Goal: Task Accomplishment & Management: Manage account settings

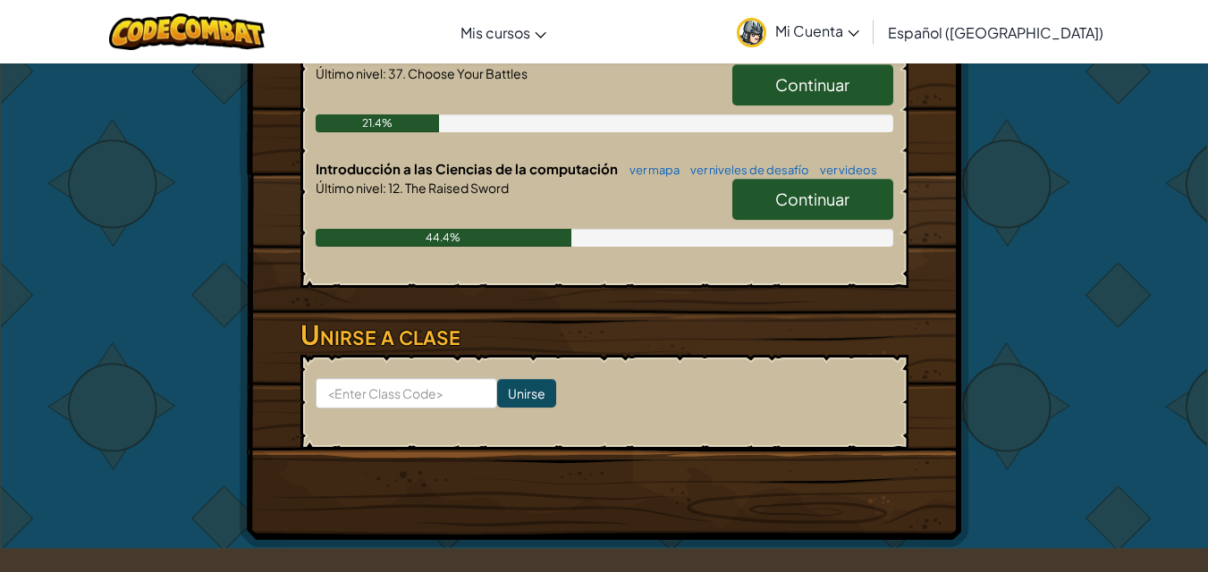
scroll to position [442, 0]
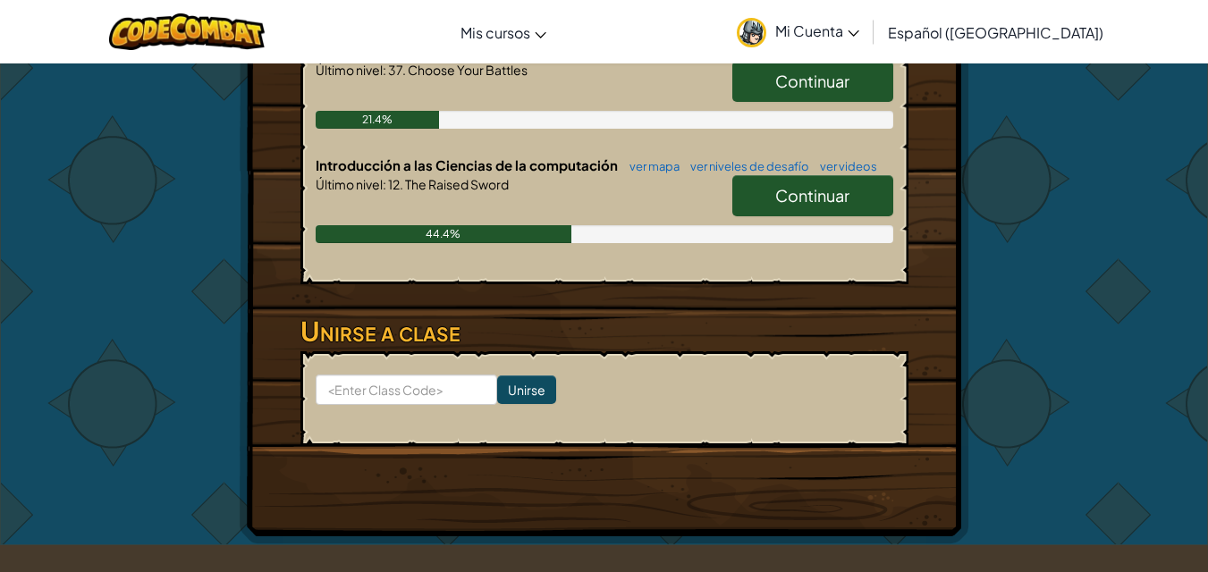
click at [821, 188] on span "Continuar" at bounding box center [812, 195] width 74 height 21
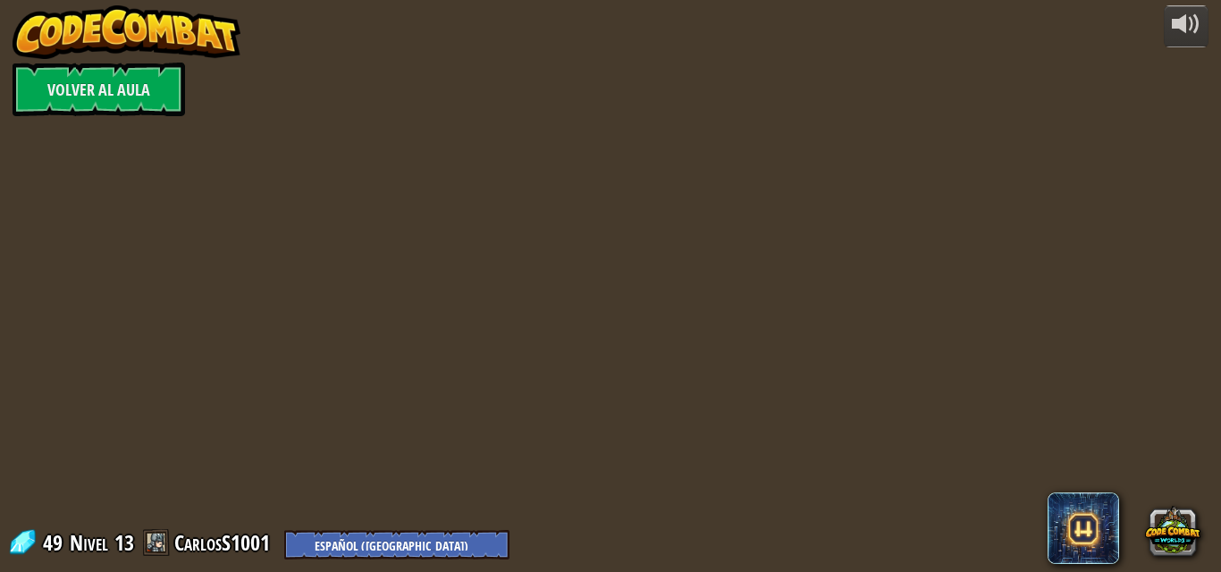
select select "es-419"
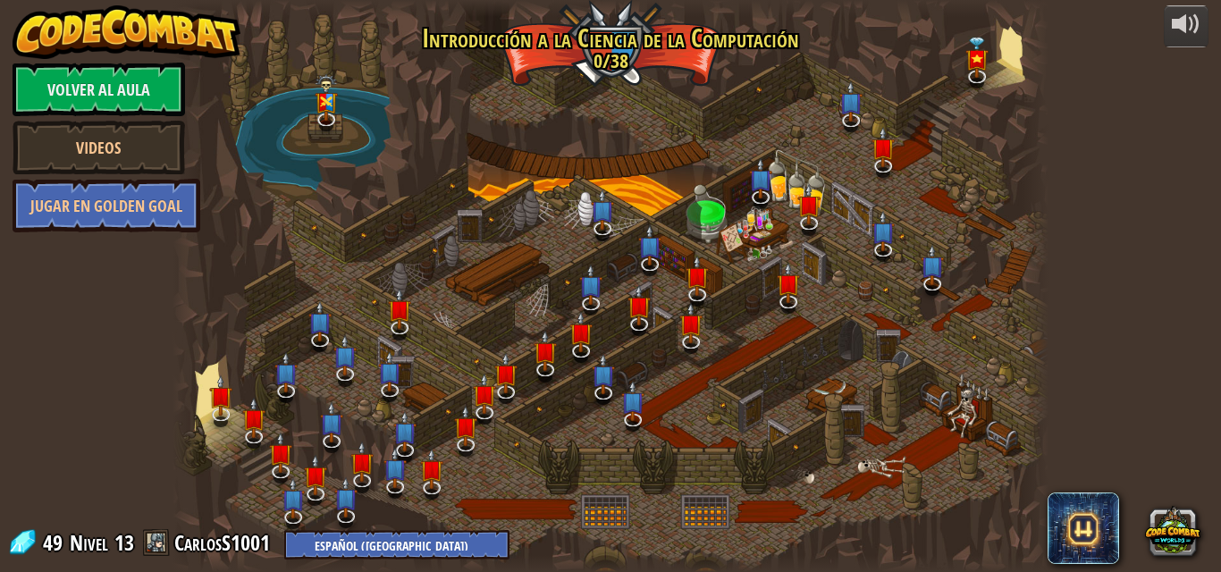
select select "es-419"
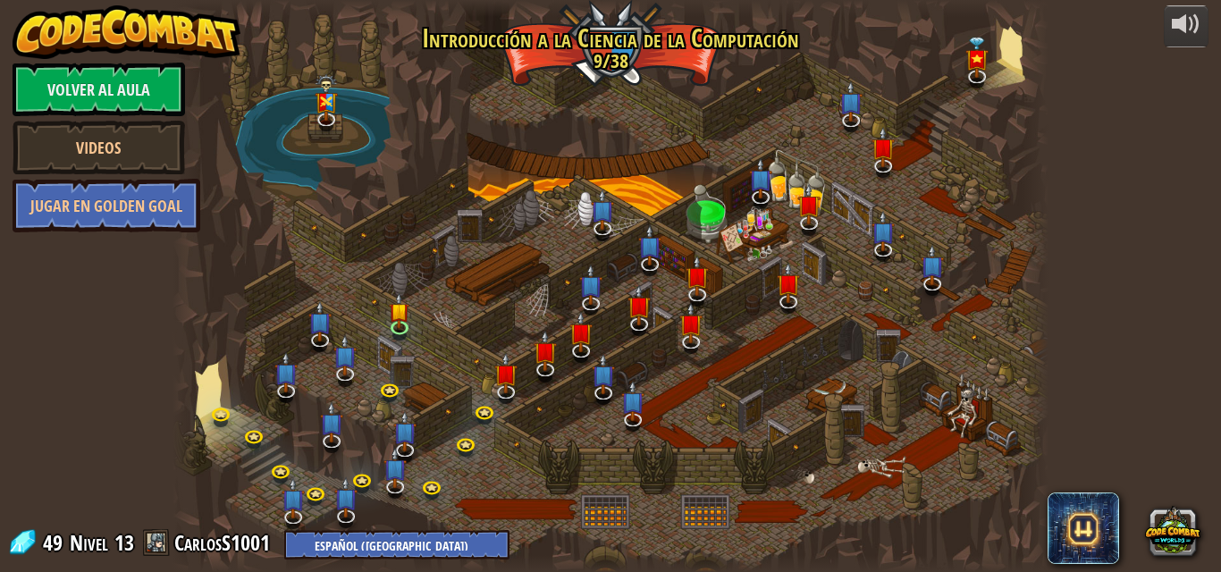
select select "es-419"
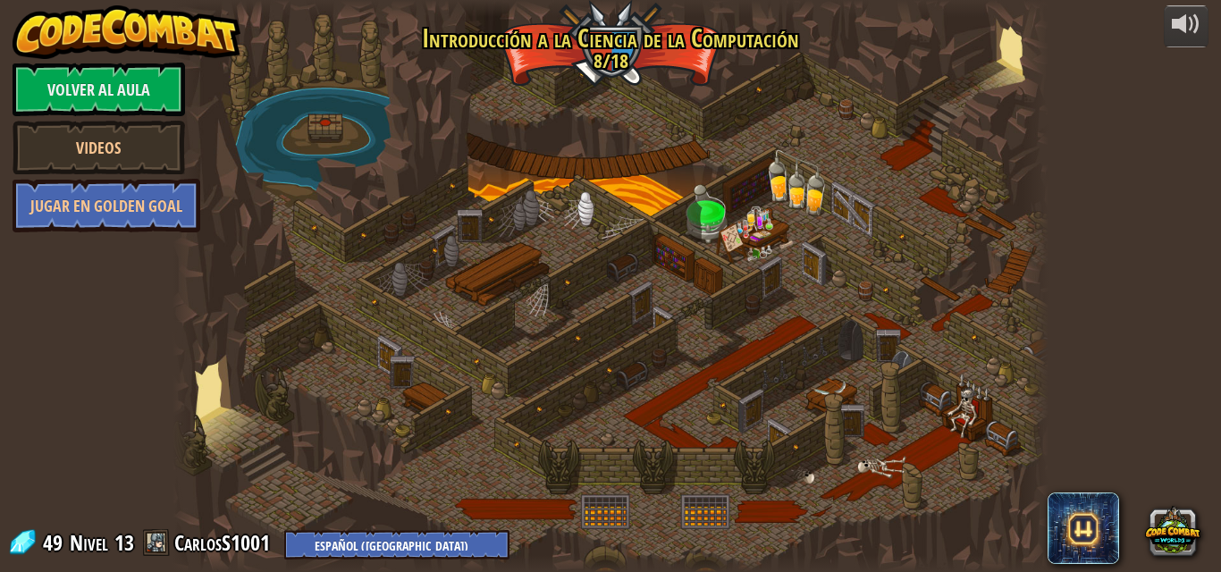
select select "es-419"
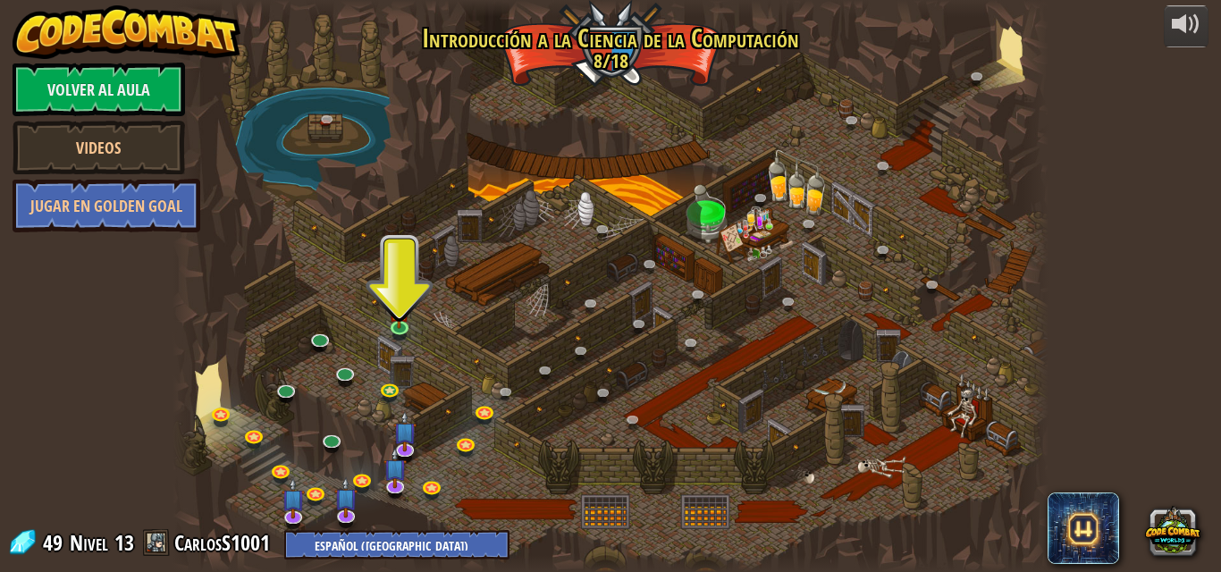
click at [404, 368] on div at bounding box center [610, 286] width 875 height 572
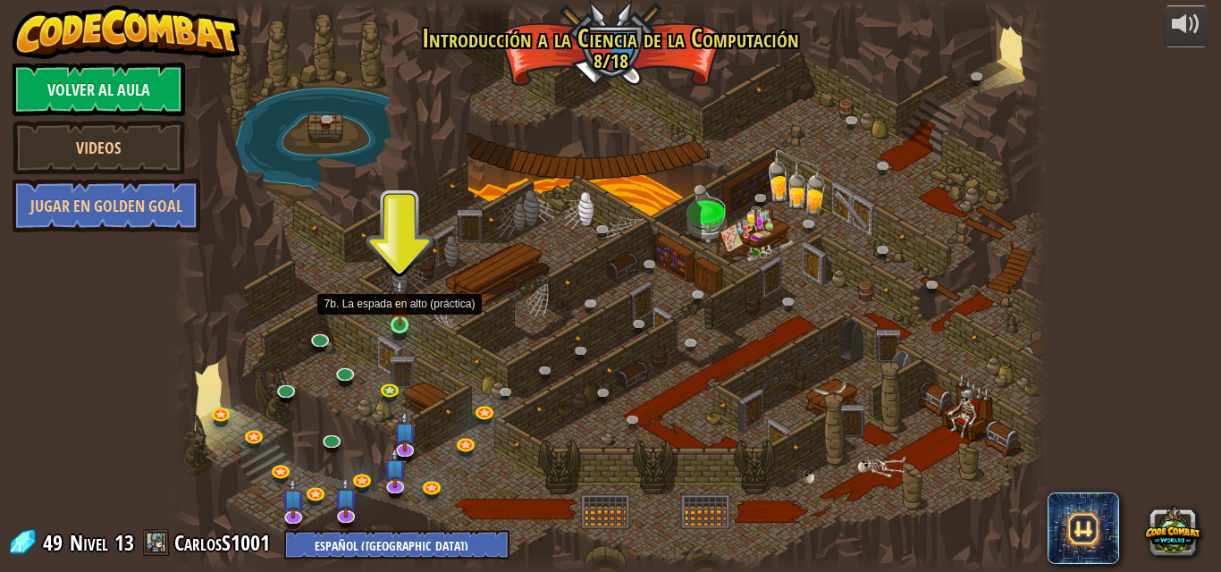
click at [401, 315] on img at bounding box center [400, 302] width 21 height 47
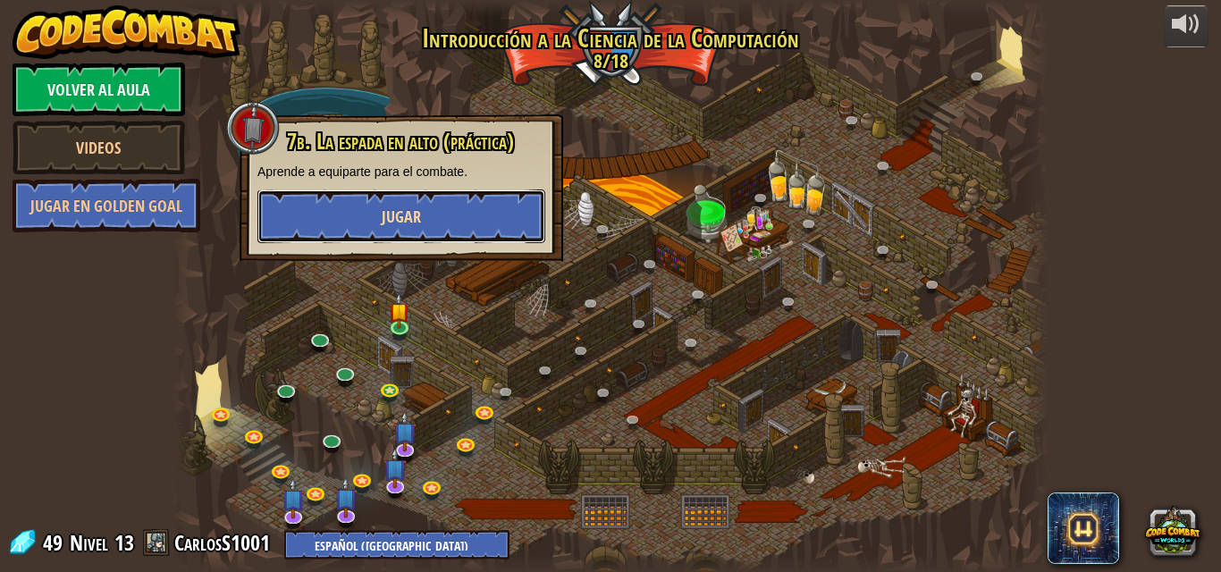
click at [394, 220] on span "Jugar" at bounding box center [401, 217] width 39 height 22
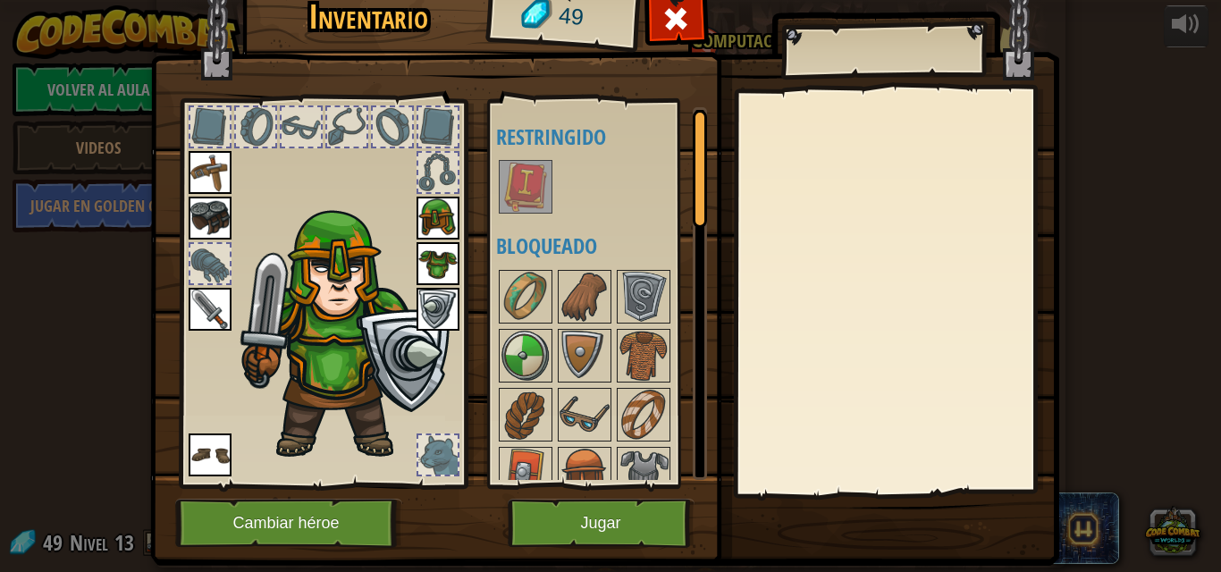
click at [529, 199] on img at bounding box center [526, 187] width 50 height 50
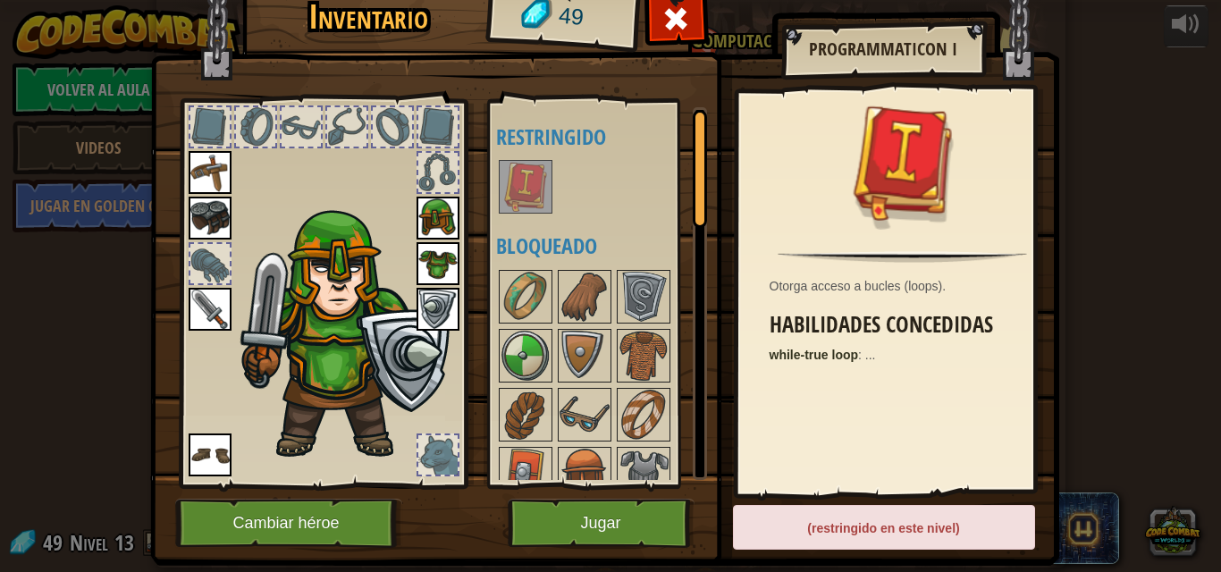
click at [192, 217] on img at bounding box center [210, 218] width 43 height 43
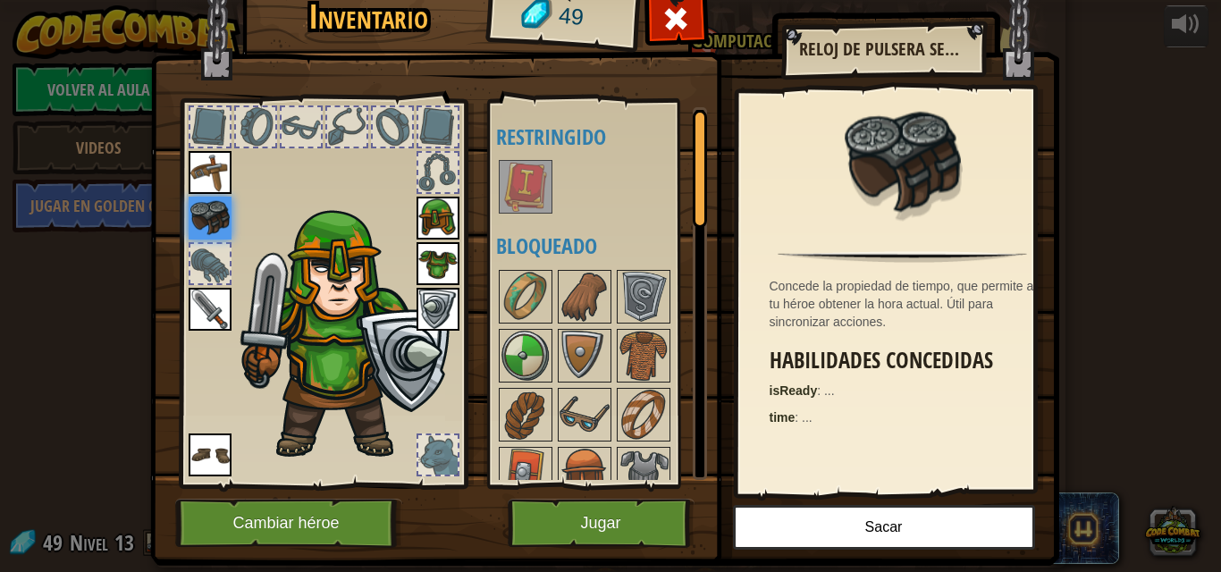
click at [501, 174] on img at bounding box center [526, 187] width 50 height 50
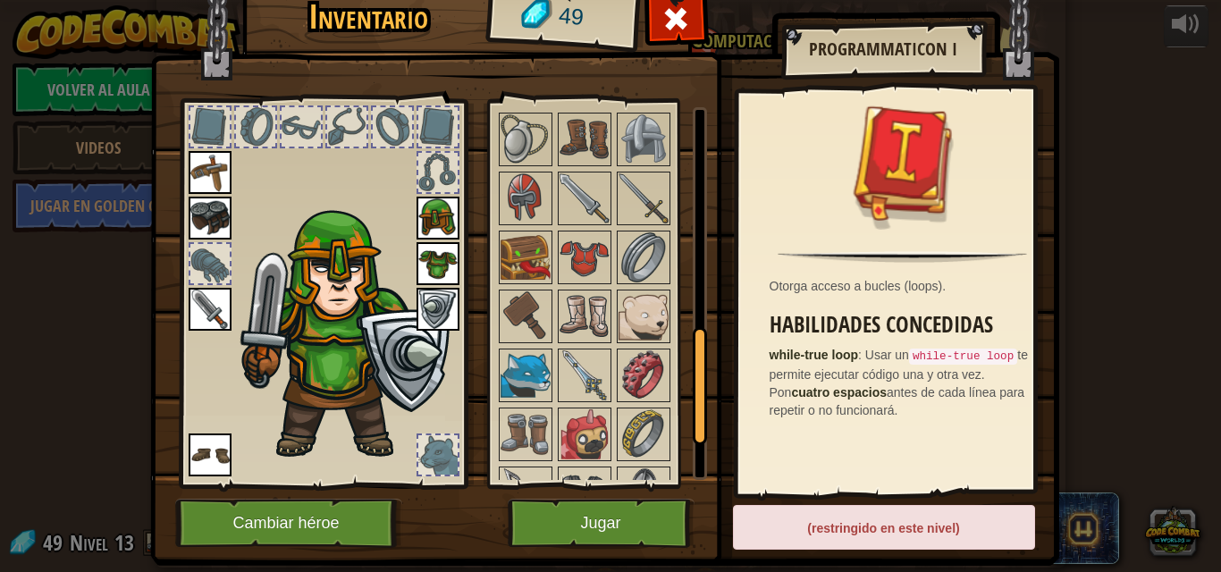
scroll to position [849, 0]
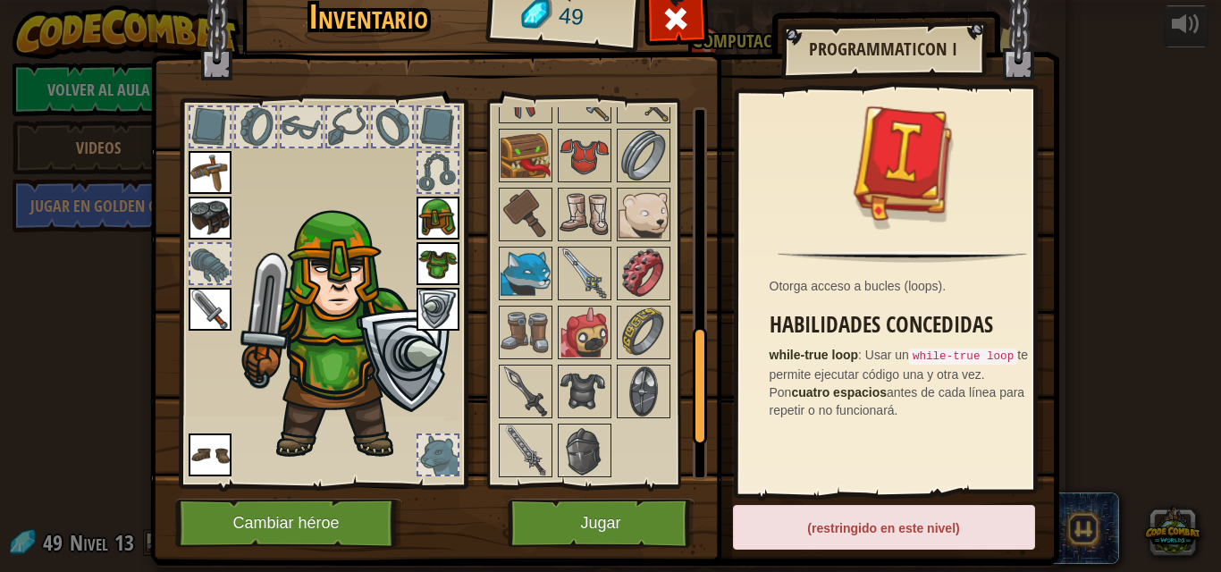
drag, startPoint x: 692, startPoint y: 193, endPoint x: 701, endPoint y: 560, distance: 366.6
click at [701, 560] on div "Inventario 49 Disponible [GEOGRAPHIC_DATA] [GEOGRAPHIC_DATA] [GEOGRAPHIC_DATA] …" at bounding box center [610, 273] width 909 height 590
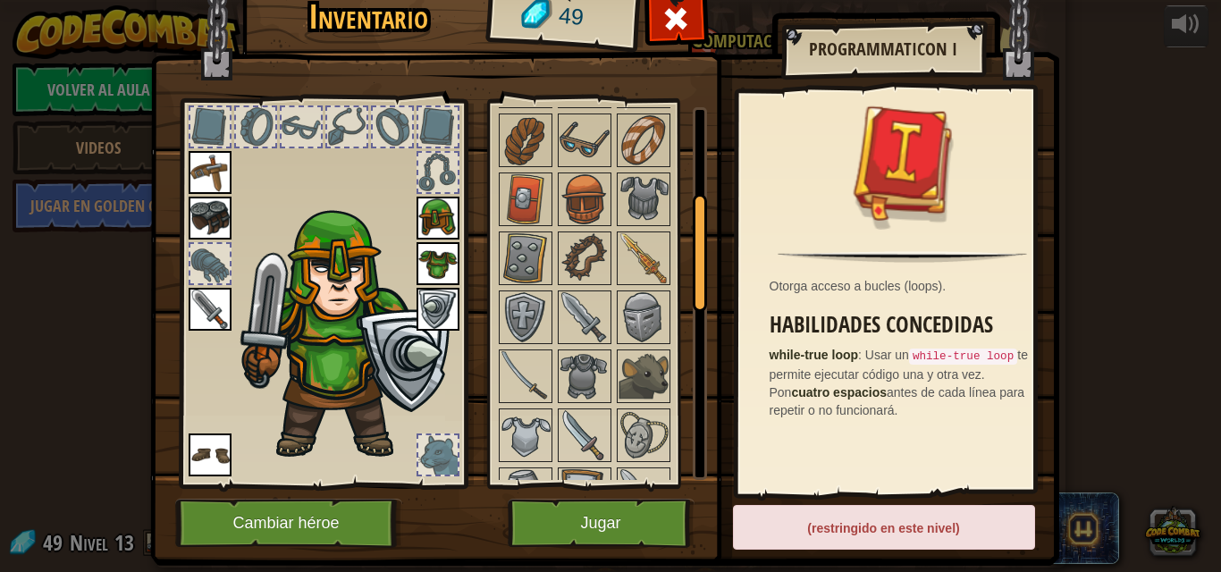
scroll to position [161, 0]
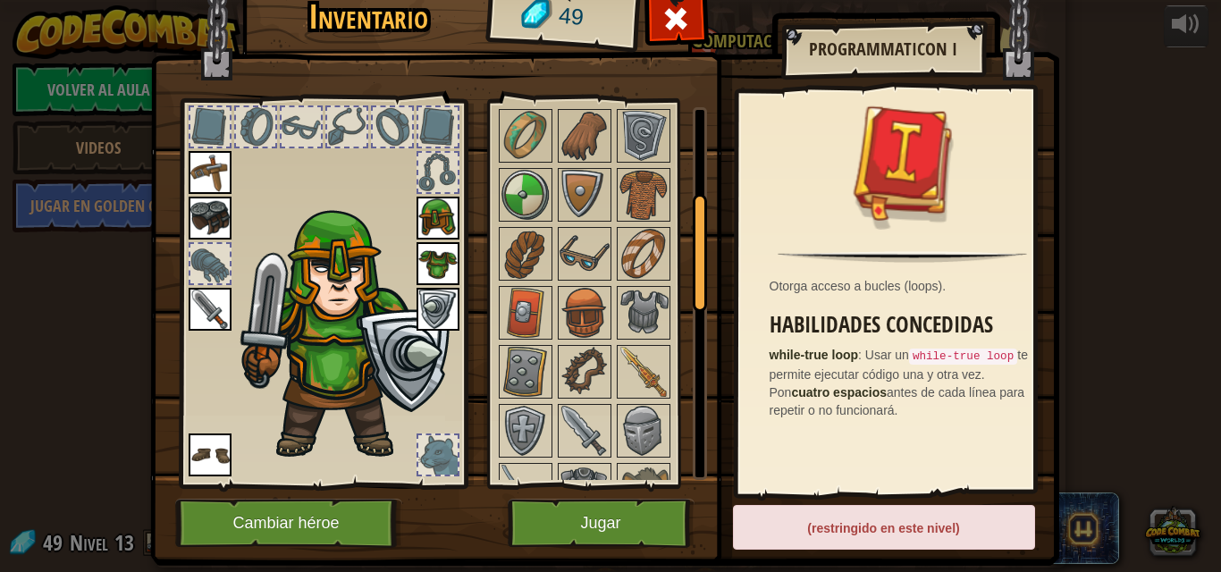
drag, startPoint x: 693, startPoint y: 461, endPoint x: 672, endPoint y: 168, distance: 293.9
click at [672, 168] on div "Disponible [GEOGRAPHIC_DATA] [GEOGRAPHIC_DATA] [GEOGRAPHIC_DATA] [GEOGRAPHIC_DA…" at bounding box center [601, 293] width 211 height 373
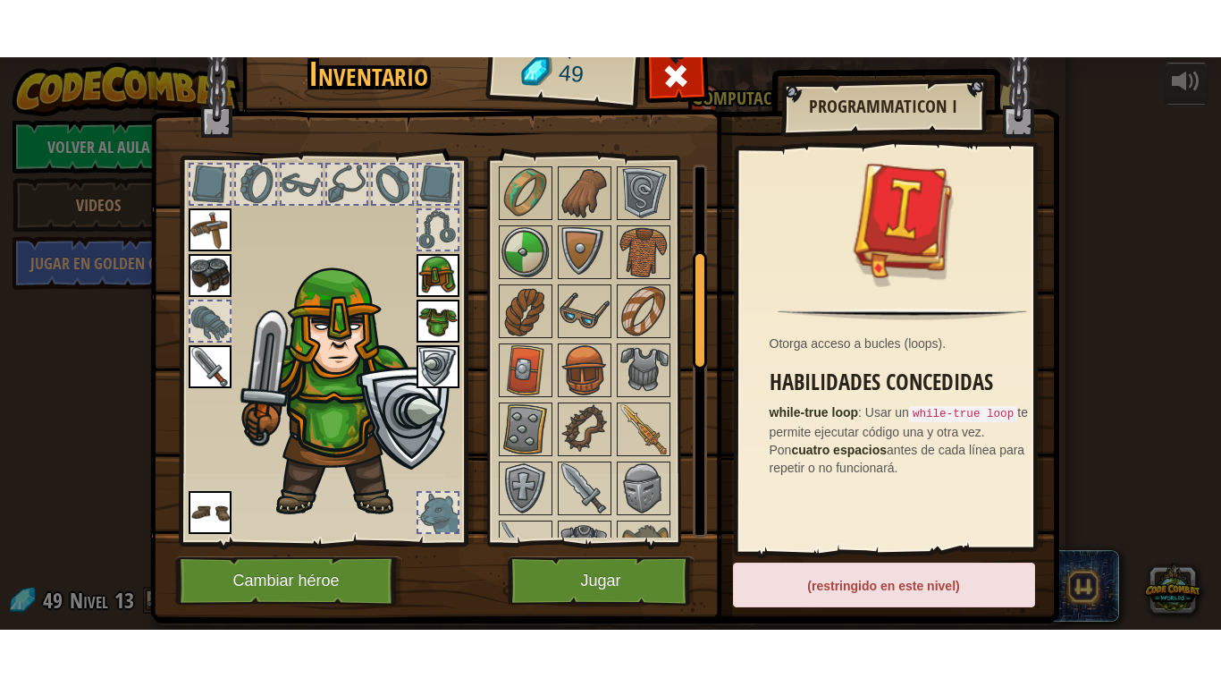
scroll to position [0, 0]
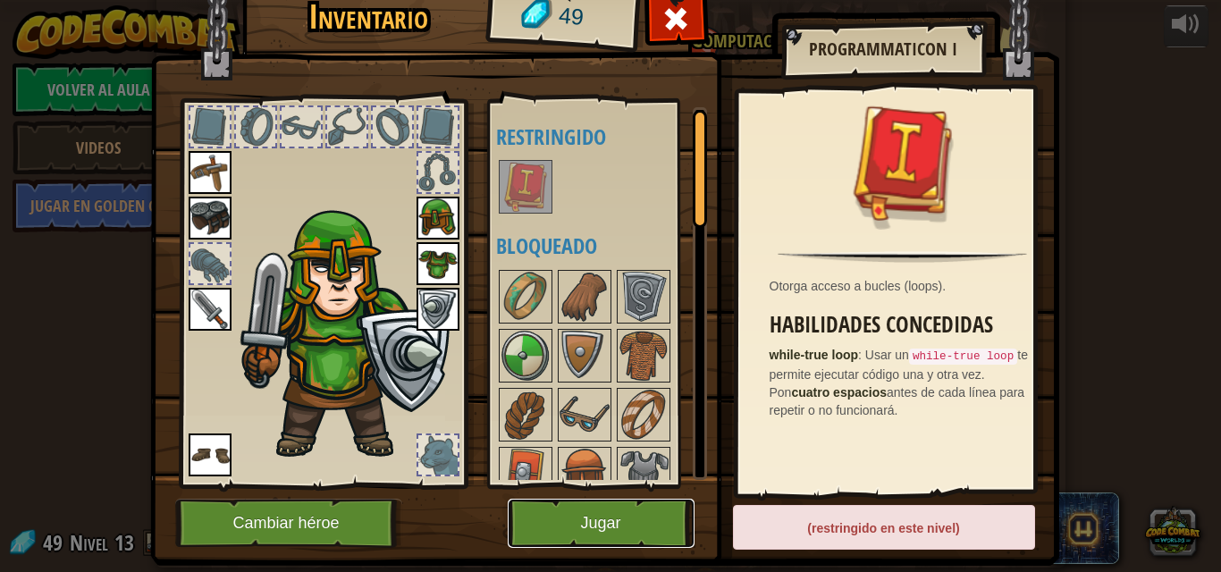
click at [625, 523] on button "Jugar" at bounding box center [601, 523] width 187 height 49
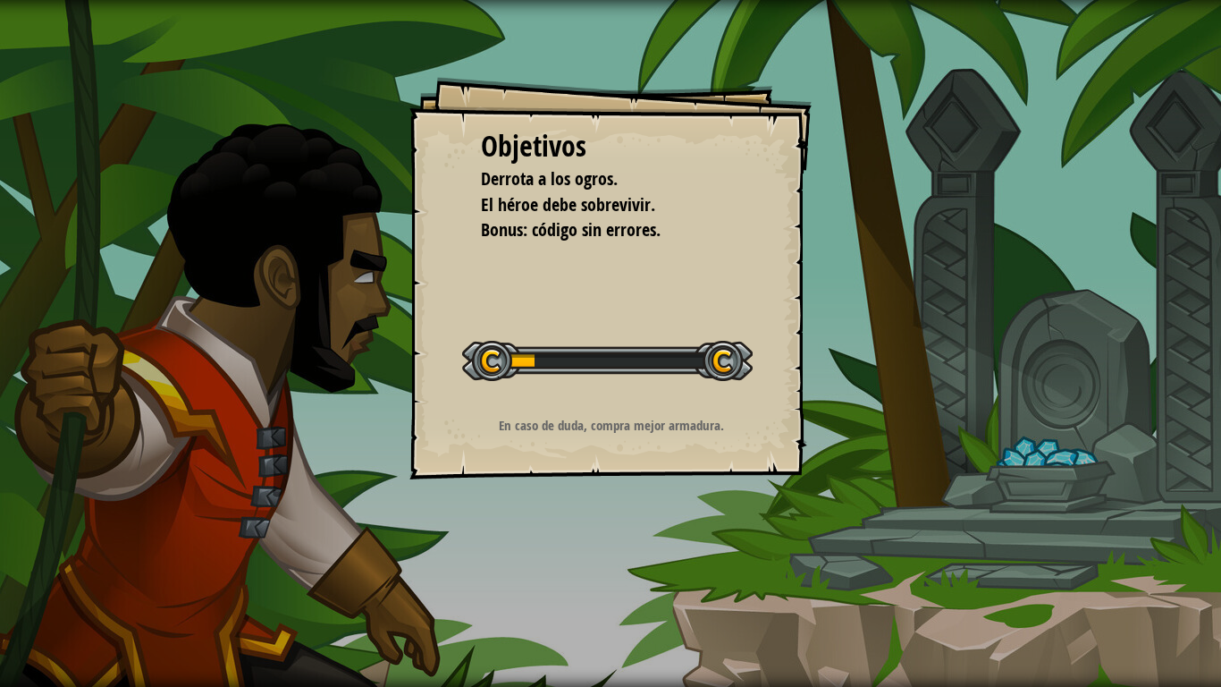
drag, startPoint x: 625, startPoint y: 523, endPoint x: 634, endPoint y: 611, distance: 88.1
click at [634, 571] on div "Objetivos [PERSON_NAME] a los ogros. El héroe debe sobrevivir. Bonus: código si…" at bounding box center [610, 343] width 1221 height 687
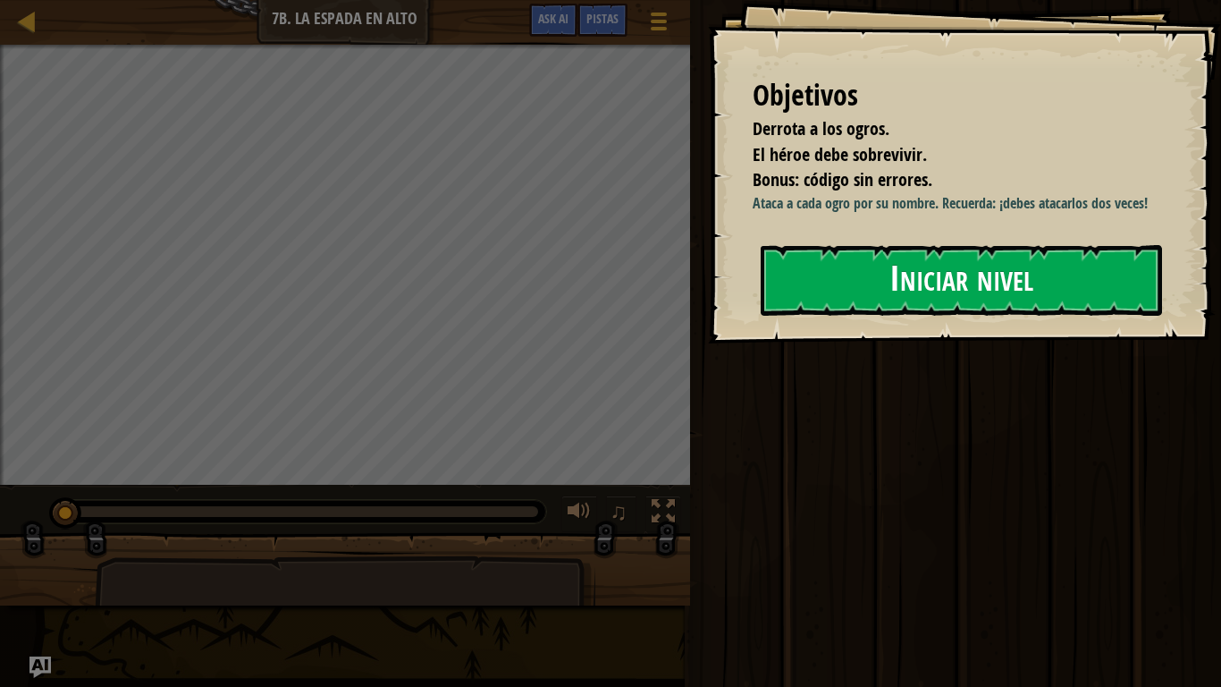
click at [788, 278] on button "Iniciar nivel" at bounding box center [961, 280] width 401 height 71
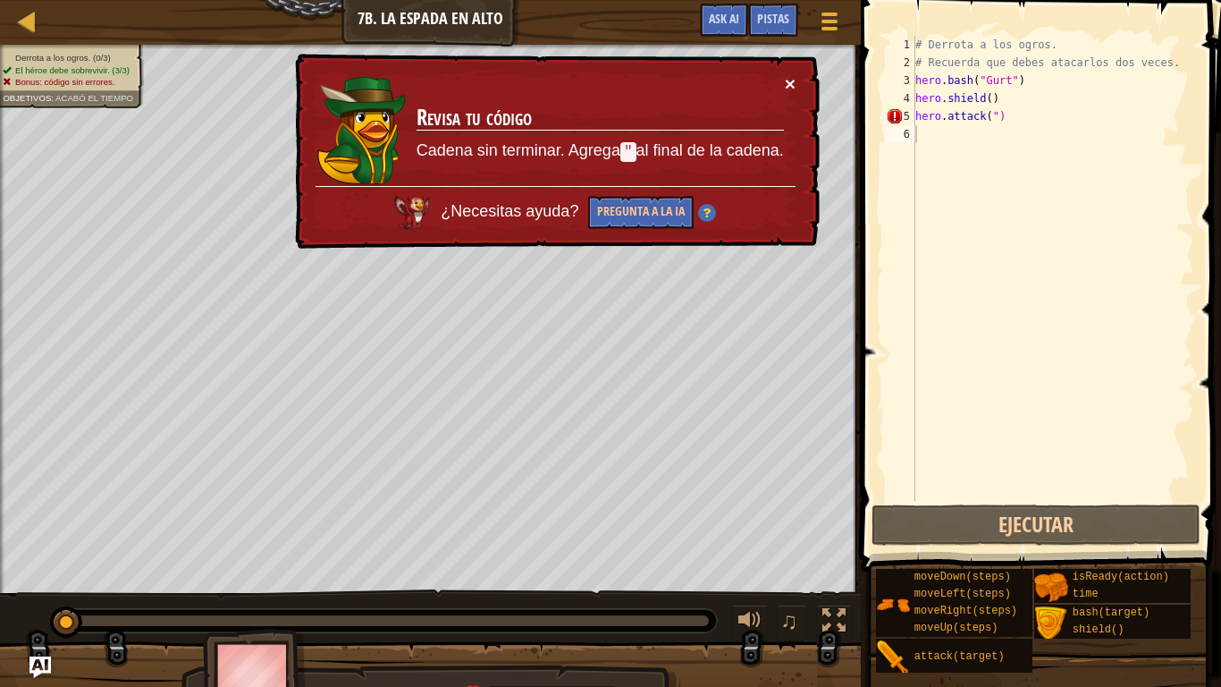
click at [792, 85] on button "×" at bounding box center [790, 83] width 11 height 19
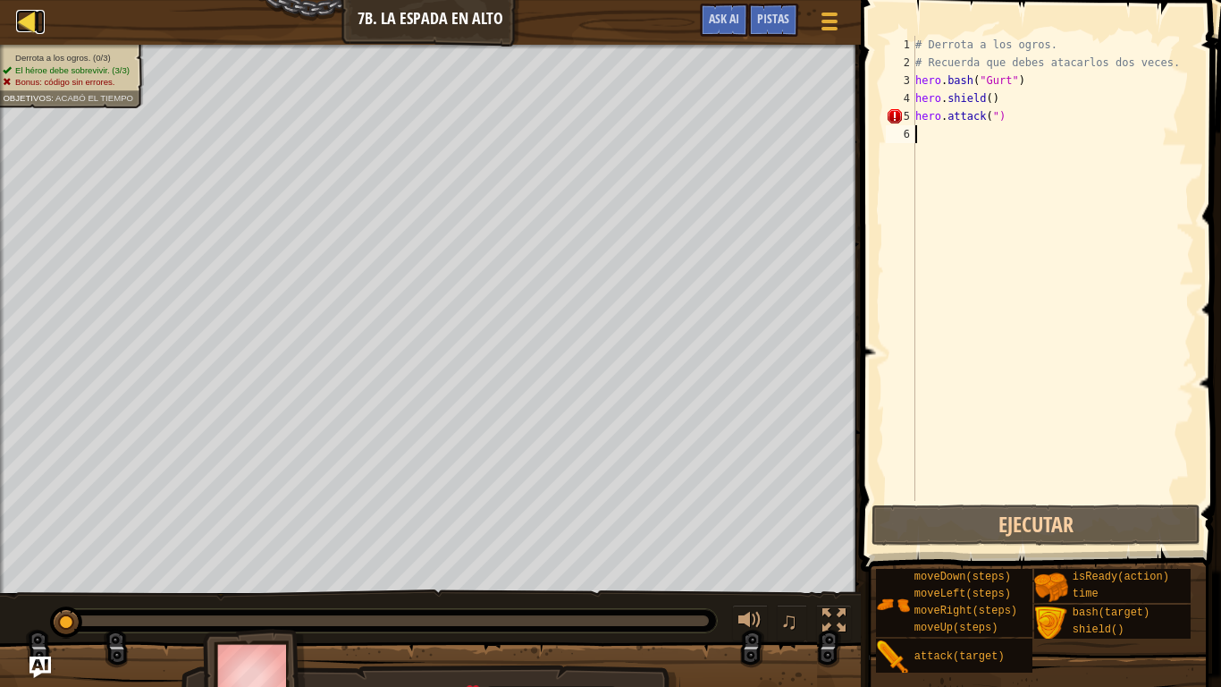
click at [18, 21] on div at bounding box center [27, 21] width 22 height 22
select select "es-419"
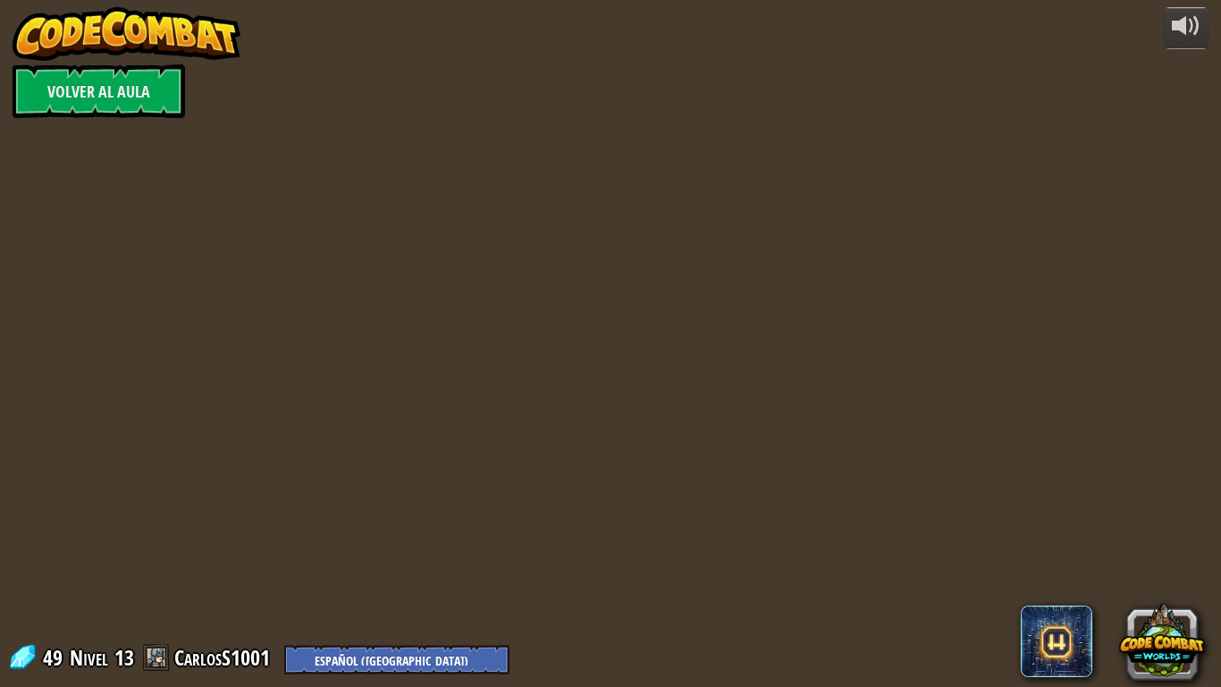
select select "es-419"
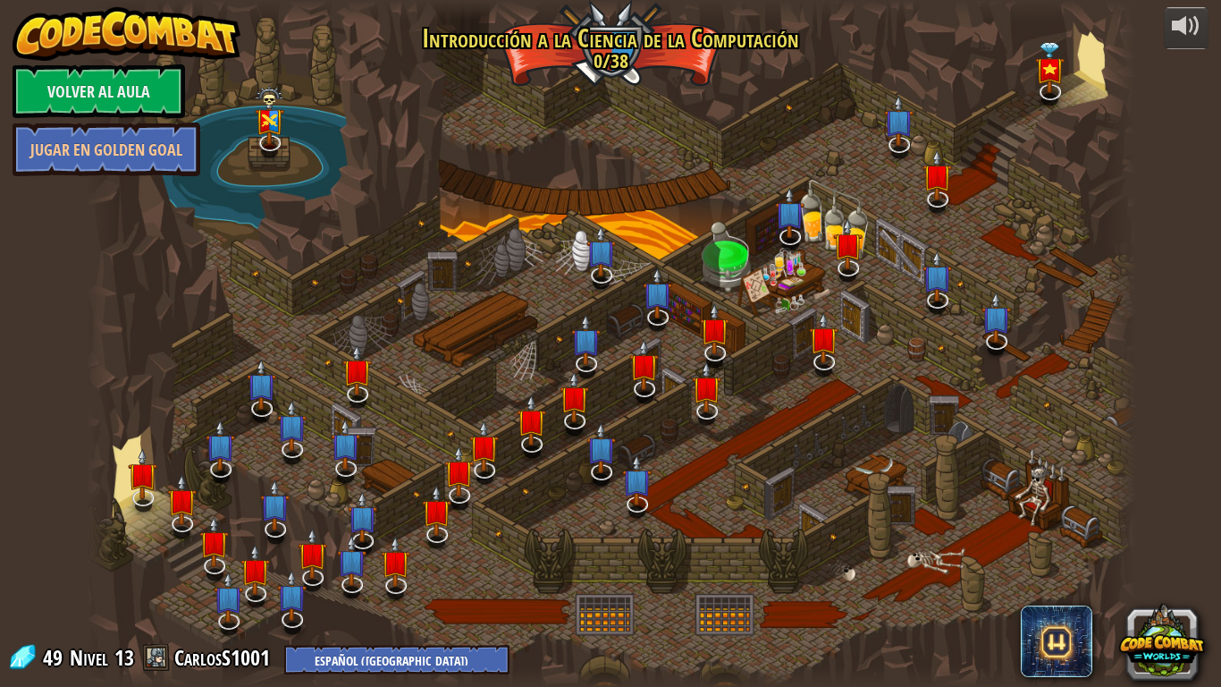
select select "es-419"
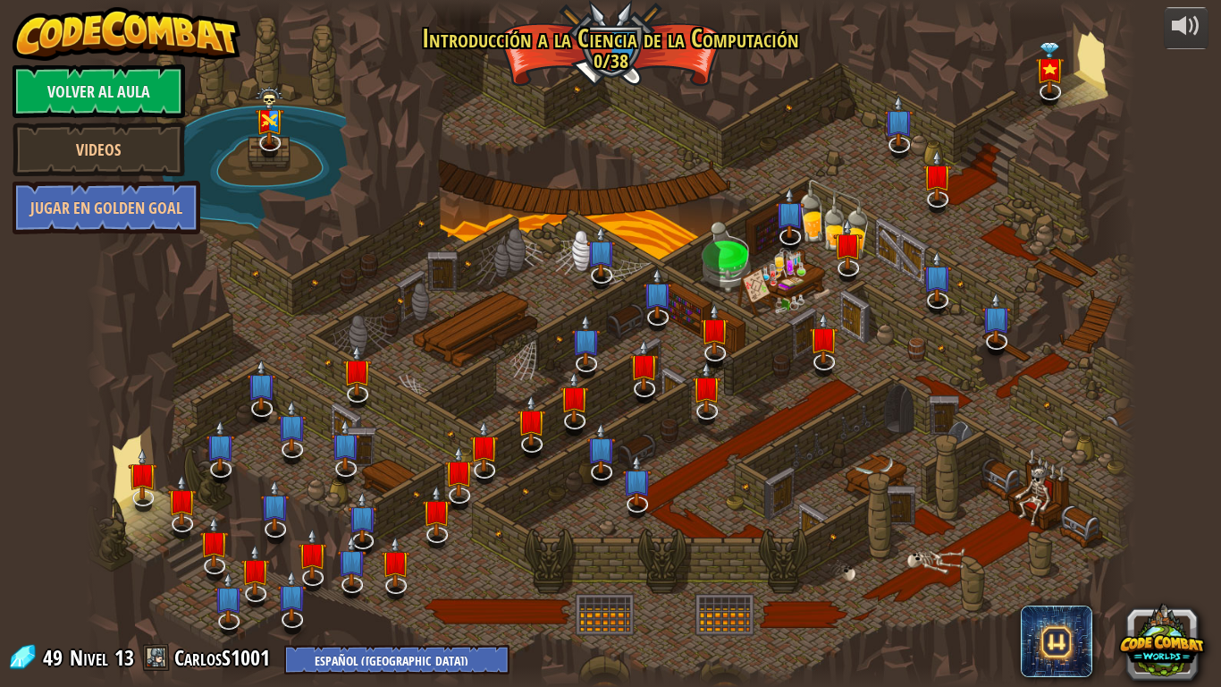
select select "es-419"
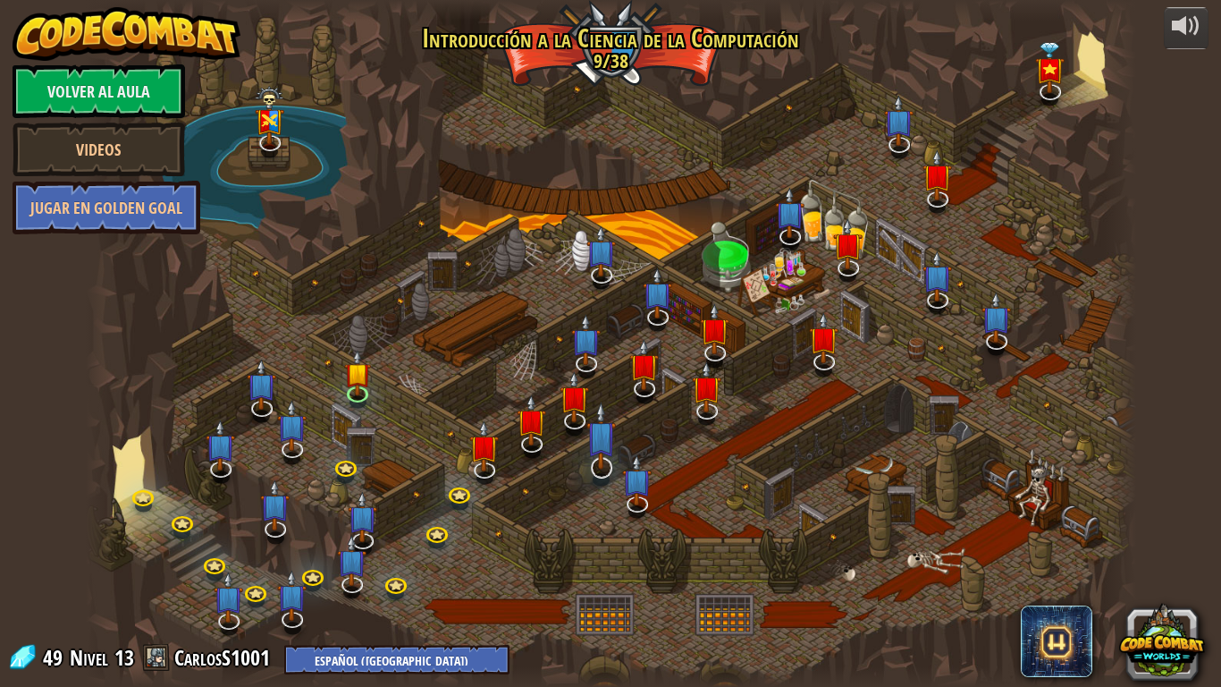
select select "es-419"
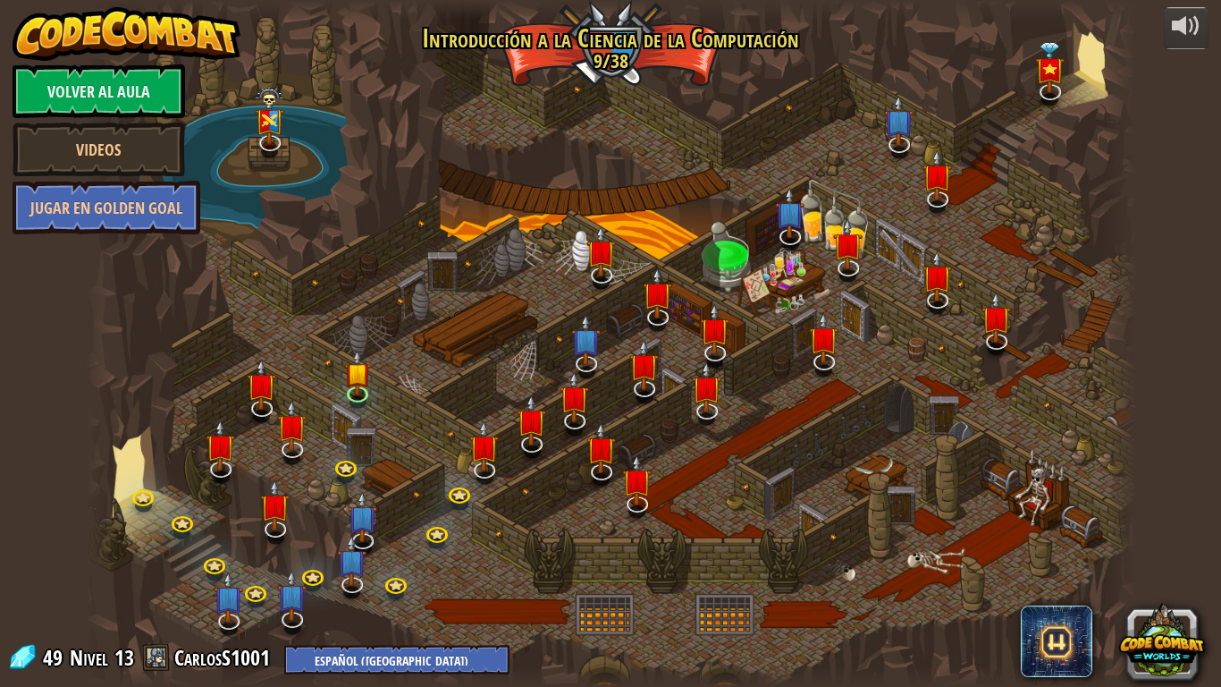
select select "es-419"
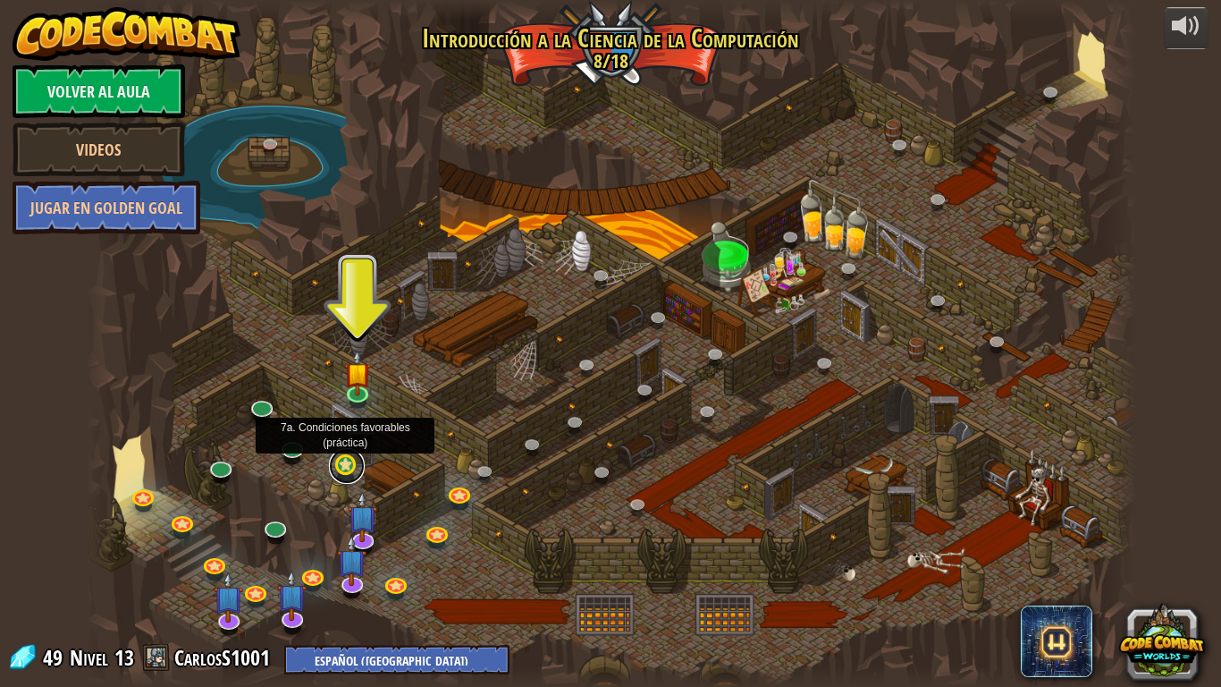
click at [342, 468] on link at bounding box center [347, 466] width 36 height 36
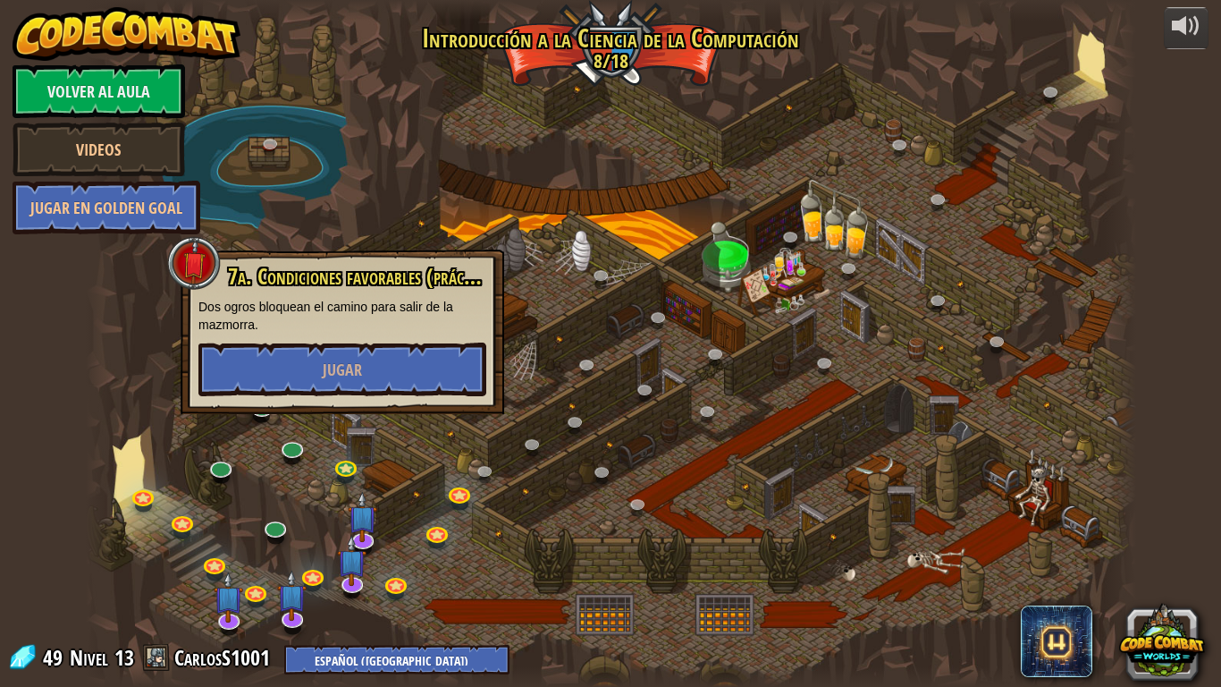
click at [274, 436] on div at bounding box center [611, 343] width 1050 height 687
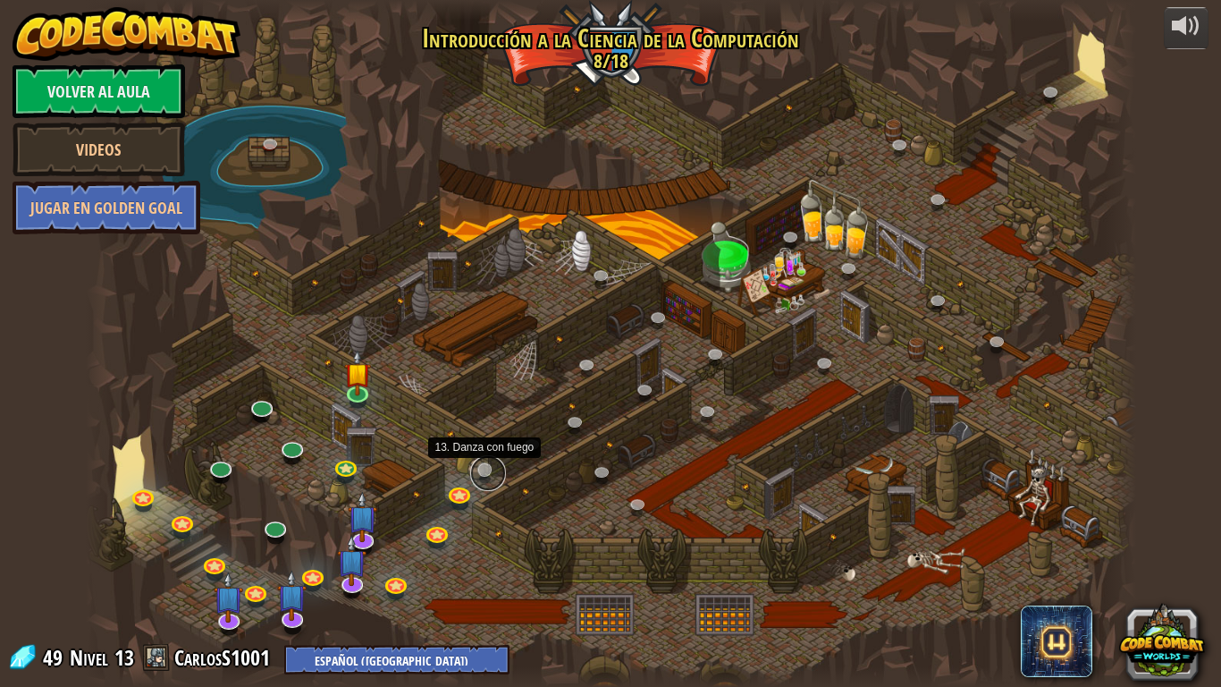
click at [489, 468] on link at bounding box center [488, 473] width 36 height 36
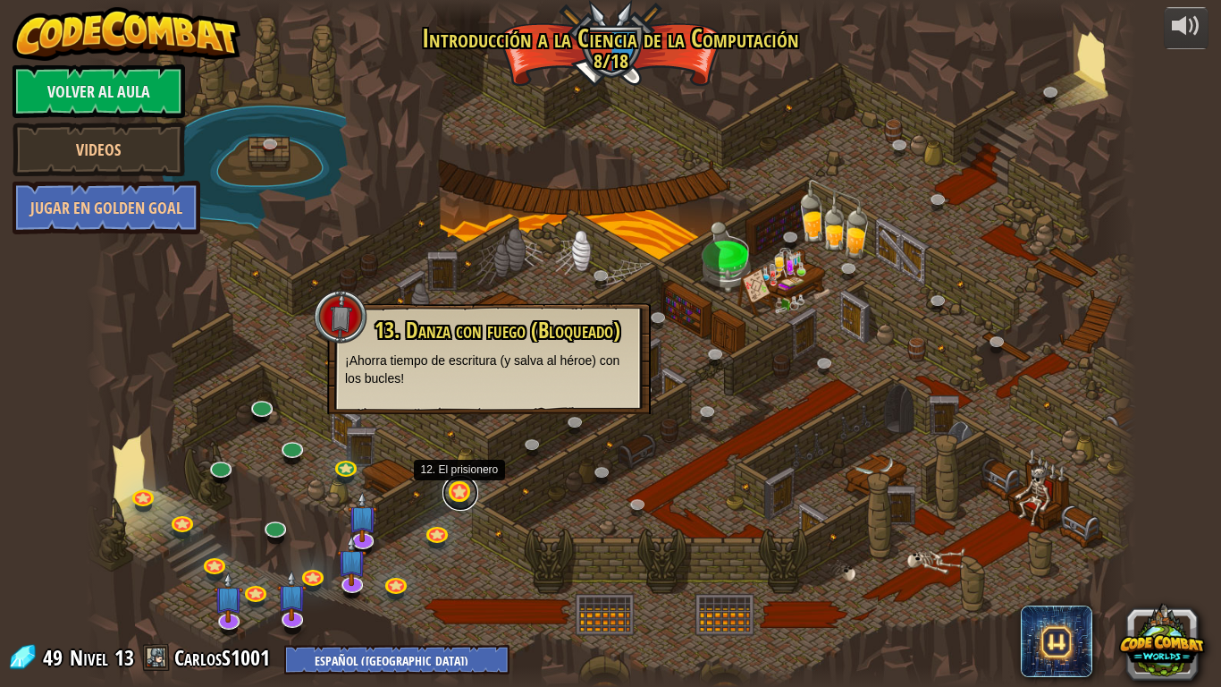
click at [459, 484] on link at bounding box center [460, 493] width 36 height 36
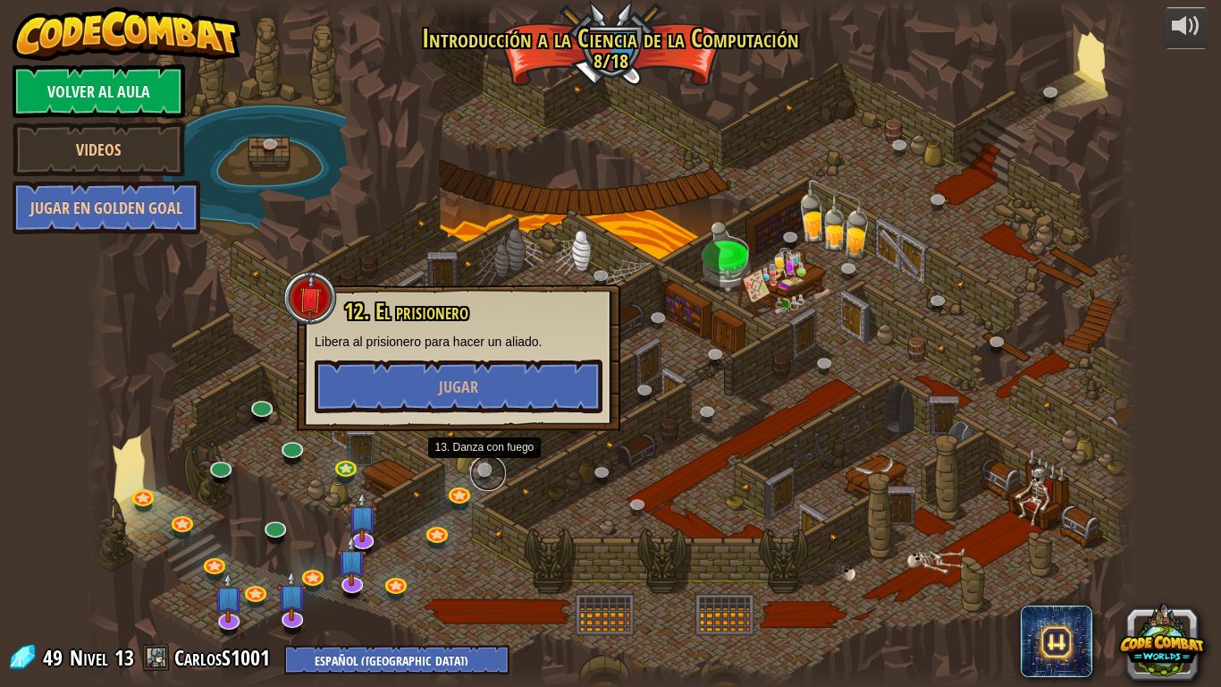
click at [482, 463] on link at bounding box center [488, 473] width 36 height 36
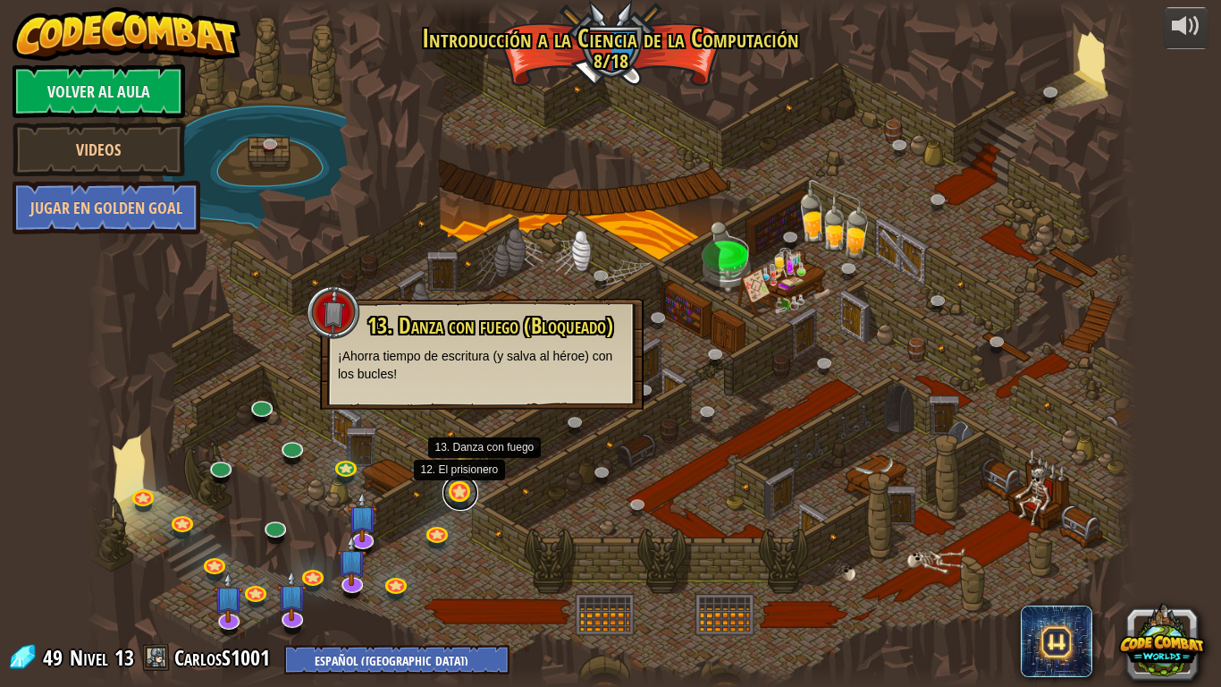
click at [445, 492] on link at bounding box center [460, 493] width 36 height 36
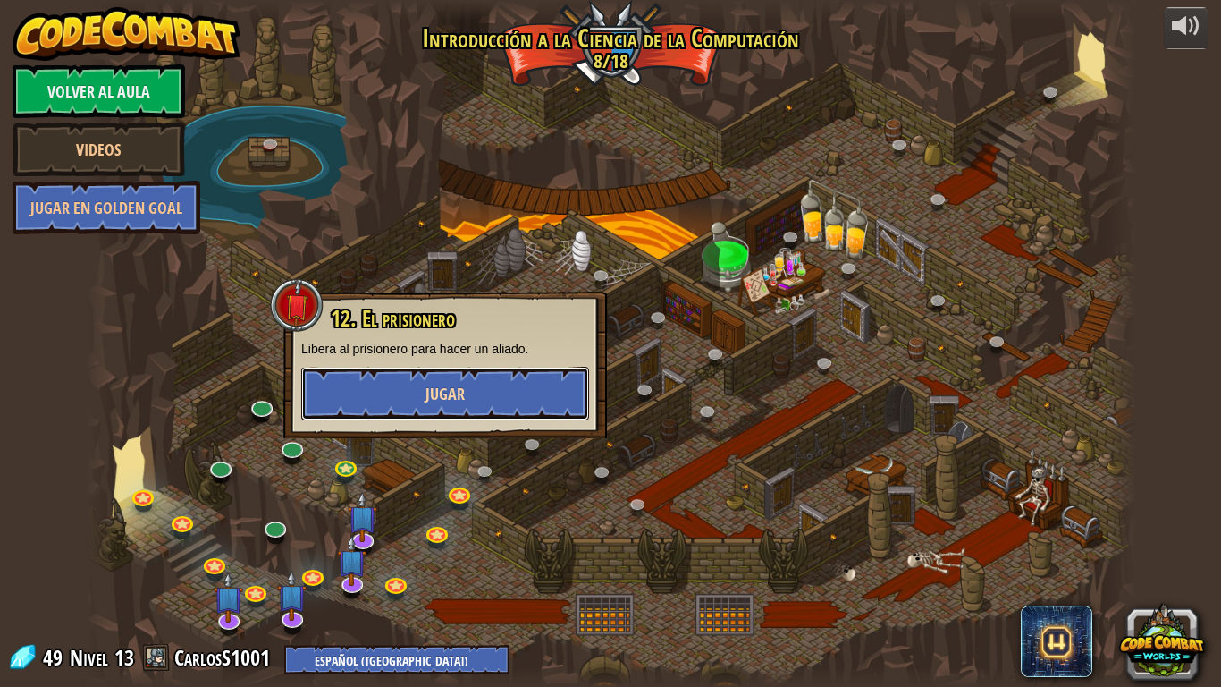
click at [466, 402] on button "Jugar" at bounding box center [445, 394] width 288 height 54
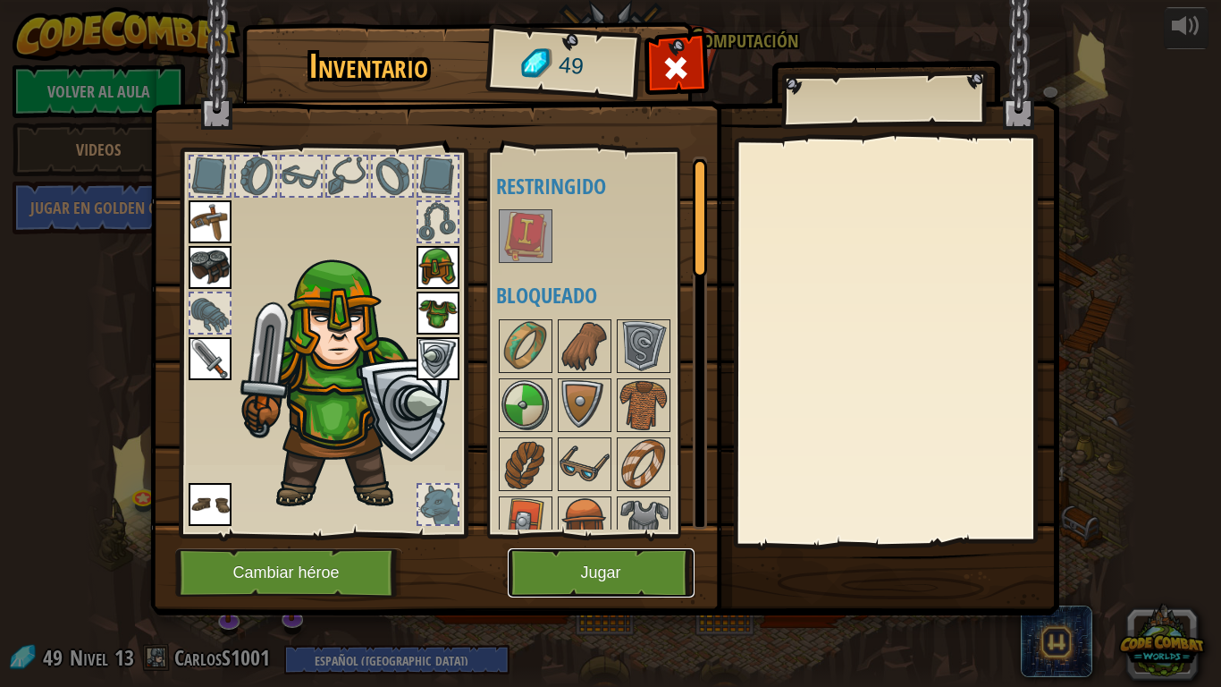
click at [564, 571] on button "Jugar" at bounding box center [601, 572] width 187 height 49
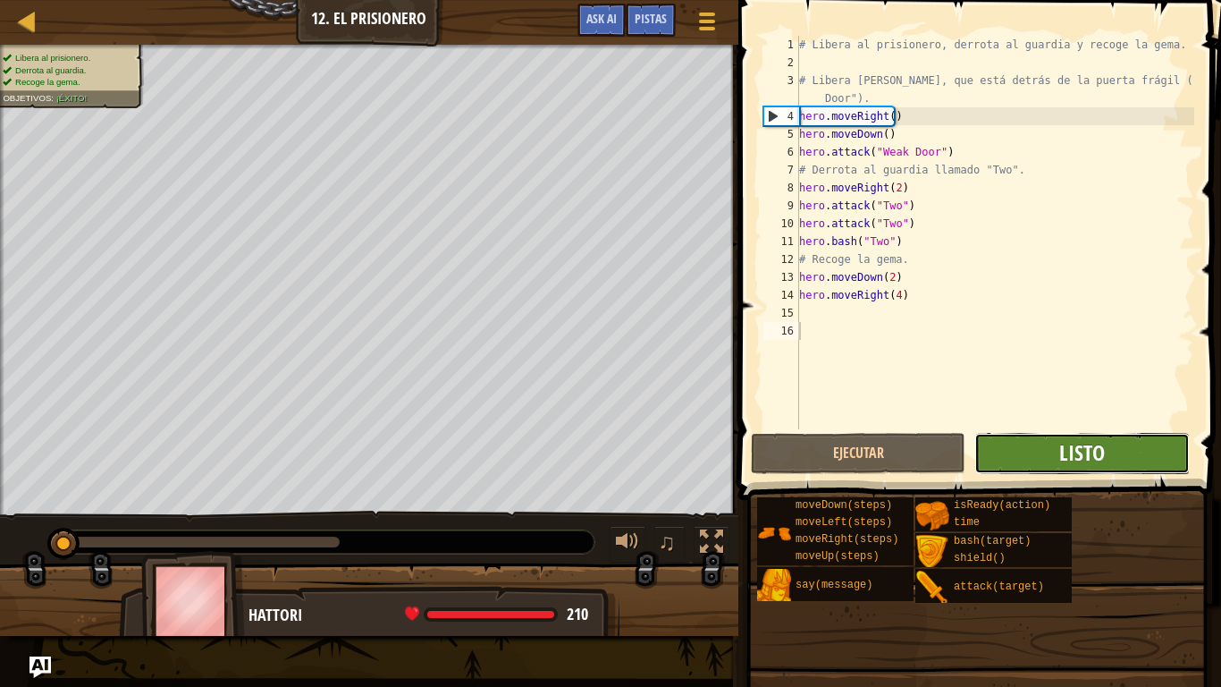
click at [1081, 460] on span "Listo" at bounding box center [1082, 452] width 46 height 29
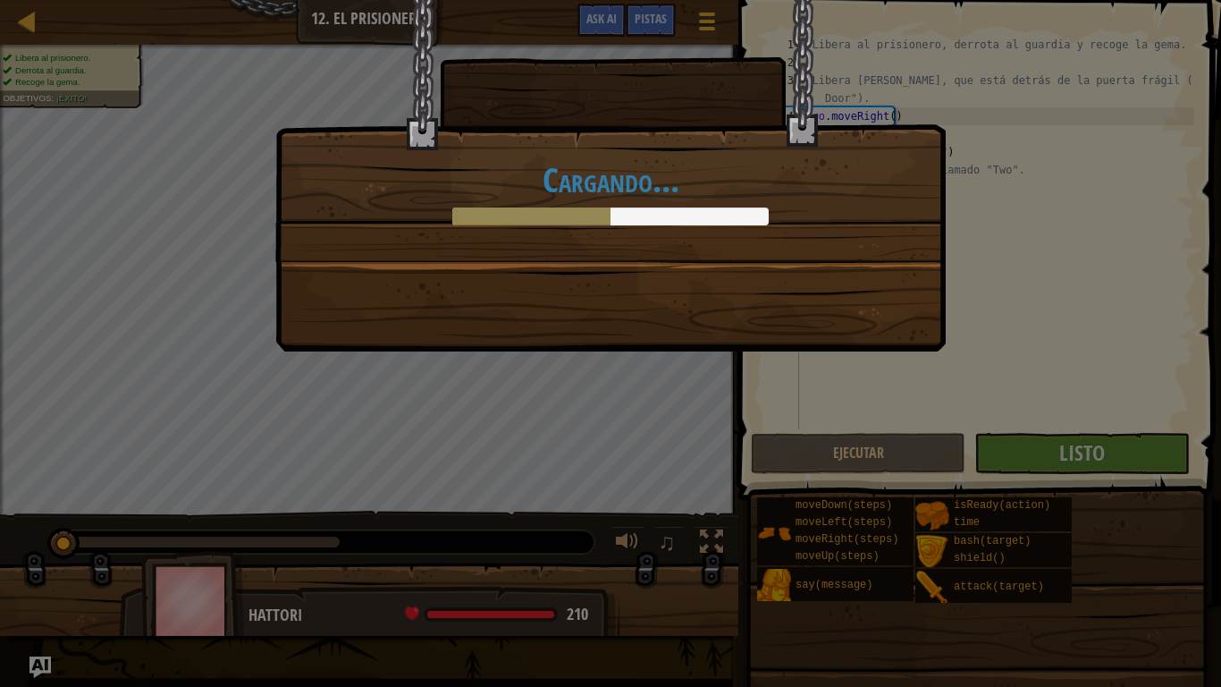
click at [1095, 466] on div "Cargando..." at bounding box center [610, 343] width 1221 height 687
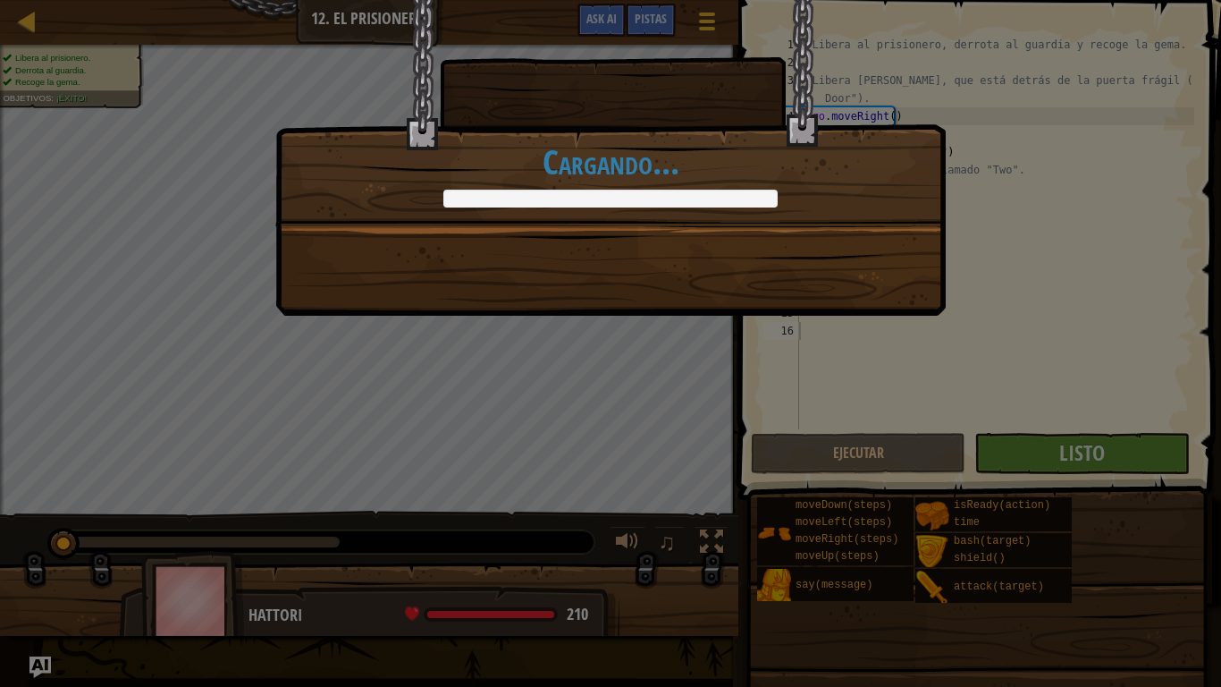
click at [1094, 471] on div "Te Estaré Observando +22 +27 Continuar Cargando..." at bounding box center [610, 343] width 1221 height 687
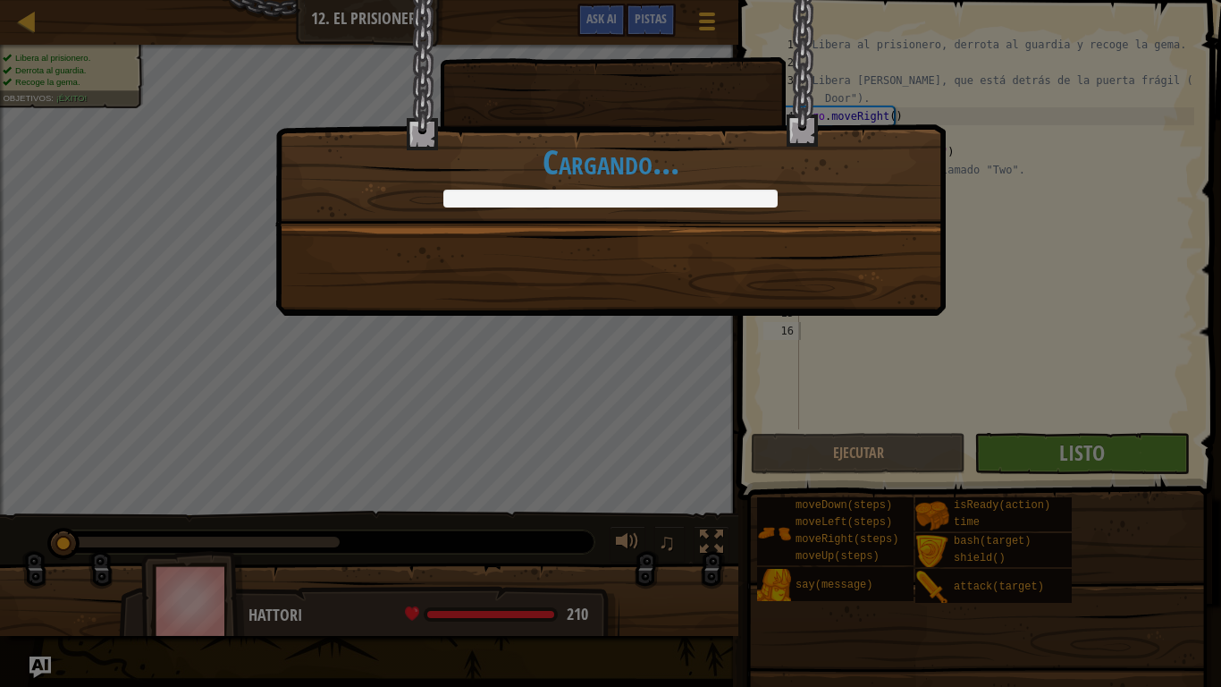
click at [1091, 434] on div "Te Estaré Observando +22 +27 Continuar Cargando..." at bounding box center [610, 343] width 1221 height 687
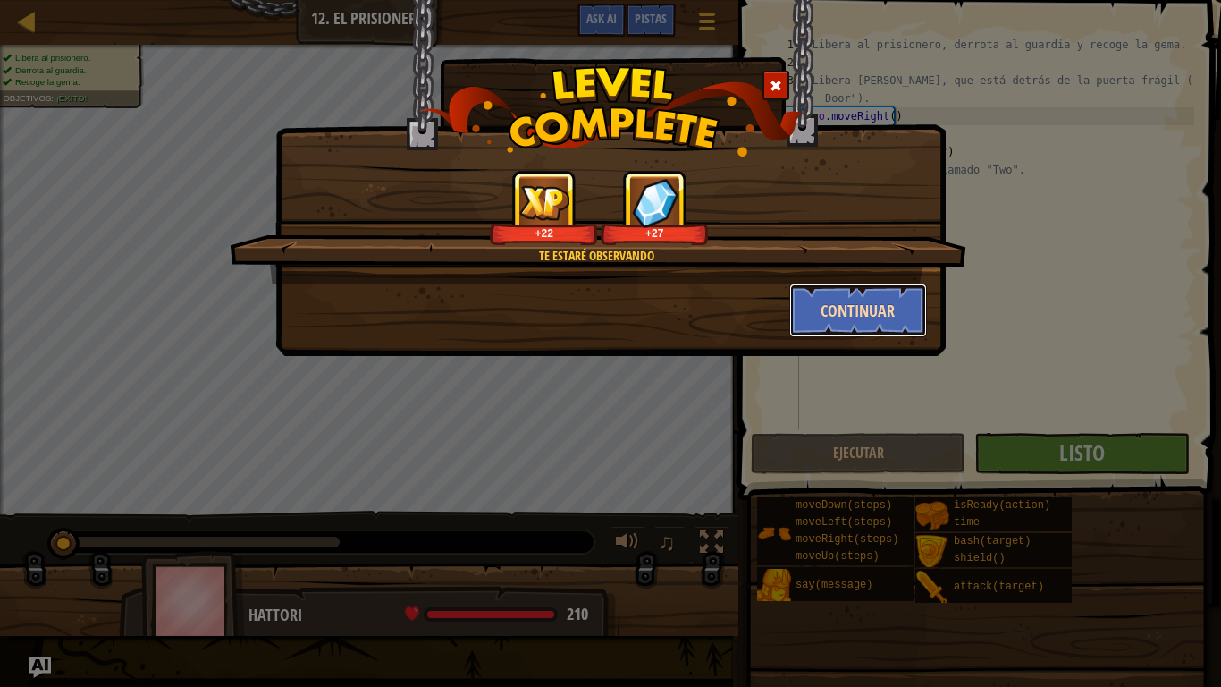
click at [892, 316] on button "Continuar" at bounding box center [858, 310] width 139 height 54
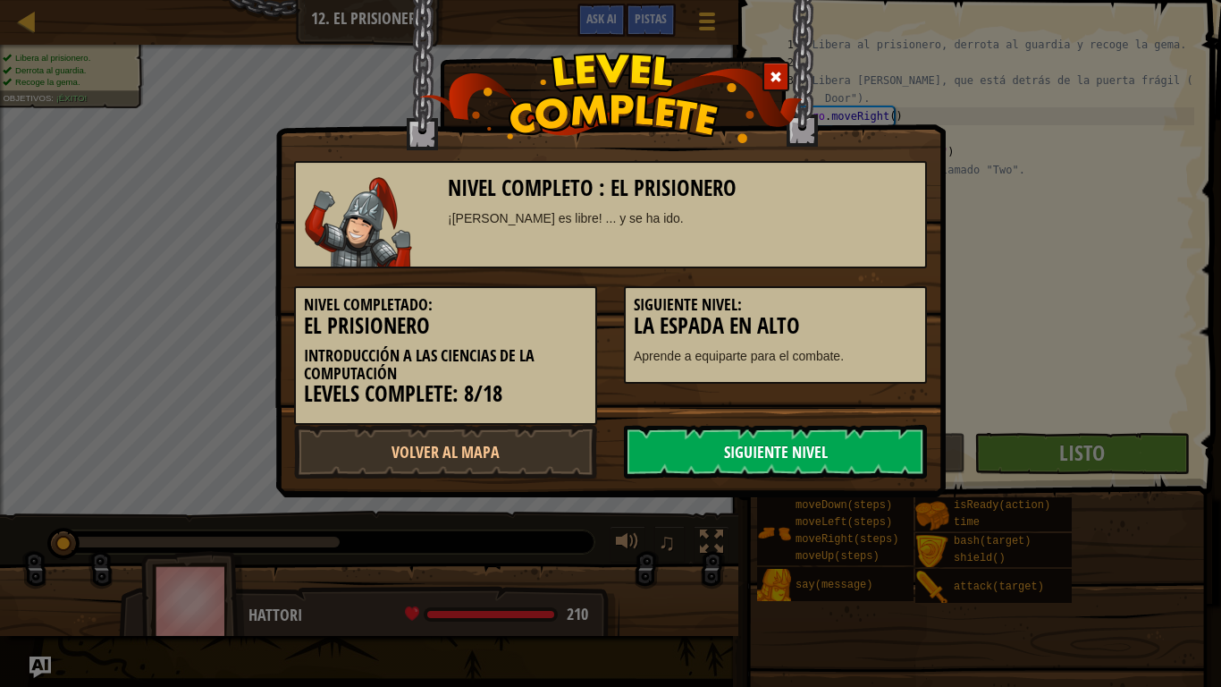
click at [852, 442] on link "Siguiente Nivel" at bounding box center [775, 452] width 303 height 54
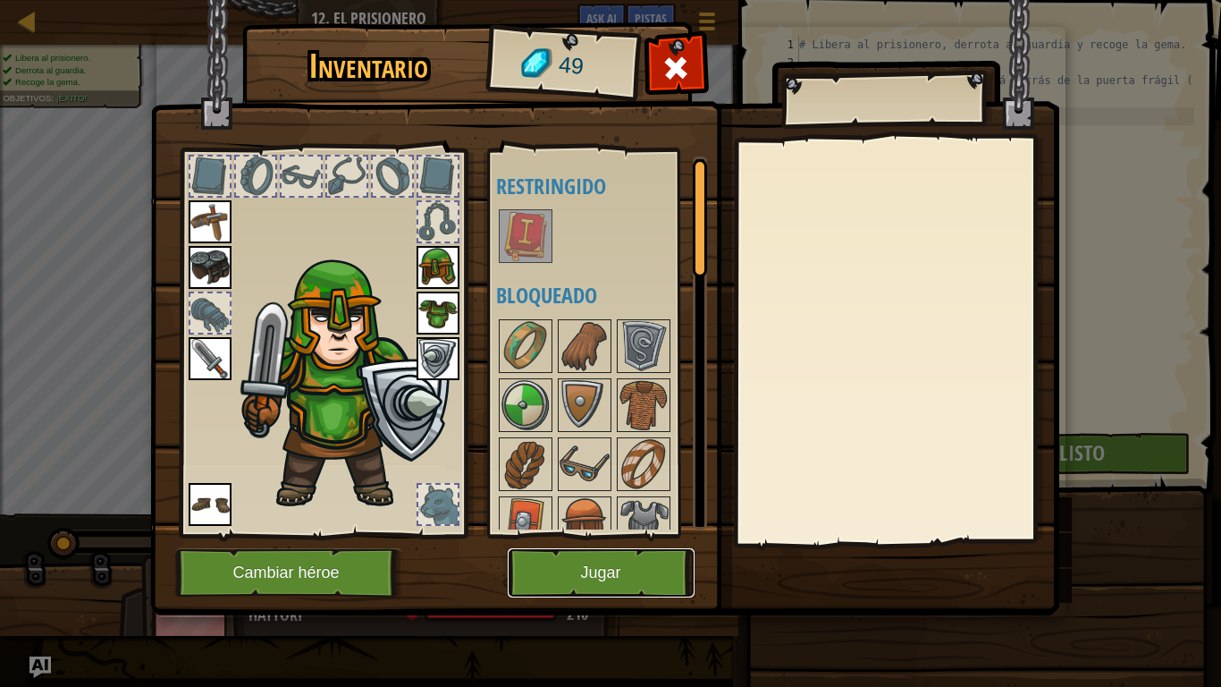
click at [622, 571] on button "Jugar" at bounding box center [601, 572] width 187 height 49
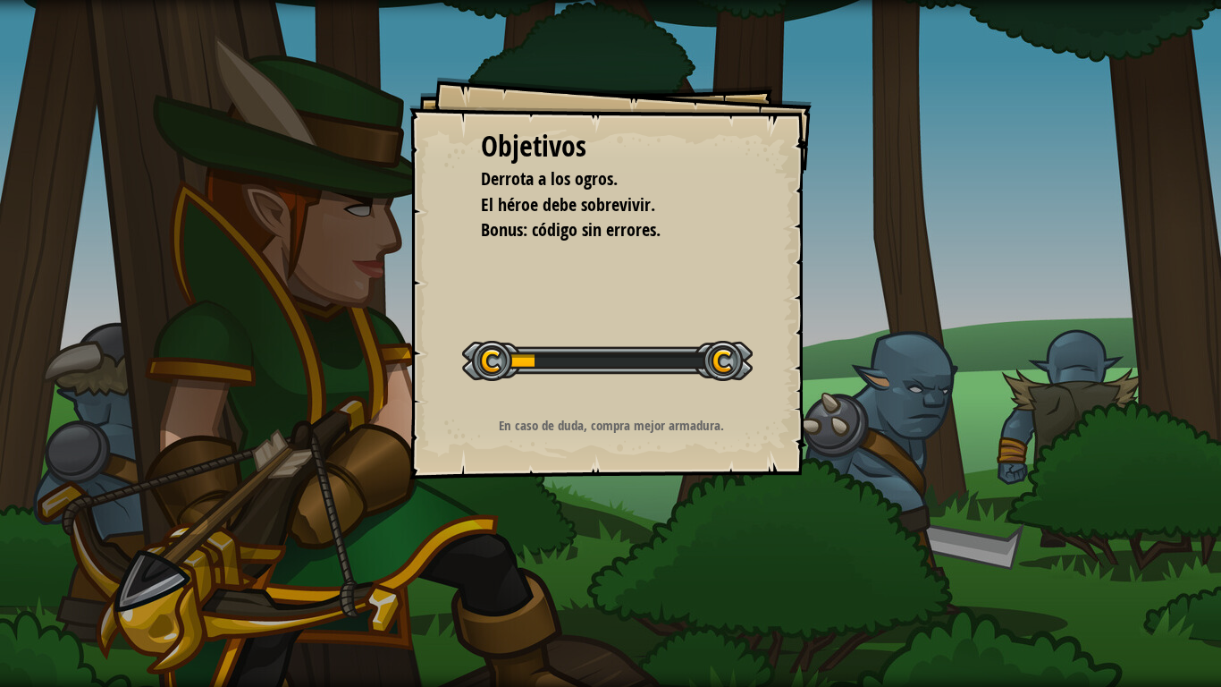
click at [622, 571] on div "Objetivos [PERSON_NAME] a los ogros. El héroe debe sobrevivir. Bonus: código si…" at bounding box center [610, 343] width 1221 height 687
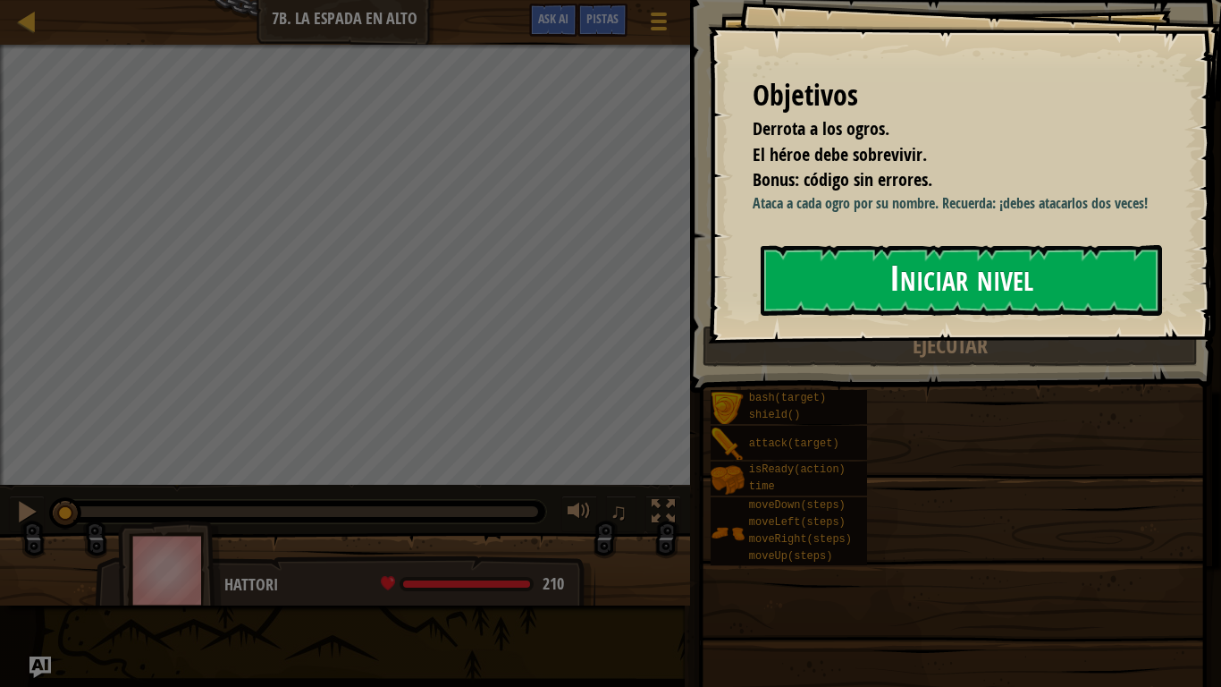
click at [846, 265] on button "Iniciar nivel" at bounding box center [961, 280] width 401 height 71
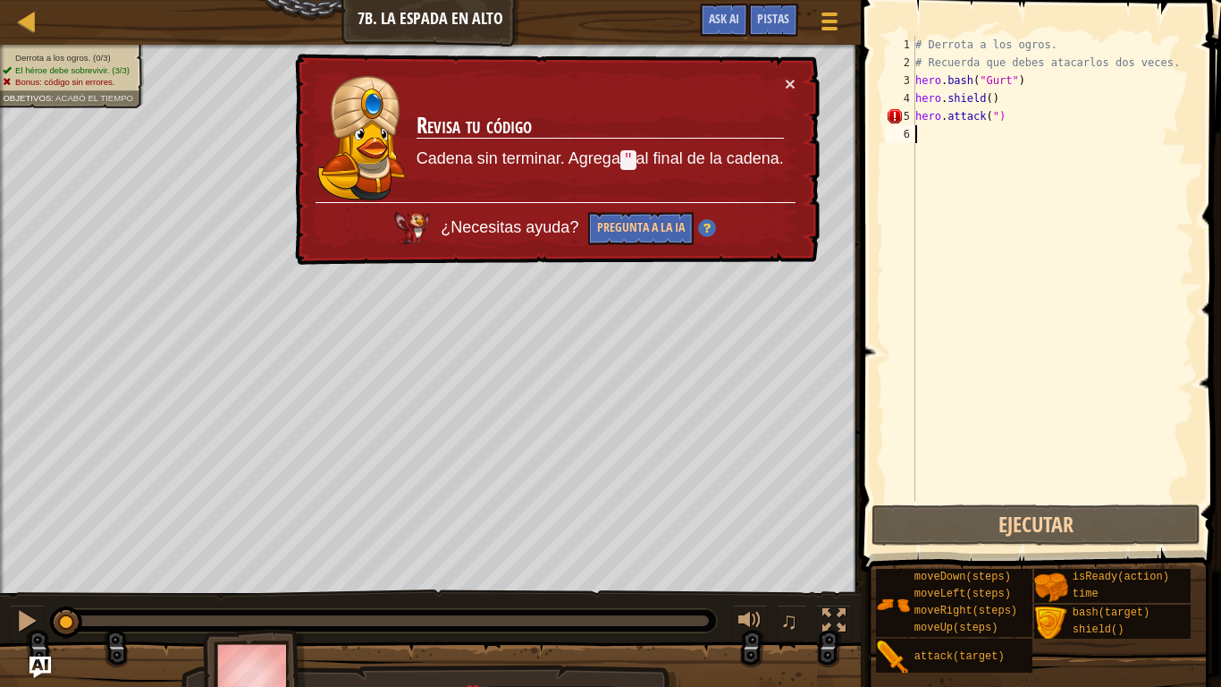
click at [1014, 127] on div "# Derrota a los ogros. # Recuerda que debes atacarlos dos veces. hero . bash ( …" at bounding box center [1053, 286] width 282 height 501
click at [1000, 117] on div "# Derrota a los ogros. # Recuerda que debes atacarlos dos veces. hero . bash ( …" at bounding box center [1053, 286] width 282 height 501
click at [988, 116] on div "# Derrota a los ogros. # Recuerda que debes atacarlos dos veces. hero . bash ( …" at bounding box center [1053, 286] width 282 height 501
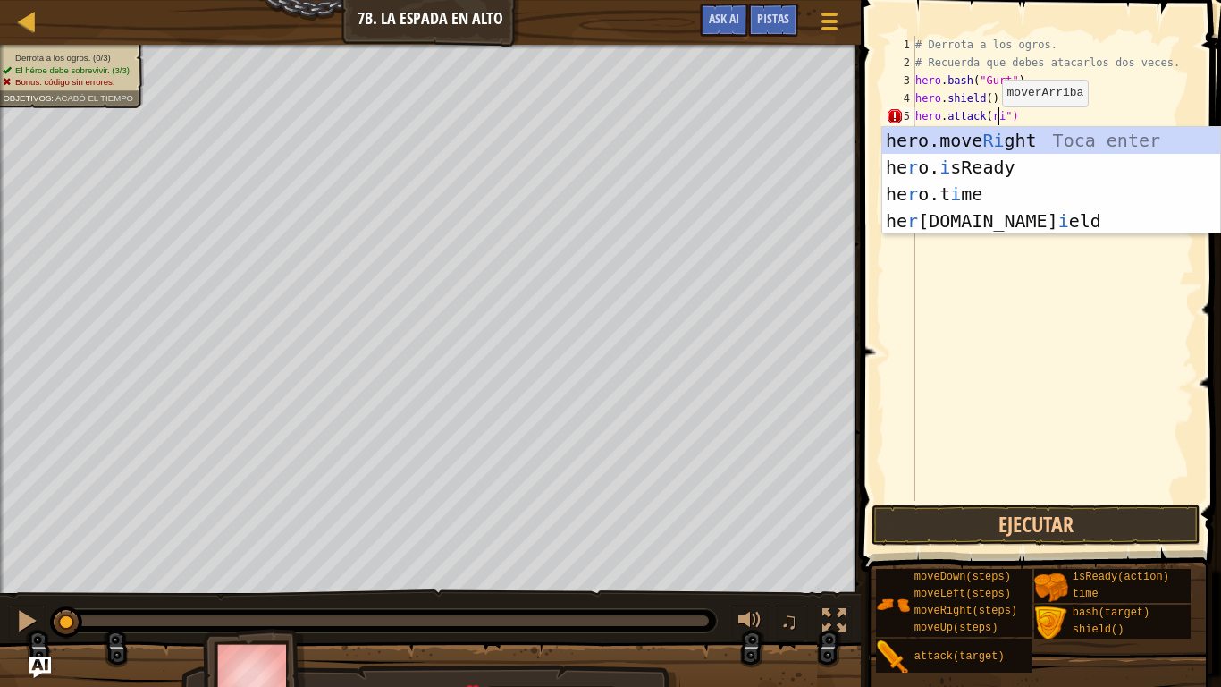
type textarea "hero.attack(rig")"
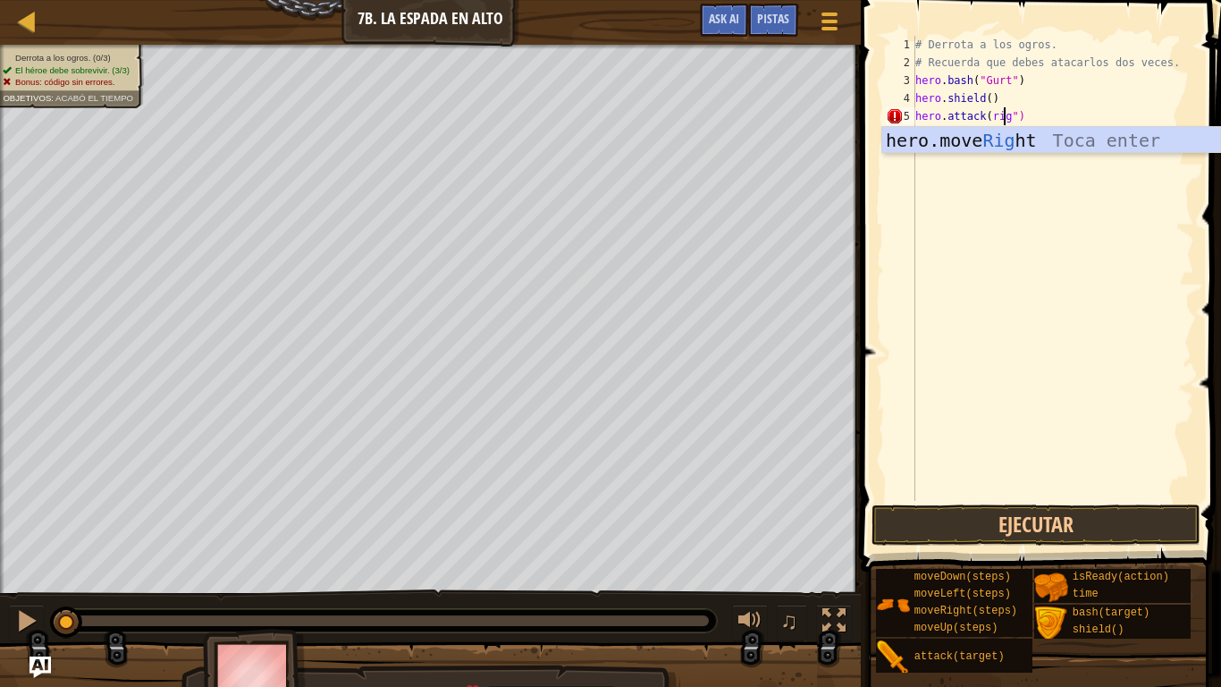
click at [1011, 176] on div "# Derrota a los ogros. # Recuerda que debes atacarlos dos veces. hero . bash ( …" at bounding box center [1053, 286] width 282 height 501
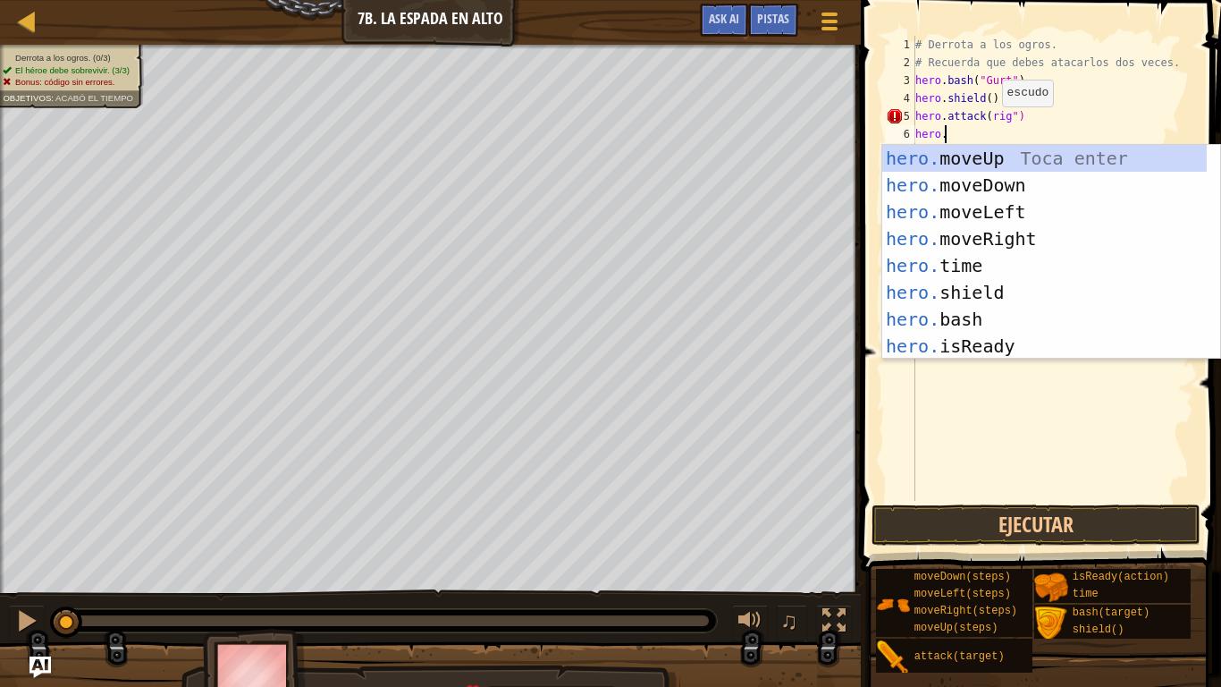
scroll to position [8, 2]
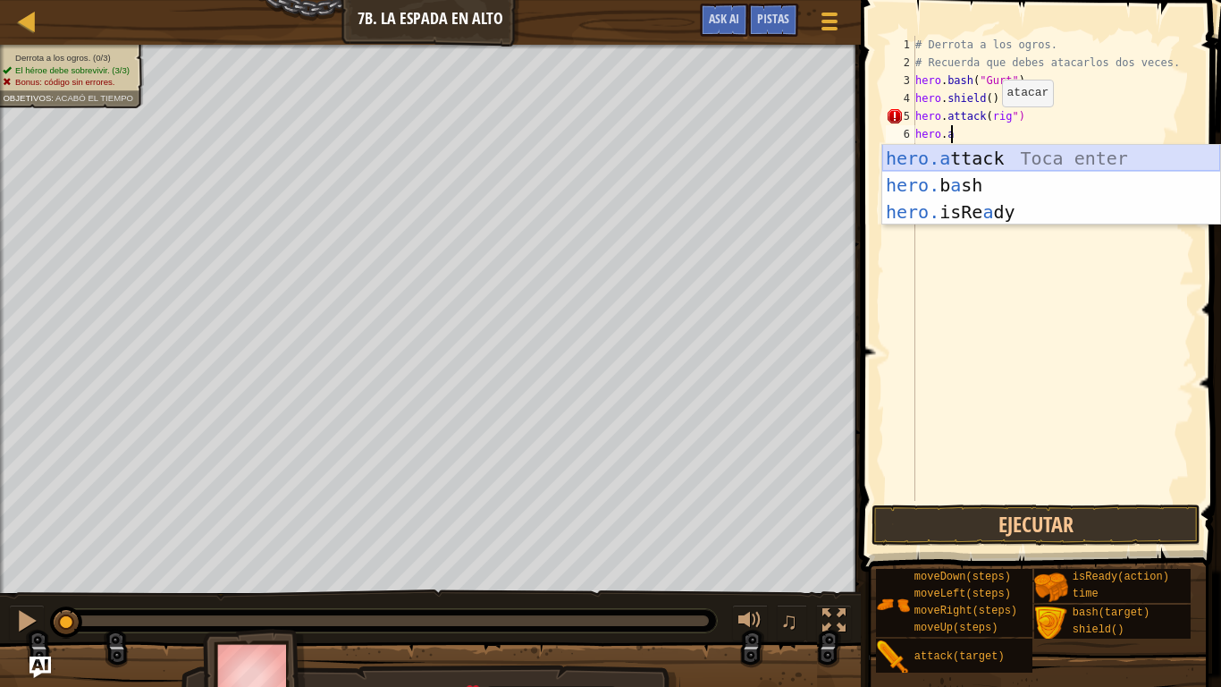
click at [985, 154] on div "hero.a ttack Toca enter hero. b a sh Toca enter hero. isRe a dy Toca enter" at bounding box center [1051, 212] width 338 height 134
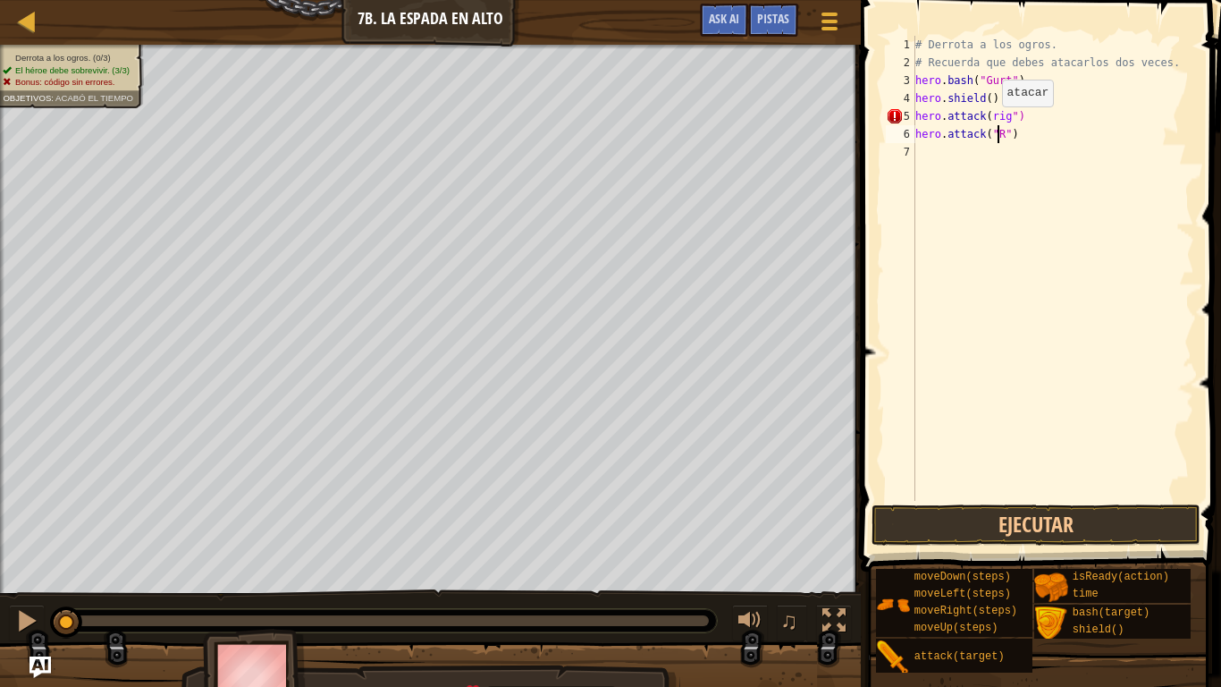
scroll to position [8, 7]
click at [989, 113] on div "# Derrota a los ogros. # Recuerda que debes atacarlos dos veces. hero . bash ( …" at bounding box center [1053, 286] width 282 height 501
click at [1000, 116] on div "# Derrota a los ogros. # Recuerda que debes atacarlos dos veces. hero . bash ( …" at bounding box center [1053, 286] width 282 height 501
click at [1001, 116] on div "# Derrota a los ogros. # Recuerda que debes atacarlos dos veces. hero . bash ( …" at bounding box center [1053, 286] width 282 height 501
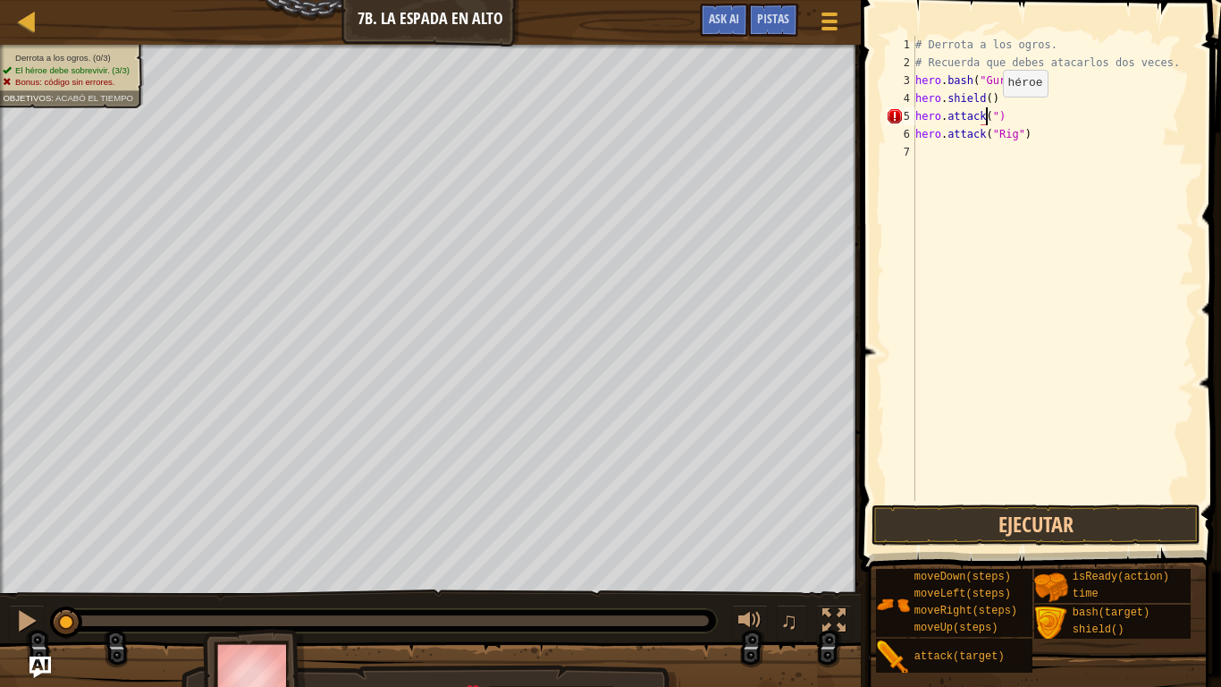
click at [988, 114] on div "# Derrota a los ogros. # Recuerda que debes atacarlos dos veces. hero . bash ( …" at bounding box center [1053, 286] width 282 height 501
click at [990, 112] on div "# Derrota a los ogros. # Recuerda que debes atacarlos dos veces. hero . bash ( …" at bounding box center [1053, 286] width 282 height 501
click at [989, 112] on div "# Derrota a los ogros. # Recuerda que debes atacarlos dos veces. hero . bash ( …" at bounding box center [1053, 286] width 282 height 501
click at [988, 114] on div "# Derrota a los ogros. # Recuerda que debes atacarlos dos veces. hero . bash ( …" at bounding box center [1053, 286] width 282 height 501
click at [988, 115] on div "# Derrota a los ogros. # Recuerda que debes atacarlos dos veces. hero . bash ( …" at bounding box center [1053, 286] width 282 height 501
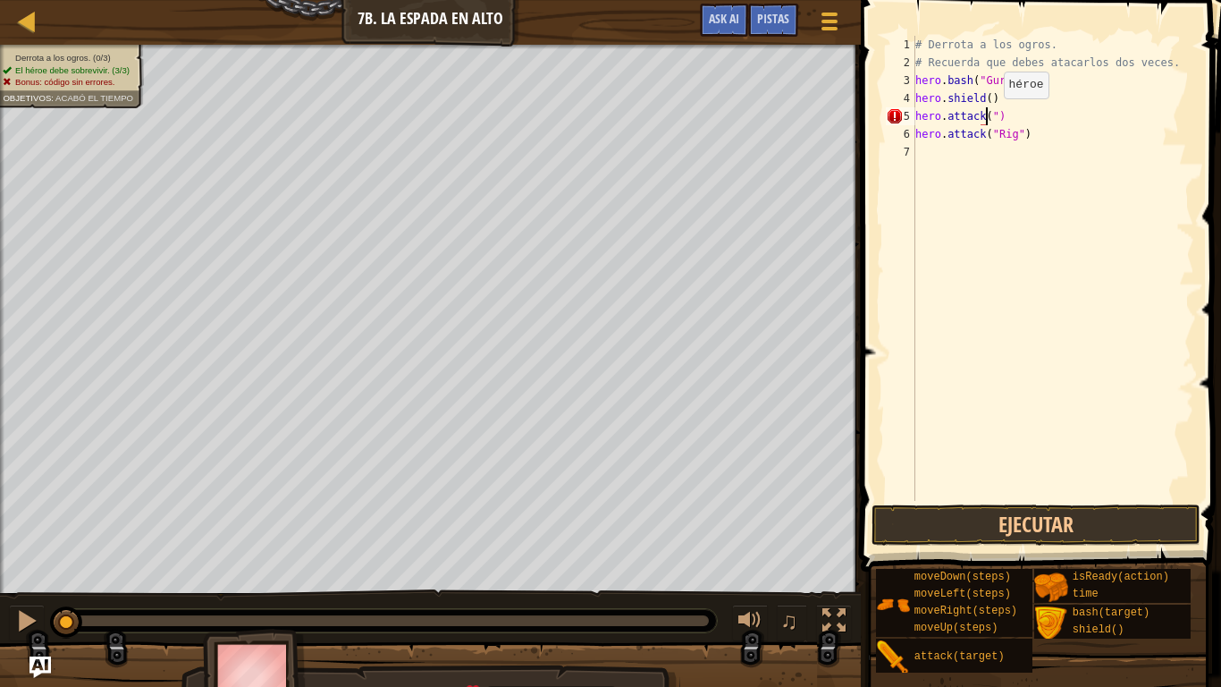
click at [989, 116] on div "# Derrota a los ogros. # Recuerda que debes atacarlos dos veces. hero . bash ( …" at bounding box center [1053, 286] width 282 height 501
click at [993, 116] on div "# Derrota a los ogros. # Recuerda que debes atacarlos dos veces. hero . bash ( …" at bounding box center [1053, 286] width 282 height 501
click at [934, 527] on button "Ejecutar" at bounding box center [1036, 524] width 329 height 41
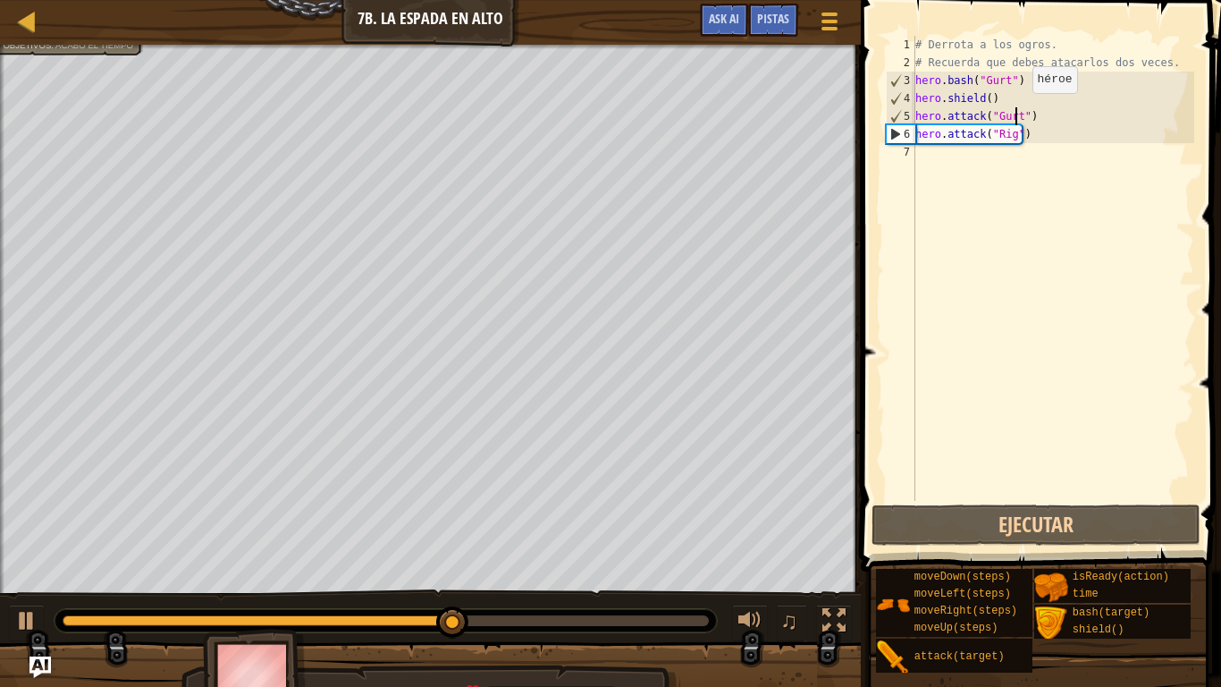
click at [1017, 111] on div "# Derrota a los ogros. # Recuerda que debes atacarlos dos veces. hero . bash ( …" at bounding box center [1053, 286] width 282 height 501
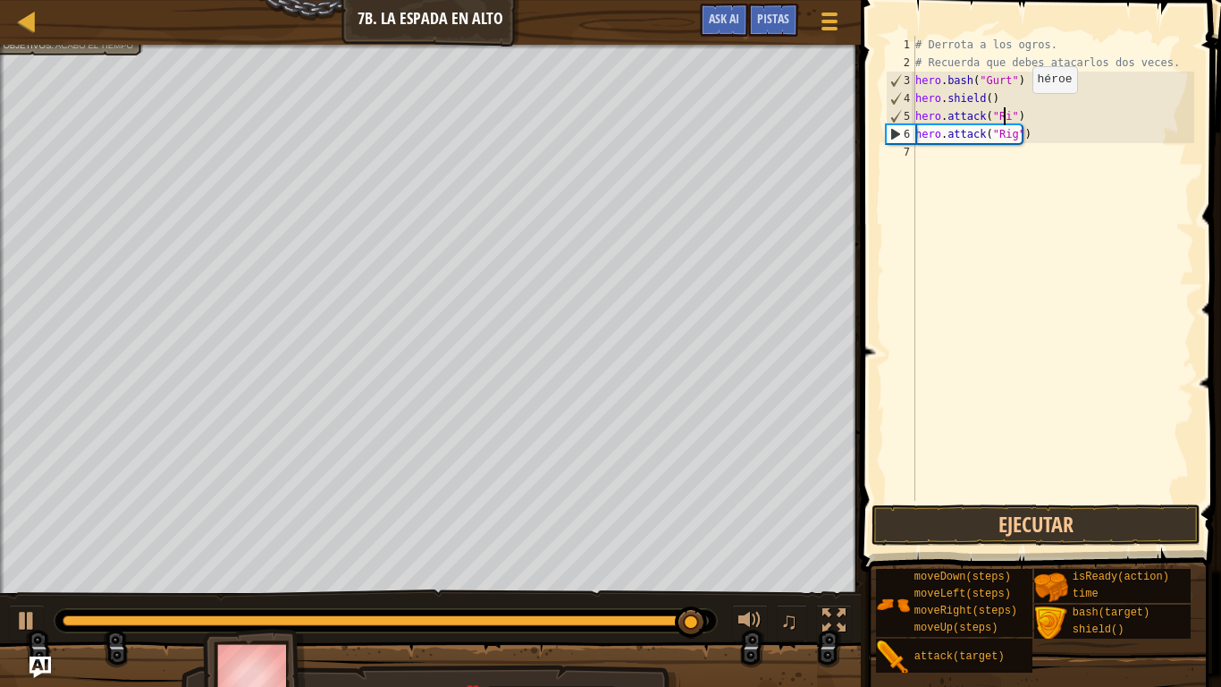
scroll to position [8, 7]
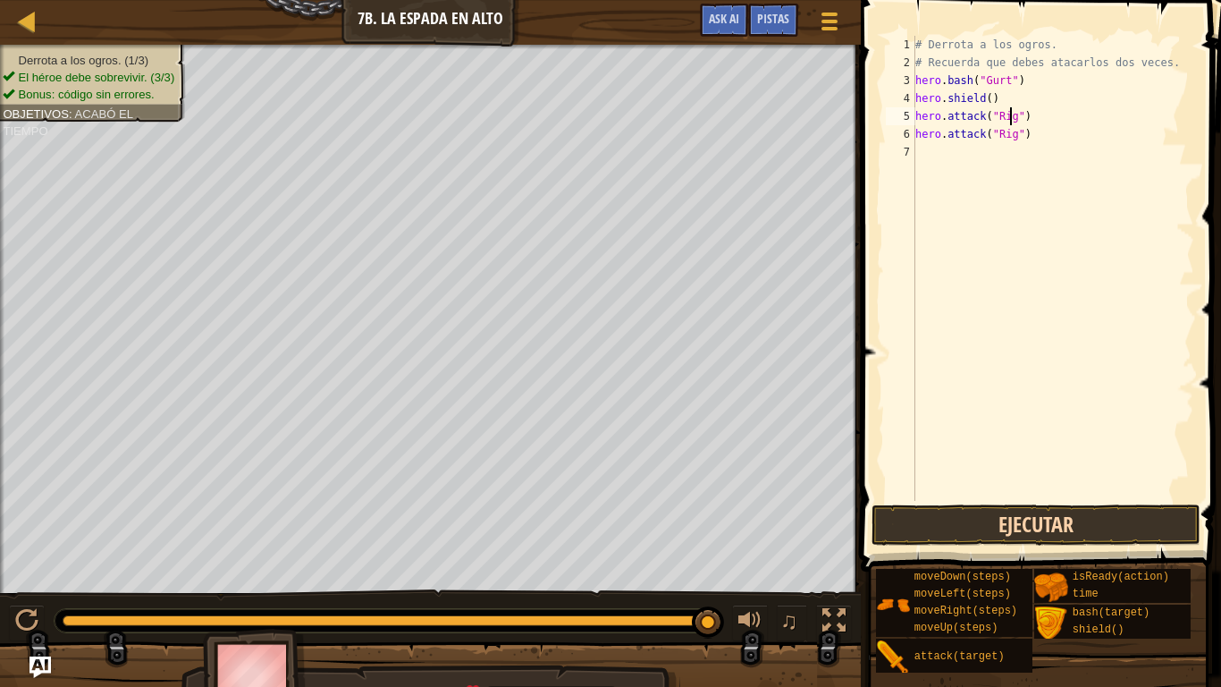
type textarea "hero.attack("Rig")"
click at [999, 516] on button "Ejecutar" at bounding box center [1036, 524] width 329 height 41
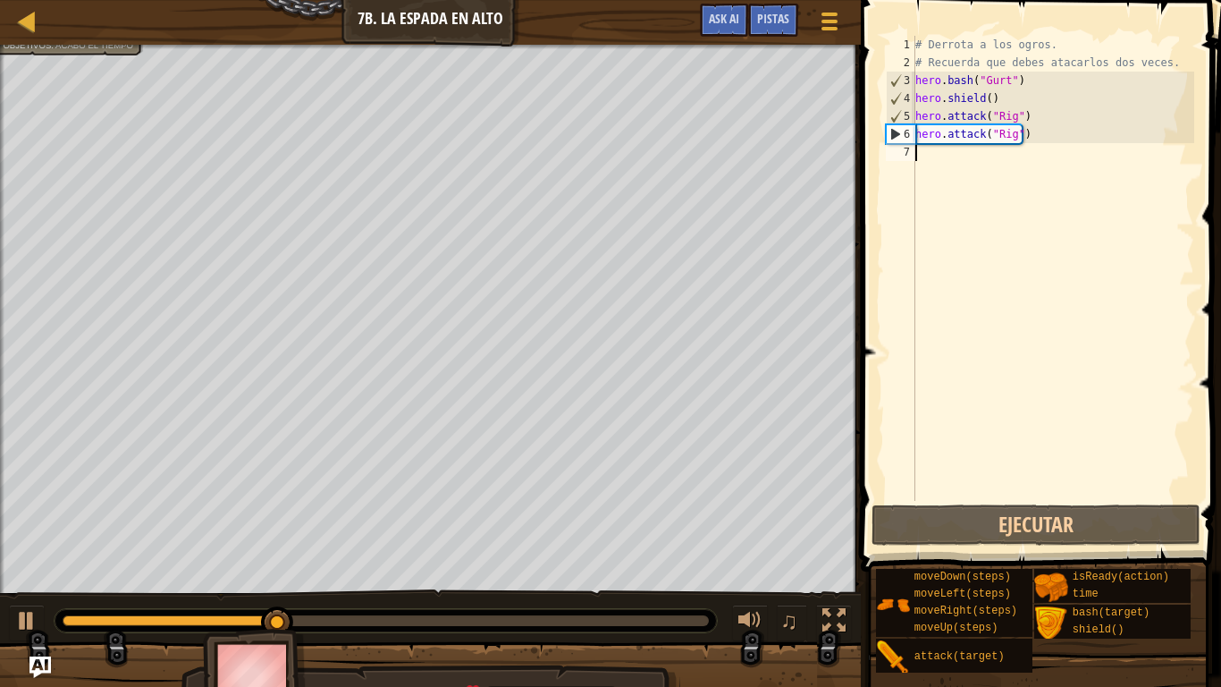
click at [921, 149] on div "# Derrota a los ogros. # Recuerda que debes atacarlos dos veces. hero . bash ( …" at bounding box center [1053, 286] width 282 height 501
click at [920, 153] on div "# Derrota a los ogros. # Recuerda que debes atacarlos dos veces. hero . bash ( …" at bounding box center [1053, 286] width 282 height 501
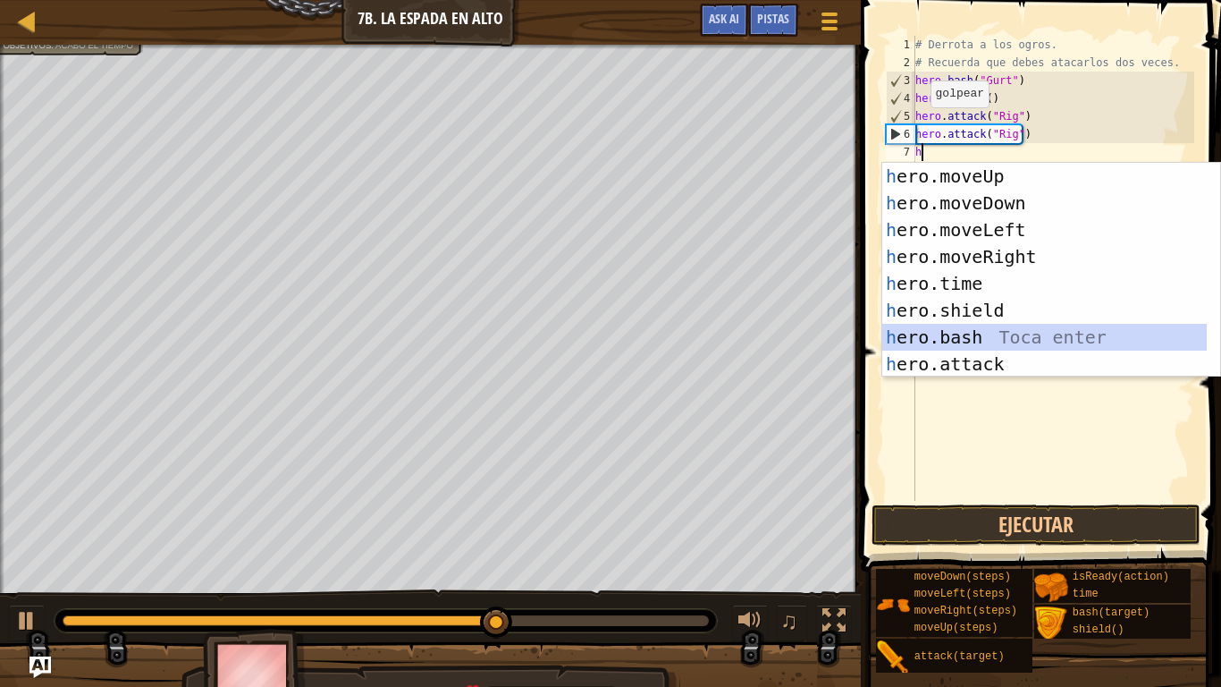
click at [935, 325] on div "h ero.moveUp Toca enter h ero.moveDown Toca enter h ero.moveLeft Toca enter h e…" at bounding box center [1044, 297] width 324 height 268
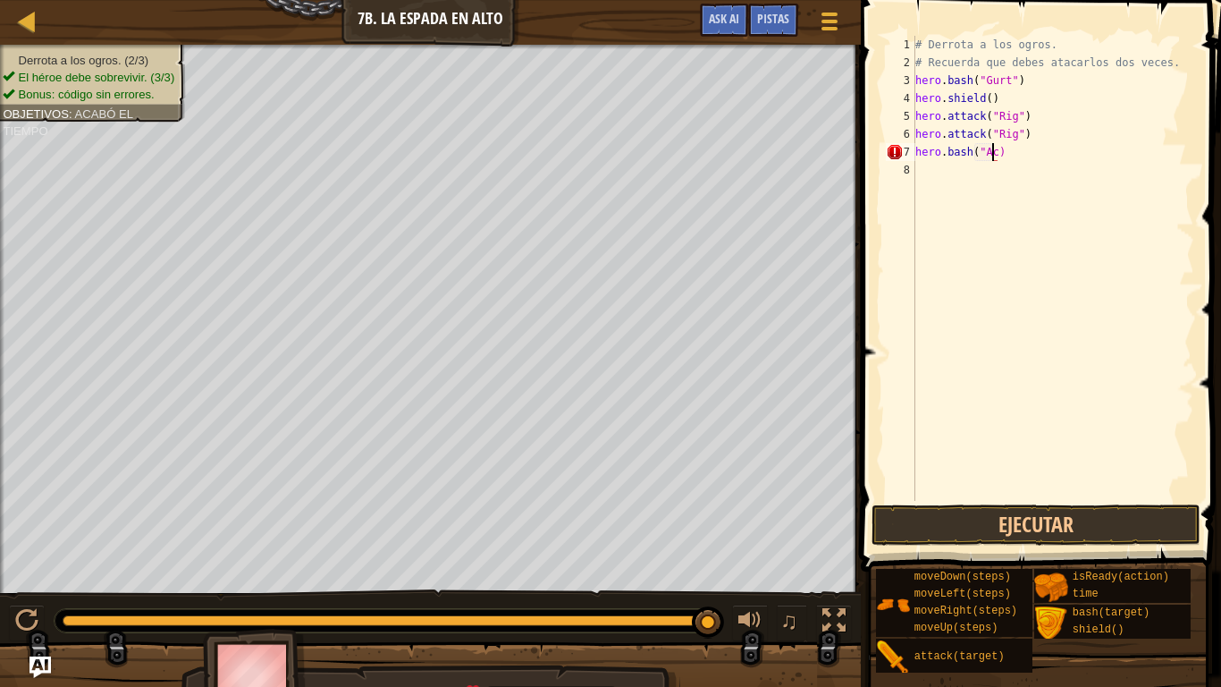
scroll to position [8, 6]
type textarea "hero.bash("Ack")"
click at [966, 530] on button "Ejecutar" at bounding box center [1036, 524] width 329 height 41
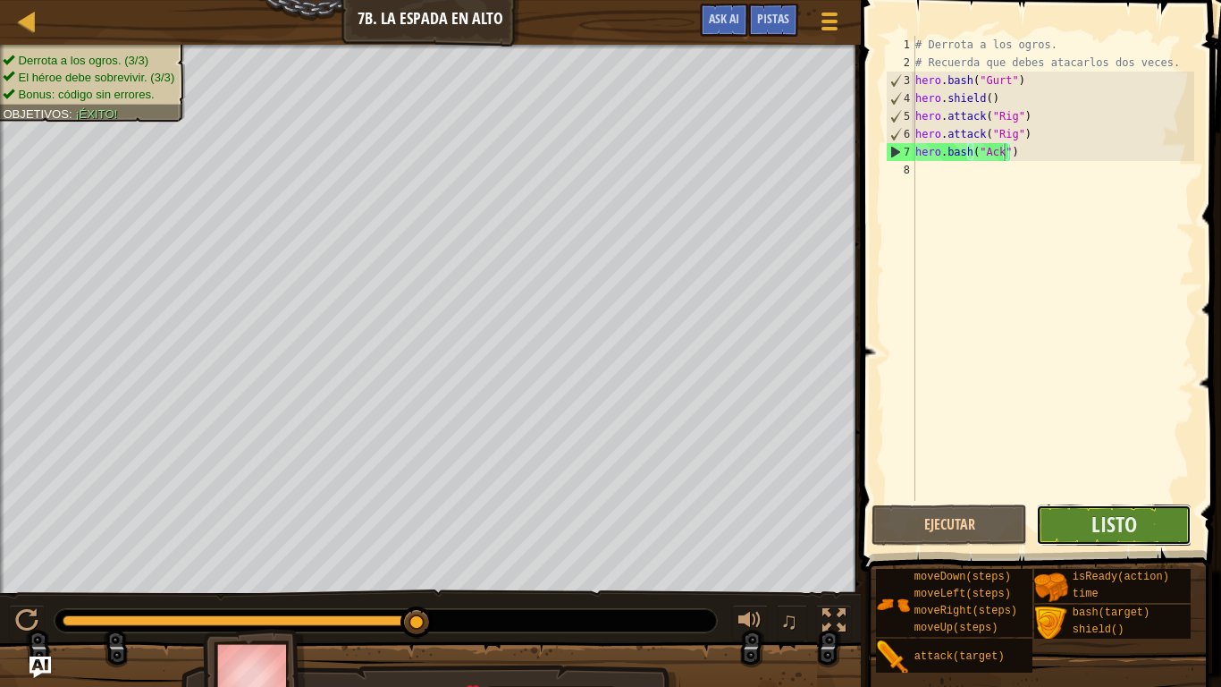
click at [1073, 532] on button "Listo" at bounding box center [1114, 524] width 156 height 41
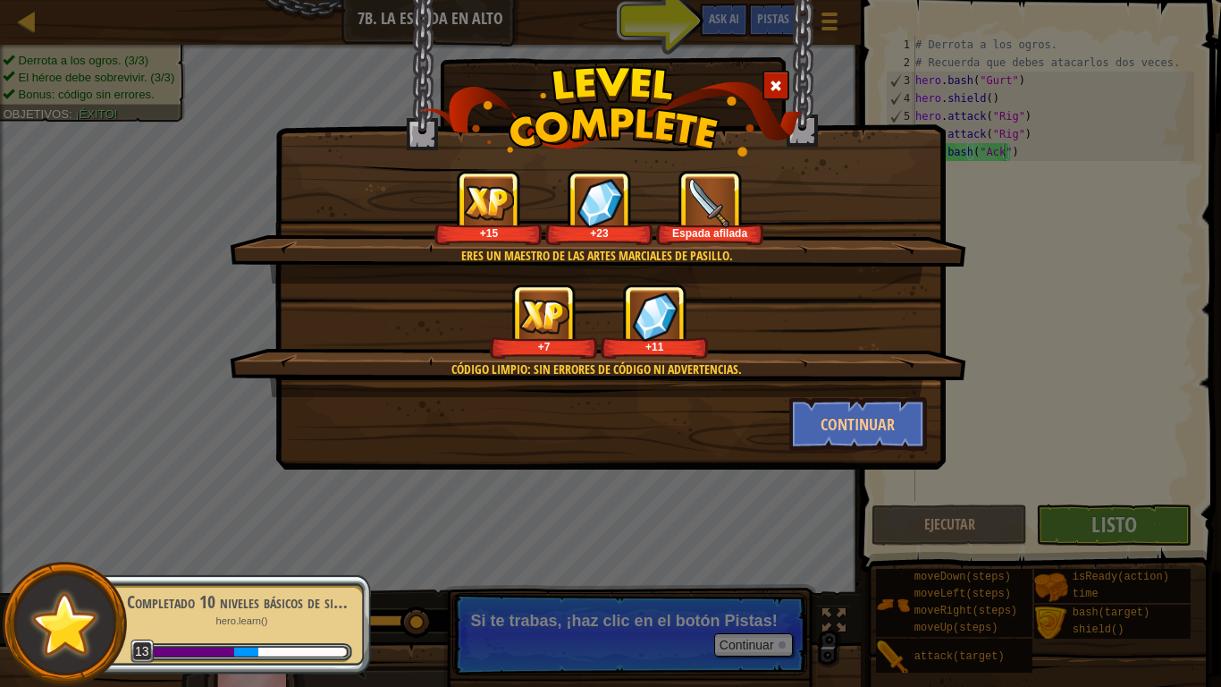
click at [1207, 451] on div "Eres un maestro de las artes marciales de pasillo. +15 +23 Espada afilada Códig…" at bounding box center [610, 343] width 1221 height 687
click at [1064, 487] on div "Eres un maestro de las artes marciales de pasillo. +15 +23 Espada afilada Códig…" at bounding box center [610, 343] width 1221 height 687
drag, startPoint x: 1064, startPoint y: 487, endPoint x: 913, endPoint y: 469, distance: 152.1
click at [913, 469] on div "Eres un maestro de las artes marciales de pasillo. +15 +23 Espada afilada Códig…" at bounding box center [610, 343] width 1221 height 687
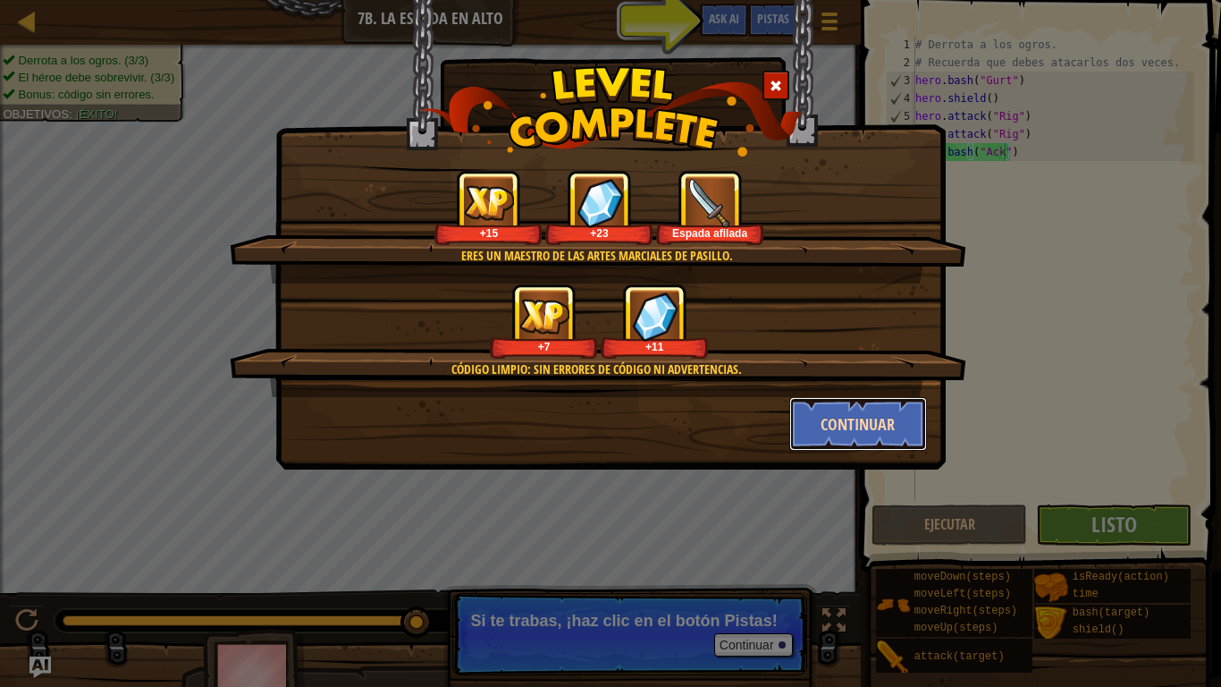
click at [872, 417] on button "Continuar" at bounding box center [858, 424] width 139 height 54
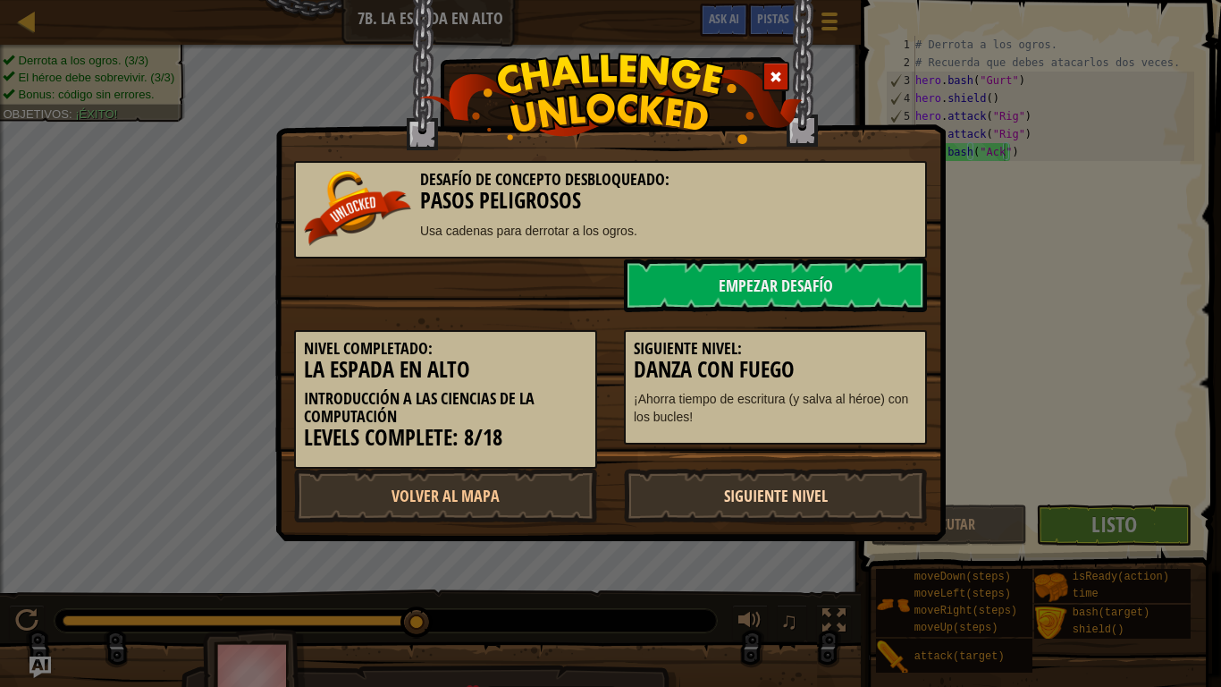
click at [822, 503] on link "Siguiente Nivel" at bounding box center [775, 495] width 303 height 54
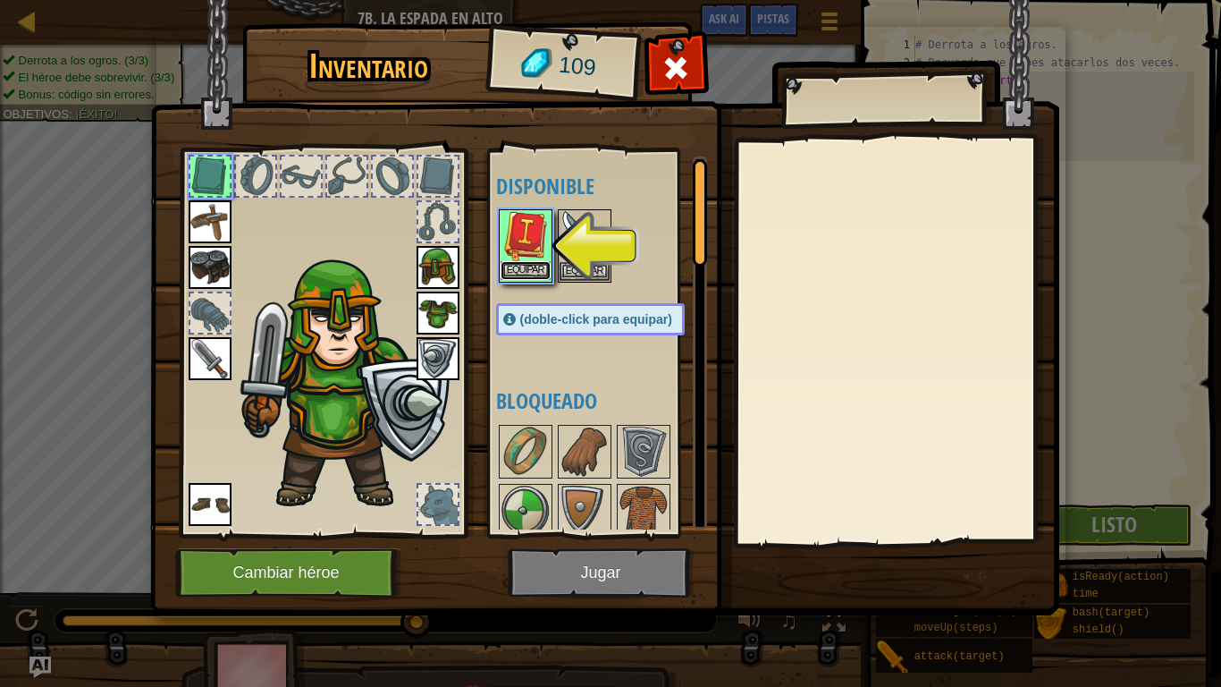
click at [526, 265] on button "Equipar" at bounding box center [526, 270] width 50 height 19
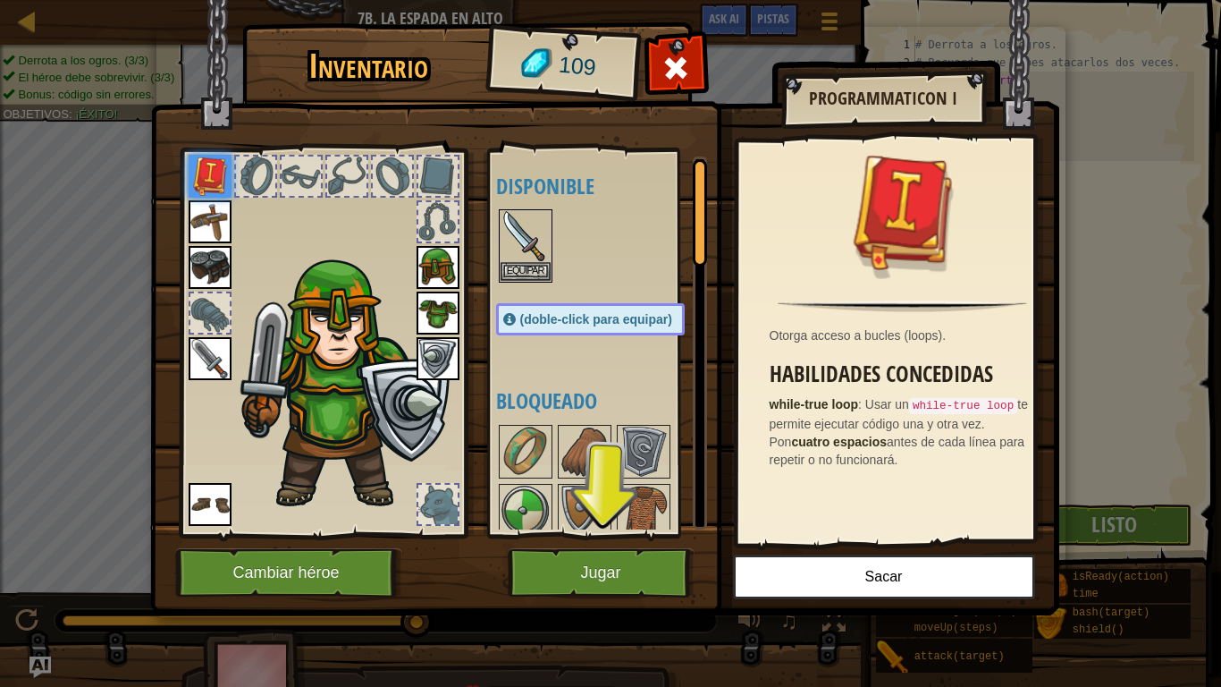
click at [200, 349] on img at bounding box center [210, 358] width 43 height 43
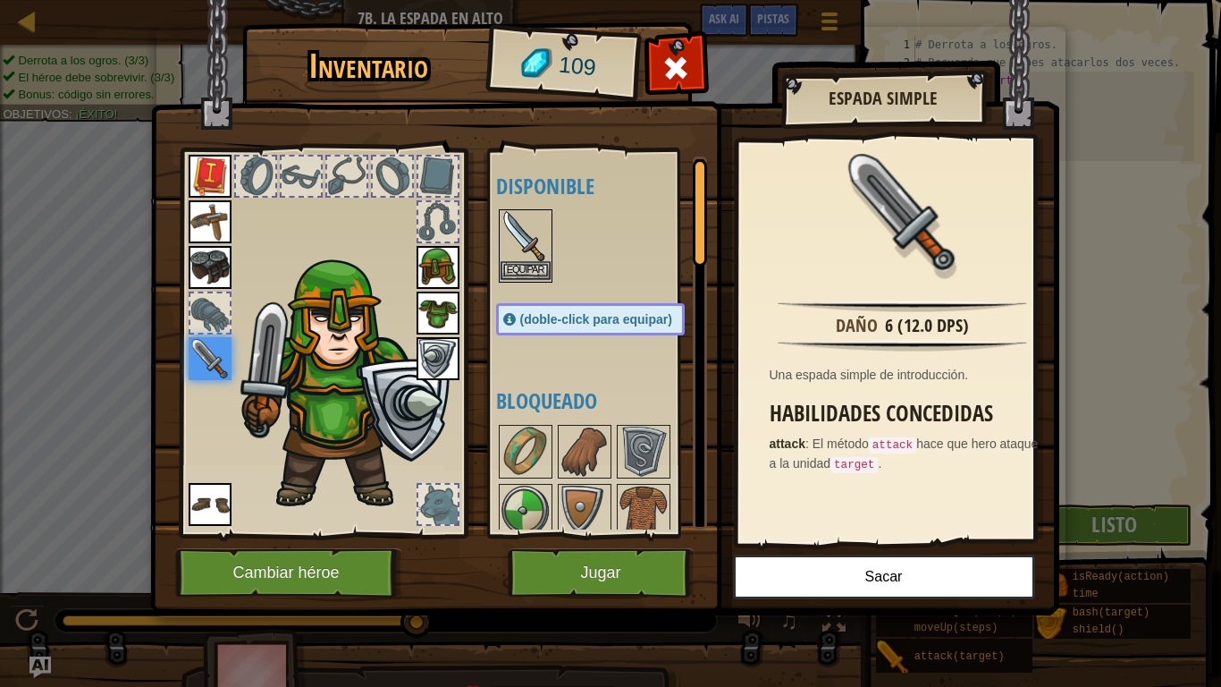
click at [530, 224] on img at bounding box center [526, 236] width 50 height 50
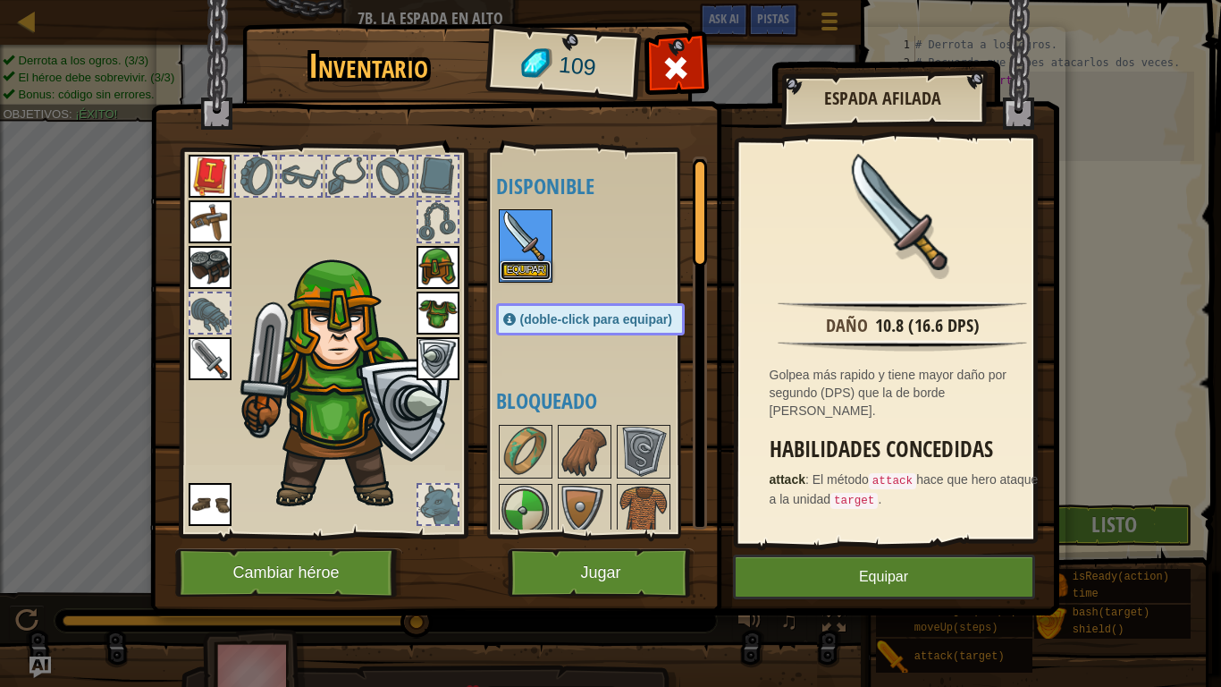
click at [527, 268] on button "Equipar" at bounding box center [526, 270] width 50 height 19
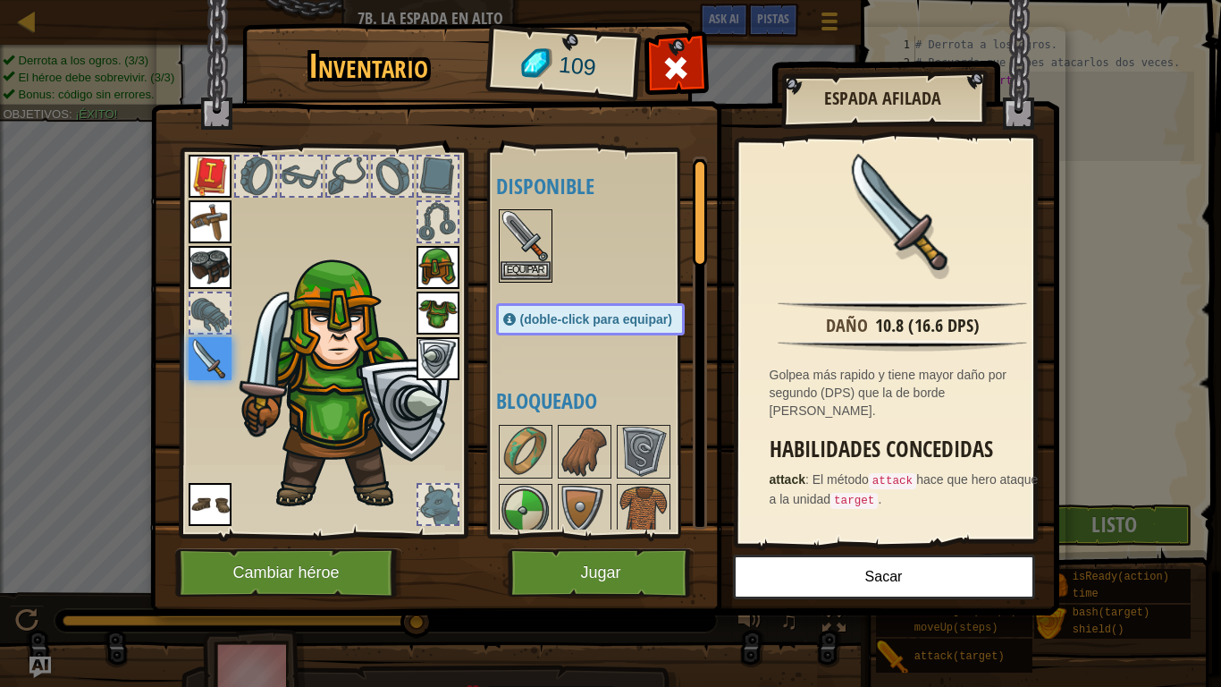
click at [510, 235] on img at bounding box center [526, 236] width 50 height 50
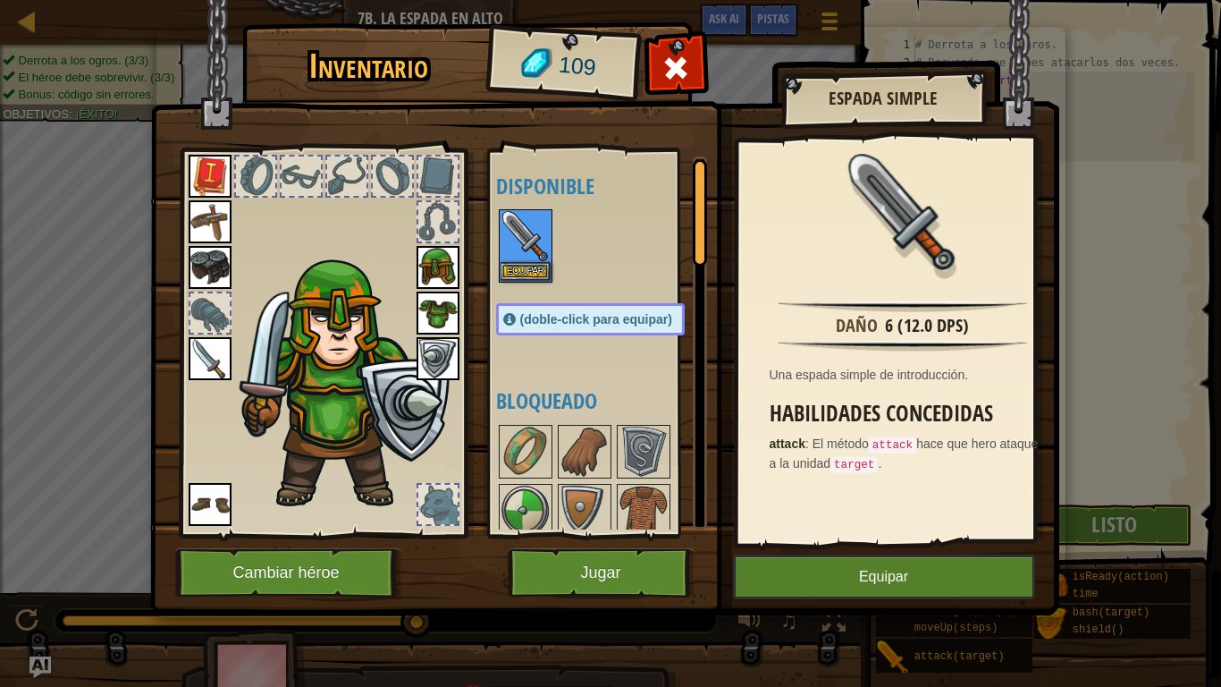
click at [215, 356] on img at bounding box center [210, 358] width 43 height 43
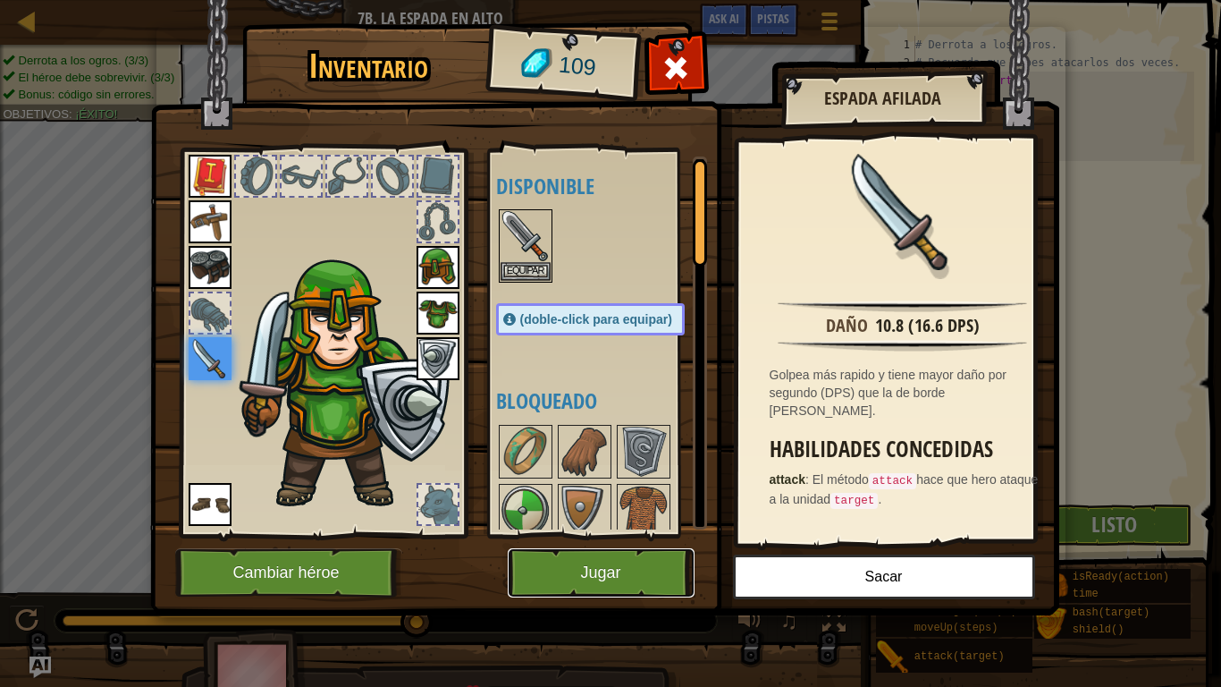
click at [615, 571] on button "Jugar" at bounding box center [601, 572] width 187 height 49
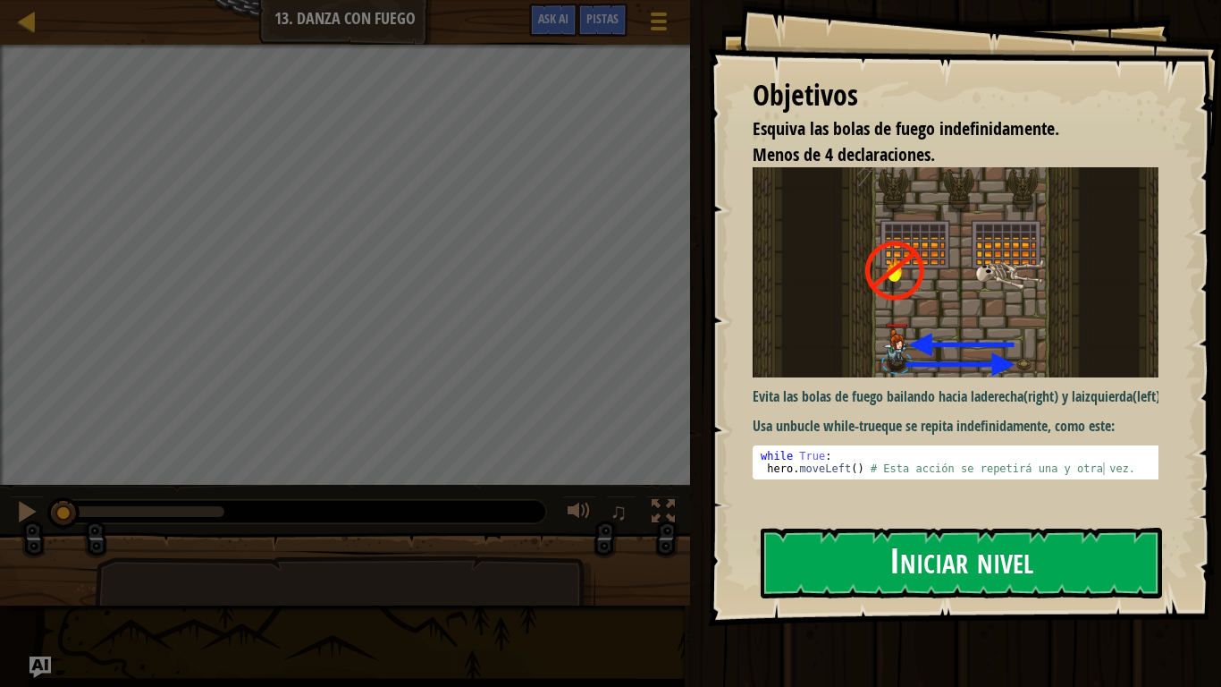
click at [870, 567] on button "Iniciar nivel" at bounding box center [961, 562] width 401 height 71
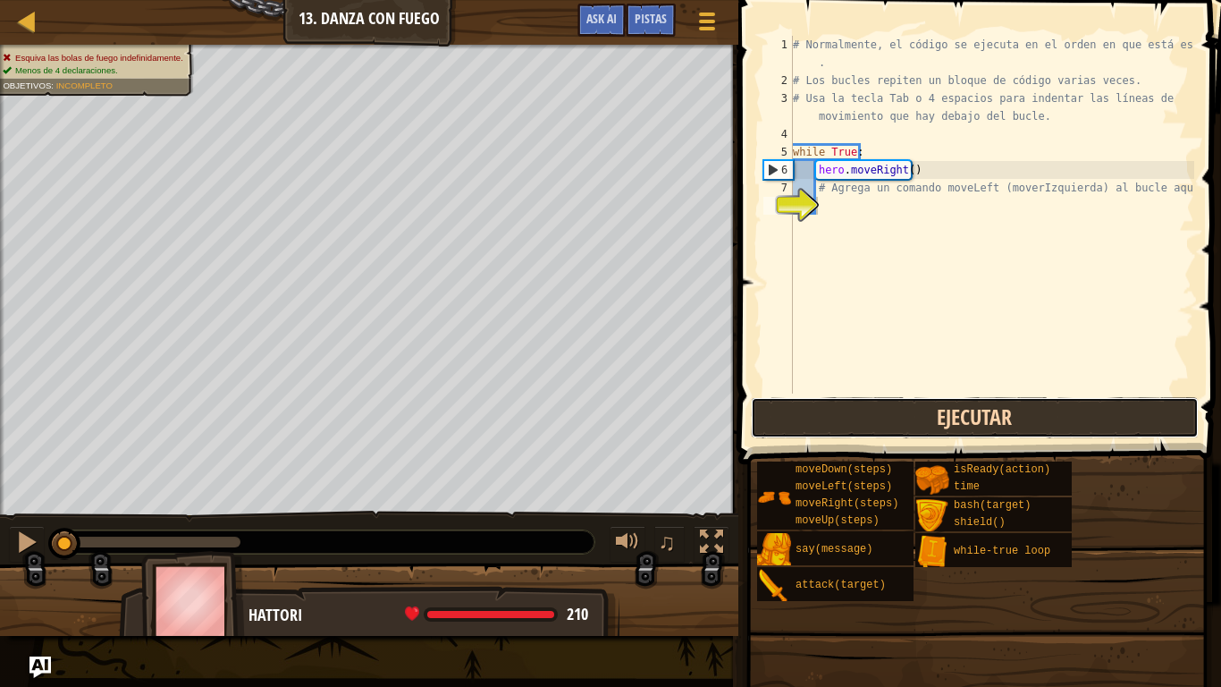
click at [893, 407] on button "Ejecutar" at bounding box center [975, 417] width 448 height 41
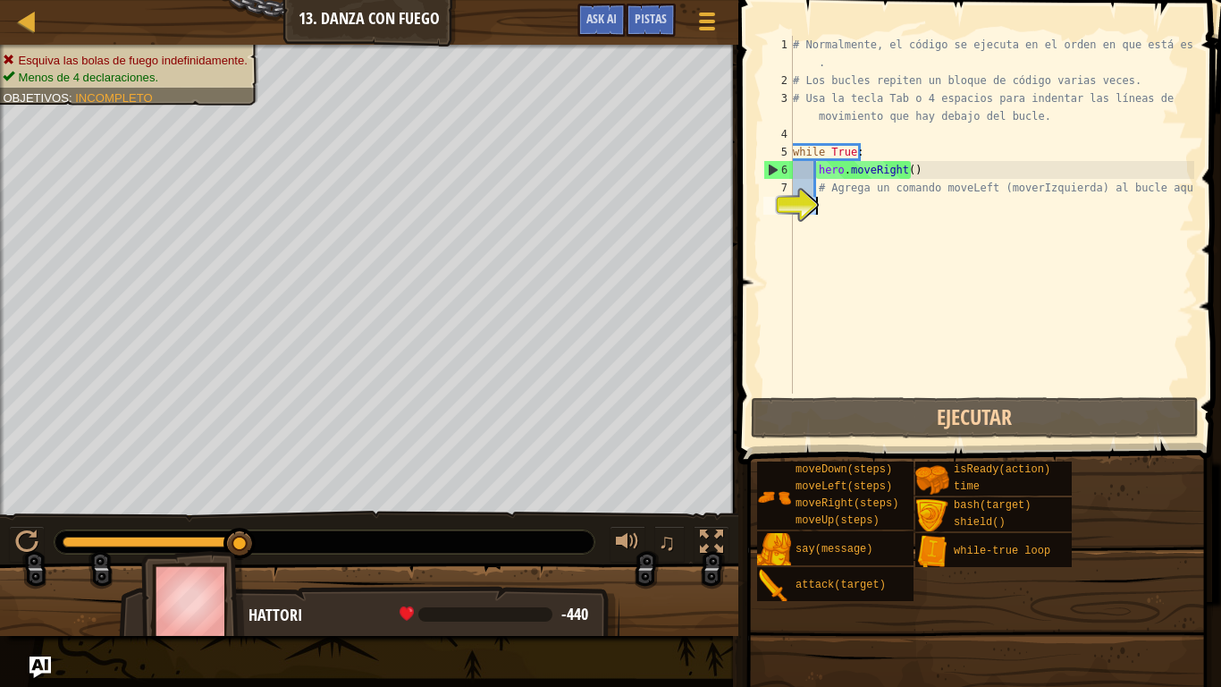
click at [793, 205] on div "8" at bounding box center [777, 206] width 29 height 18
type textarea "h"
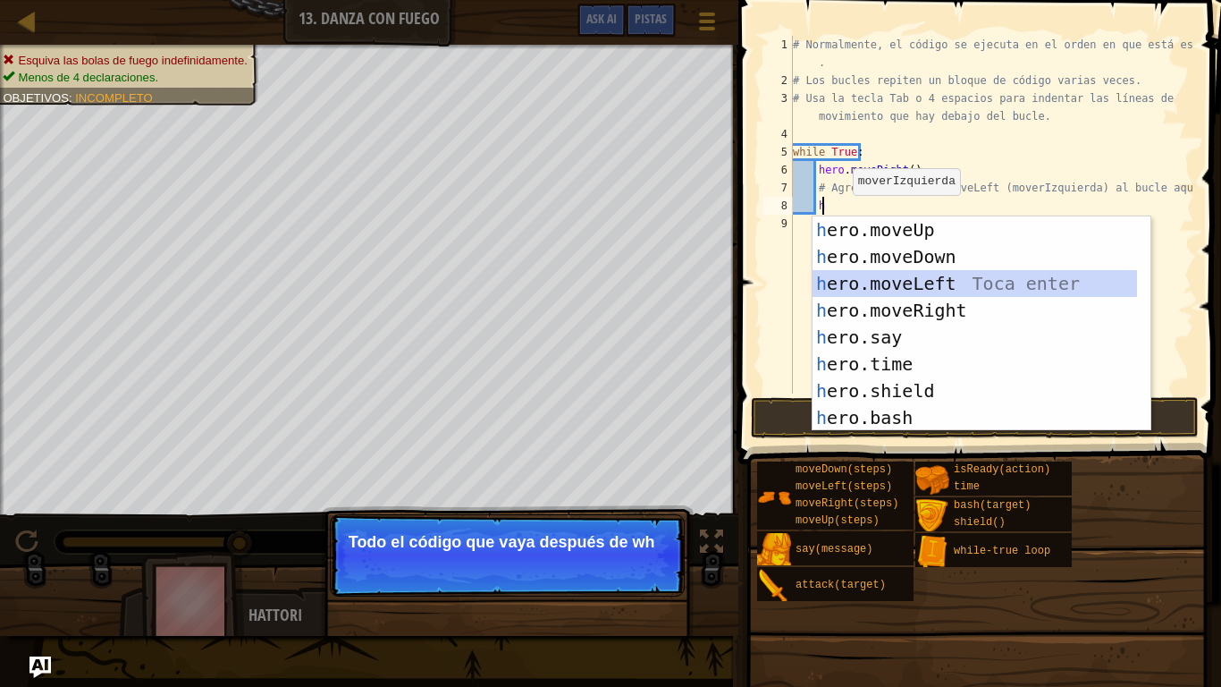
click at [867, 271] on div "h ero.moveUp Toca enter h ero.moveDown Toca enter h ero.moveLeft Toca enter h e…" at bounding box center [975, 350] width 324 height 268
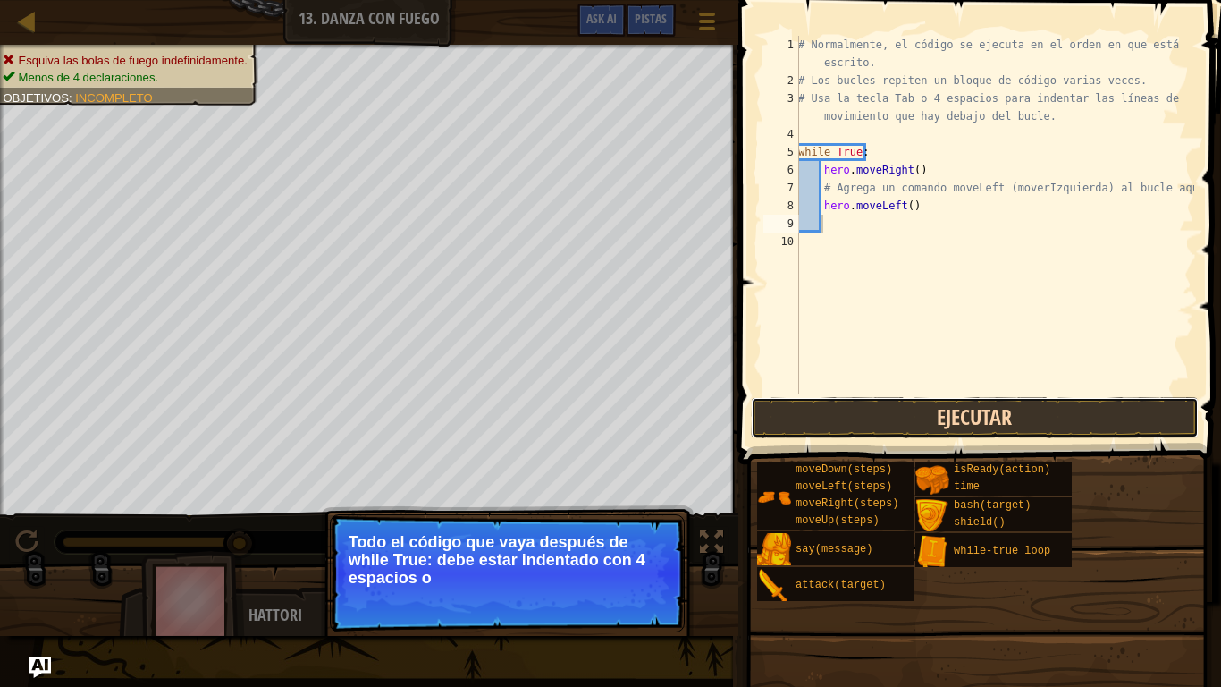
click at [922, 418] on button "Ejecutar" at bounding box center [975, 417] width 448 height 41
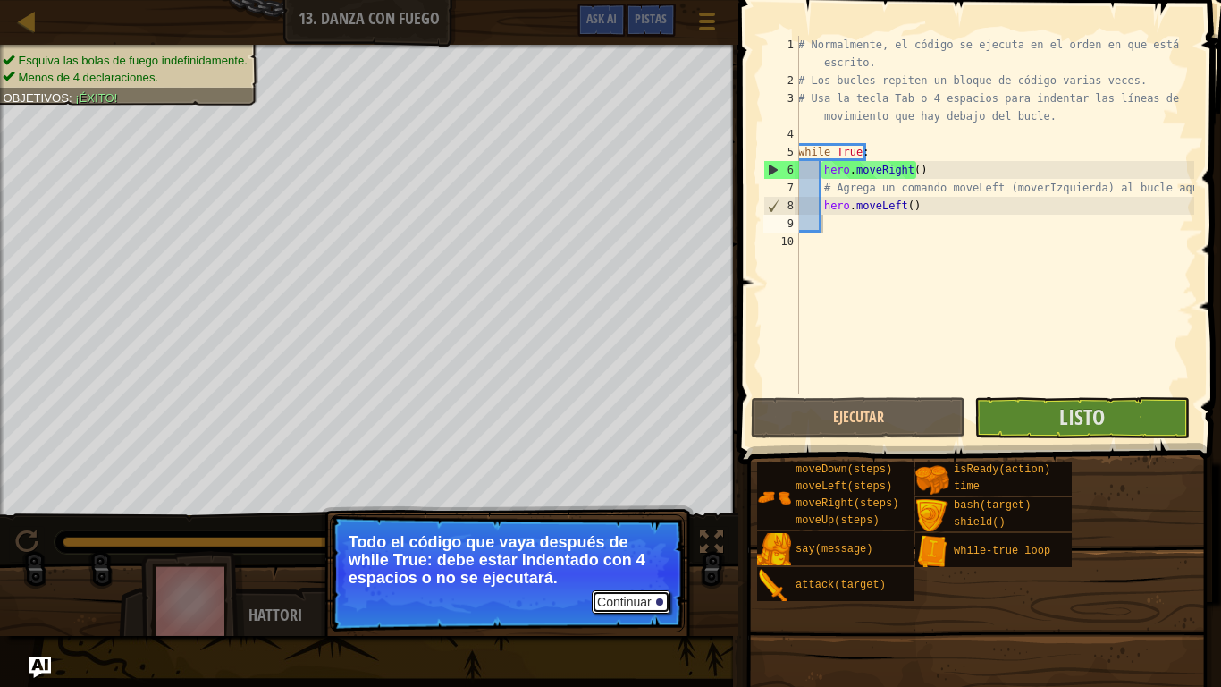
click at [640, 571] on button "Continuar" at bounding box center [631, 601] width 79 height 23
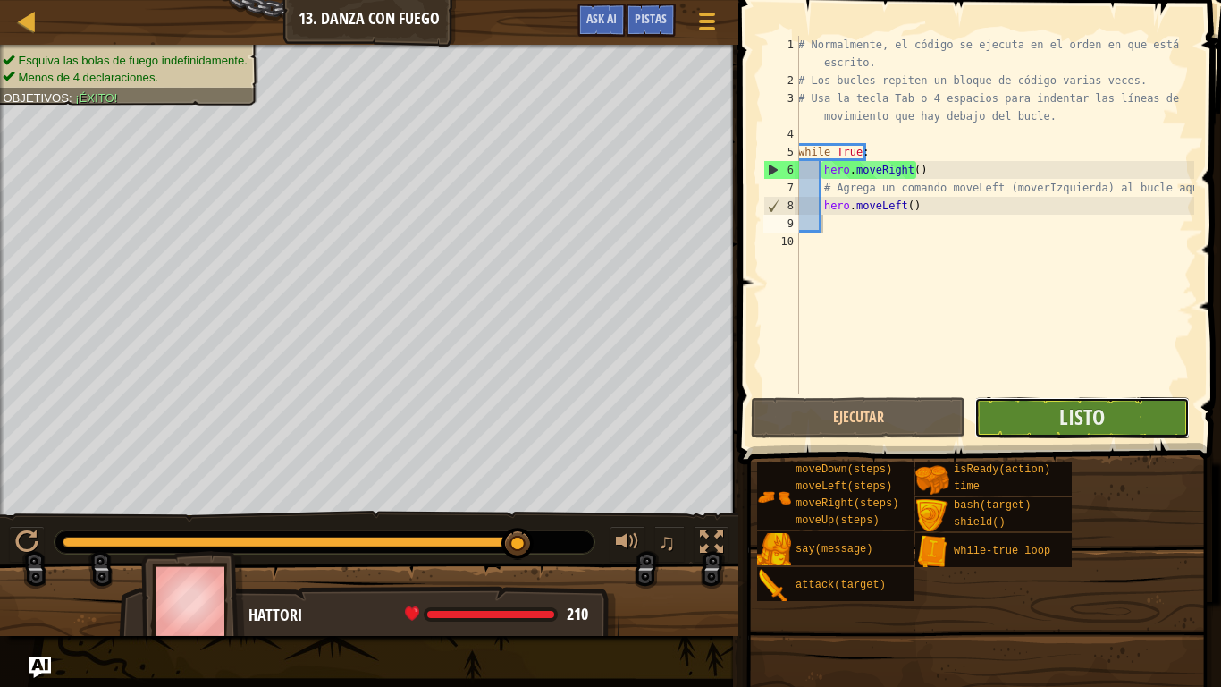
click at [1015, 403] on button "Listo" at bounding box center [1081, 417] width 215 height 41
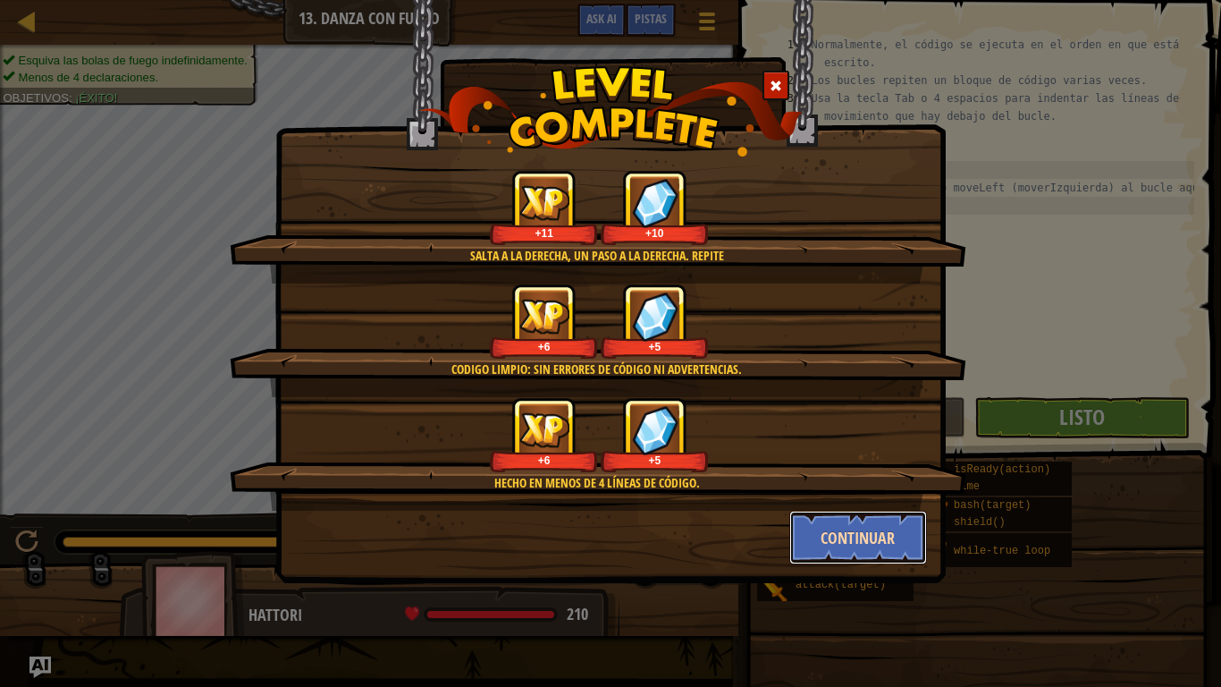
click at [829, 547] on button "Continuar" at bounding box center [858, 537] width 139 height 54
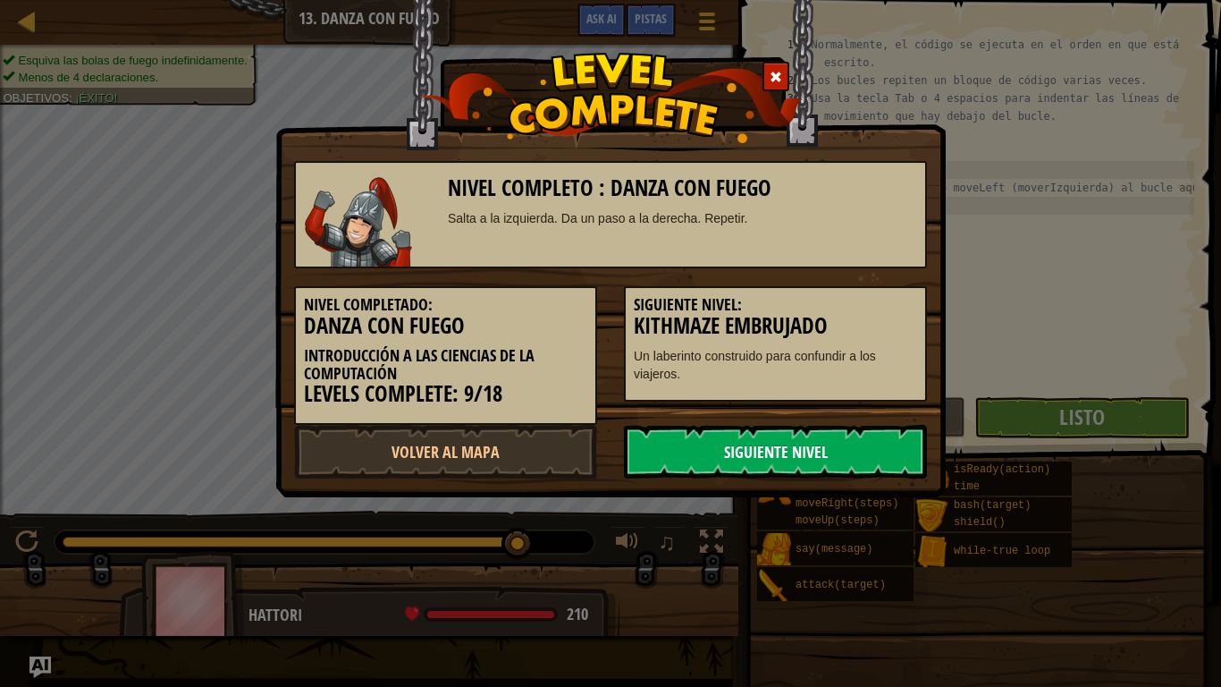
click at [762, 444] on link "Siguiente Nivel" at bounding box center [775, 452] width 303 height 54
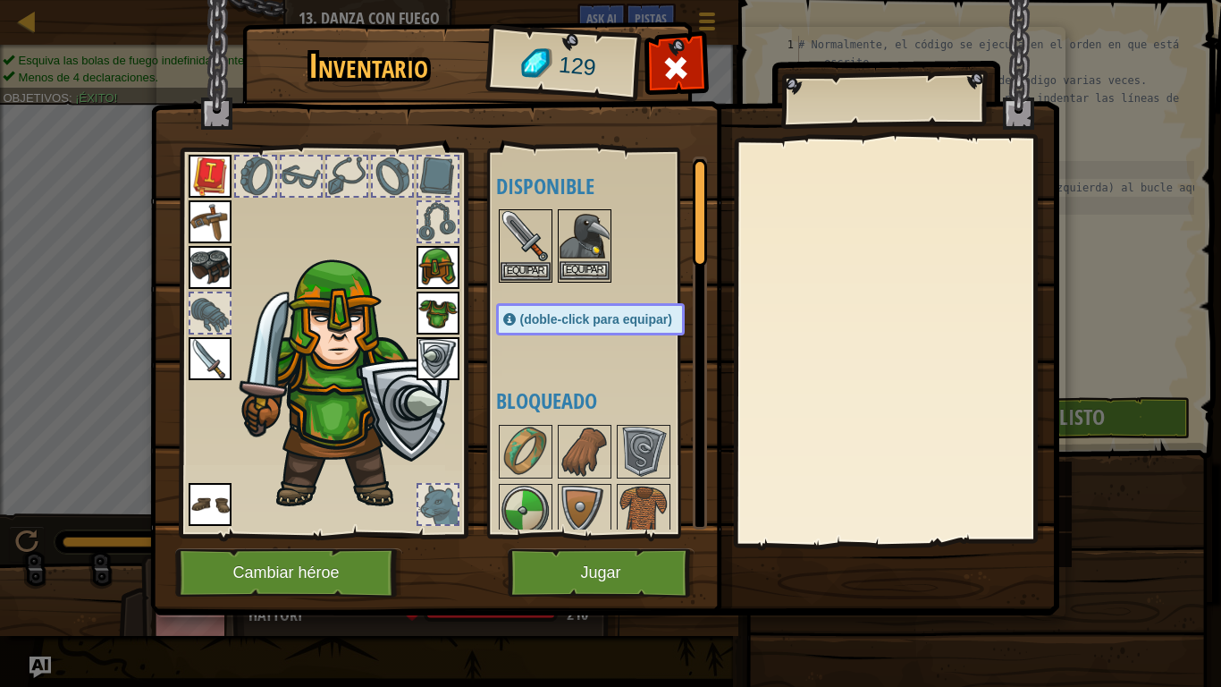
click at [590, 236] on img at bounding box center [585, 236] width 50 height 50
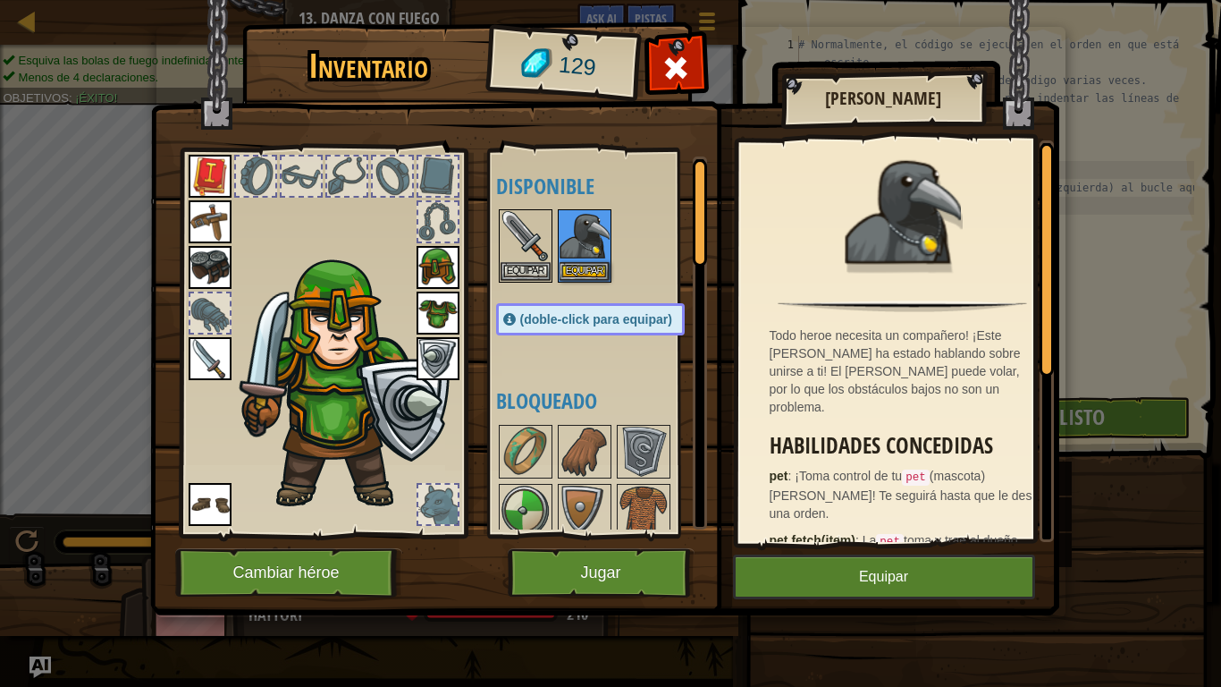
drag, startPoint x: 841, startPoint y: 400, endPoint x: 841, endPoint y: 489, distance: 88.5
click at [841, 489] on div "Todo heroe necesita un compañero! ¡Este [PERSON_NAME] ha estado hablando sobre …" at bounding box center [902, 340] width 329 height 401
drag, startPoint x: 841, startPoint y: 489, endPoint x: 1045, endPoint y: 299, distance: 278.3
click at [1045, 299] on div "Todo heroe necesita un compañero! ¡Este [PERSON_NAME] ha estado hablando sobre …" at bounding box center [896, 340] width 316 height 401
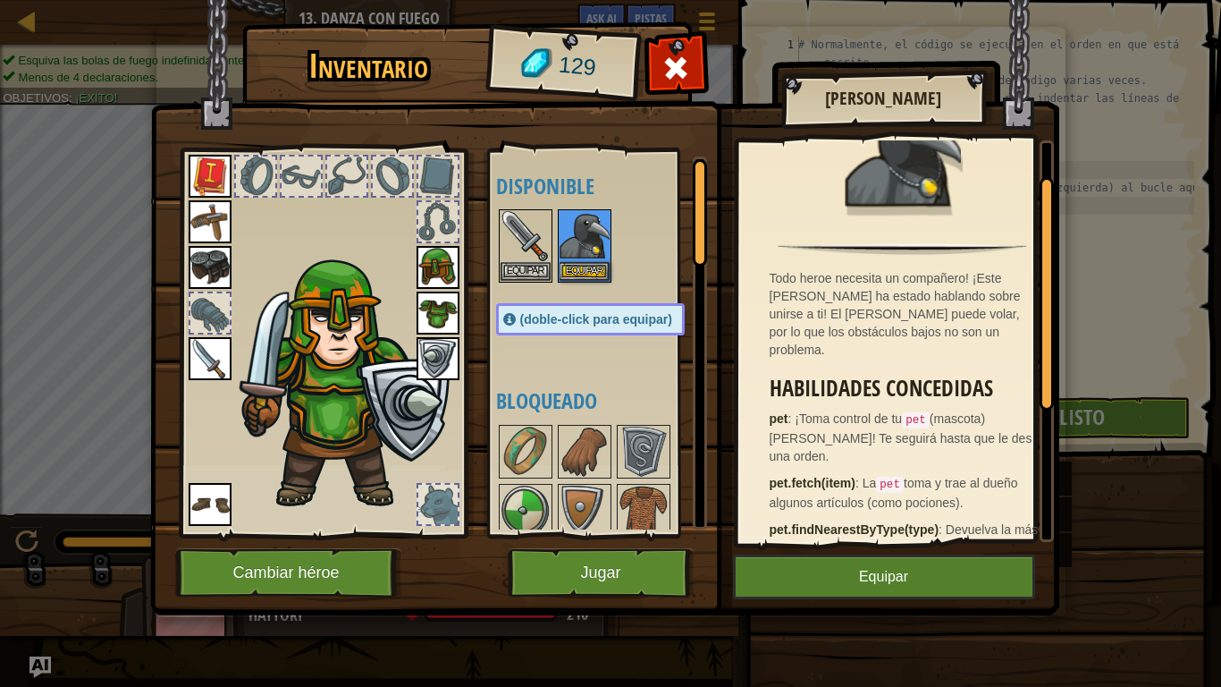
scroll to position [0, 0]
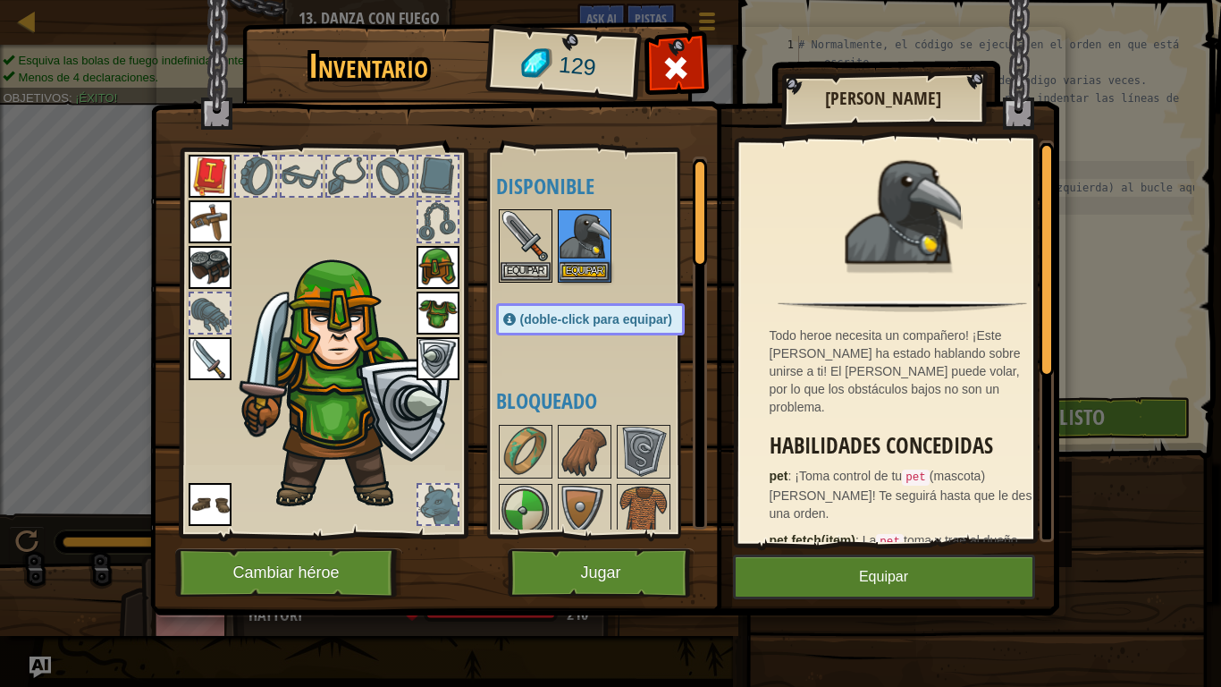
drag, startPoint x: 1045, startPoint y: 299, endPoint x: 1021, endPoint y: 184, distance: 117.8
click at [1021, 184] on div "Todo heroe necesita un compañero! ¡Este [PERSON_NAME] ha estado hablando sobre …" at bounding box center [896, 340] width 316 height 401
click at [870, 571] on button "Equipar" at bounding box center [884, 576] width 302 height 45
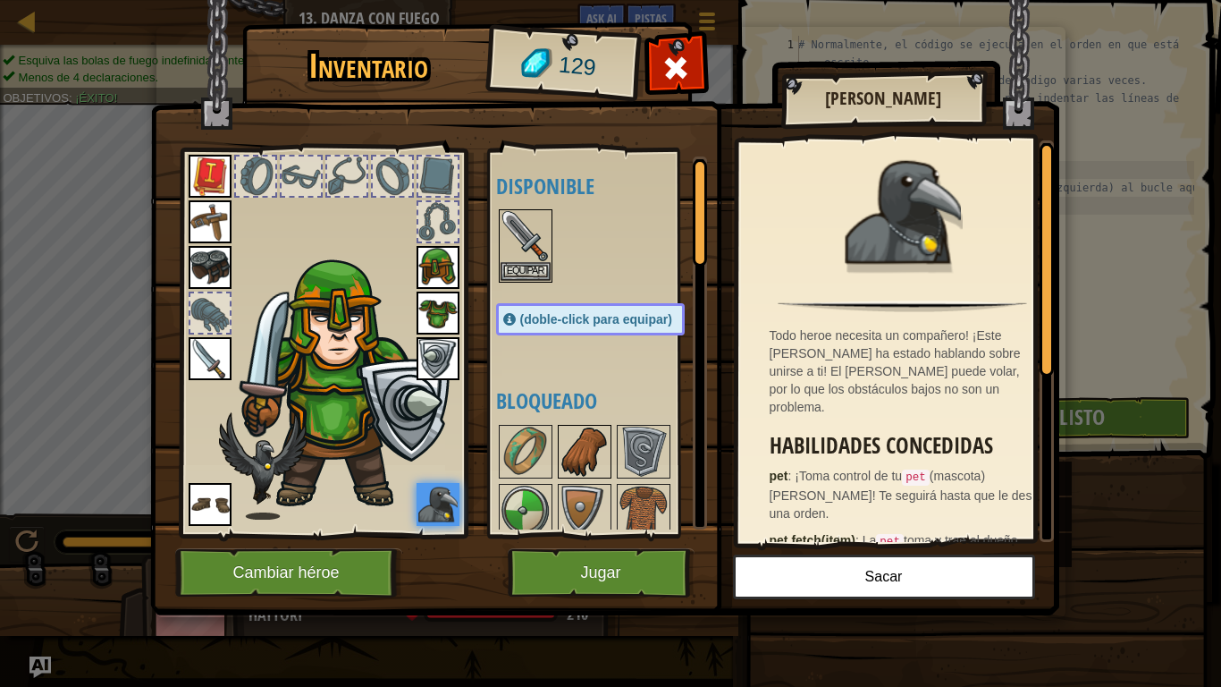
click at [577, 464] on img at bounding box center [585, 451] width 50 height 50
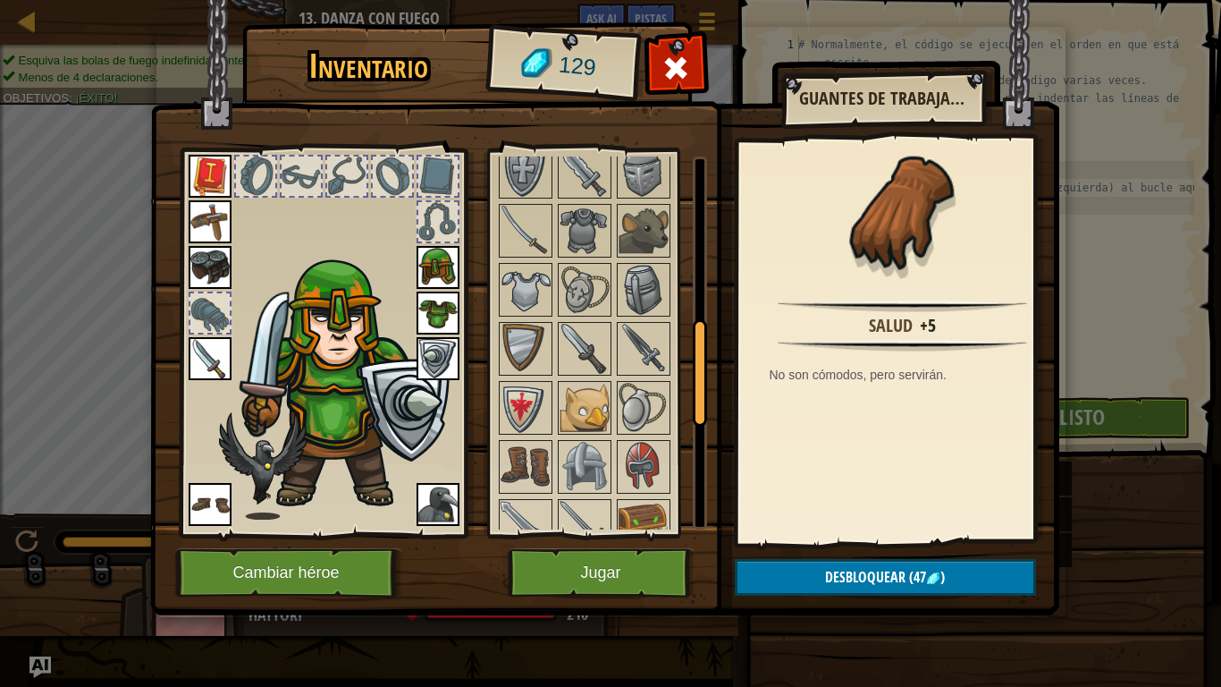
scroll to position [571, 0]
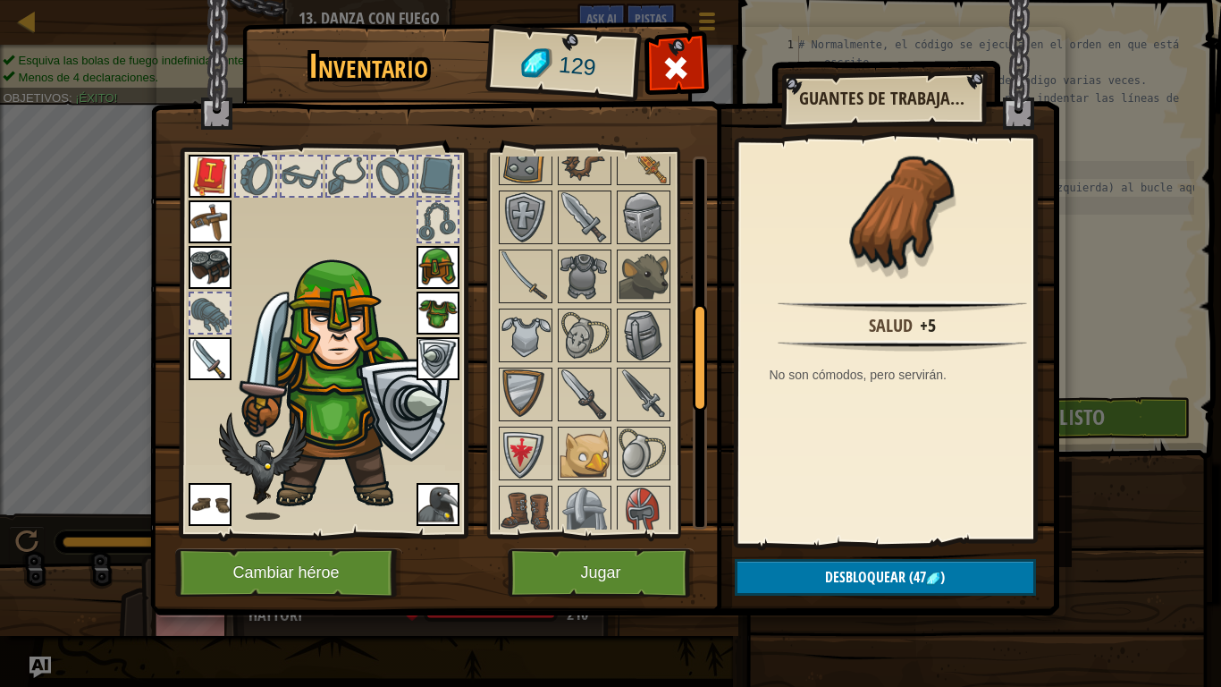
drag, startPoint x: 701, startPoint y: 248, endPoint x: 683, endPoint y: 395, distance: 148.6
click at [683, 395] on div "Disponible [GEOGRAPHIC_DATA] [GEOGRAPHIC_DATA] [GEOGRAPHIC_DATA] [GEOGRAPHIC_DA…" at bounding box center [601, 342] width 211 height 373
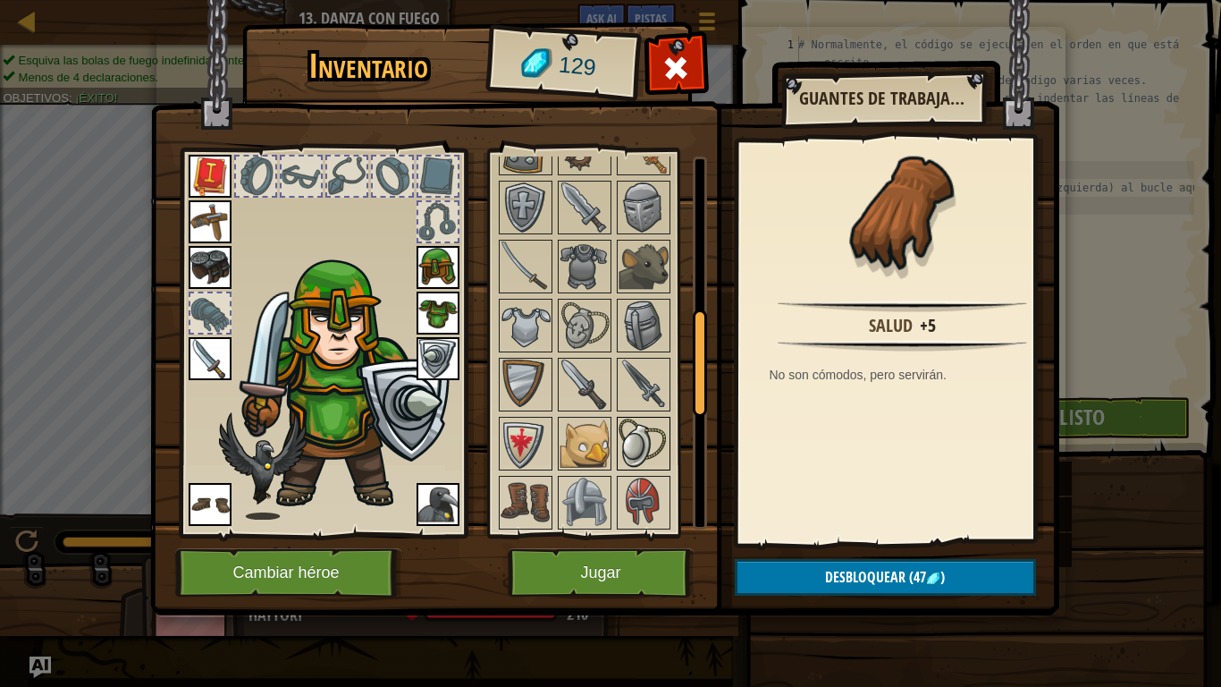
click at [645, 449] on img at bounding box center [644, 443] width 50 height 50
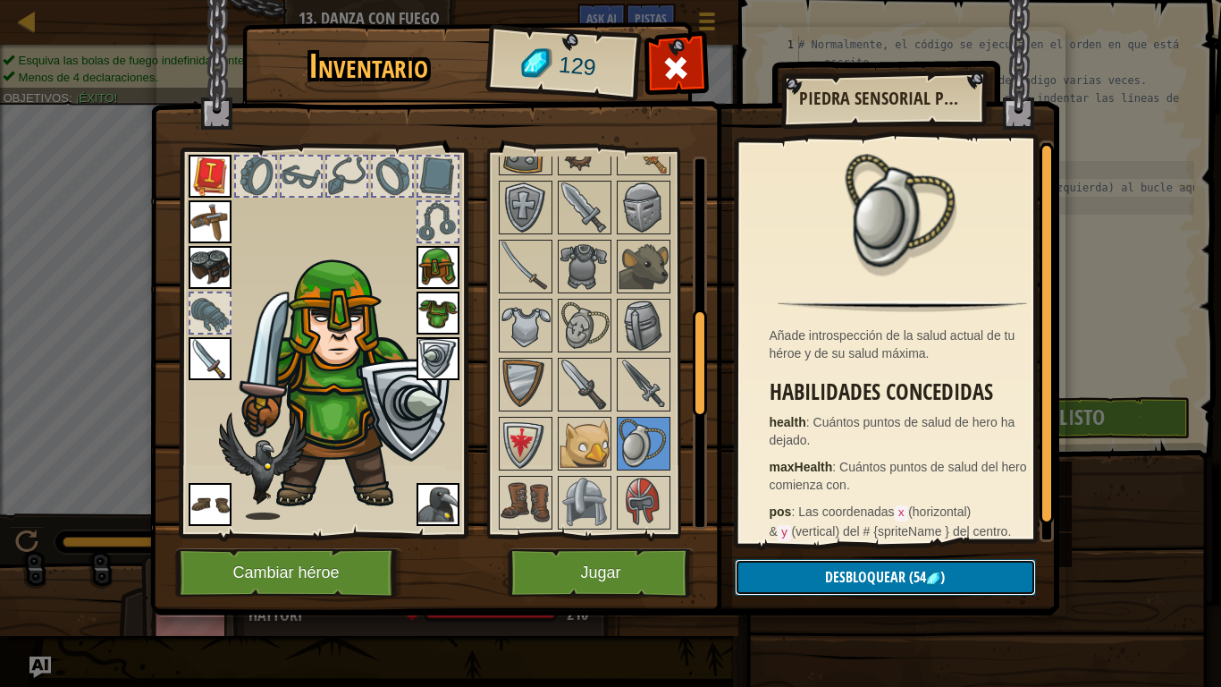
click at [889, 571] on span "Desbloquear" at bounding box center [865, 577] width 80 height 20
click at [889, 571] on button "Confirmar" at bounding box center [885, 577] width 301 height 37
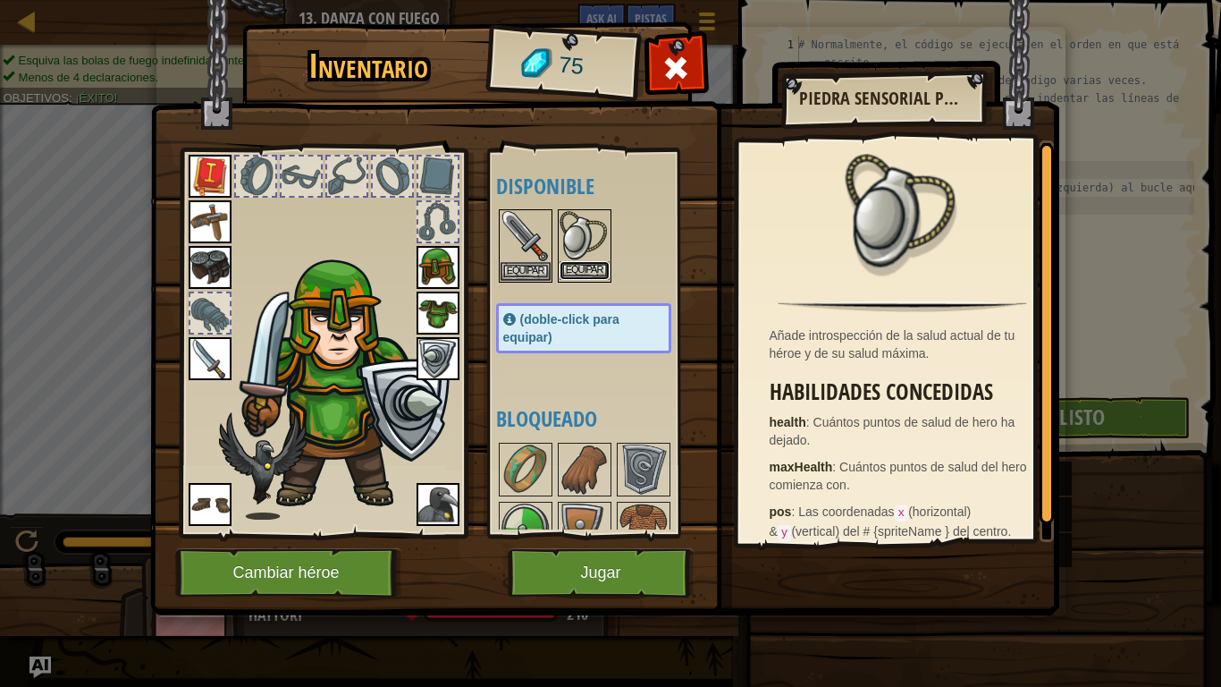
click at [586, 267] on button "Equipar" at bounding box center [585, 270] width 50 height 19
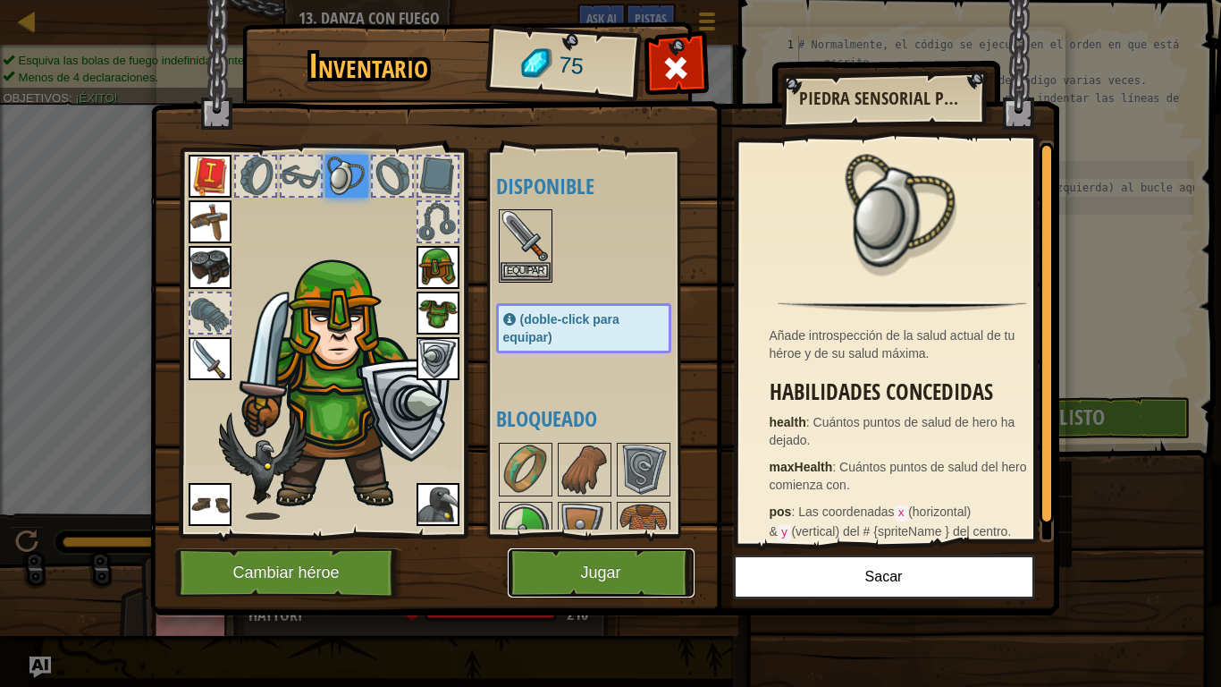
click at [619, 571] on button "Jugar" at bounding box center [601, 572] width 187 height 49
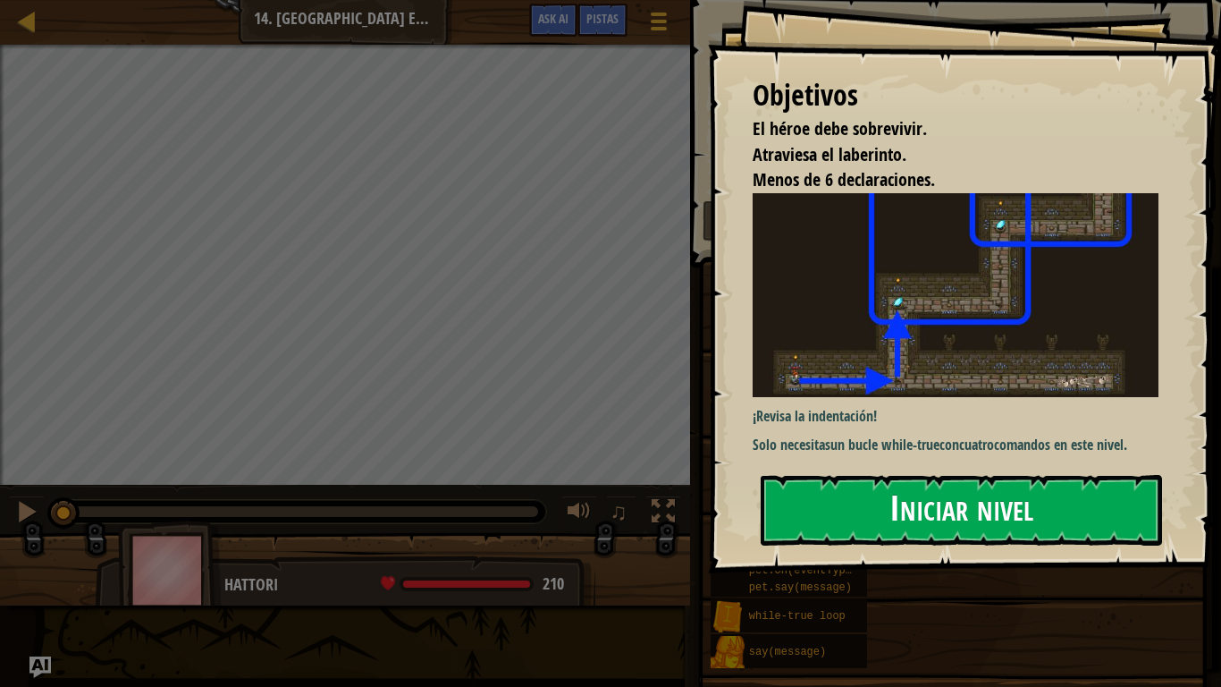
click at [847, 538] on button "Iniciar nivel" at bounding box center [961, 510] width 401 height 71
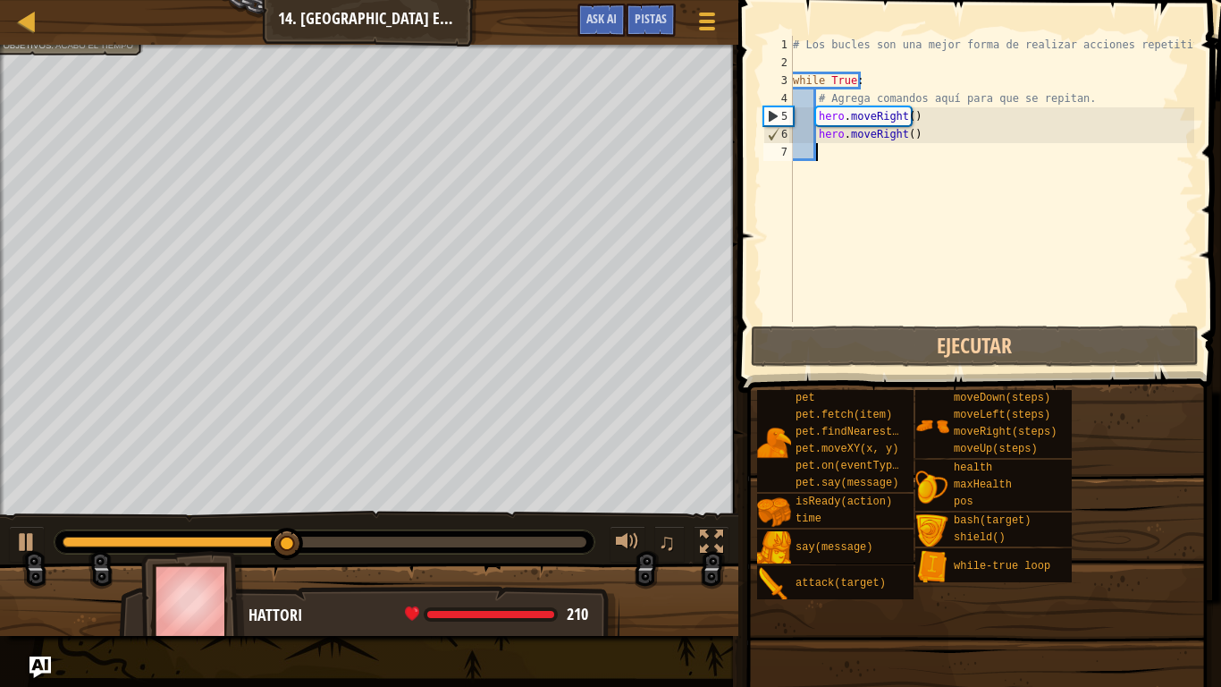
click at [918, 145] on div "# Los bucles son una mejor forma de realizar acciones repetitivas. while True :…" at bounding box center [991, 197] width 405 height 322
click at [909, 137] on div "# Los bucles son una mejor forma de realizar acciones repetitivas. while True :…" at bounding box center [991, 197] width 405 height 322
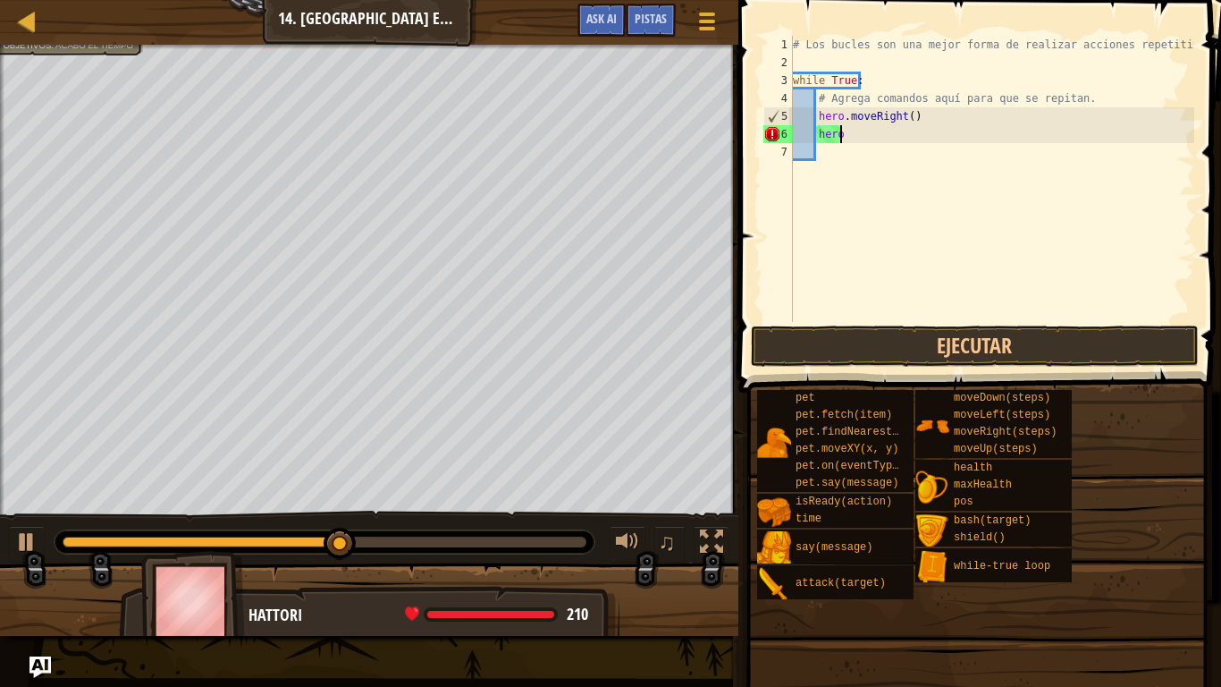
type textarea "h"
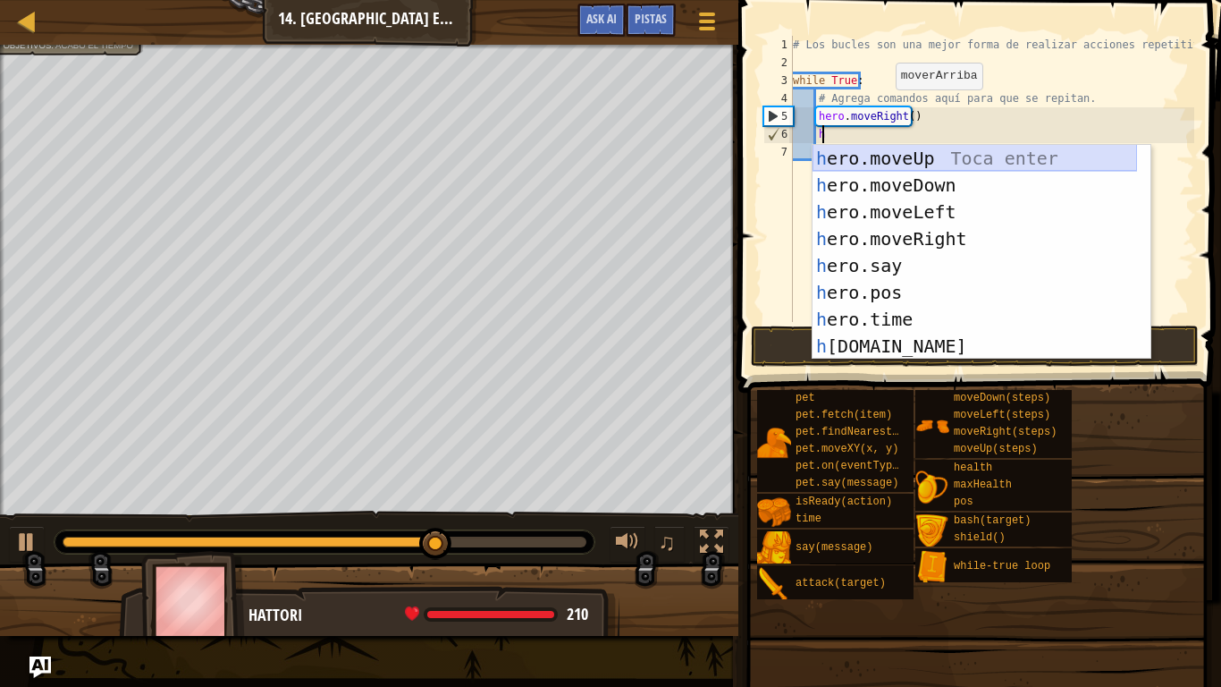
click at [858, 159] on div "h ero.moveUp Toca enter h ero.moveDown Toca enter h ero.moveLeft Toca enter h e…" at bounding box center [975, 279] width 324 height 268
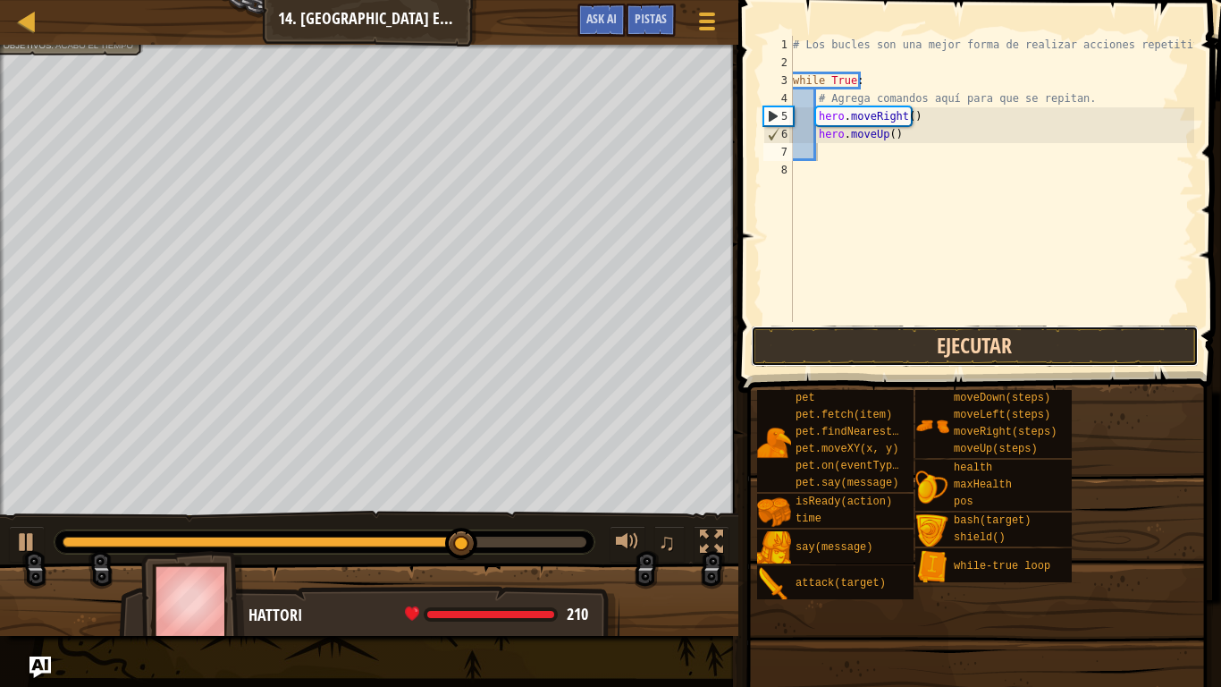
click at [862, 348] on button "Ejecutar" at bounding box center [975, 345] width 448 height 41
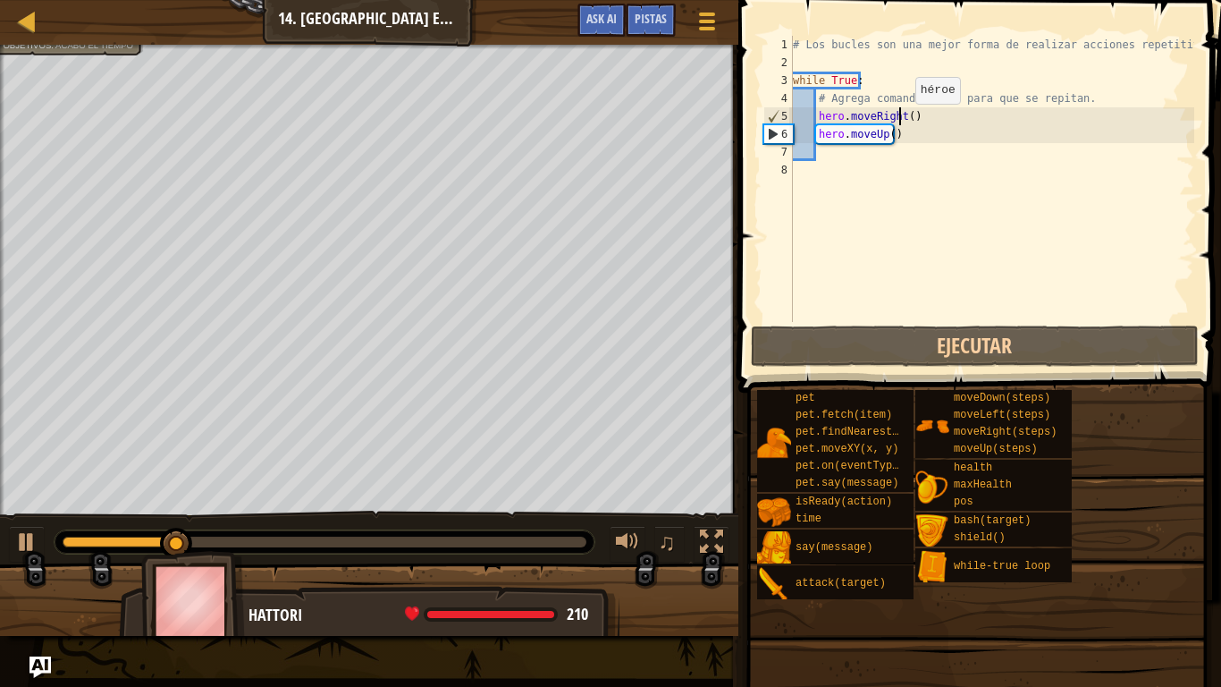
click at [900, 122] on div "# Los bucles son una mejor forma de realizar acciones repetitivas. while True :…" at bounding box center [991, 197] width 405 height 322
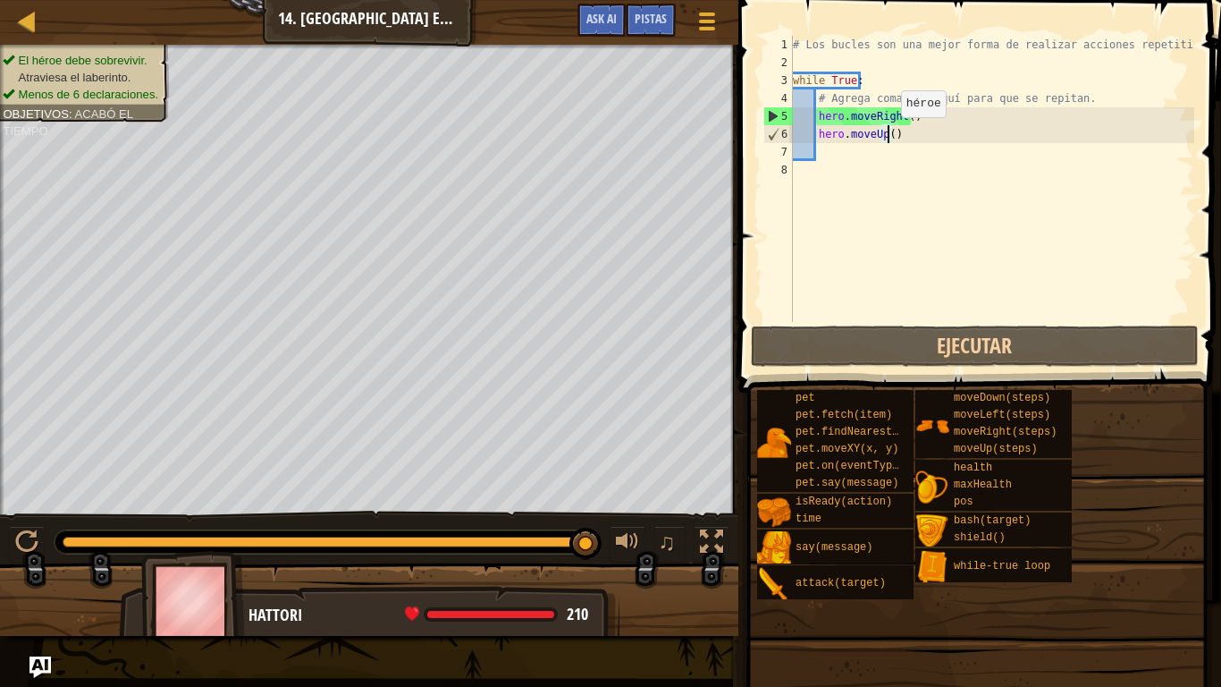
click at [886, 135] on div "# Los bucles son una mejor forma de realizar acciones repetitivas. while True :…" at bounding box center [991, 197] width 405 height 322
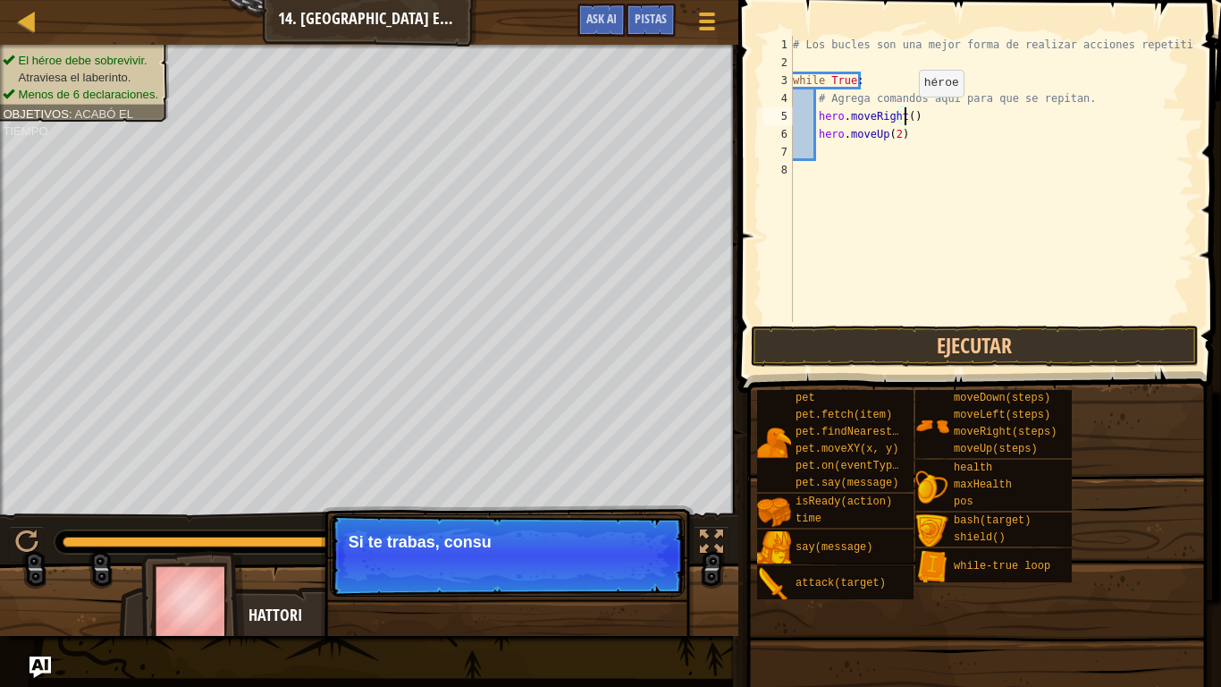
click at [904, 114] on div "# Los bucles son una mejor forma de realizar acciones repetitivas. while True :…" at bounding box center [991, 197] width 405 height 322
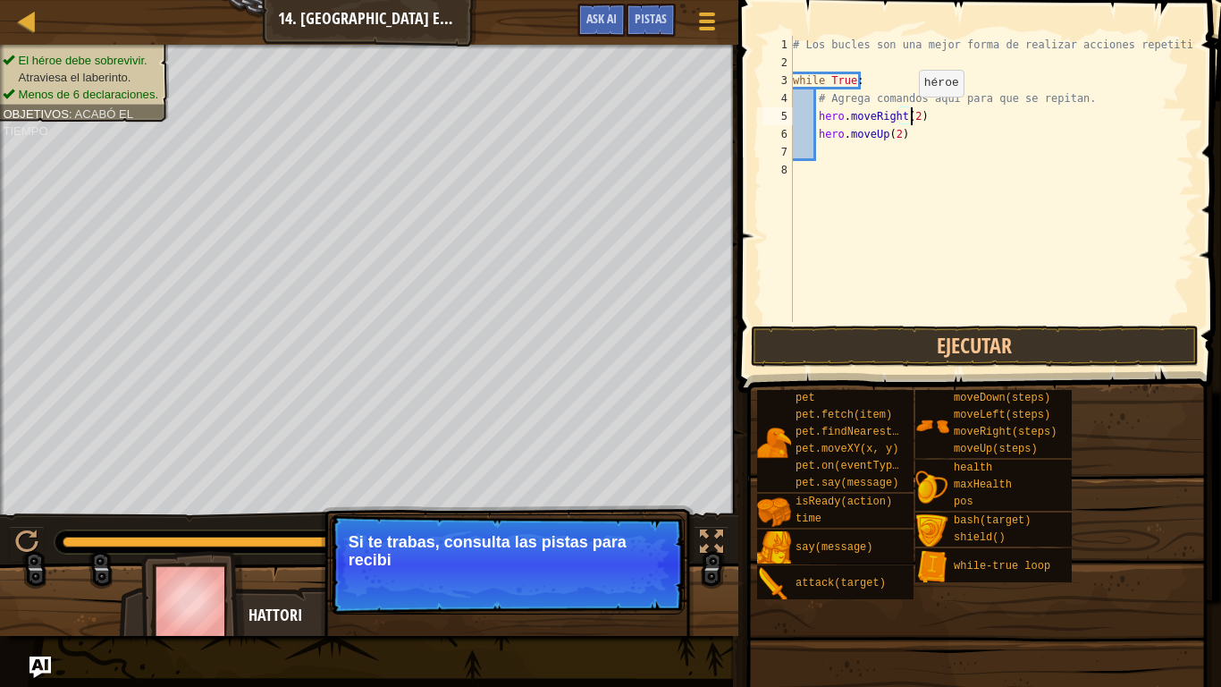
scroll to position [8, 9]
type textarea "hero.moveRight(2)"
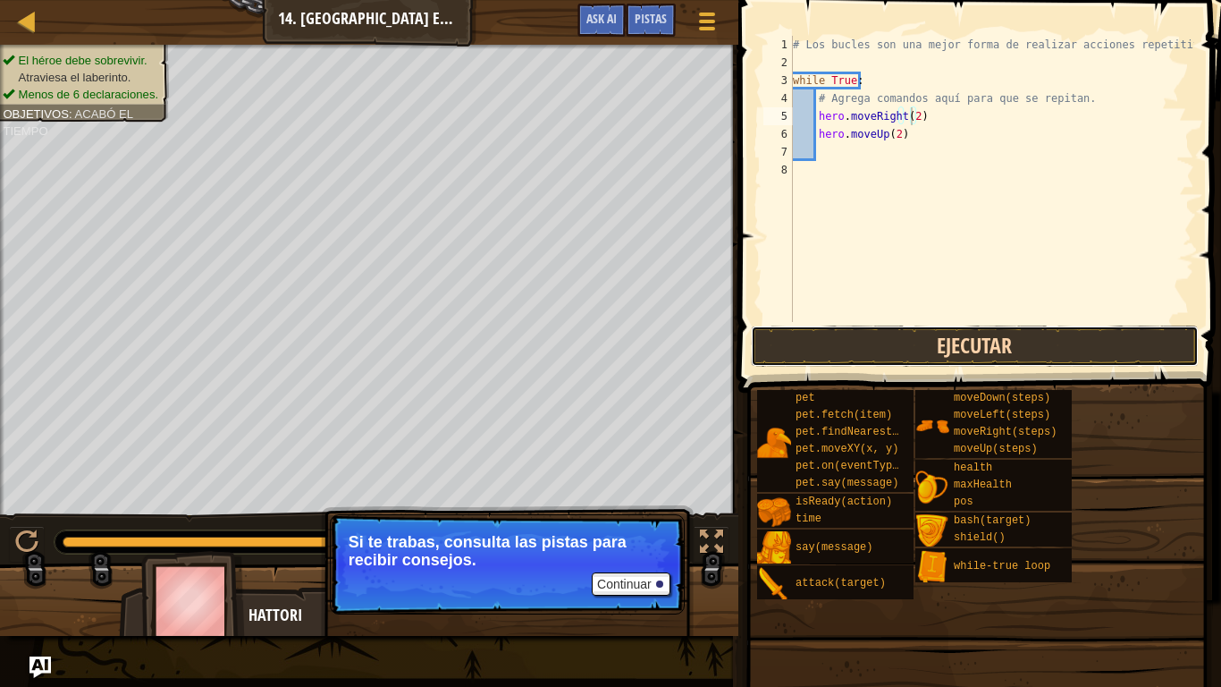
click at [805, 342] on button "Ejecutar" at bounding box center [975, 345] width 448 height 41
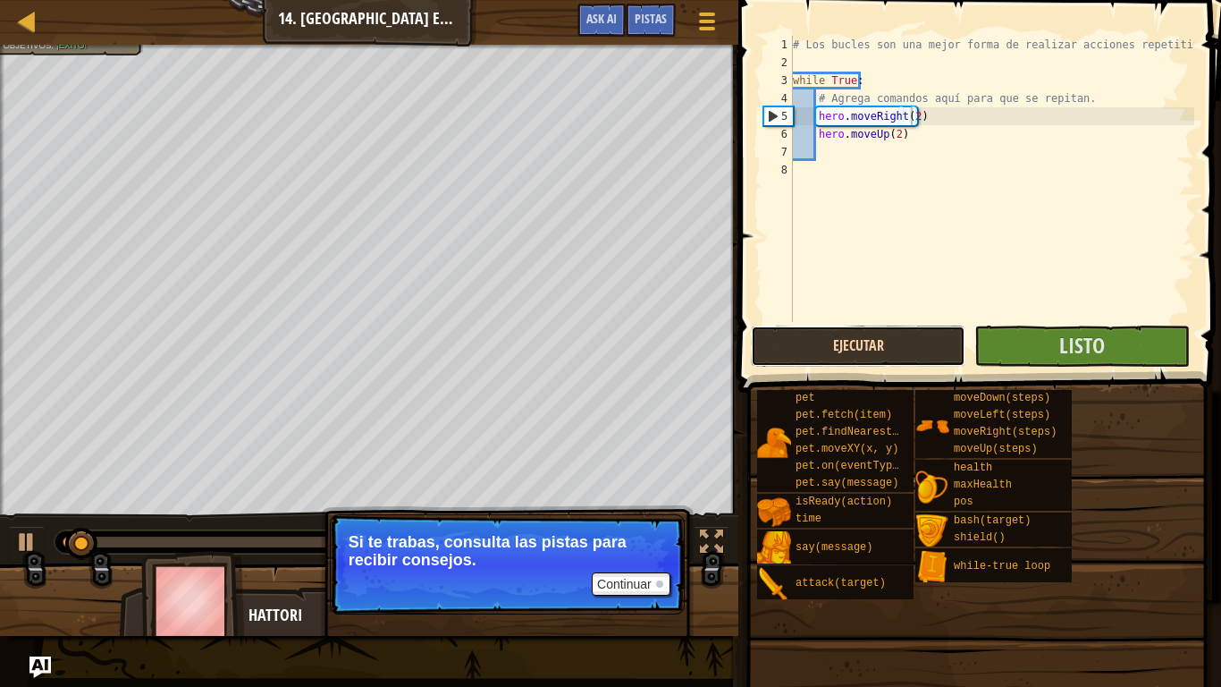
click at [805, 342] on button "Ejecutar" at bounding box center [858, 345] width 215 height 41
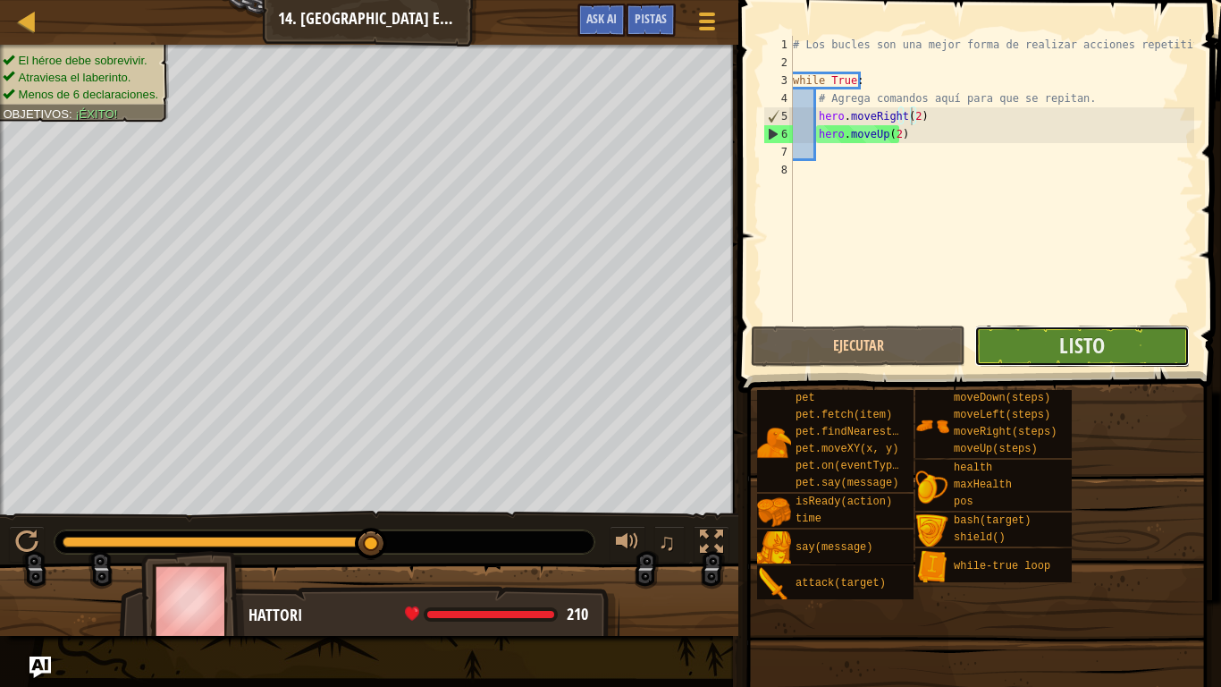
click at [1028, 339] on button "Listo" at bounding box center [1081, 345] width 215 height 41
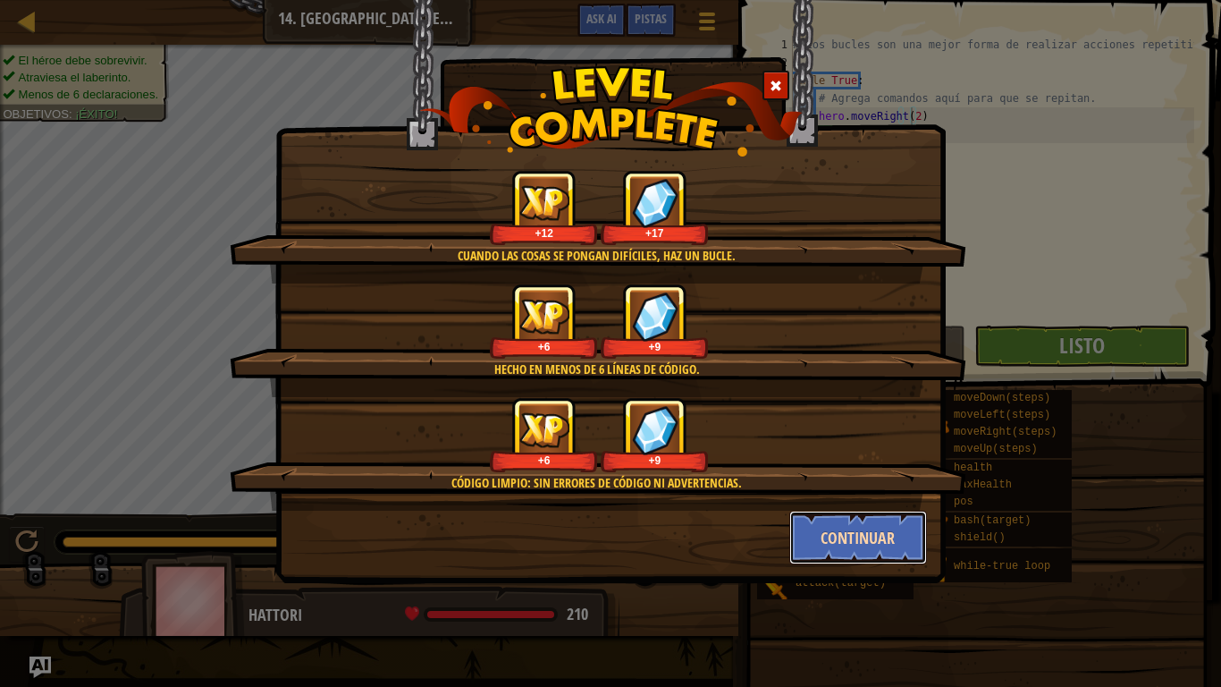
click at [846, 521] on button "Continuar" at bounding box center [858, 537] width 139 height 54
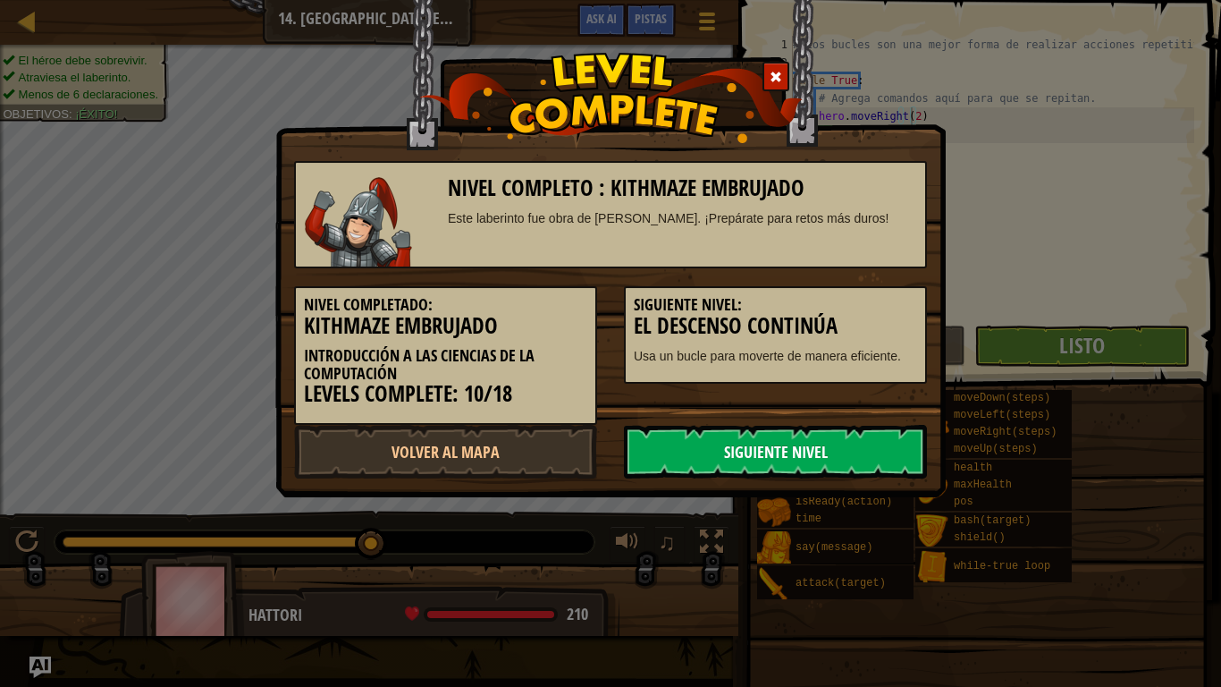
click at [860, 462] on link "Siguiente Nivel" at bounding box center [775, 452] width 303 height 54
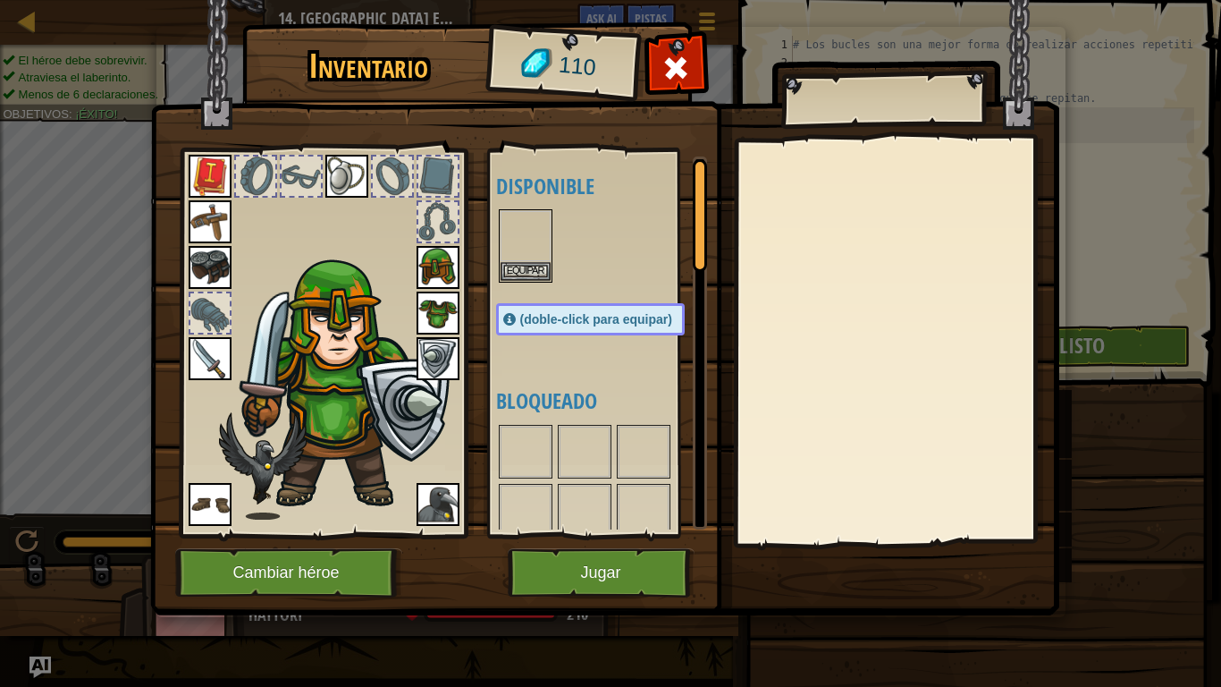
click at [860, 2] on body "Mapa Introducción a las Ciencias de la computación 14. Kithmaze embrujado Menú …" at bounding box center [610, 1] width 1221 height 2
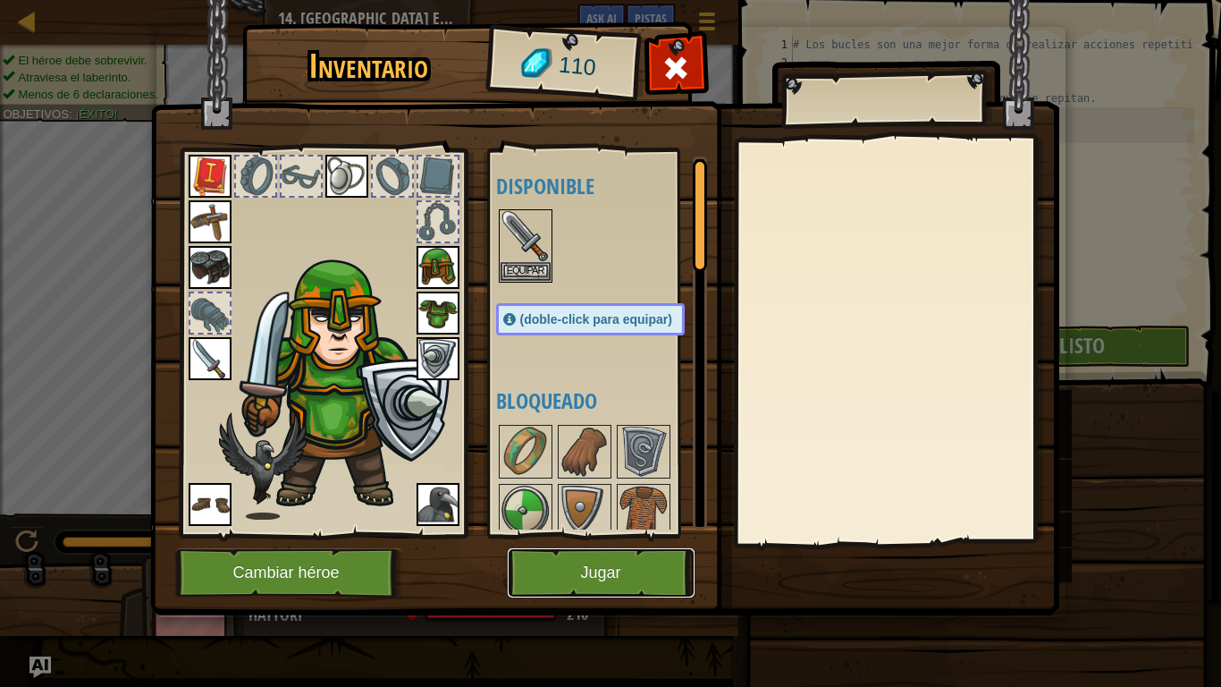
click at [570, 570] on button "Jugar" at bounding box center [601, 572] width 187 height 49
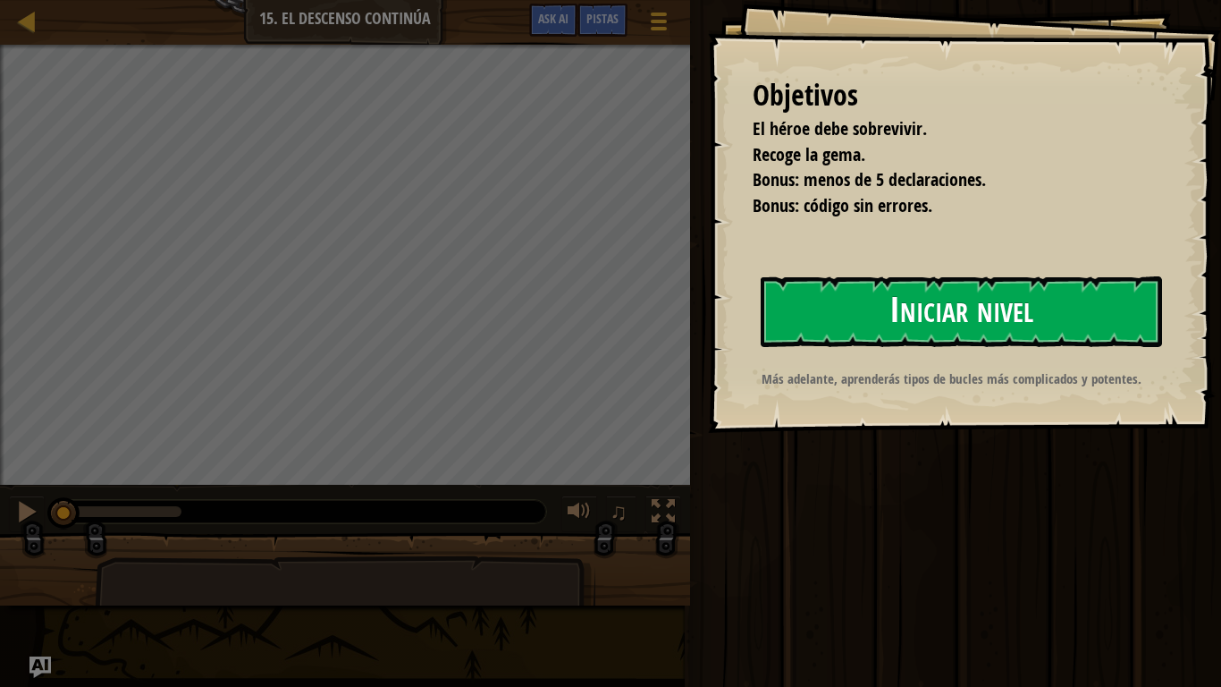
click at [841, 311] on button "Iniciar nivel" at bounding box center [961, 311] width 401 height 71
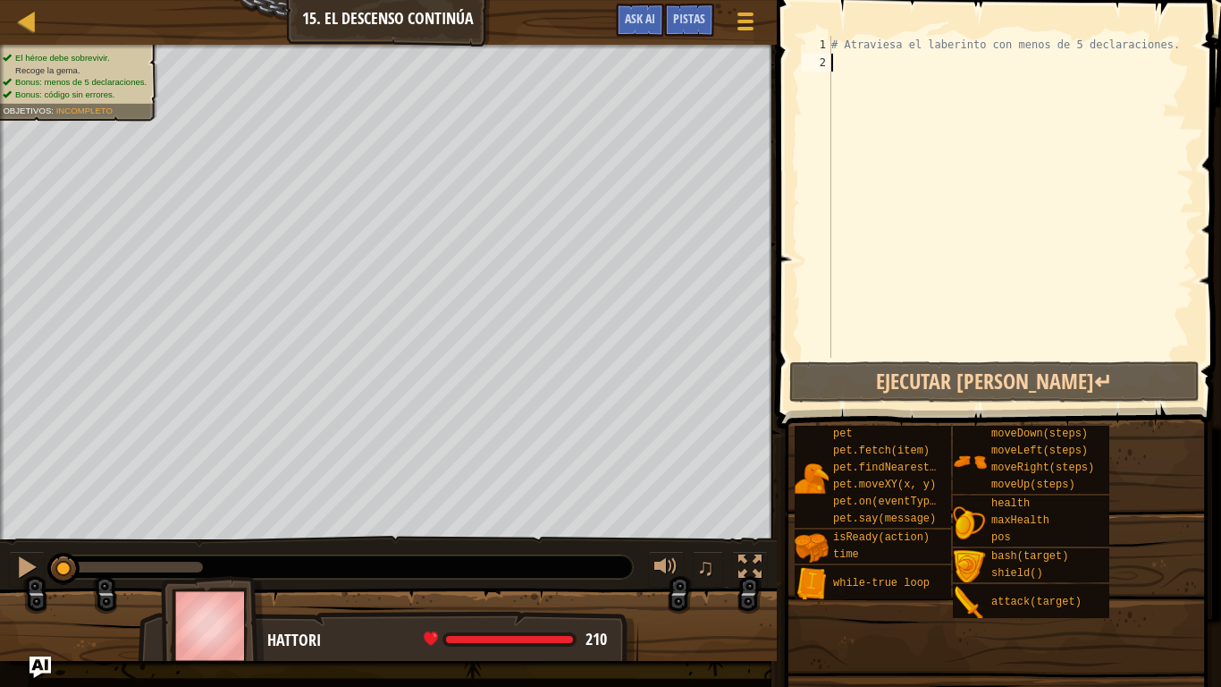
scroll to position [8, 0]
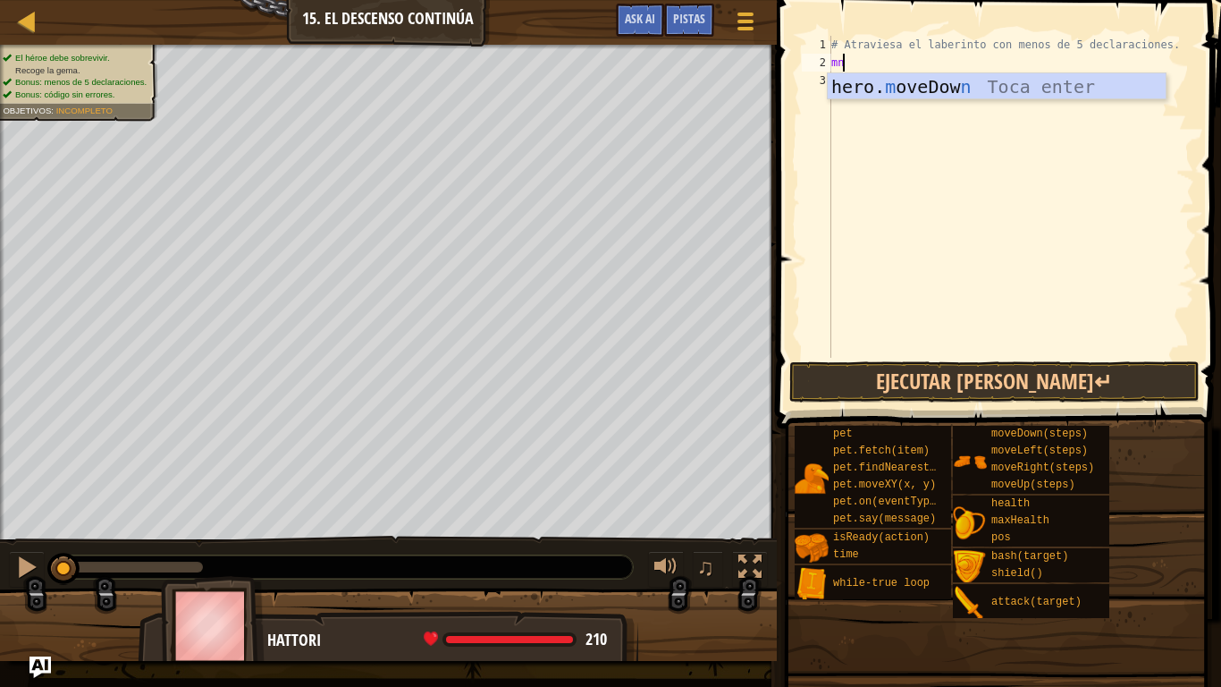
type textarea "m"
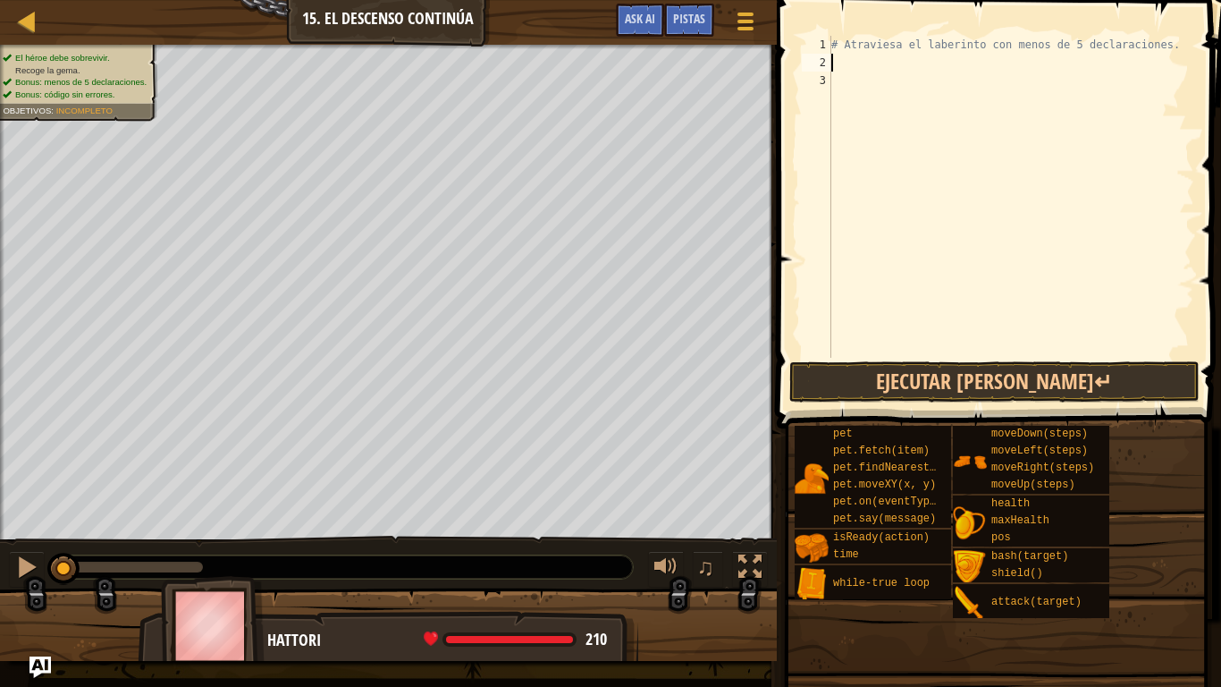
type textarea "h"
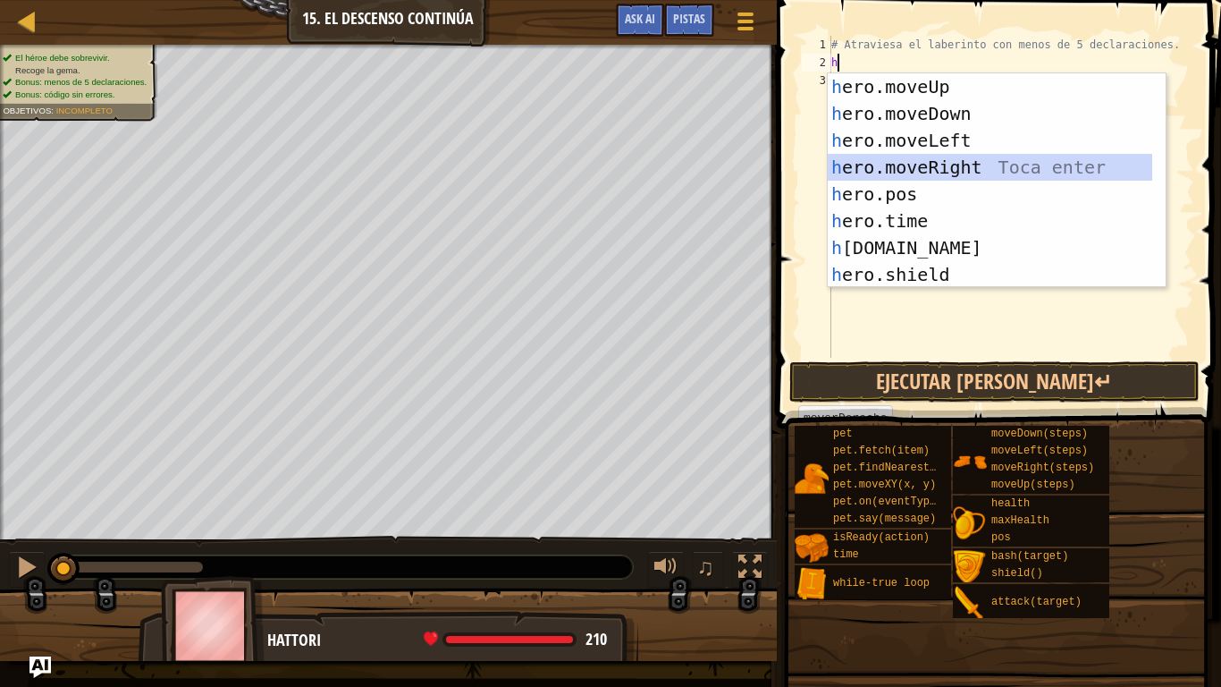
click at [908, 168] on div "h ero.moveUp Toca enter h ero.moveDown Toca enter h ero.moveLeft Toca enter h e…" at bounding box center [990, 207] width 324 height 268
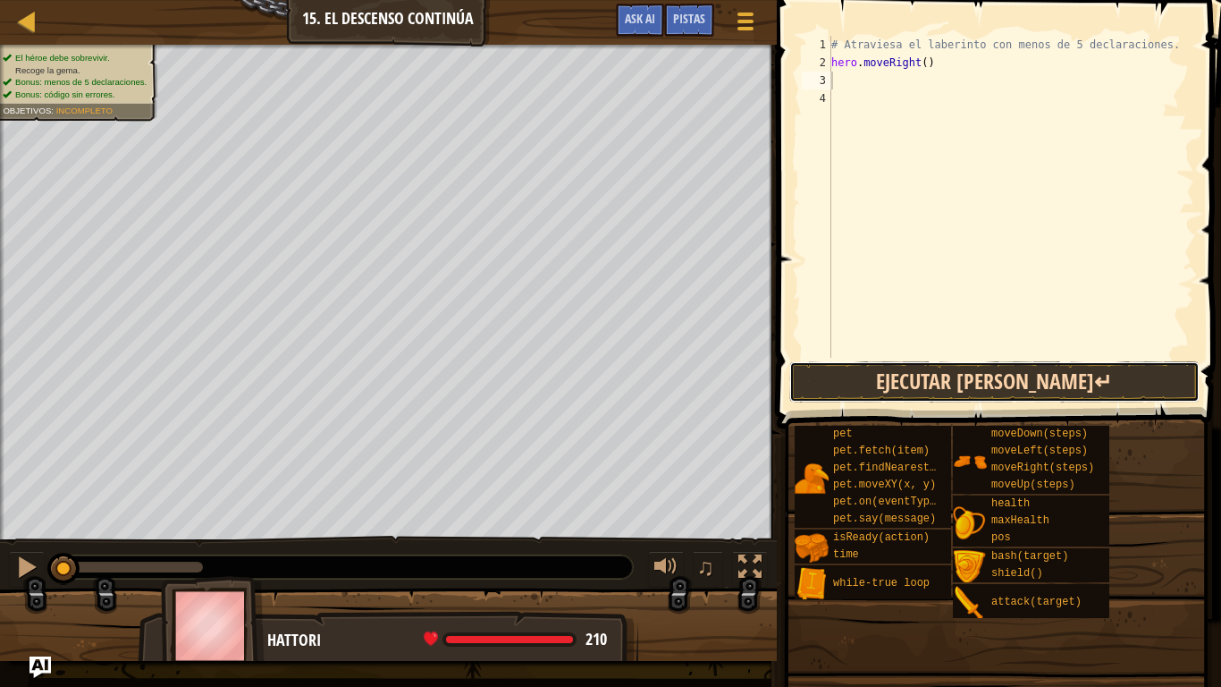
click at [936, 369] on button "Ejecutar [PERSON_NAME]↵" at bounding box center [994, 381] width 410 height 41
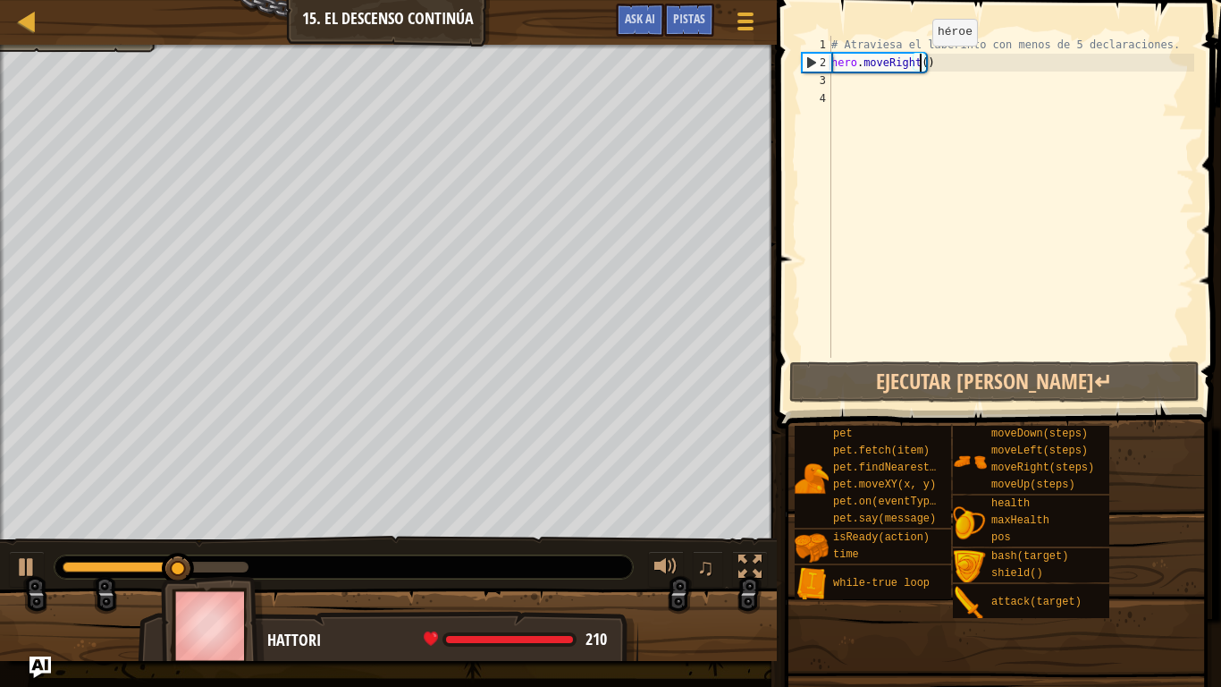
click at [917, 63] on div "# Atraviesa el laberinto con menos de 5 declaraciones. hero . moveRight ( )" at bounding box center [1011, 215] width 367 height 358
type textarea "hero.moveRight(2)"
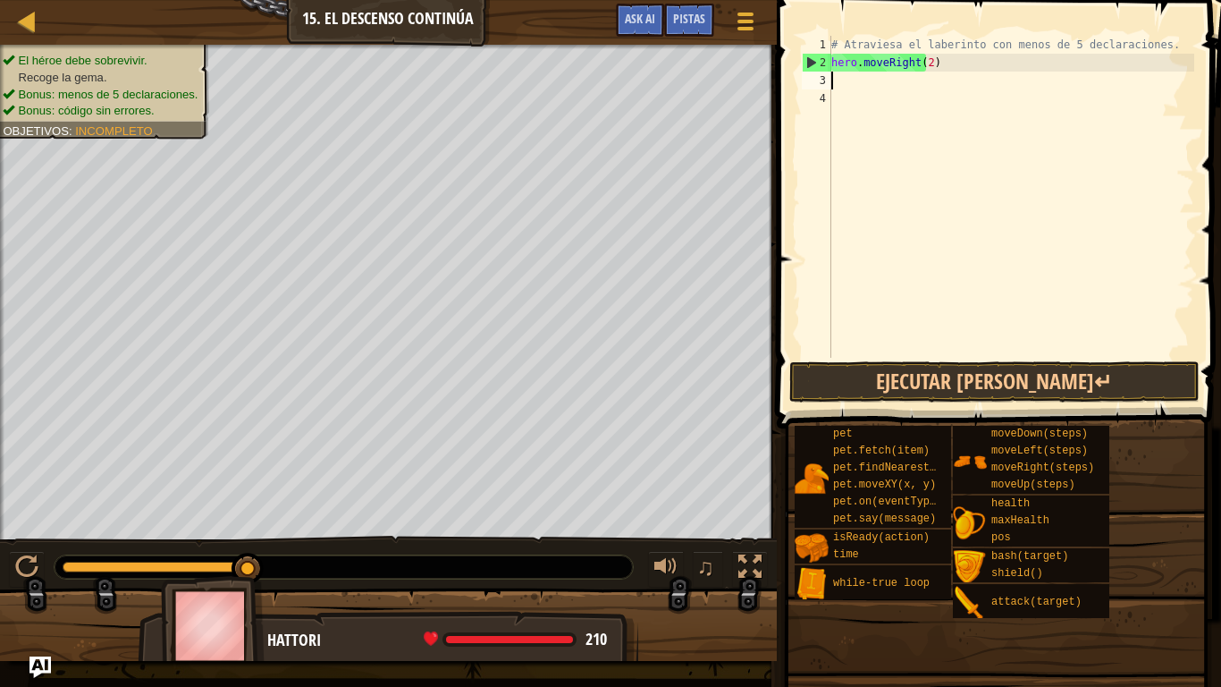
click at [833, 79] on div "# Atraviesa el laberinto con menos de 5 declaraciones. hero . moveRight ( 2 )" at bounding box center [1011, 215] width 367 height 358
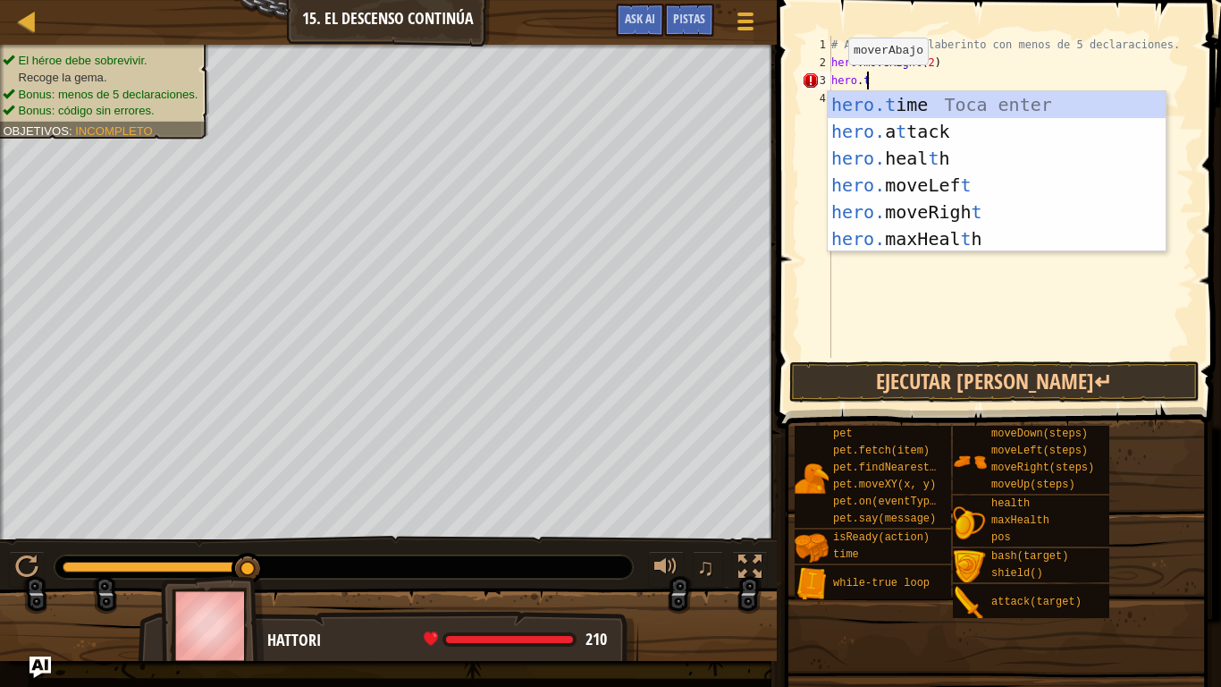
scroll to position [8, 2]
type textarea "hero."
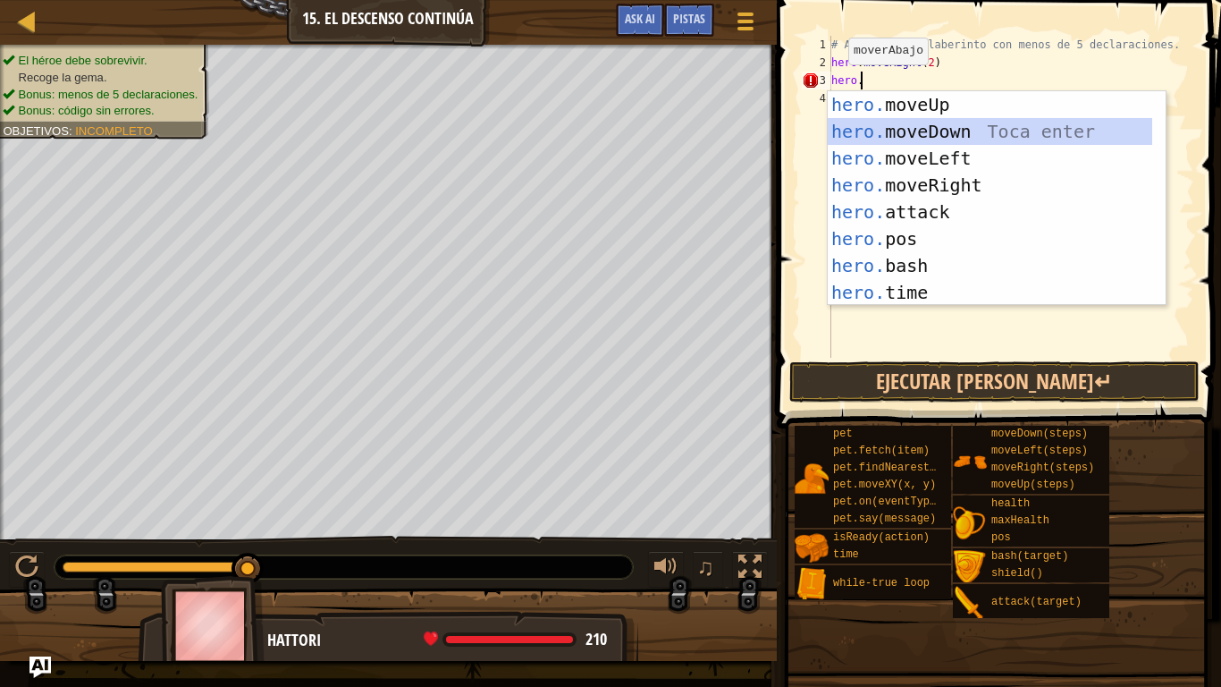
click at [918, 130] on div "hero. moveUp Toca enter hero. moveDown Toca enter hero. moveLeft Toca enter her…" at bounding box center [990, 225] width 324 height 268
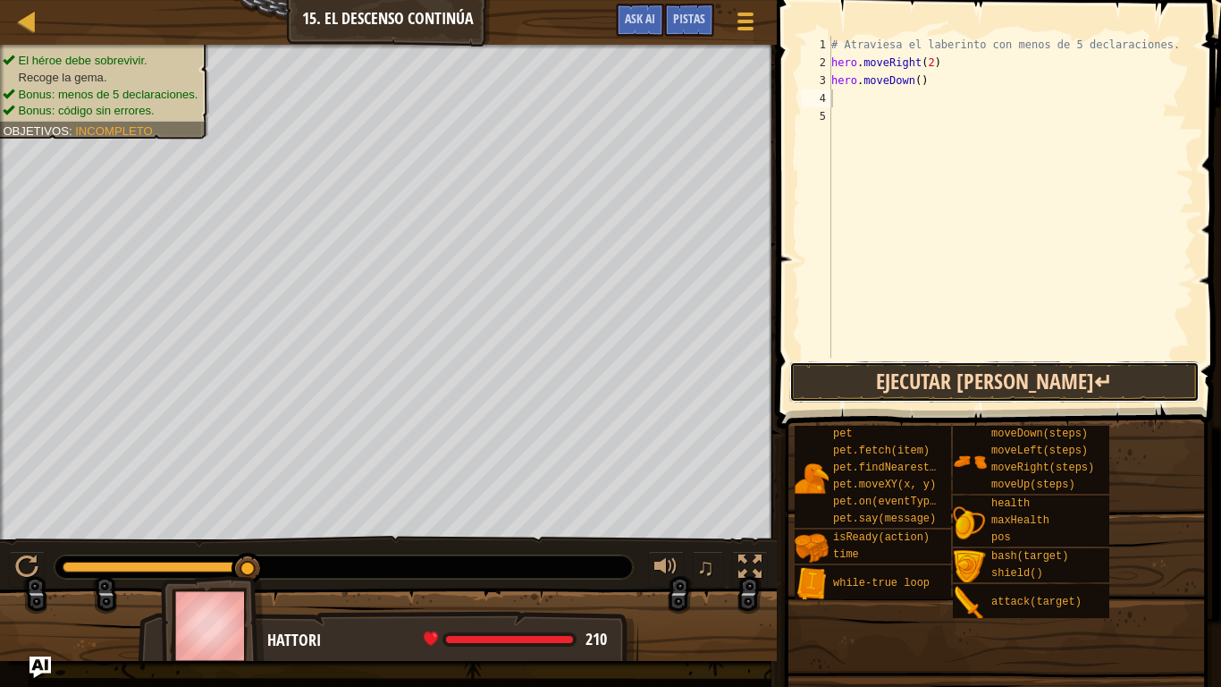
click at [832, 383] on button "Ejecutar [PERSON_NAME]↵" at bounding box center [994, 381] width 410 height 41
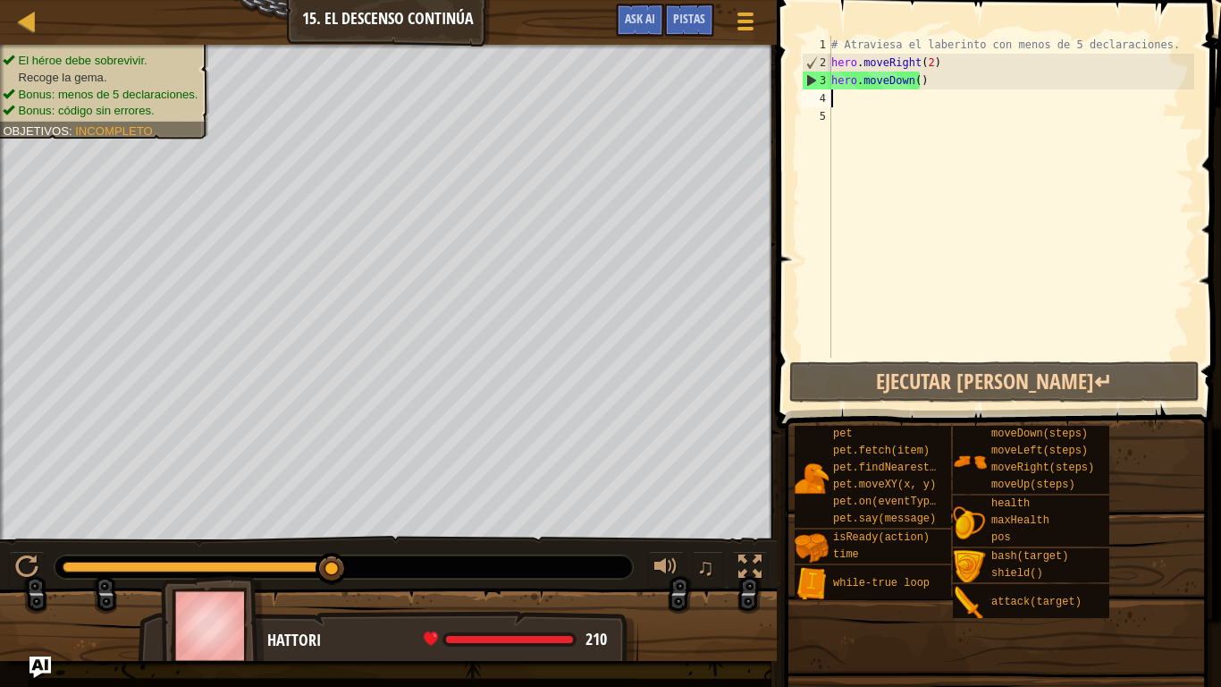
type textarea "h"
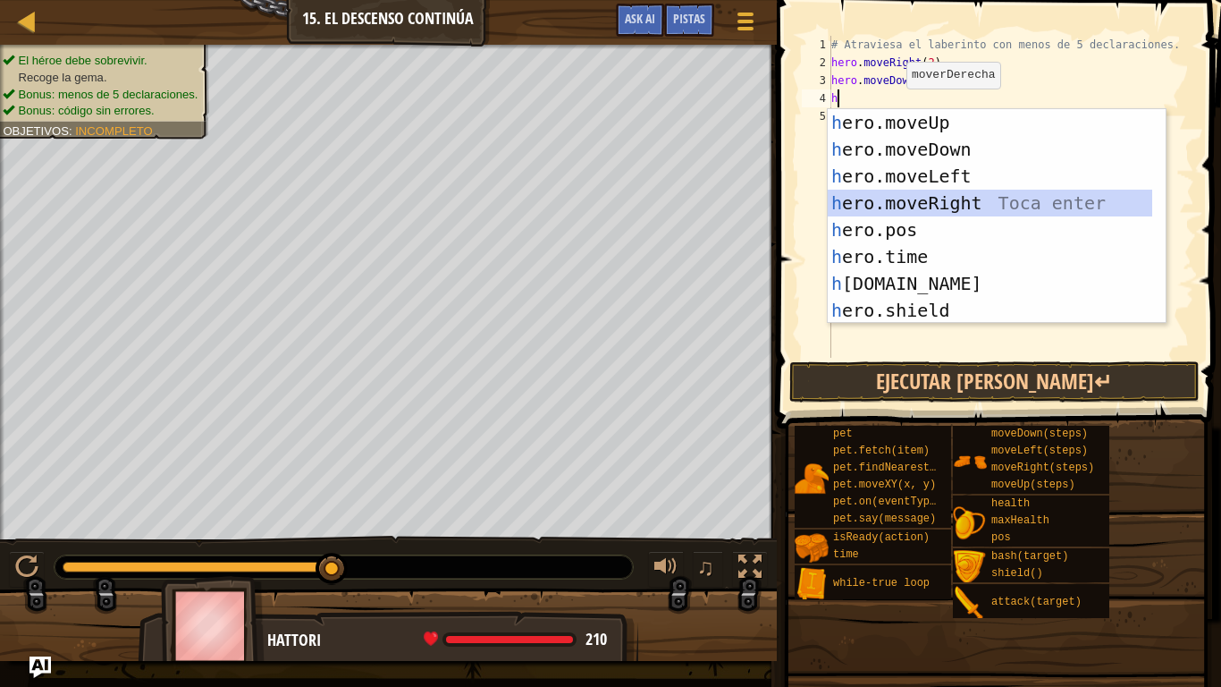
click at [960, 196] on div "h ero.moveUp Toca enter h ero.moveDown Toca enter h ero.moveLeft Toca enter h e…" at bounding box center [990, 243] width 324 height 268
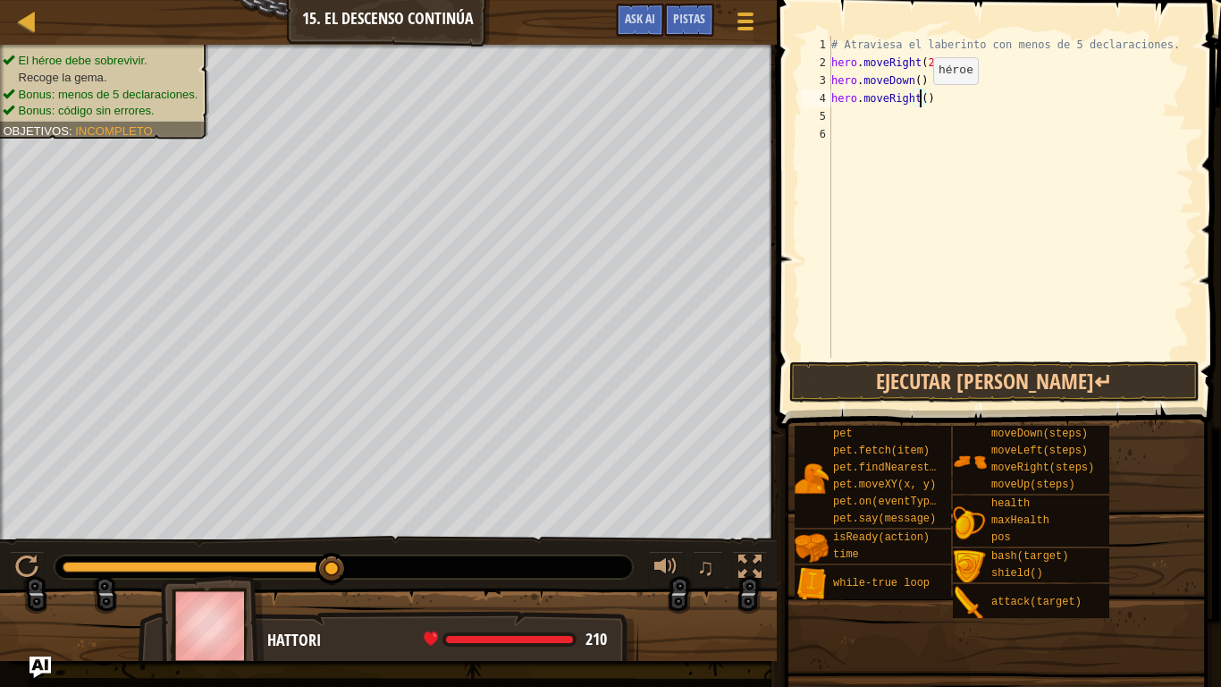
click at [918, 102] on div "# Atraviesa el laberinto con menos de 5 declaraciones. hero . moveRight ( 2 ) h…" at bounding box center [1011, 215] width 367 height 358
type textarea "hero.moveRight(2)"
click at [887, 390] on button "Ejecutar [PERSON_NAME]↵" at bounding box center [994, 381] width 410 height 41
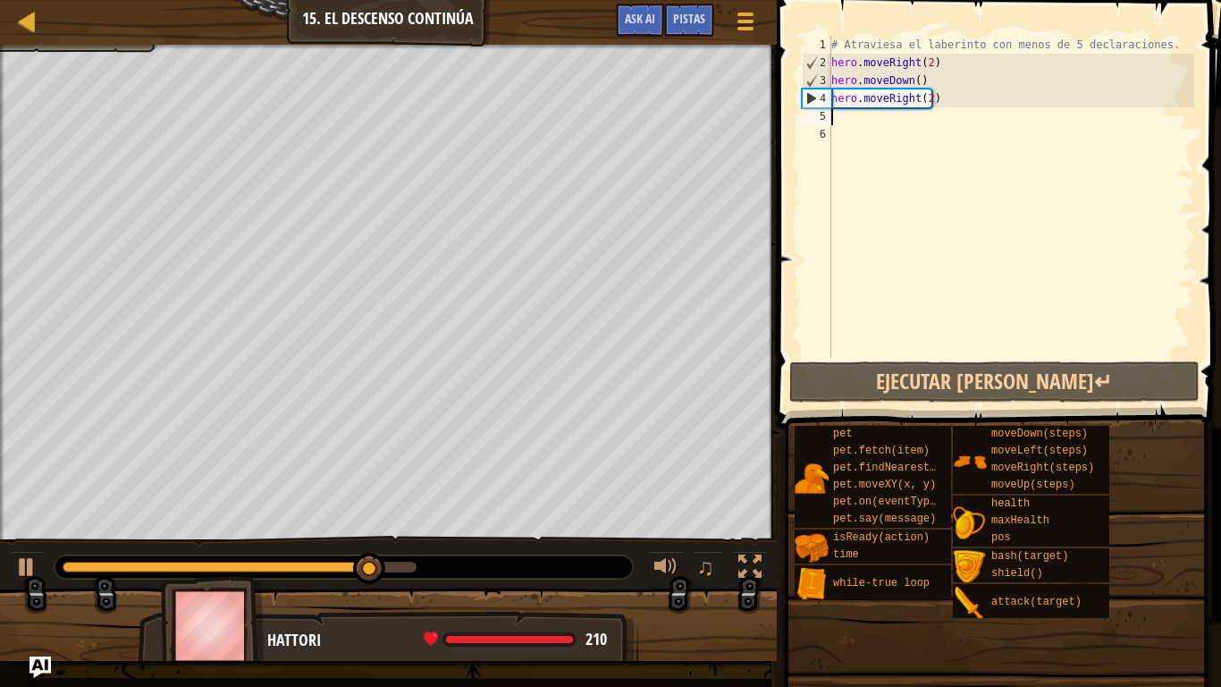
click at [833, 116] on div "# Atraviesa el laberinto con menos de 5 declaraciones. hero . moveRight ( 2 ) h…" at bounding box center [1011, 215] width 367 height 358
type textarea "h"
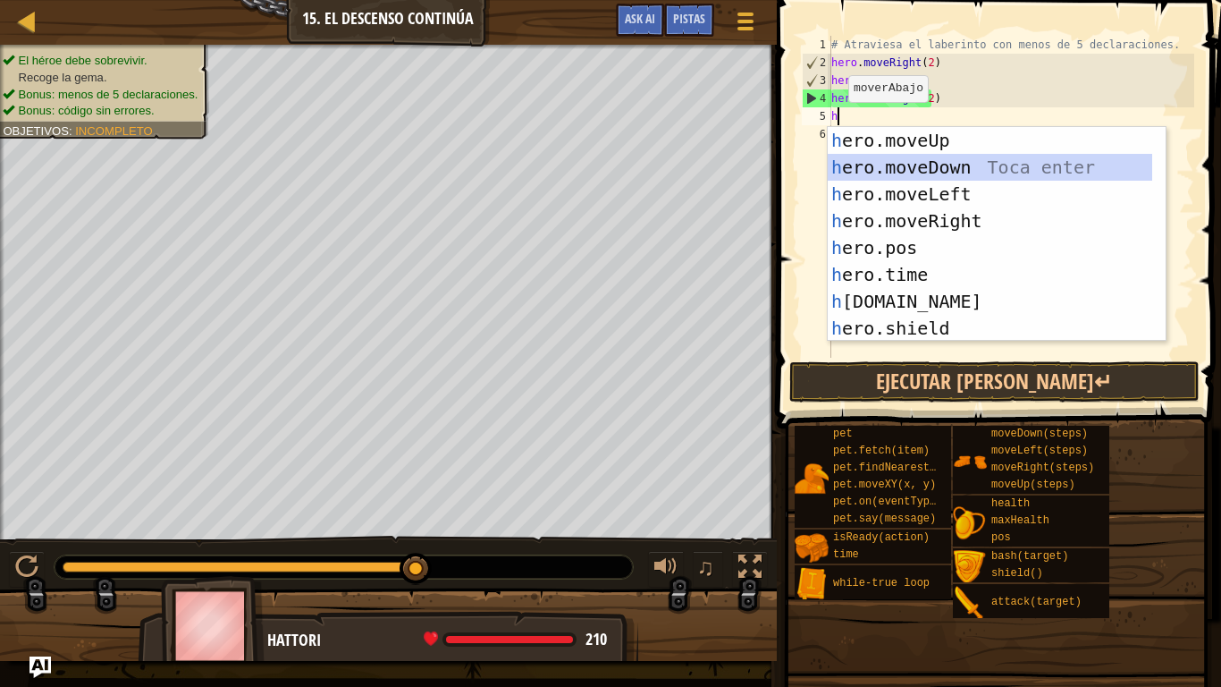
click at [881, 163] on div "h ero.moveUp Toca enter h ero.moveDown Toca enter h ero.moveLeft Toca enter h e…" at bounding box center [990, 261] width 324 height 268
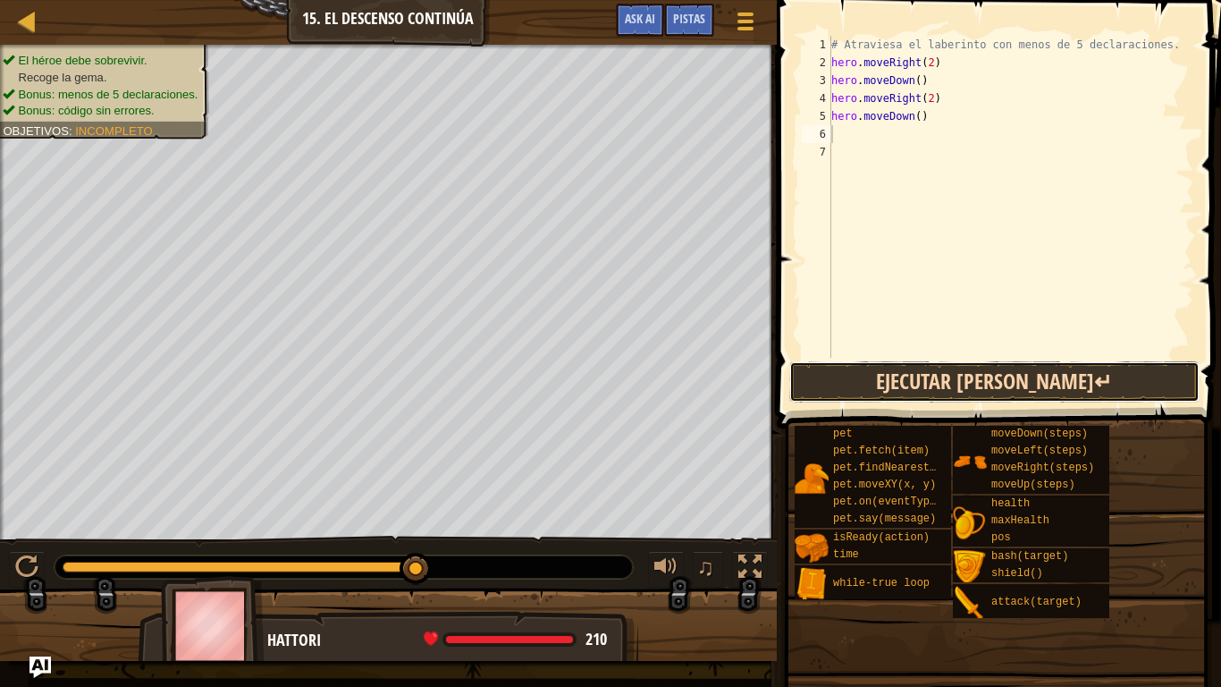
click at [911, 392] on button "Ejecutar [PERSON_NAME]↵" at bounding box center [994, 381] width 410 height 41
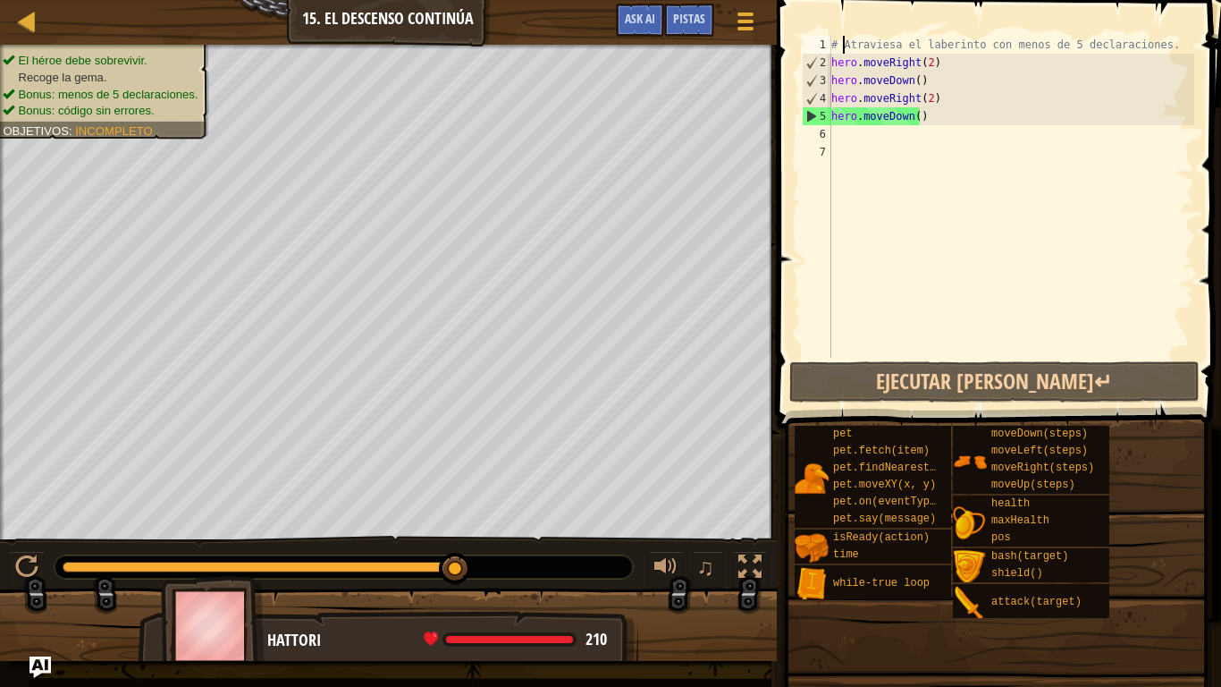
click at [841, 42] on div "# Atraviesa el laberinto con menos de 5 declaraciones. hero . moveRight ( 2 ) h…" at bounding box center [1011, 215] width 367 height 358
click at [1151, 41] on div "# Atraviesa el laberinto con menos de 5 declaraciones. hero . moveRight ( 2 ) h…" at bounding box center [1011, 215] width 367 height 358
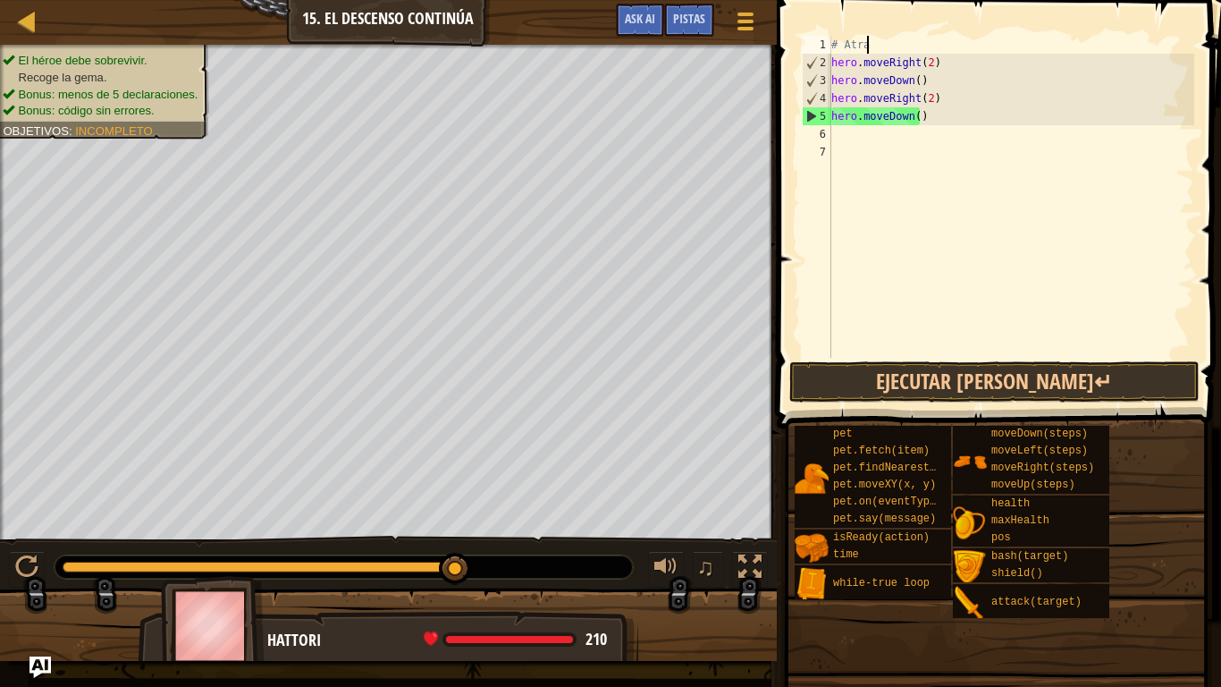
type textarea "#"
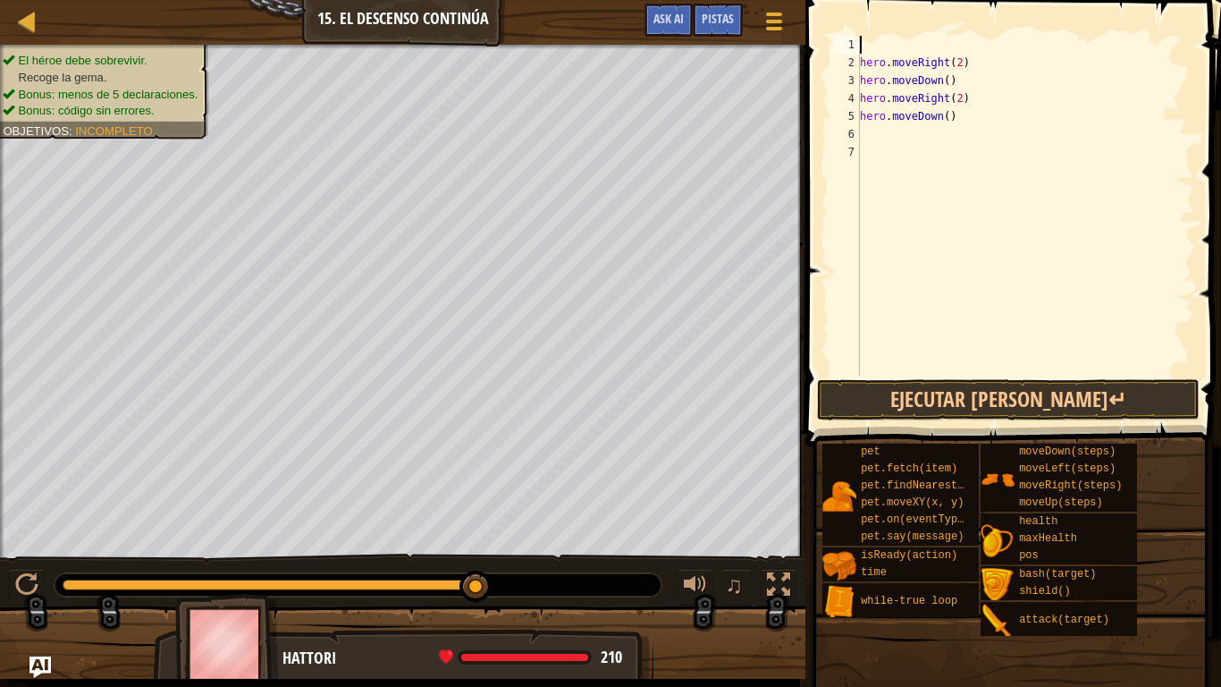
type textarea "h"
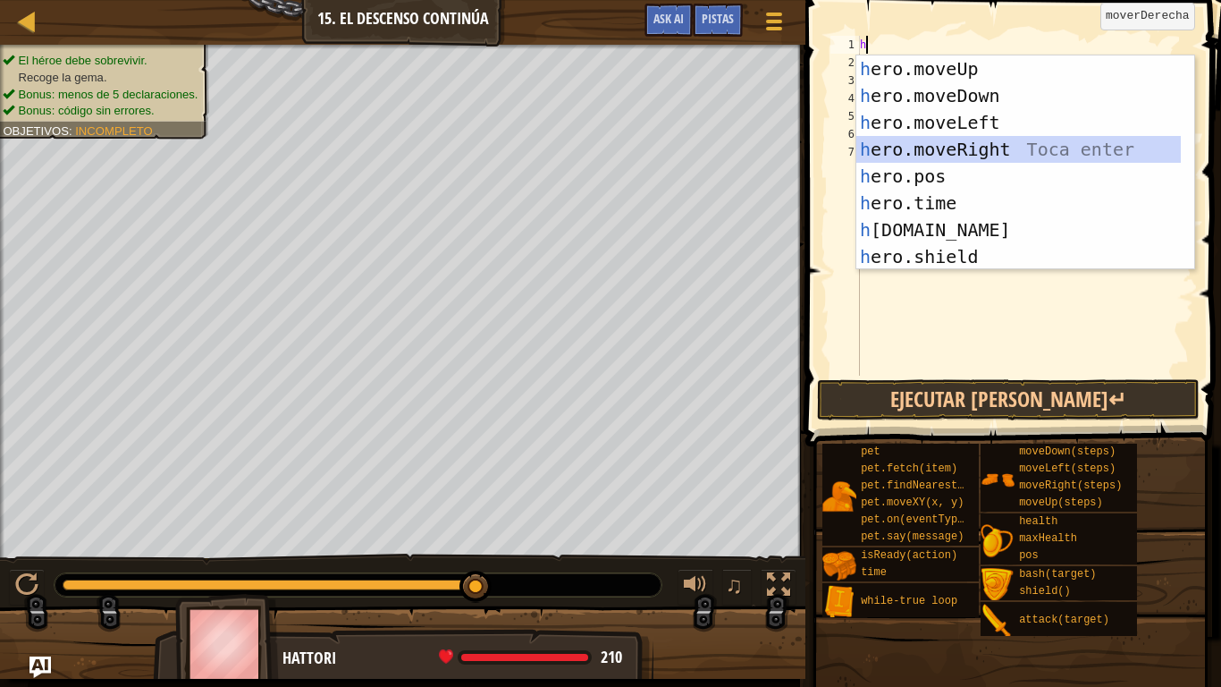
click at [978, 154] on div "h ero.moveUp Toca enter h ero.moveDown Toca enter h ero.moveLeft Toca enter h e…" at bounding box center [1018, 189] width 324 height 268
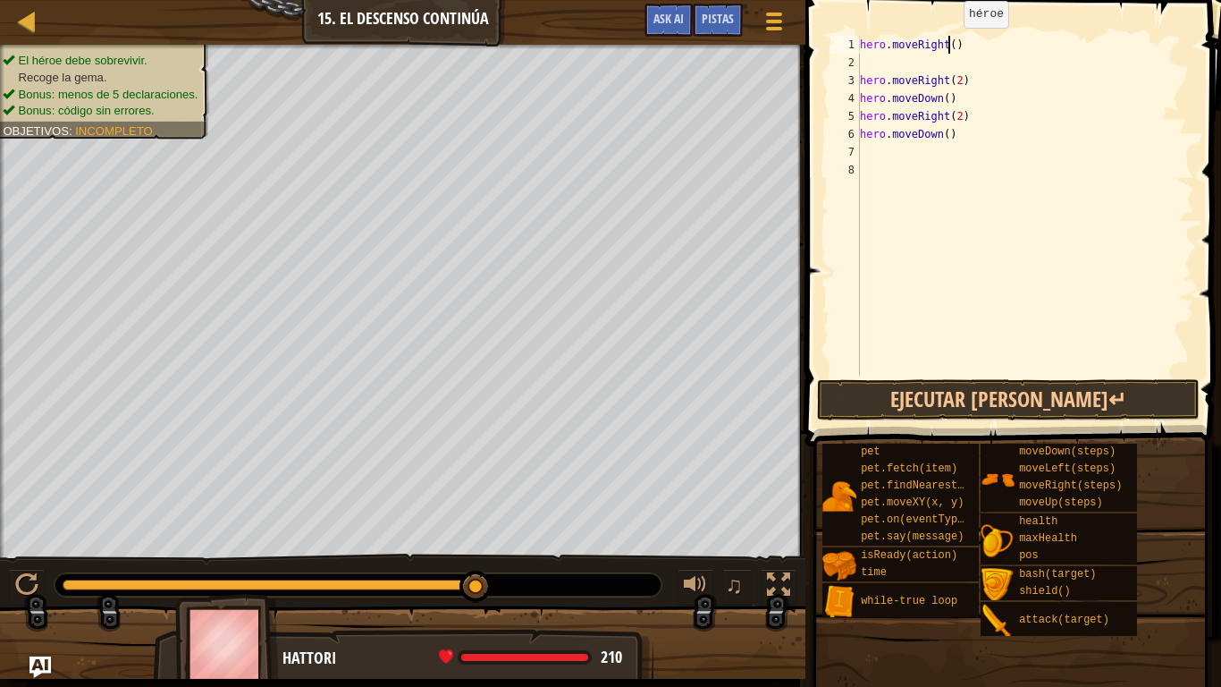
click at [948, 46] on div "hero . moveRight ( ) hero . moveRight ( 2 ) hero . moveDown ( ) hero . moveRigh…" at bounding box center [1025, 223] width 338 height 375
click at [960, 84] on div "hero . moveRight ( 2 ) hero . moveRight ( 2 ) hero . moveDown ( ) hero . moveRi…" at bounding box center [1025, 223] width 338 height 375
type textarea "h"
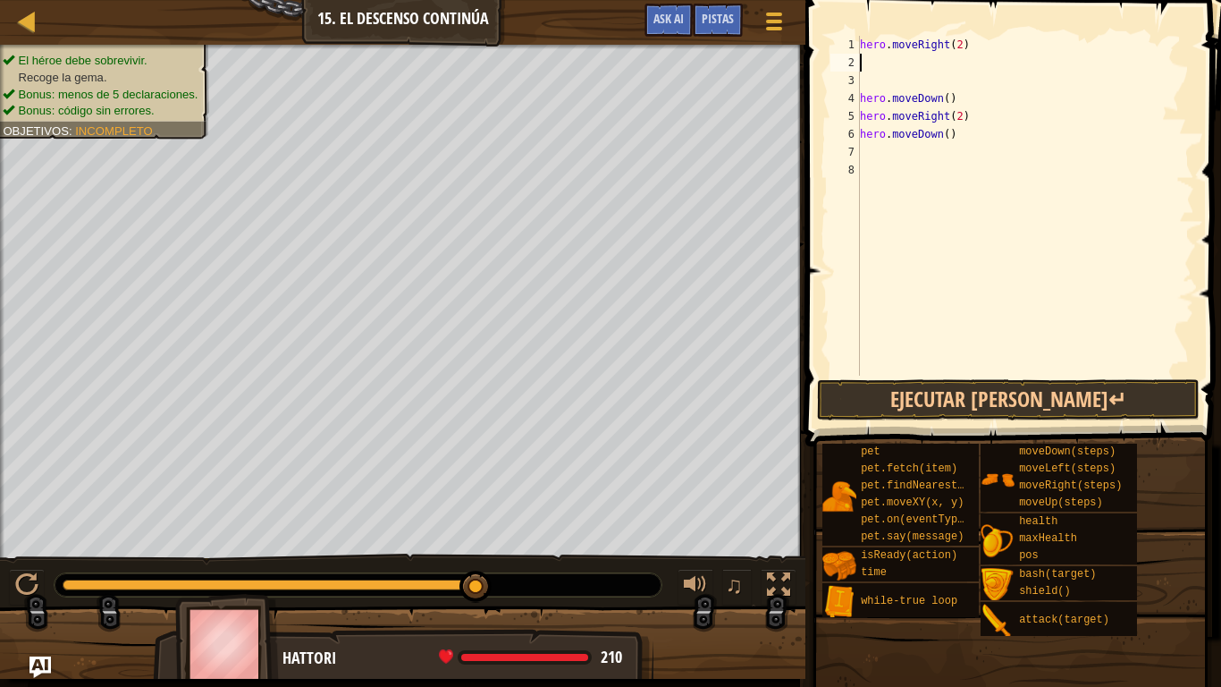
click at [872, 62] on div "hero . moveRight ( 2 ) hero . moveDown ( ) hero . moveRight ( 2 ) hero . moveDo…" at bounding box center [1025, 223] width 338 height 375
type textarea "h"
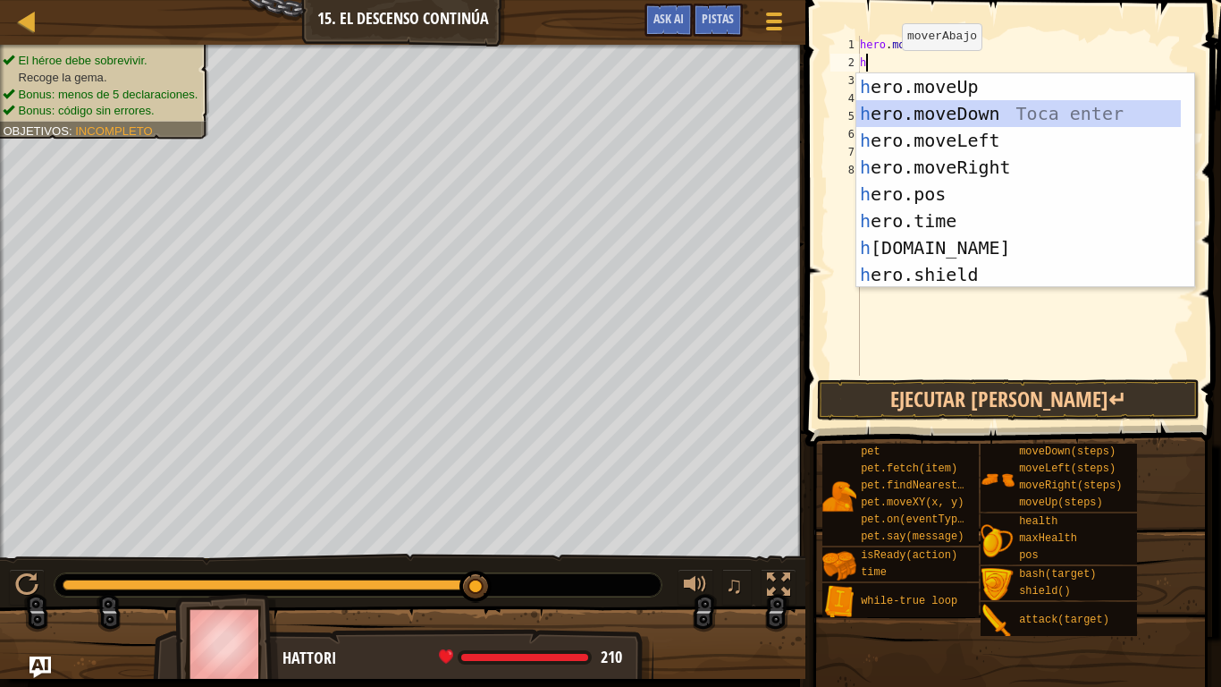
click at [935, 106] on div "h ero.moveUp Toca enter h ero.moveDown Toca enter h ero.moveLeft Toca enter h e…" at bounding box center [1018, 207] width 324 height 268
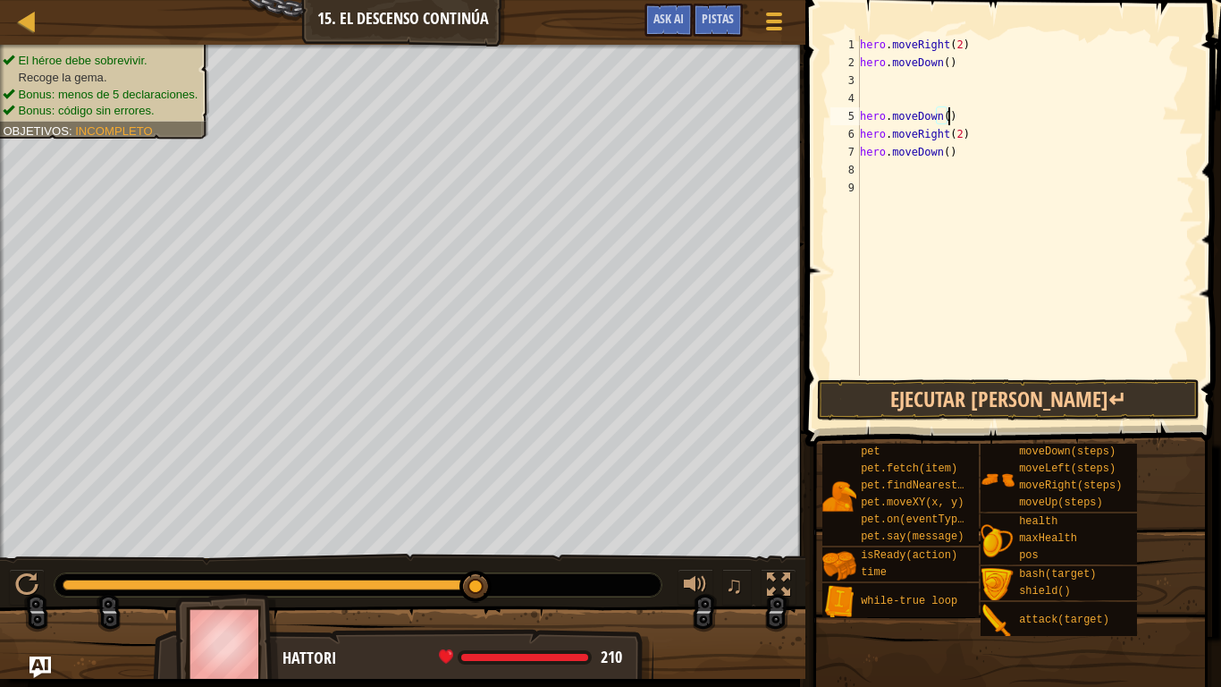
click at [958, 118] on div "hero . moveRight ( 2 ) hero . moveDown ( ) hero . moveDown ( ) hero . moveRight…" at bounding box center [1025, 223] width 338 height 375
type textarea "h"
click at [864, 78] on div "hero . moveRight ( 2 ) hero . moveDown ( ) hero . moveRight ( 2 ) hero . moveDo…" at bounding box center [1025, 223] width 338 height 375
type textarea "h"
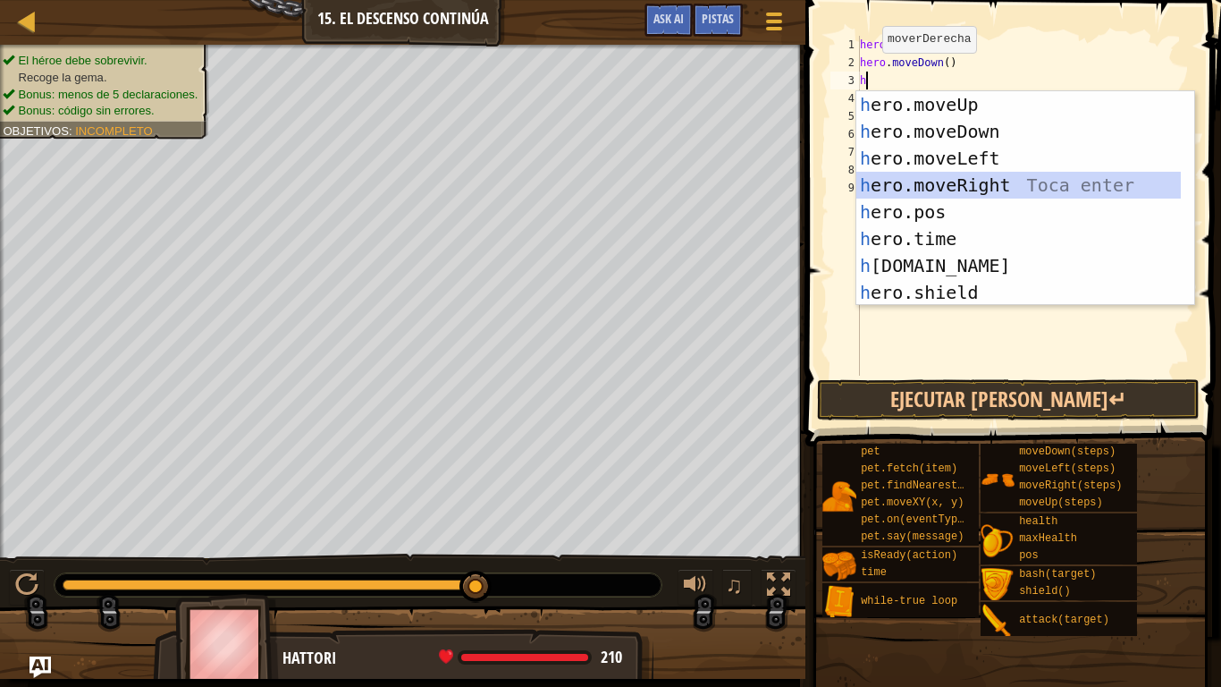
click at [936, 180] on div "h ero.moveUp Toca enter h ero.moveDown Toca enter h ero.moveLeft Toca enter h e…" at bounding box center [1018, 225] width 324 height 268
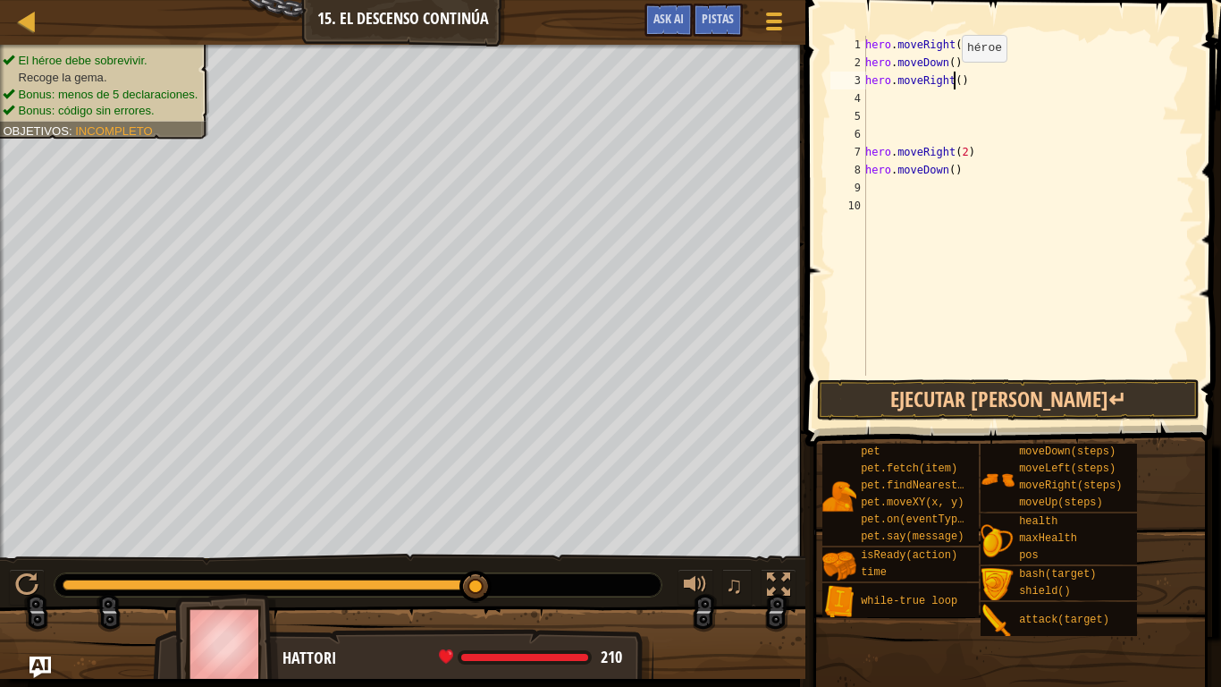
click at [952, 80] on div "hero . moveRight ( 2 ) hero . moveDown ( ) hero . moveRight ( ) hero . moveRigh…" at bounding box center [1028, 223] width 333 height 375
click at [971, 146] on div "hero . moveRight ( 2 ) hero . moveDown ( ) hero . moveRight ( 2 ) hero . moveRi…" at bounding box center [1028, 223] width 333 height 375
type textarea "h"
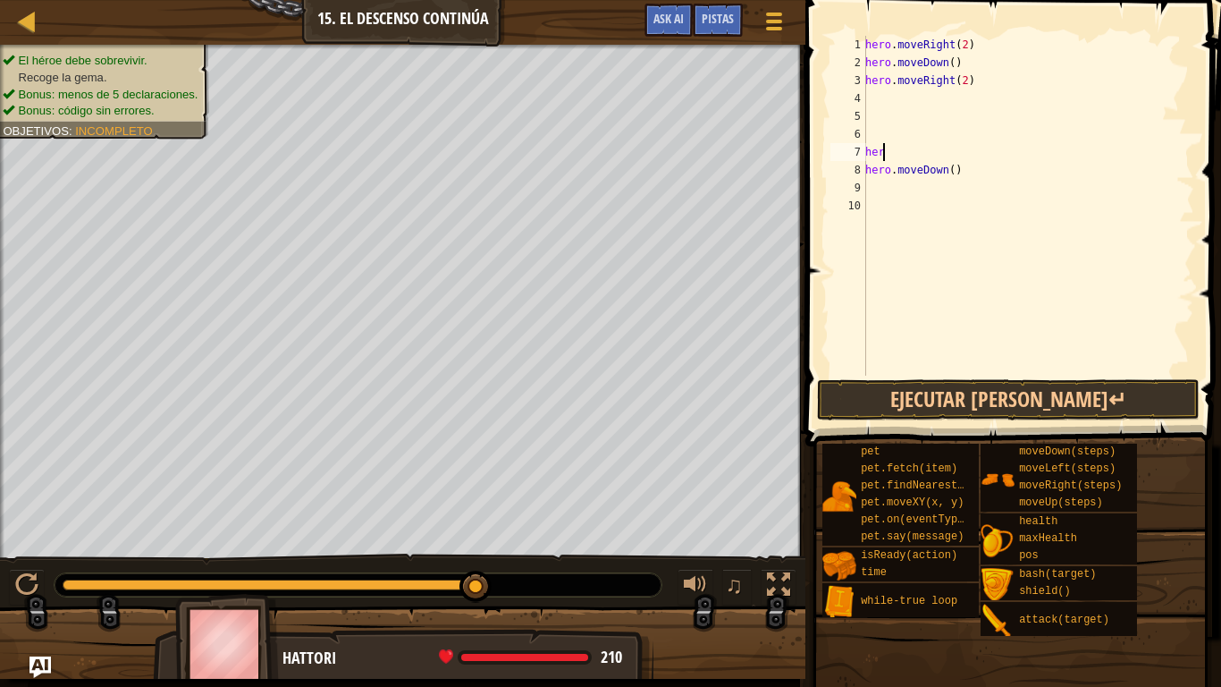
scroll to position [8, 0]
click at [959, 178] on div "hero . moveRight ( 2 ) hero . moveDown ( ) hero . moveRight ( 2 ) hero . moveDo…" at bounding box center [1028, 223] width 333 height 375
type textarea "h"
click at [867, 95] on div "hero . moveRight ( 2 ) hero . moveDown ( ) hero . moveRight ( 2 )" at bounding box center [1028, 223] width 333 height 375
type textarea "h"
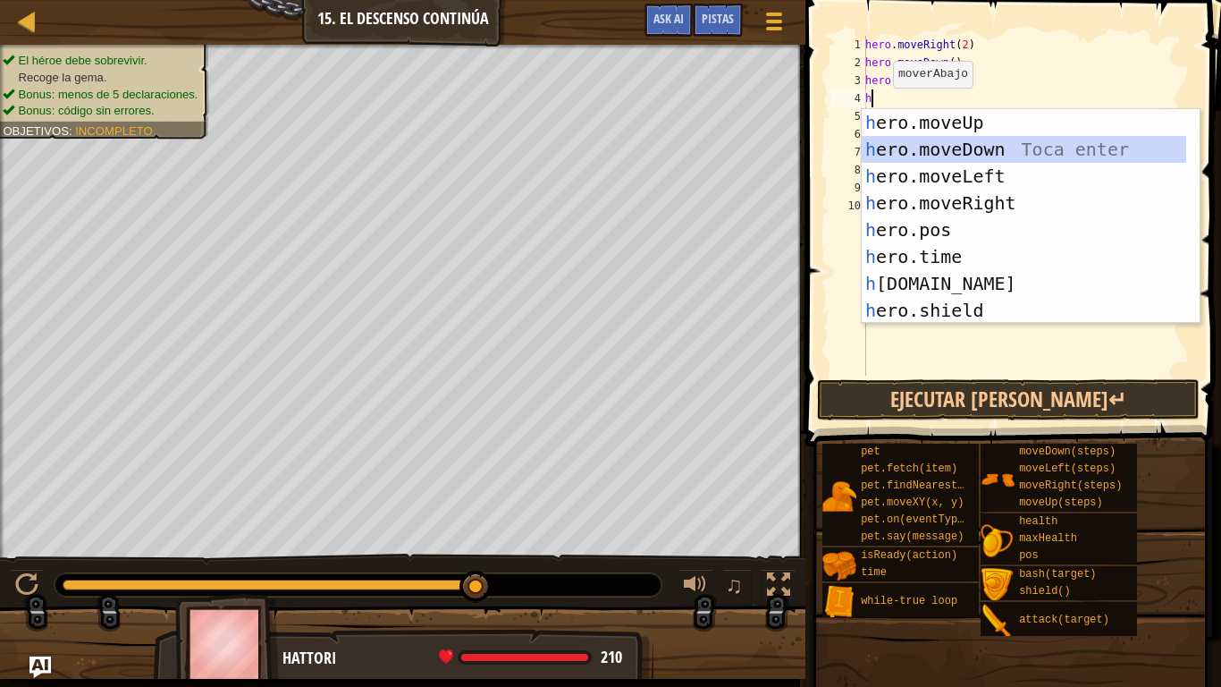
click at [908, 141] on div "h ero.moveUp Toca enter h ero.moveDown Toca enter h ero.moveLeft Toca enter h e…" at bounding box center [1024, 243] width 324 height 268
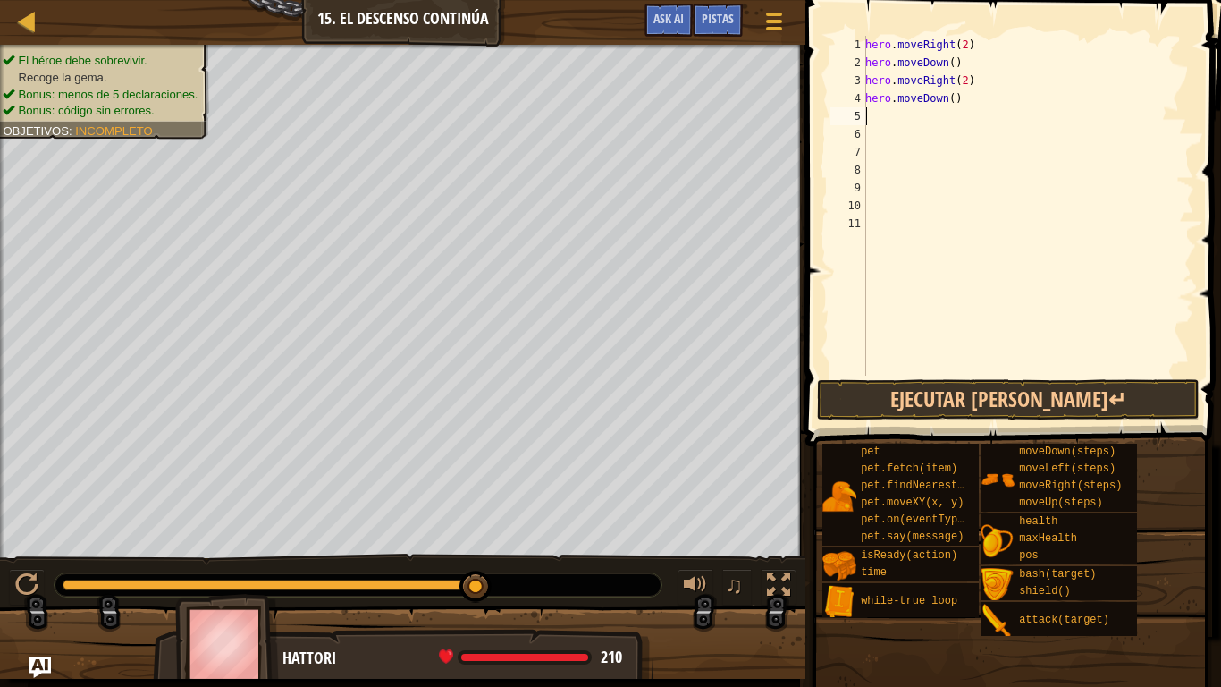
type textarea "h"
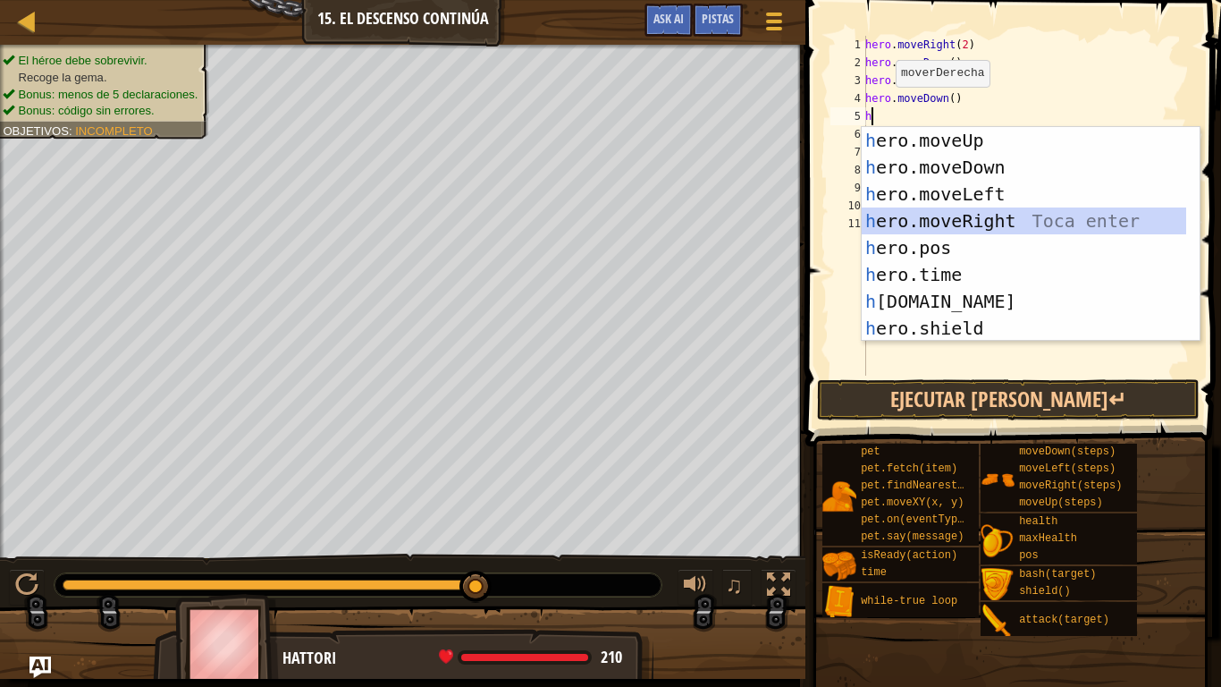
click at [965, 219] on div "h ero.moveUp Toca enter h ero.moveDown Toca enter h ero.moveLeft Toca enter h e…" at bounding box center [1024, 261] width 324 height 268
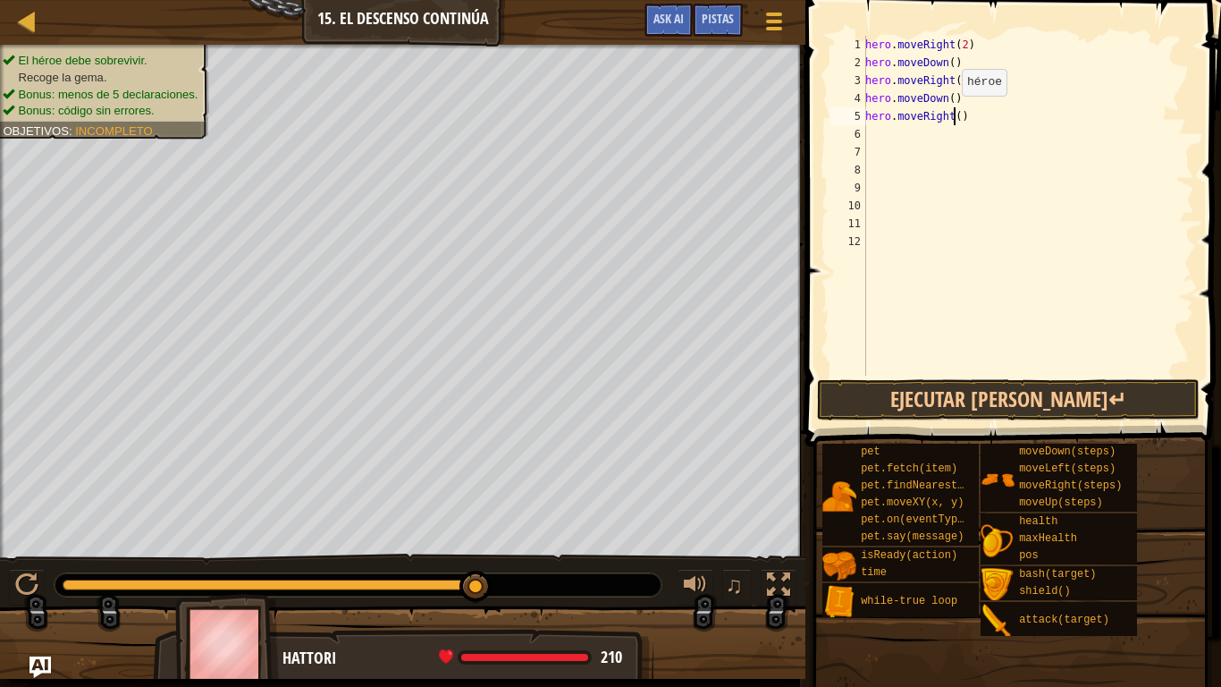
click at [952, 114] on div "hero . moveRight ( 2 ) hero . moveDown ( ) hero . moveRight ( 2 ) hero . moveDo…" at bounding box center [1028, 223] width 333 height 375
type textarea "hero.moveRight(2)"
click at [877, 404] on button "Ejecutar [PERSON_NAME]↵" at bounding box center [1008, 399] width 383 height 41
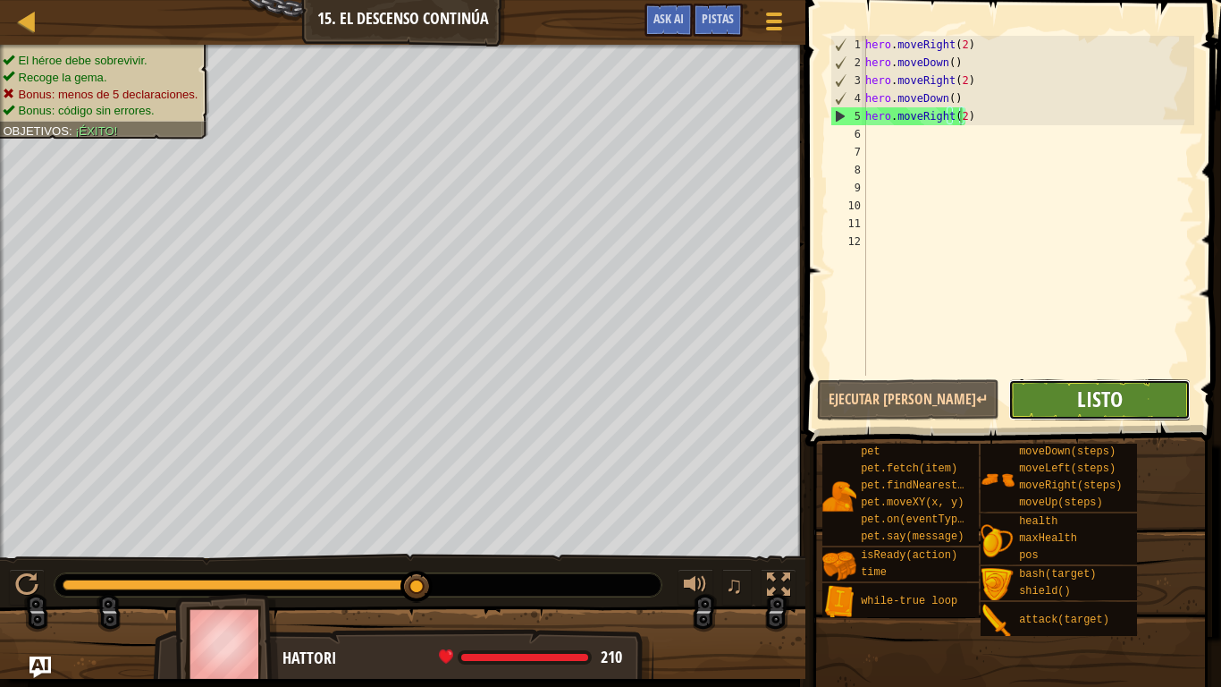
click at [1083, 397] on span "Listo" at bounding box center [1100, 398] width 46 height 29
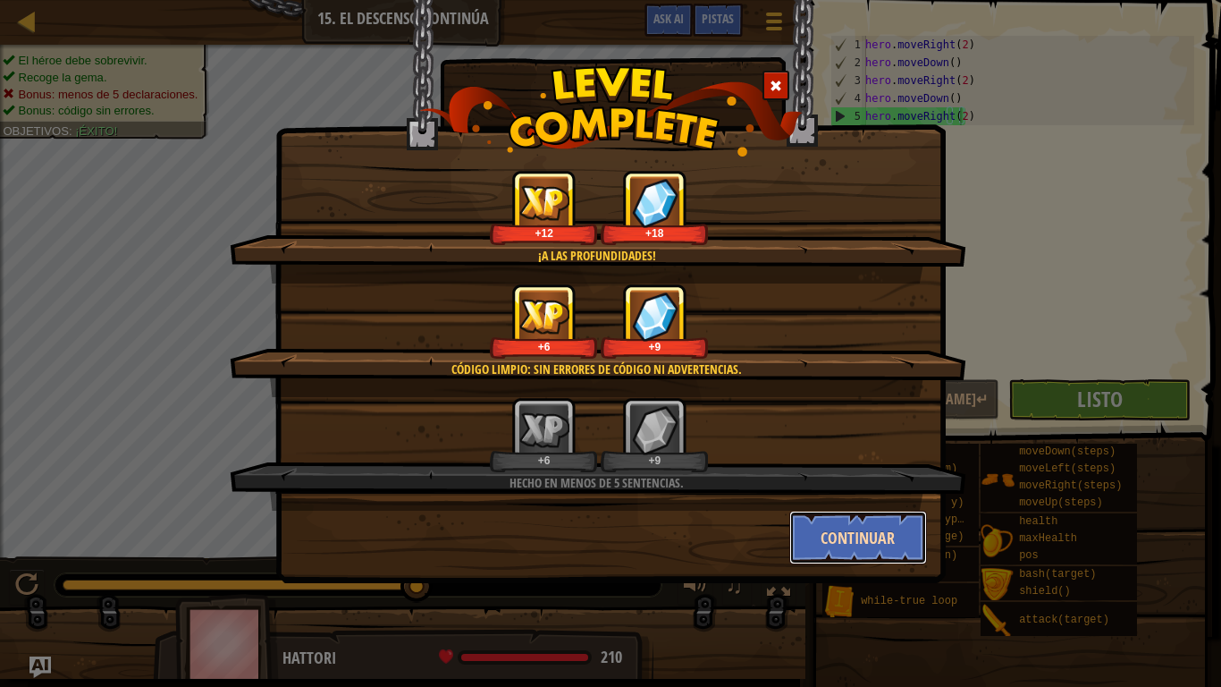
click at [831, 527] on button "Continuar" at bounding box center [858, 537] width 139 height 54
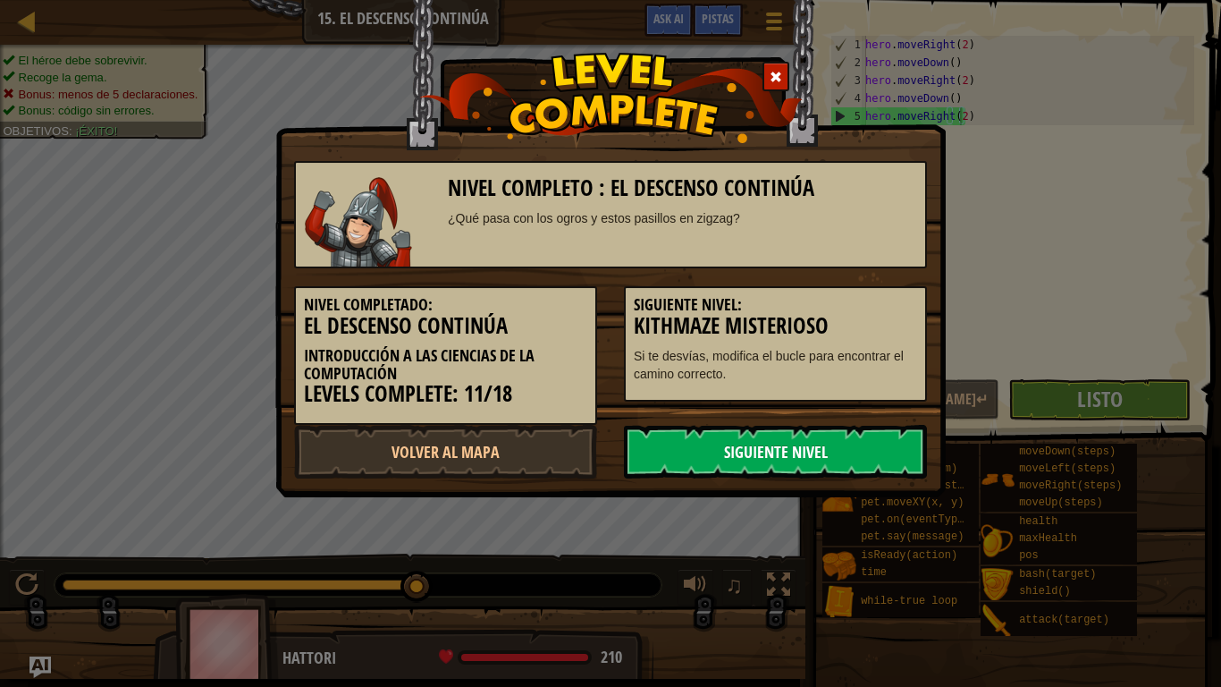
click at [646, 454] on link "Siguiente Nivel" at bounding box center [775, 452] width 303 height 54
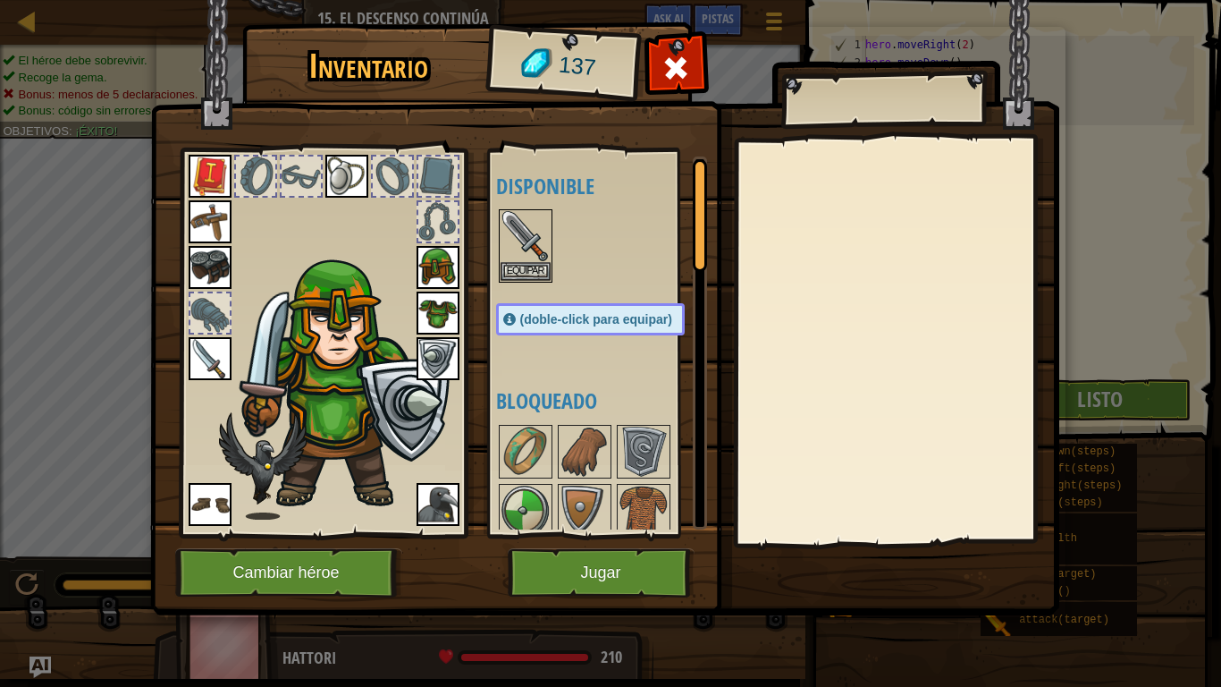
click at [646, 454] on img at bounding box center [644, 451] width 50 height 50
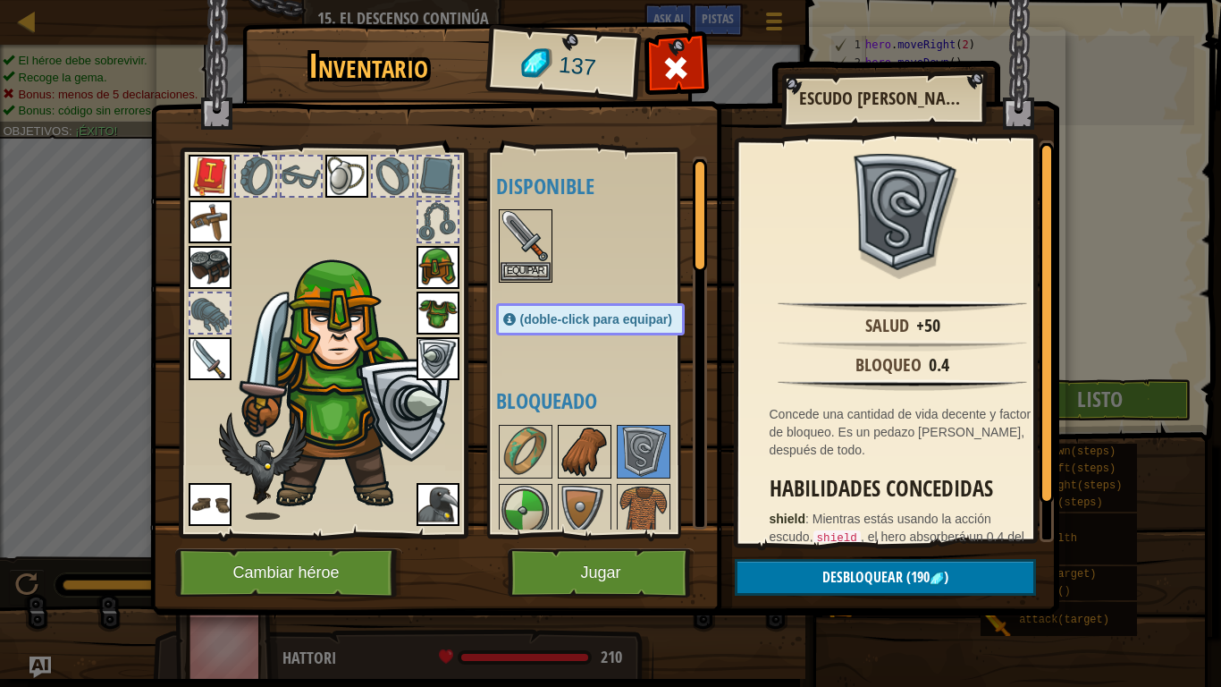
click at [577, 453] on img at bounding box center [585, 451] width 50 height 50
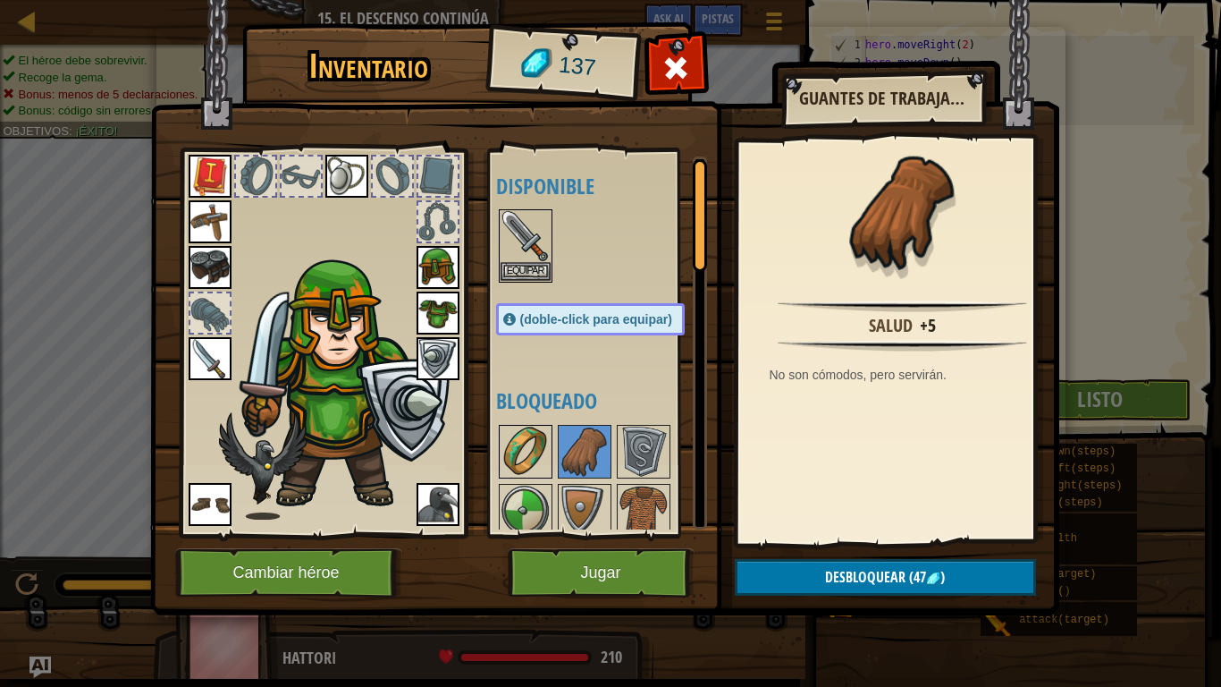
click at [502, 461] on img at bounding box center [526, 451] width 50 height 50
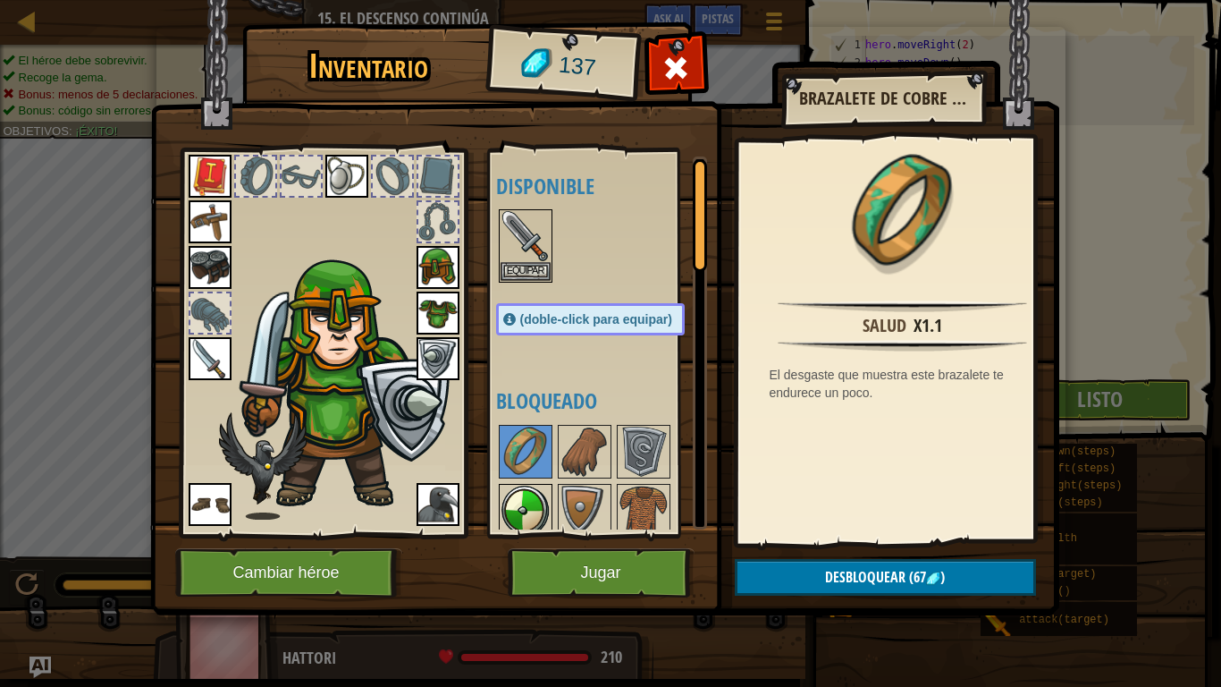
click at [524, 501] on div at bounding box center [526, 511] width 54 height 54
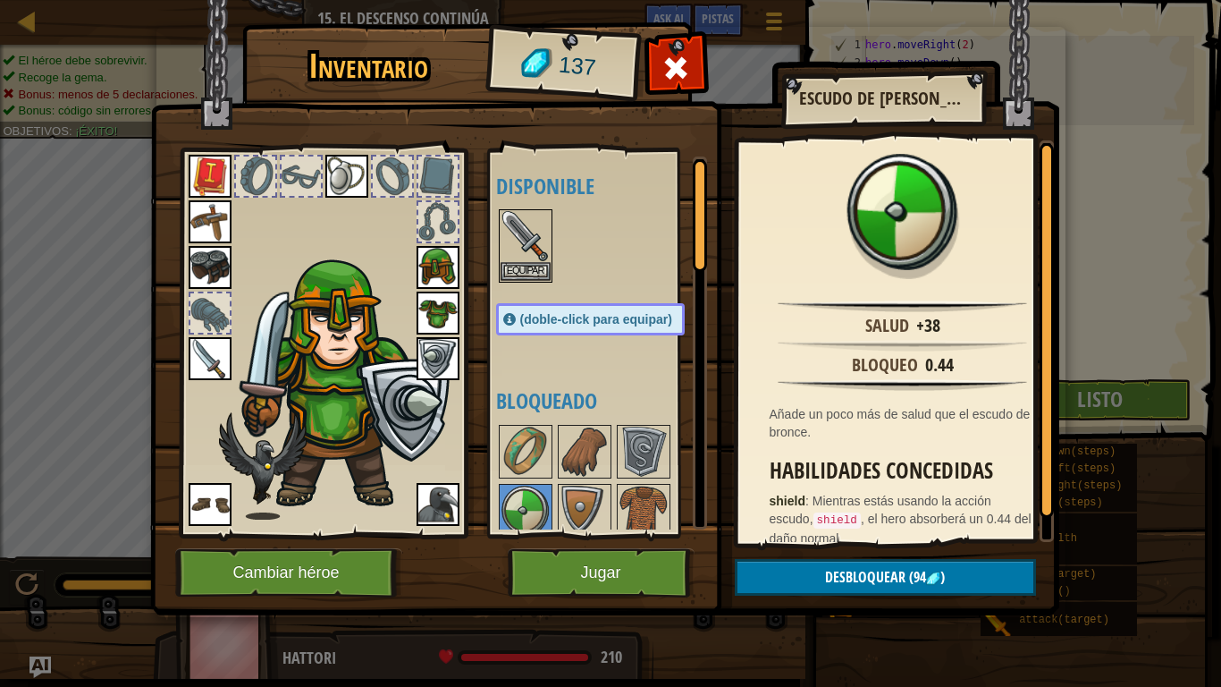
click at [432, 368] on img at bounding box center [438, 358] width 43 height 43
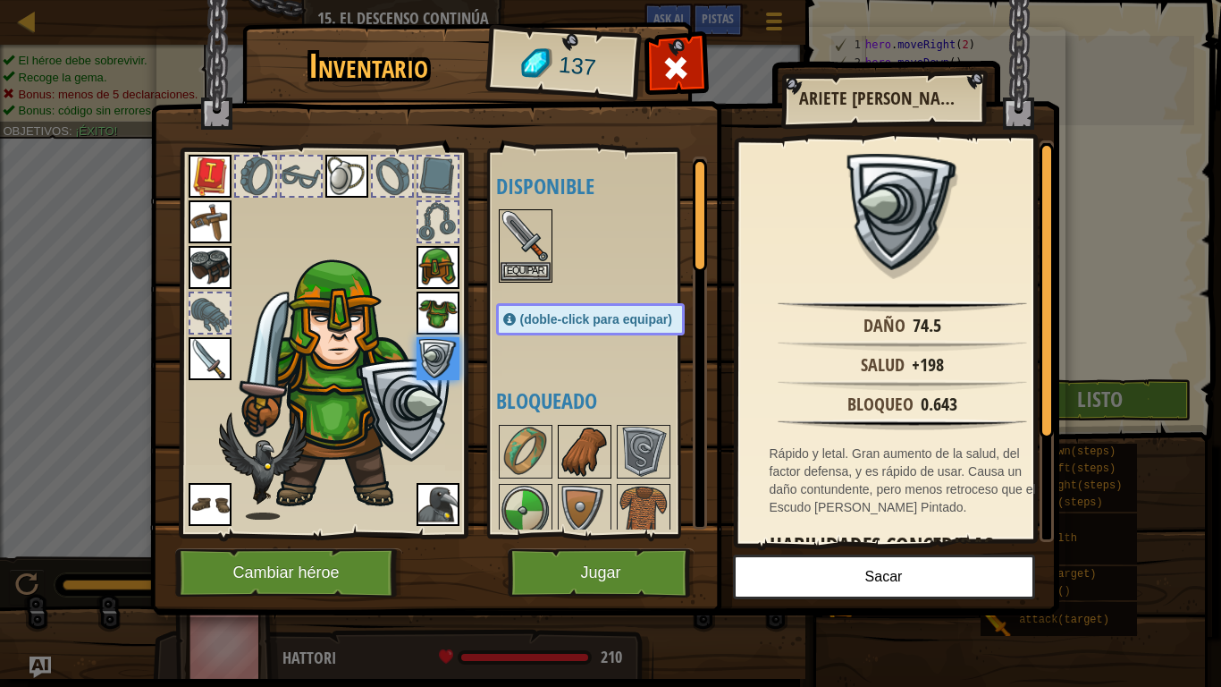
click at [603, 474] on img at bounding box center [585, 451] width 50 height 50
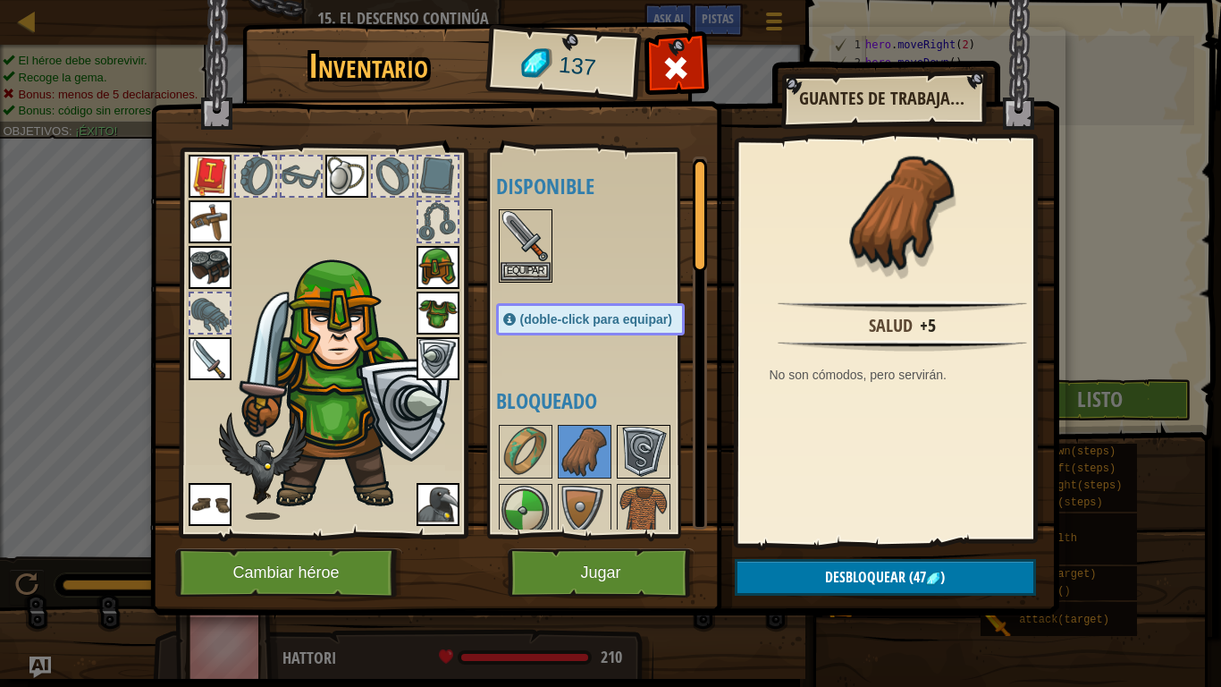
click at [647, 474] on img at bounding box center [644, 451] width 50 height 50
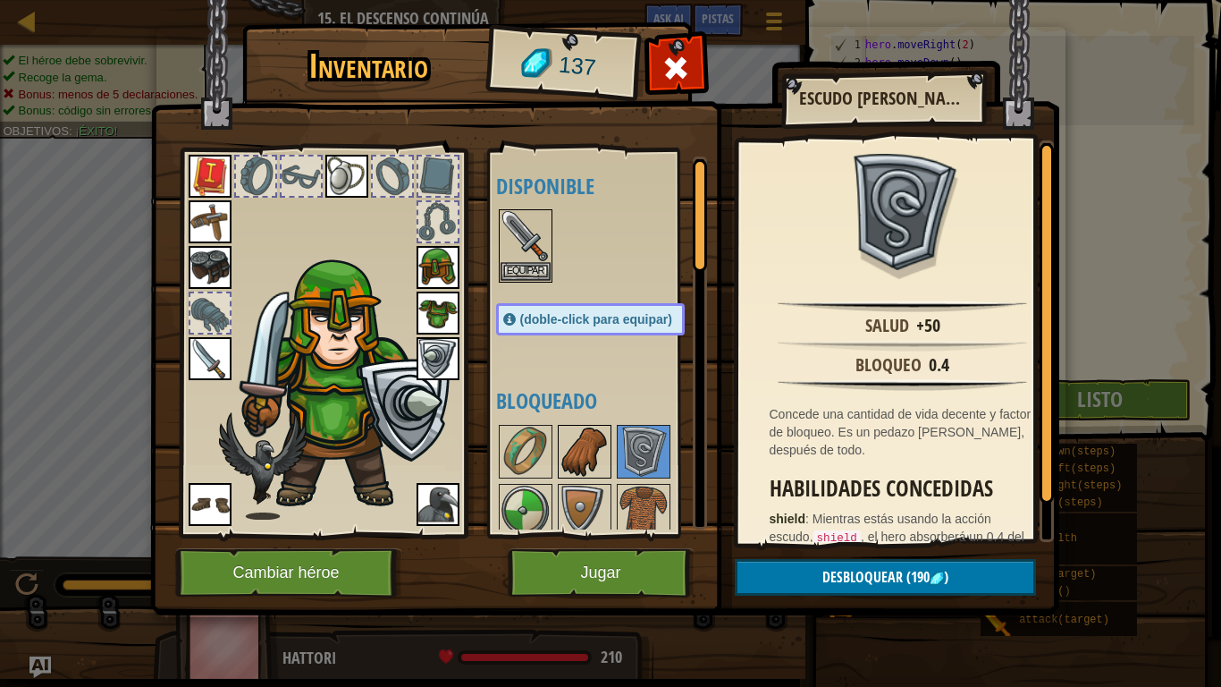
click at [596, 476] on img at bounding box center [585, 451] width 50 height 50
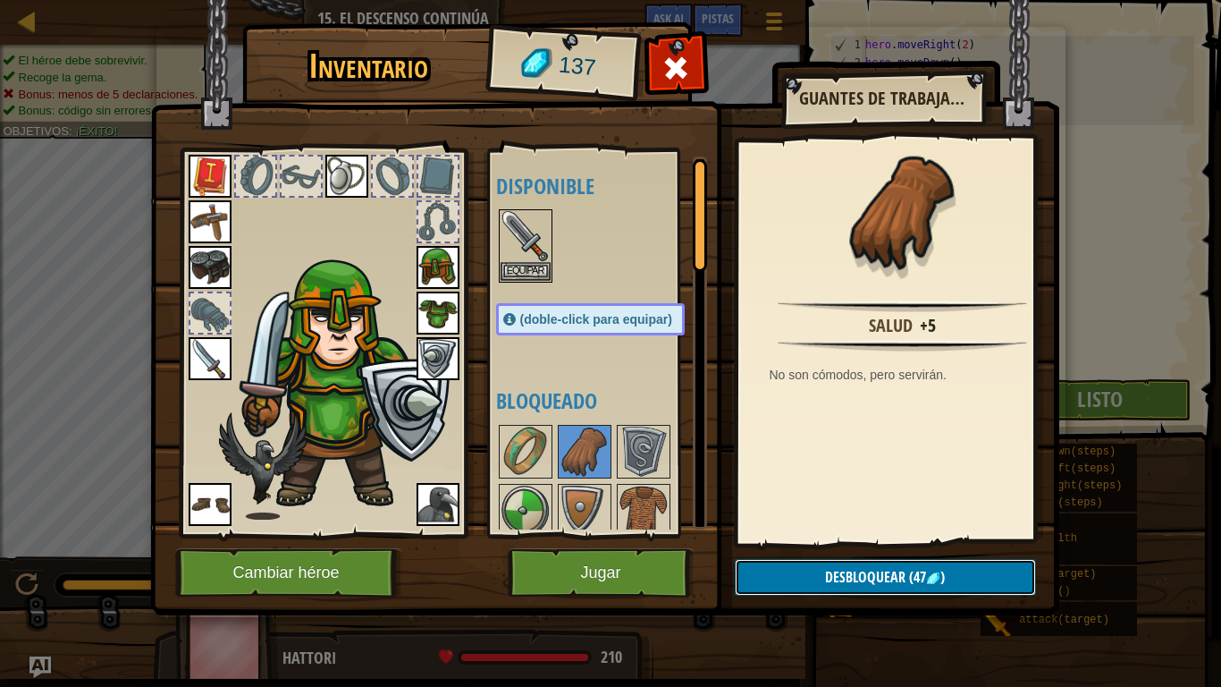
click at [836, 569] on span "Desbloquear" at bounding box center [865, 577] width 80 height 20
click at [834, 569] on button "Confirmar" at bounding box center [885, 577] width 301 height 37
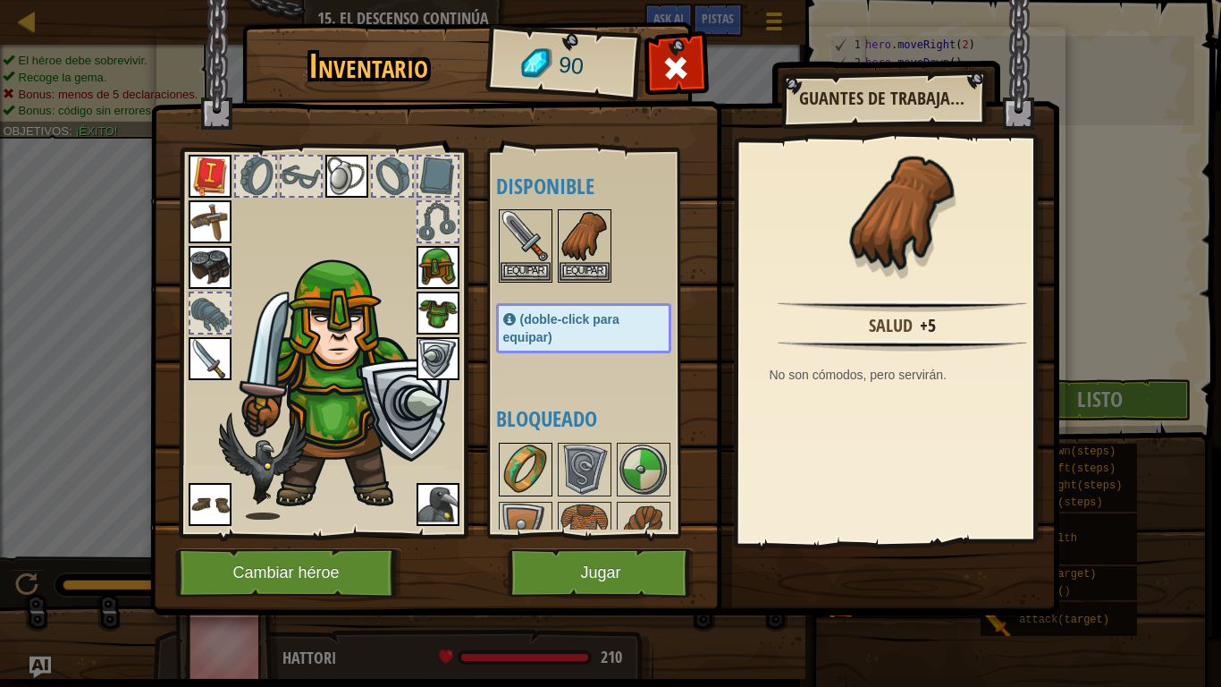
click at [535, 453] on img at bounding box center [526, 469] width 50 height 50
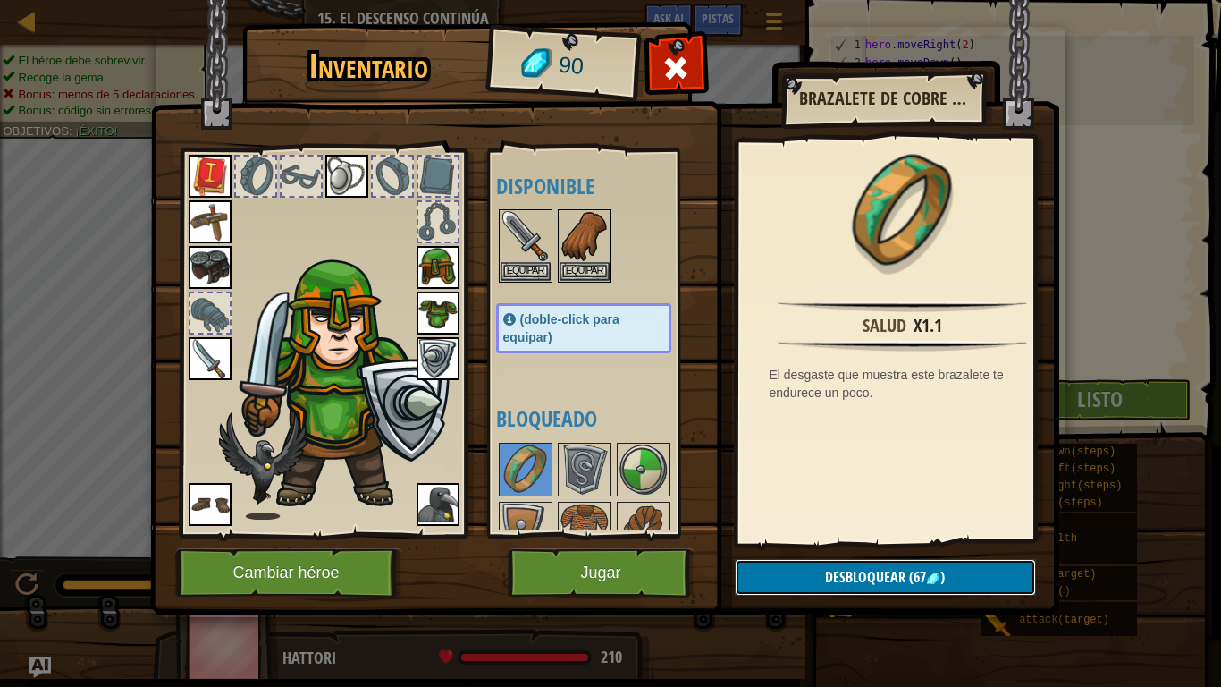
click at [814, 571] on button "Desbloquear (67 )" at bounding box center [885, 577] width 301 height 37
click at [814, 571] on button "Confirmar" at bounding box center [885, 577] width 301 height 37
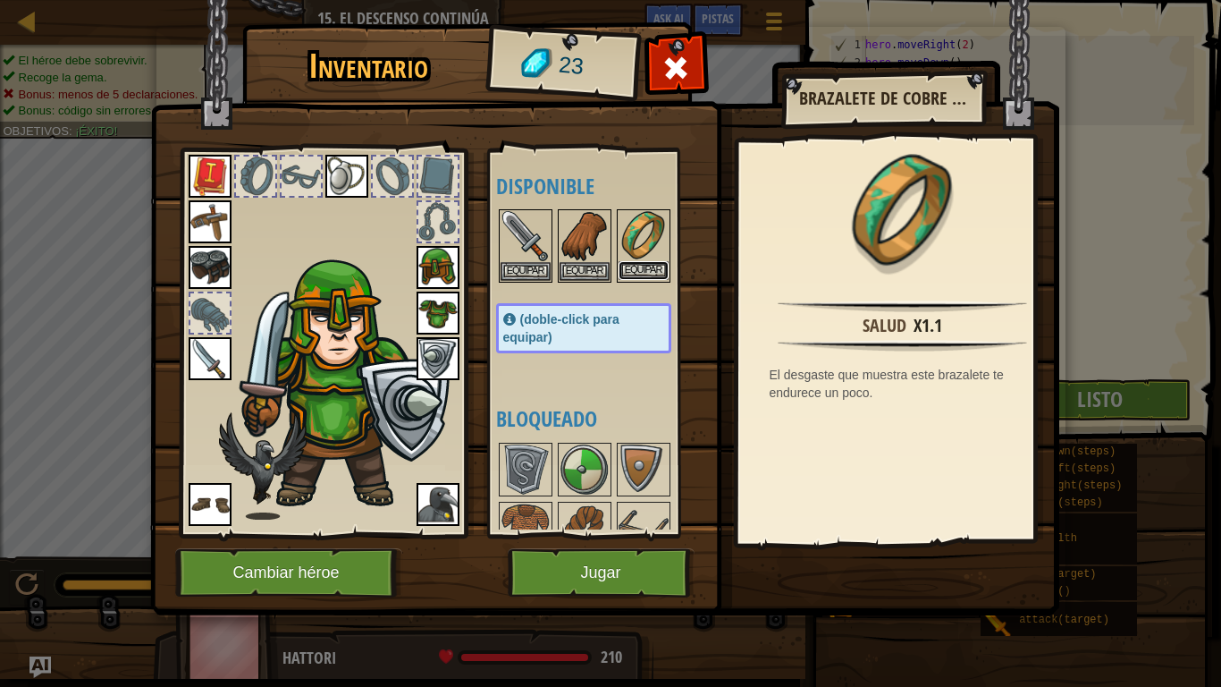
click at [643, 263] on button "Equipar" at bounding box center [644, 270] width 50 height 19
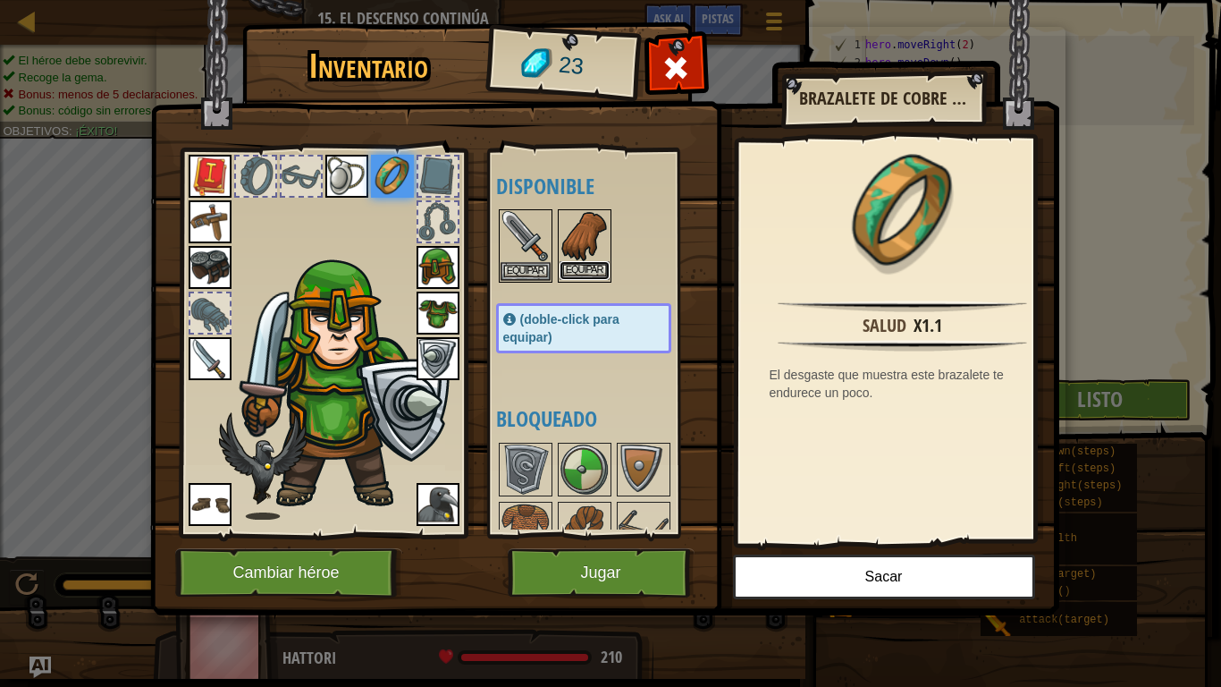
click at [595, 267] on button "Equipar" at bounding box center [585, 270] width 50 height 19
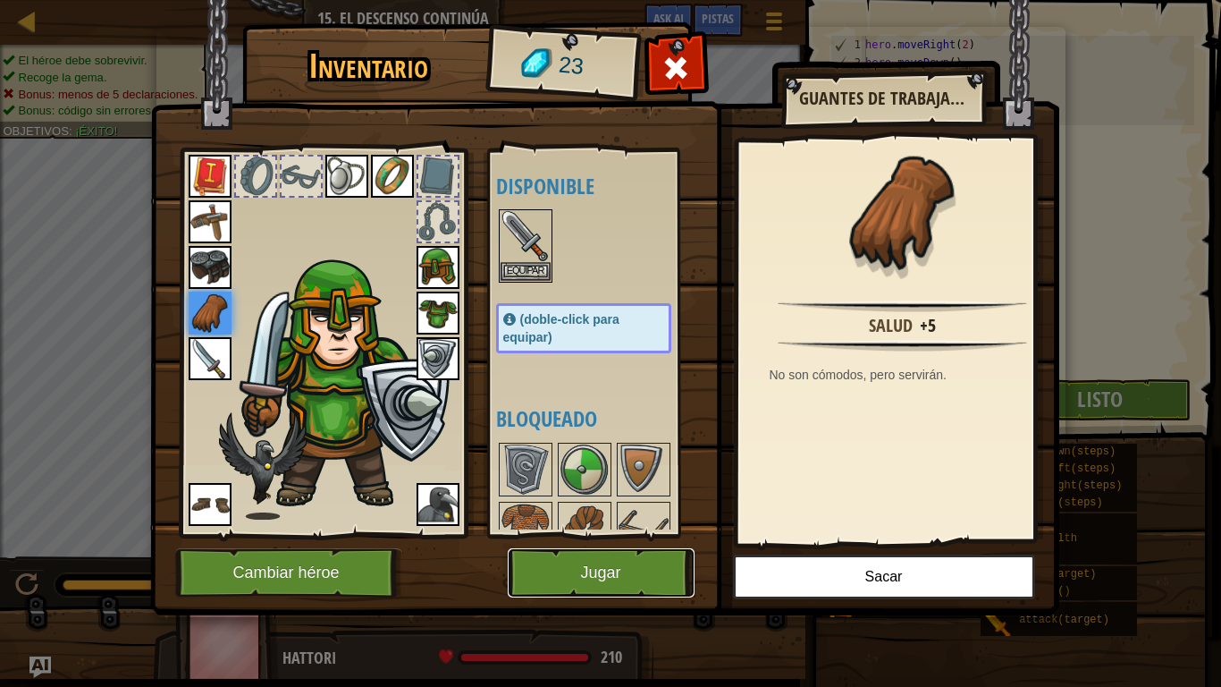
click at [595, 571] on button "Jugar" at bounding box center [601, 572] width 187 height 49
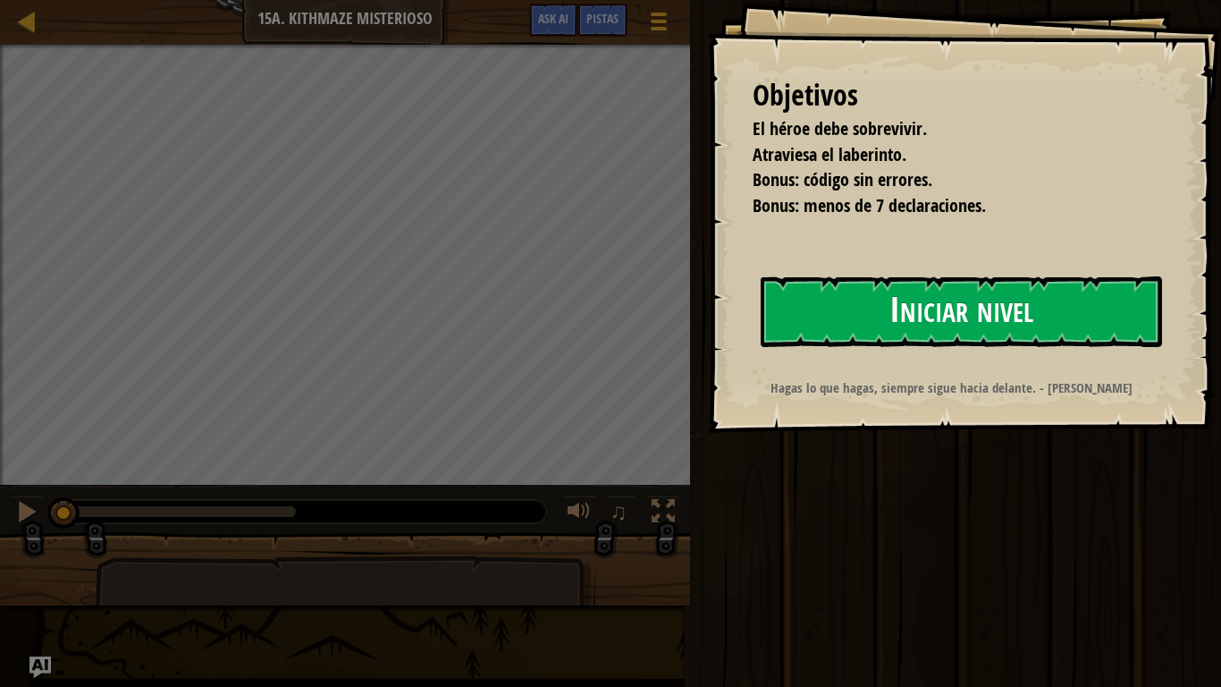
click at [856, 317] on button "Iniciar nivel" at bounding box center [961, 311] width 401 height 71
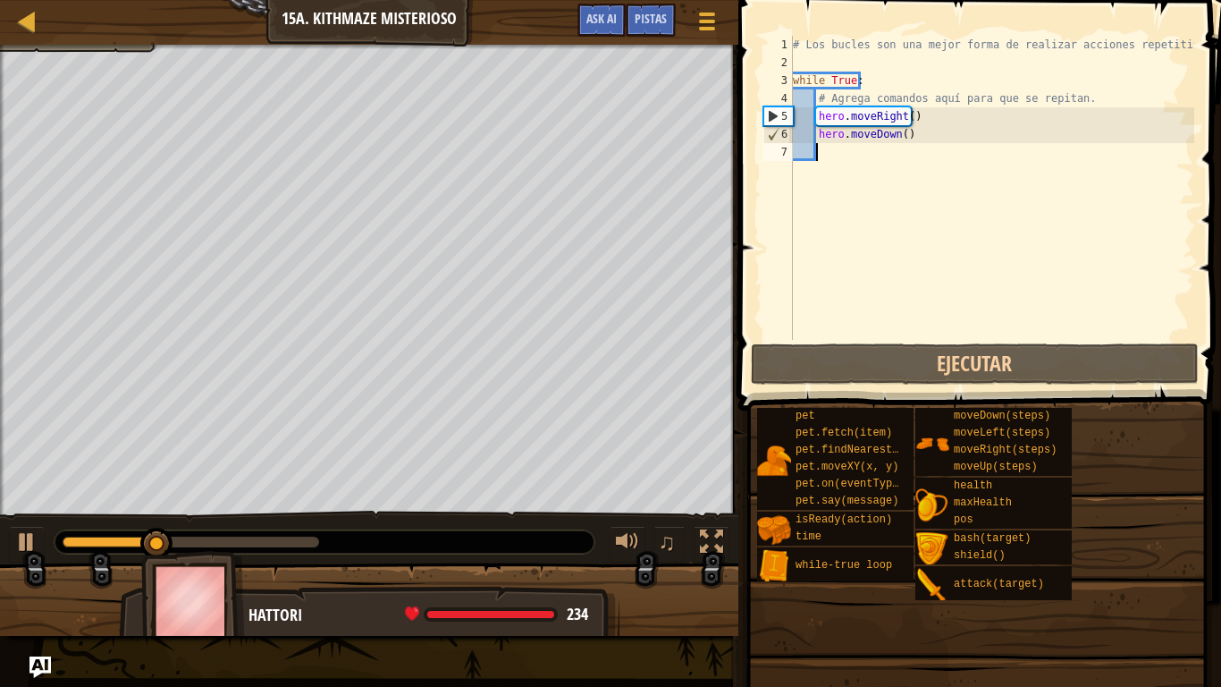
click at [828, 150] on div "# Los bucles son una mejor forma de realizar acciones repetitivas. while True :…" at bounding box center [991, 206] width 405 height 340
type textarea "h"
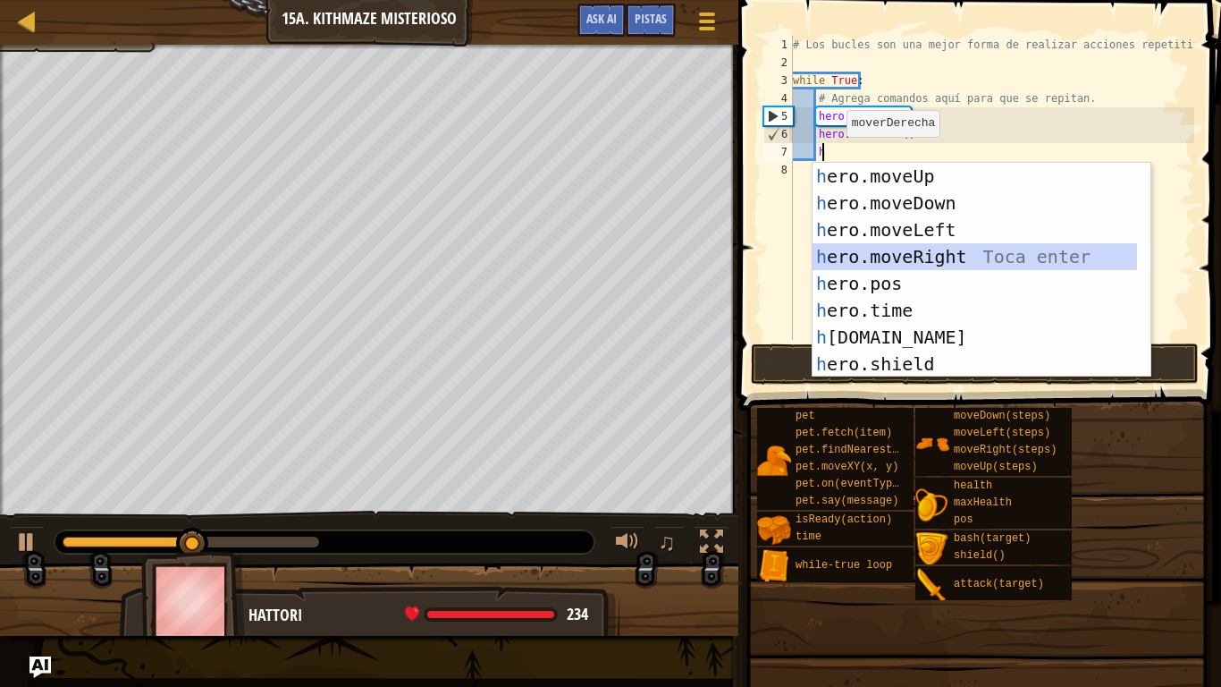
click at [895, 253] on div "h ero.moveUp Toca enter h ero.moveDown Toca enter h ero.moveLeft Toca enter h e…" at bounding box center [975, 297] width 324 height 268
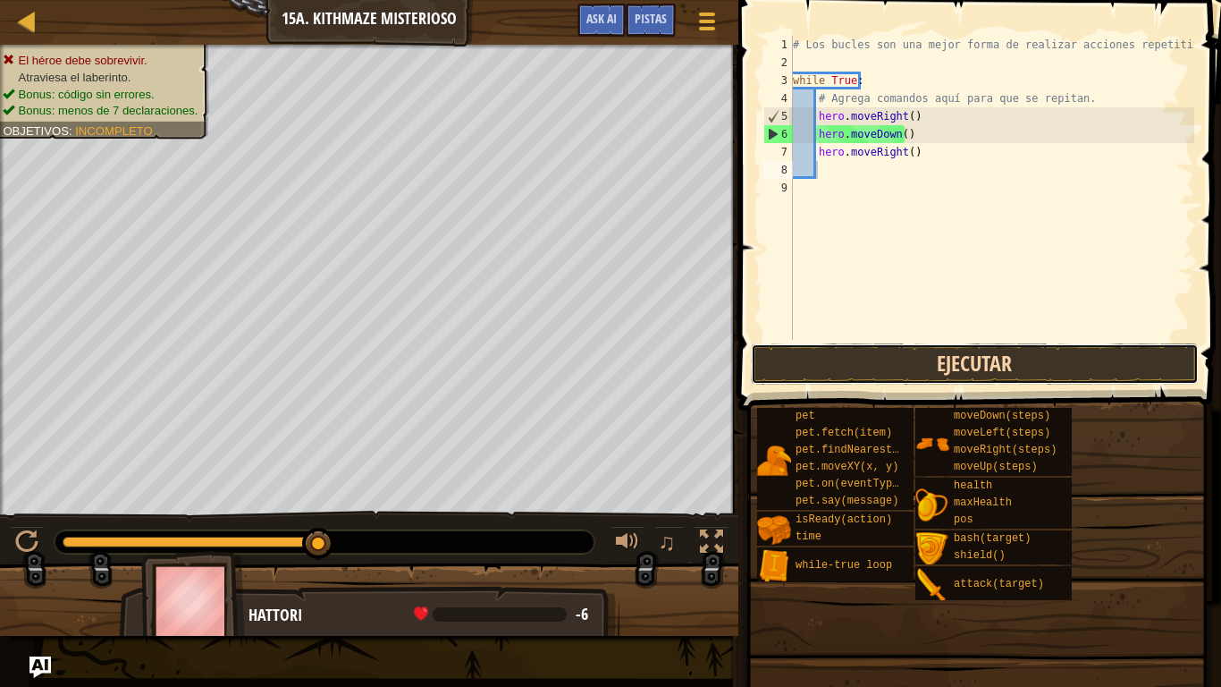
click at [843, 367] on button "Ejecutar" at bounding box center [975, 363] width 448 height 41
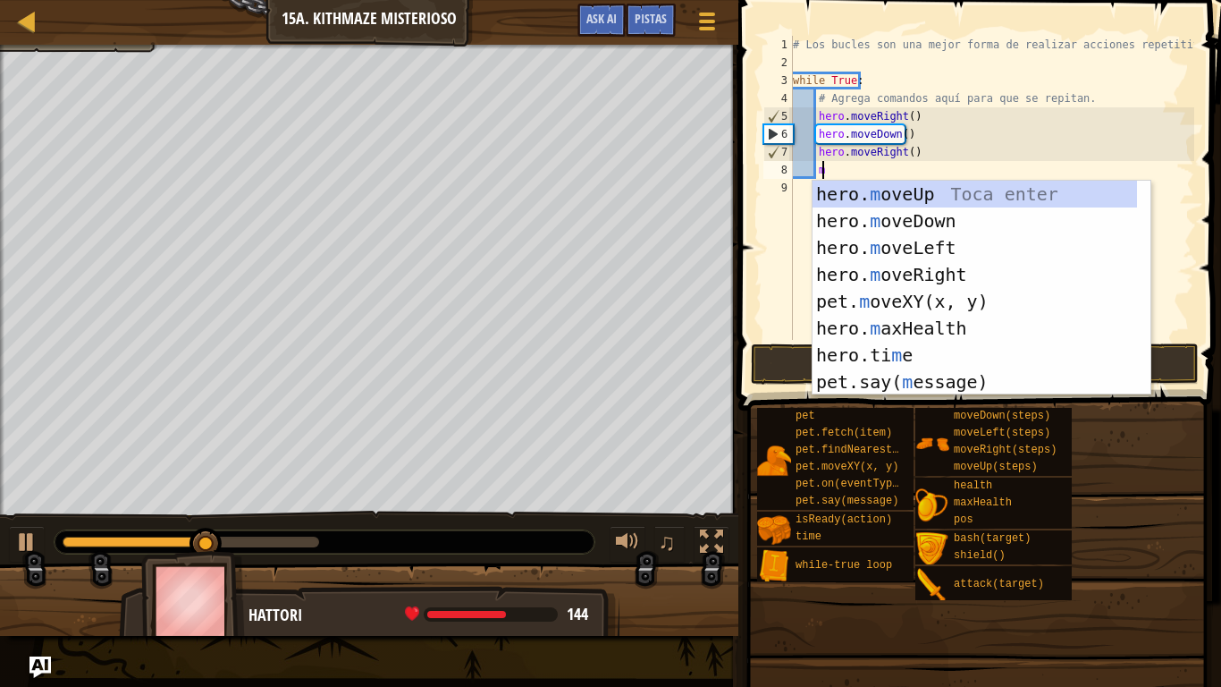
type textarea "mo"
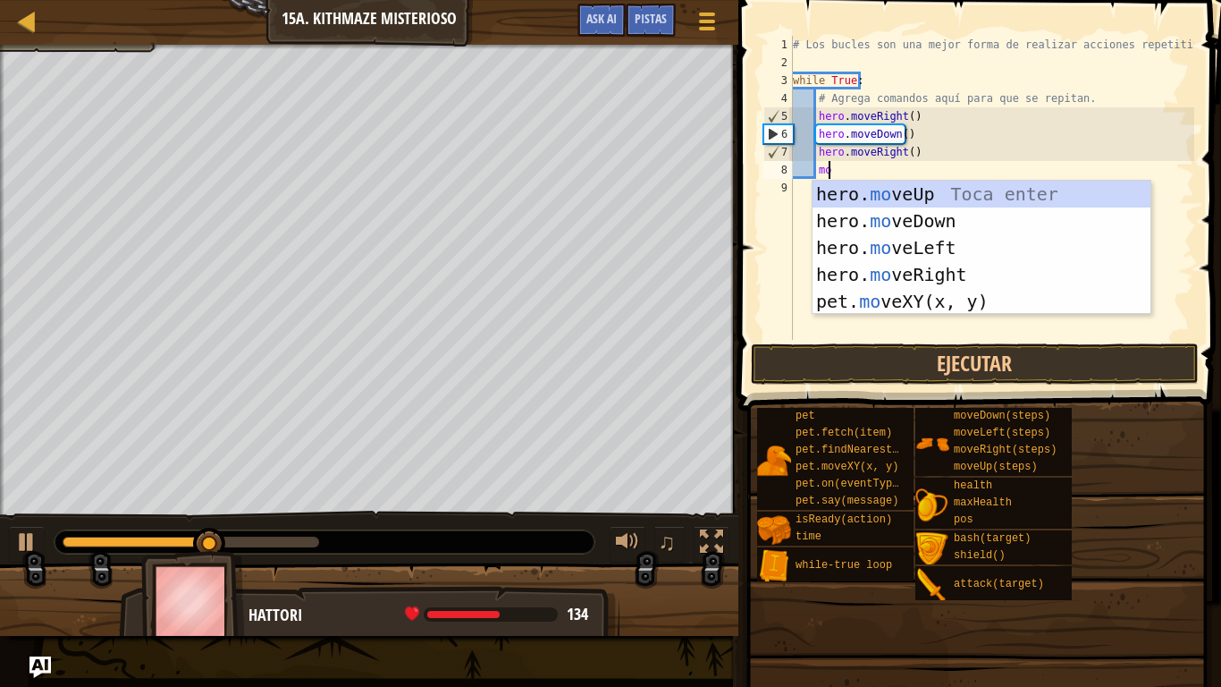
scroll to position [8, 2]
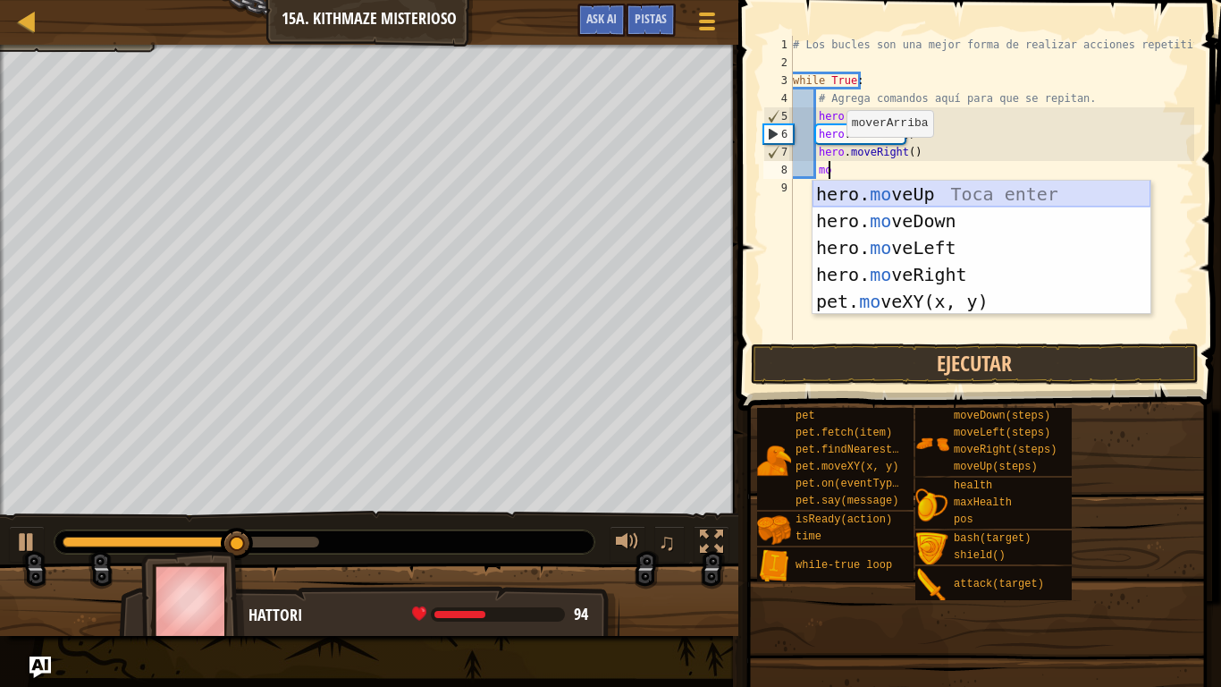
click at [864, 189] on div "hero. mo veUp Toca enter hero. mo veDown Toca enter hero. mo veLeft Toca enter …" at bounding box center [982, 275] width 338 height 188
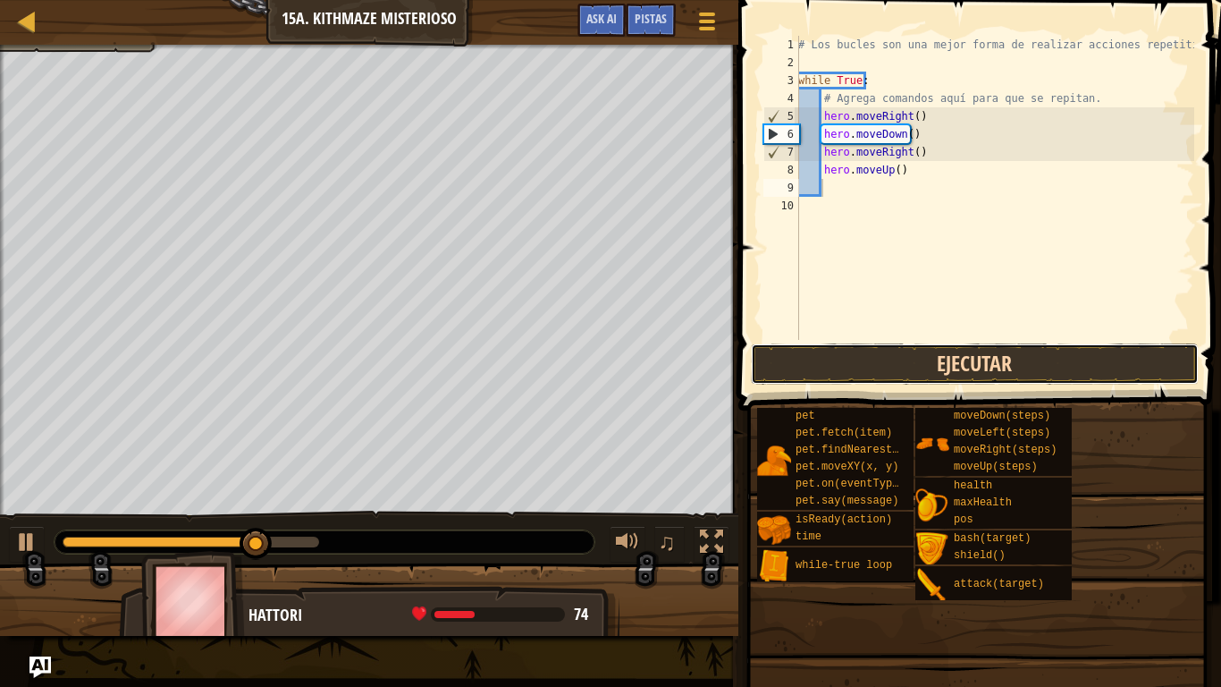
click at [883, 378] on button "Ejecutar" at bounding box center [975, 363] width 448 height 41
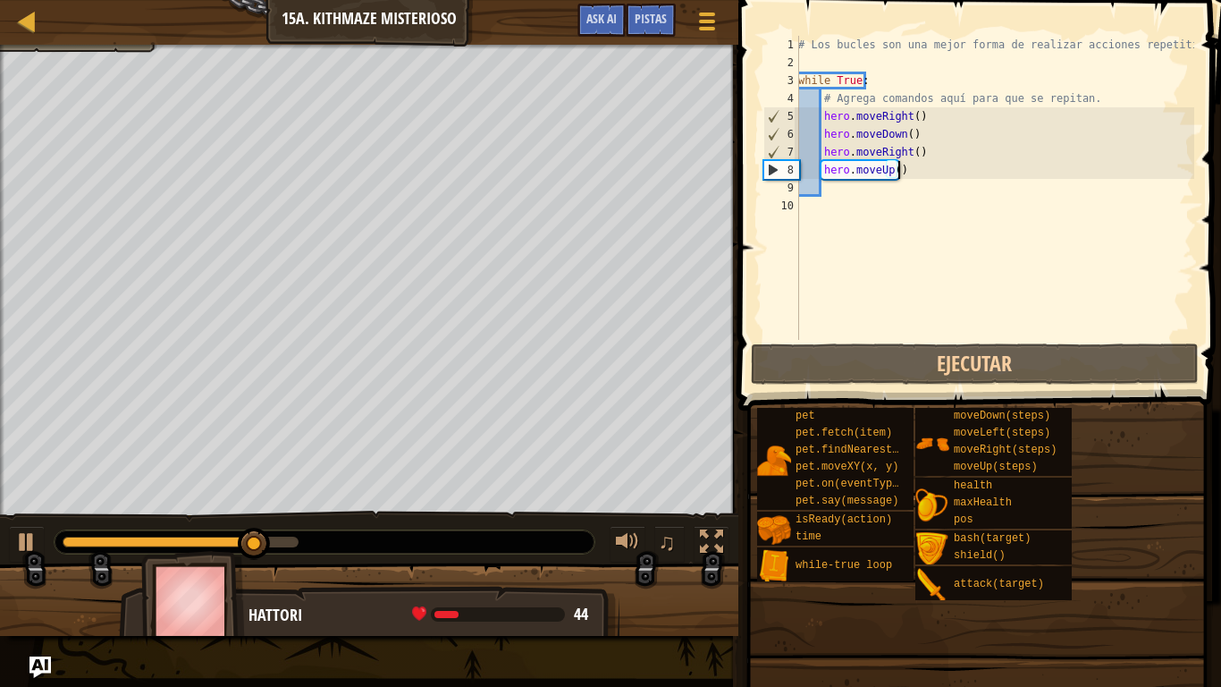
click at [900, 167] on div "# Los bucles son una mejor forma de realizar acciones repetitivas. while True :…" at bounding box center [995, 206] width 400 height 340
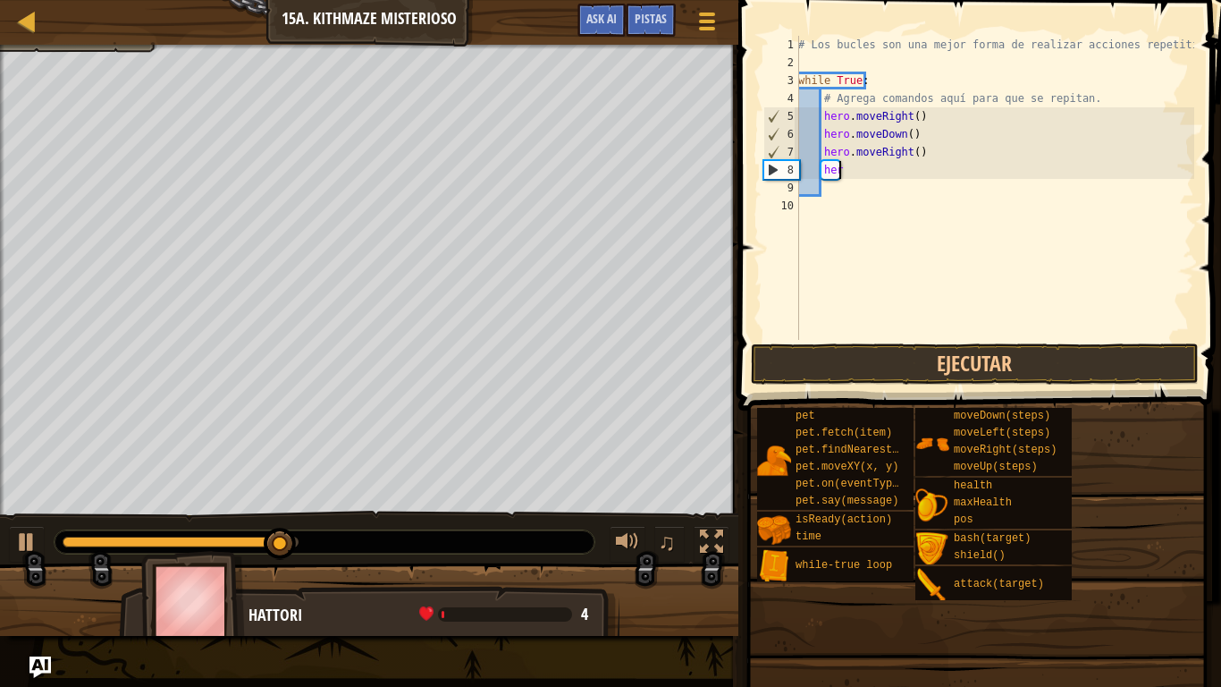
type textarea "h"
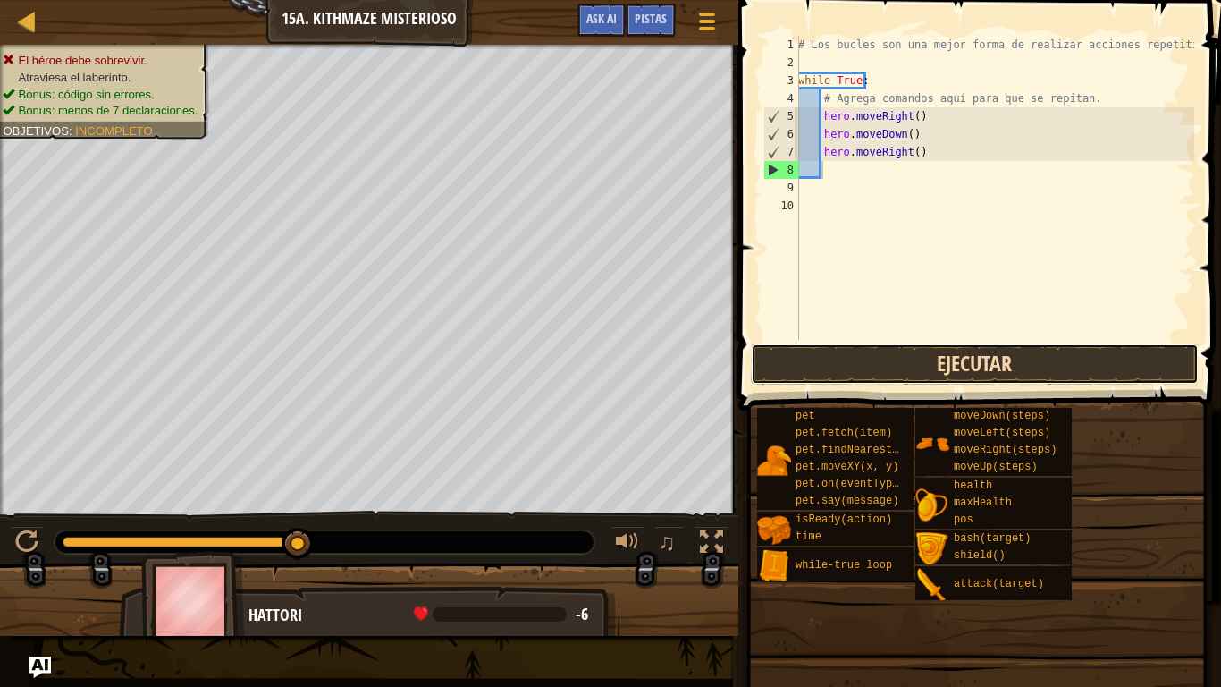
click at [833, 355] on button "Ejecutar" at bounding box center [975, 363] width 448 height 41
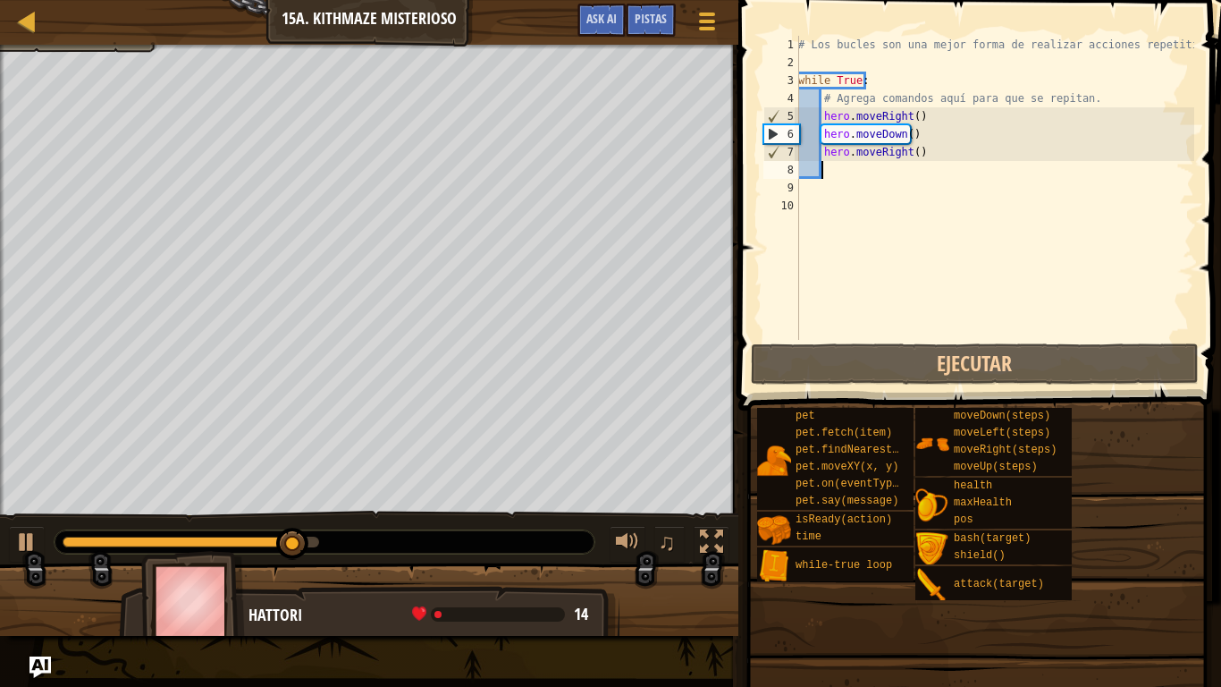
click at [868, 82] on div "# Los bucles son una mejor forma de realizar acciones repetitivas. while True :…" at bounding box center [995, 206] width 400 height 340
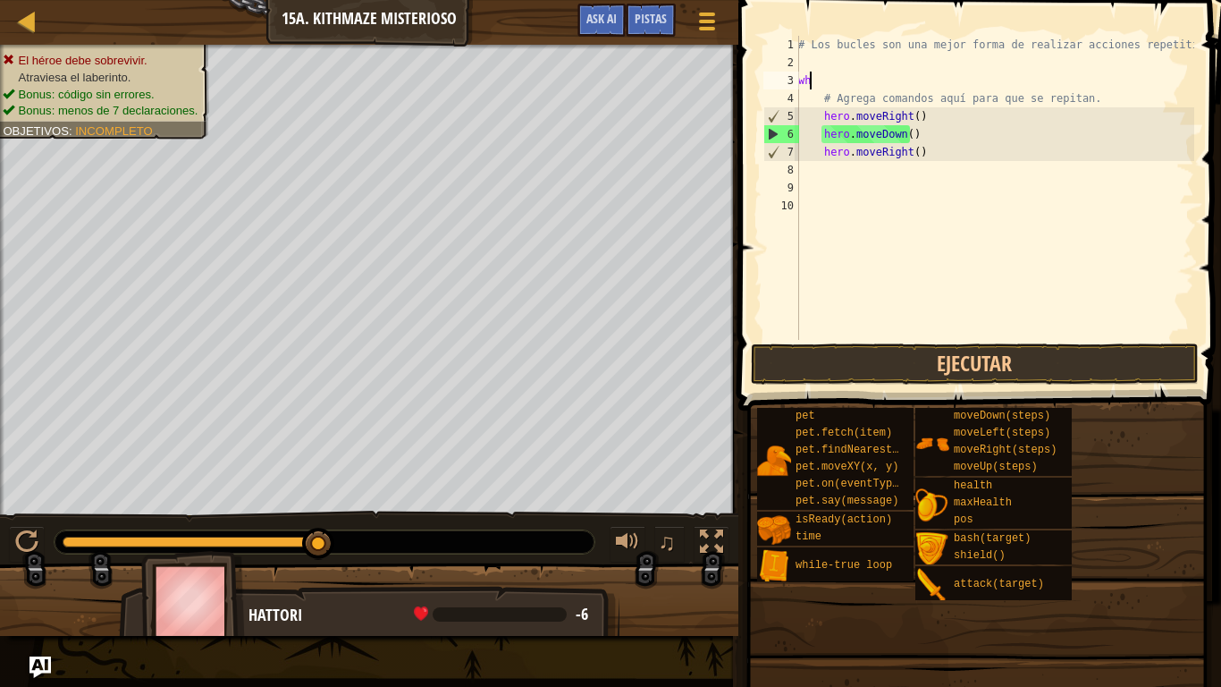
scroll to position [8, 0]
type textarea "w"
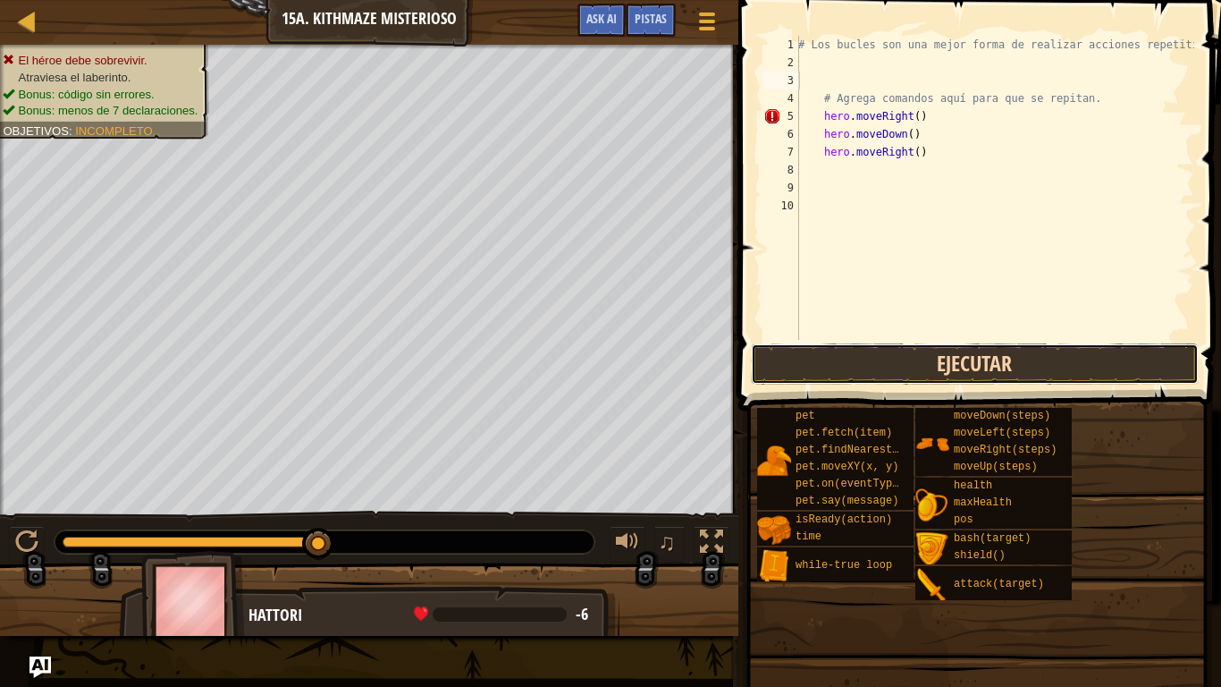
click at [863, 370] on button "Ejecutar" at bounding box center [975, 363] width 448 height 41
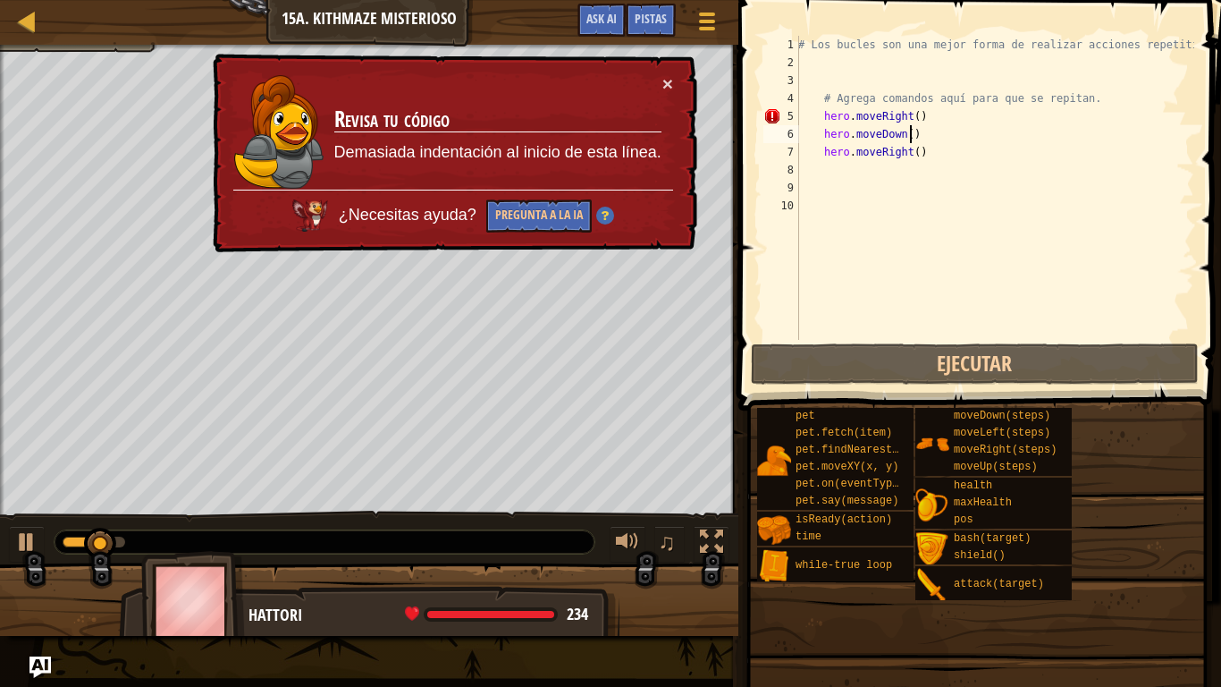
click at [954, 125] on div "# Los bucles son una mejor forma de realizar acciones repetitivas. # Agrega com…" at bounding box center [995, 206] width 400 height 340
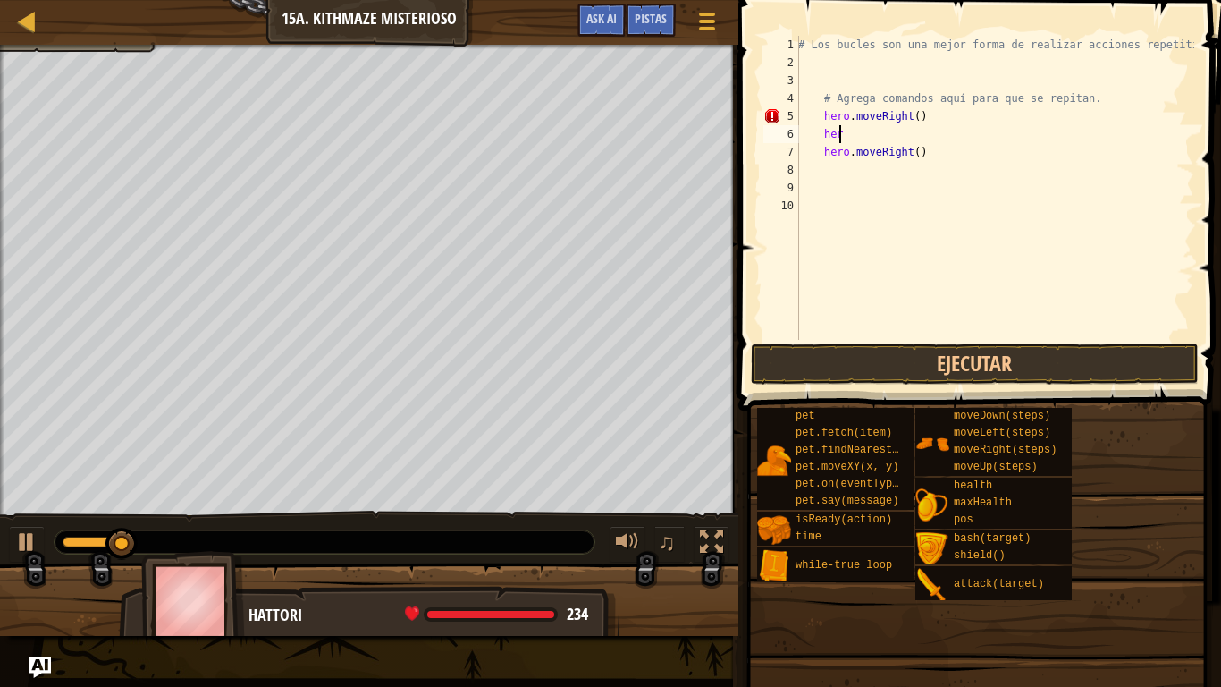
type textarea "h"
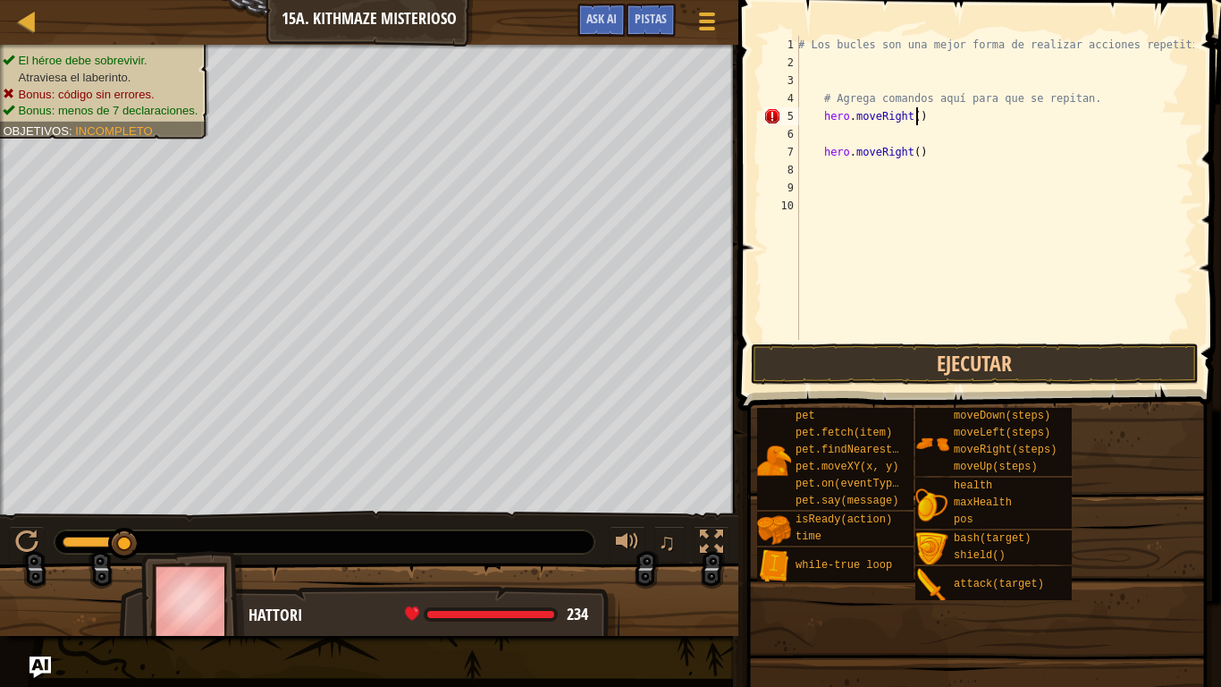
click at [935, 118] on div "# Los bucles son una mejor forma de realizar acciones repetitivas. # Agrega com…" at bounding box center [995, 206] width 400 height 340
type textarea "h"
click at [914, 155] on div "# Los bucles son una mejor forma de realizar acciones repetitivas. # Agrega com…" at bounding box center [995, 206] width 400 height 340
type textarea "h"
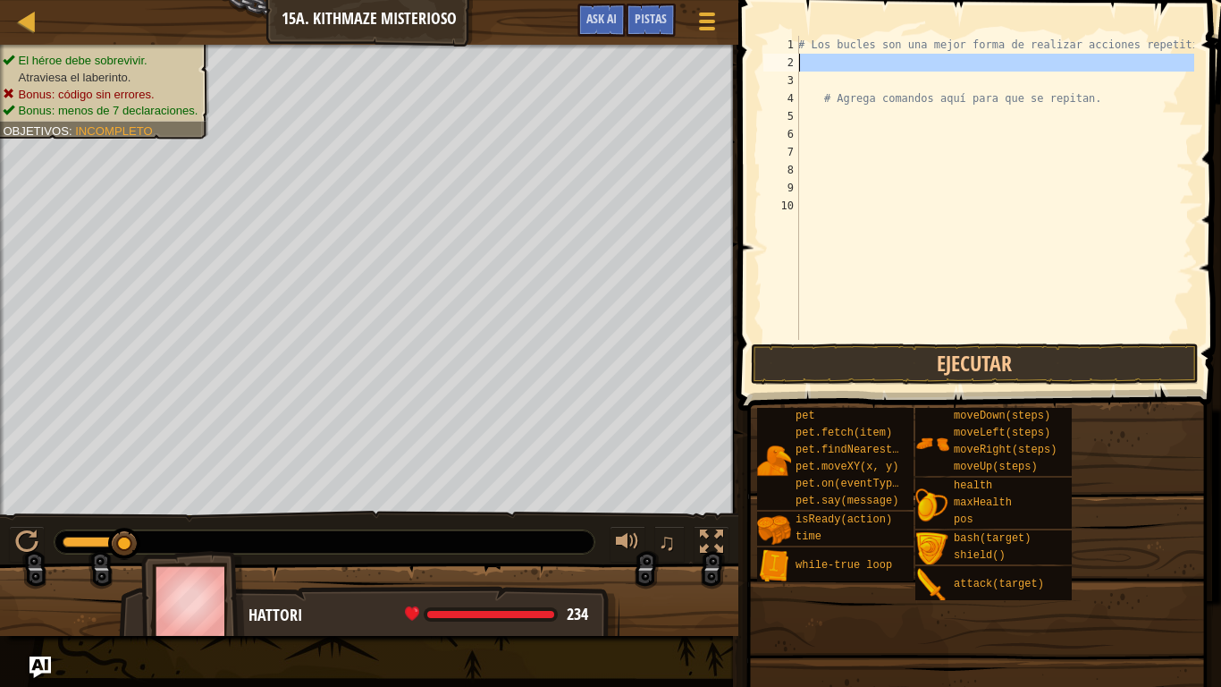
click at [793, 64] on div "2" at bounding box center [781, 63] width 36 height 18
type textarea "h"
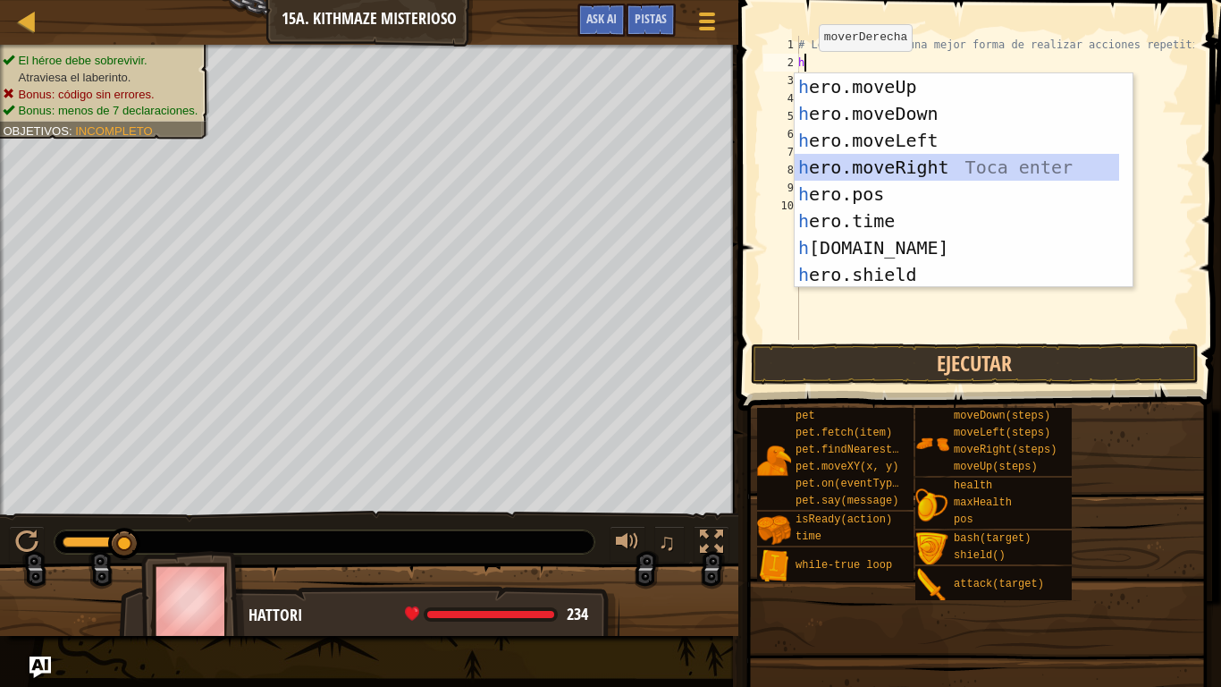
click at [876, 154] on div "h ero.moveUp Toca enter h ero.moveDown Toca enter h ero.moveLeft Toca enter h e…" at bounding box center [957, 207] width 324 height 268
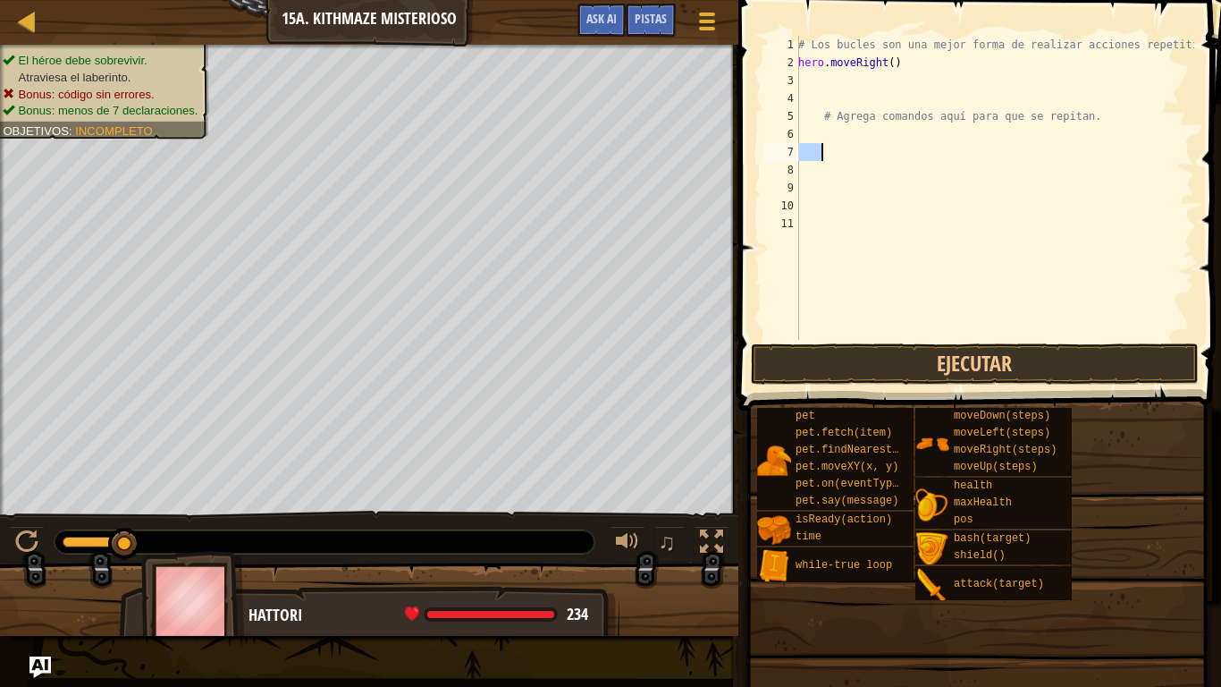
click at [876, 154] on div "# Los bucles son una mejor forma de realizar acciones repetitivas. hero . moveR…" at bounding box center [995, 206] width 400 height 340
click at [882, 358] on button "Ejecutar" at bounding box center [975, 363] width 448 height 41
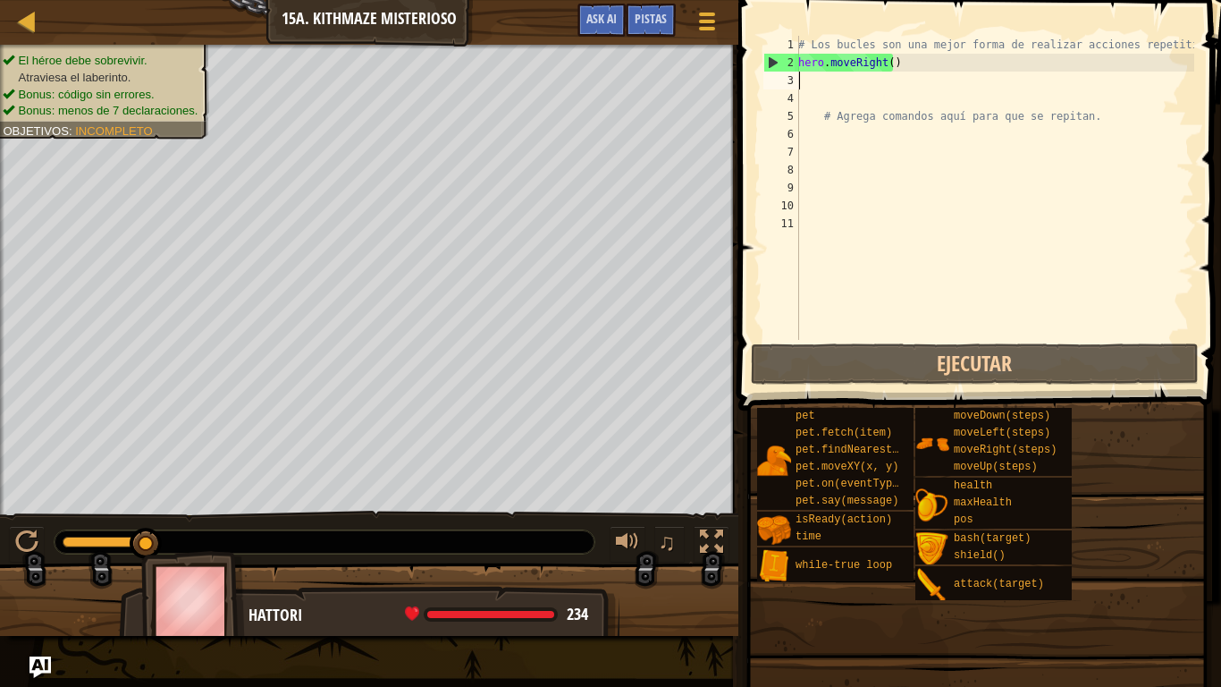
click at [808, 82] on div "# Los bucles son una mejor forma de realizar acciones repetitivas. hero . moveR…" at bounding box center [995, 206] width 400 height 340
type textarea "h"
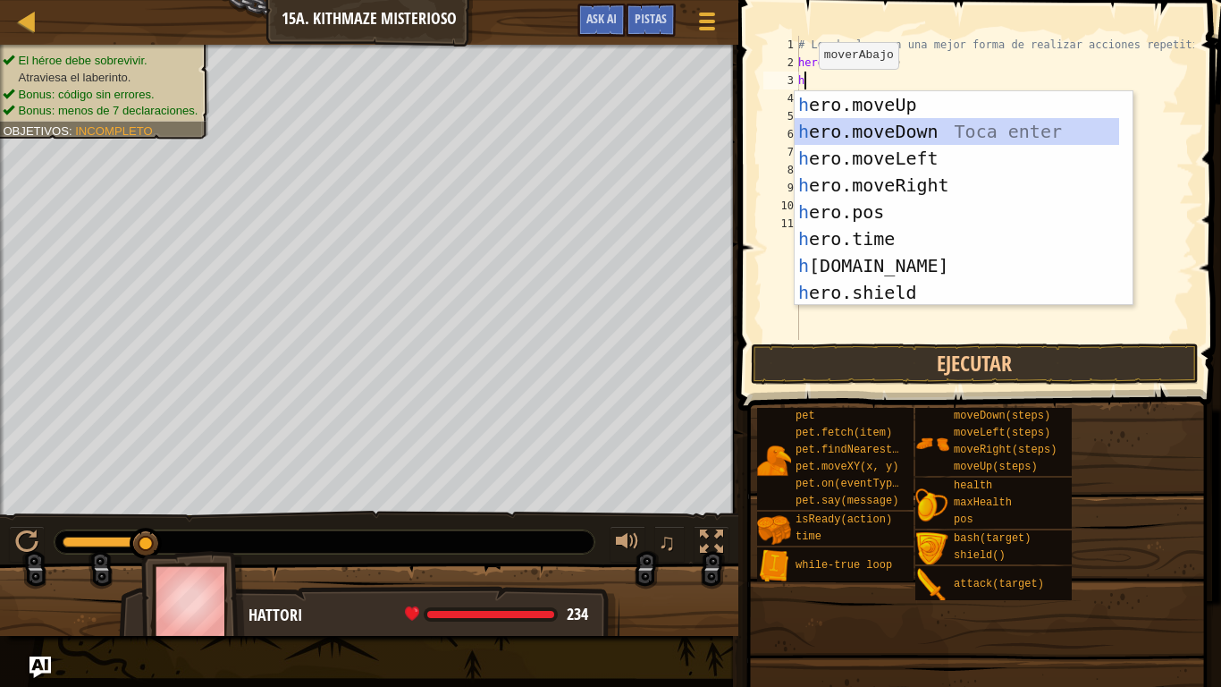
click at [855, 140] on div "h ero.moveUp Toca enter h ero.moveDown Toca enter h ero.moveLeft Toca enter h e…" at bounding box center [957, 225] width 324 height 268
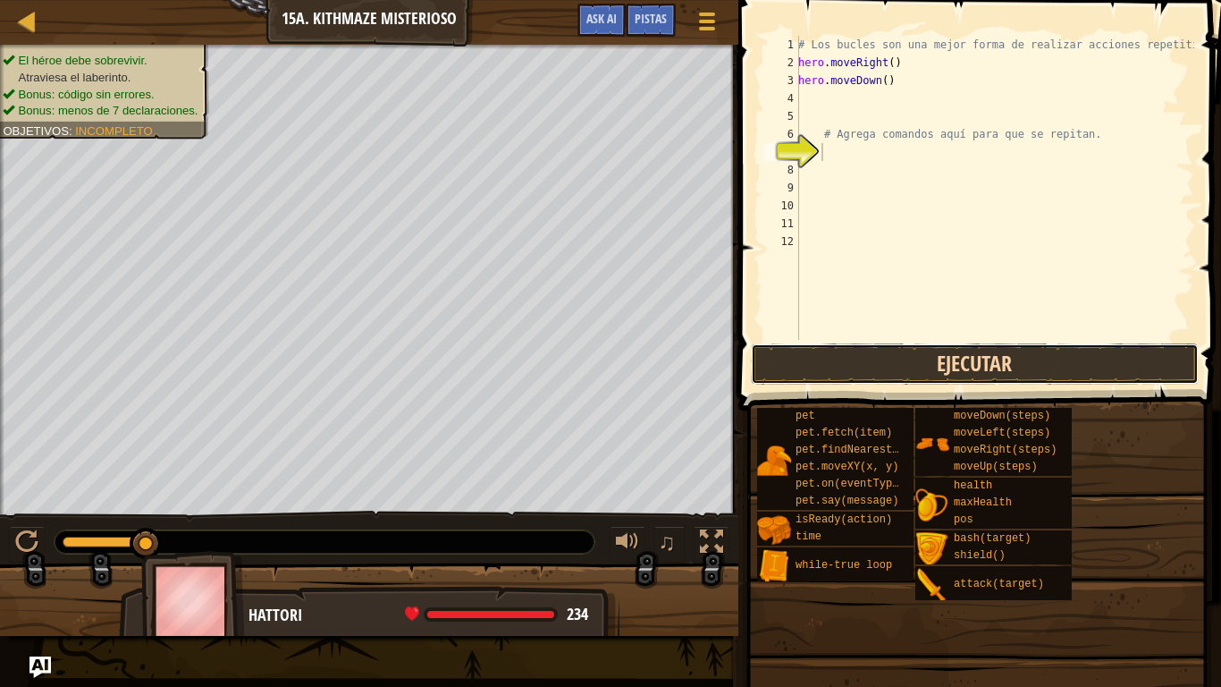
click at [840, 367] on button "Ejecutar" at bounding box center [975, 363] width 448 height 41
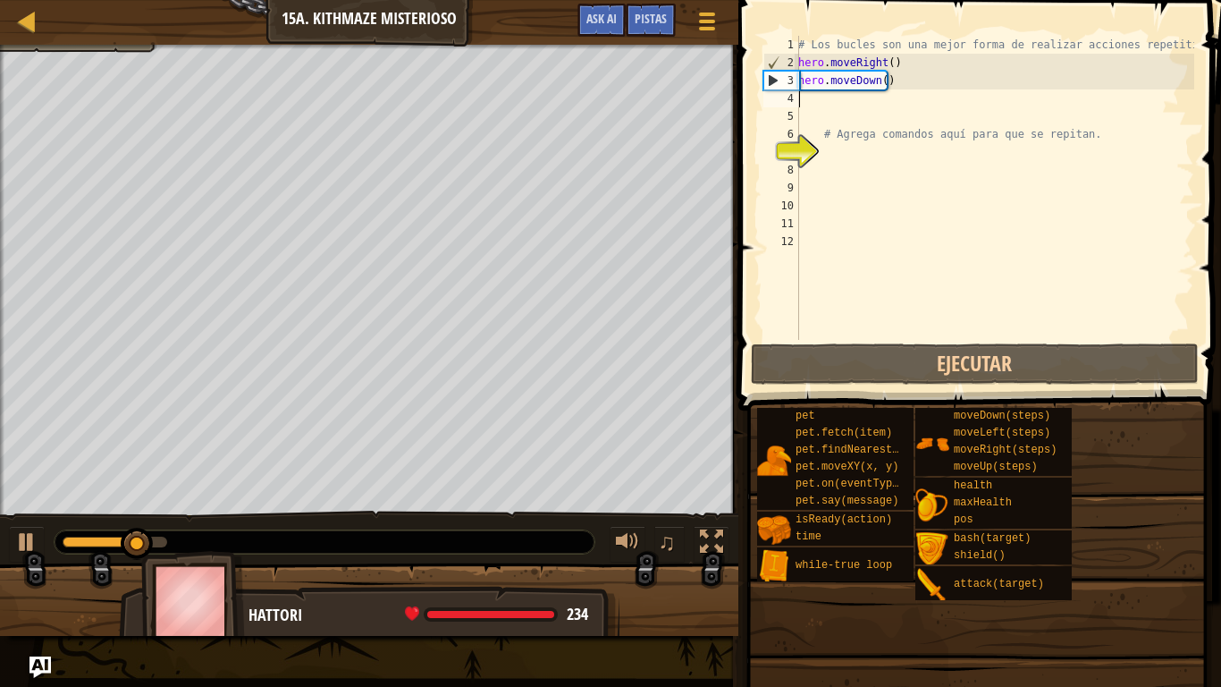
click at [805, 97] on div "# Los bucles son una mejor forma de realizar acciones repetitivas. hero . moveR…" at bounding box center [995, 206] width 400 height 340
type textarea "h"
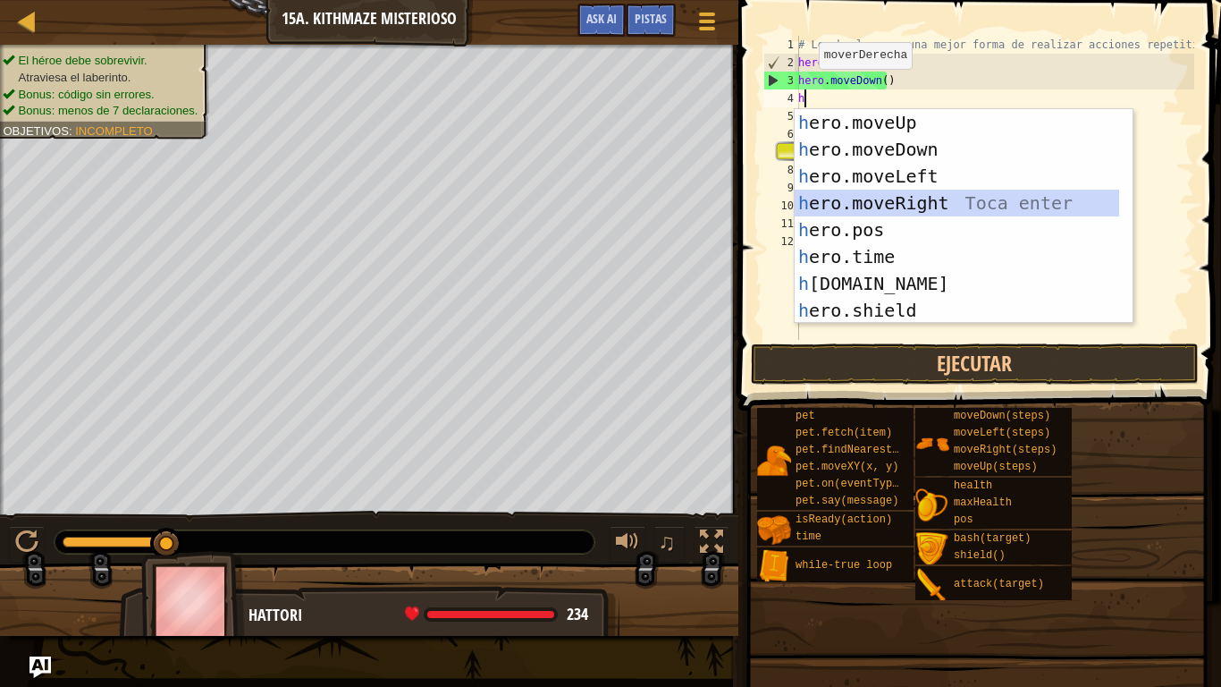
click at [915, 201] on div "h ero.moveUp Toca enter h ero.moveDown Toca enter h ero.moveLeft Toca enter h e…" at bounding box center [957, 243] width 324 height 268
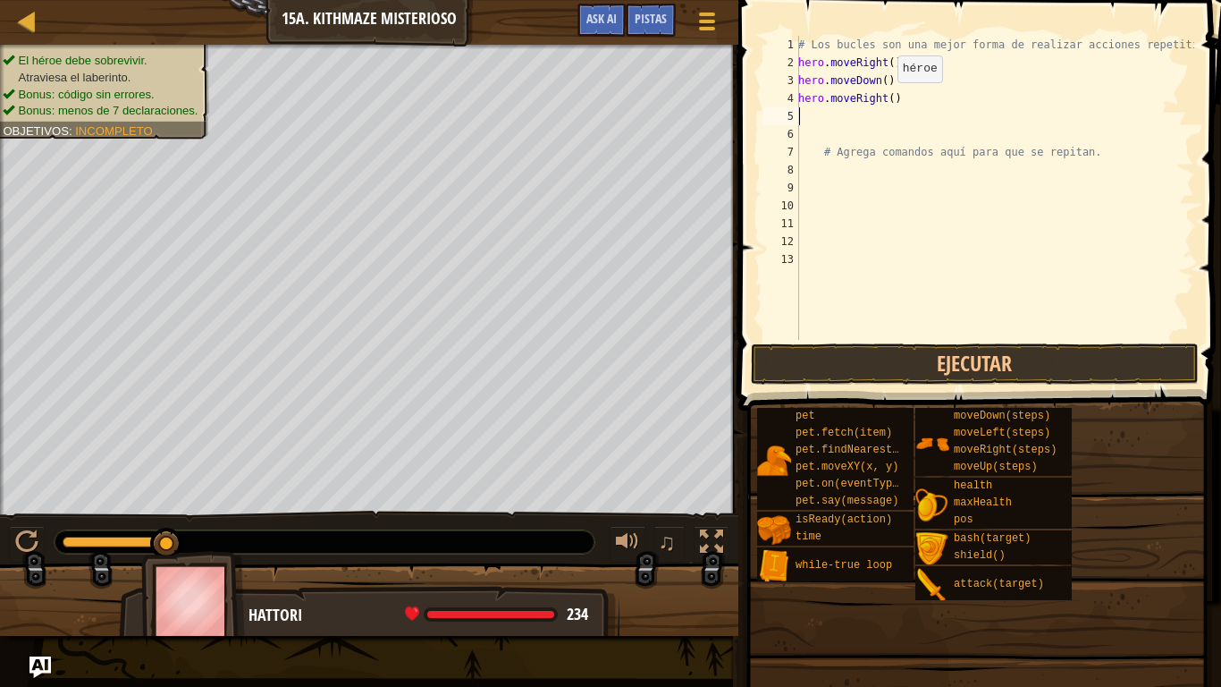
click at [888, 100] on div "# Los bucles son una mejor forma de realizar acciones repetitivas. hero . moveR…" at bounding box center [995, 206] width 400 height 340
type textarea "hero.moveRight(2)"
click at [872, 372] on button "Ejecutar" at bounding box center [975, 363] width 448 height 41
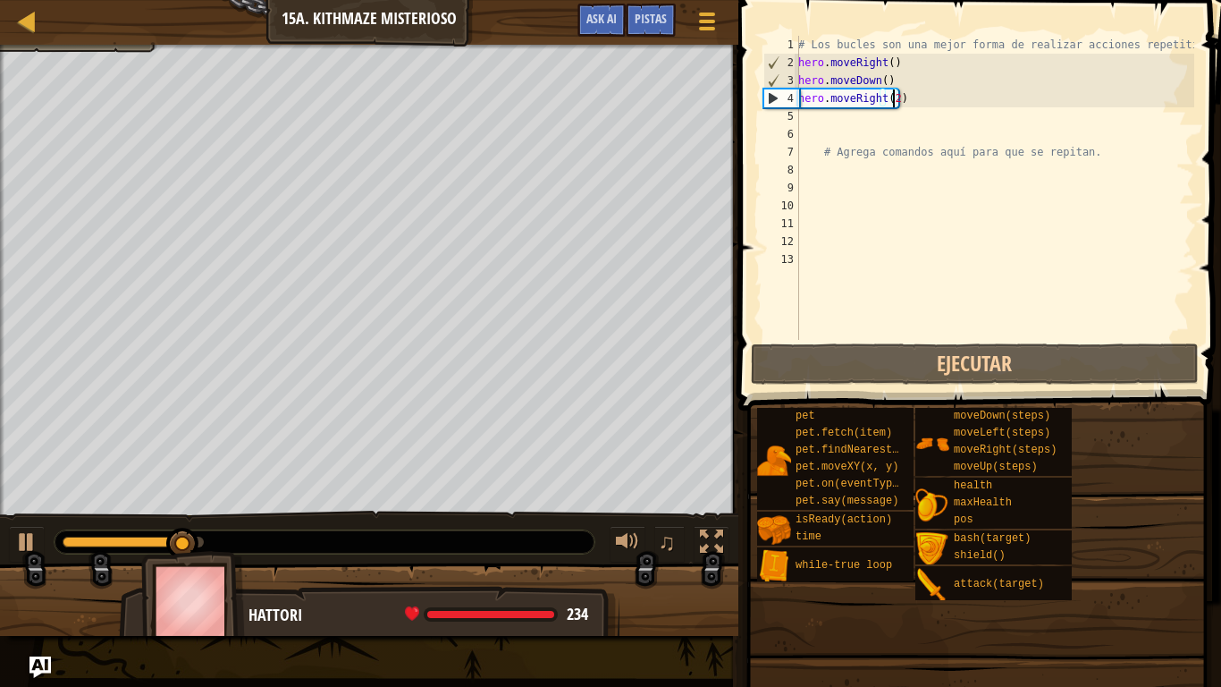
click at [791, 109] on div "5" at bounding box center [781, 116] width 36 height 18
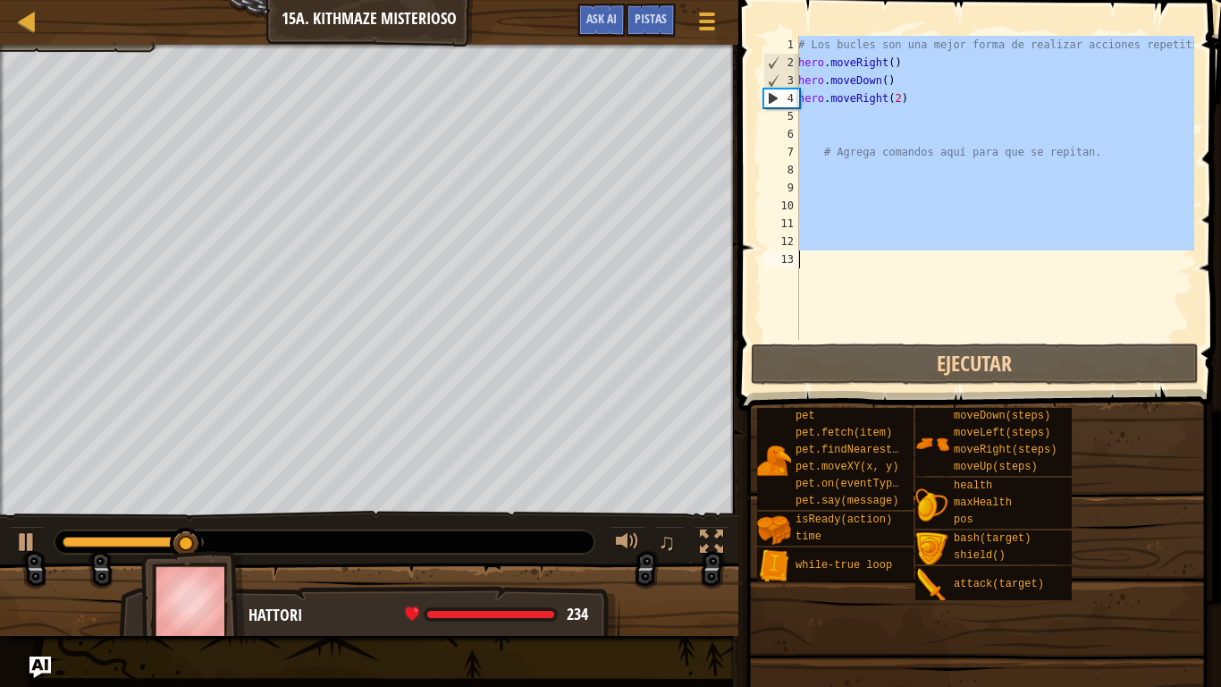
scroll to position [8, 0]
drag, startPoint x: 791, startPoint y: 109, endPoint x: 804, endPoint y: 111, distance: 12.6
click at [804, 111] on div "1 2 3 4 5 6 7 8 9 10 11 12 13 # Los bucles son una mejor forma de realizar acci…" at bounding box center [977, 188] width 434 height 304
click at [804, 111] on div "# Los bucles son una mejor forma de realizar acciones repetitivas. hero . moveR…" at bounding box center [995, 188] width 400 height 304
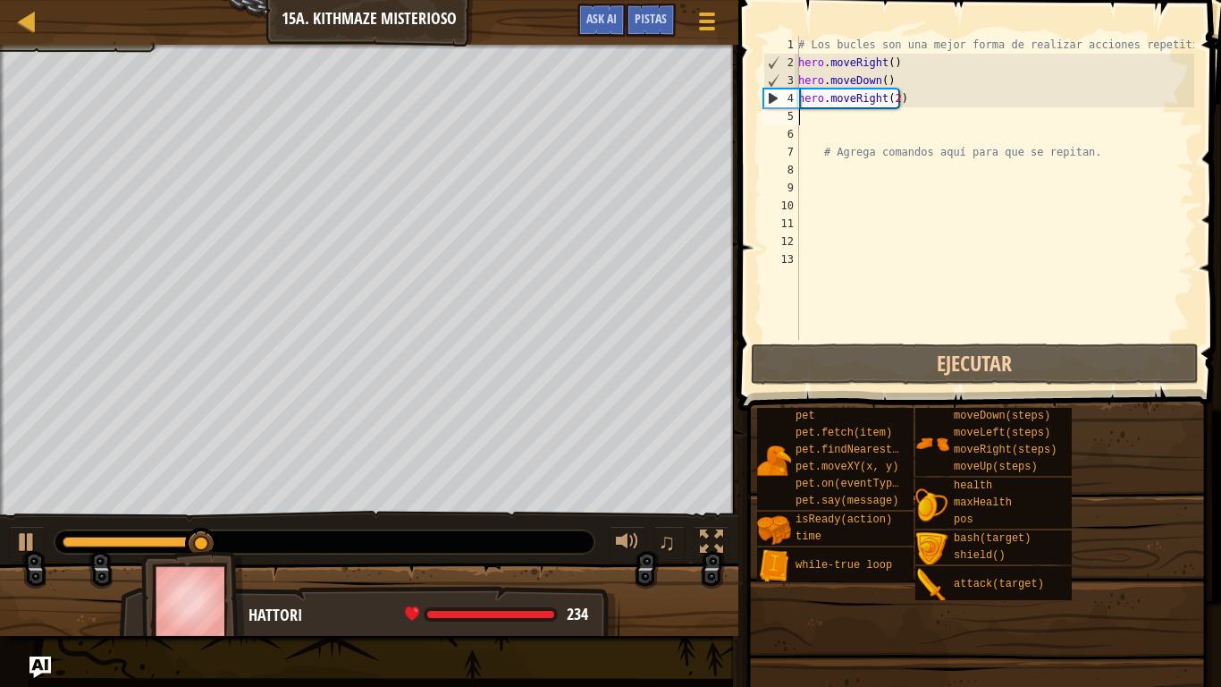
click at [804, 111] on div "# Los bucles son una mejor forma de realizar acciones repetitivas. hero . moveR…" at bounding box center [995, 206] width 400 height 340
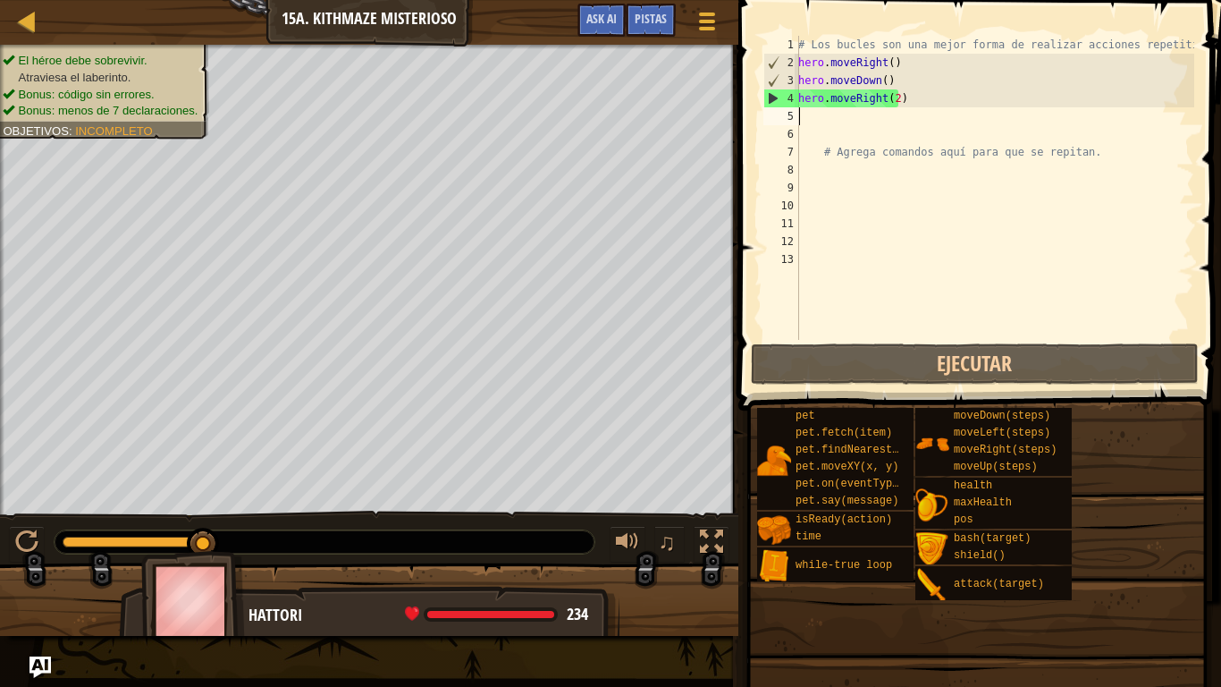
type textarea "h"
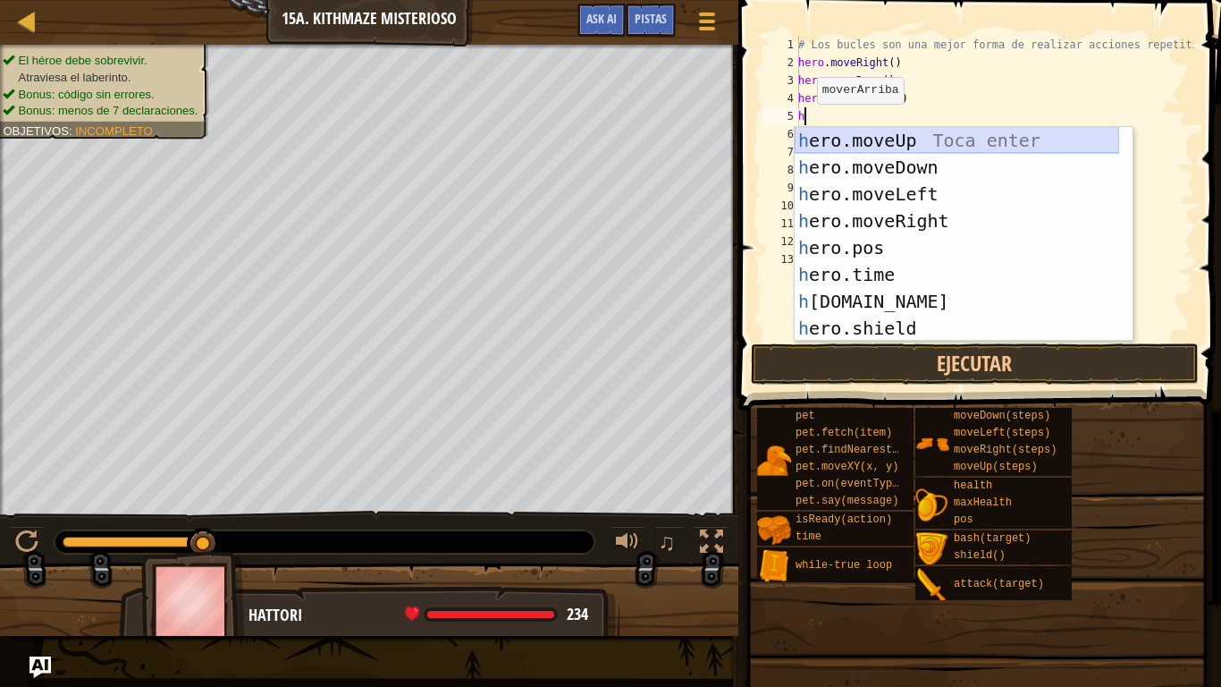
click at [834, 143] on div "h ero.moveUp Toca enter h ero.moveDown Toca enter h ero.moveLeft Toca enter h e…" at bounding box center [957, 261] width 324 height 268
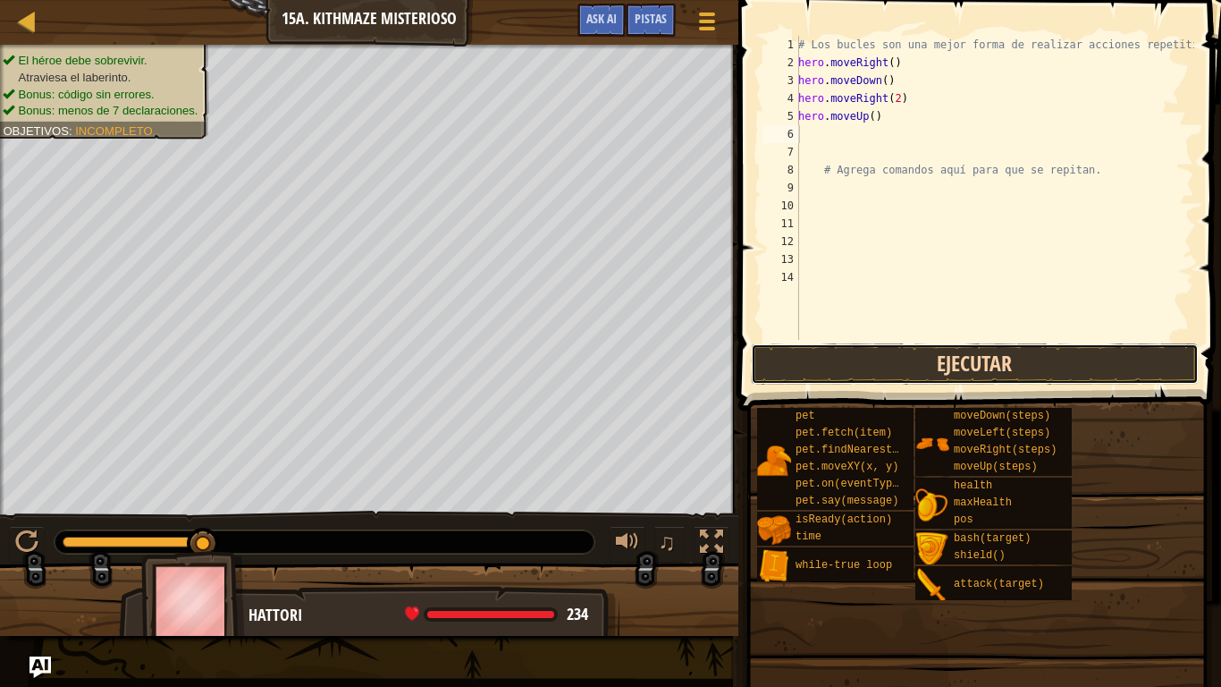
click at [880, 375] on button "Ejecutar" at bounding box center [975, 363] width 448 height 41
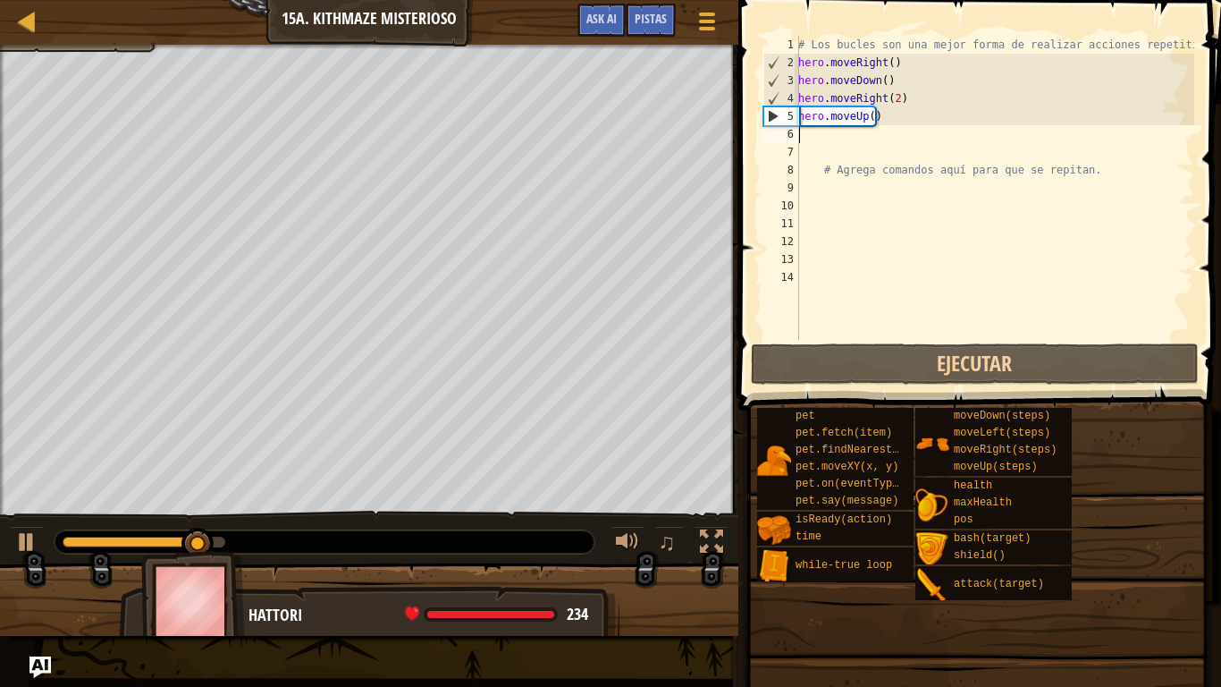
type textarea "h"
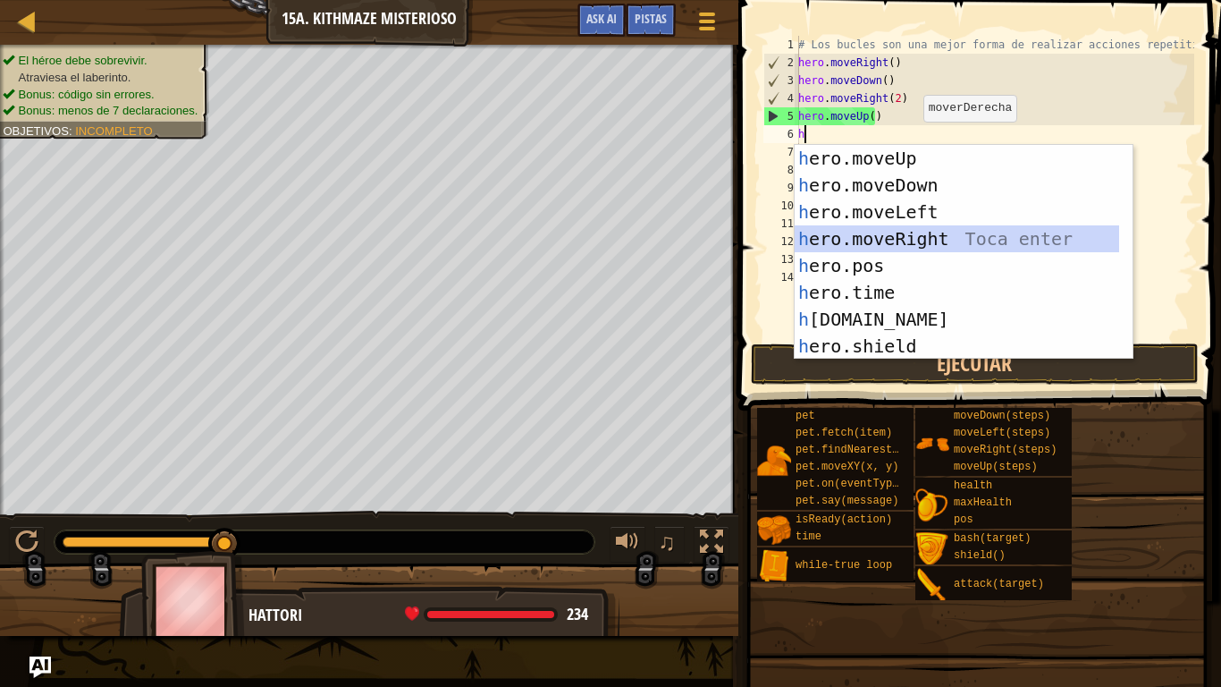
click at [890, 232] on div "h ero.moveUp Toca enter h ero.moveDown Toca enter h ero.moveLeft Toca enter h e…" at bounding box center [957, 279] width 324 height 268
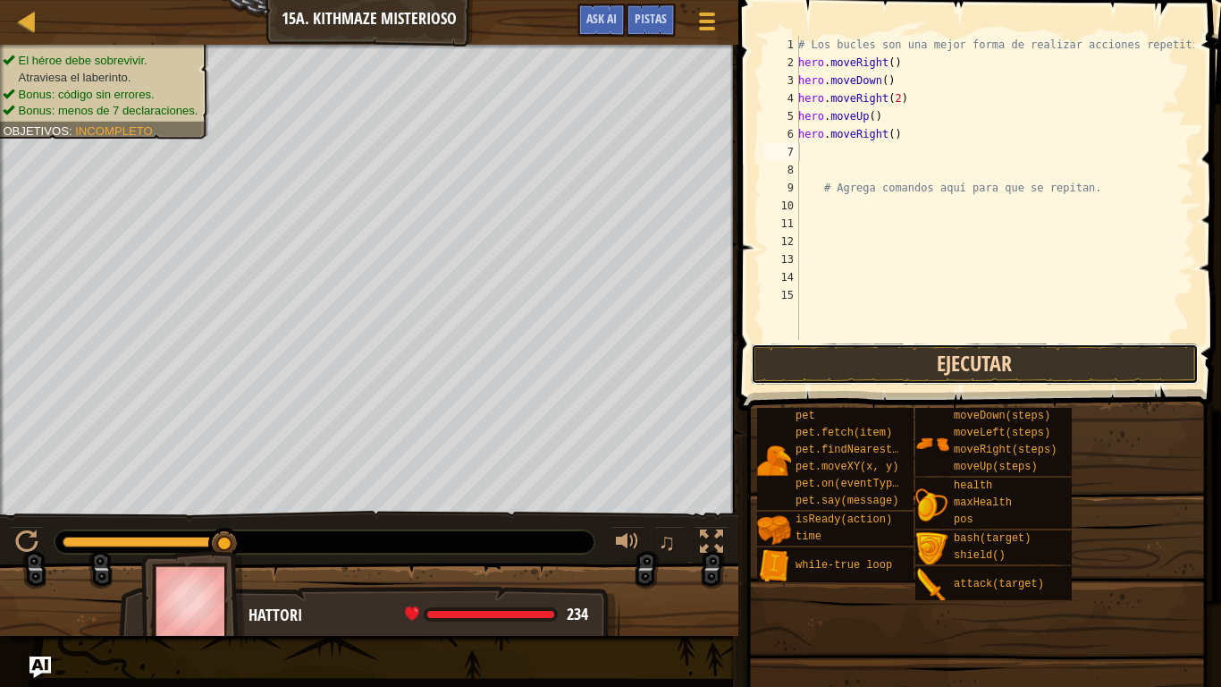
click at [901, 362] on button "Ejecutar" at bounding box center [975, 363] width 448 height 41
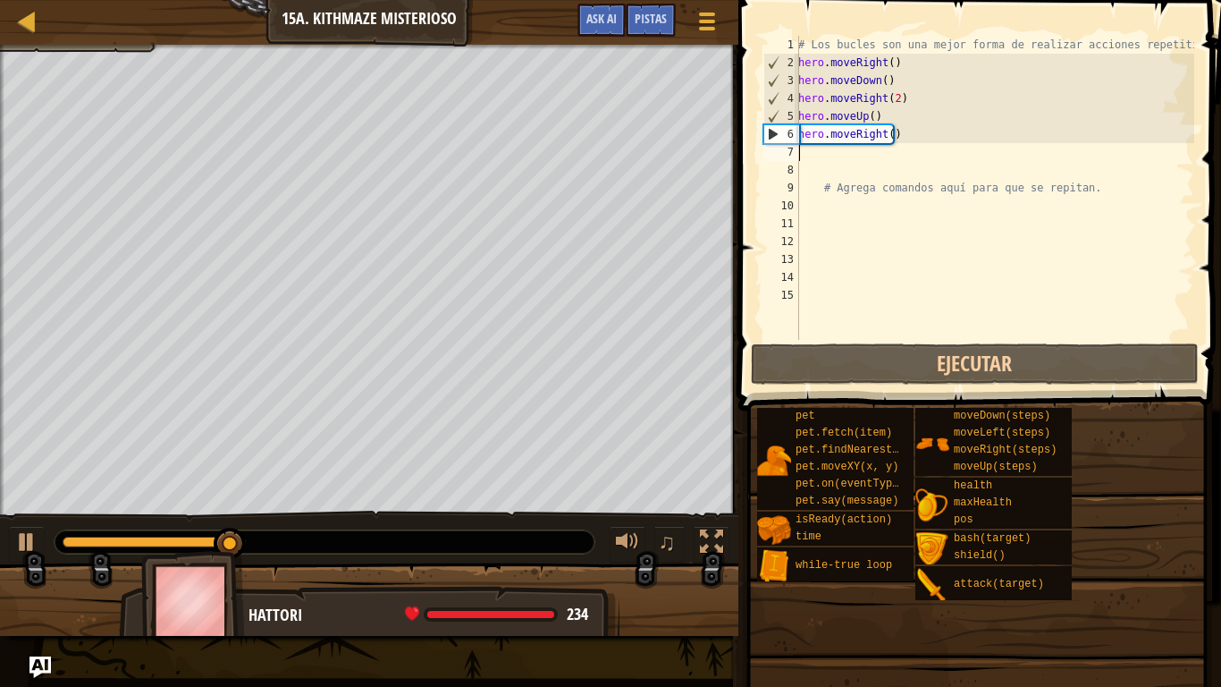
type textarea "h"
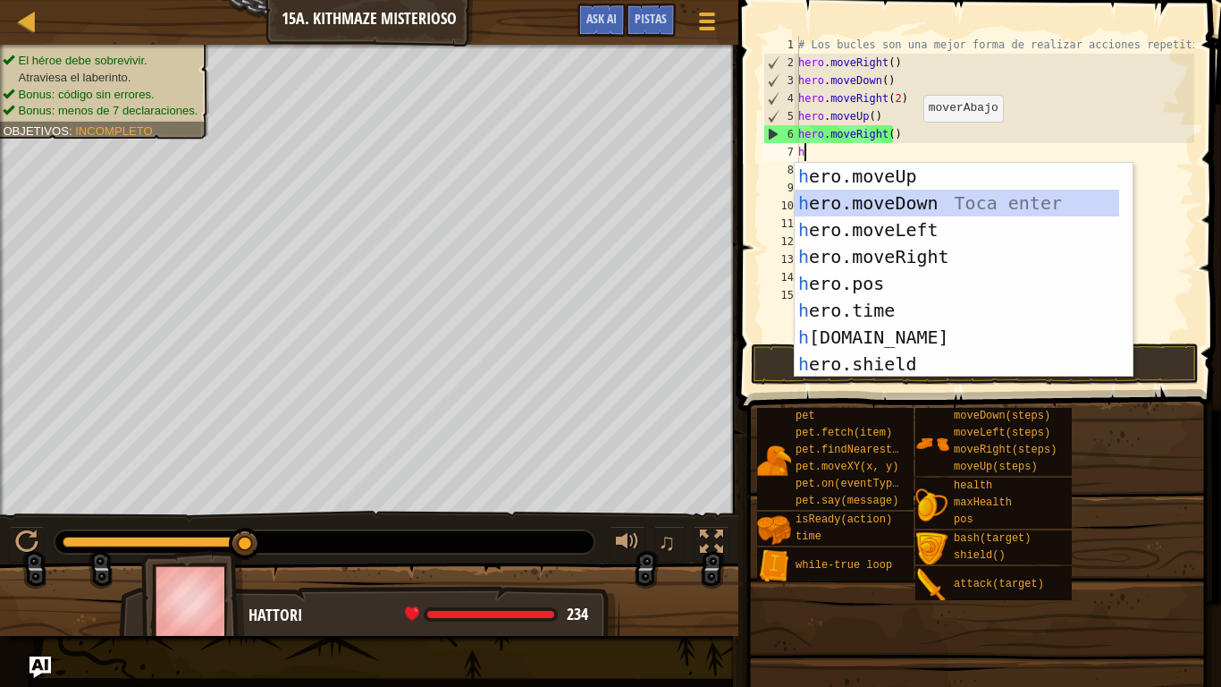
click at [841, 197] on div "h ero.moveUp Toca enter h ero.moveDown Toca enter h ero.moveLeft Toca enter h e…" at bounding box center [957, 297] width 324 height 268
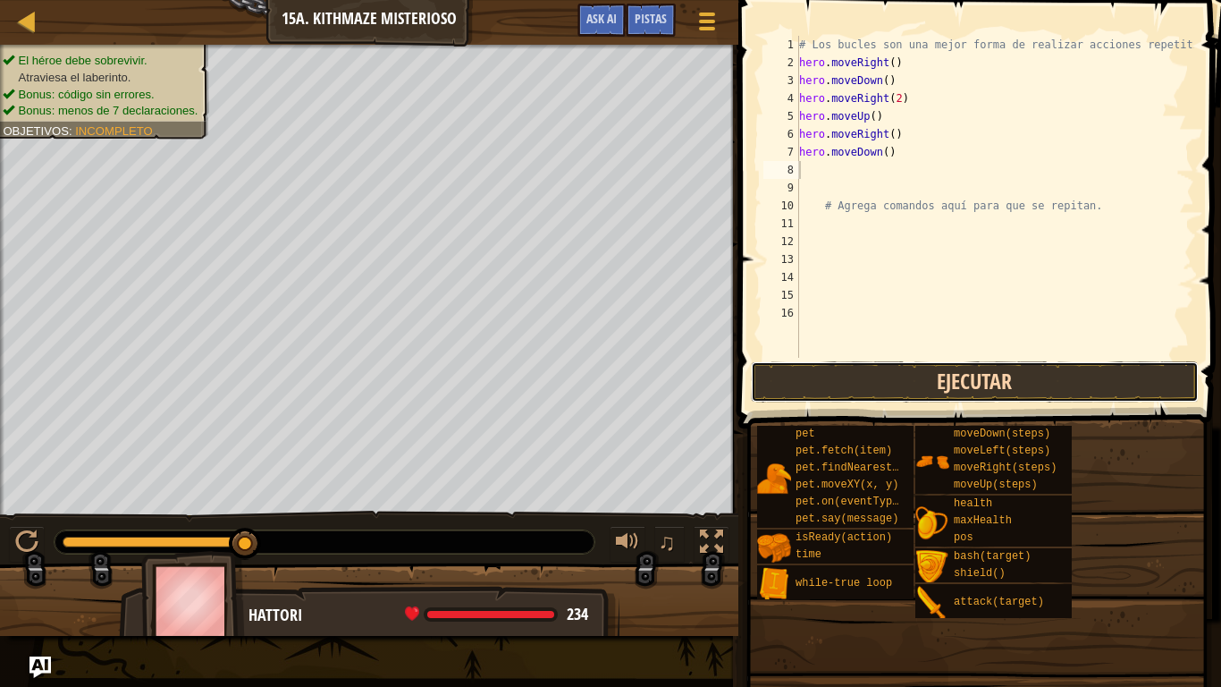
click at [842, 385] on button "Ejecutar" at bounding box center [975, 381] width 448 height 41
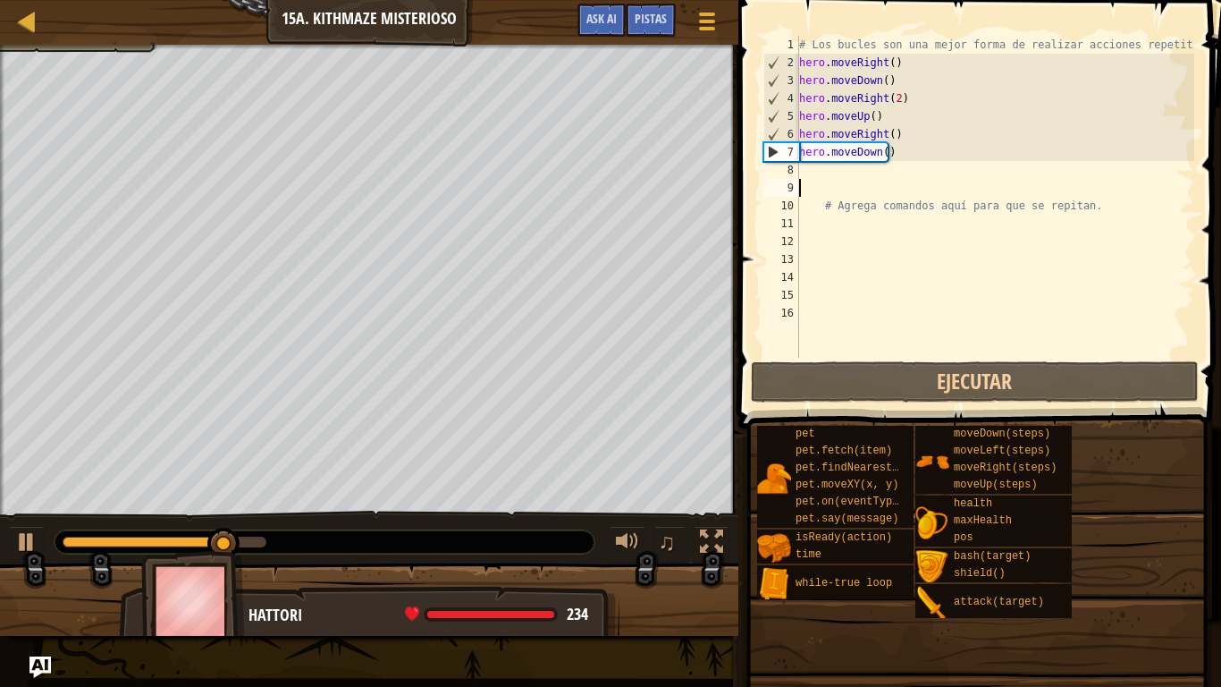
click at [808, 180] on div "# Los bucles son una mejor forma de realizar acciones repetitivas. hero . moveR…" at bounding box center [995, 215] width 399 height 358
click at [805, 173] on div "# Los bucles son una mejor forma de realizar acciones repetitivas. hero . moveR…" at bounding box center [995, 215] width 399 height 358
type textarea "h"
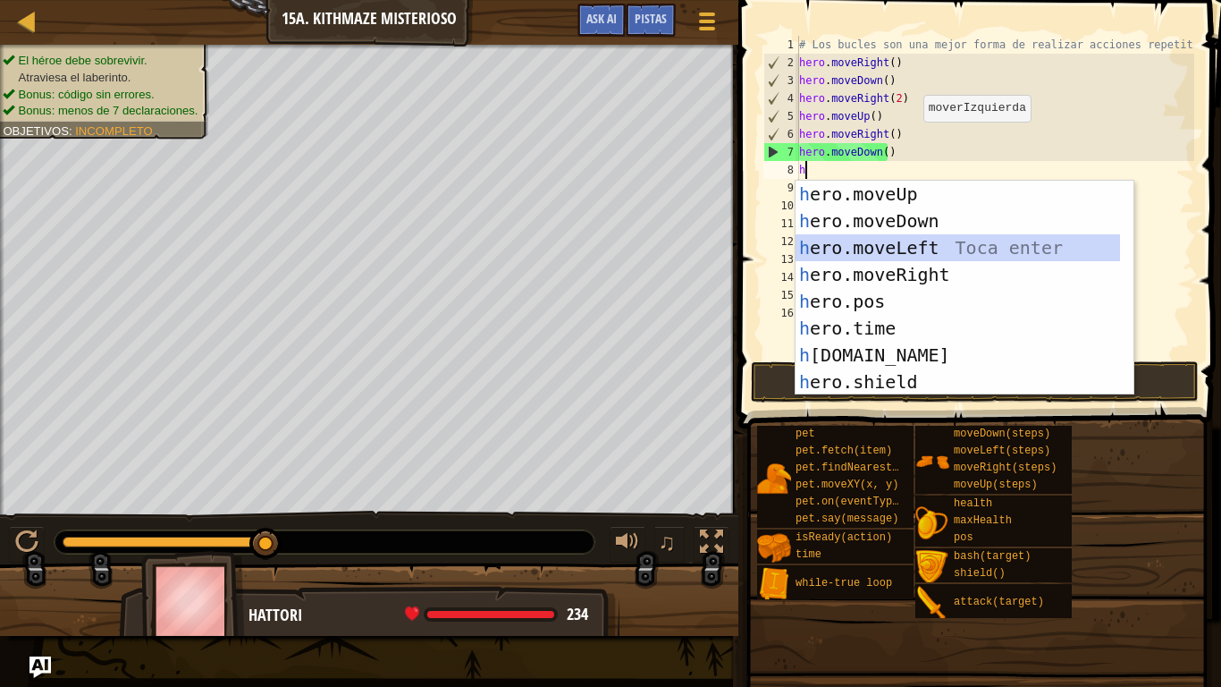
click at [852, 260] on div "h ero.moveUp Toca enter h ero.moveDown Toca enter h ero.moveLeft Toca enter h e…" at bounding box center [958, 315] width 324 height 268
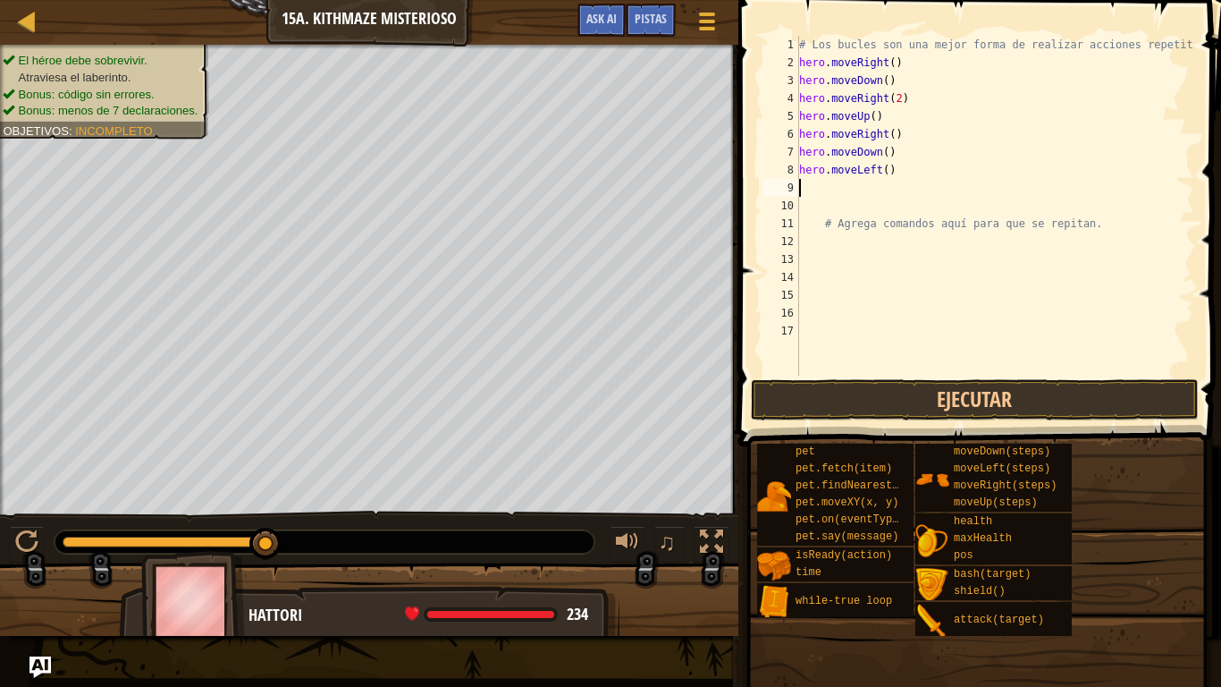
click at [892, 170] on div "# Los bucles son una mejor forma de realizar acciones repetitivas. hero . moveR…" at bounding box center [995, 223] width 399 height 375
type textarea "h"
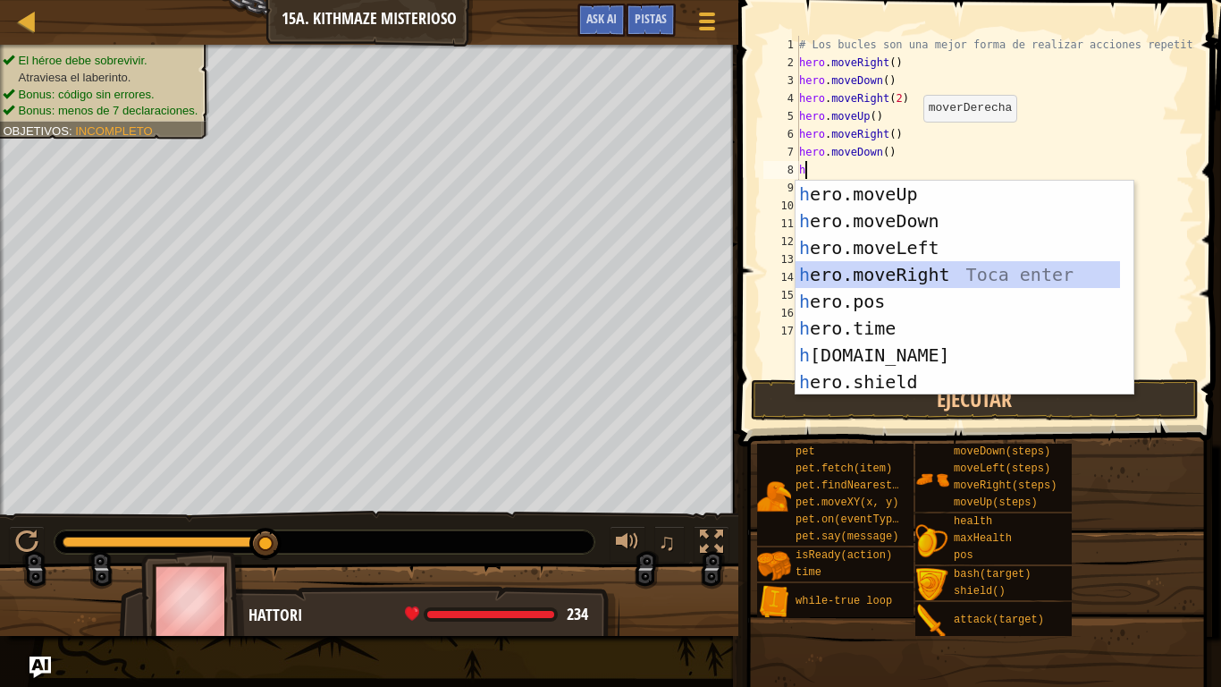
click at [902, 270] on div "h ero.moveUp Toca enter h ero.moveDown Toca enter h ero.moveLeft Toca enter h e…" at bounding box center [958, 315] width 324 height 268
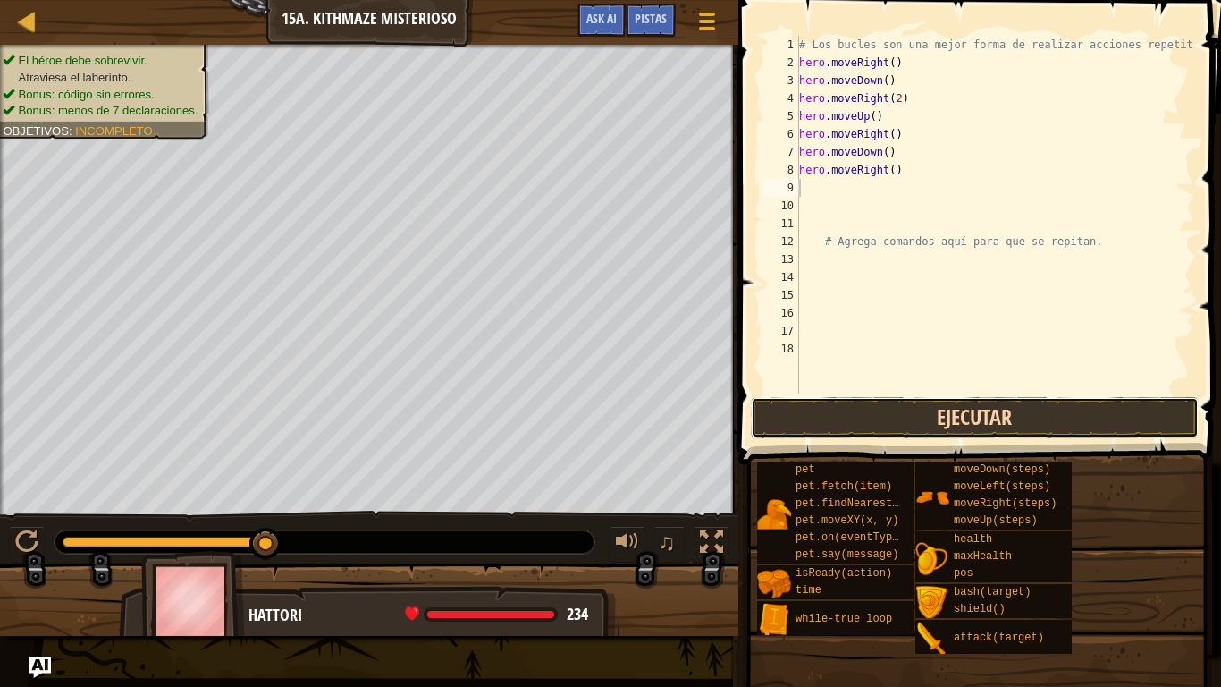
click at [915, 411] on button "Ejecutar" at bounding box center [975, 417] width 448 height 41
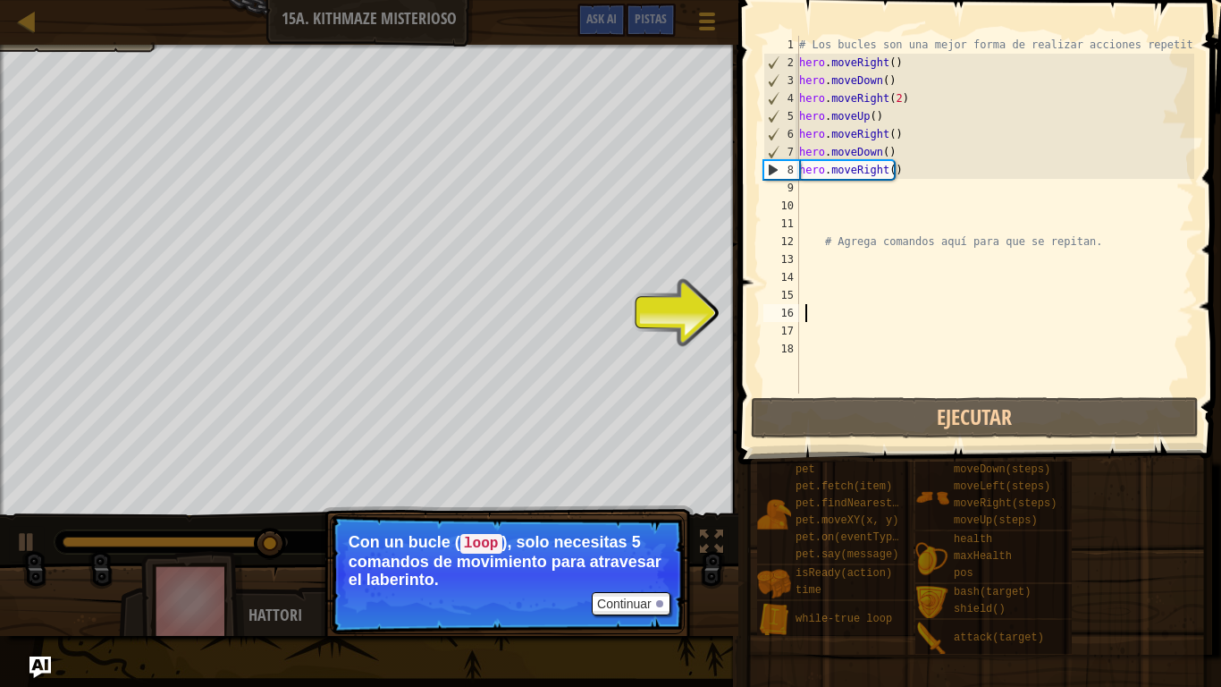
click at [805, 316] on div "# Los bucles son una mejor forma de realizar acciones repetitivas. hero . moveR…" at bounding box center [995, 232] width 399 height 393
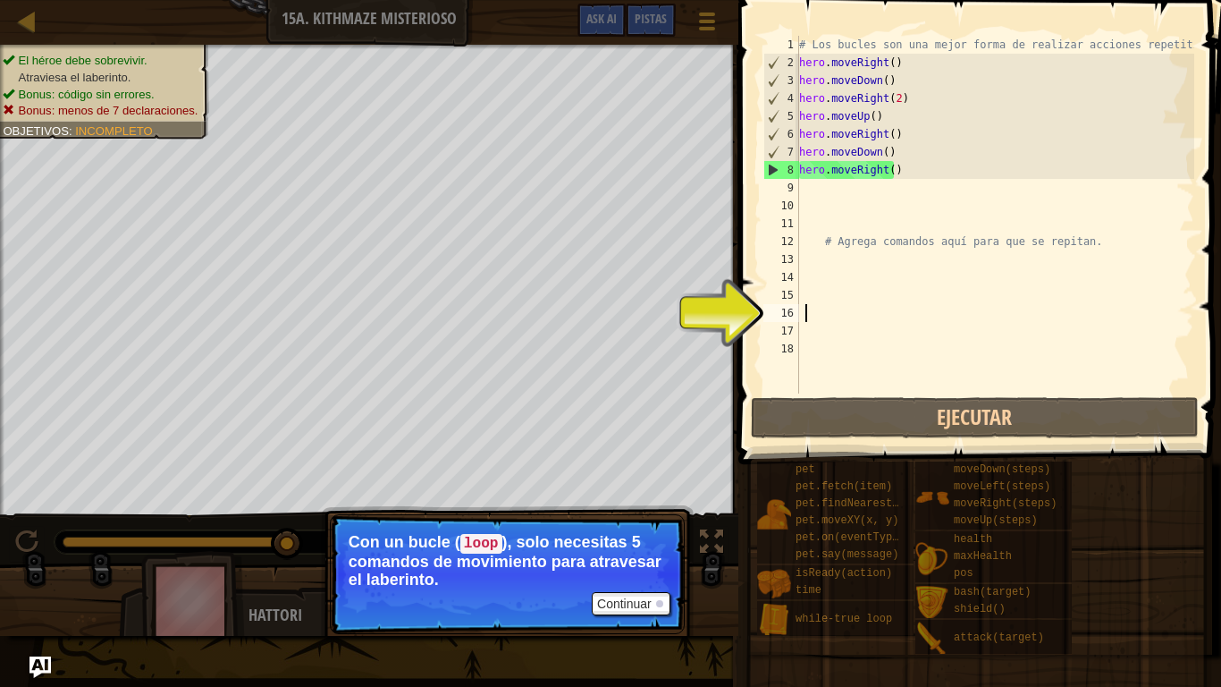
type textarea "l"
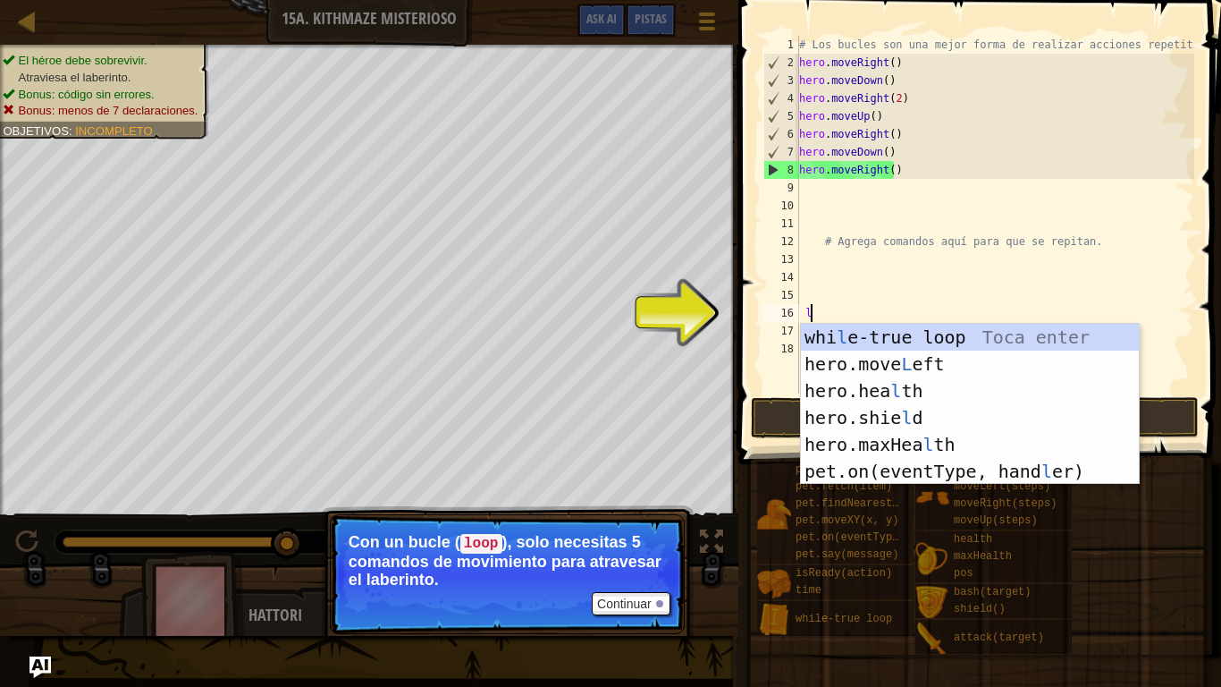
scroll to position [8, 1]
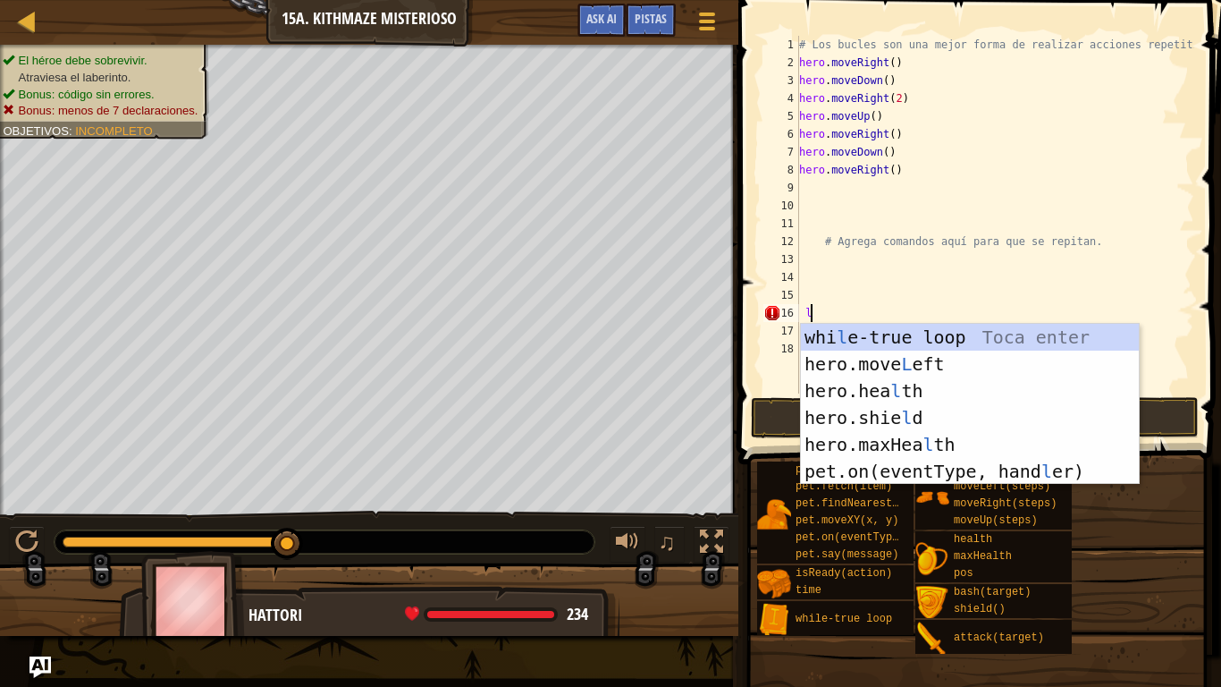
click at [823, 179] on div "# Los bucles son una mejor forma de realizar acciones repetitivas. hero . moveR…" at bounding box center [995, 232] width 399 height 393
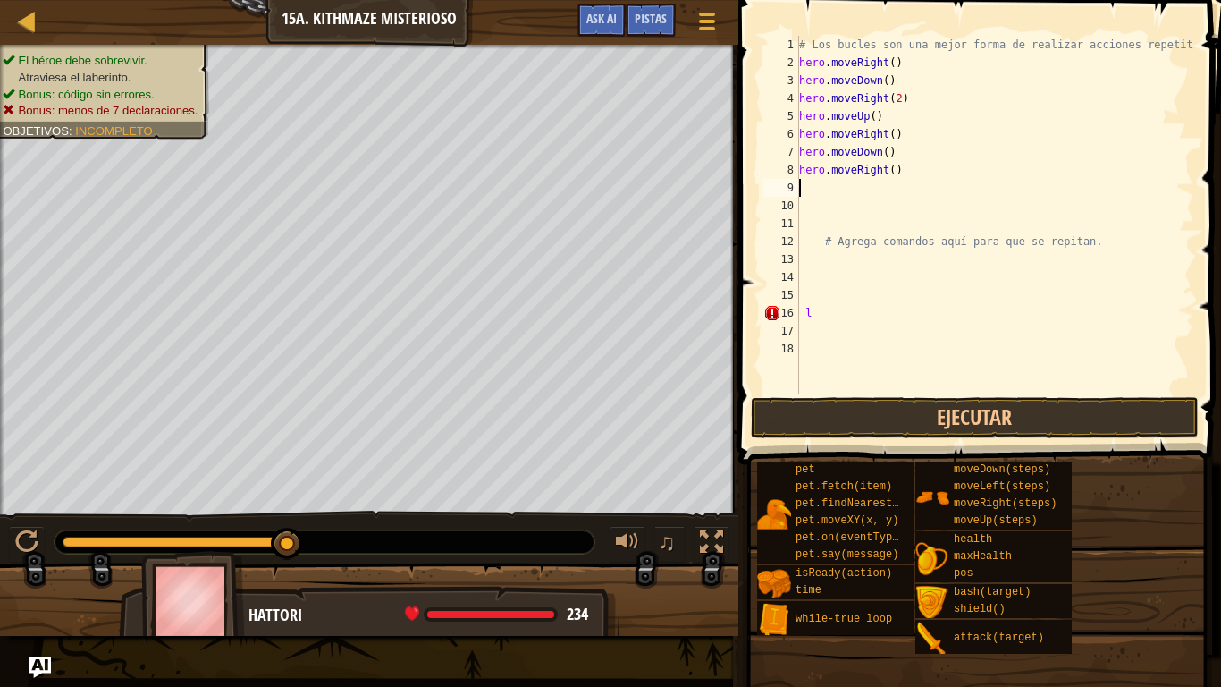
scroll to position [8, 0]
type textarea "h"
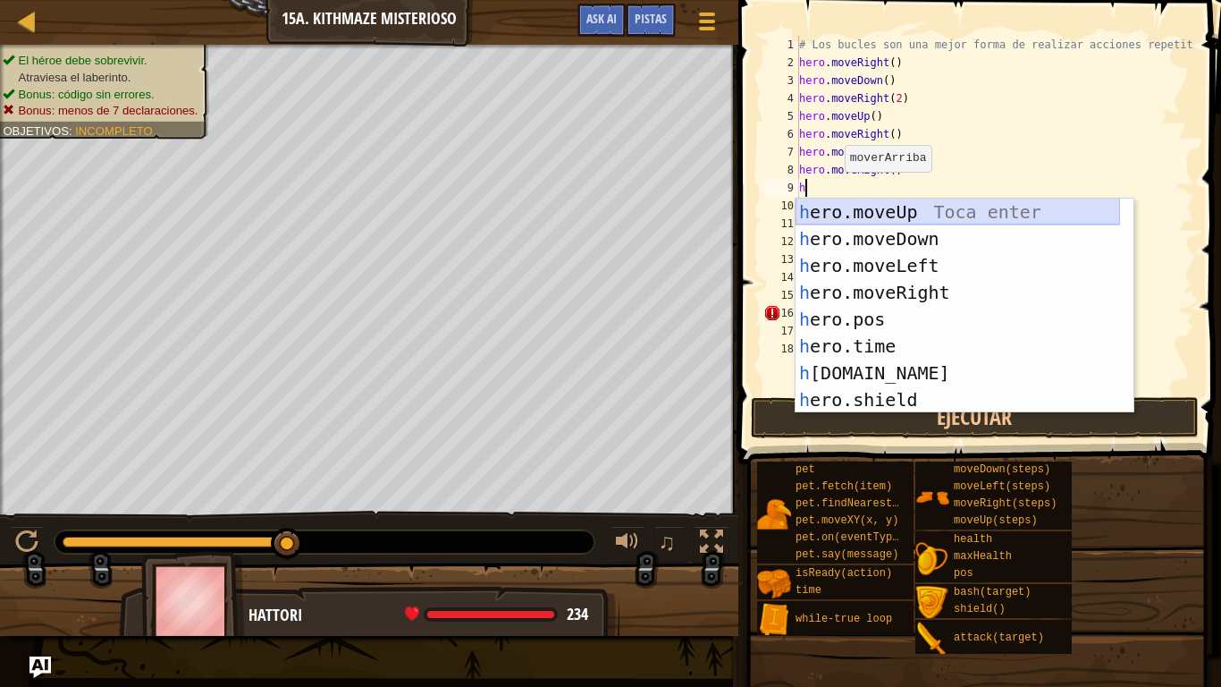
click at [882, 211] on div "h ero.moveUp Toca enter h ero.moveDown Toca enter h ero.moveLeft Toca enter h e…" at bounding box center [958, 332] width 324 height 268
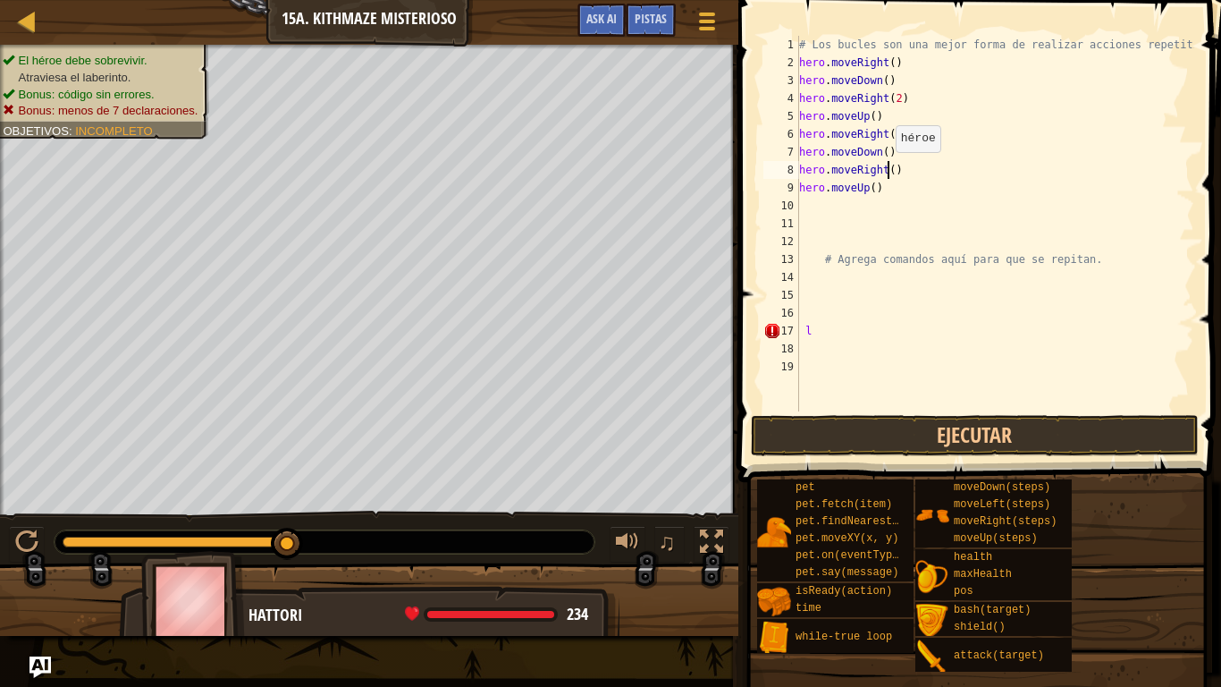
click at [887, 170] on div "# Los bucles son una mejor forma de realizar acciones repetitivas. hero . moveR…" at bounding box center [995, 241] width 399 height 411
click at [880, 442] on button "Ejecutar" at bounding box center [975, 435] width 448 height 41
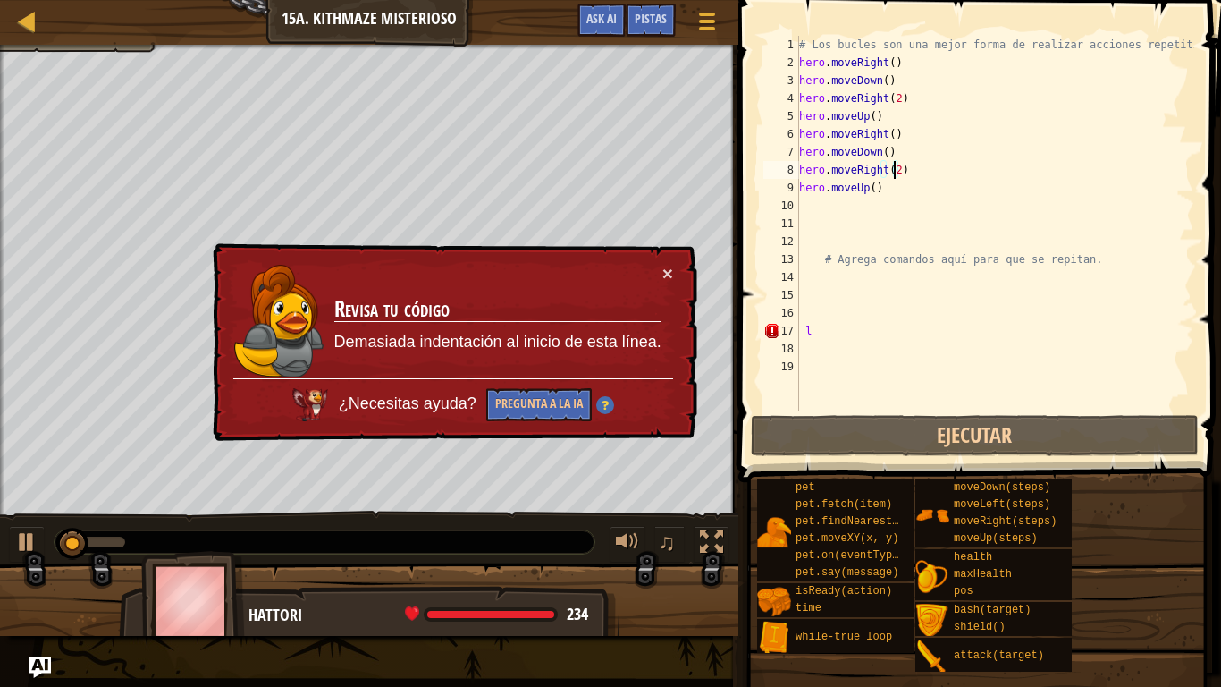
click at [825, 338] on div "# Los bucles son una mejor forma de realizar acciones repetitivas. hero . moveR…" at bounding box center [995, 241] width 399 height 411
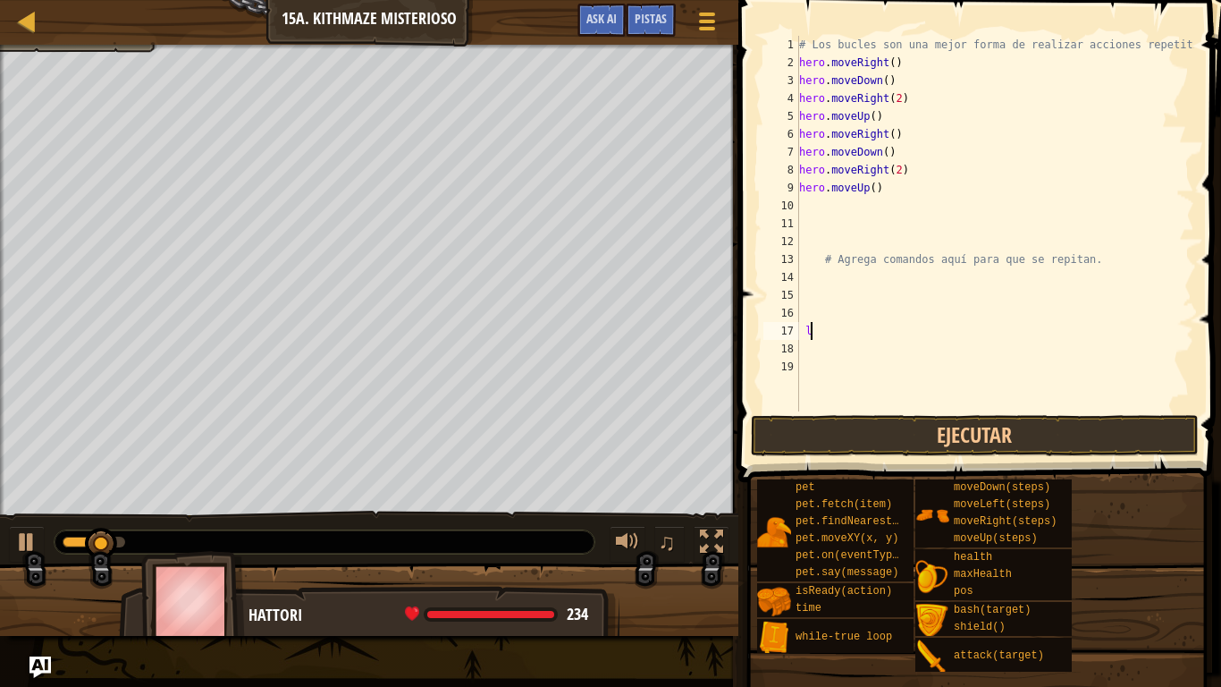
click at [825, 338] on div "# Los bucles son una mejor forma de realizar acciones repetitivas. hero . moveR…" at bounding box center [995, 241] width 399 height 411
type textarea "l"
click at [797, 445] on button "Ejecutar" at bounding box center [975, 435] width 448 height 41
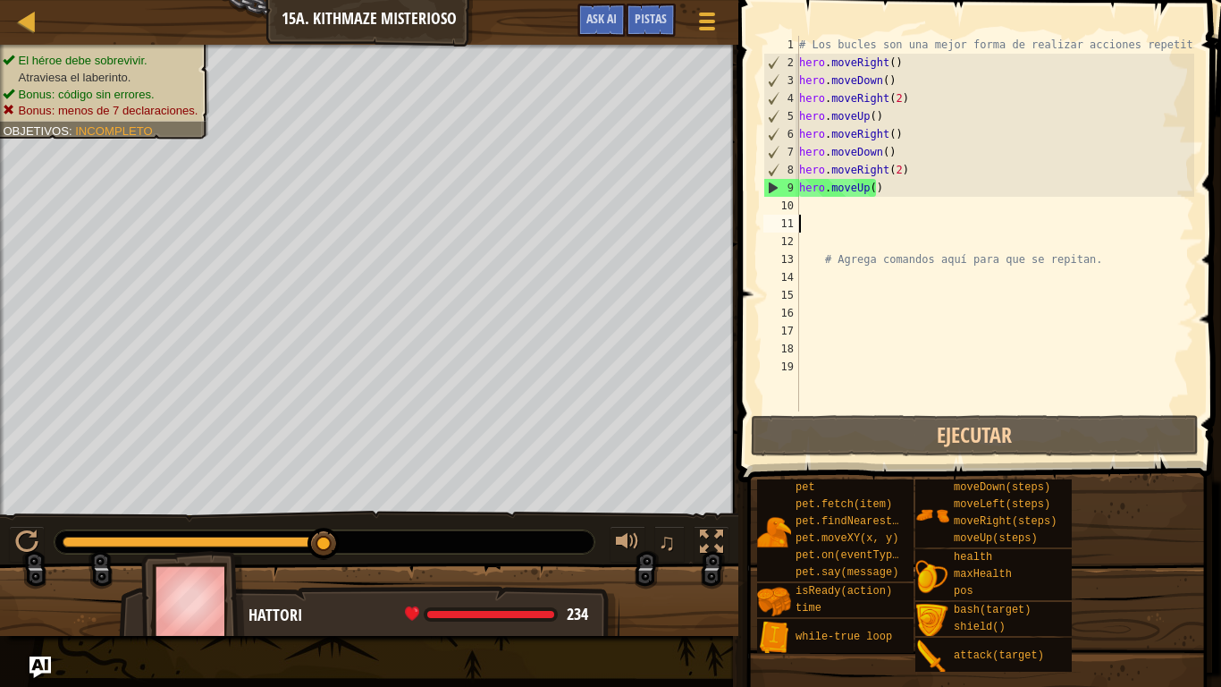
click at [810, 228] on div "# Los bucles son una mejor forma de realizar acciones repetitivas. hero . moveR…" at bounding box center [995, 241] width 399 height 411
click at [801, 205] on div "# Los bucles son una mejor forma de realizar acciones repetitivas. hero . moveR…" at bounding box center [995, 241] width 399 height 411
type textarea "h"
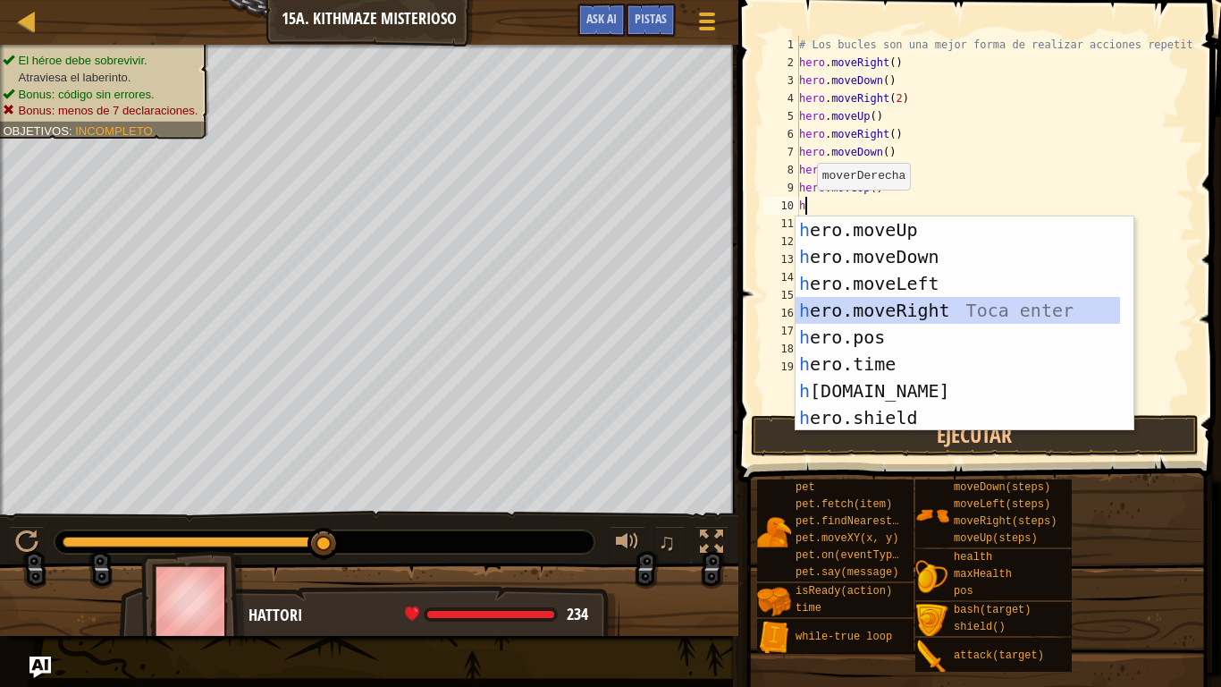
click at [917, 299] on div "h ero.moveUp Toca enter h ero.moveDown Toca enter h ero.moveLeft Toca enter h e…" at bounding box center [958, 350] width 324 height 268
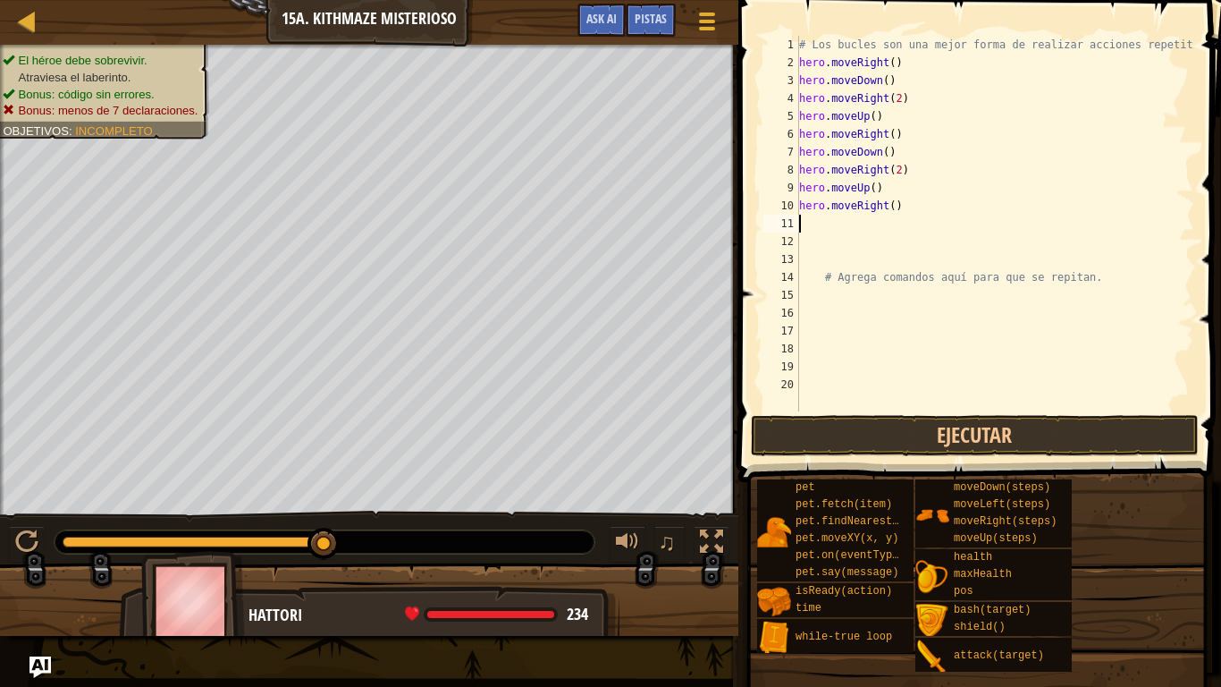
type textarea "h"
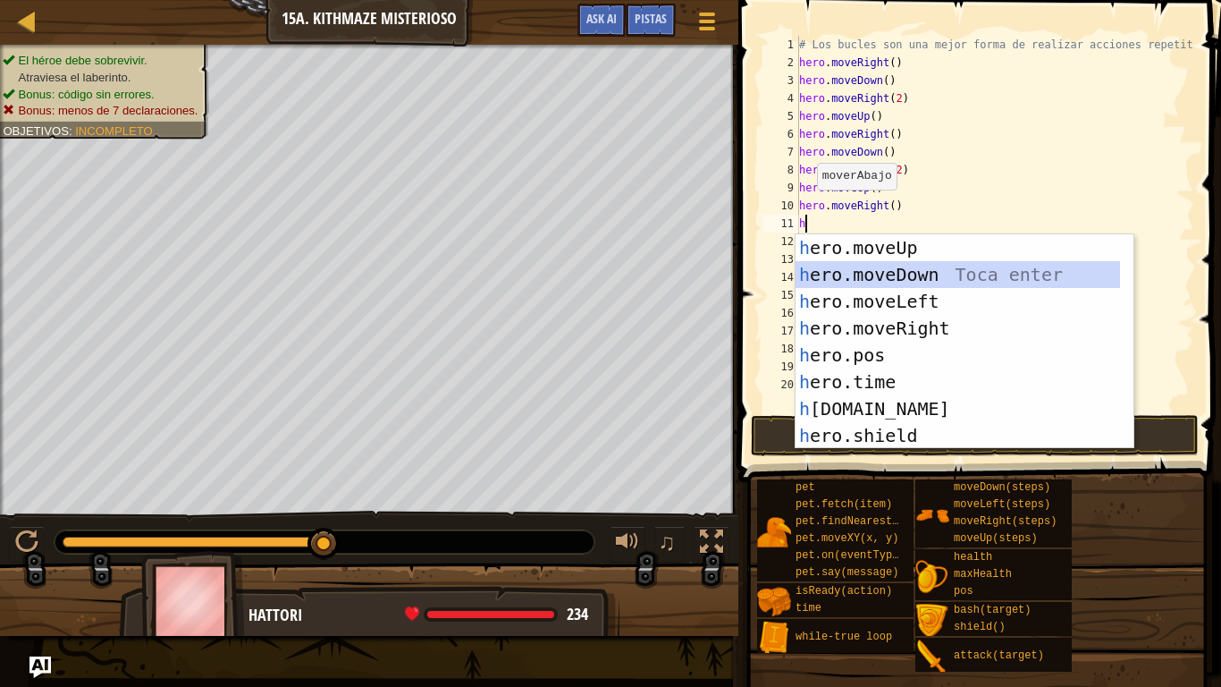
click at [823, 268] on div "h ero.moveUp Toca enter h ero.moveDown Toca enter h ero.moveLeft Toca enter h e…" at bounding box center [958, 368] width 324 height 268
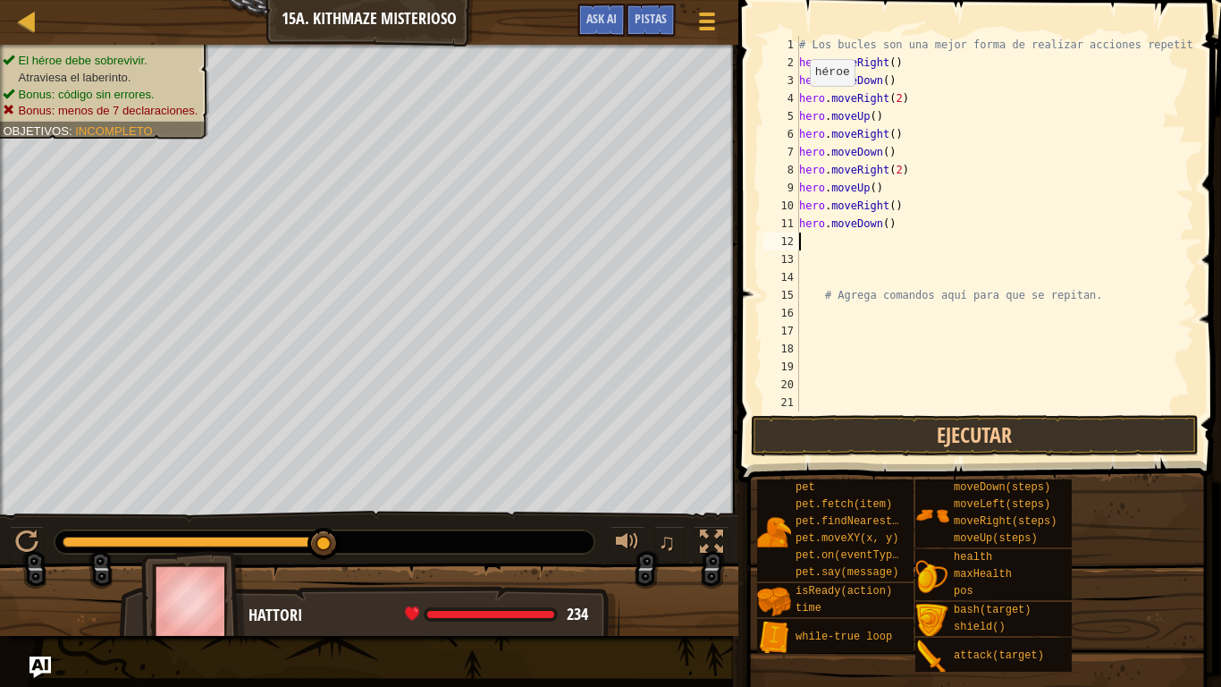
type textarea "h"
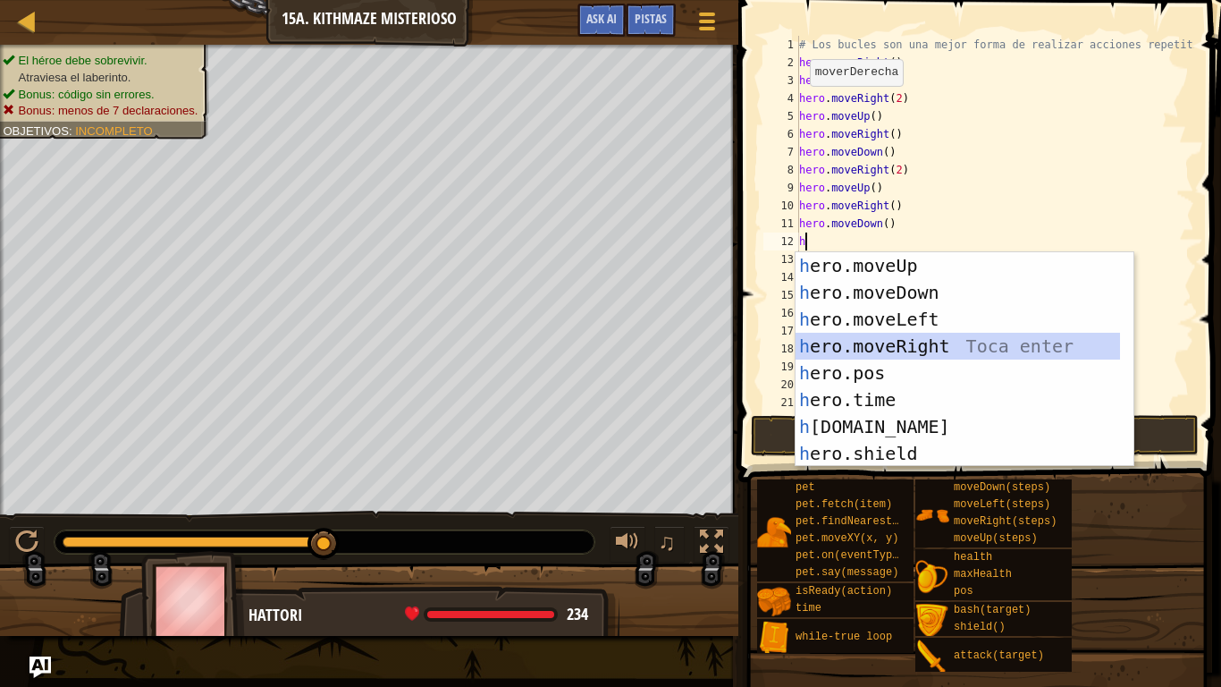
click at [882, 347] on div "h ero.moveUp Toca enter h ero.moveDown Toca enter h ero.moveLeft Toca enter h e…" at bounding box center [958, 386] width 324 height 268
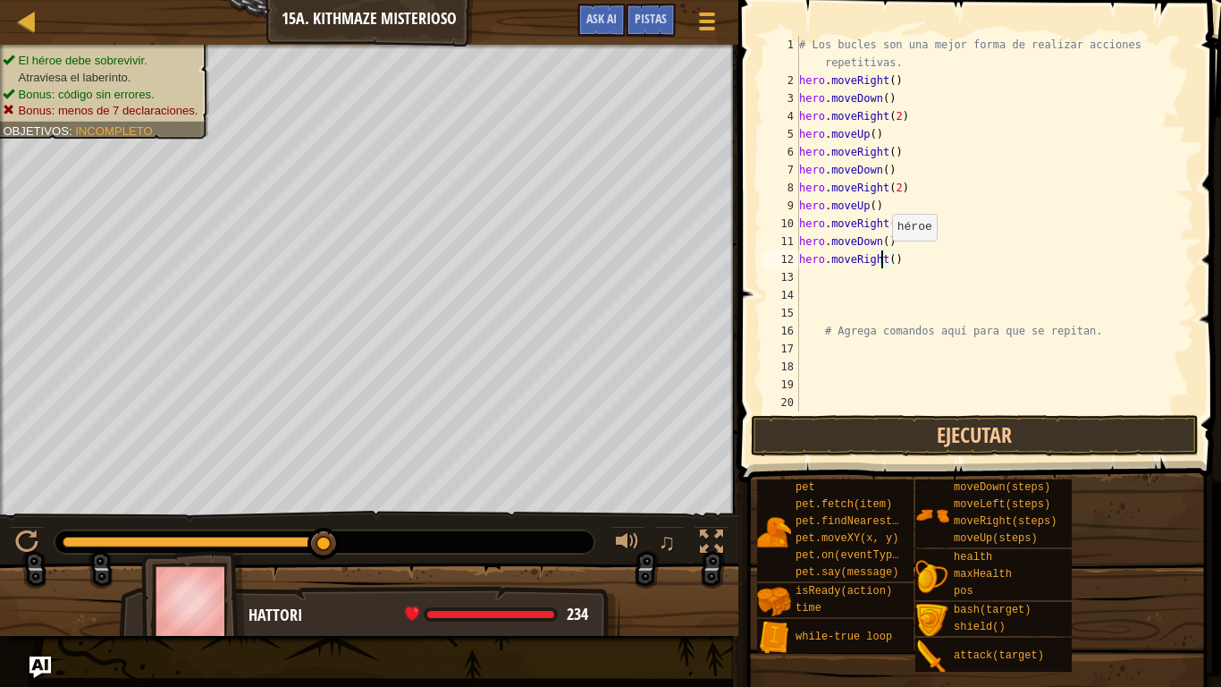
click at [883, 258] on div "# Los bucles son una mejor forma de realizar acciones repetitivas. hero . moveR…" at bounding box center [988, 250] width 385 height 429
click at [886, 262] on div "# Los bucles son una mejor forma de realizar acciones repetitivas. hero . moveR…" at bounding box center [988, 250] width 385 height 429
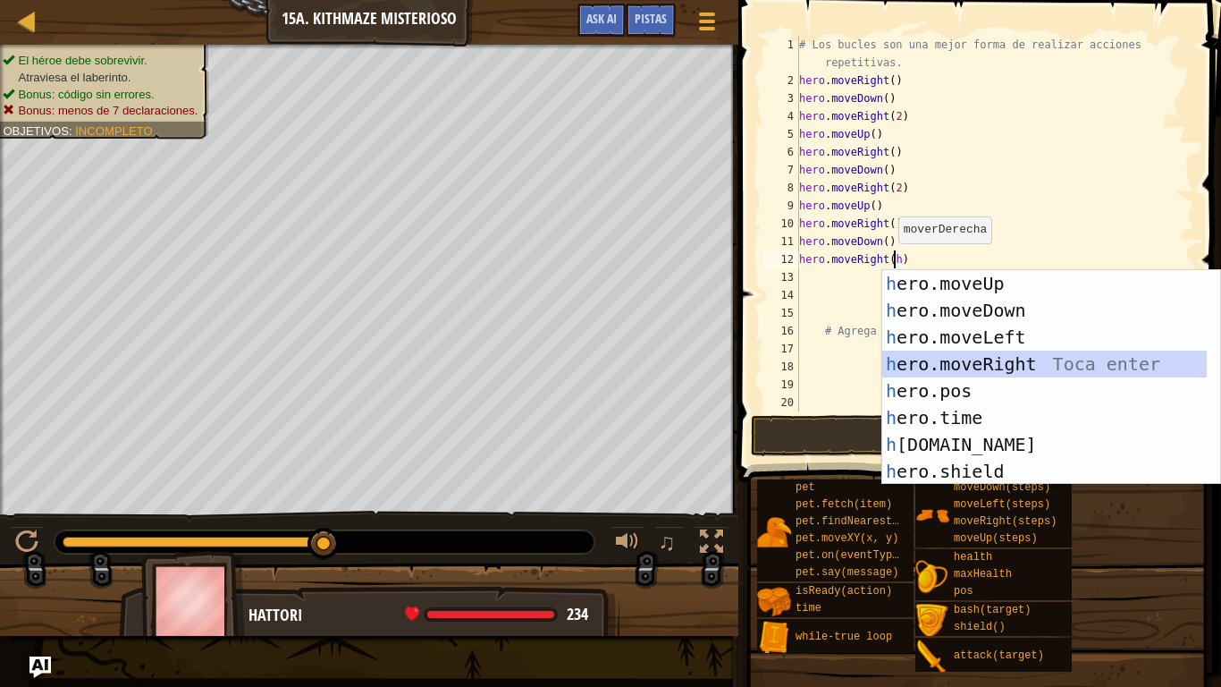
click at [986, 357] on div "h ero.moveUp Toca enter h ero.moveDown Toca enter h ero.moveLeft Toca enter h e…" at bounding box center [1044, 404] width 324 height 268
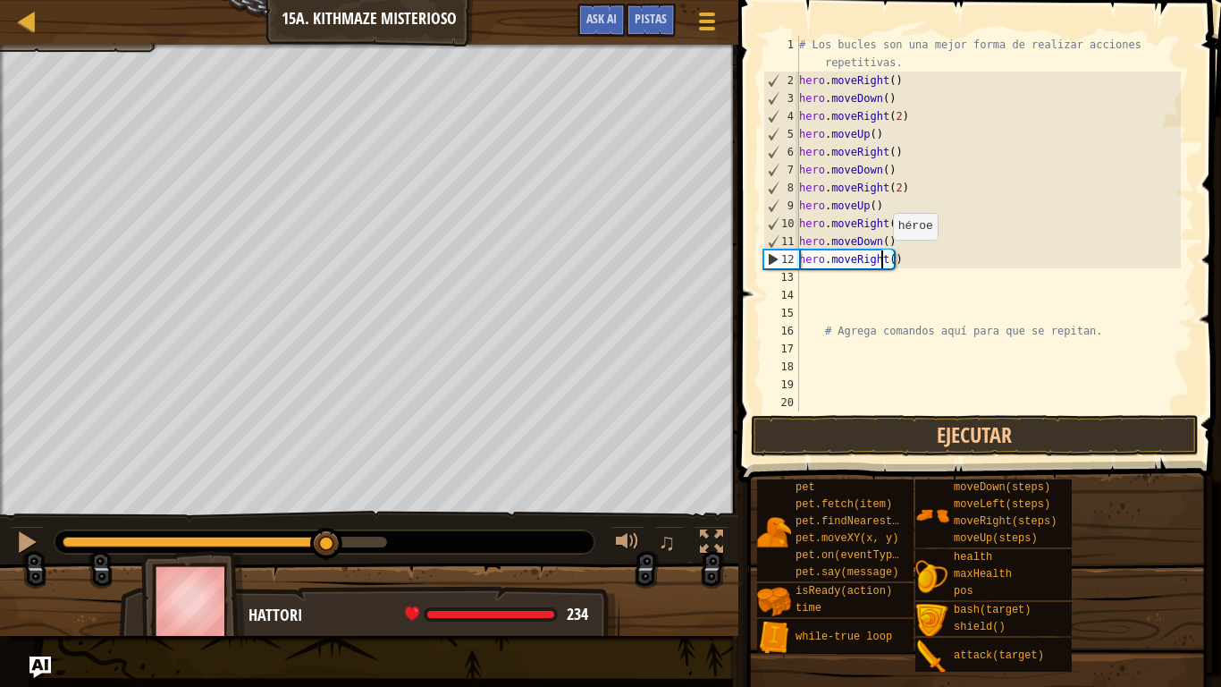
click at [884, 257] on div "# Los bucles son una mejor forma de realizar acciones repetitivas. hero . moveR…" at bounding box center [988, 250] width 385 height 429
click at [889, 264] on div "# Los bucles son una mejor forma de realizar acciones repetitivas. hero . moveR…" at bounding box center [988, 250] width 385 height 429
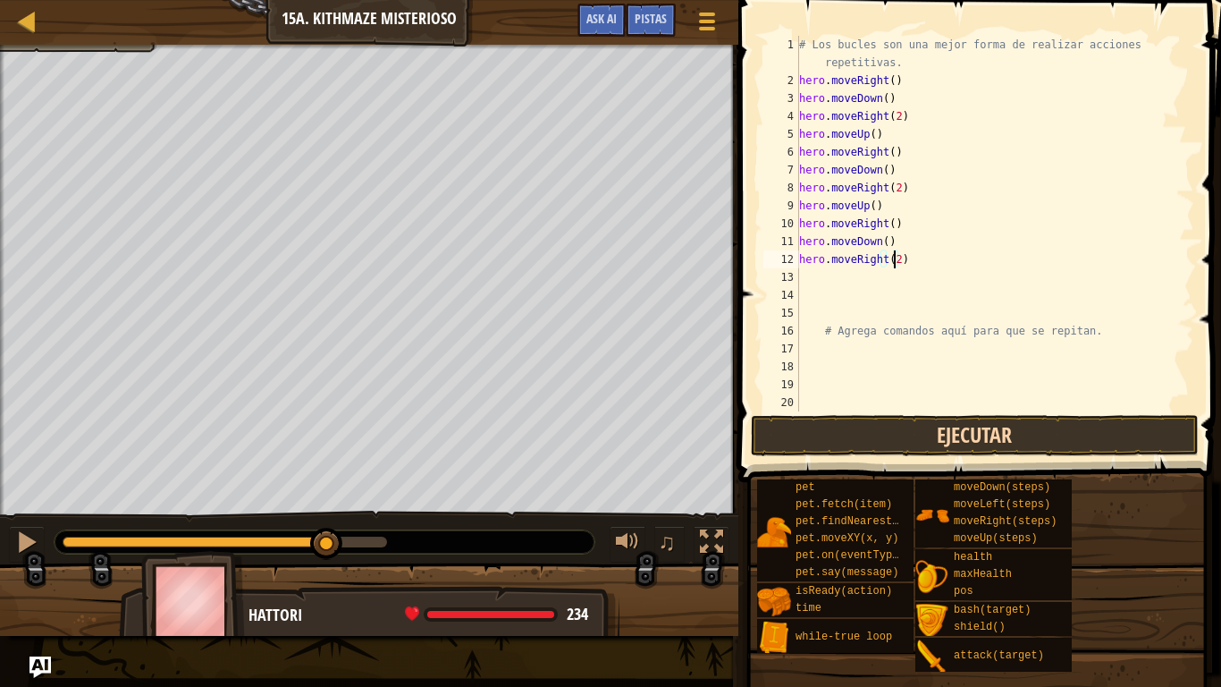
type textarea "hero.moveRight(2)"
click at [864, 433] on button "Ejecutar" at bounding box center [975, 435] width 448 height 41
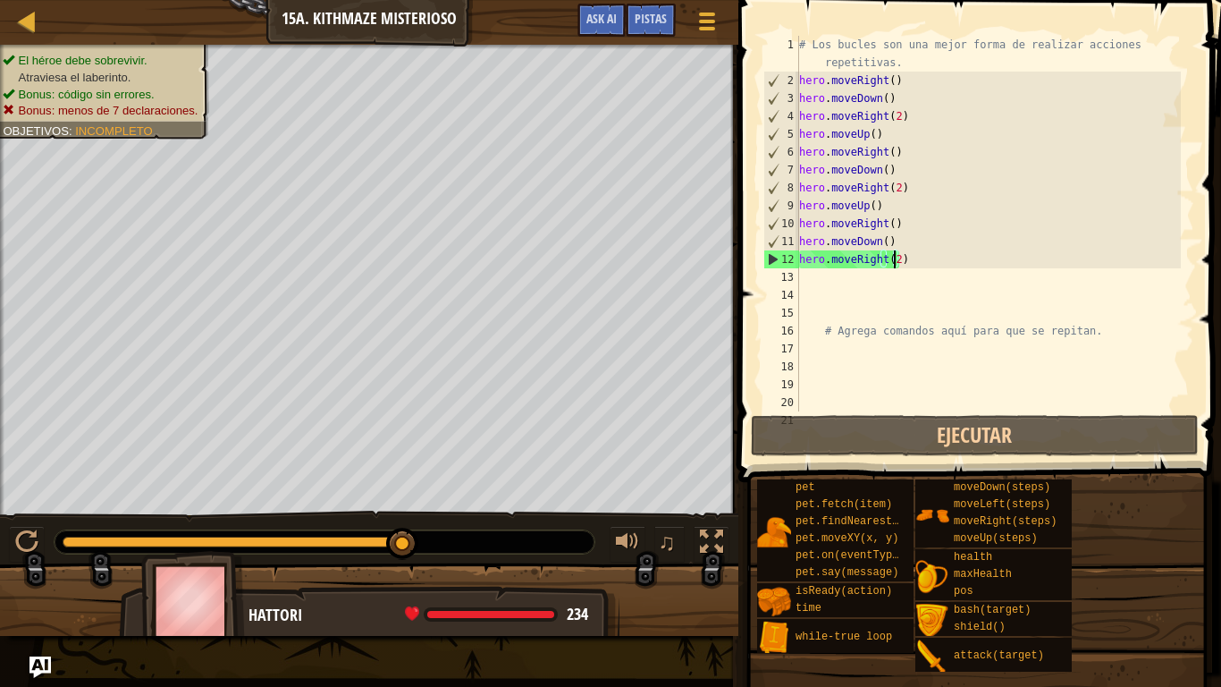
click at [806, 281] on div "# Los bucles son una mejor forma de realizar acciones repetitivas. hero . moveR…" at bounding box center [988, 250] width 385 height 429
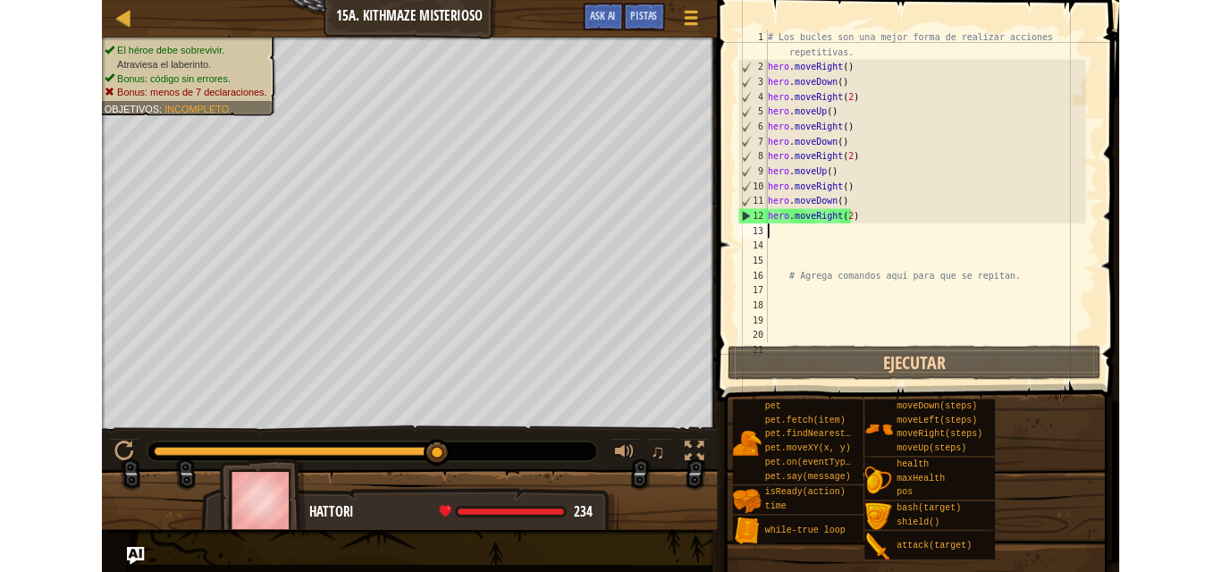
scroll to position [8, 0]
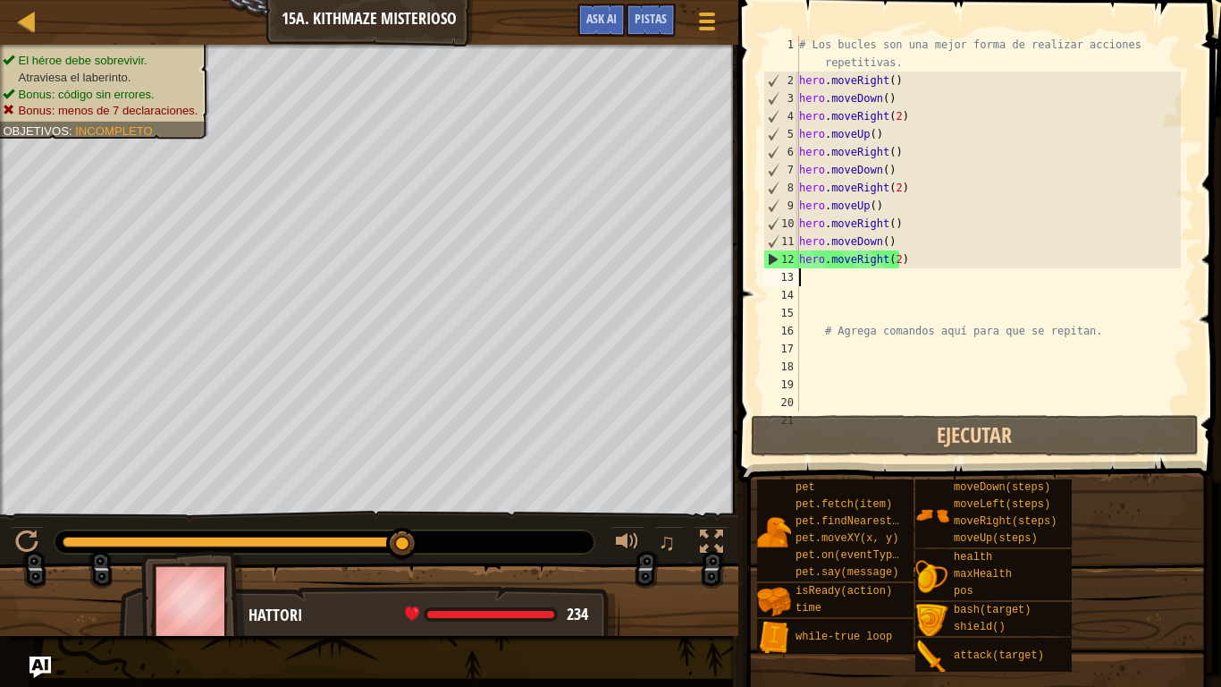
type textarea "h"
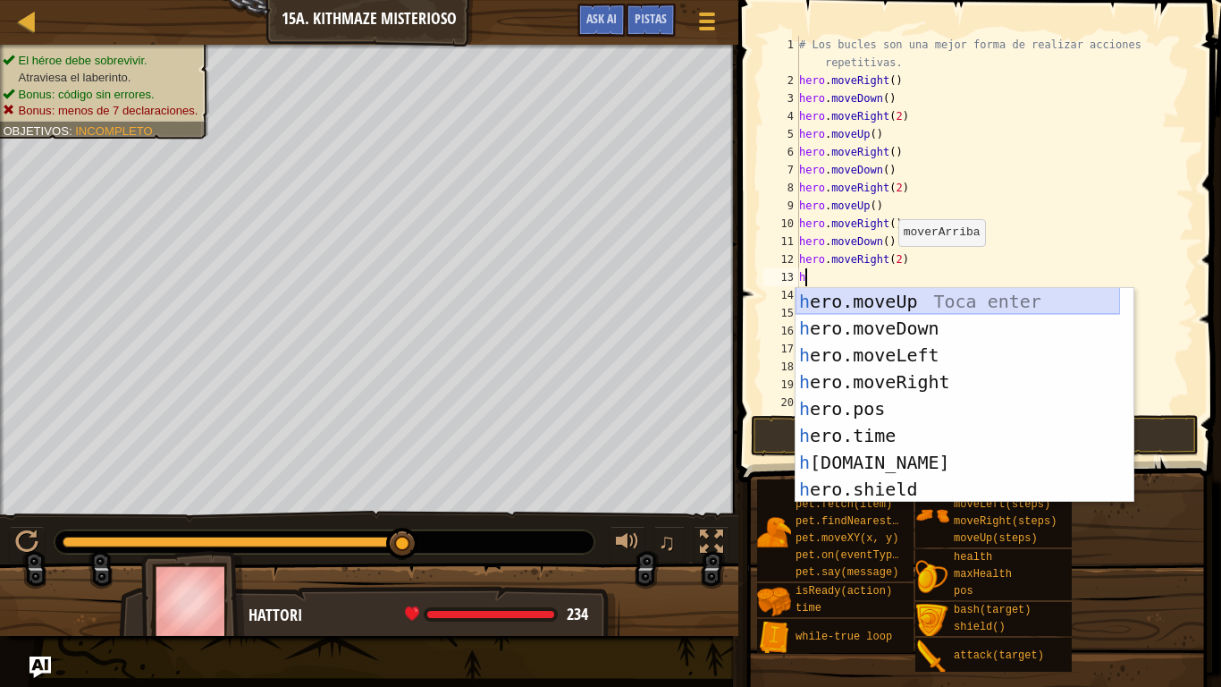
click at [844, 310] on div "h ero.moveUp Toca enter h ero.moveDown Toca enter h ero.moveLeft Toca enter h e…" at bounding box center [958, 422] width 324 height 268
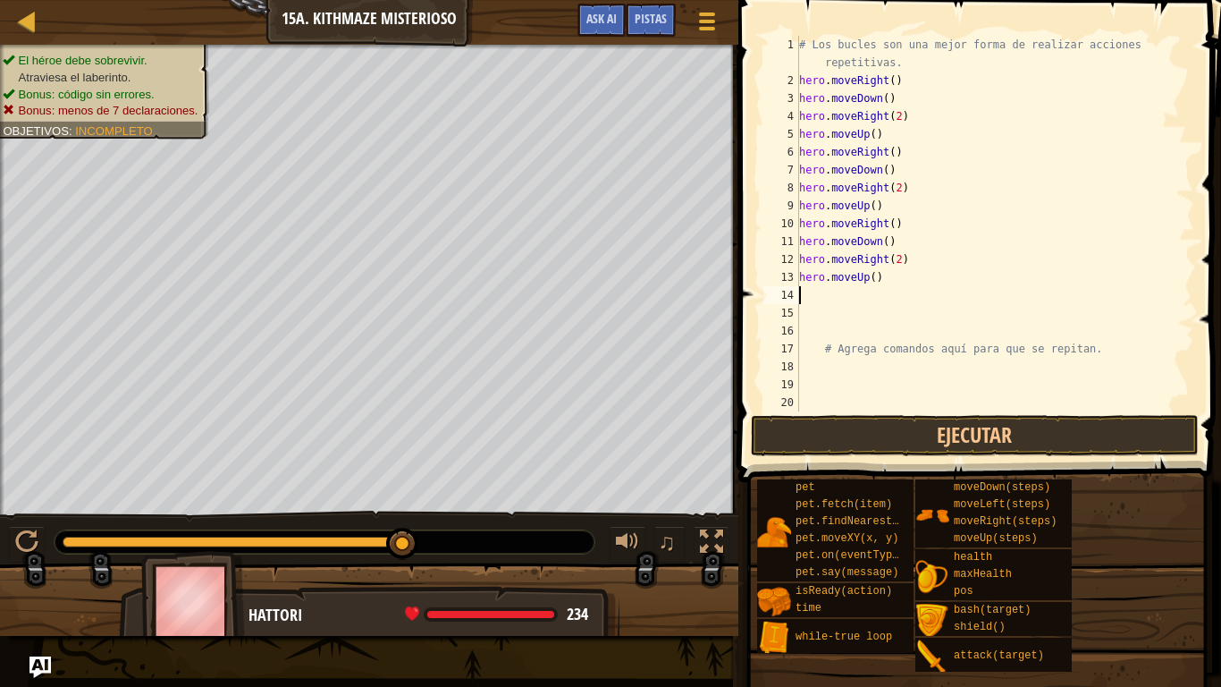
type textarea "h"
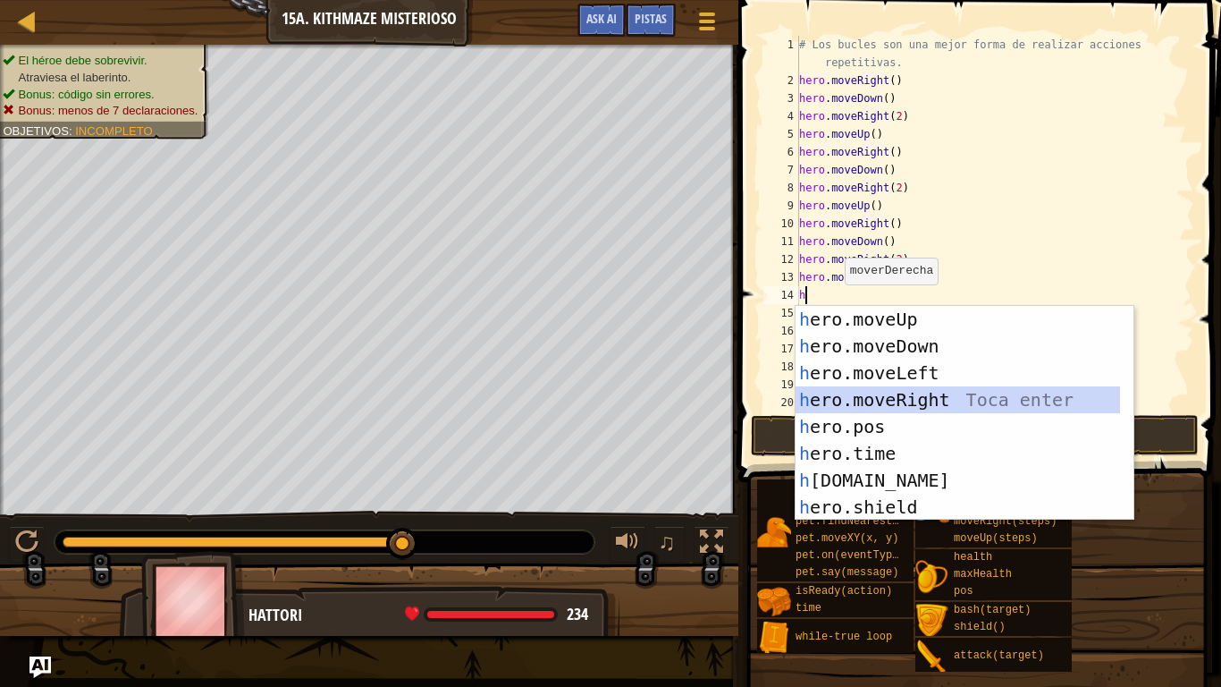
click at [921, 391] on div "h ero.moveUp Toca enter h ero.moveDown Toca enter h ero.moveLeft Toca enter h e…" at bounding box center [958, 440] width 324 height 268
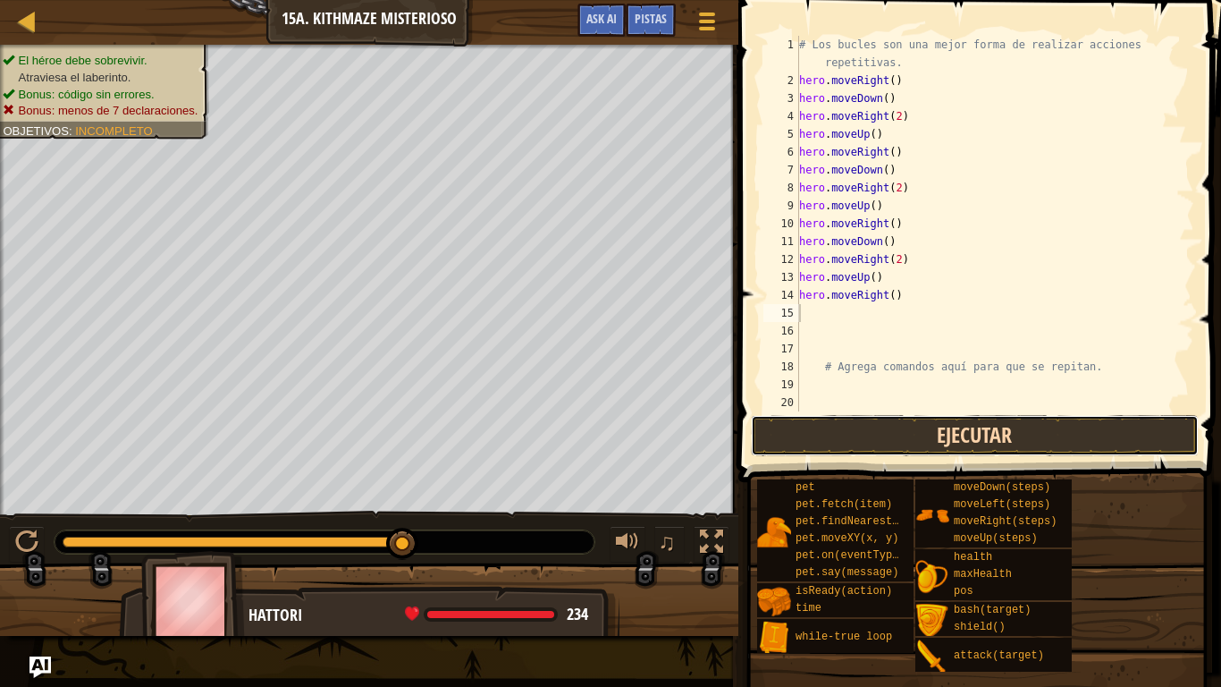
click at [911, 439] on button "Ejecutar" at bounding box center [975, 435] width 448 height 41
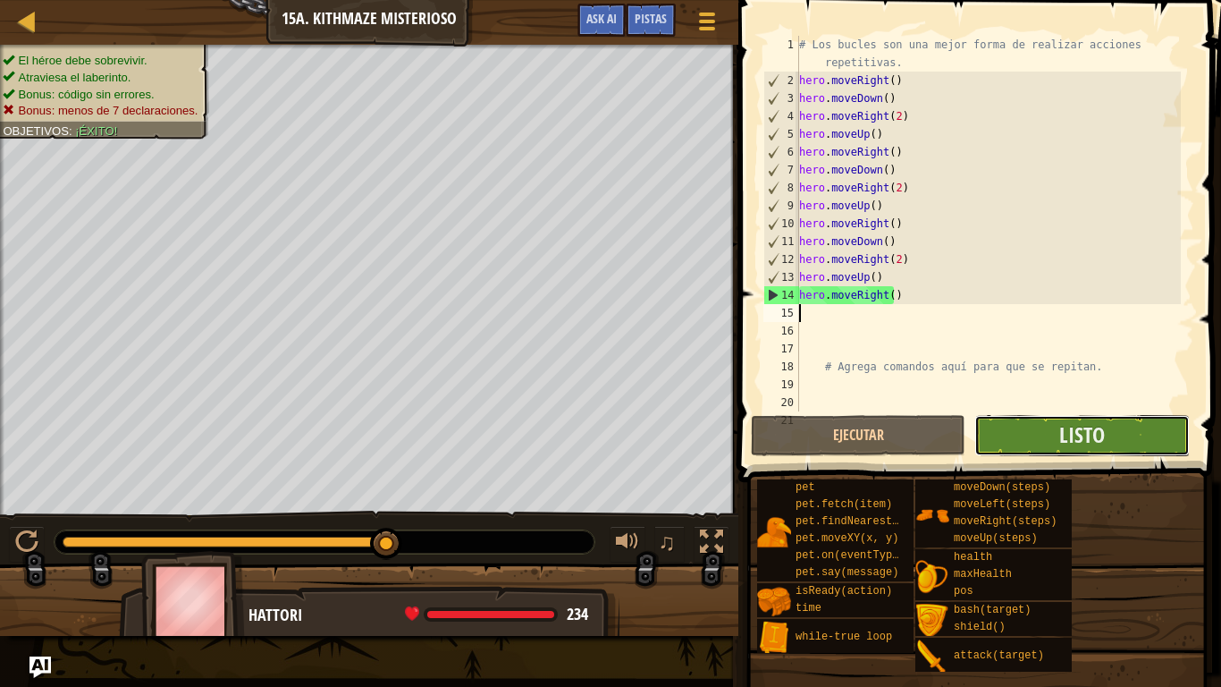
click at [1044, 428] on button "Listo" at bounding box center [1081, 435] width 215 height 41
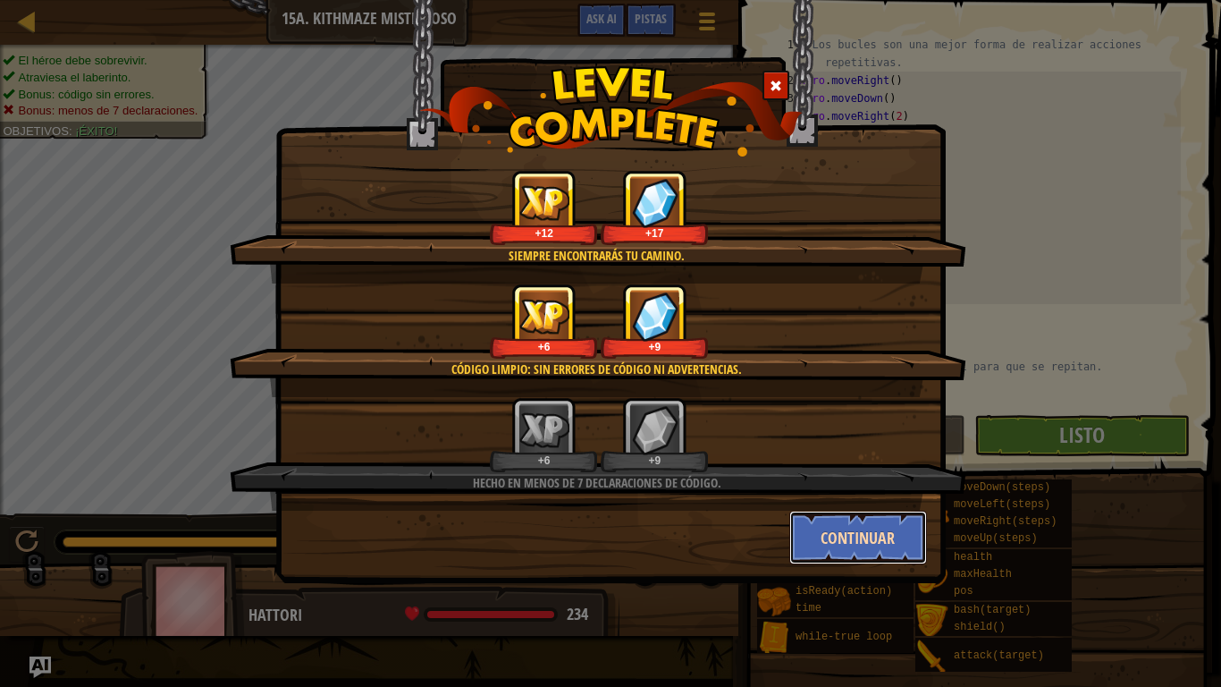
click at [848, 559] on button "Continuar" at bounding box center [858, 537] width 139 height 54
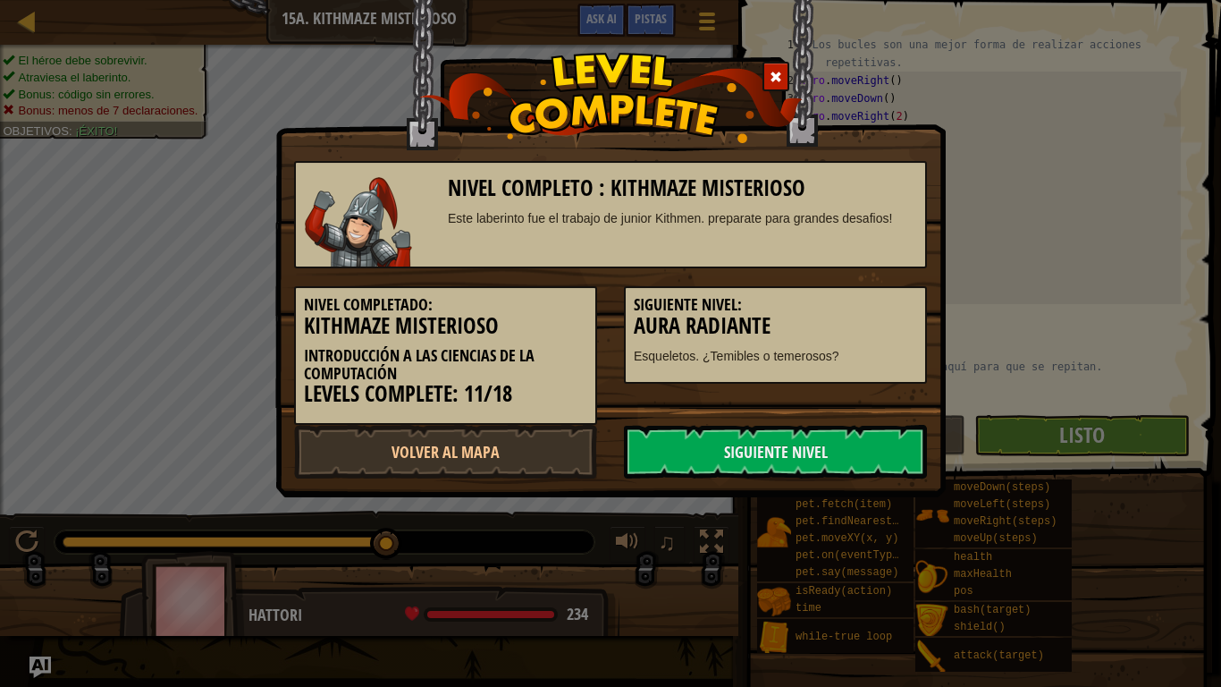
click at [813, 513] on div "Nivel completo : Kithmaze misterioso Este laberinto fue el trabajo de [PERSON_N…" at bounding box center [610, 343] width 1221 height 687
click at [852, 468] on link "Siguiente Nivel" at bounding box center [775, 452] width 303 height 54
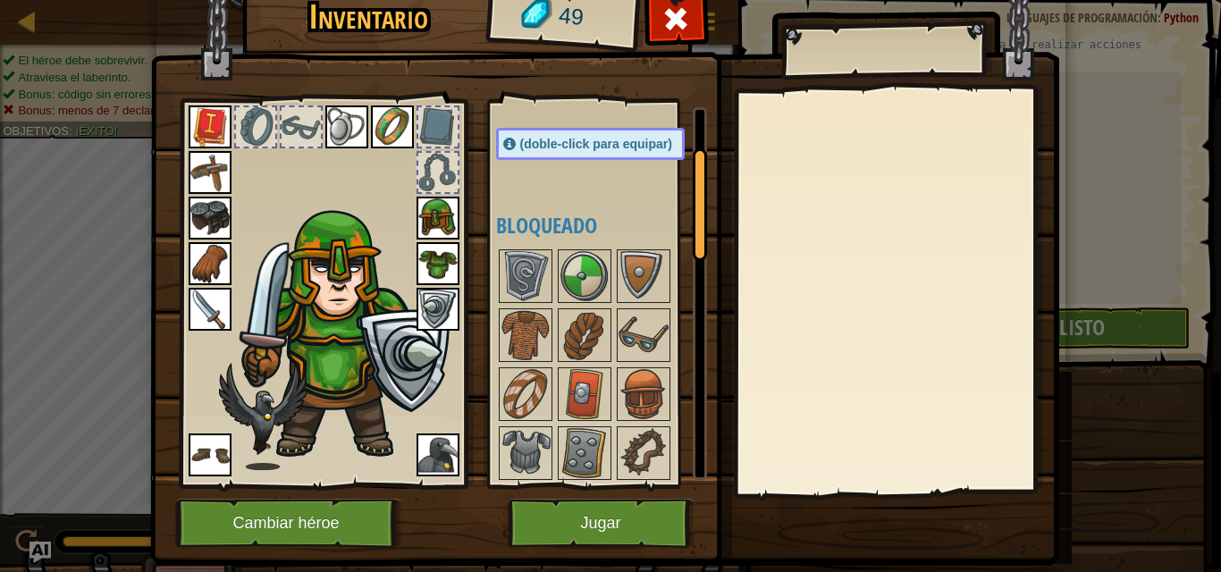
scroll to position [132, 0]
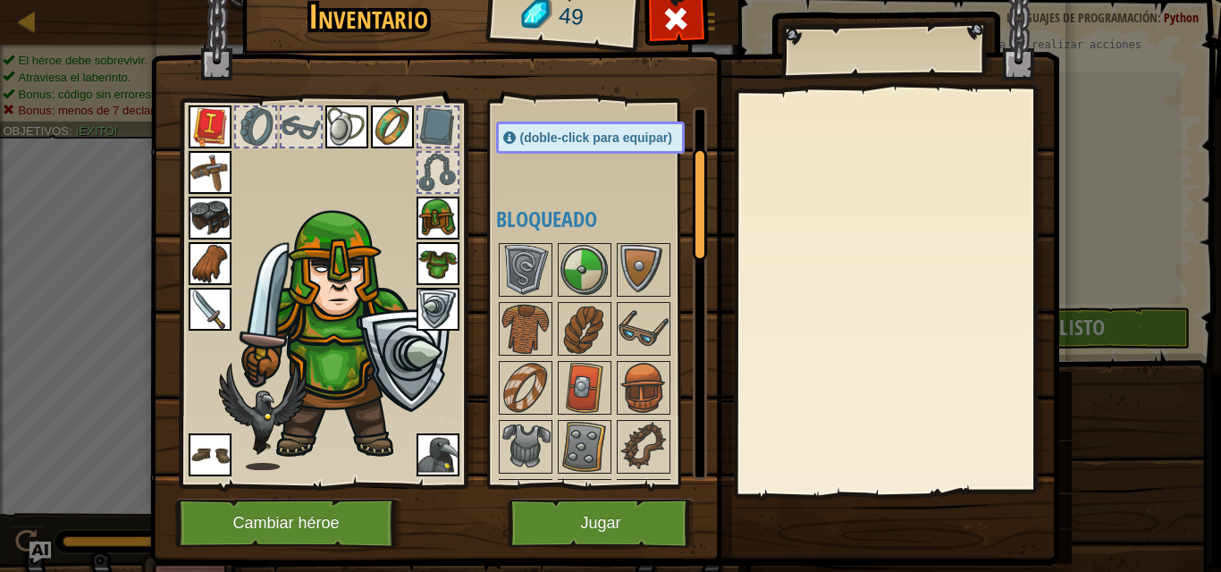
drag, startPoint x: 695, startPoint y: 205, endPoint x: 684, endPoint y: 240, distance: 37.6
click at [684, 240] on div "Disponible [GEOGRAPHIC_DATA] [GEOGRAPHIC_DATA] [GEOGRAPHIC_DATA] [GEOGRAPHIC_DA…" at bounding box center [601, 293] width 211 height 373
click at [524, 398] on img at bounding box center [526, 388] width 50 height 50
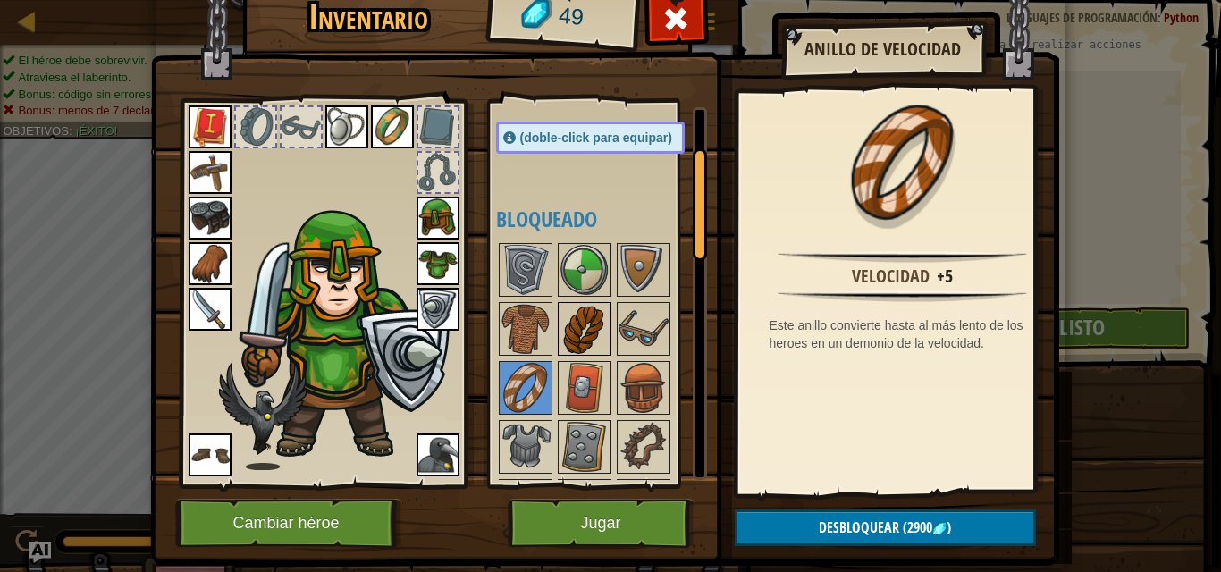
click at [560, 354] on img at bounding box center [585, 329] width 50 height 50
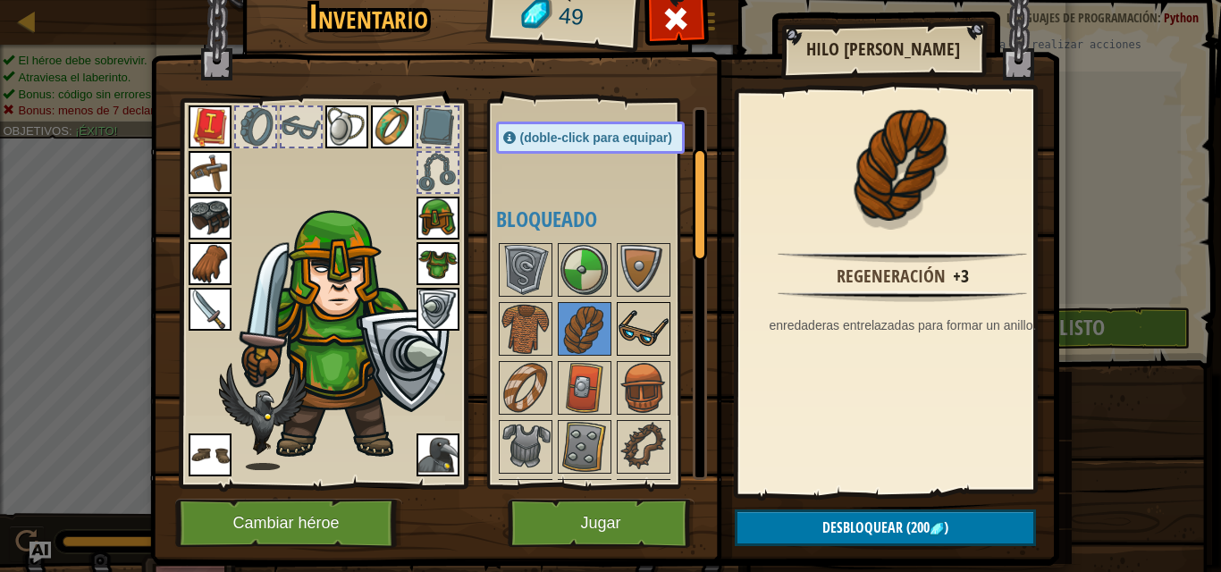
click at [633, 324] on img at bounding box center [644, 329] width 50 height 50
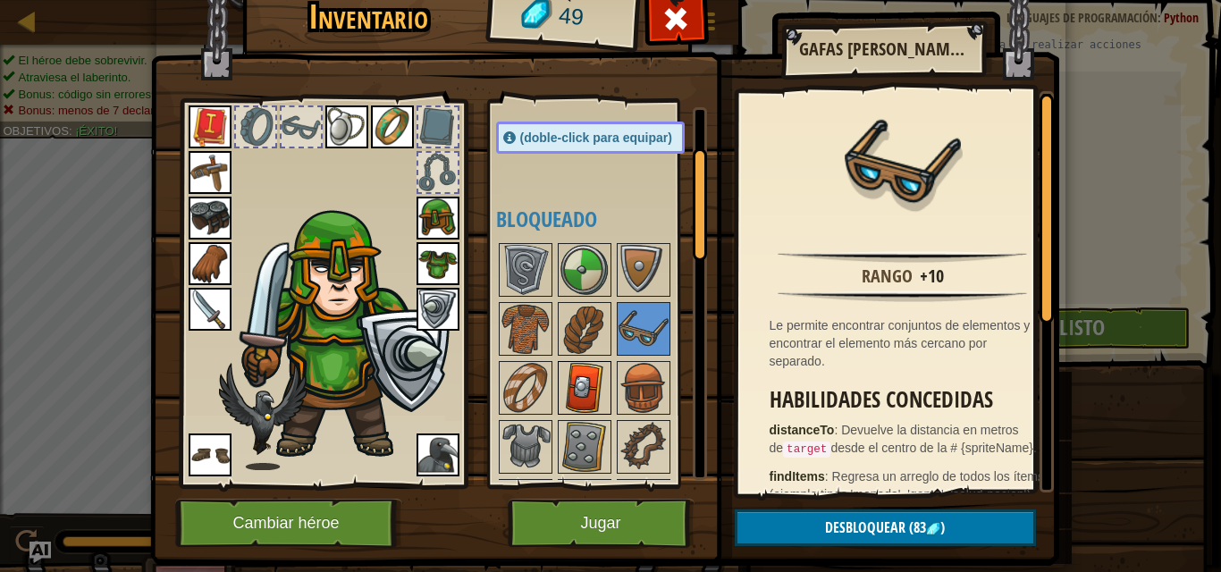
click at [566, 413] on img at bounding box center [585, 388] width 50 height 50
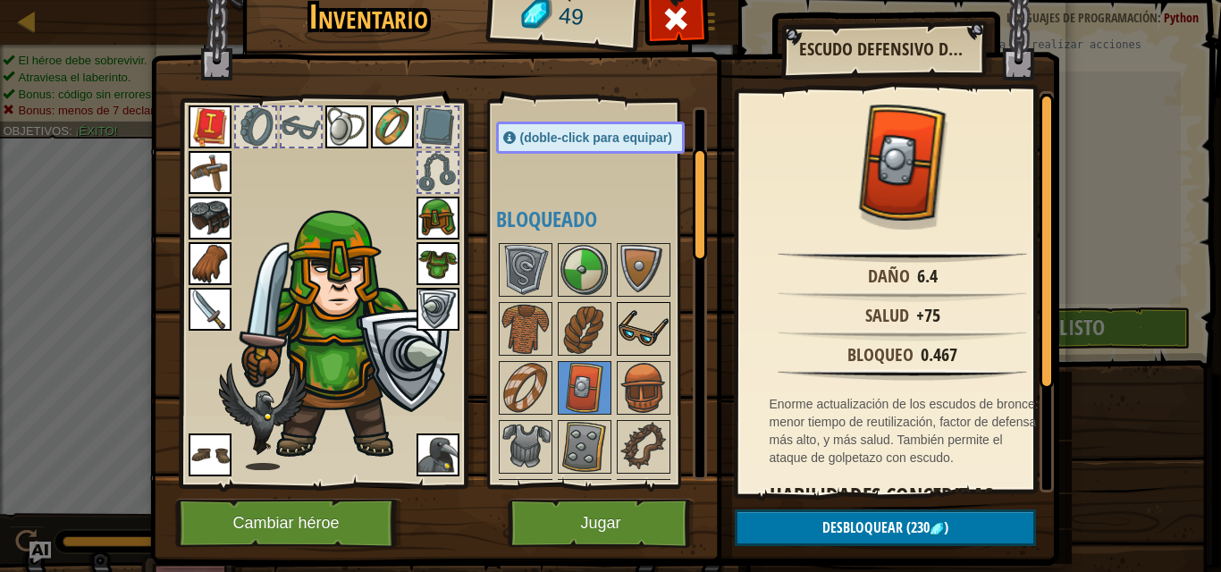
click at [625, 339] on img at bounding box center [644, 329] width 50 height 50
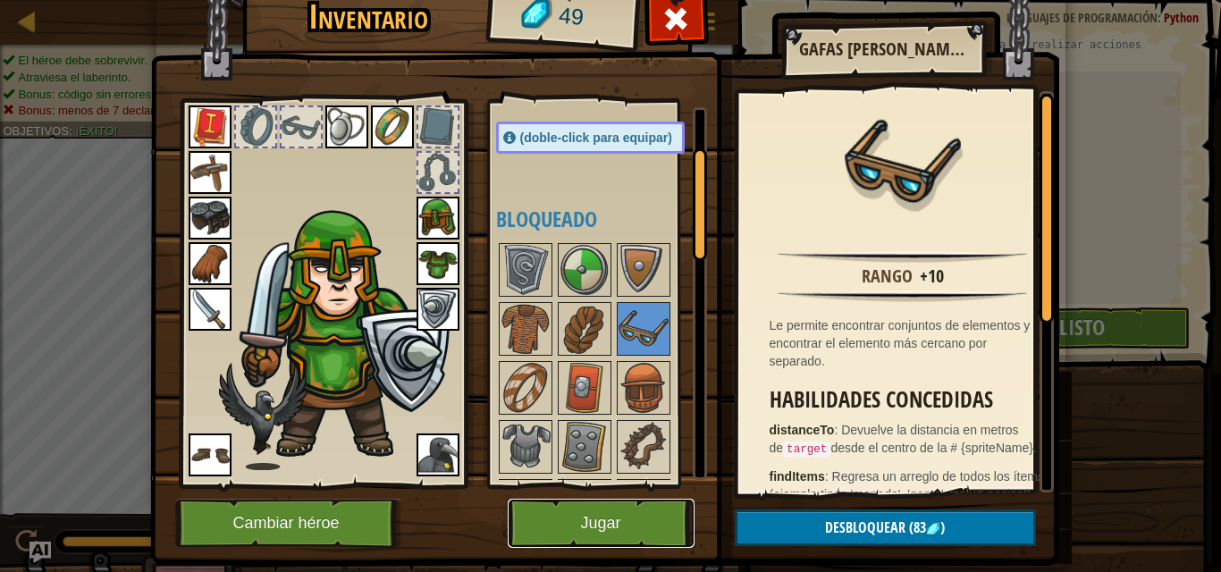
click at [598, 543] on button "Jugar" at bounding box center [601, 523] width 187 height 49
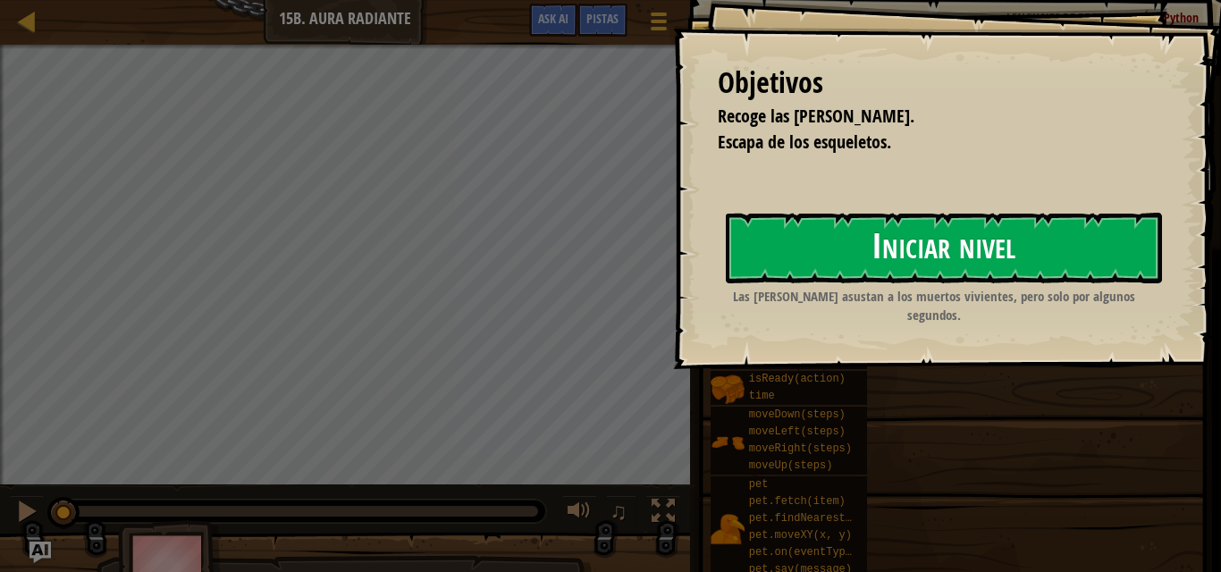
click at [854, 263] on button "Iniciar nivel" at bounding box center [944, 248] width 436 height 71
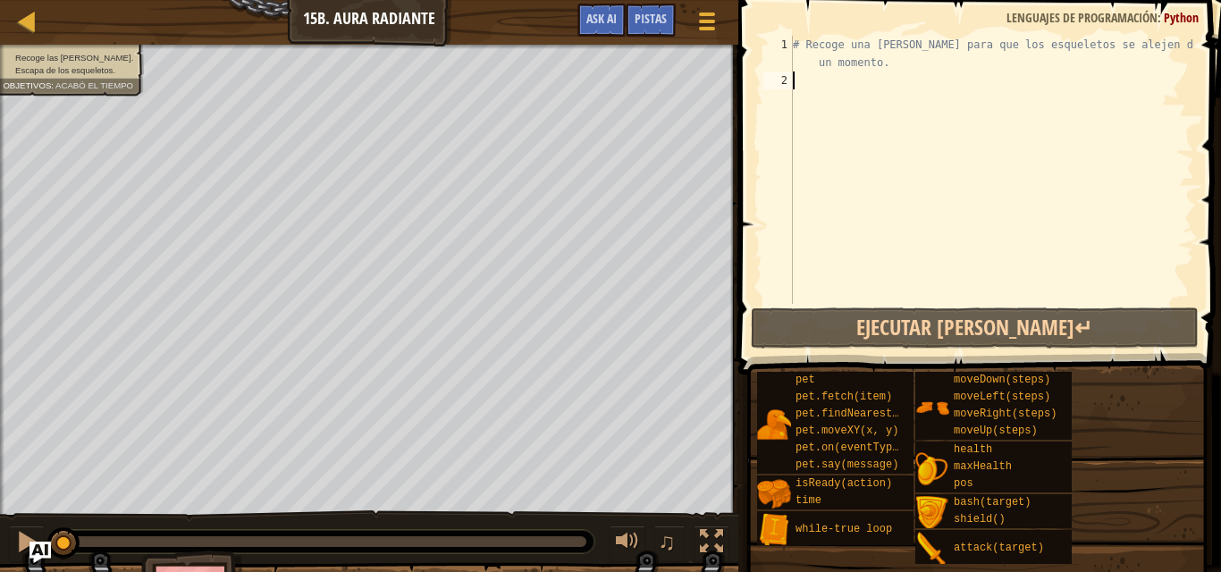
type textarea "h"
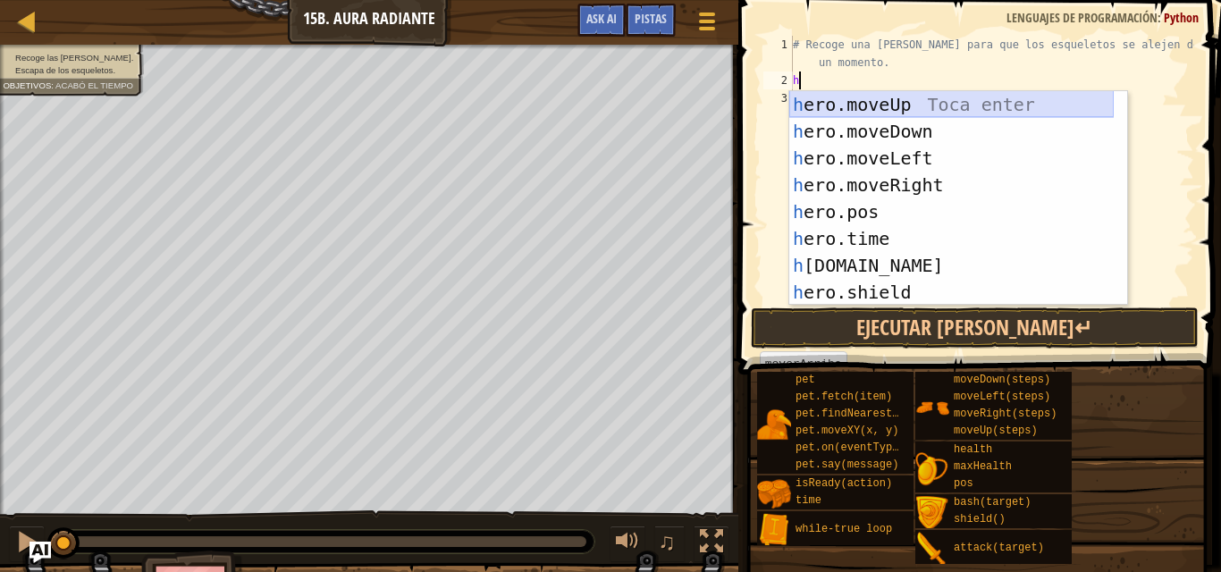
click at [806, 105] on div "h ero.moveUp Toca enter h ero.moveDown Toca enter h ero.moveLeft Toca enter h e…" at bounding box center [951, 225] width 324 height 268
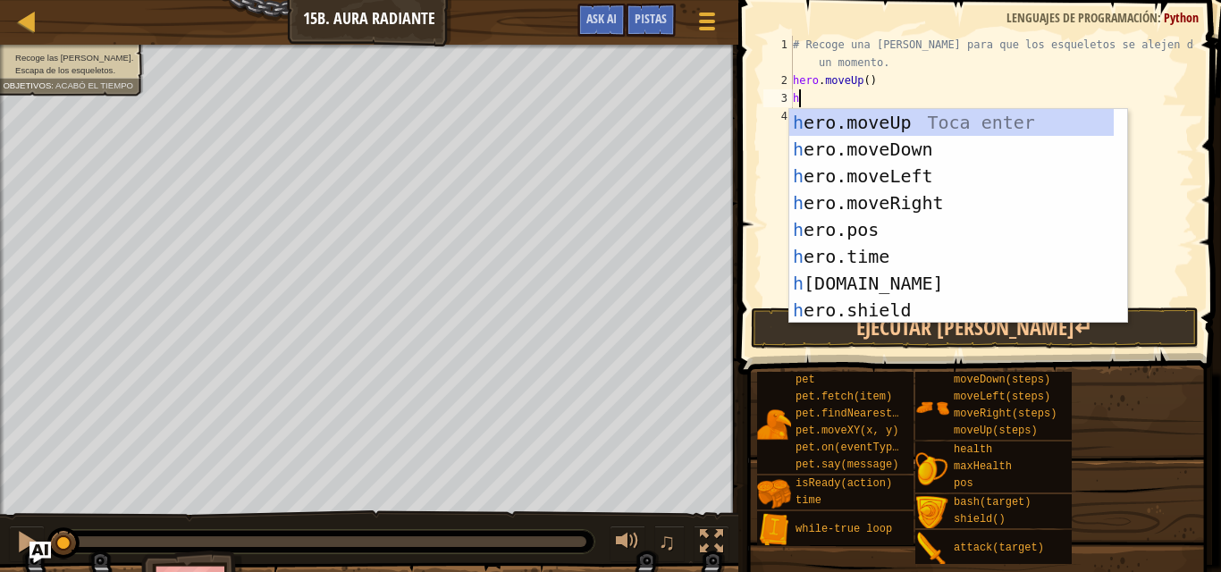
type textarea "h"
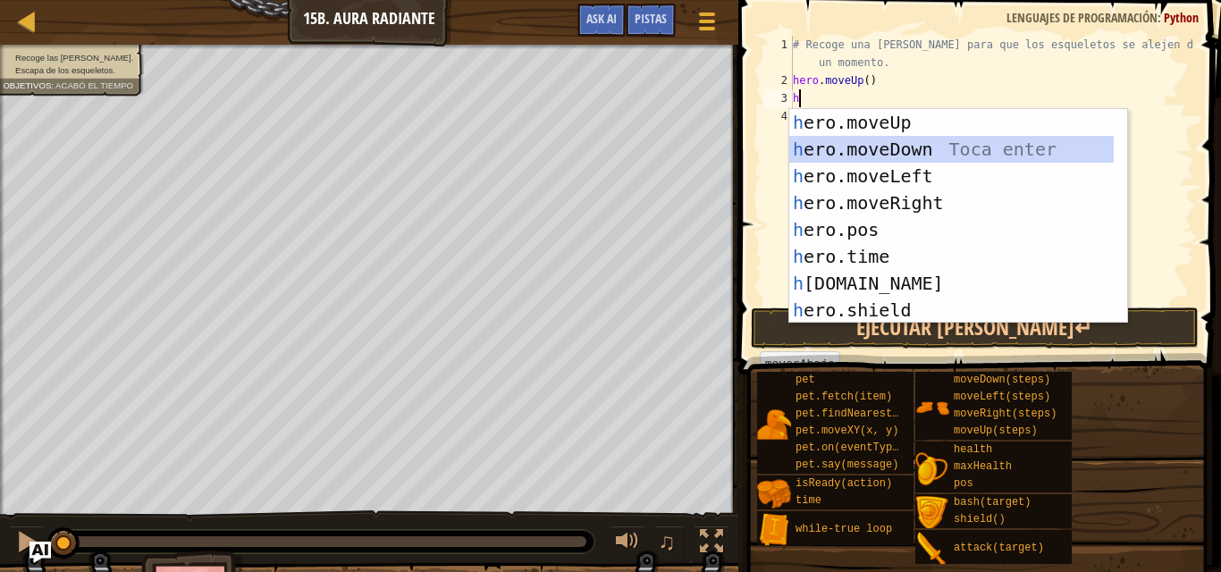
click at [844, 139] on div "h ero.moveUp Toca enter h ero.moveDown Toca enter h ero.moveLeft Toca enter h e…" at bounding box center [951, 243] width 324 height 268
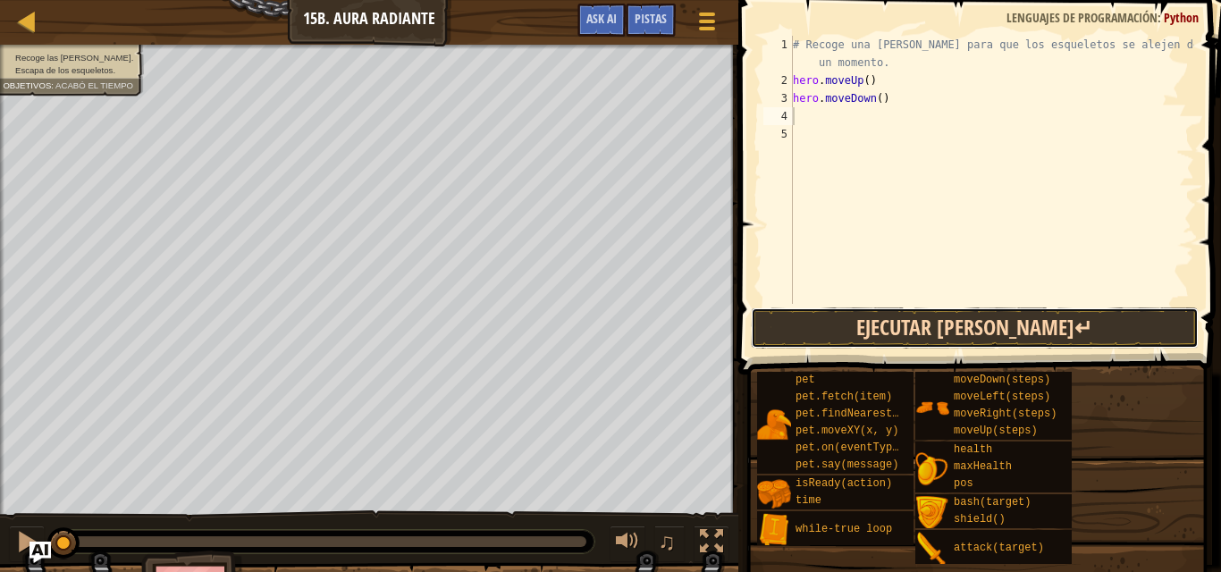
click at [932, 333] on button "Ejecutar [PERSON_NAME]↵" at bounding box center [975, 328] width 448 height 41
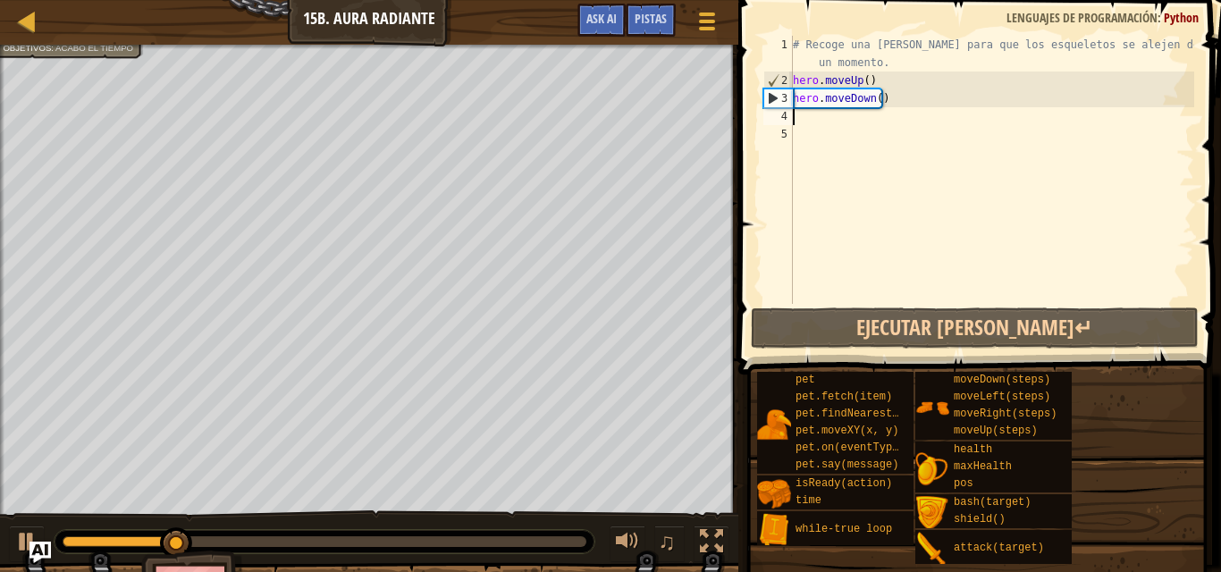
type textarea "h"
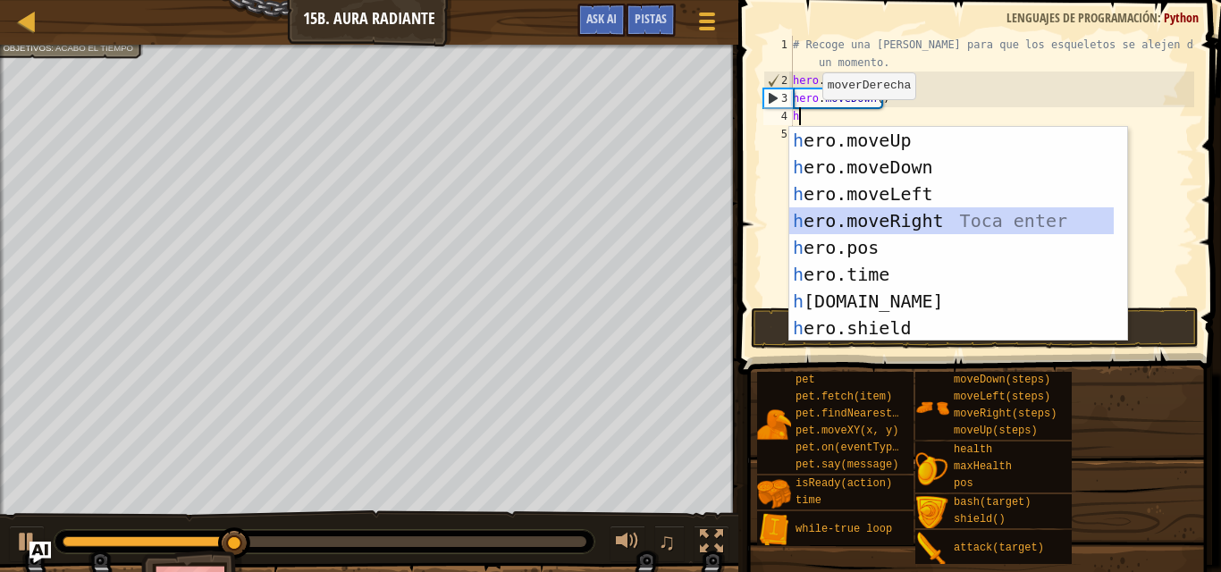
click at [907, 215] on div "h ero.moveUp Toca enter h ero.moveDown Toca enter h ero.moveLeft Toca enter h e…" at bounding box center [951, 261] width 324 height 268
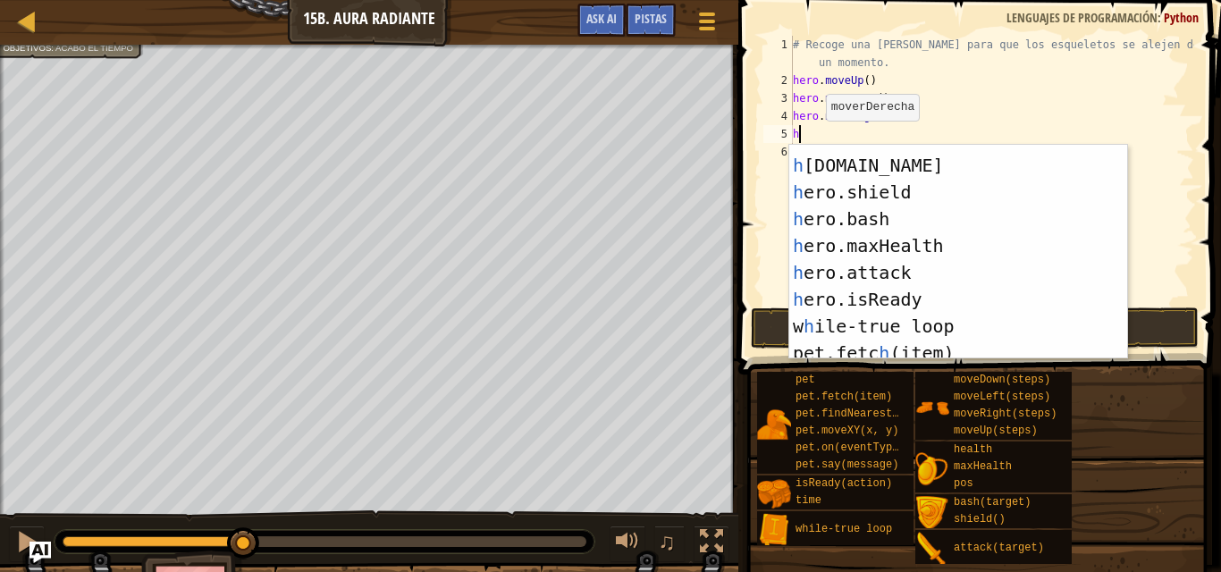
scroll to position [162, 0]
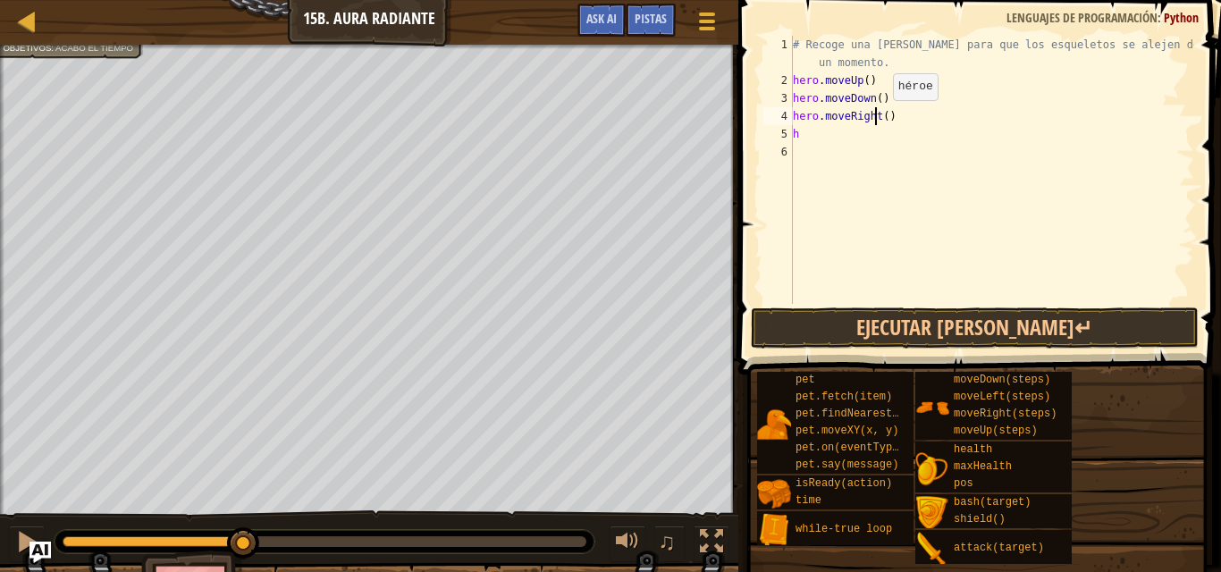
click at [878, 118] on div "# Recoge una [PERSON_NAME] para que los esqueletos se alejen de ti por un momen…" at bounding box center [991, 197] width 405 height 322
click at [882, 117] on div "# Recoge una [PERSON_NAME] para que los esqueletos se alejen de ti por un momen…" at bounding box center [991, 197] width 405 height 322
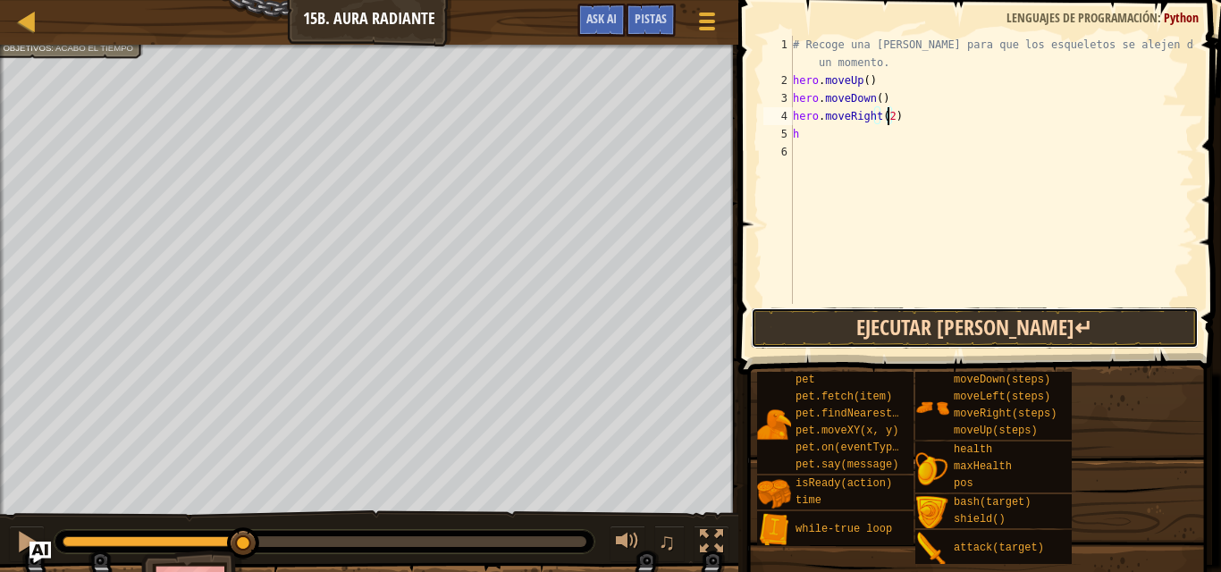
click at [833, 317] on button "Ejecutar [PERSON_NAME]↵" at bounding box center [975, 328] width 448 height 41
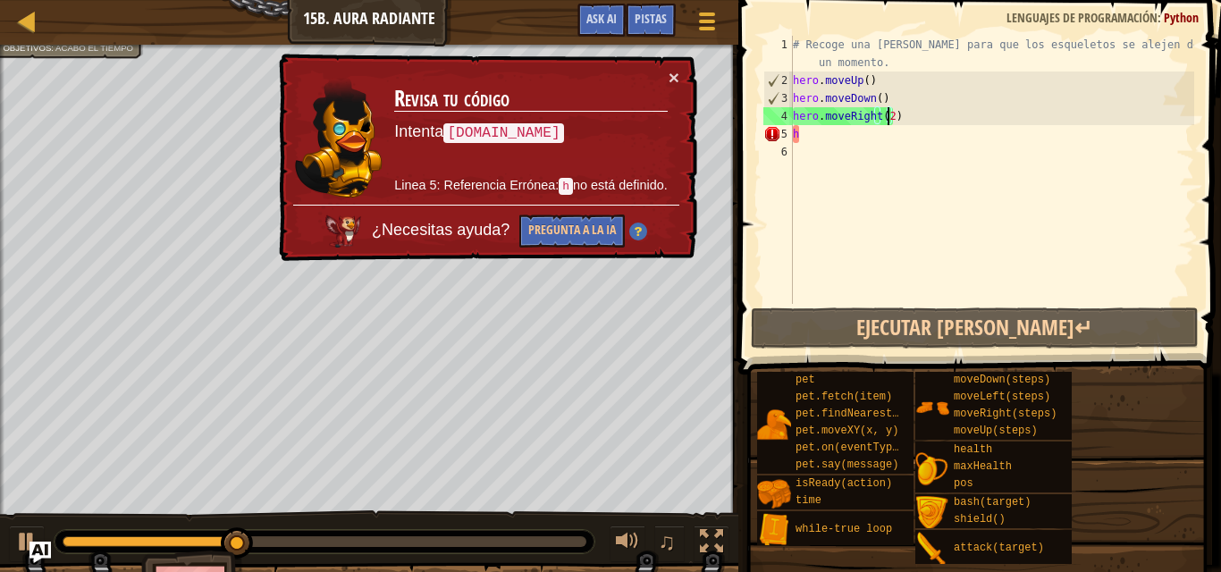
click at [809, 138] on div "# Recoge una [PERSON_NAME] para que los esqueletos se alejen de ti por un momen…" at bounding box center [991, 197] width 405 height 322
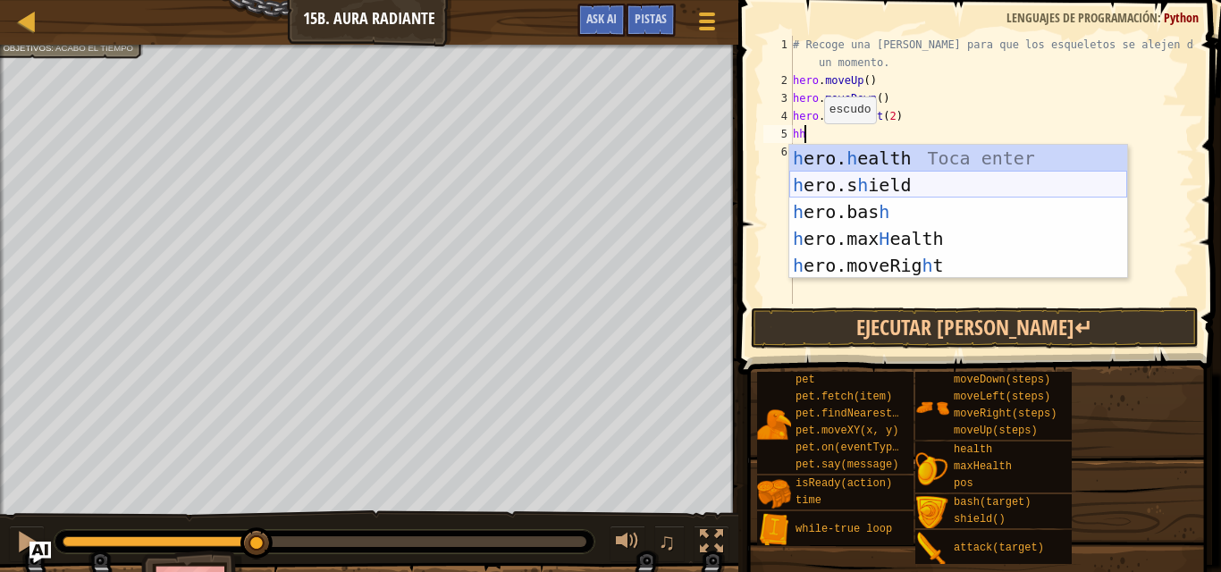
type textarea "h"
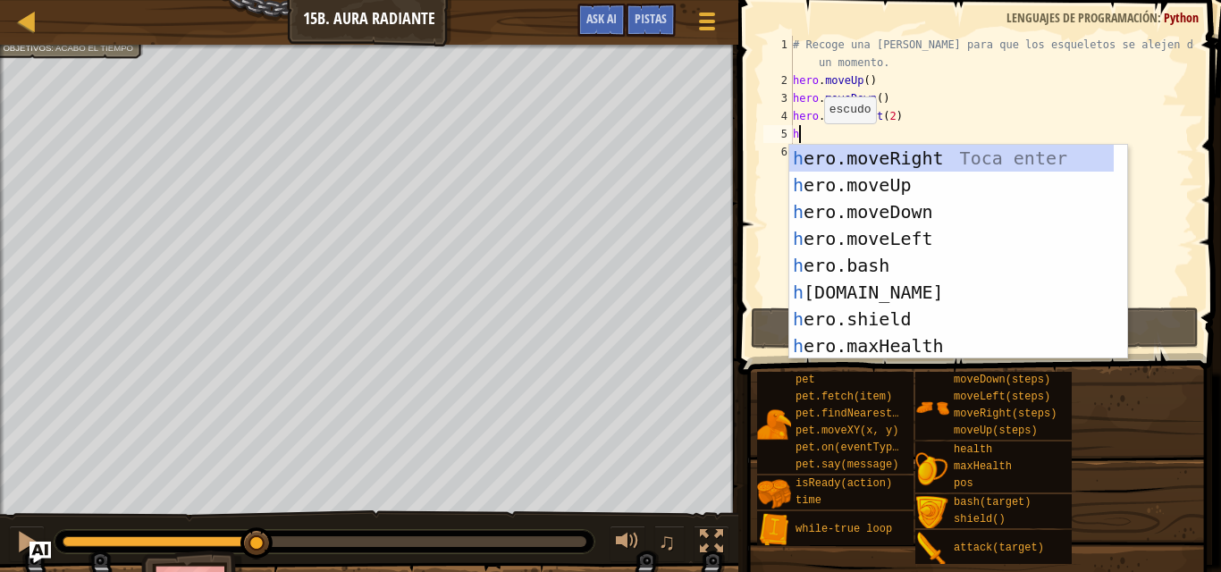
scroll to position [2, 0]
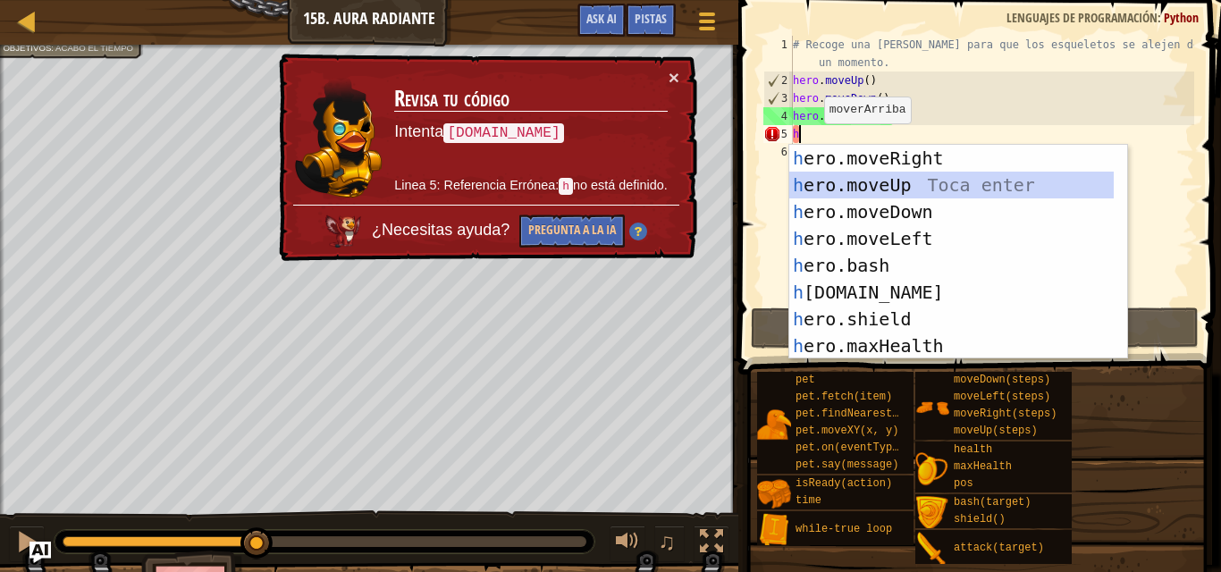
click at [844, 177] on div "h ero.moveRight Toca enter h ero.moveUp Toca enter h ero.moveDown Toca enter h …" at bounding box center [951, 279] width 324 height 268
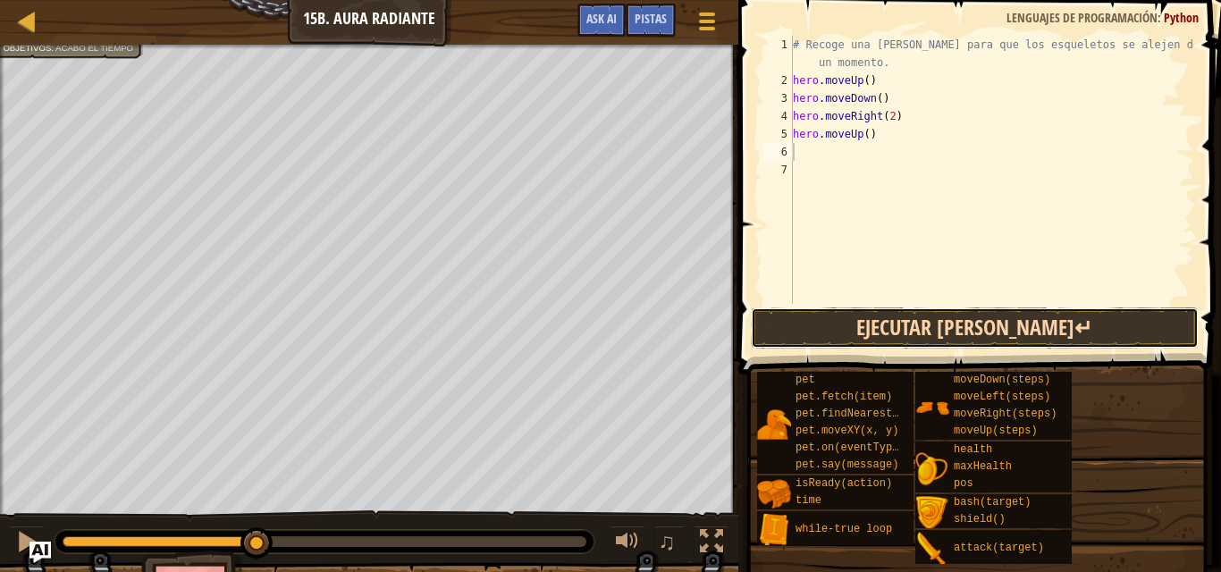
click at [862, 326] on button "Ejecutar [PERSON_NAME]↵" at bounding box center [975, 328] width 448 height 41
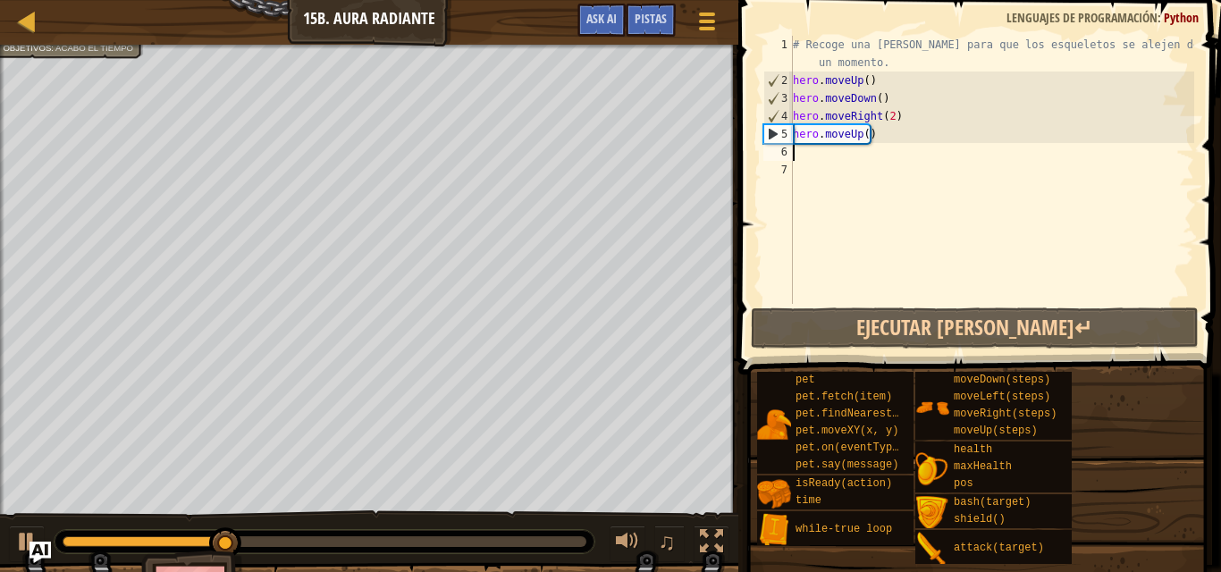
type textarea "h"
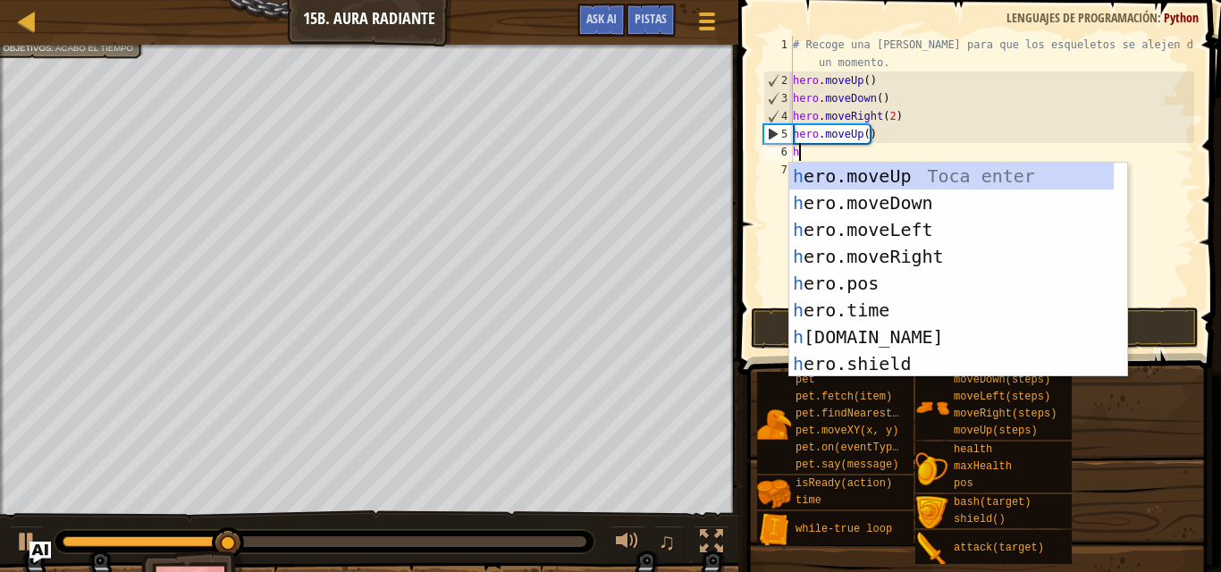
scroll to position [0, 0]
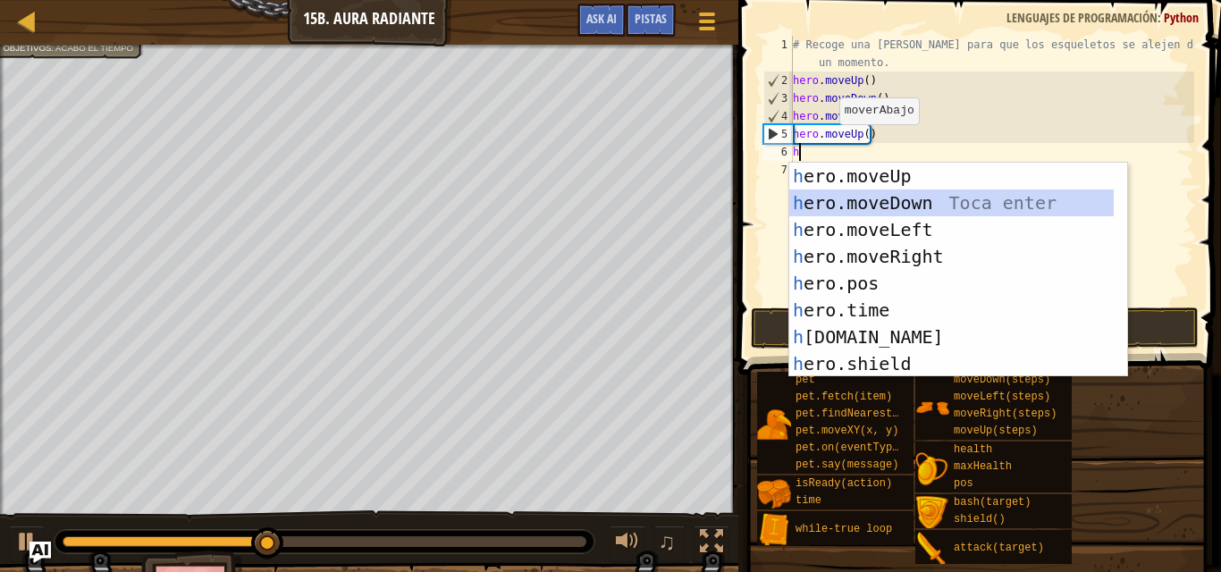
click at [895, 200] on div "h ero.moveUp Toca enter h ero.moveDown Toca enter h ero.moveLeft Toca enter h e…" at bounding box center [951, 297] width 324 height 268
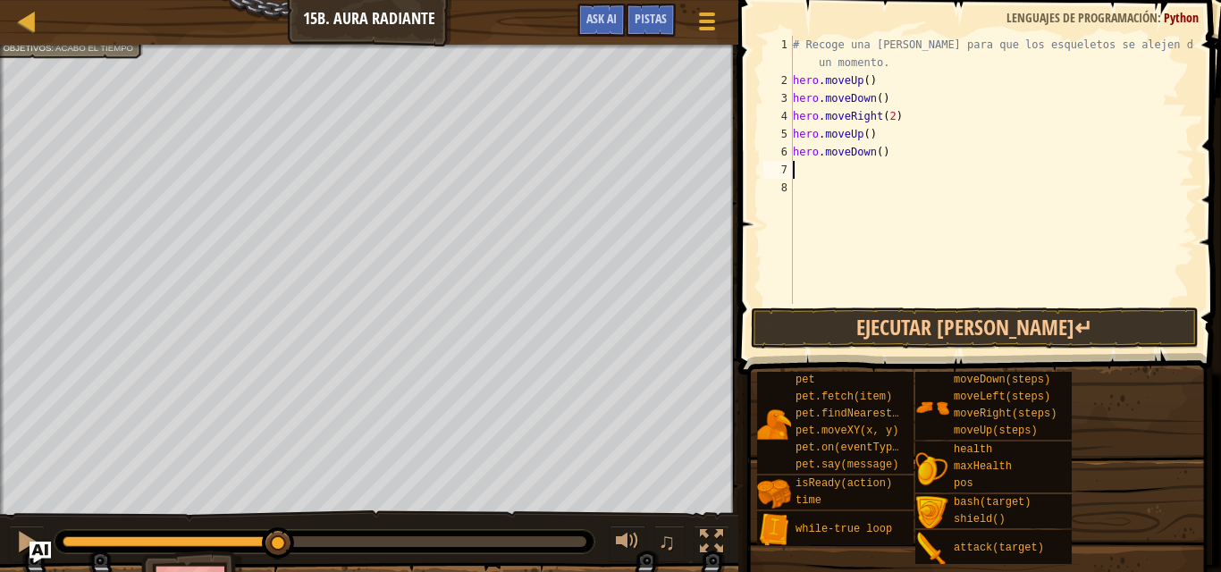
click at [811, 165] on div "# Recoge una [PERSON_NAME] para que los esqueletos se alejen de ti por un momen…" at bounding box center [991, 197] width 405 height 322
type textarea "h"
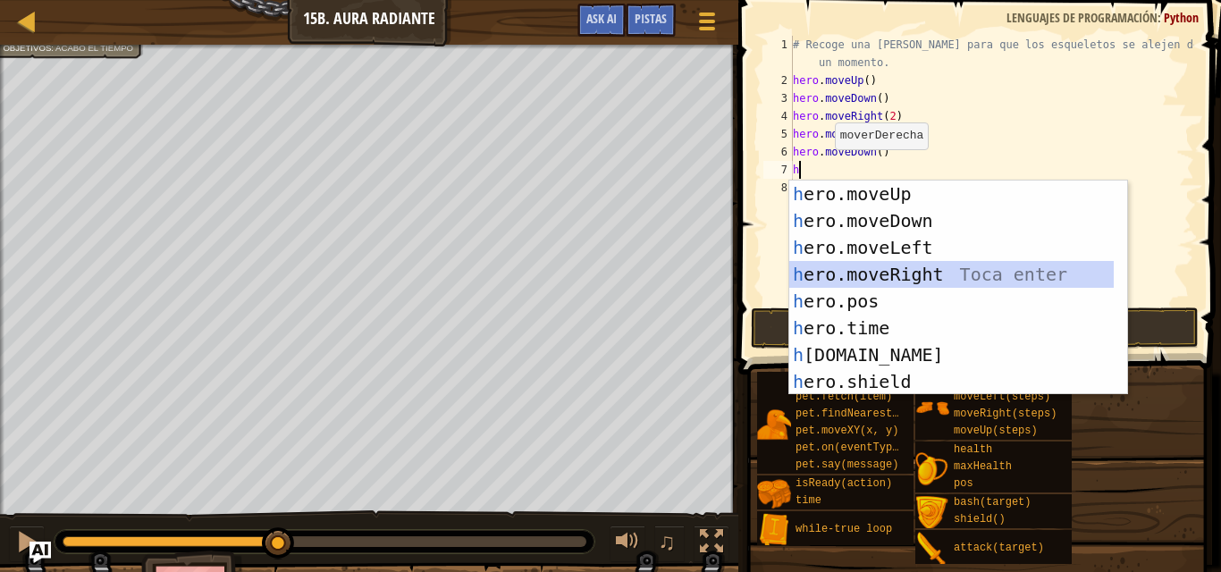
click at [897, 272] on div "h ero.moveUp Toca enter h ero.moveDown Toca enter h ero.moveLeft Toca enter h e…" at bounding box center [951, 315] width 324 height 268
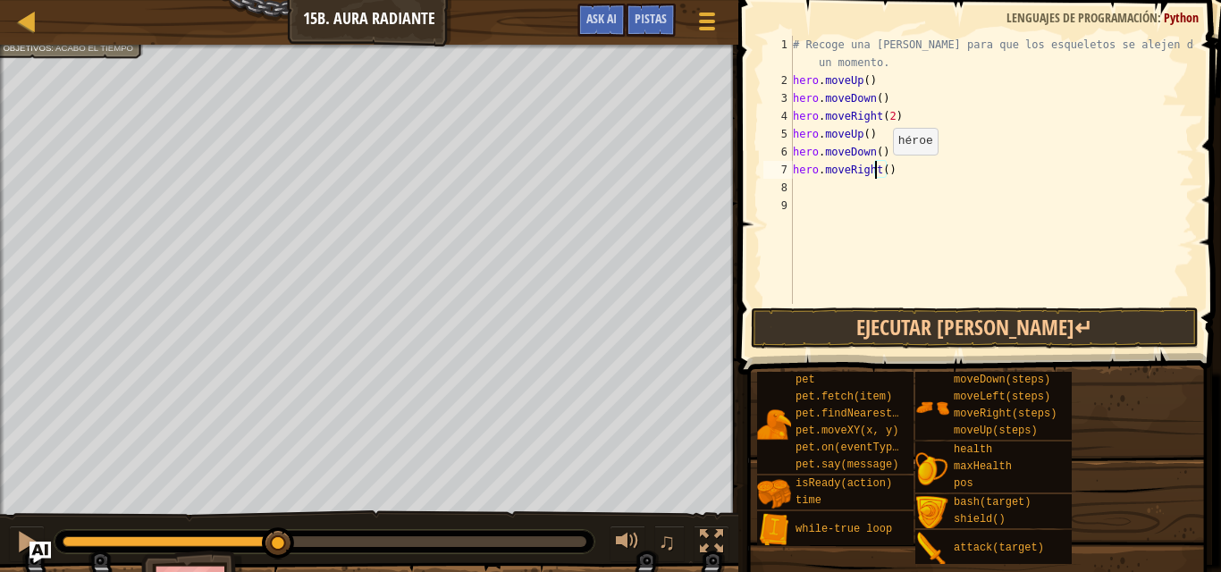
click at [878, 173] on div "# Recoge una [PERSON_NAME] para que los esqueletos se alejen de ti por un momen…" at bounding box center [991, 197] width 405 height 322
click at [880, 171] on div "# Recoge una [PERSON_NAME] para que los esqueletos se alejen de ti por un momen…" at bounding box center [991, 197] width 405 height 322
type textarea "hero.moveRight(2)"
click at [798, 182] on div "# Recoge una [PERSON_NAME] para que los esqueletos se alejen de ti por un momen…" at bounding box center [991, 197] width 405 height 322
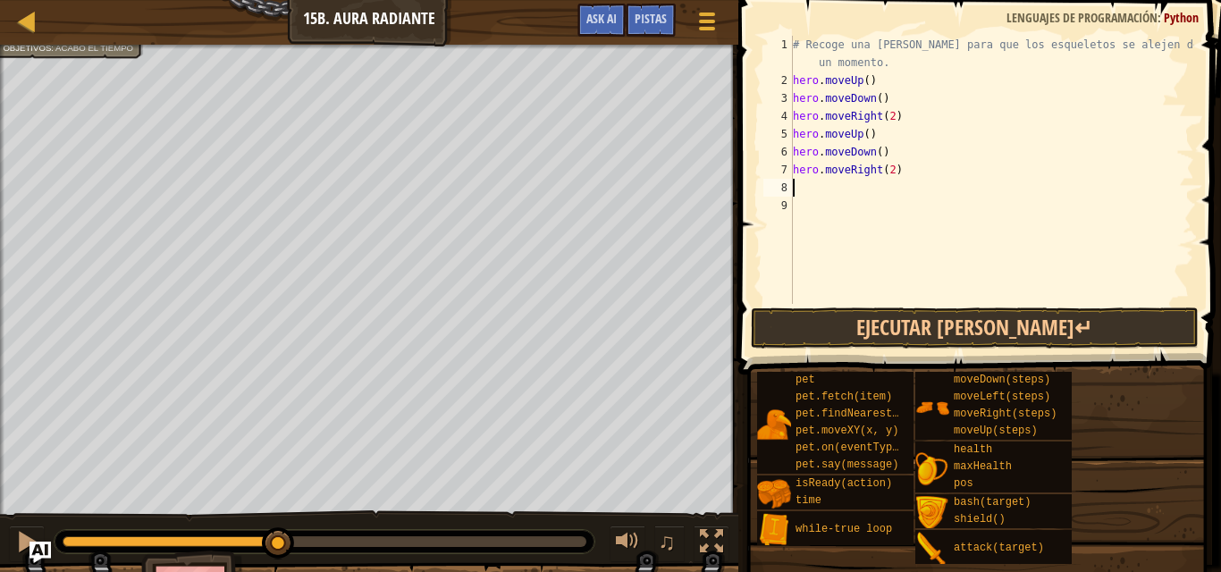
scroll to position [8, 0]
type textarea "h"
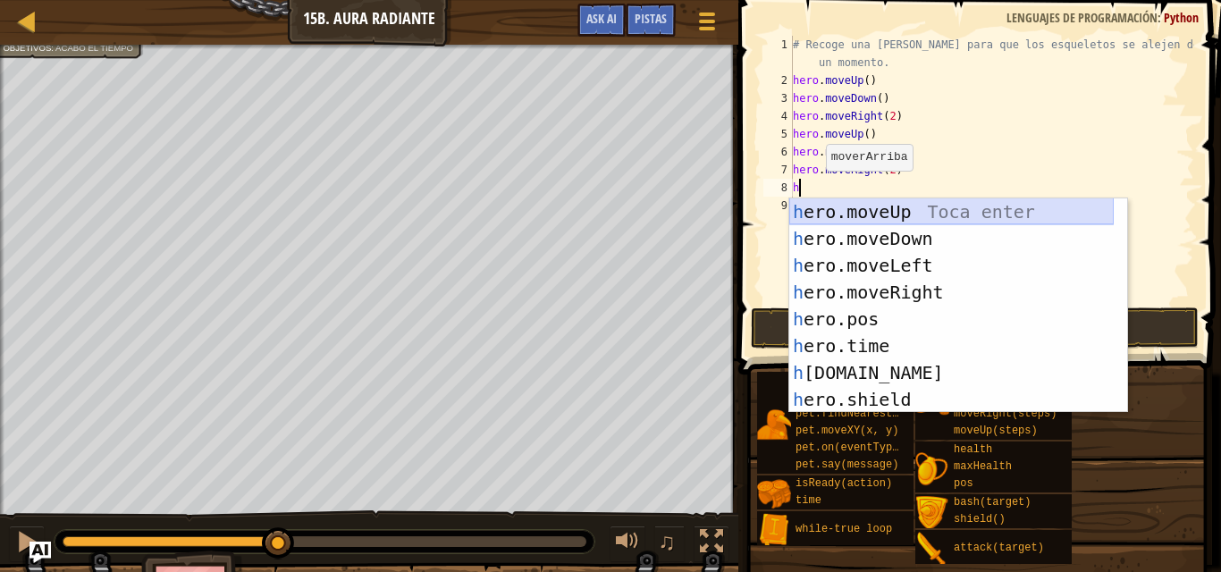
click at [877, 214] on div "h ero.moveUp Toca enter h ero.moveDown Toca enter h ero.moveLeft Toca enter h e…" at bounding box center [951, 332] width 324 height 268
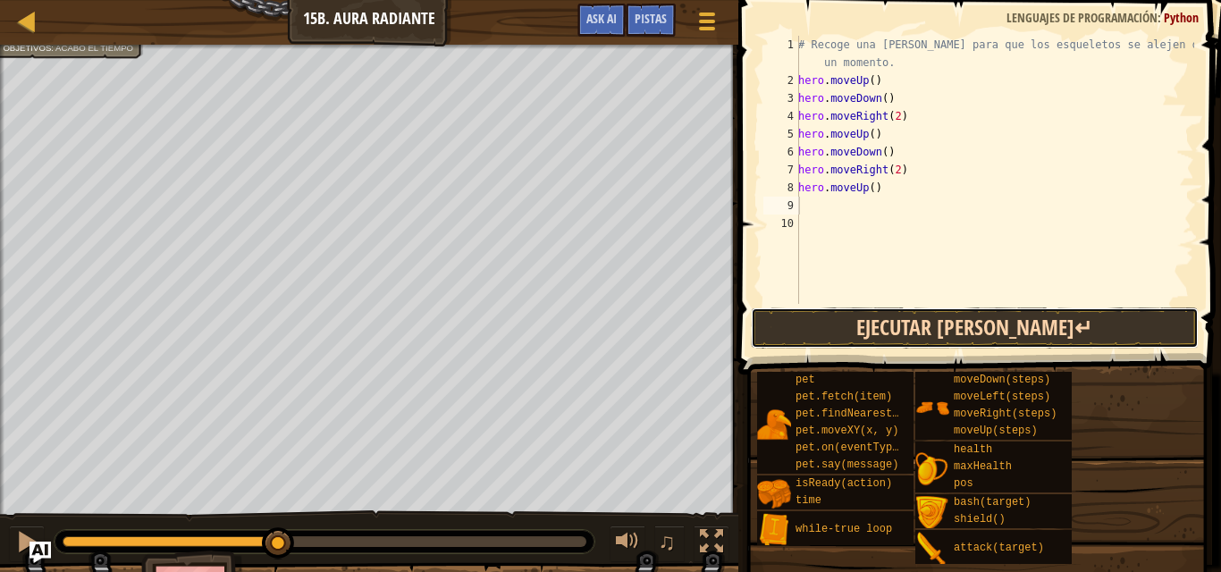
click at [819, 339] on button "Ejecutar [PERSON_NAME]↵" at bounding box center [975, 328] width 448 height 41
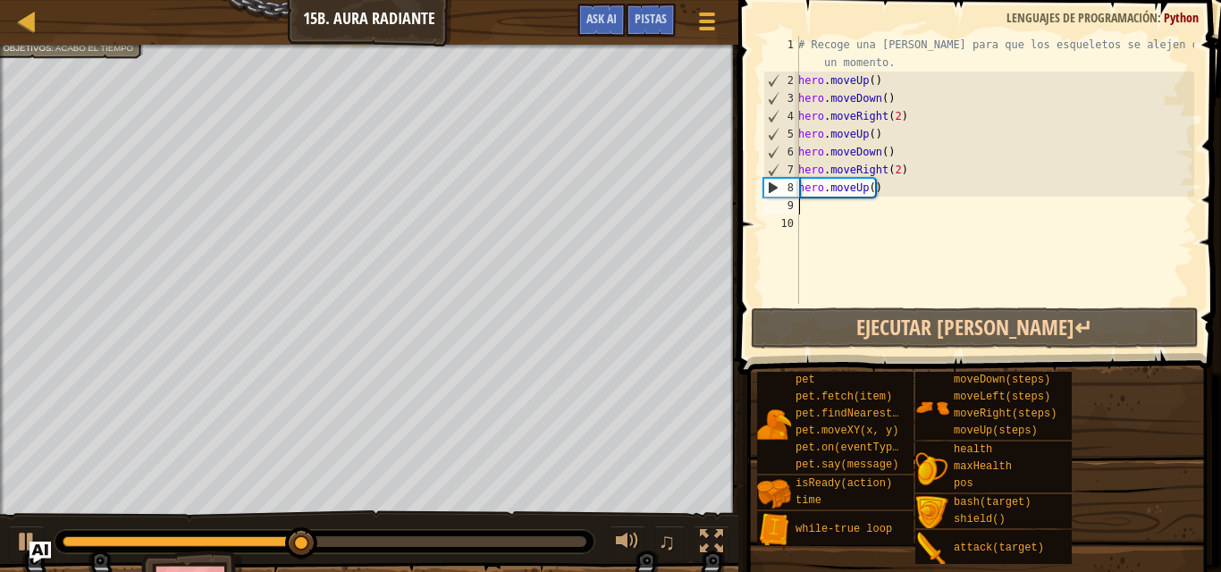
click at [803, 210] on div "# Recoge una [PERSON_NAME] para que los esqueletos se alejen de ti por un momen…" at bounding box center [995, 197] width 400 height 322
type textarea "h"
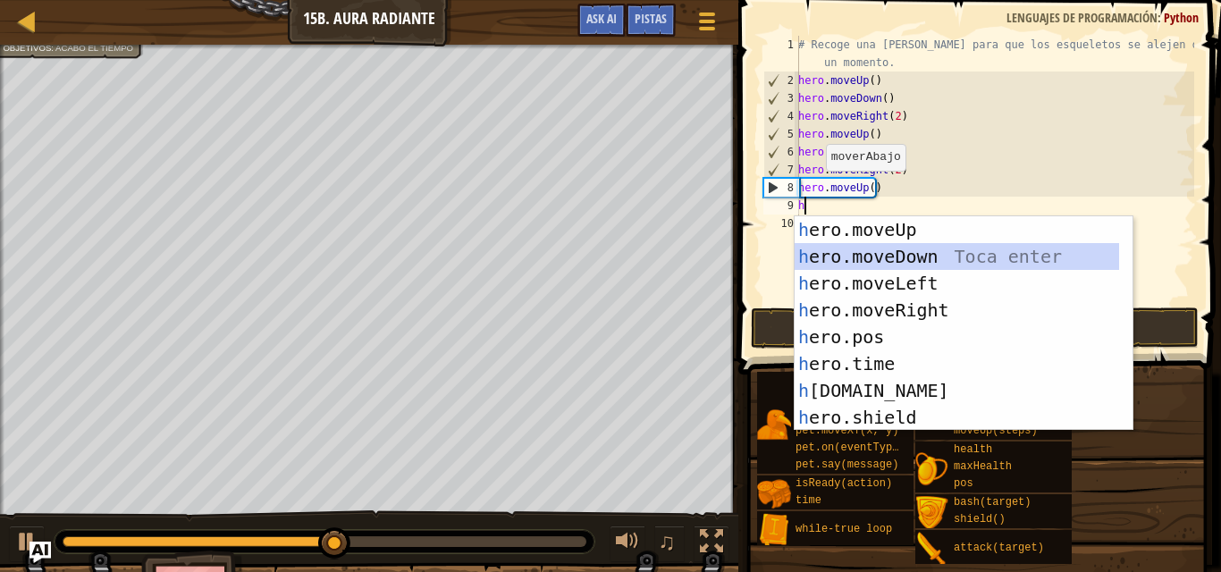
click at [855, 255] on div "h ero.moveUp Toca enter h ero.moveDown Toca enter h ero.moveLeft Toca enter h e…" at bounding box center [957, 350] width 324 height 268
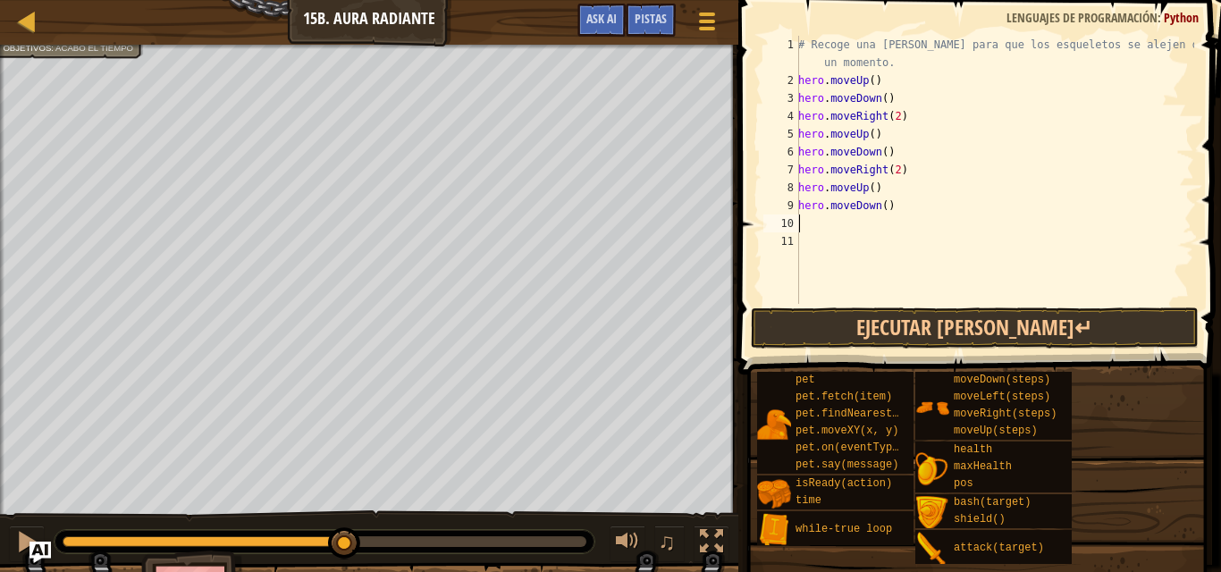
type textarea "h"
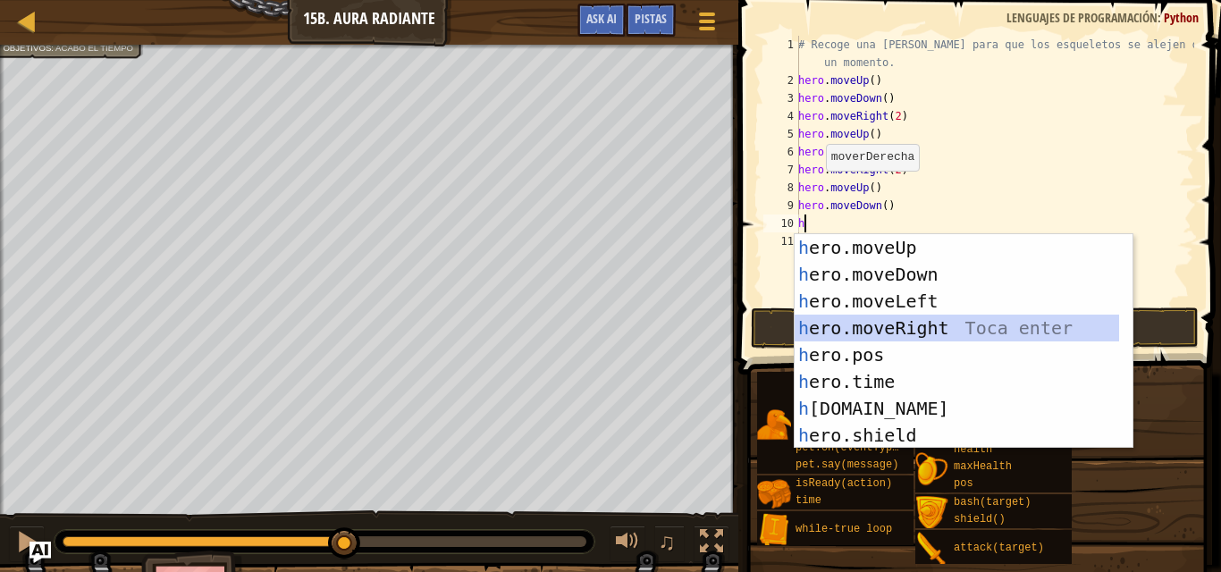
click at [871, 327] on div "h ero.moveUp Toca enter h ero.moveDown Toca enter h ero.moveLeft Toca enter h e…" at bounding box center [957, 368] width 324 height 268
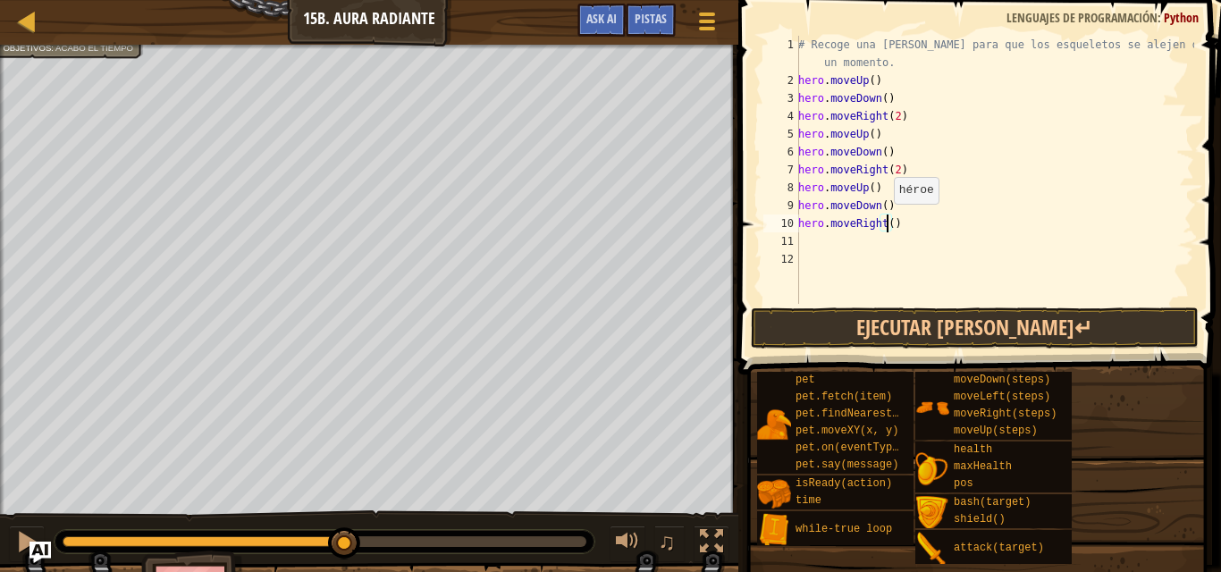
click at [884, 222] on div "# Recoge una [PERSON_NAME] para que los esqueletos se alejen de ti por un momen…" at bounding box center [995, 197] width 400 height 322
type textarea "hero.moveRight(2)"
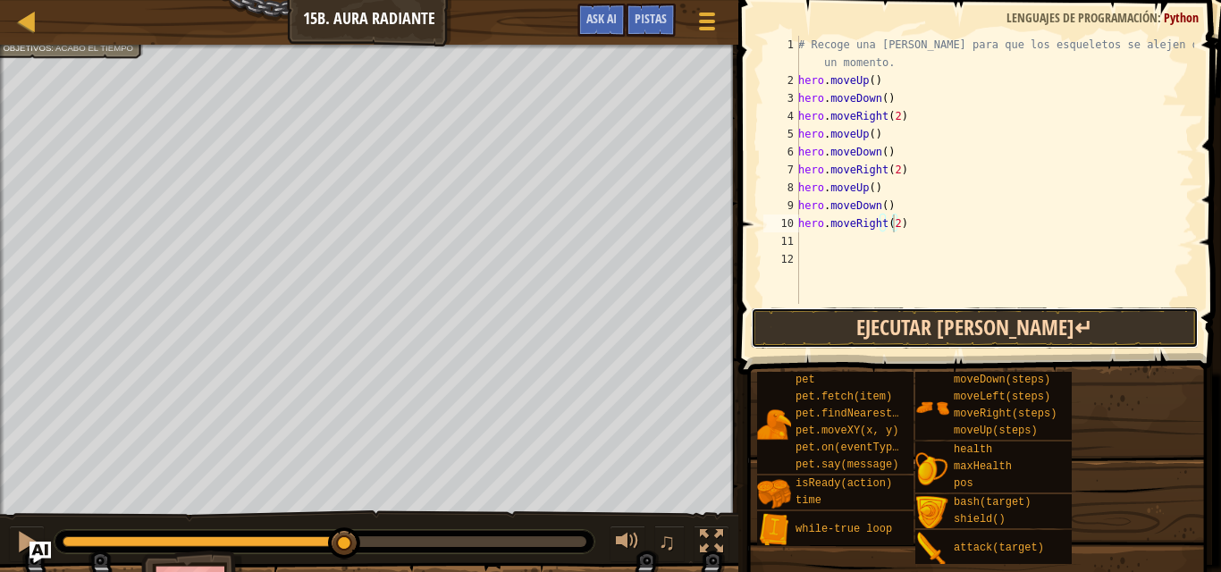
click at [886, 324] on button "Ejecutar [PERSON_NAME]↵" at bounding box center [975, 328] width 448 height 41
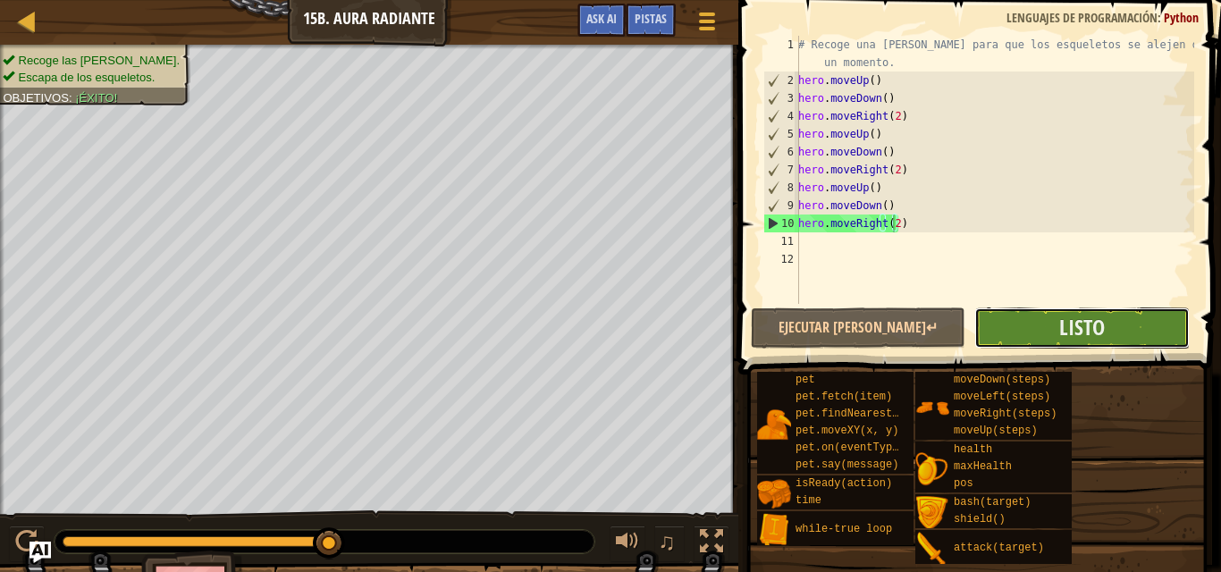
click at [1010, 326] on button "Listo" at bounding box center [1081, 328] width 215 height 41
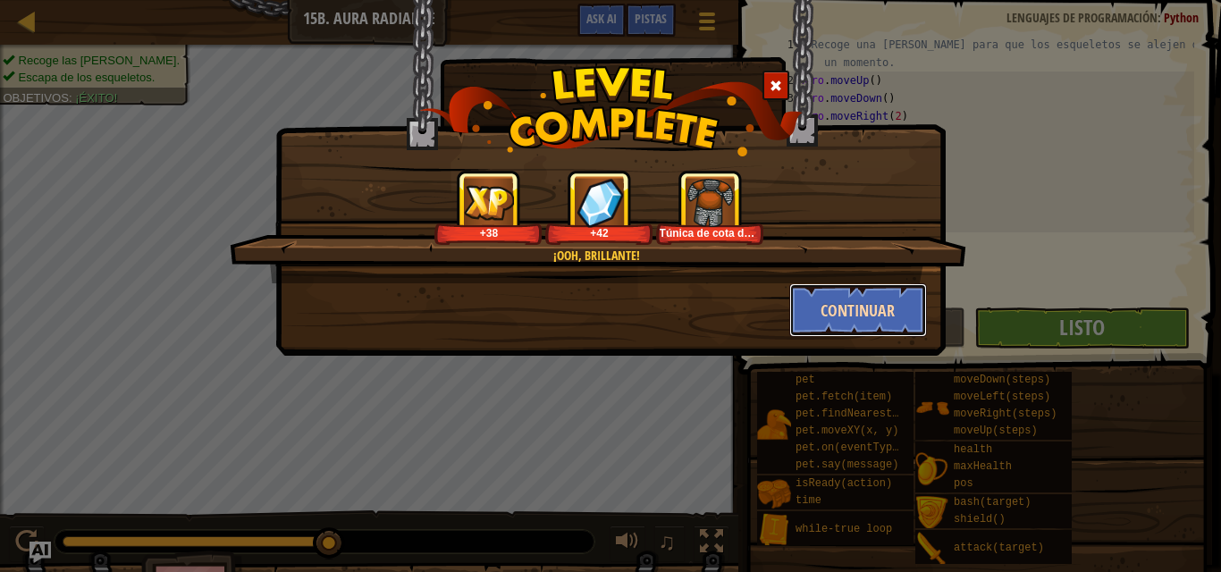
click at [871, 307] on button "Continuar" at bounding box center [858, 310] width 139 height 54
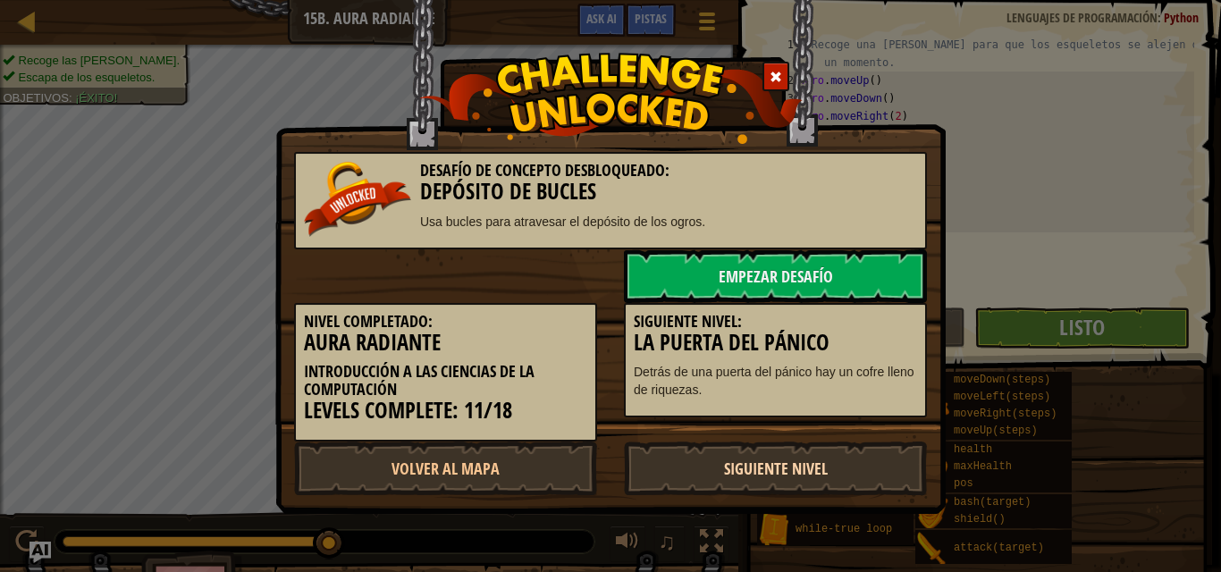
click at [796, 453] on link "Siguiente Nivel" at bounding box center [775, 469] width 303 height 54
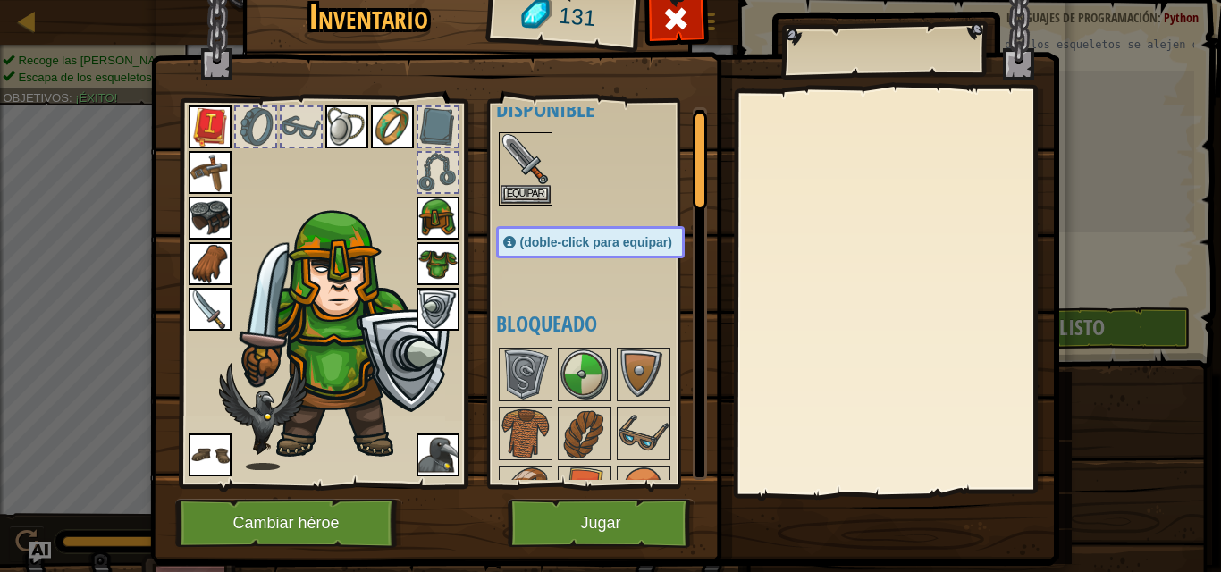
scroll to position [0, 0]
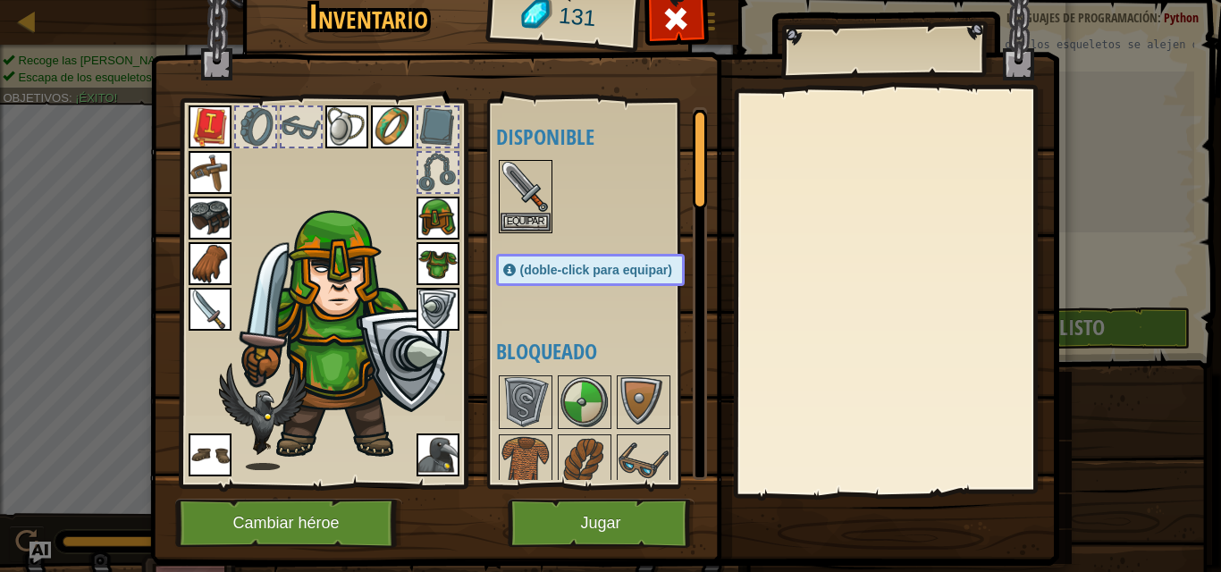
drag, startPoint x: 687, startPoint y: 140, endPoint x: 677, endPoint y: 88, distance: 53.8
click at [677, 88] on div "Inventario 131 Disponible [GEOGRAPHIC_DATA] [GEOGRAPHIC_DATA] [GEOGRAPHIC_DATA]…" at bounding box center [610, 273] width 909 height 590
click at [574, 535] on button "Jugar" at bounding box center [601, 523] width 187 height 49
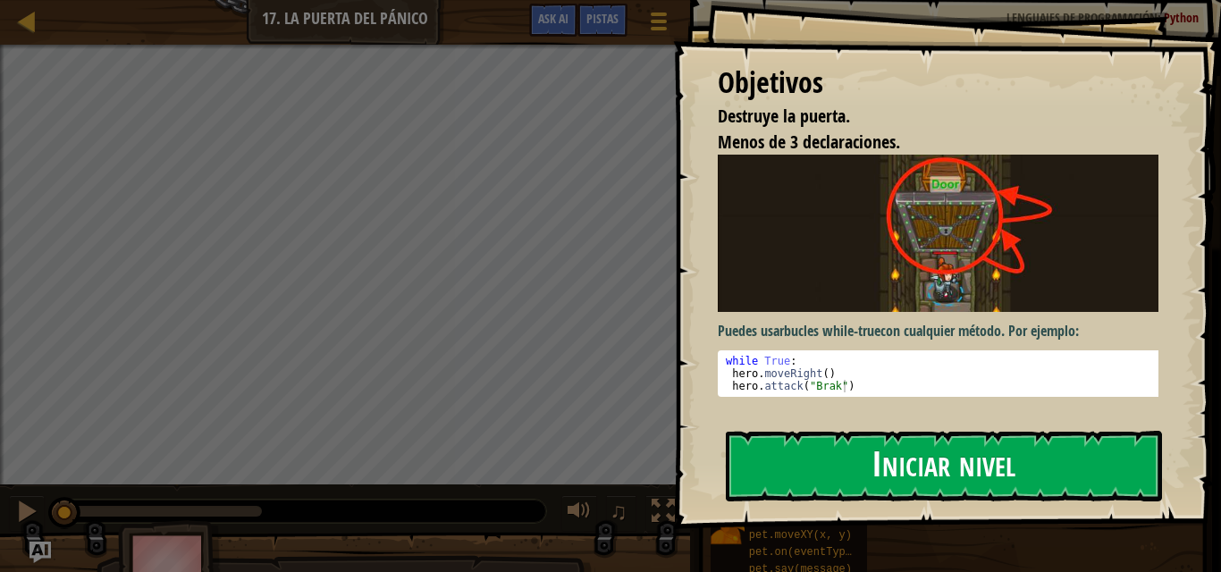
click at [781, 468] on button "Iniciar nivel" at bounding box center [944, 466] width 436 height 71
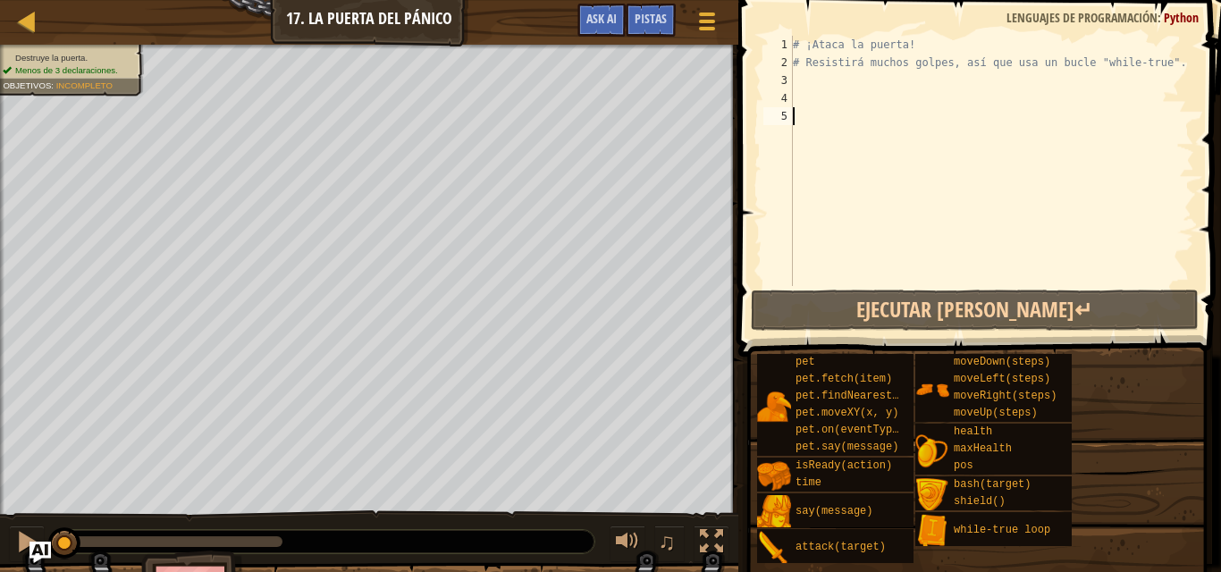
click at [798, 72] on div "# ¡Ataca la puerta! # Resistirá muchos golpes, así que usa un bucle "while-true…" at bounding box center [991, 179] width 405 height 286
type textarea "h"
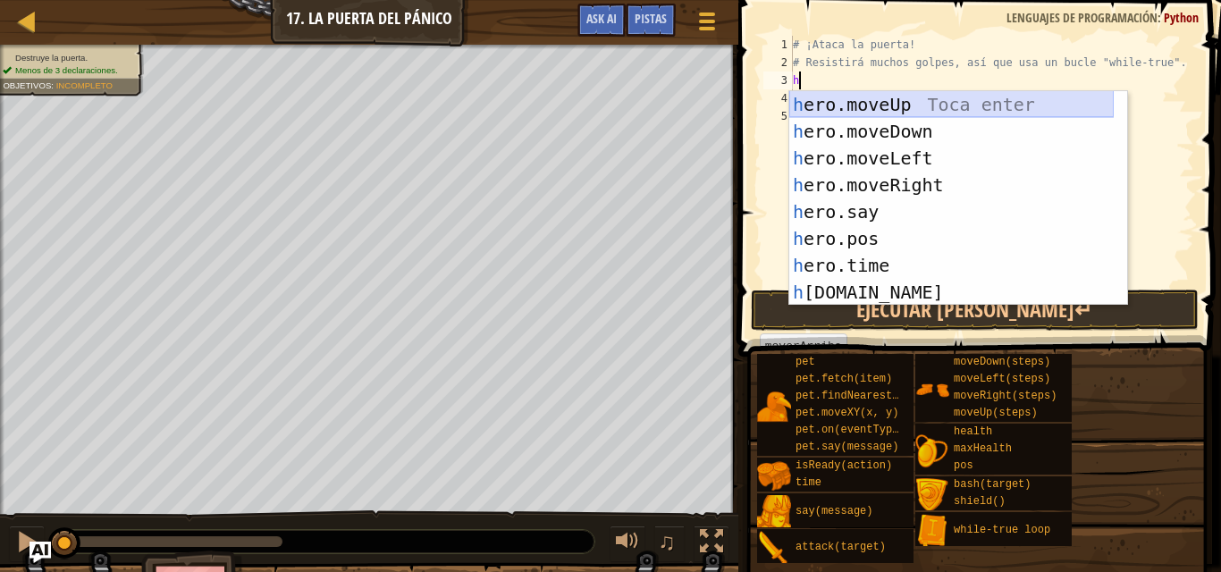
click at [852, 110] on div "h ero.moveUp Toca enter h ero.moveDown Toca enter h ero.moveLeft Toca enter h e…" at bounding box center [951, 225] width 324 height 268
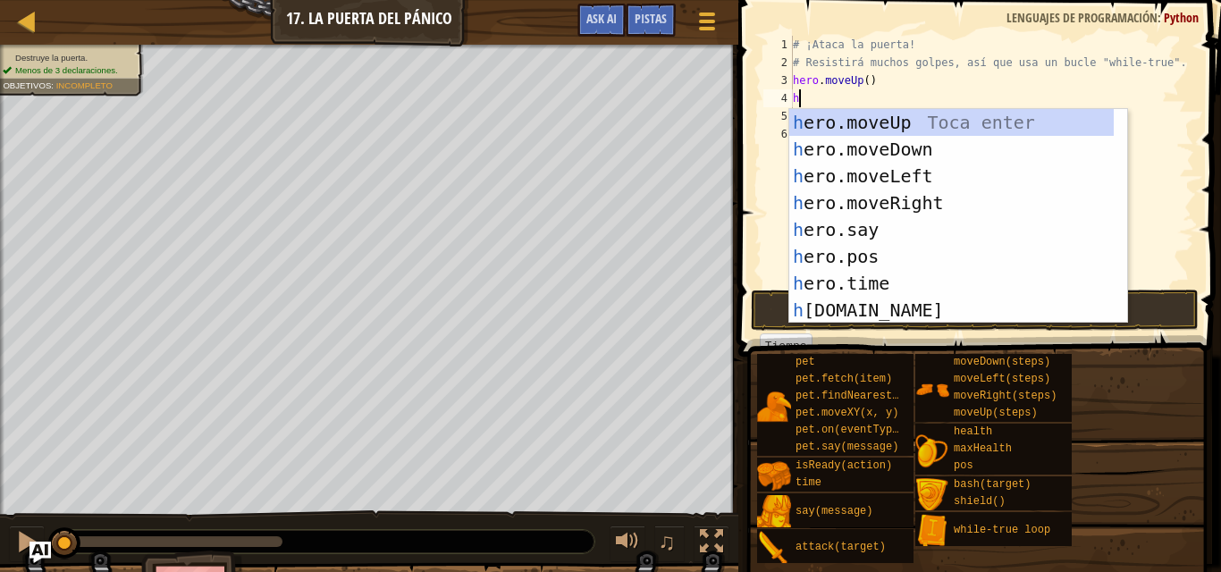
type textarea "h"
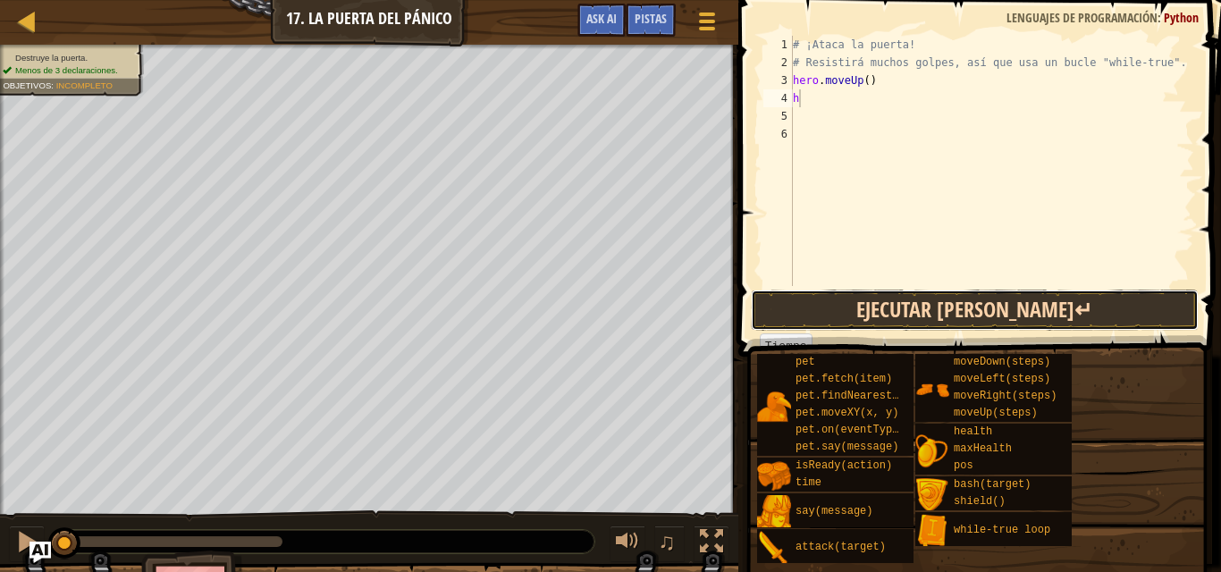
click at [753, 311] on button "Ejecutar [PERSON_NAME]↵" at bounding box center [975, 310] width 448 height 41
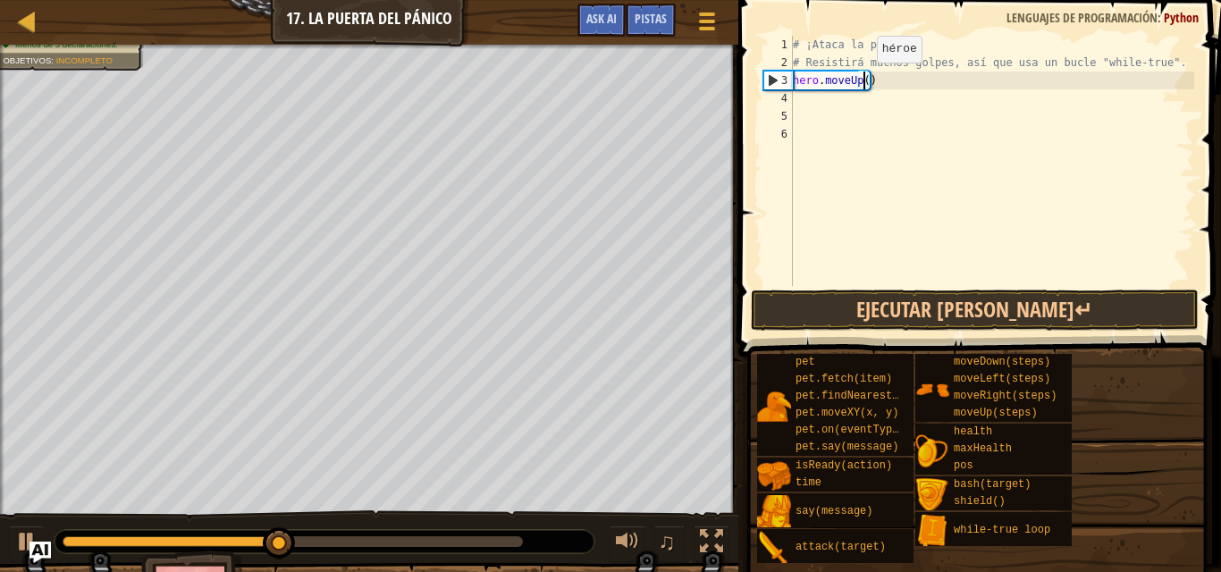
click at [862, 80] on div "# ¡Ataca la puerta! # Resistirá muchos golpes, así que usa un bucle "while-true…" at bounding box center [991, 179] width 405 height 286
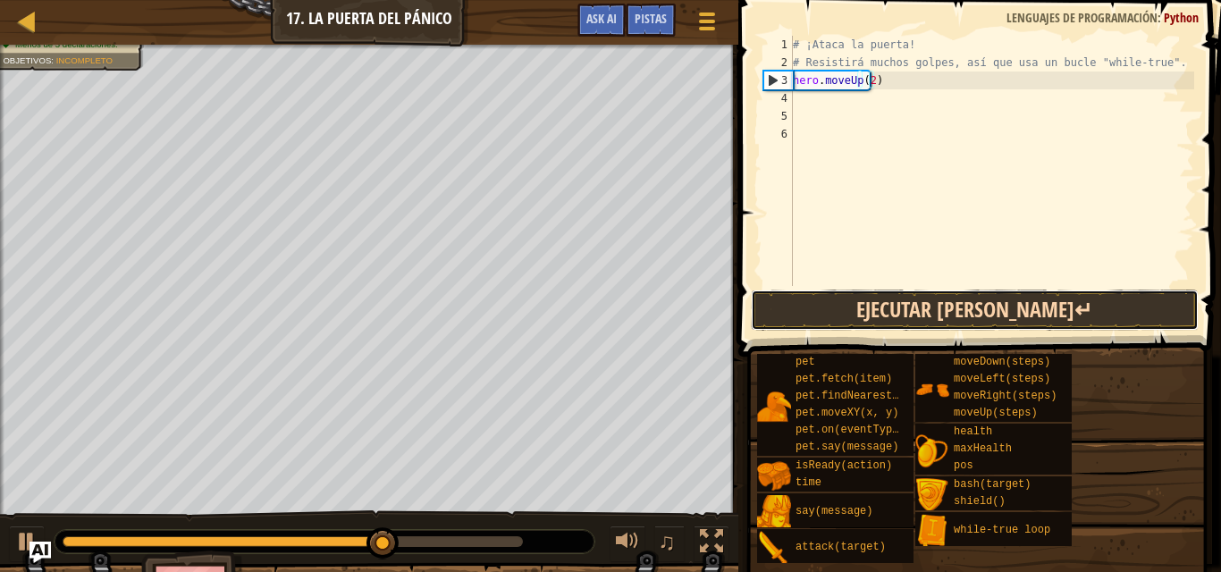
click at [856, 310] on button "Ejecutar [PERSON_NAME]↵" at bounding box center [975, 310] width 448 height 41
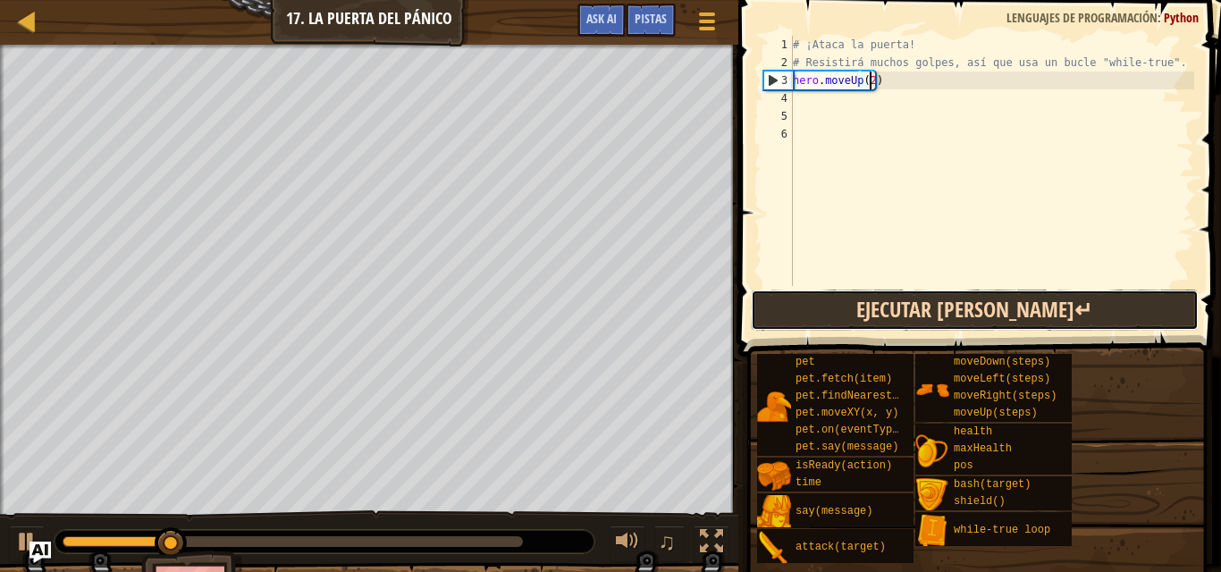
click at [856, 310] on button "Ejecutar [PERSON_NAME]↵" at bounding box center [975, 310] width 448 height 41
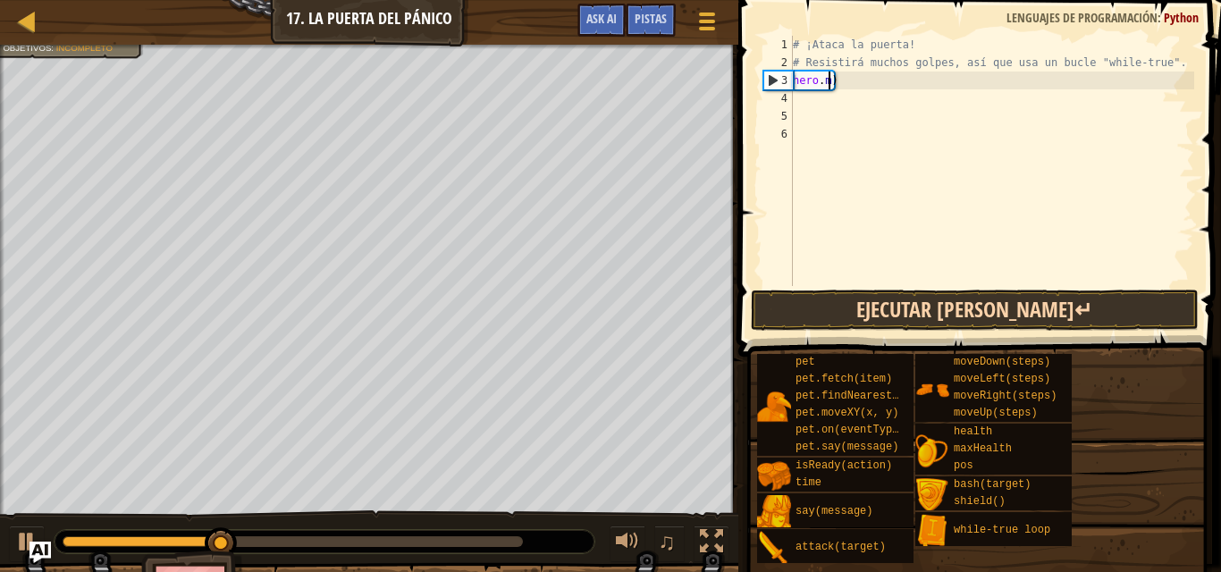
scroll to position [8, 2]
type textarea ")"
click at [808, 80] on div "# ¡Ataca la puerta! # Resistirá muchos golpes, así que usa un bucle "while-true…" at bounding box center [991, 179] width 405 height 286
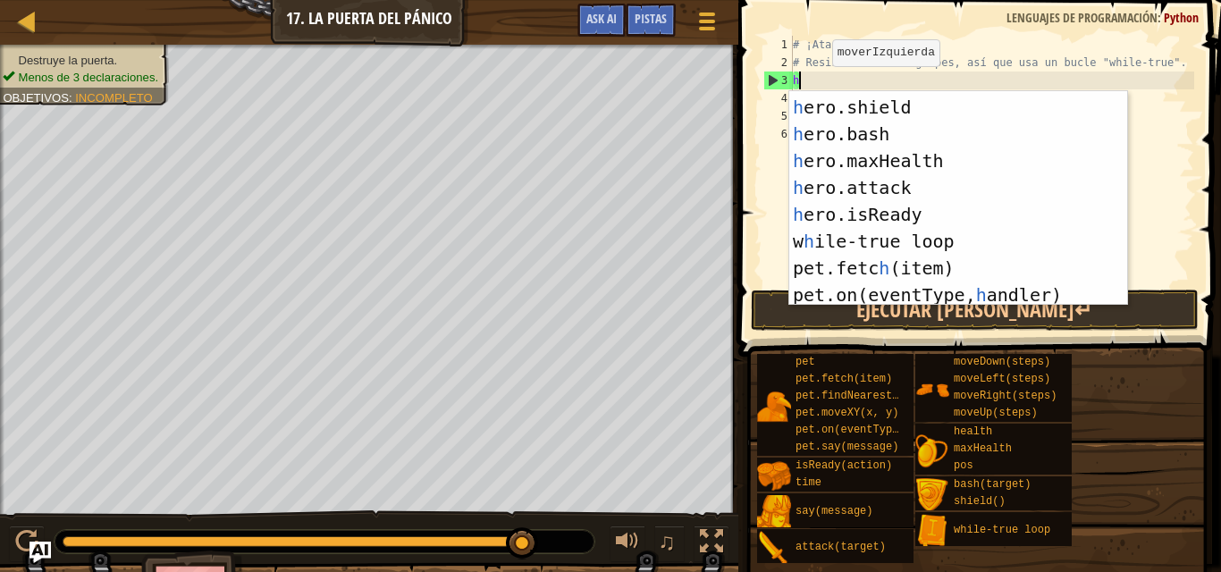
scroll to position [212, 0]
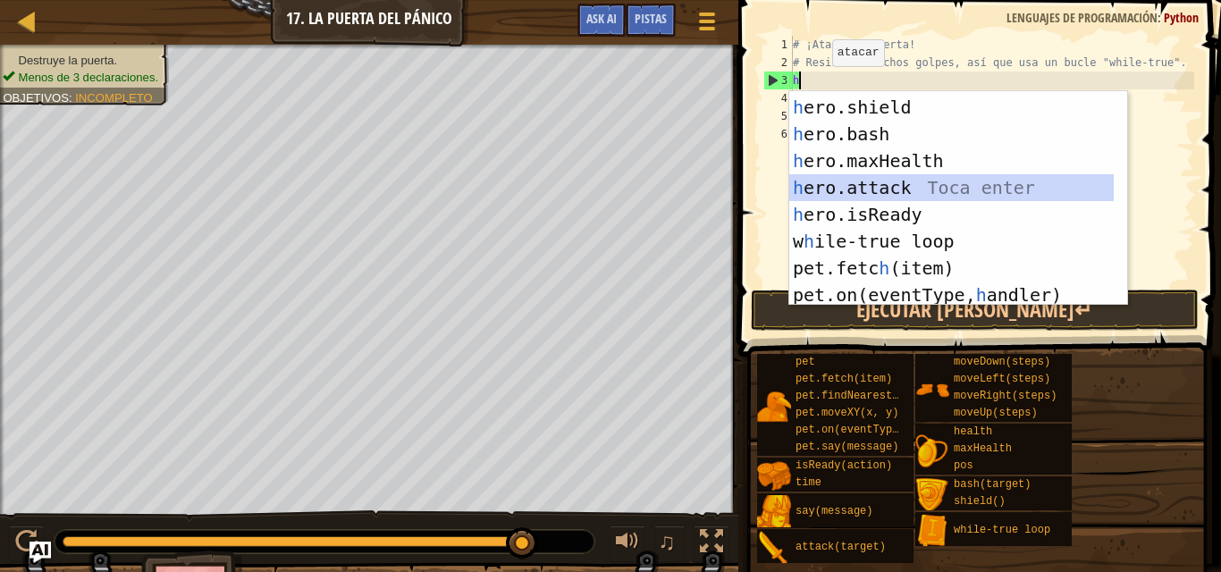
click at [847, 180] on div "h [DOMAIN_NAME] Toca enter h ero.shield Toca enter h ero.bash Toca enter h ero.…" at bounding box center [951, 201] width 324 height 268
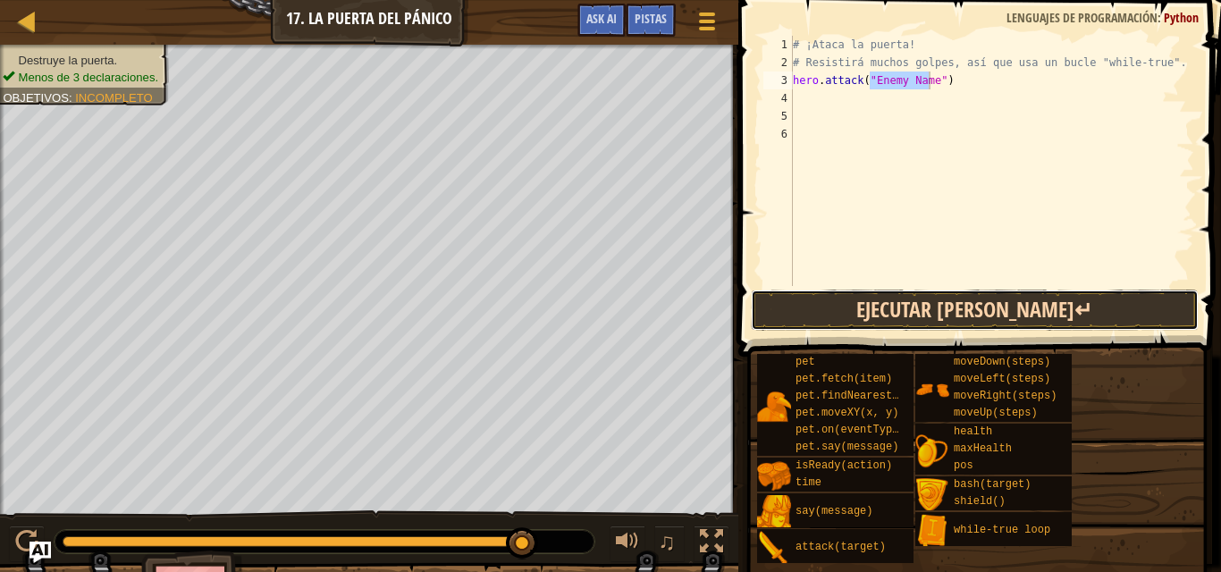
click at [854, 315] on button "Ejecutar [PERSON_NAME]↵" at bounding box center [975, 310] width 448 height 41
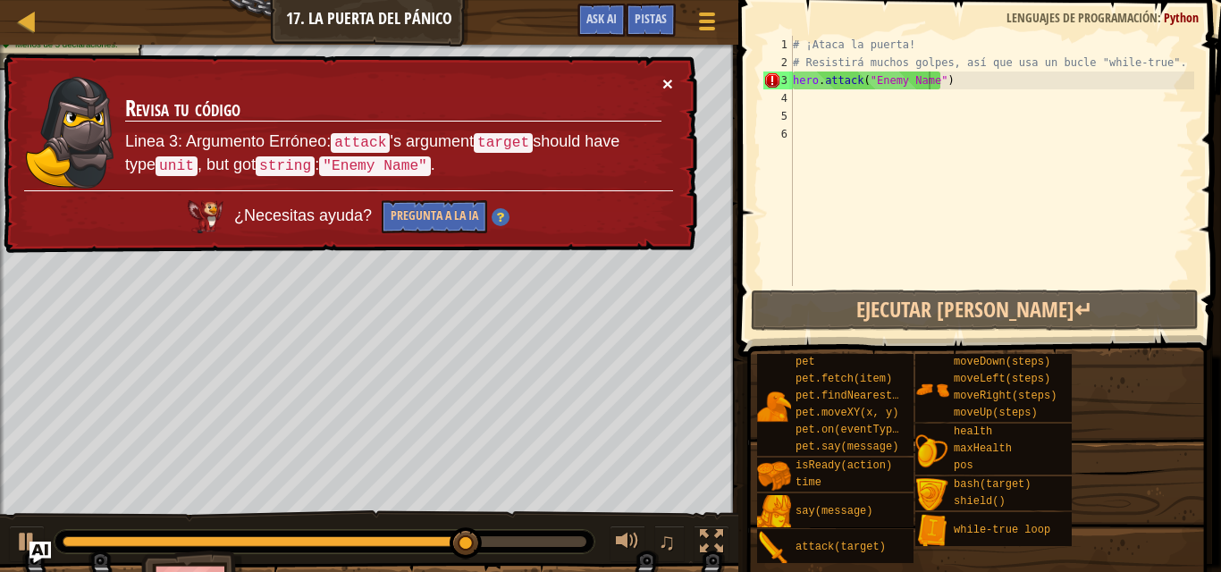
click at [670, 75] on button "×" at bounding box center [667, 83] width 11 height 19
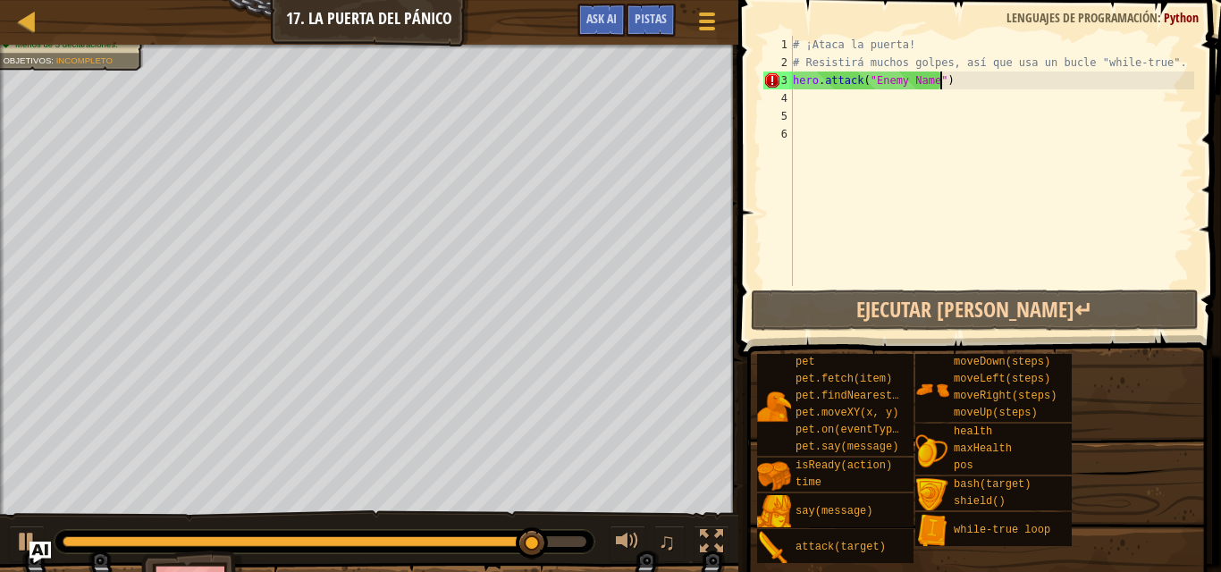
click at [940, 76] on div "# ¡Ataca la puerta! # Resistirá muchos golpes, así que usa un bucle "while-true…" at bounding box center [991, 179] width 405 height 286
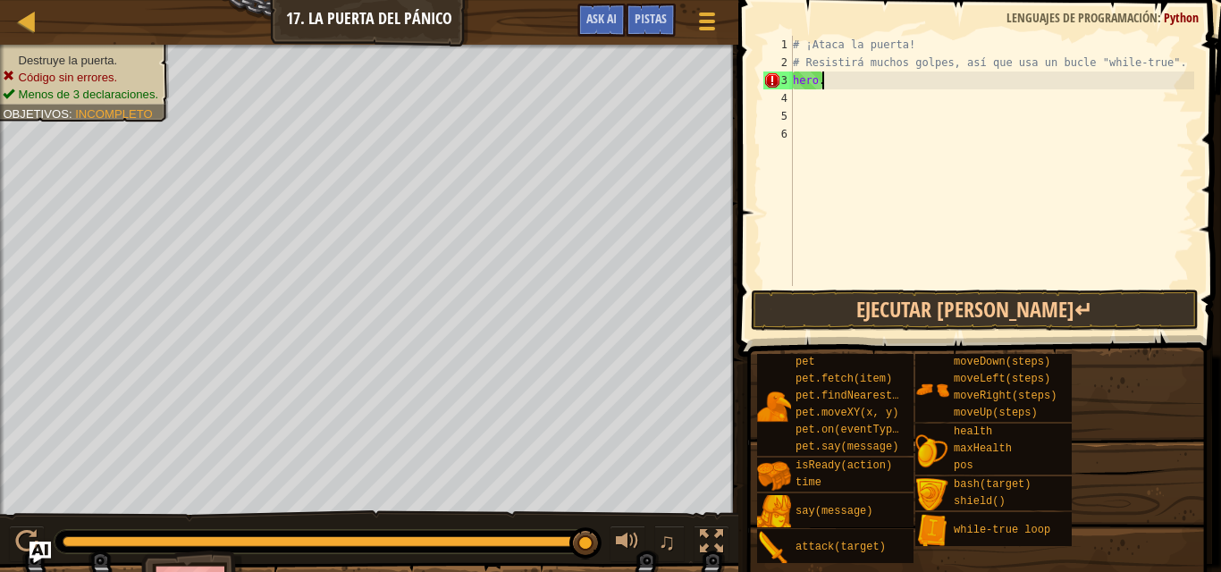
type textarea "h"
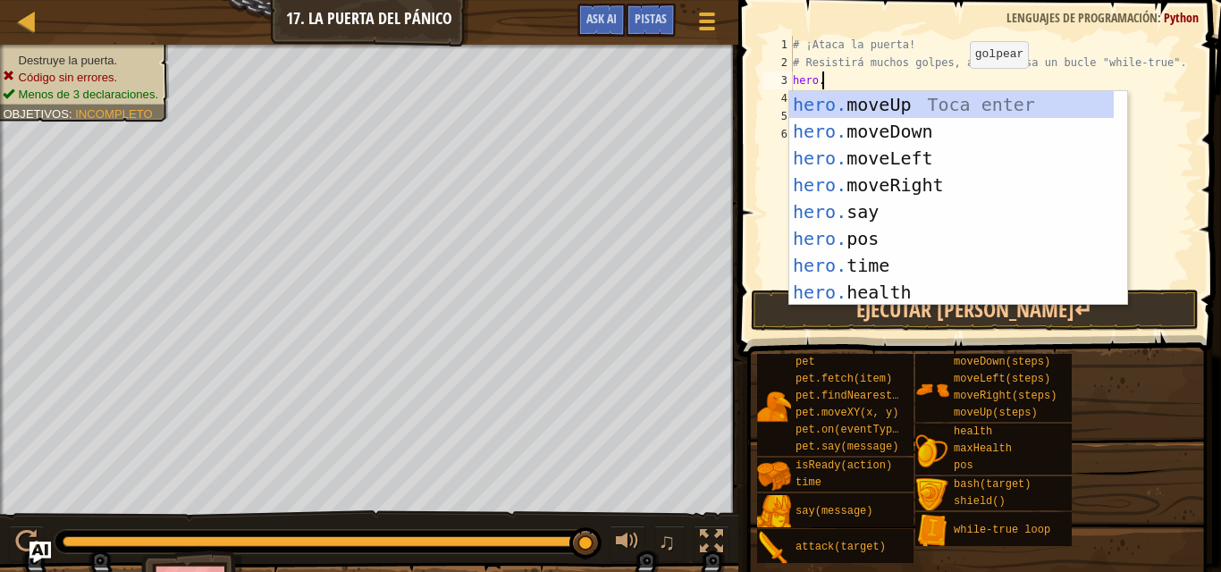
scroll to position [8, 2]
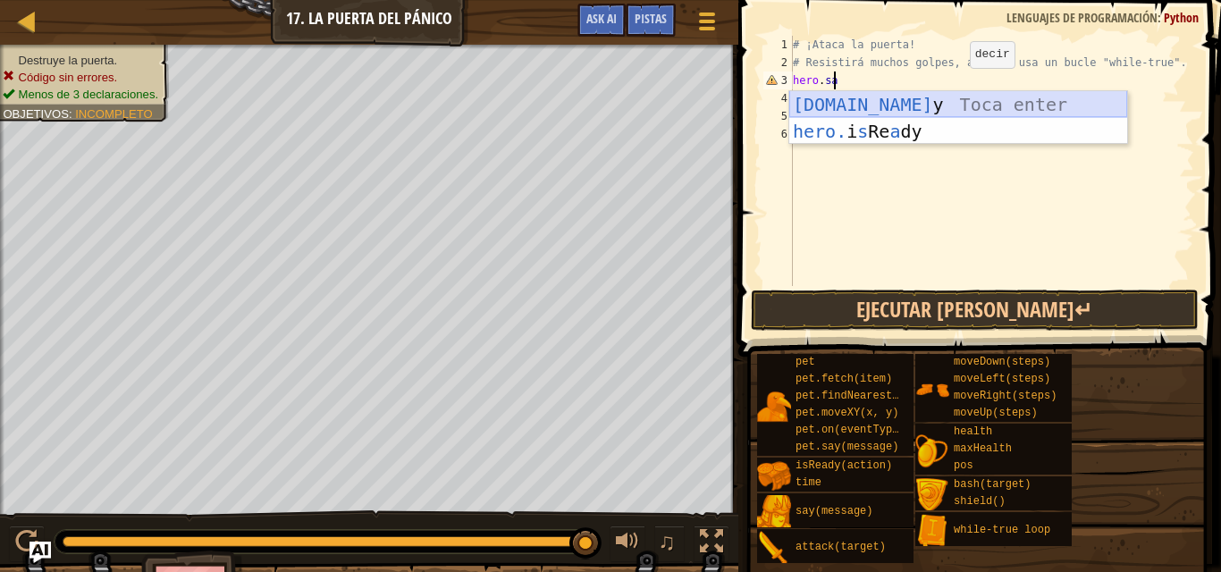
click at [931, 105] on div "[DOMAIN_NAME] y Toca enter hero. i s Re a dy Toca enter" at bounding box center [958, 144] width 338 height 107
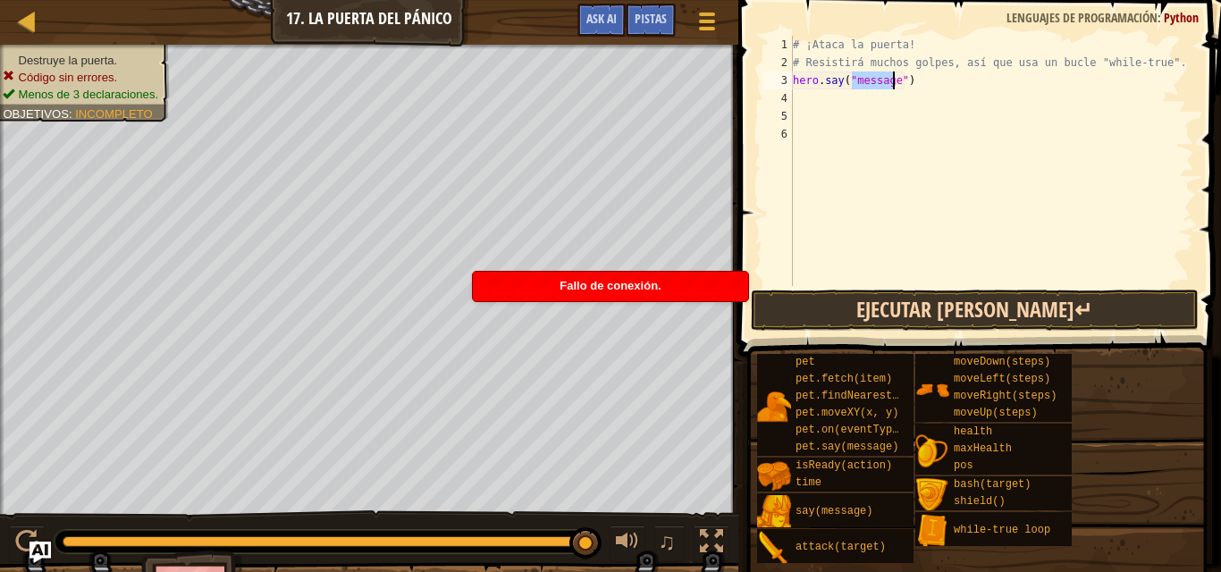
type textarea "hero.say("message")"
click at [883, 315] on button "Ejecutar [PERSON_NAME]↵" at bounding box center [975, 310] width 448 height 41
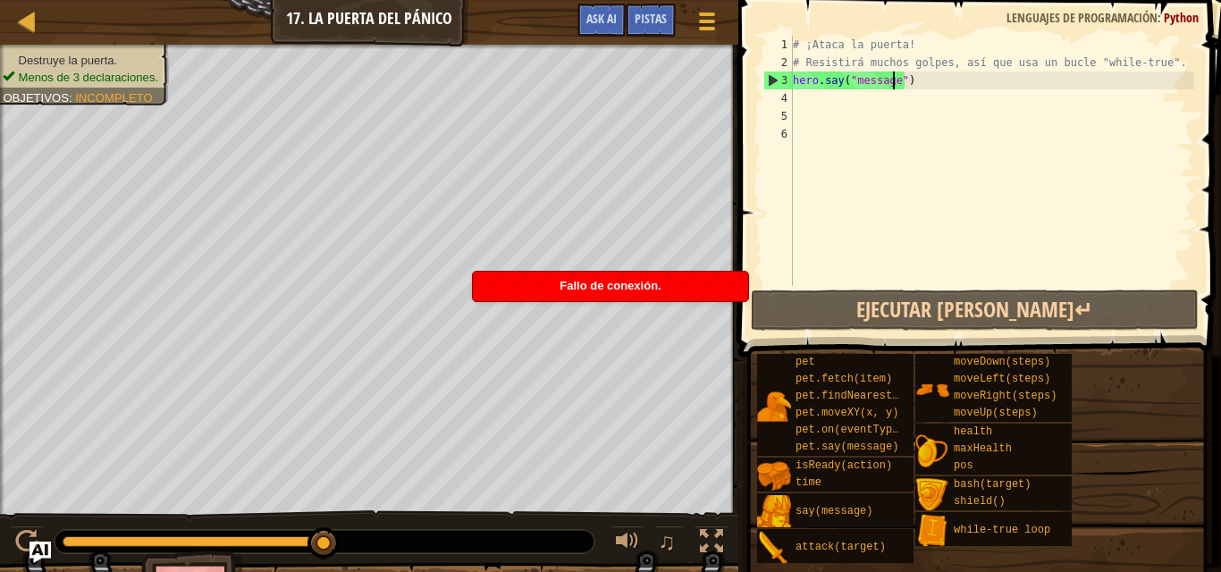
click at [908, 90] on div "# ¡Ataca la puerta! # Resistirá muchos golpes, así que usa un bucle "while-true…" at bounding box center [991, 179] width 405 height 286
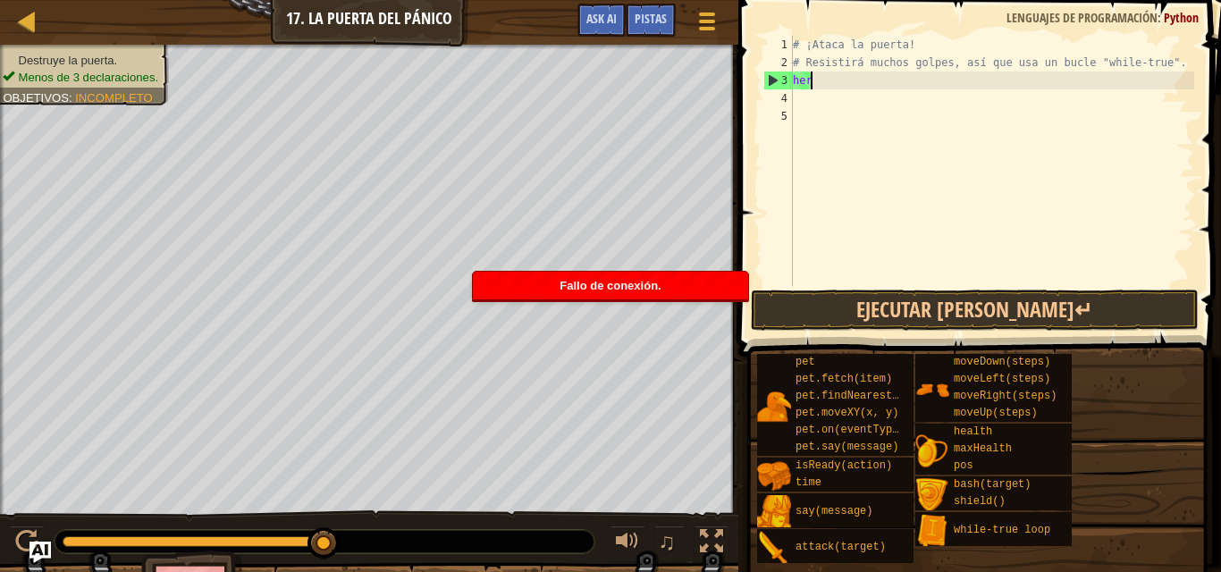
type textarea "h"
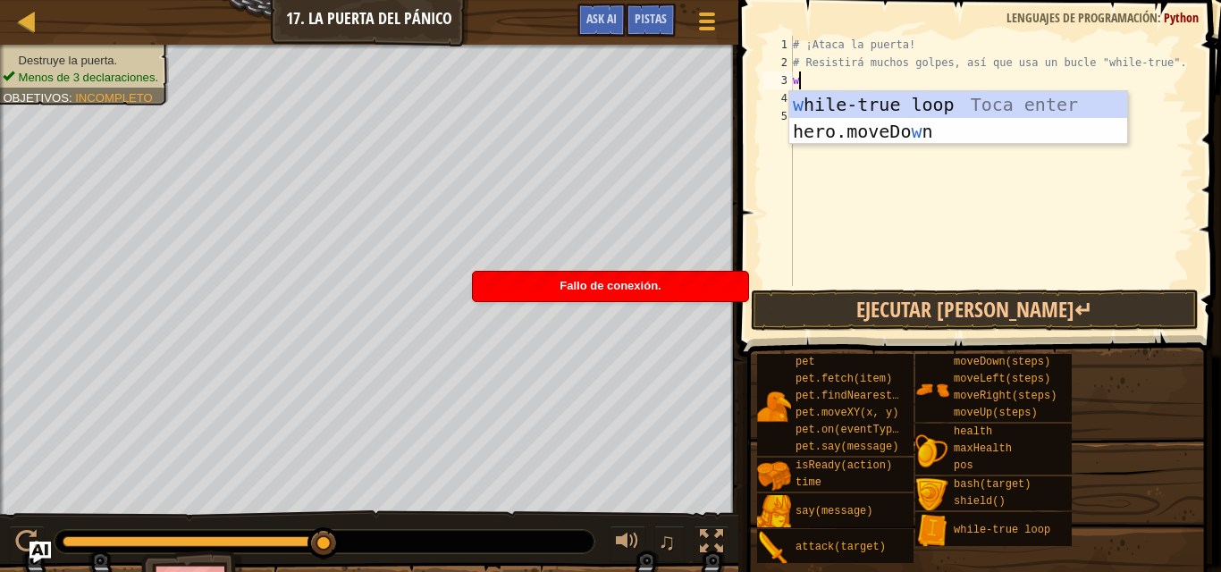
type textarea "w"
click at [855, 98] on div "w hile-true loop Toca enter hero.moveDo w n [GEOGRAPHIC_DATA] enter" at bounding box center [958, 144] width 338 height 107
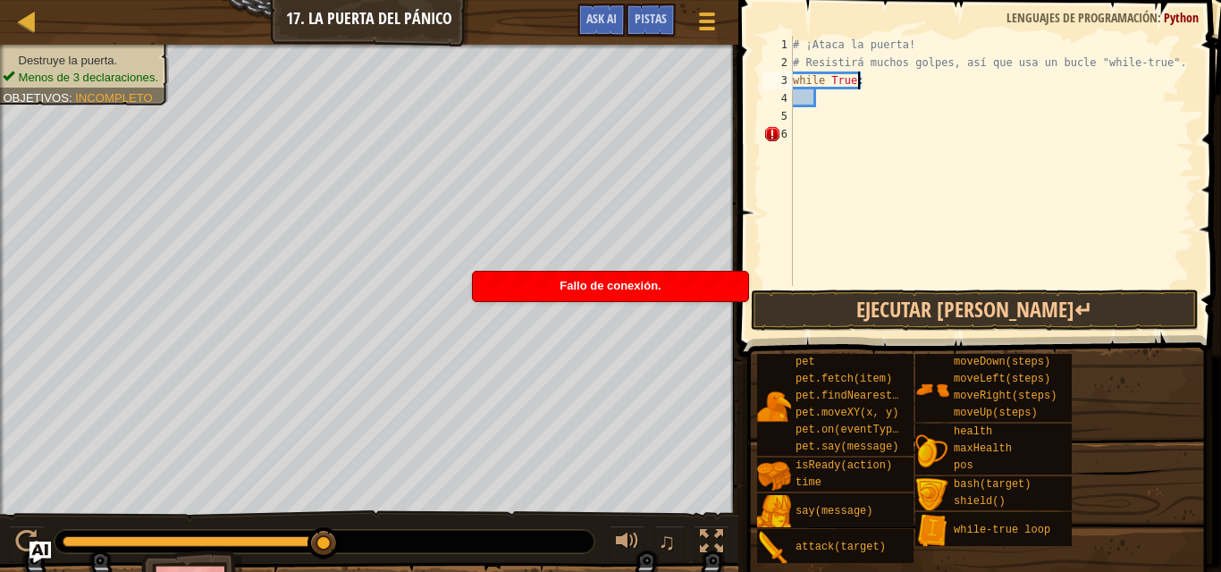
click at [861, 83] on div "# ¡Ataca la puerta! # Resistirá muchos golpes, así que usa un bucle "while-true…" at bounding box center [991, 179] width 405 height 286
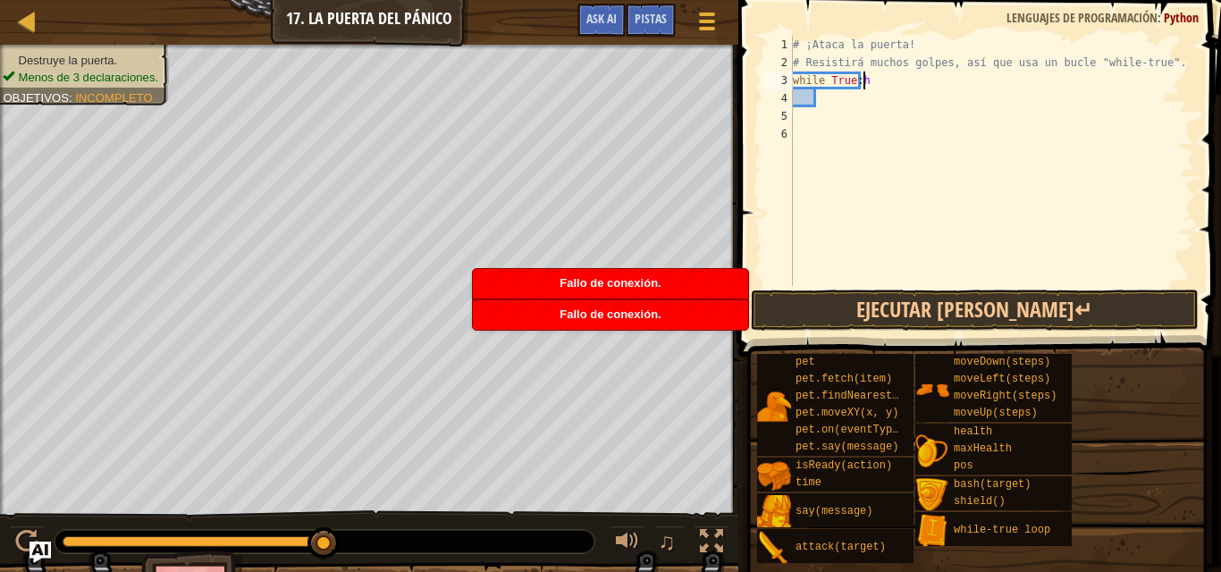
type textarea "while True:"
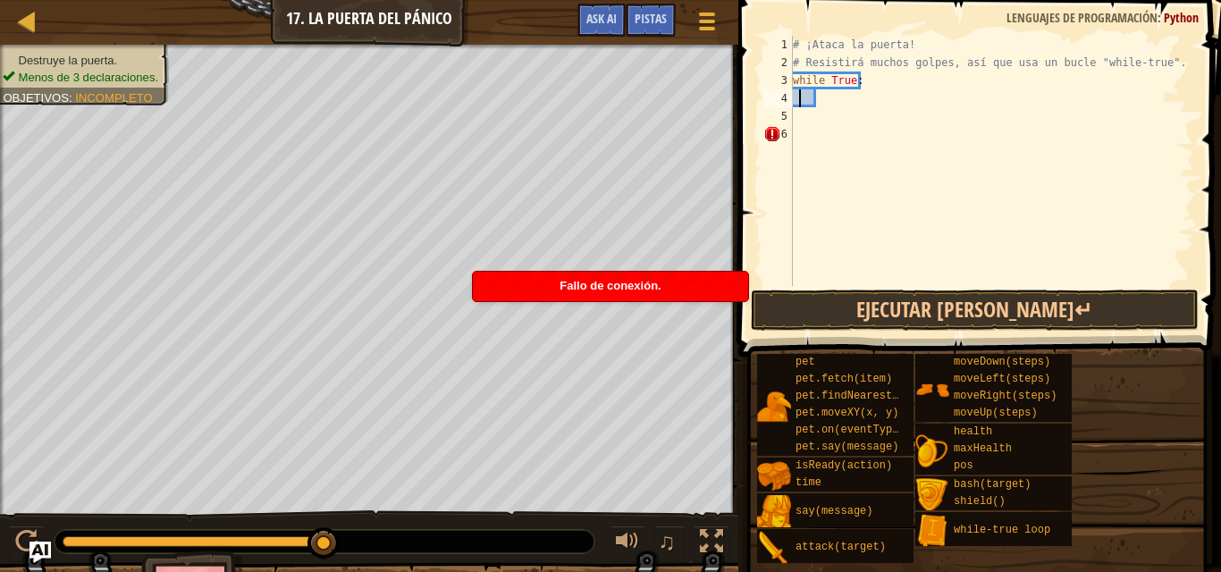
click at [798, 95] on div "# ¡Ataca la puerta! # Resistirá muchos golpes, así que usa un bucle "while-true…" at bounding box center [991, 179] width 405 height 286
type textarea "h"
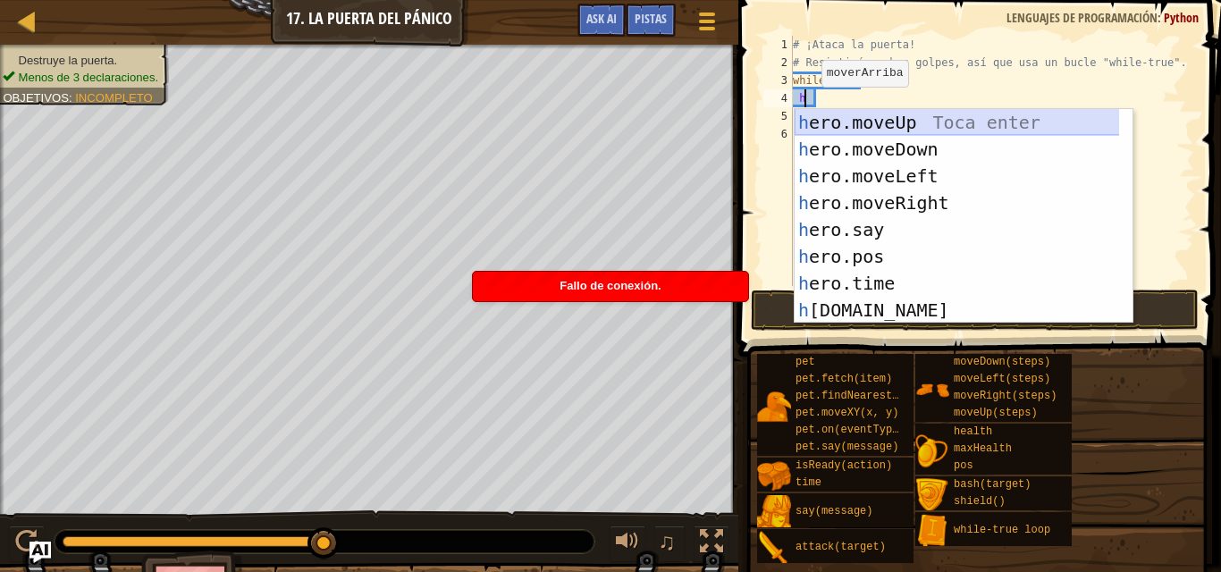
click at [872, 118] on div "h ero.moveUp Toca enter h ero.moveDown Toca enter h ero.moveLeft Toca enter h e…" at bounding box center [964, 243] width 338 height 268
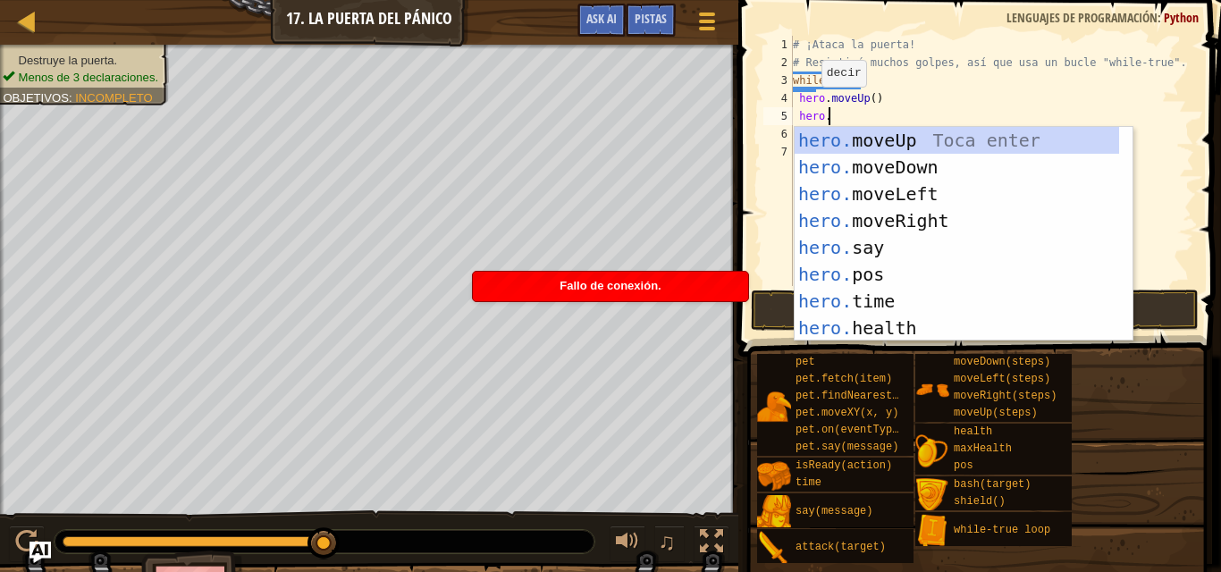
scroll to position [8, 3]
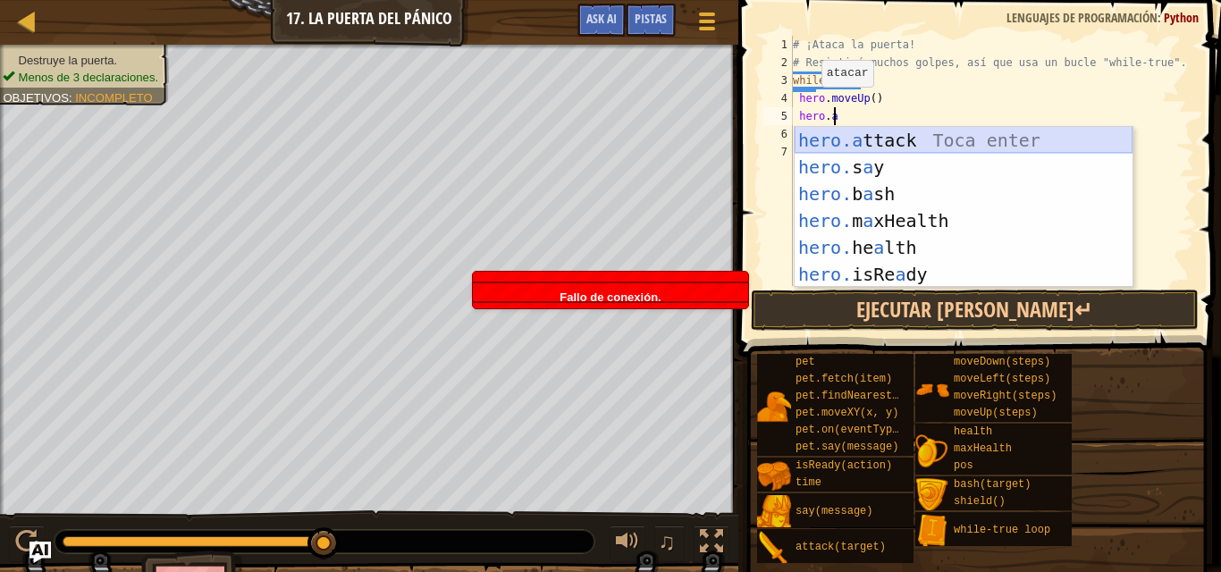
click at [852, 140] on div "hero.a ttack Toca enter hero. s a y [PERSON_NAME] enter hero. b a sh Toca enter…" at bounding box center [964, 234] width 338 height 215
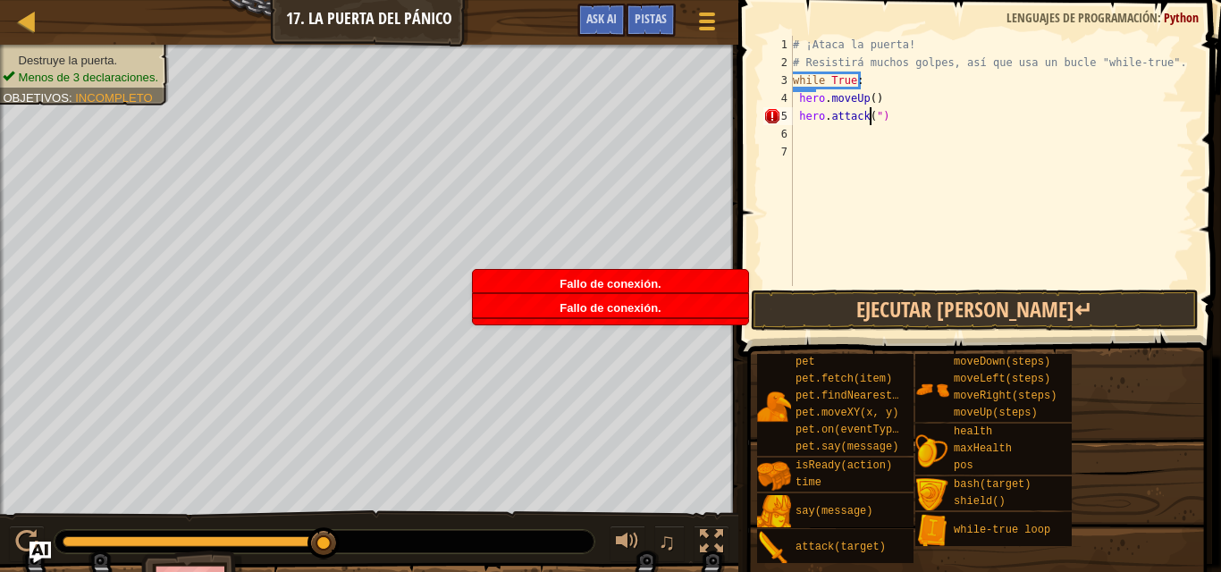
scroll to position [8, 6]
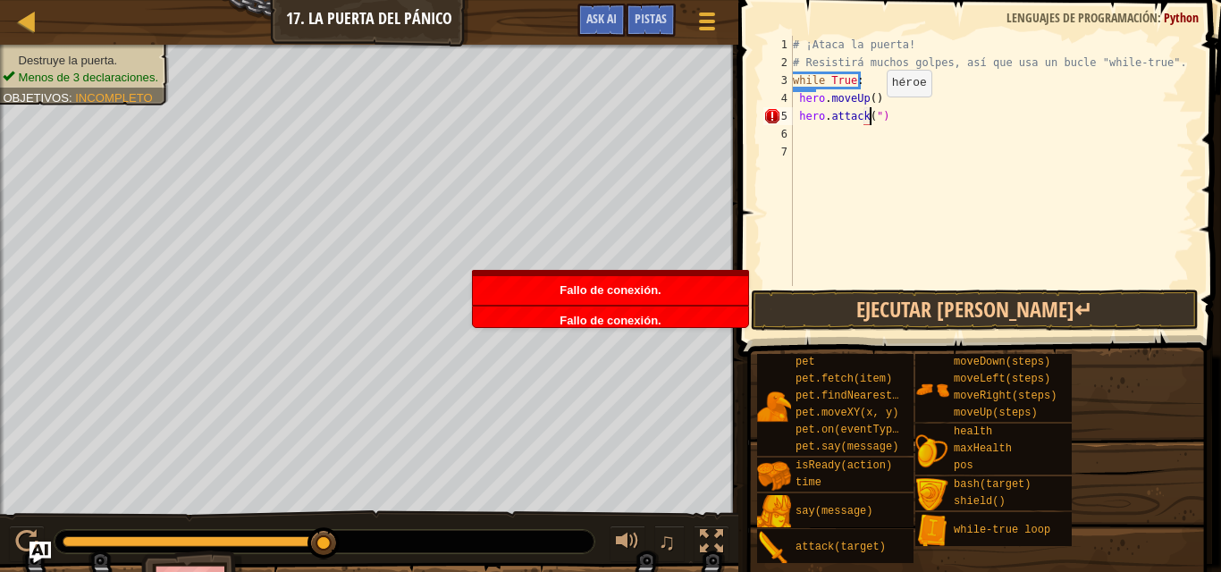
click at [872, 114] on div "# ¡Ataca la puerta! # Resistirá muchos golpes, así que usa un bucle "while-true…" at bounding box center [991, 179] width 405 height 286
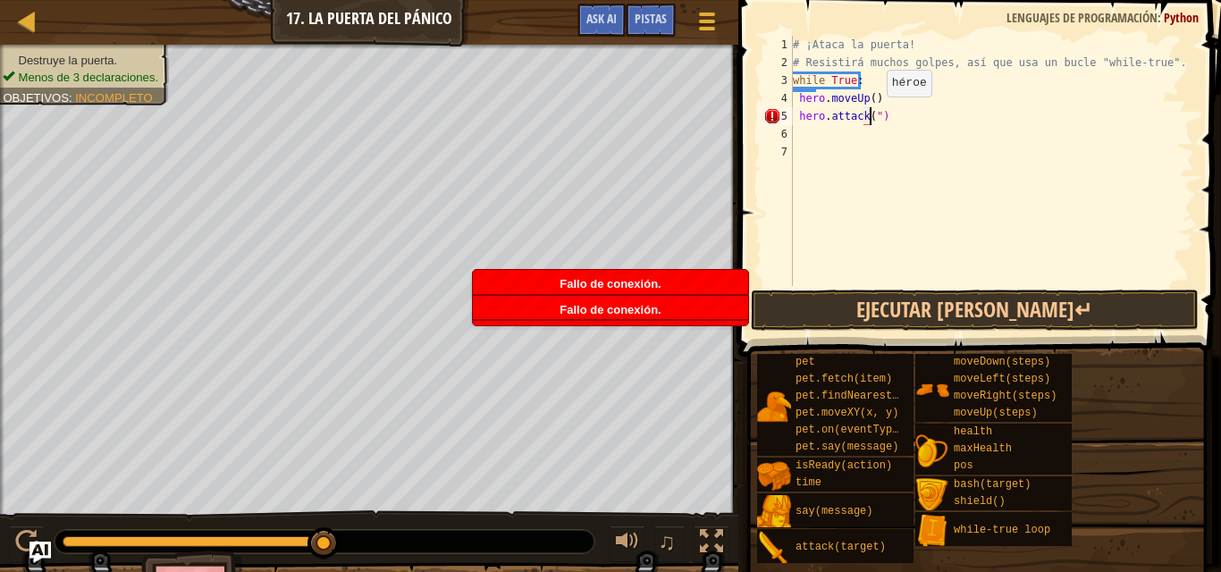
click at [872, 114] on div "# ¡Ataca la puerta! # Resistirá muchos golpes, así que usa un bucle "while-true…" at bounding box center [991, 179] width 405 height 286
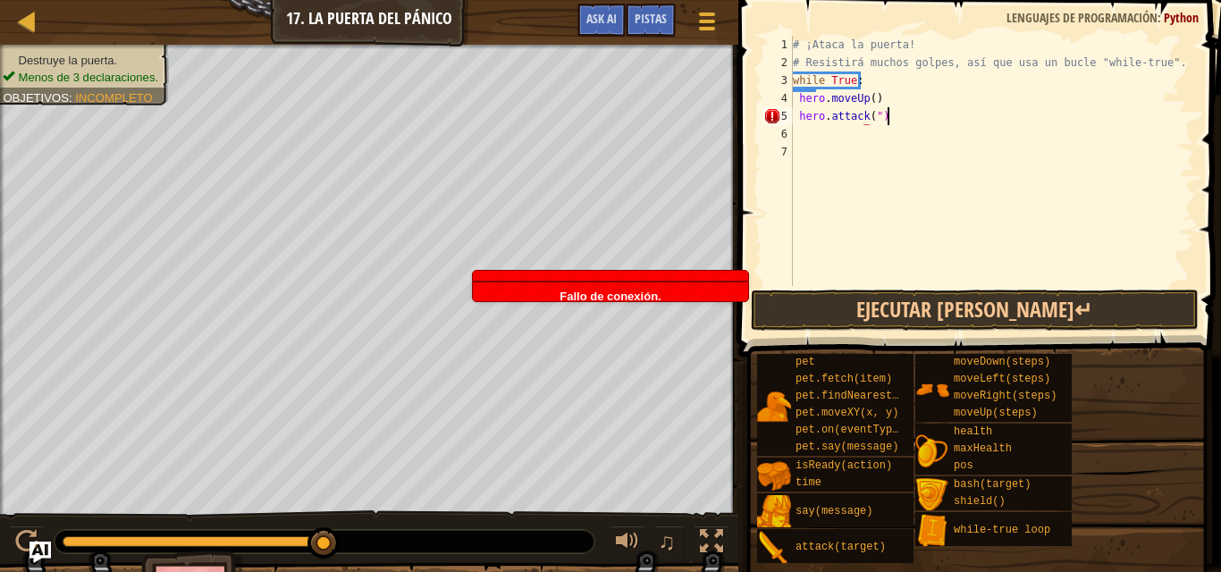
click at [888, 114] on div "# ¡Ataca la puerta! # Resistirá muchos golpes, así que usa un bucle "while-true…" at bounding box center [991, 179] width 405 height 286
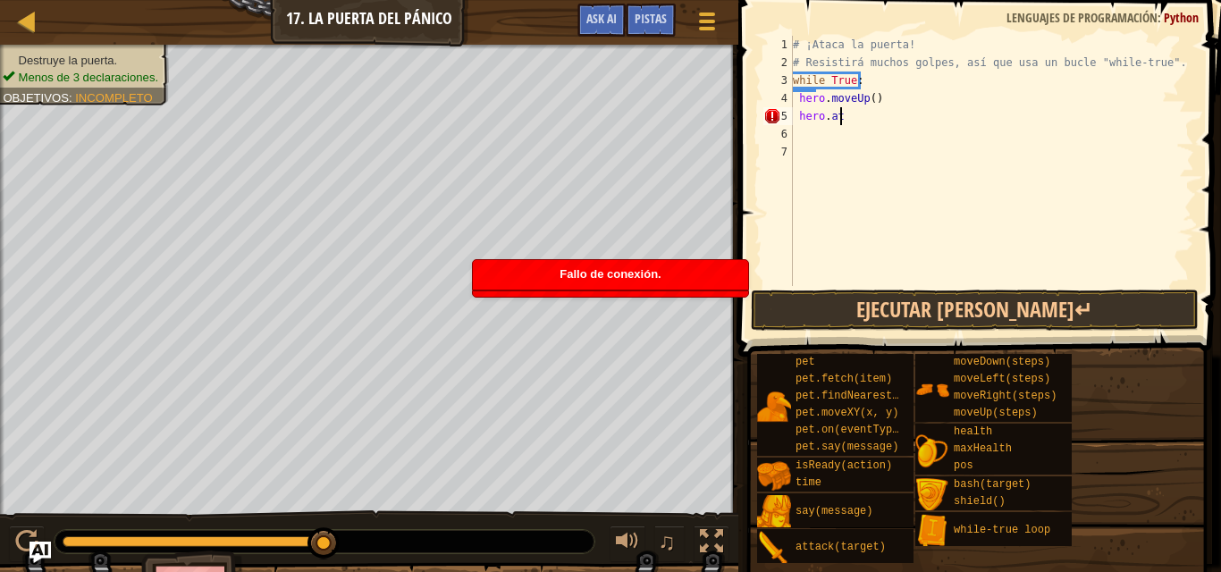
type textarea "h"
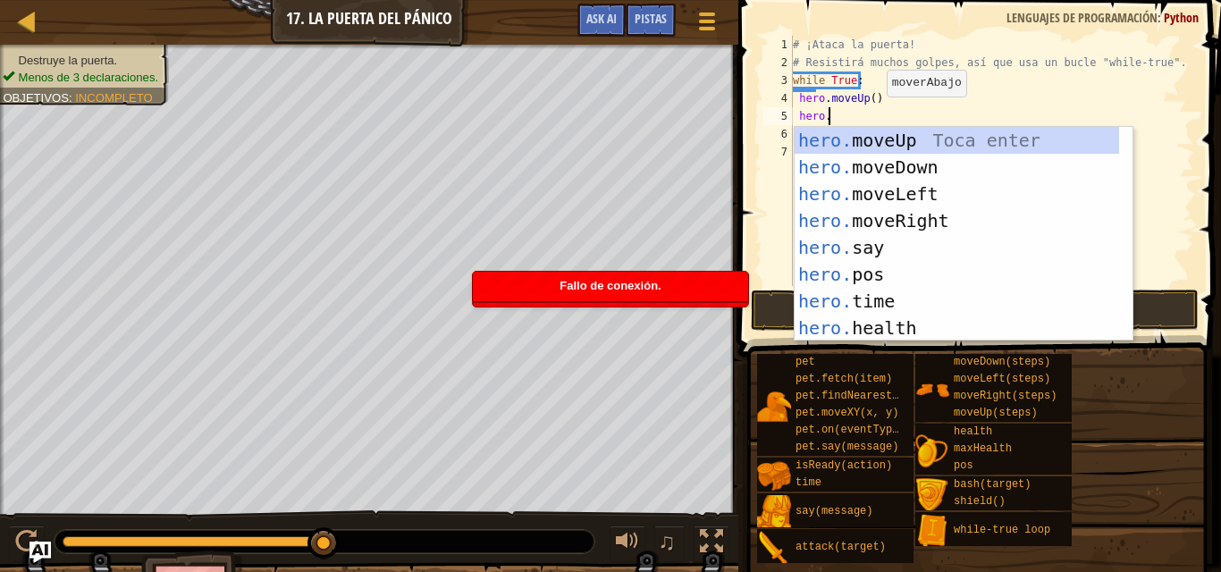
scroll to position [8, 3]
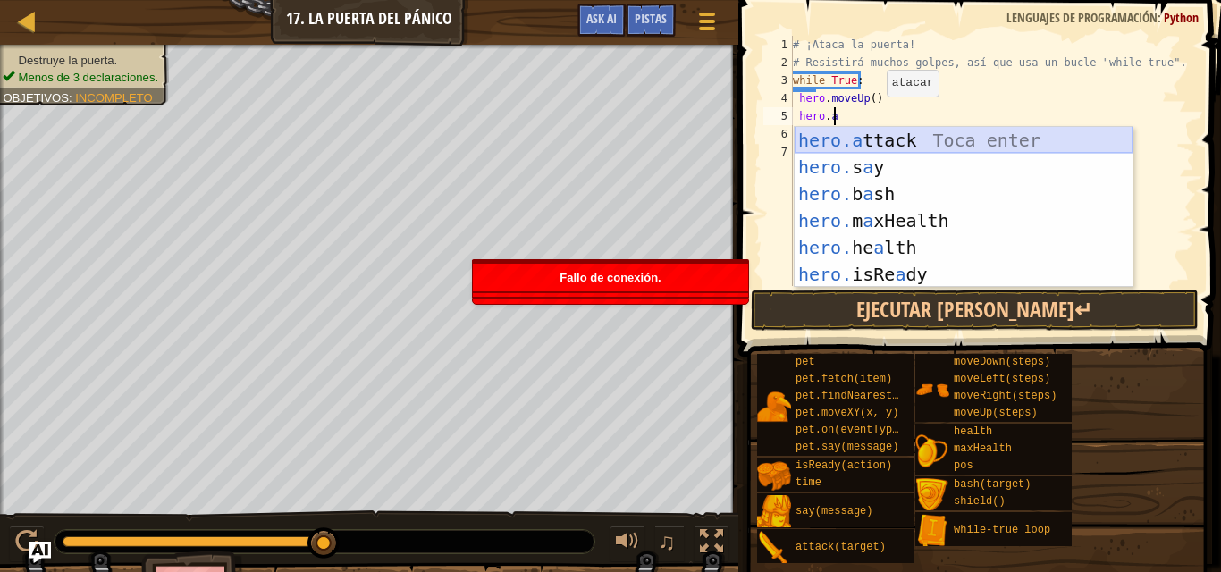
click at [896, 136] on div "hero.a ttack Toca enter hero. s a y [PERSON_NAME] enter hero. b a sh Toca enter…" at bounding box center [964, 234] width 338 height 215
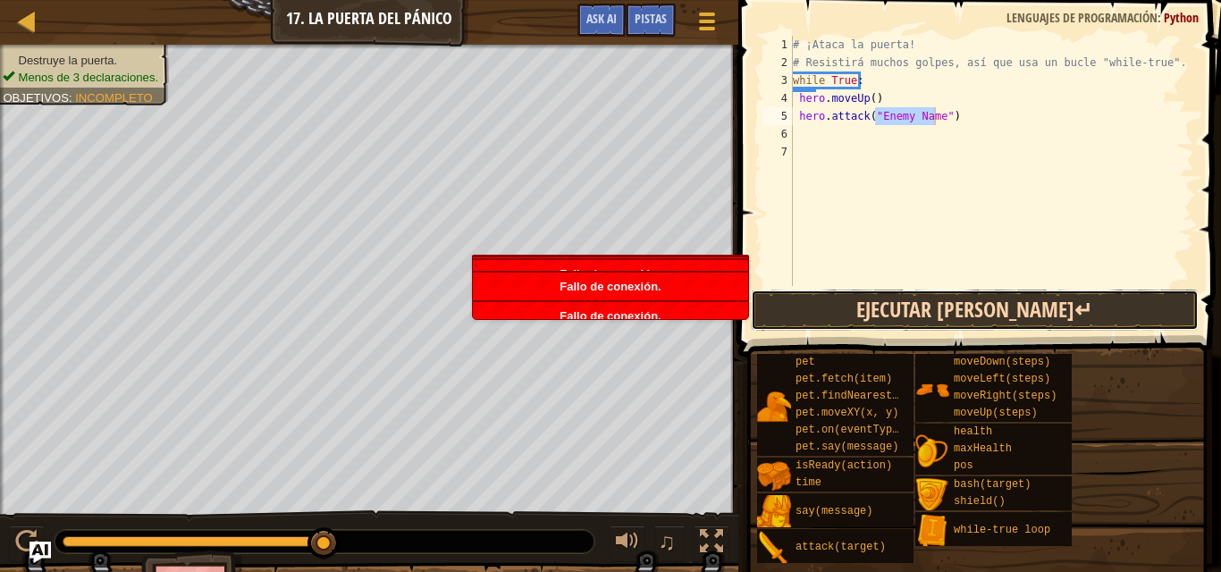
click at [923, 316] on button "Ejecutar [PERSON_NAME]↵" at bounding box center [975, 310] width 448 height 41
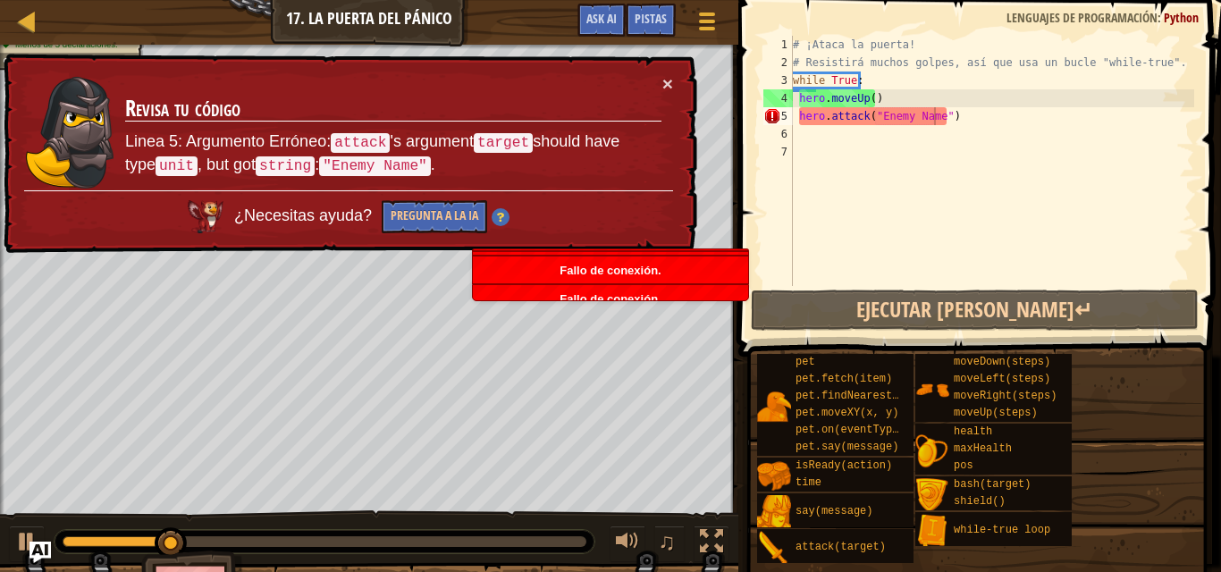
click at [661, 80] on td "Revisa tu código Linea 5: Argumento Erróneo: attack 's argument target should h…" at bounding box center [393, 132] width 540 height 124
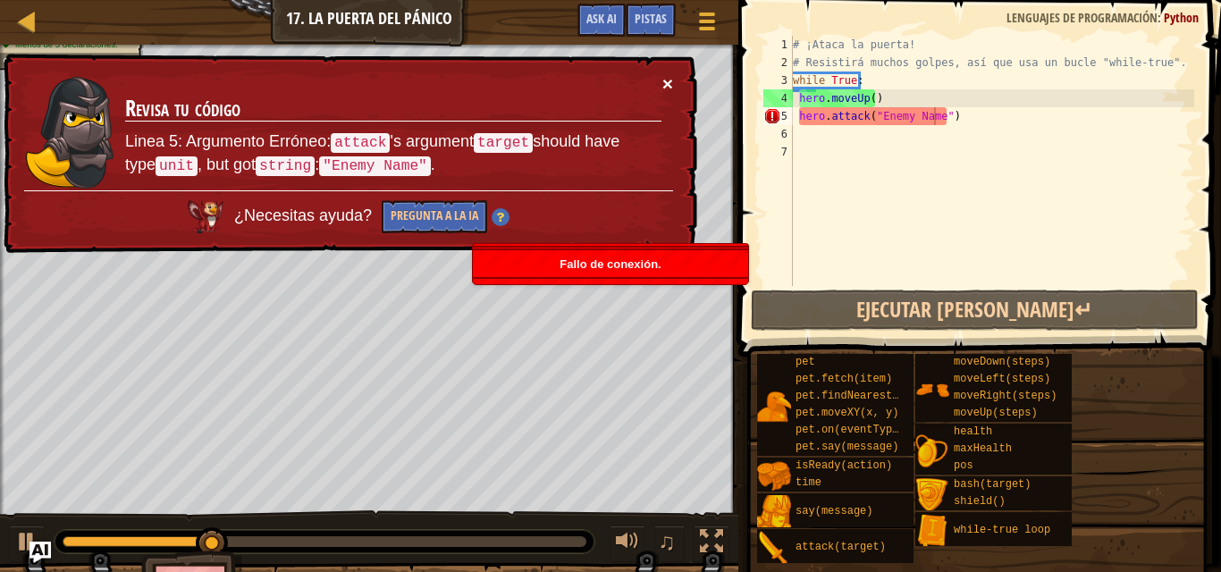
click at [667, 81] on button "×" at bounding box center [669, 89] width 12 height 19
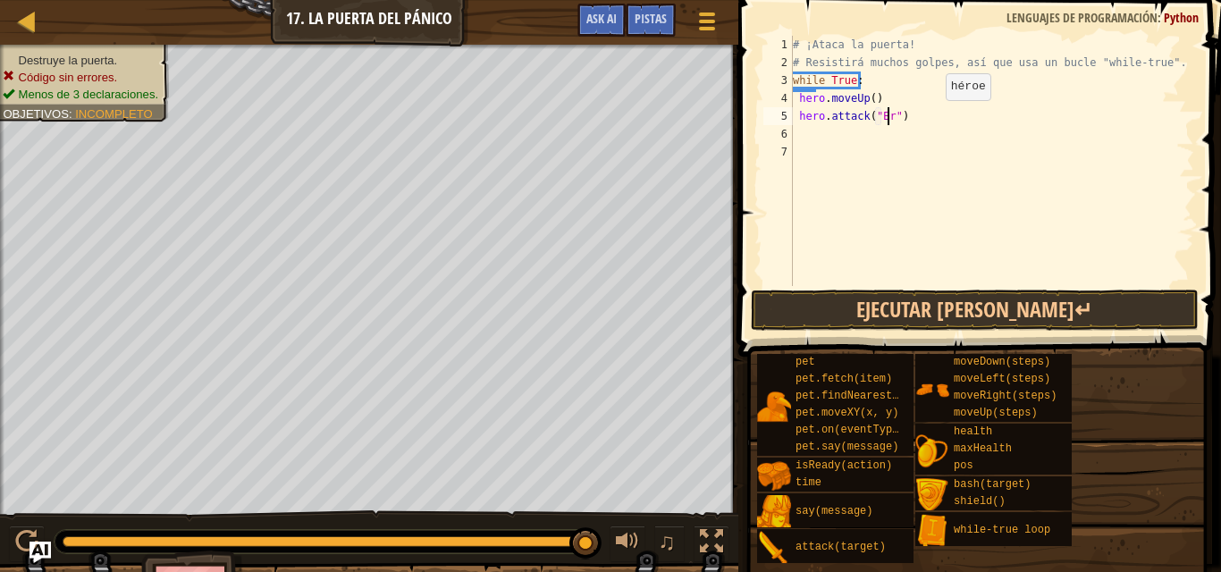
scroll to position [8, 8]
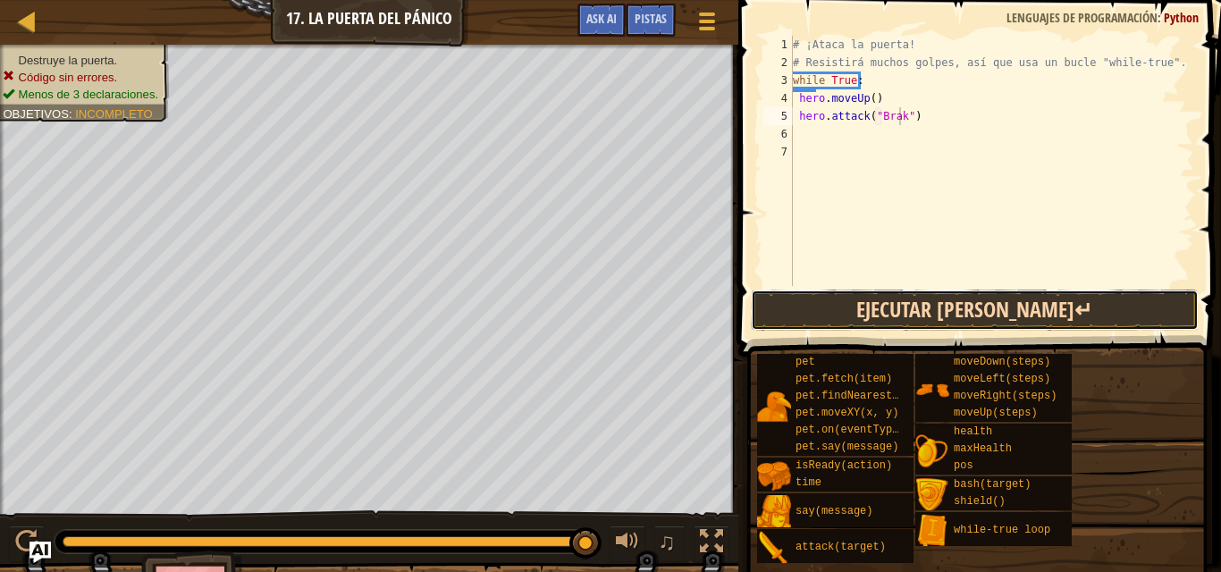
click at [881, 299] on button "Ejecutar [PERSON_NAME]↵" at bounding box center [975, 310] width 448 height 41
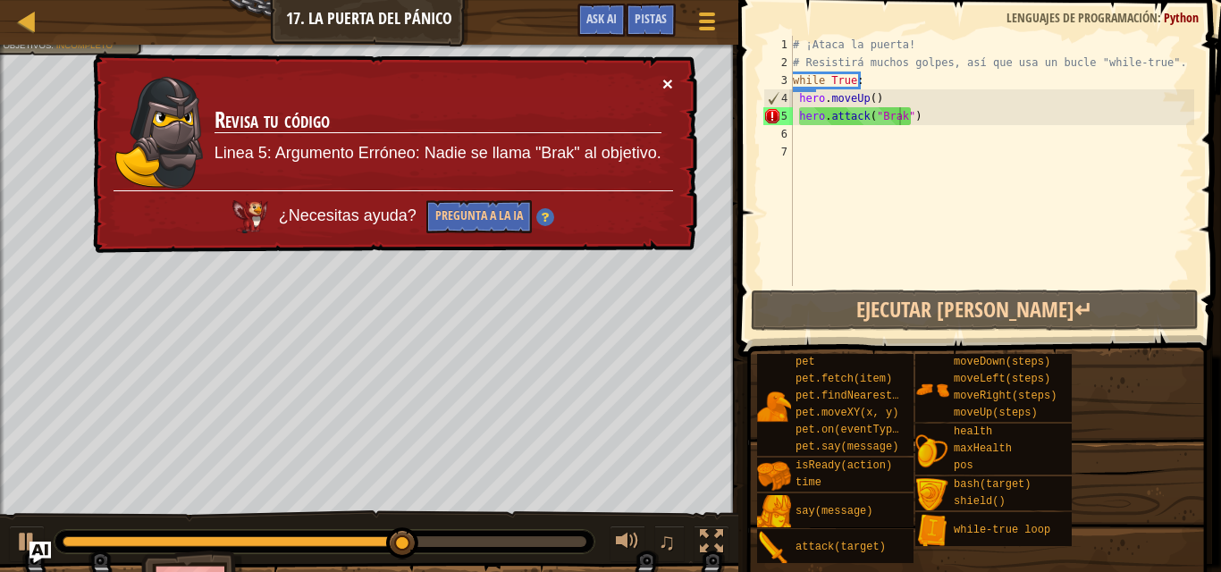
click at [669, 79] on button "×" at bounding box center [669, 88] width 12 height 19
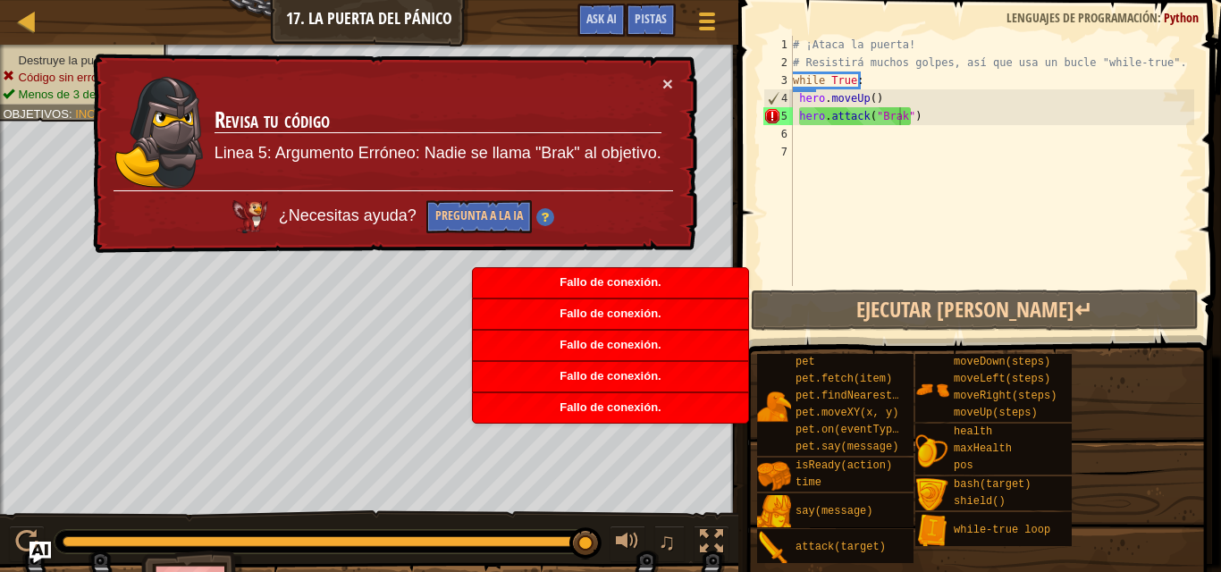
click at [687, 62] on div "× Revisa tu código Linea 5: Argumento Erróneo: Nadie se llama "Brak" al objetiv…" at bounding box center [393, 154] width 608 height 200
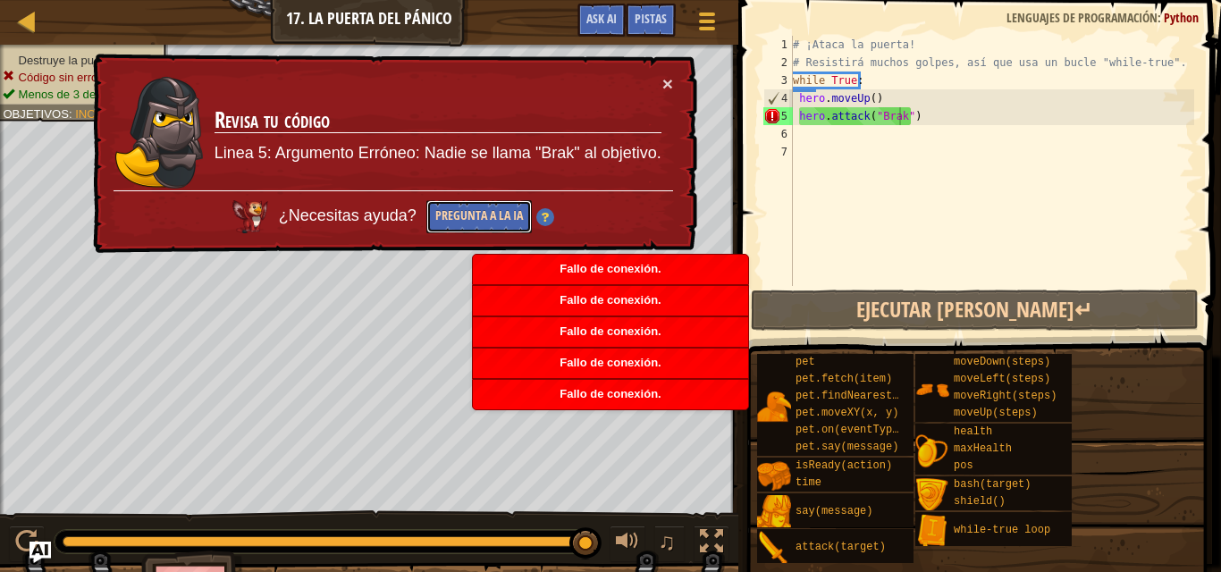
click at [468, 213] on button "Pregunta a la IA" at bounding box center [478, 218] width 106 height 35
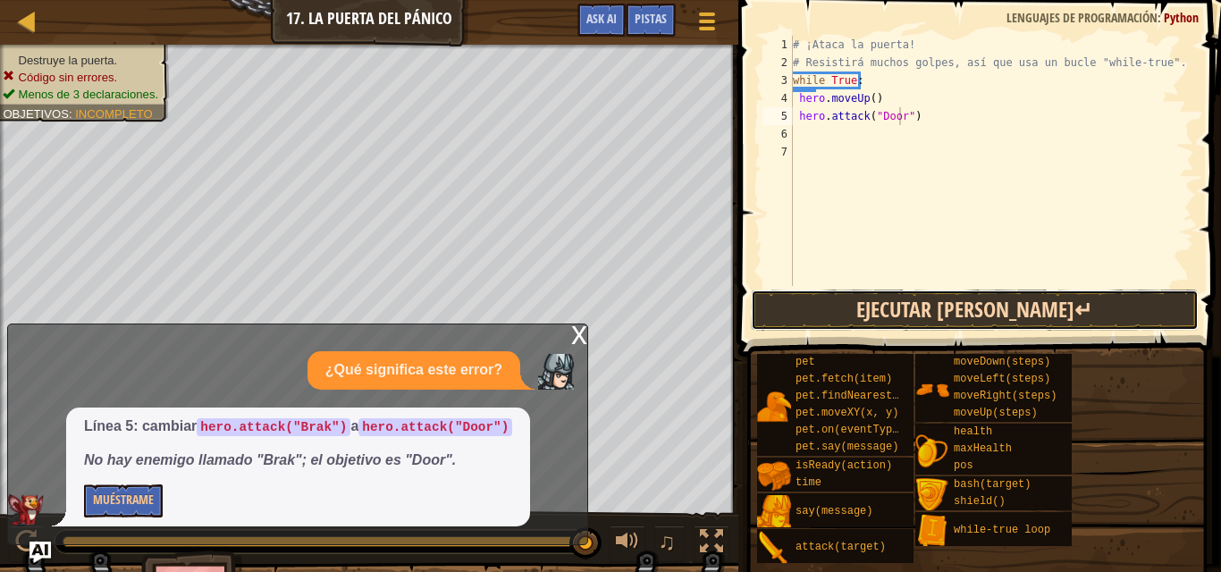
click at [884, 298] on button "Ejecutar [PERSON_NAME]↵" at bounding box center [975, 310] width 448 height 41
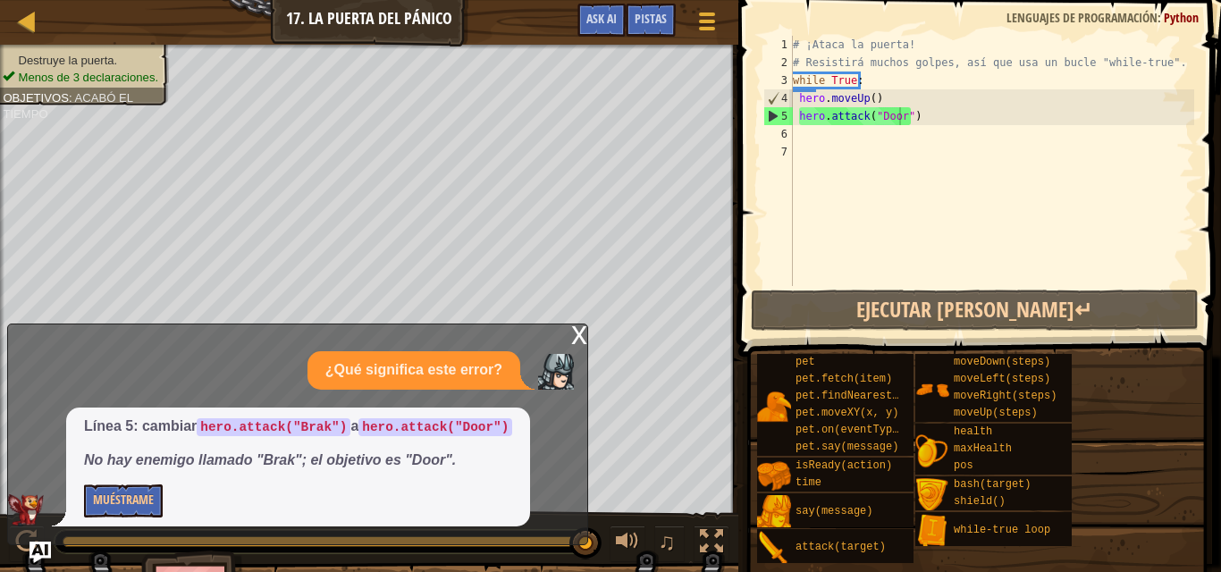
click at [570, 347] on div "x ¿Qué significa este error? Línea 5: cambiar hero.attack("Brak") a hero.attack…" at bounding box center [297, 435] width 581 height 222
click at [578, 336] on div "x" at bounding box center [579, 333] width 16 height 18
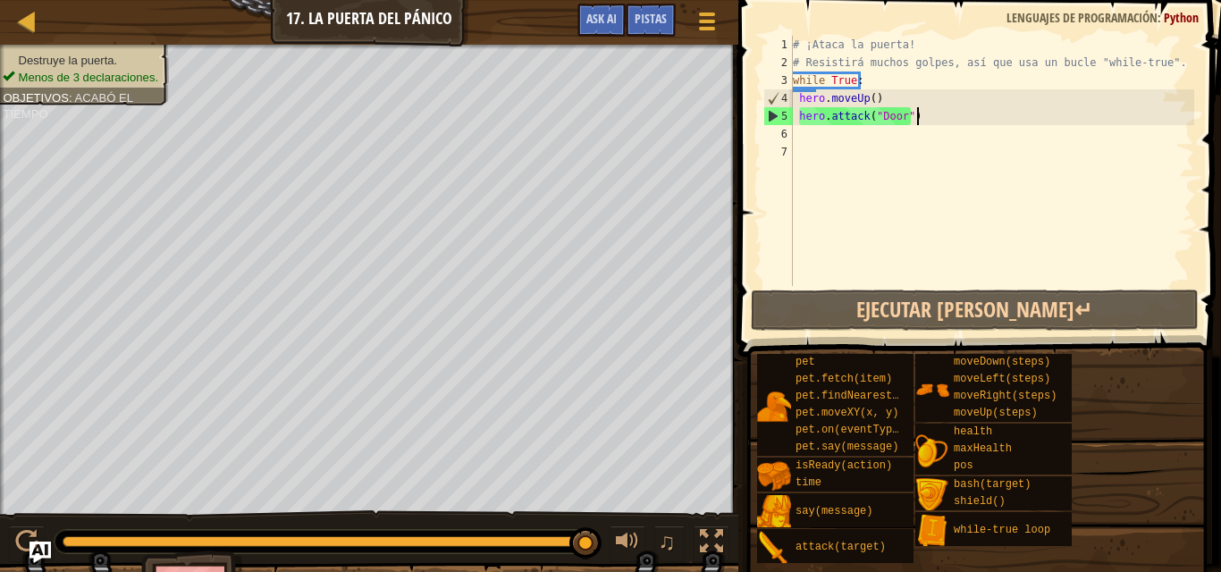
click at [918, 117] on div "# ¡Ataca la puerta! # Resistirá muchos golpes, así que usa un bucle "while-true…" at bounding box center [991, 179] width 405 height 286
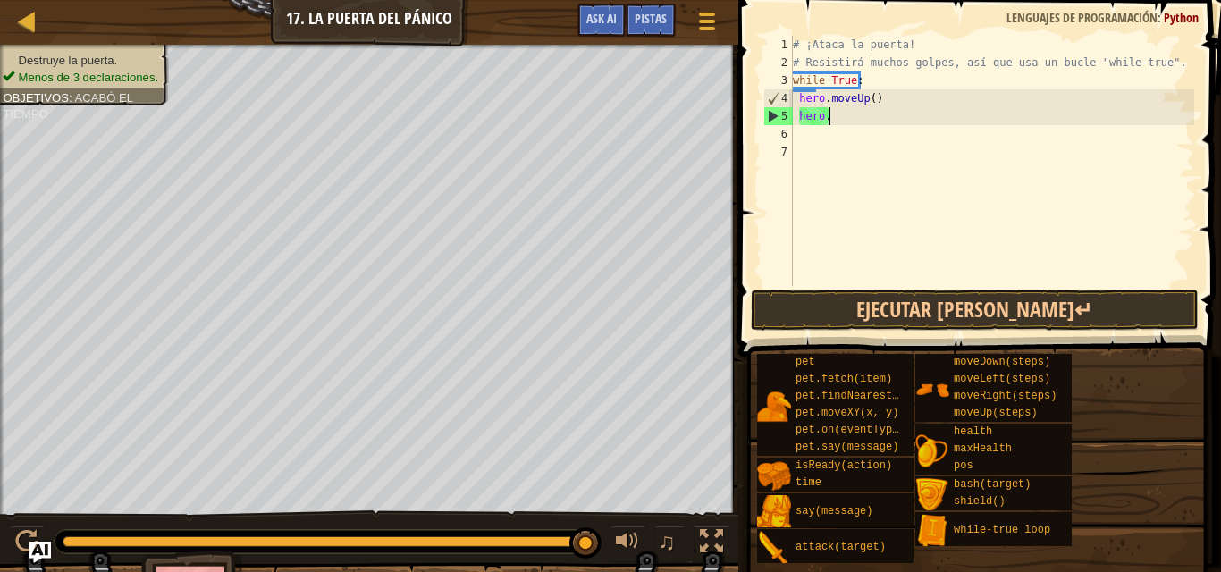
scroll to position [8, 0]
type textarea "h"
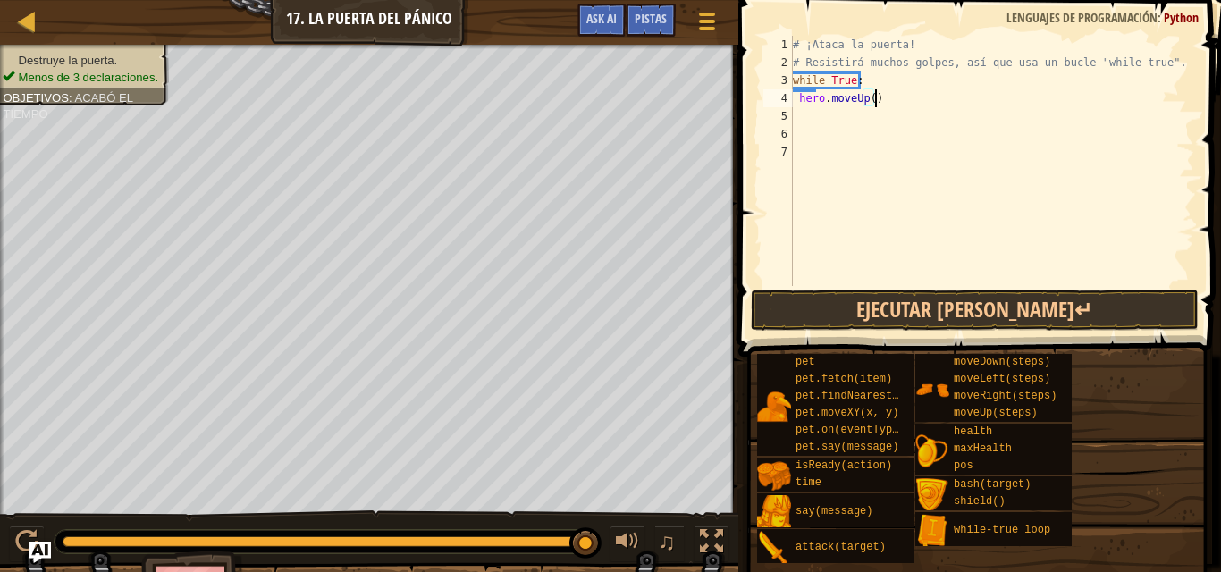
click at [880, 94] on div "# ¡Ataca la puerta! # Resistirá muchos golpes, así que usa un bucle "while-true…" at bounding box center [991, 179] width 405 height 286
type textarea "h"
click at [842, 87] on div "# ¡Ataca la puerta! # Resistirá muchos golpes, así que usa un bucle "while-true…" at bounding box center [991, 179] width 405 height 286
click at [860, 83] on div "# ¡Ataca la puerta! # Resistirá muchos golpes, así que usa un bucle "while-true…" at bounding box center [991, 179] width 405 height 286
type textarea "w"
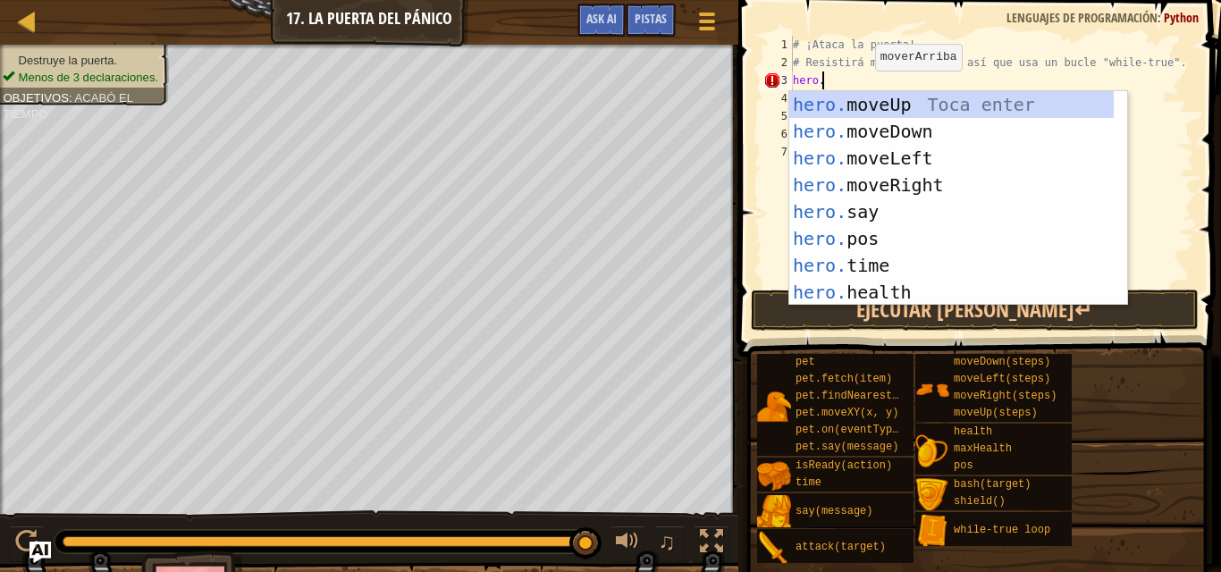
scroll to position [8, 2]
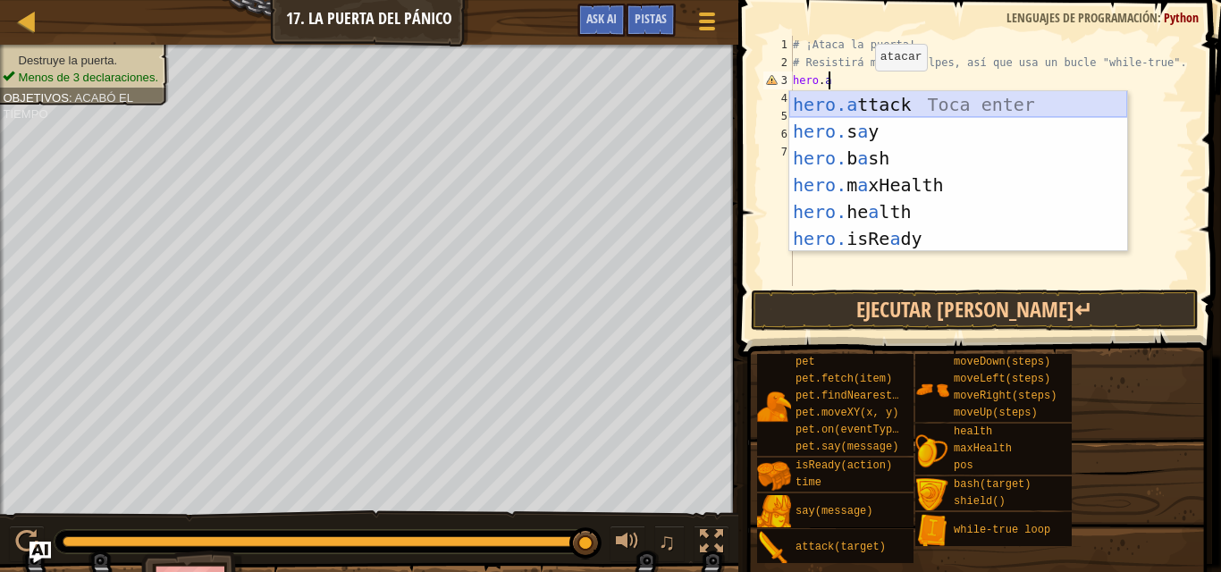
click at [877, 108] on div "hero.a ttack Toca enter hero. s a y [PERSON_NAME] enter hero. b a sh Toca enter…" at bounding box center [958, 198] width 338 height 215
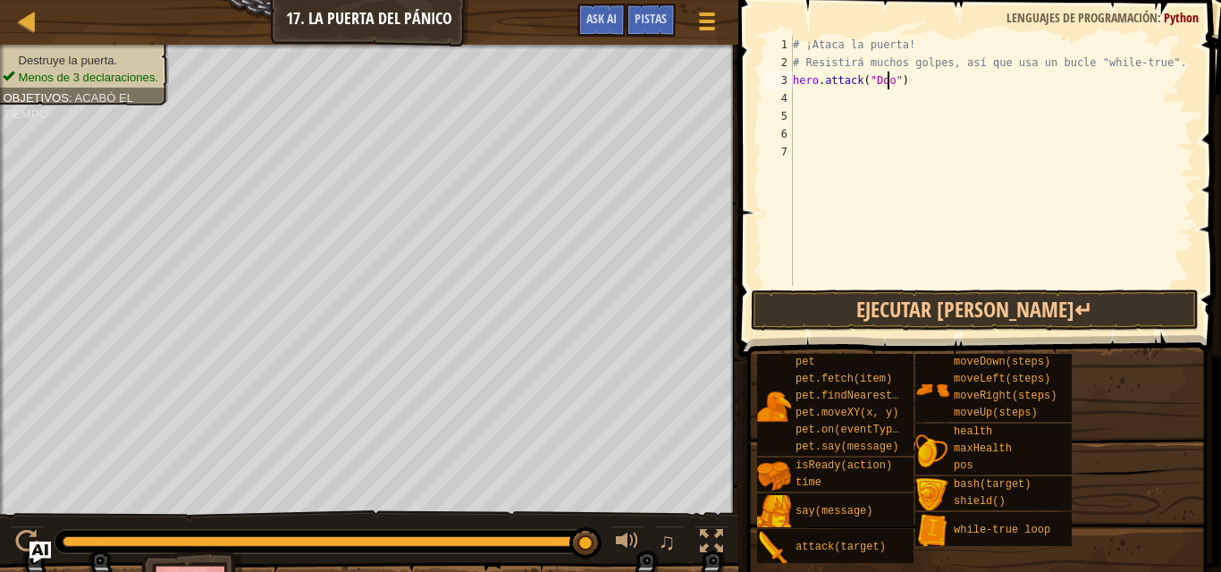
type textarea "hero.attack("Door")"
click at [796, 100] on div "# ¡Ataca la puerta! # Resistirá muchos golpes, así que usa un bucle "while-true…" at bounding box center [991, 179] width 405 height 286
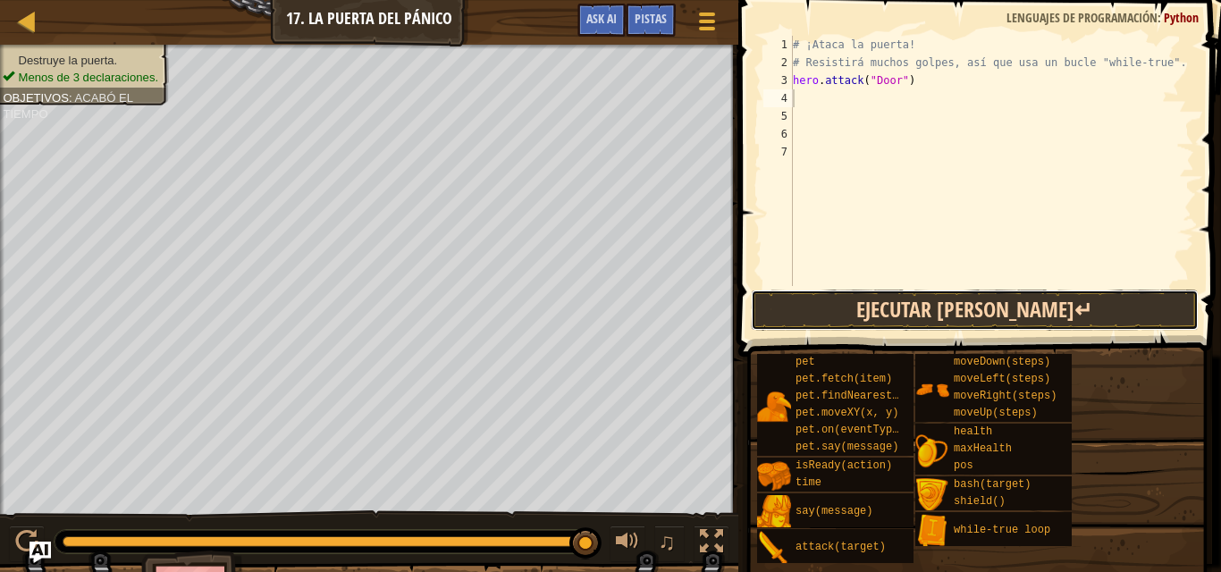
click at [880, 316] on button "Ejecutar [PERSON_NAME]↵" at bounding box center [975, 310] width 448 height 41
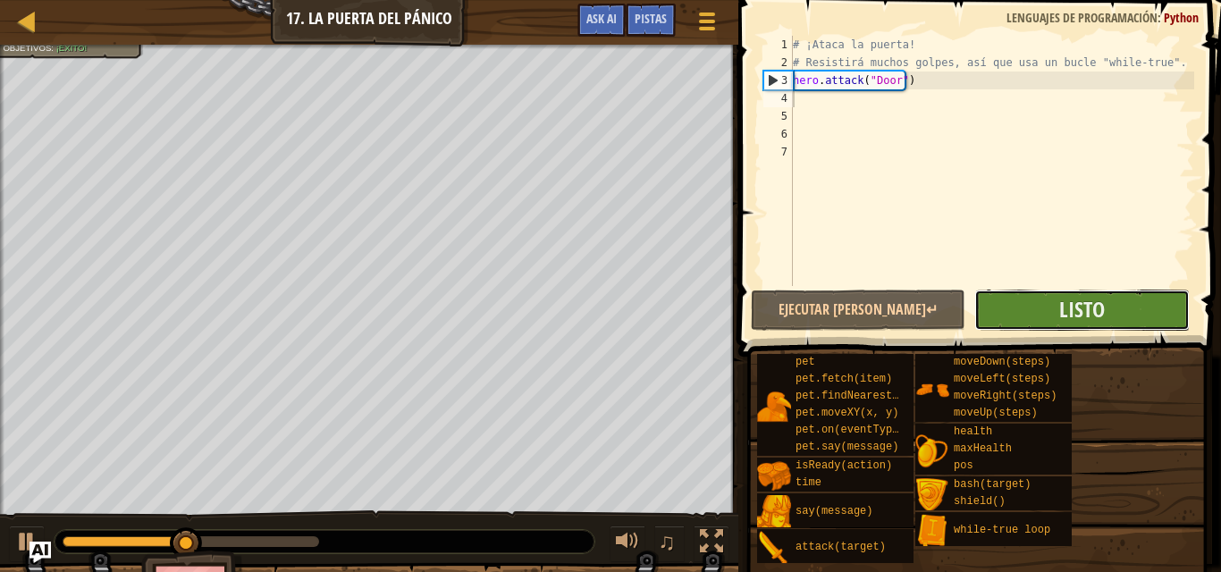
click at [1041, 292] on button "Listo" at bounding box center [1081, 310] width 215 height 41
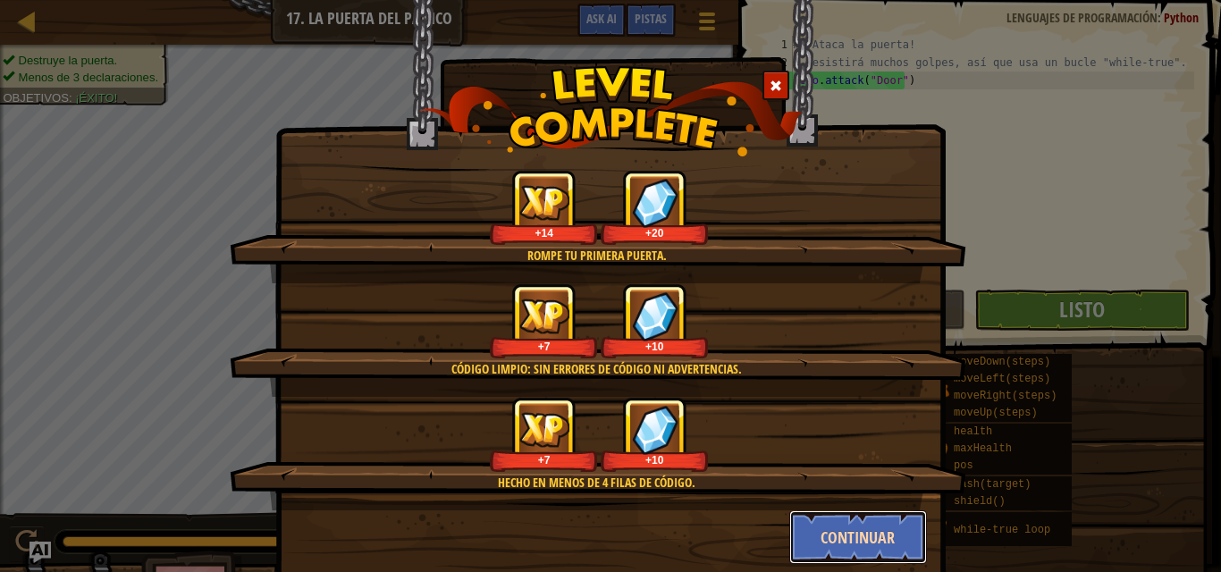
click at [852, 523] on button "Continuar" at bounding box center [858, 537] width 139 height 54
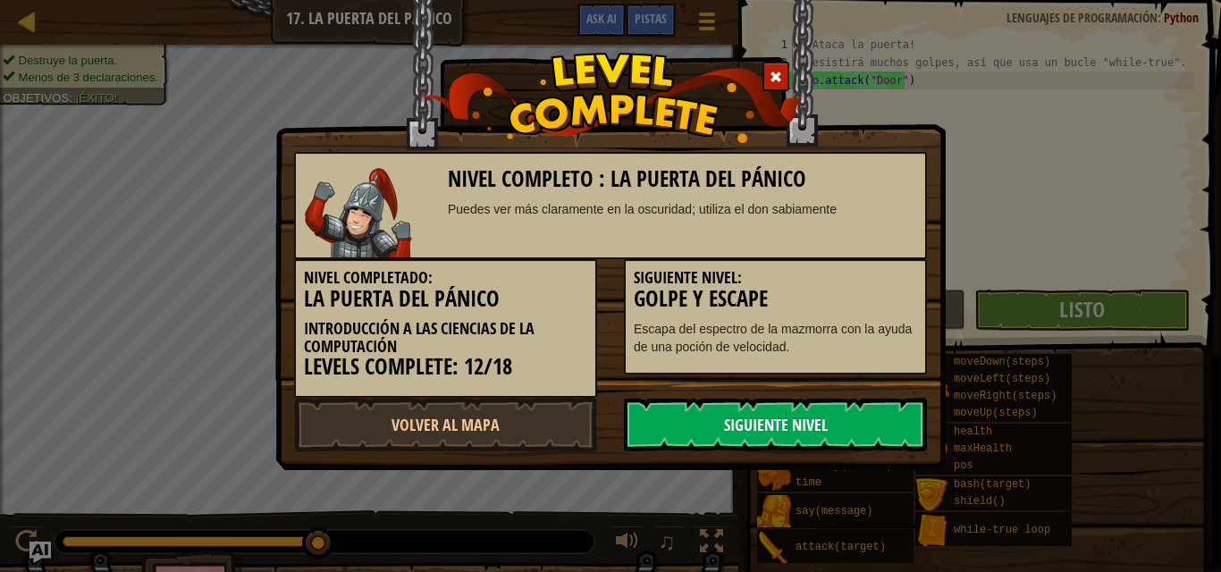
click at [828, 418] on link "Siguiente Nivel" at bounding box center [775, 425] width 303 height 54
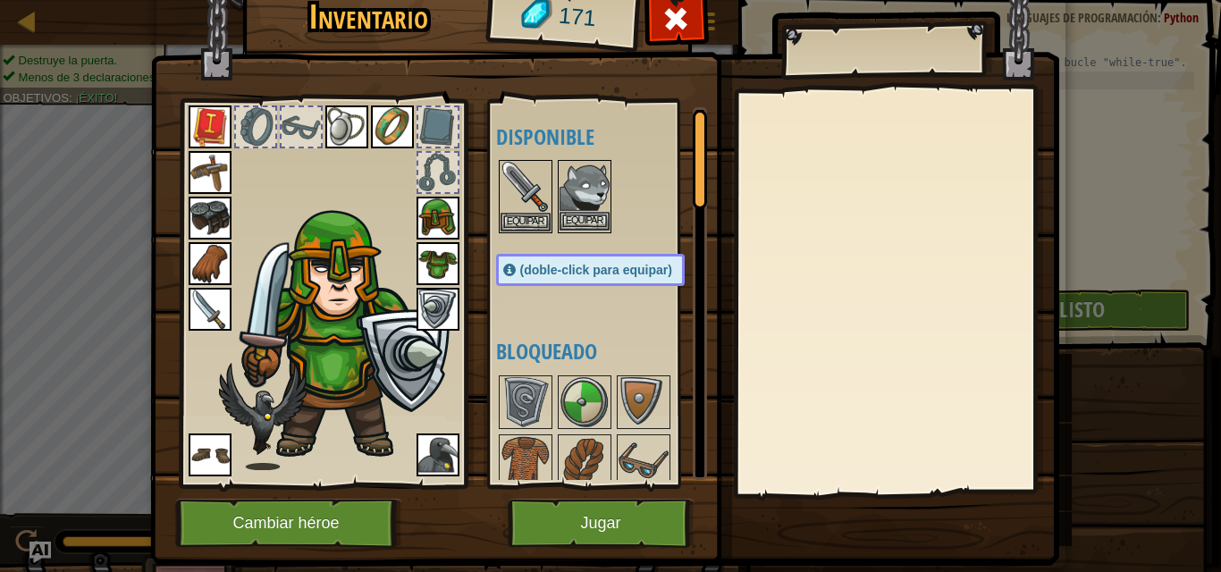
click at [574, 175] on img at bounding box center [585, 187] width 50 height 50
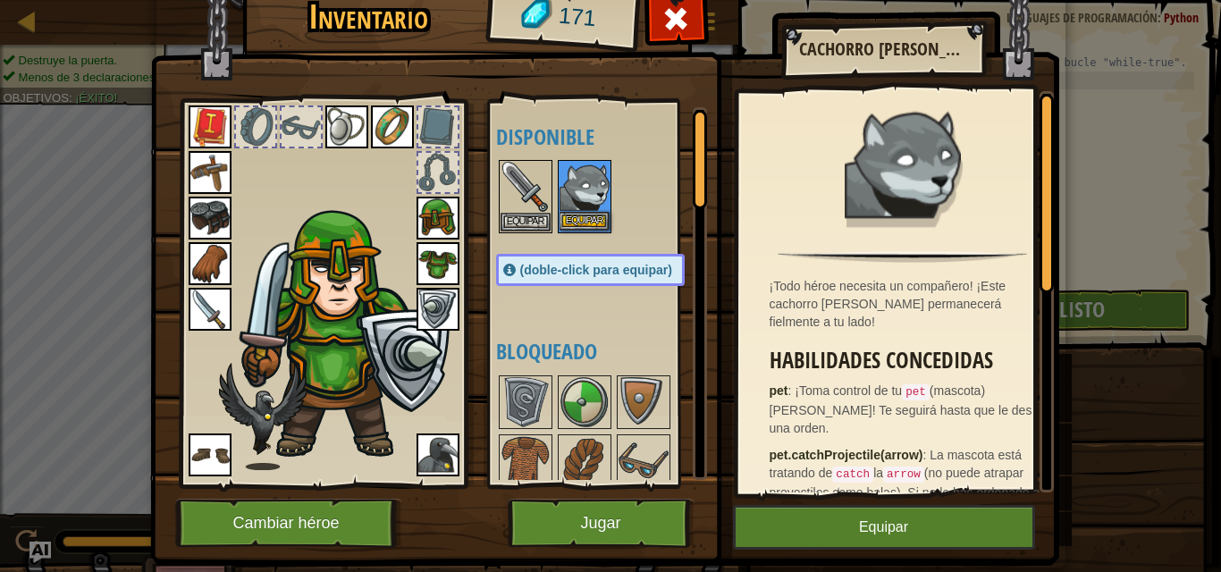
click at [571, 211] on img at bounding box center [585, 187] width 50 height 50
click at [572, 215] on button "Equipar" at bounding box center [585, 221] width 50 height 19
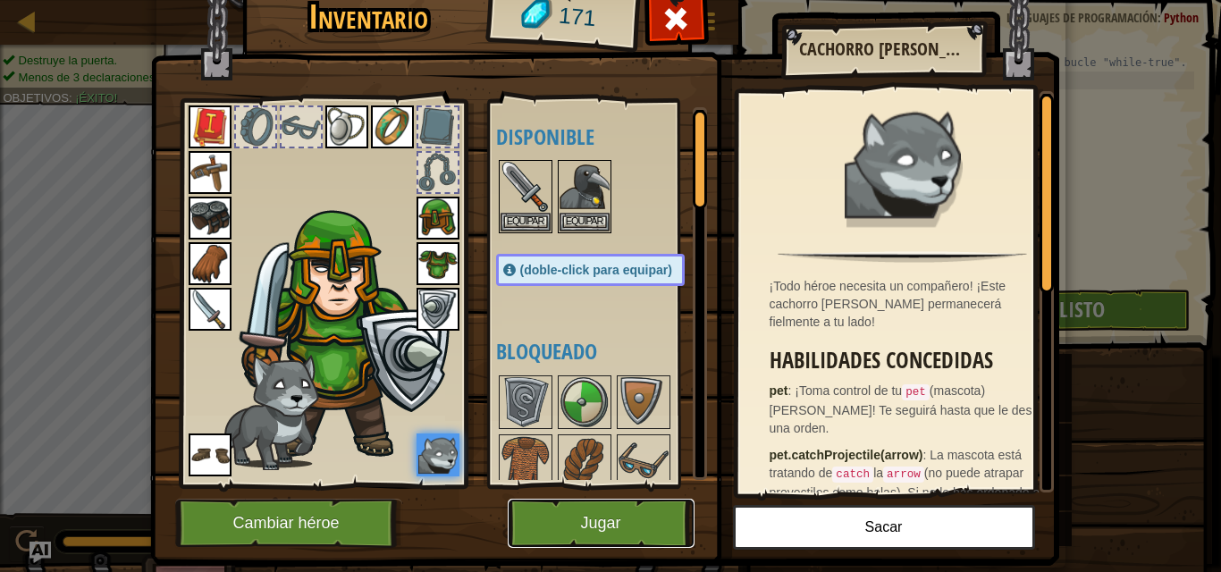
click at [617, 521] on button "Jugar" at bounding box center [601, 523] width 187 height 49
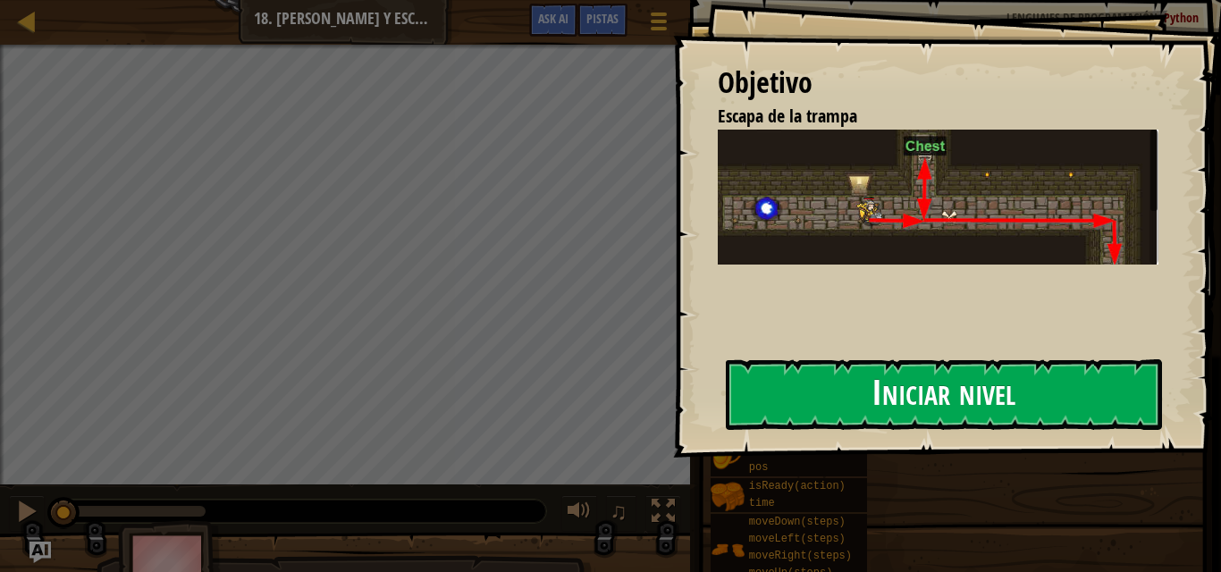
click at [841, 384] on button "Iniciar nivel" at bounding box center [944, 394] width 436 height 71
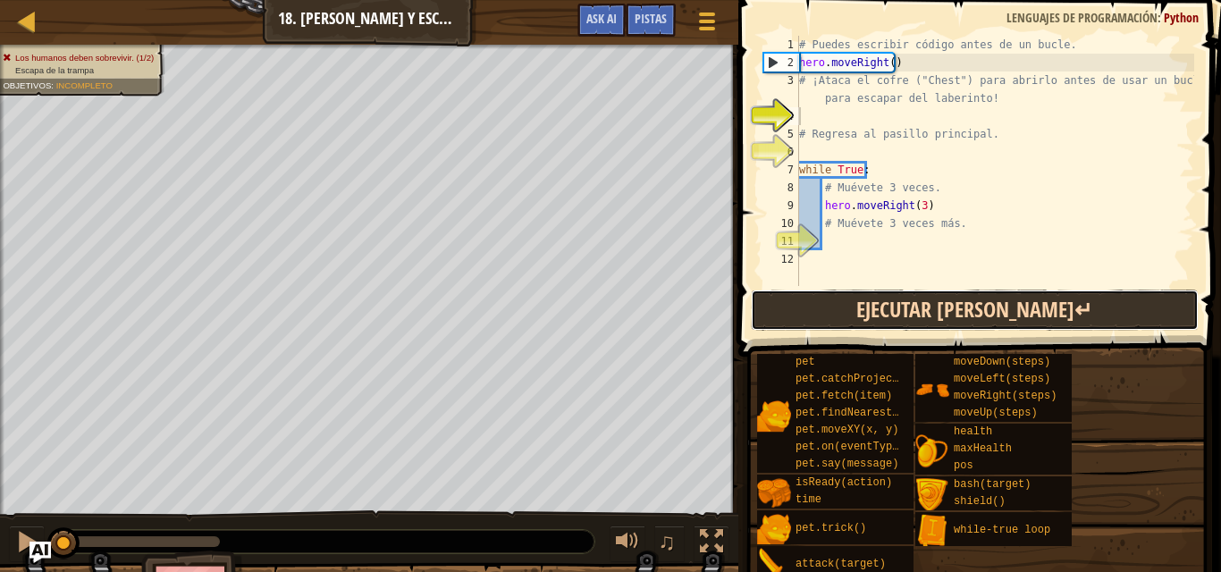
click at [932, 316] on button "Ejecutar [PERSON_NAME]↵" at bounding box center [975, 310] width 448 height 41
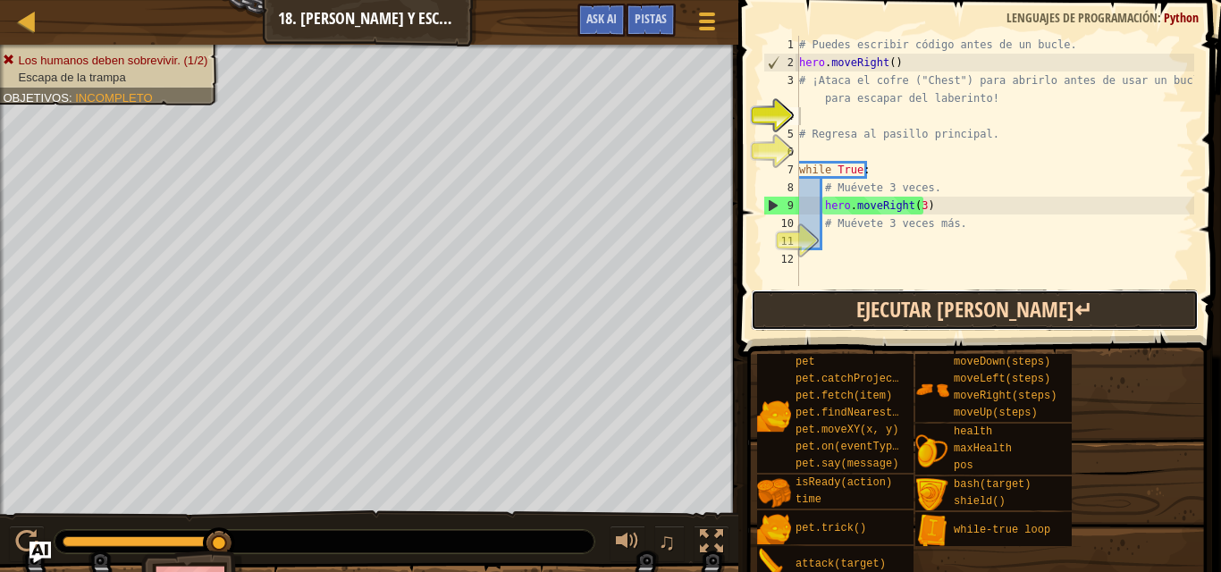
click at [932, 316] on button "Ejecutar [PERSON_NAME]↵" at bounding box center [975, 310] width 448 height 41
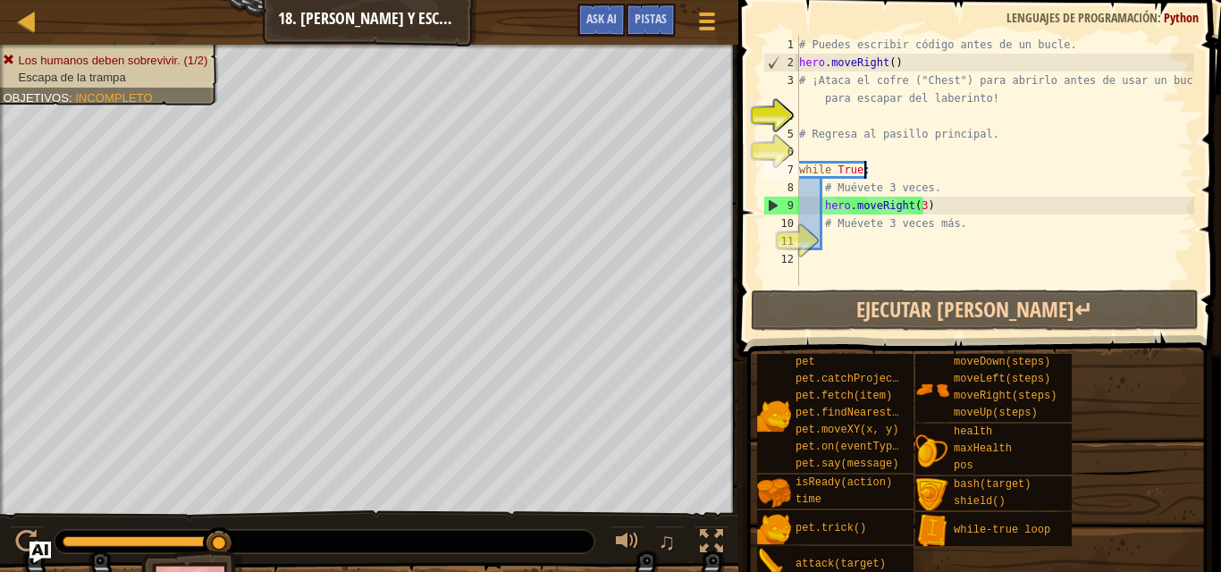
click at [889, 173] on div "# Puedes escribir código antes de un bucle. hero . moveRight ( ) # ¡Ataca el co…" at bounding box center [995, 179] width 399 height 286
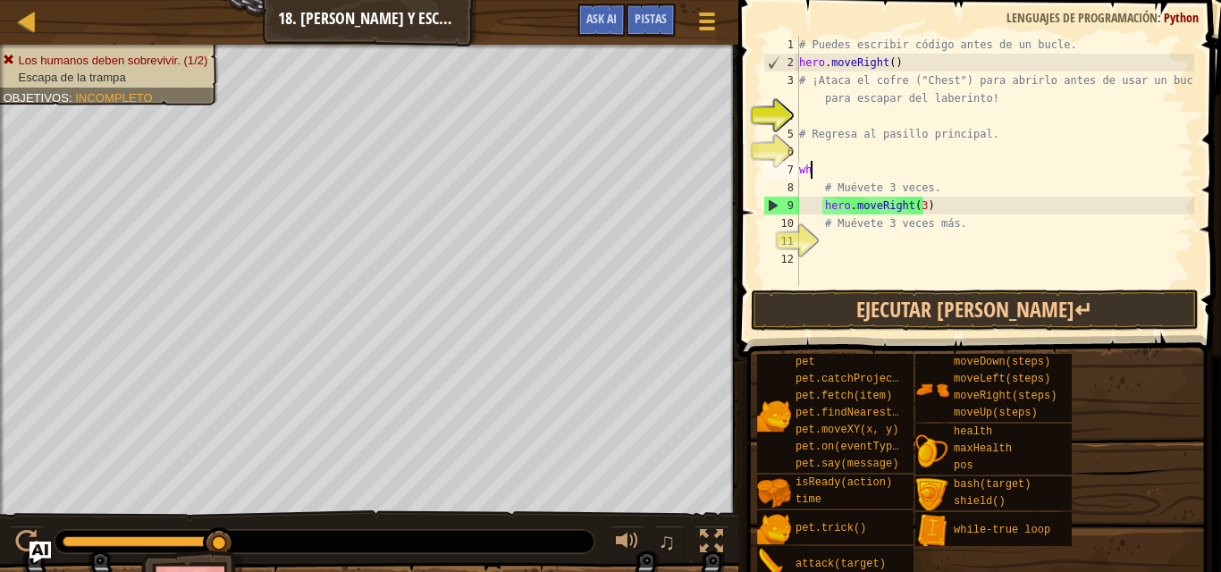
type textarea "w"
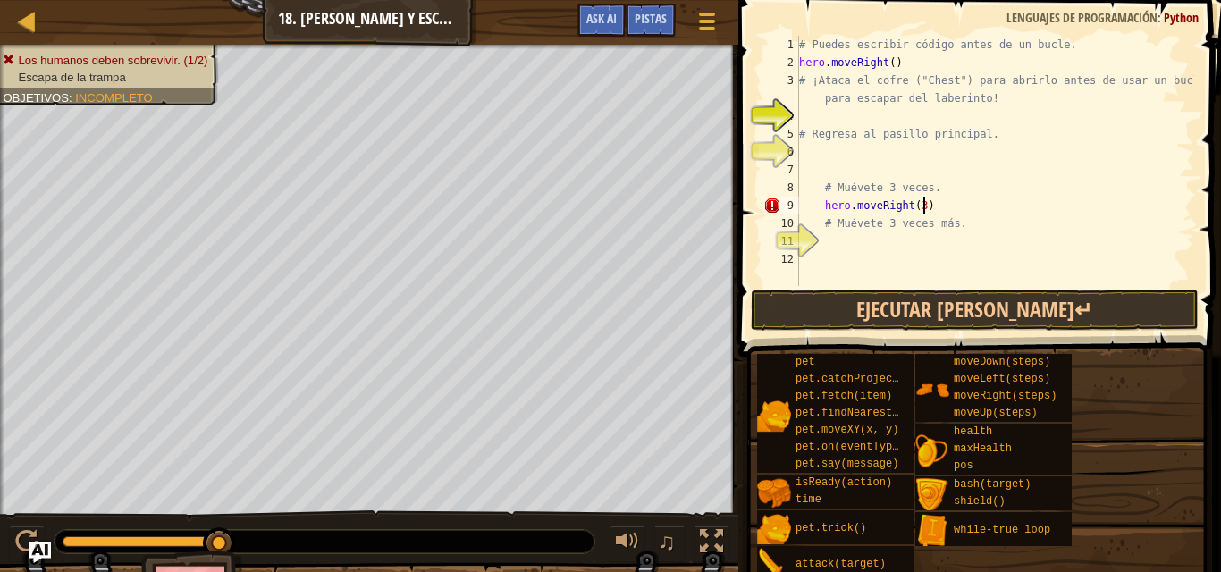
click at [924, 212] on div "# Puedes escribir código antes de un bucle. hero . moveRight ( ) # ¡Ataca el co…" at bounding box center [995, 179] width 399 height 286
type textarea "h"
click at [811, 105] on div "# Puedes escribir código antes de un bucle. hero . moveRight ( ) # ¡Ataca el co…" at bounding box center [995, 179] width 399 height 286
type textarea "# ¡Ataca el cofre ("Chest") para abrirlo antes de usar un bucle para escapar de…"
click at [805, 114] on div "# Puedes escribir código antes de un bucle. hero . moveRight ( ) # ¡Ataca el co…" at bounding box center [995, 179] width 399 height 286
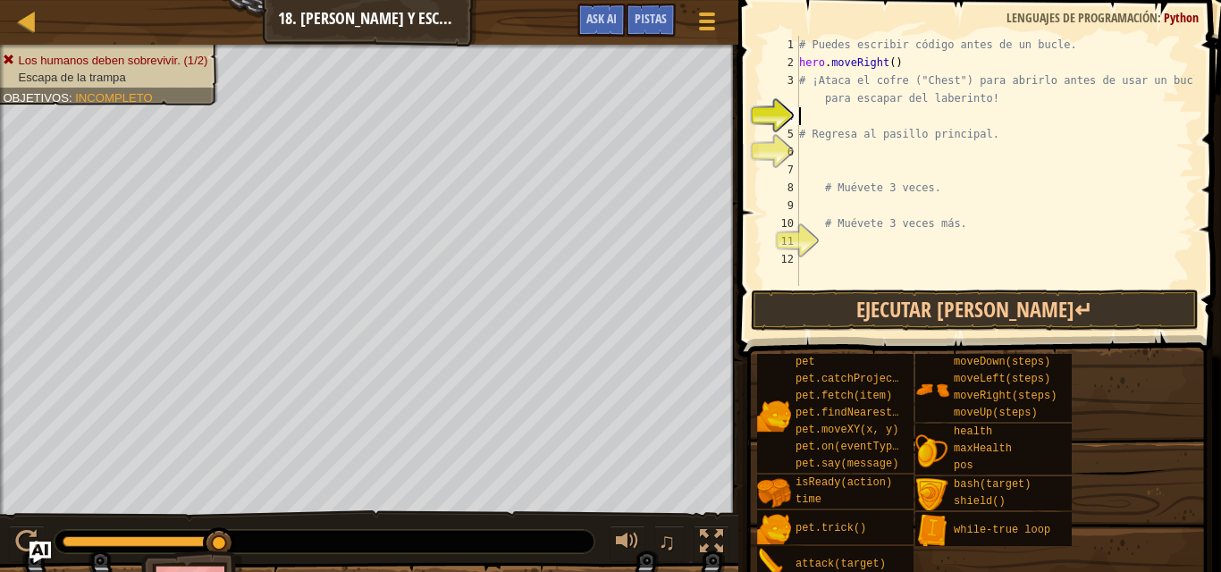
type textarea "h"
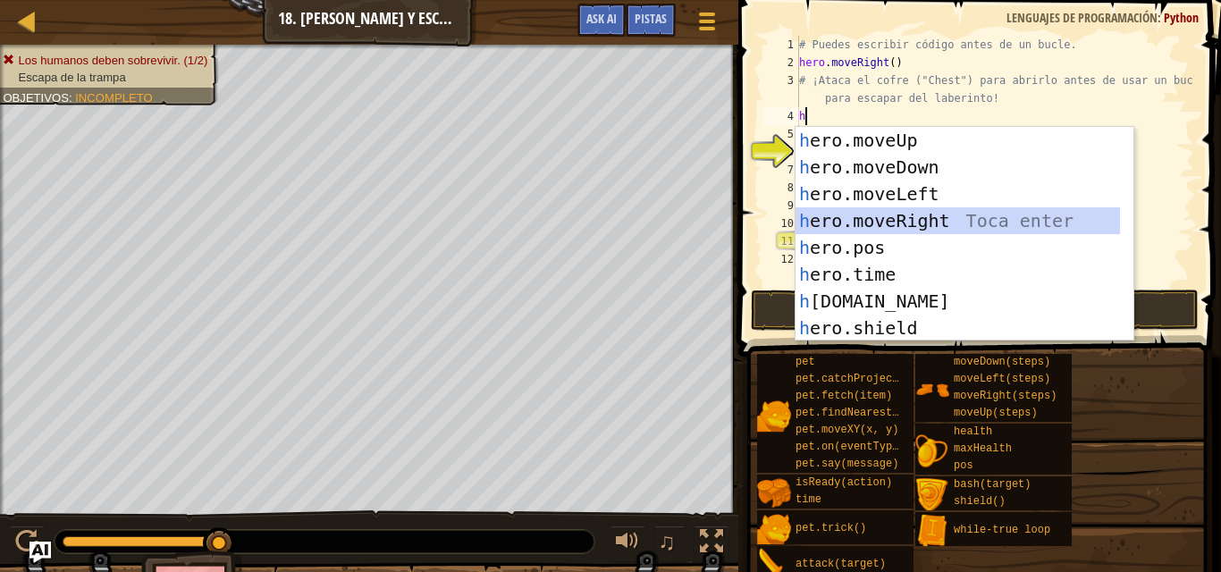
click at [896, 213] on div "h ero.moveUp Toca enter h ero.moveDown Toca enter h ero.moveLeft Toca enter h e…" at bounding box center [958, 261] width 324 height 268
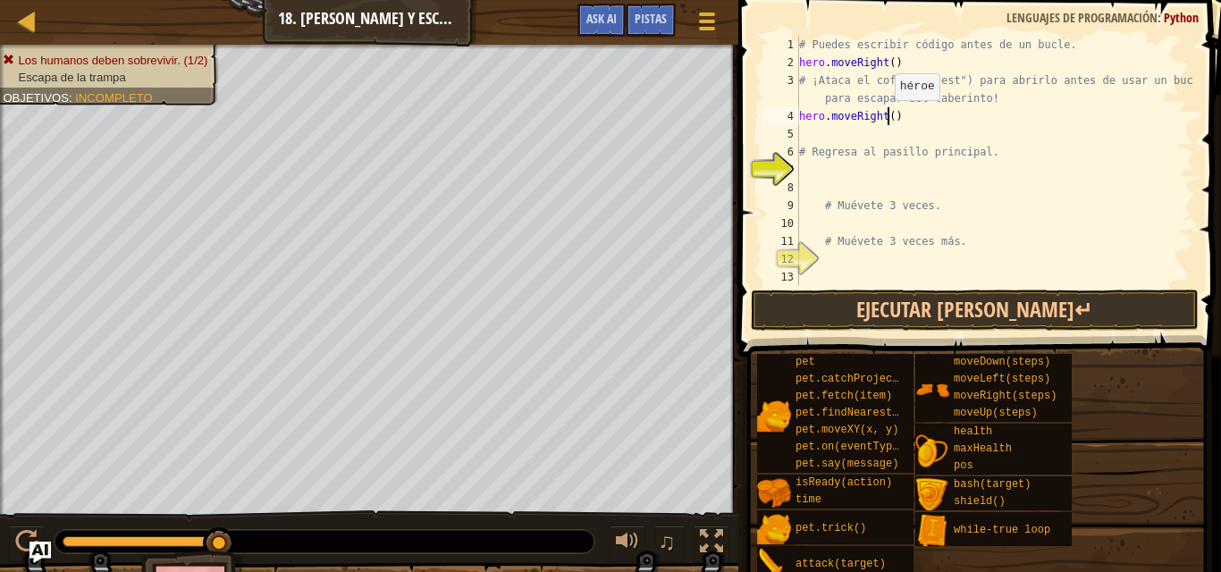
click at [886, 118] on div "# Puedes escribir código antes de un bucle. hero . moveRight ( ) # ¡Ataca el co…" at bounding box center [995, 179] width 399 height 286
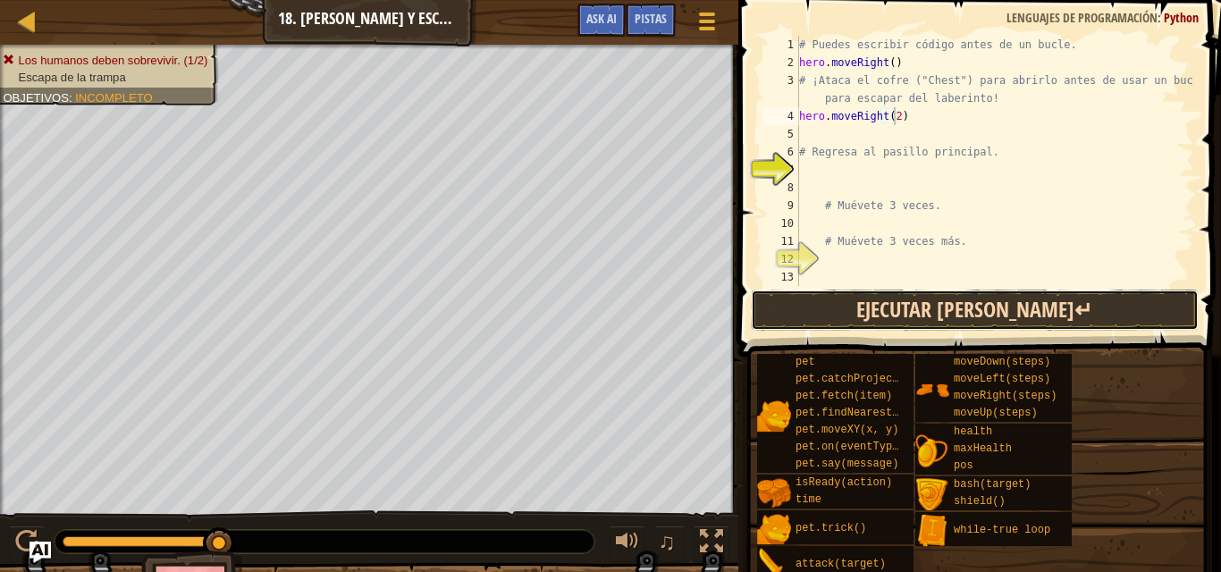
click at [900, 298] on button "Ejecutar [PERSON_NAME]↵" at bounding box center [975, 310] width 448 height 41
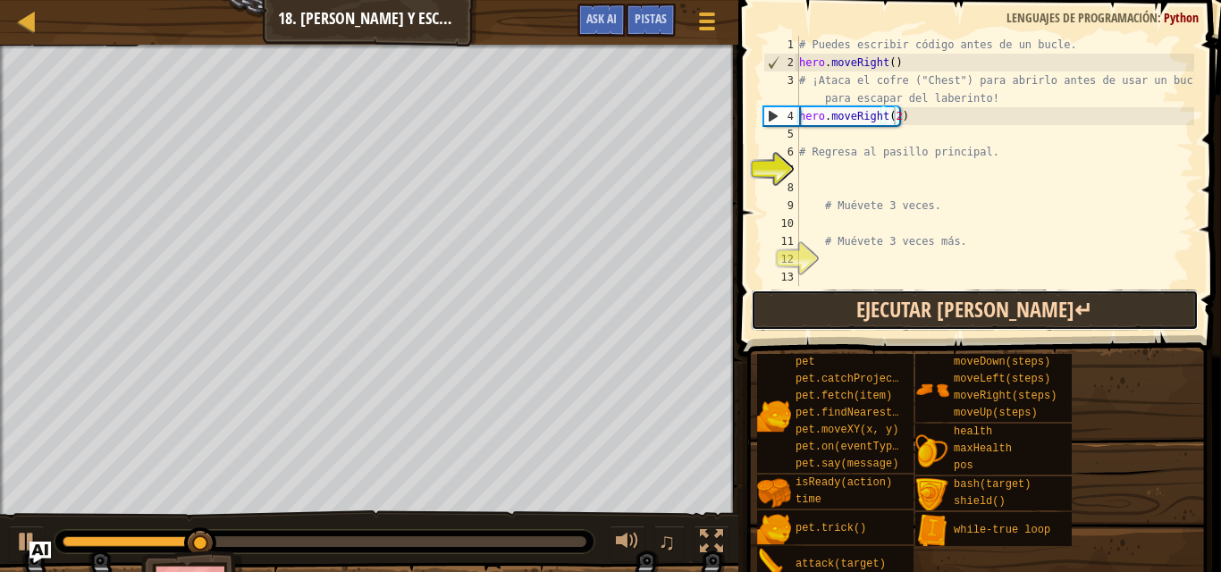
click at [900, 298] on button "Ejecutar [PERSON_NAME]↵" at bounding box center [975, 310] width 448 height 41
click at [889, 306] on button "Ejecutar [PERSON_NAME]↵" at bounding box center [975, 310] width 448 height 41
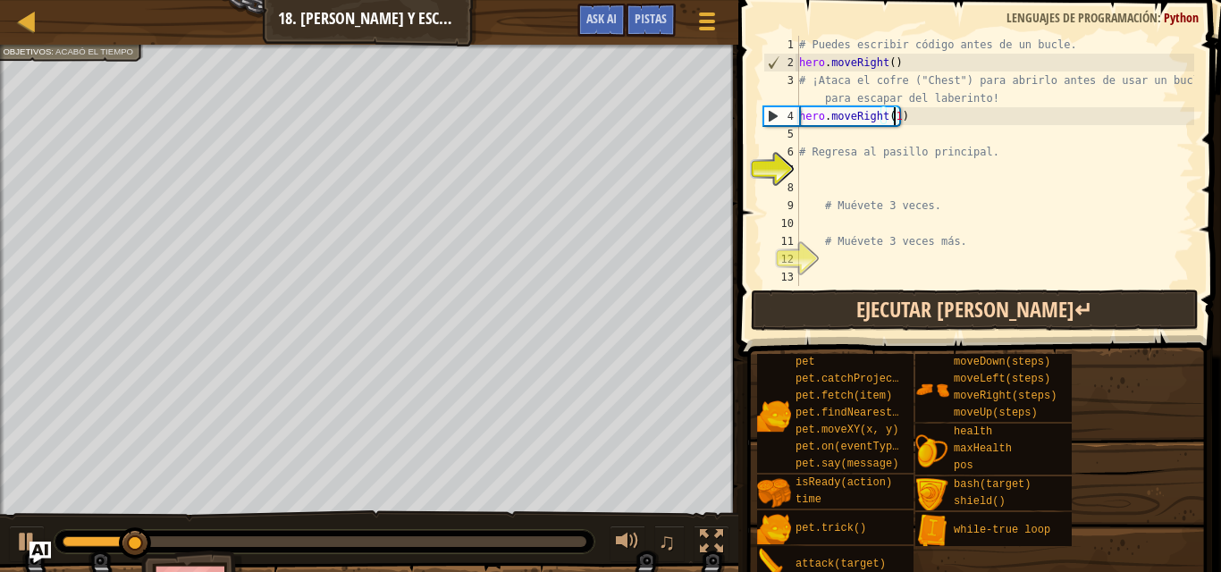
type textarea "hero.moveRight()"
click at [897, 306] on button "Ejecutar [PERSON_NAME]↵" at bounding box center [975, 310] width 448 height 41
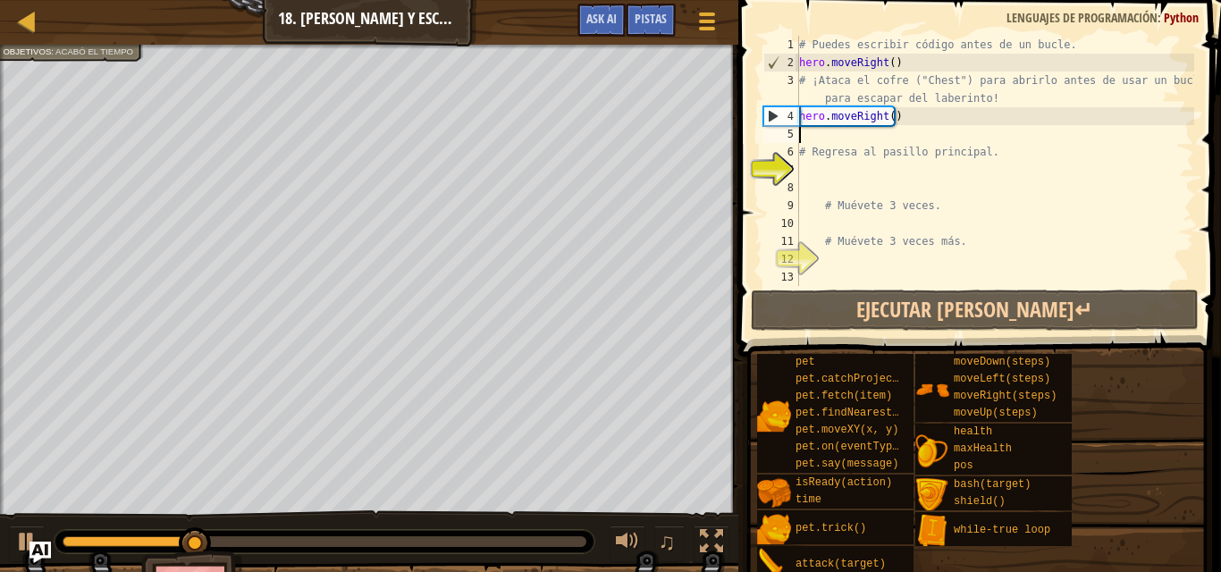
click at [804, 136] on div "# Puedes escribir código antes de un bucle. hero . moveRight ( ) # ¡Ataca el co…" at bounding box center [995, 179] width 399 height 286
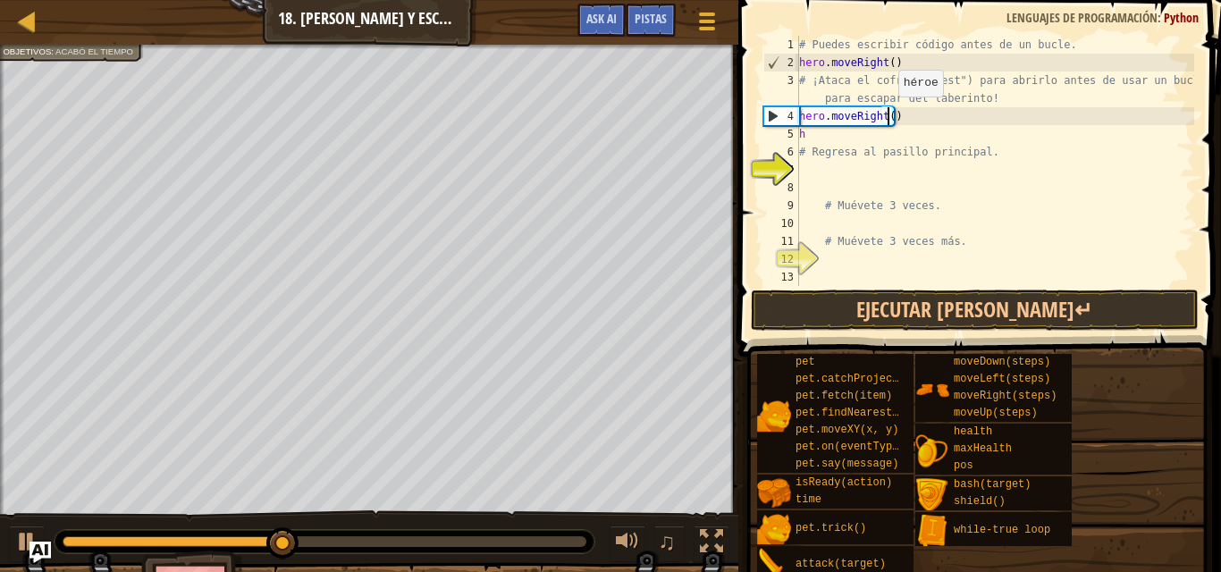
click at [889, 114] on div "# Puedes escribir código antes de un bucle. hero . moveRight ( ) # ¡Ataca el co…" at bounding box center [995, 179] width 399 height 286
click at [823, 137] on div "# Puedes escribir código antes de un bucle. hero . moveRight ( ) # ¡Ataca el co…" at bounding box center [995, 179] width 399 height 286
type textarea "he"
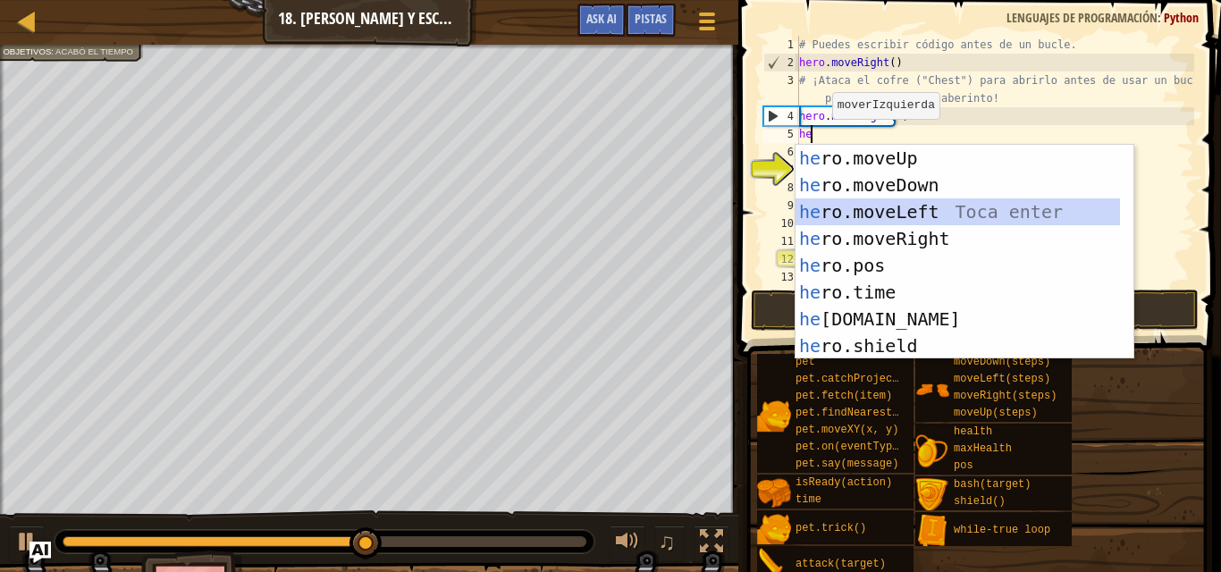
click at [883, 206] on div "he ro.moveUp Toca enter he ro.moveDown Toca enter he ro.moveLeft Toca enter he …" at bounding box center [958, 279] width 324 height 268
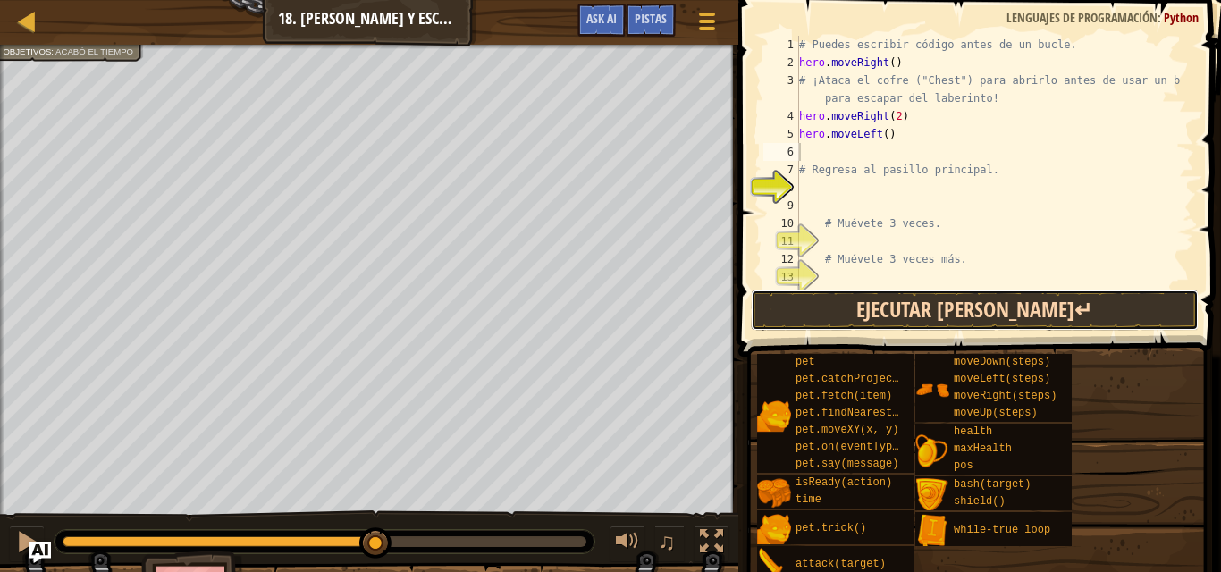
click at [884, 309] on button "Ejecutar [PERSON_NAME]↵" at bounding box center [975, 310] width 448 height 41
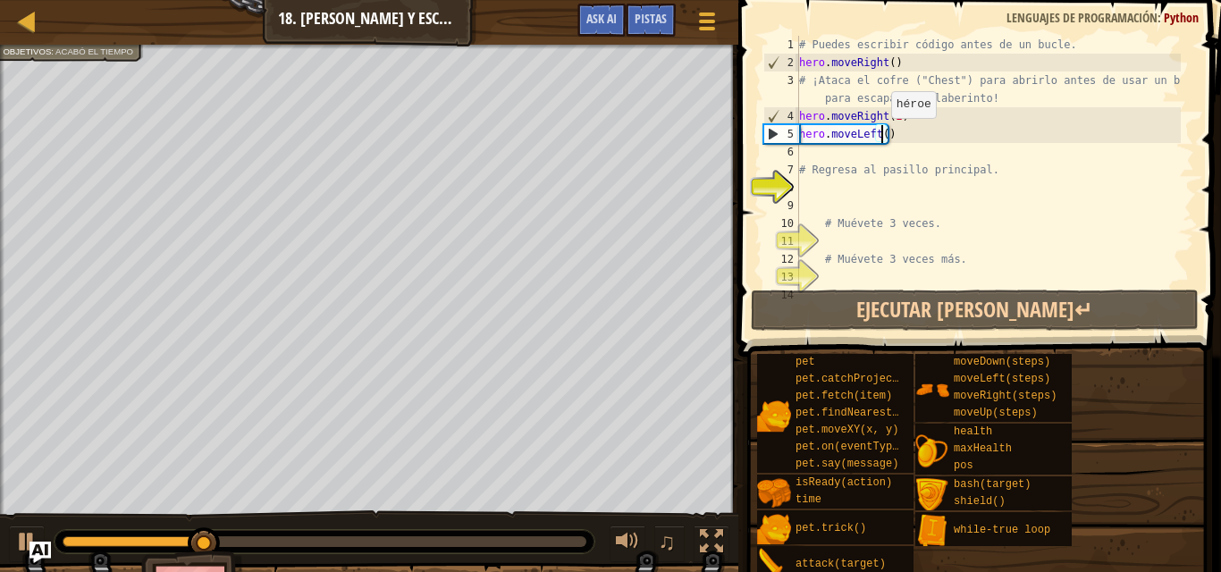
click at [882, 136] on div "# Puedes escribir código antes de un bucle. hero . moveRight ( ) # ¡Ataca el co…" at bounding box center [988, 179] width 385 height 286
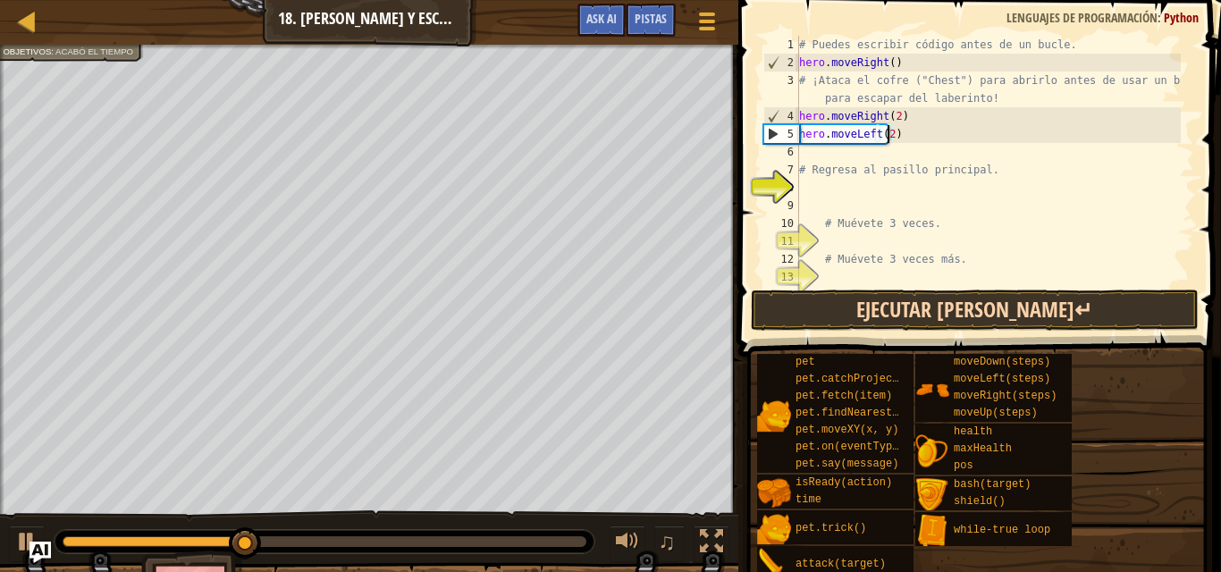
type textarea "hero.moveLeft(2)"
click at [973, 300] on button "Ejecutar [PERSON_NAME]↵" at bounding box center [975, 310] width 448 height 41
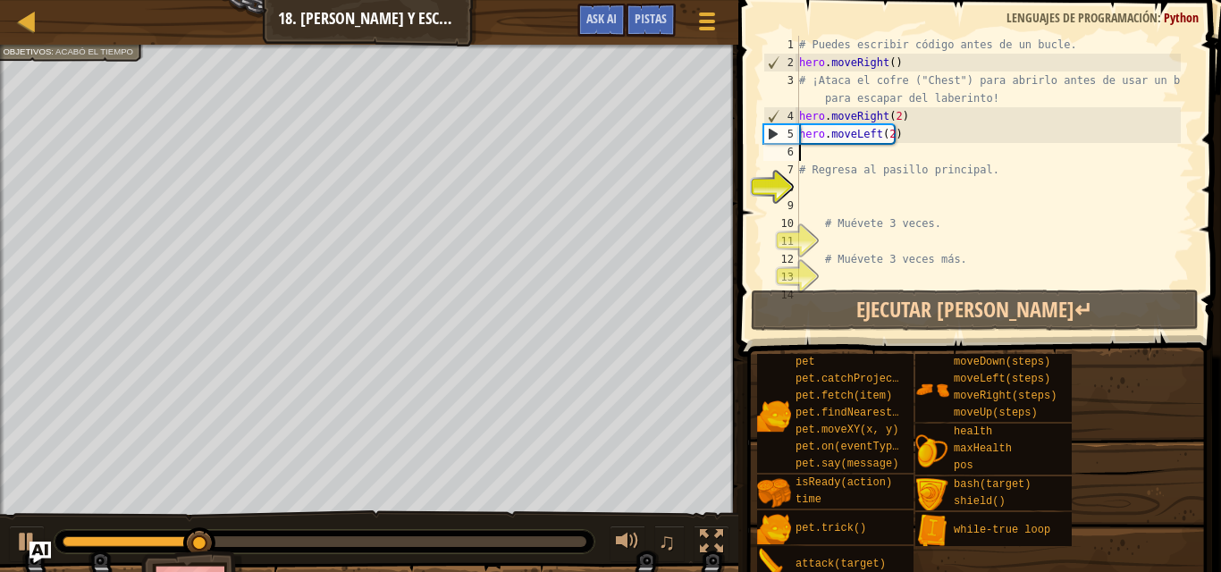
click at [808, 156] on div "# Puedes escribir código antes de un bucle. hero . moveRight ( ) # ¡Ataca el co…" at bounding box center [988, 179] width 385 height 286
type textarea "h"
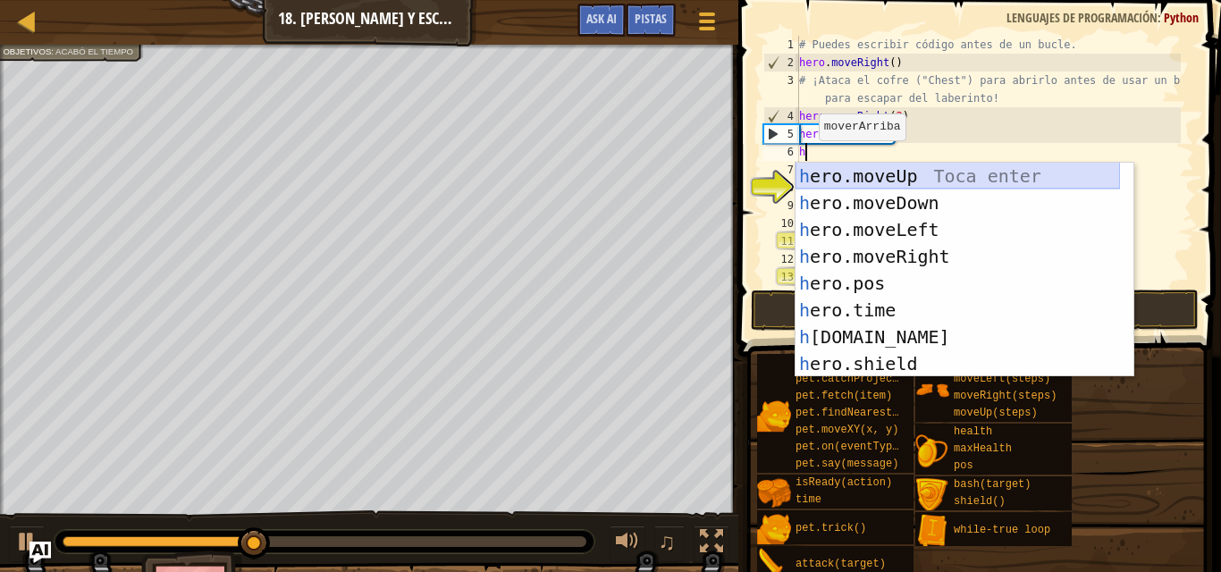
click at [874, 173] on div "h ero.moveUp Toca enter h ero.moveDown Toca enter h ero.moveLeft Toca enter h e…" at bounding box center [958, 297] width 324 height 268
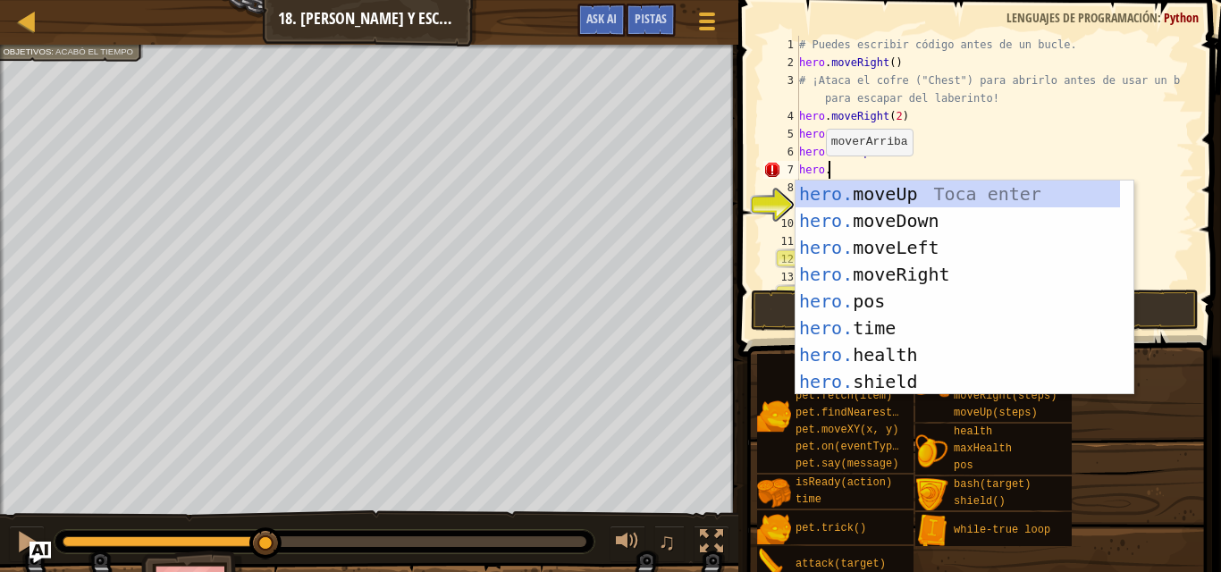
scroll to position [8, 2]
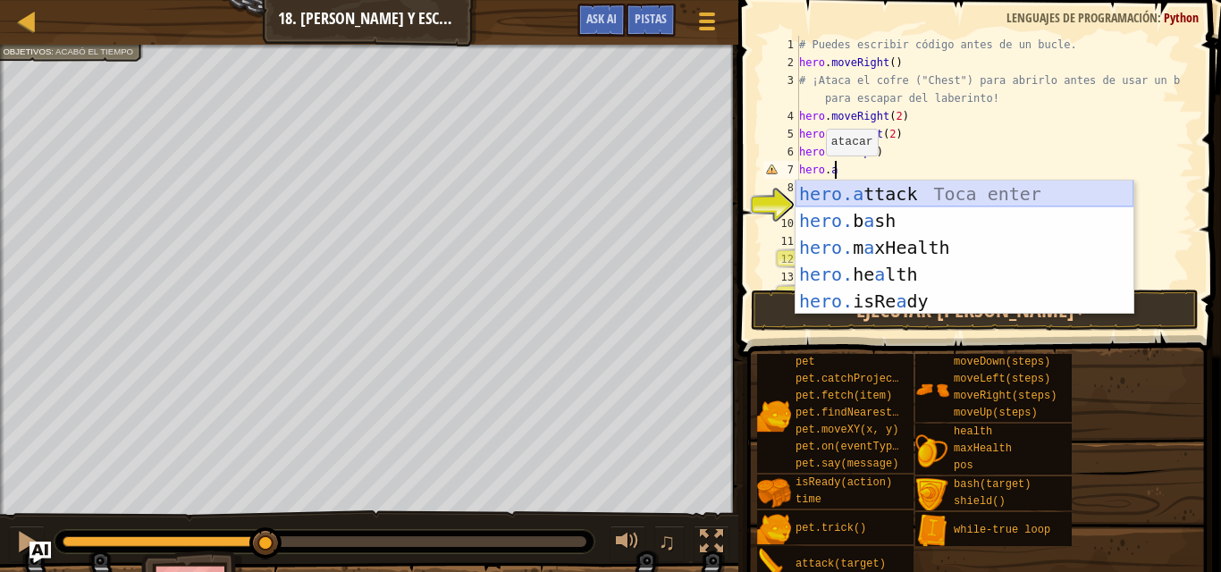
click at [861, 200] on div "hero.a ttack Toca enter hero. b a sh Toca enter hero. m a xHealth Toca enter he…" at bounding box center [965, 275] width 338 height 188
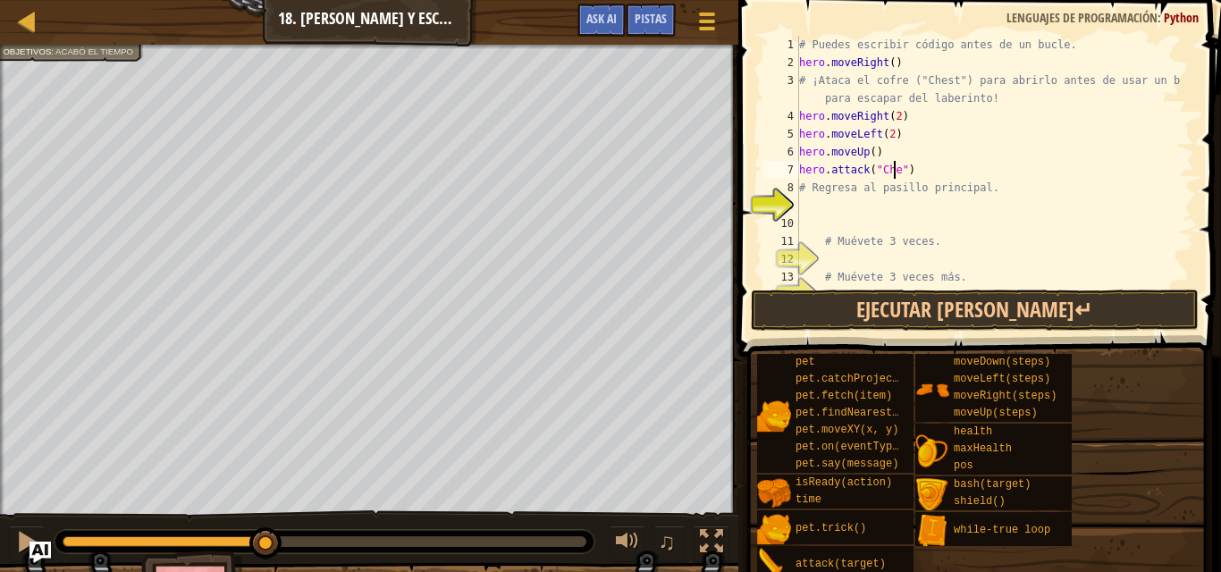
scroll to position [8, 8]
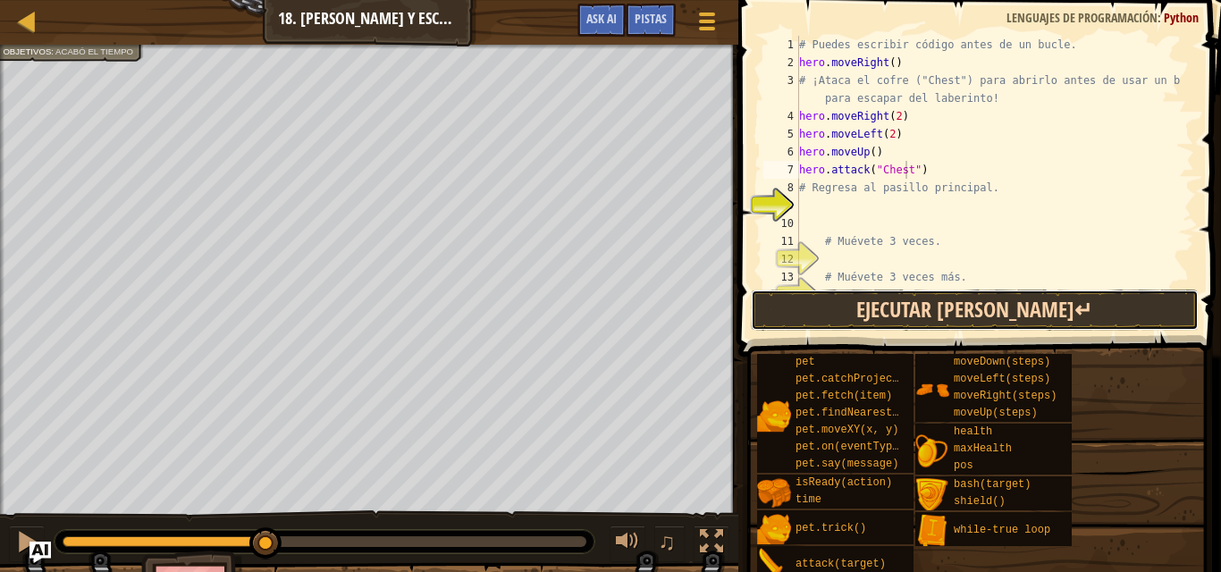
click at [923, 310] on button "Ejecutar [PERSON_NAME]↵" at bounding box center [975, 310] width 448 height 41
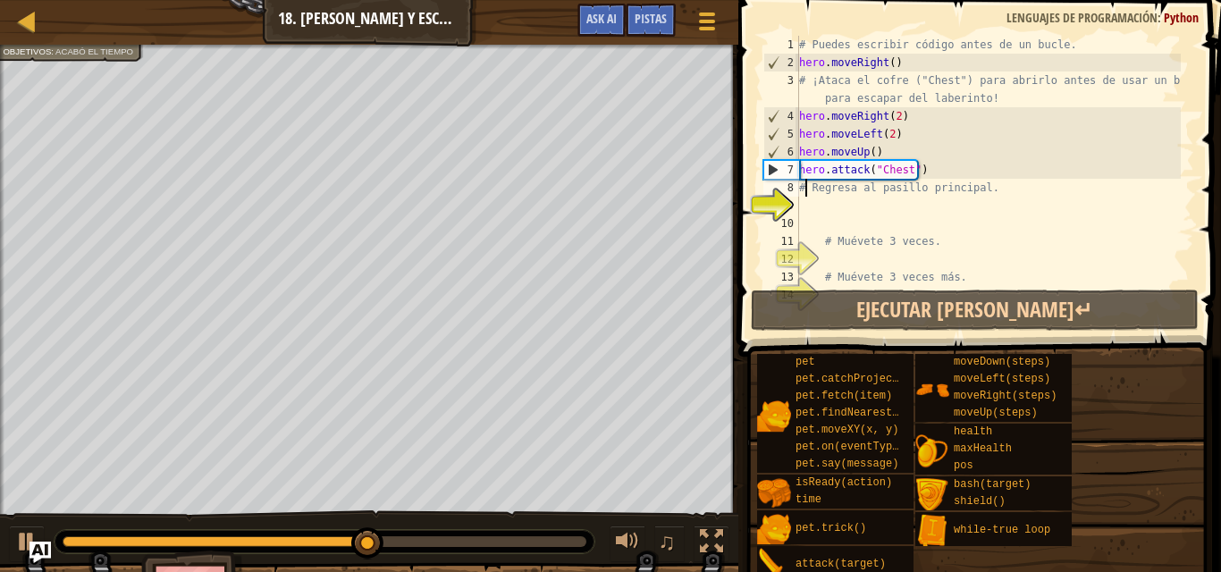
click at [805, 196] on div "# Puedes escribir código antes de un bucle. hero . moveRight ( ) # ¡Ataca el co…" at bounding box center [988, 179] width 385 height 286
type textarea "# Regresa al pasillo principal."
click at [799, 199] on div "# Puedes escribir código antes de un bucle. hero . moveRight ( ) # ¡Ataca el co…" at bounding box center [988, 179] width 385 height 286
type textarea "h"
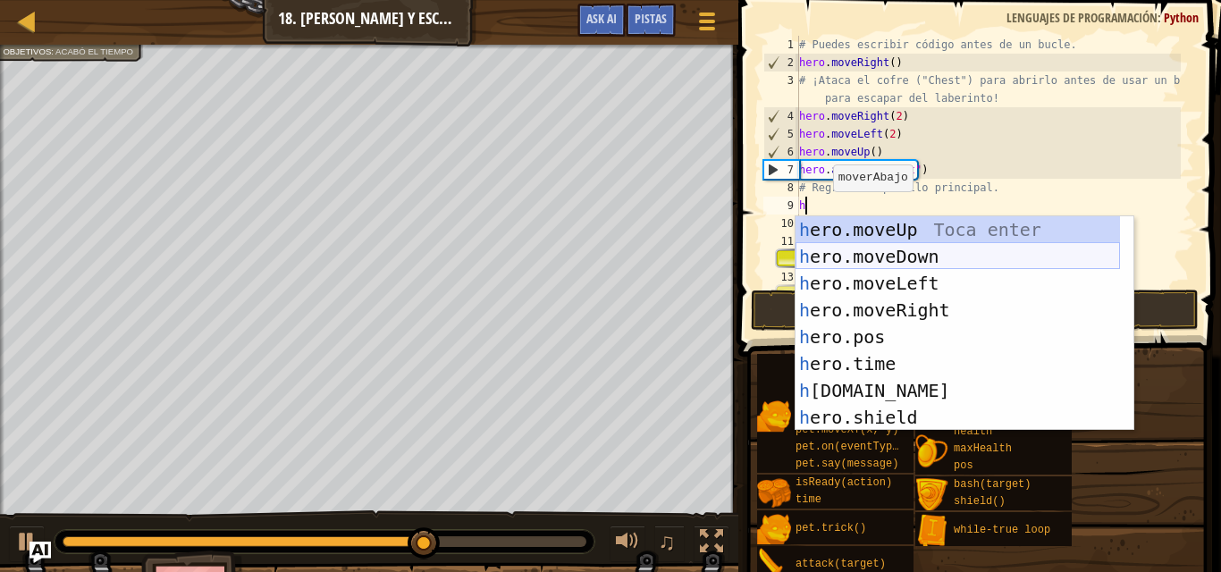
scroll to position [8, 0]
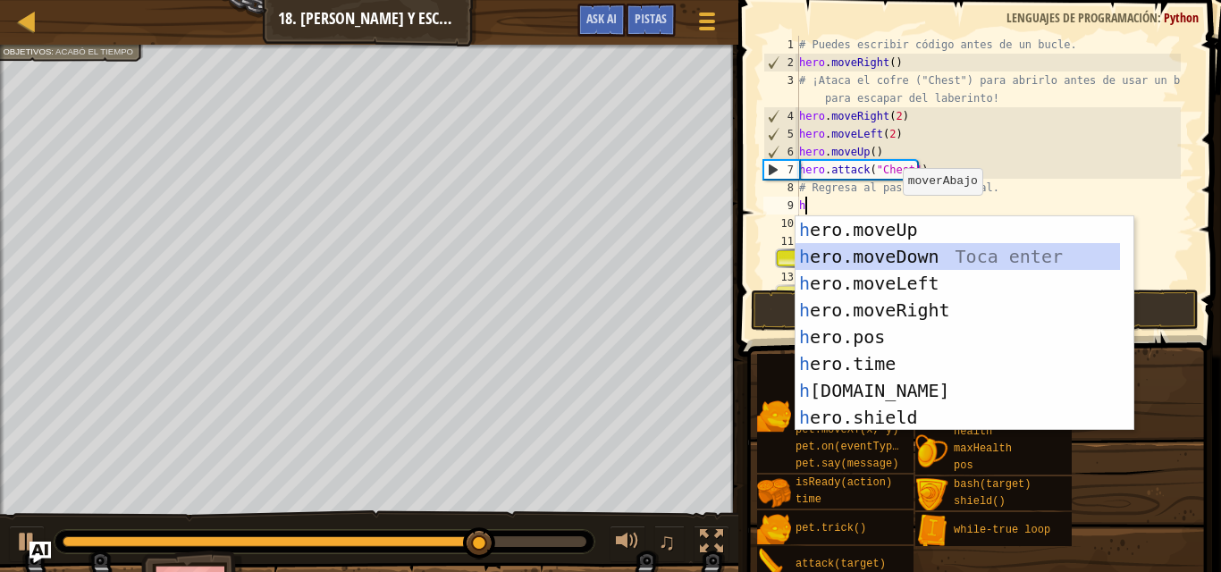
click at [887, 255] on div "h ero.moveUp Toca enter h ero.moveDown Toca enter h ero.moveLeft Toca enter h e…" at bounding box center [958, 350] width 324 height 268
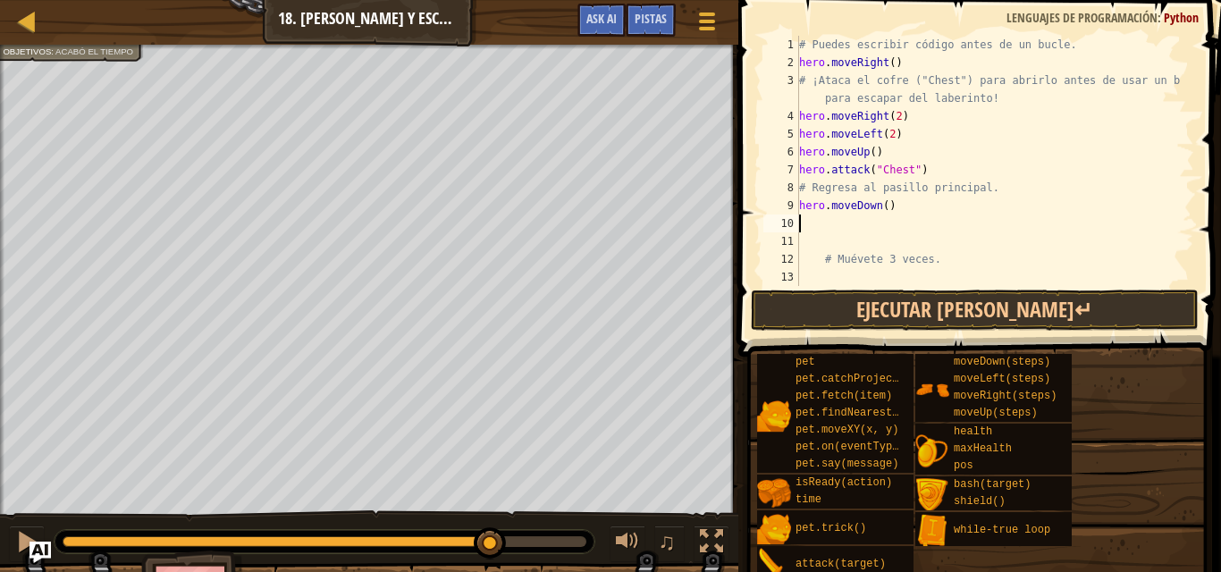
type textarea "h"
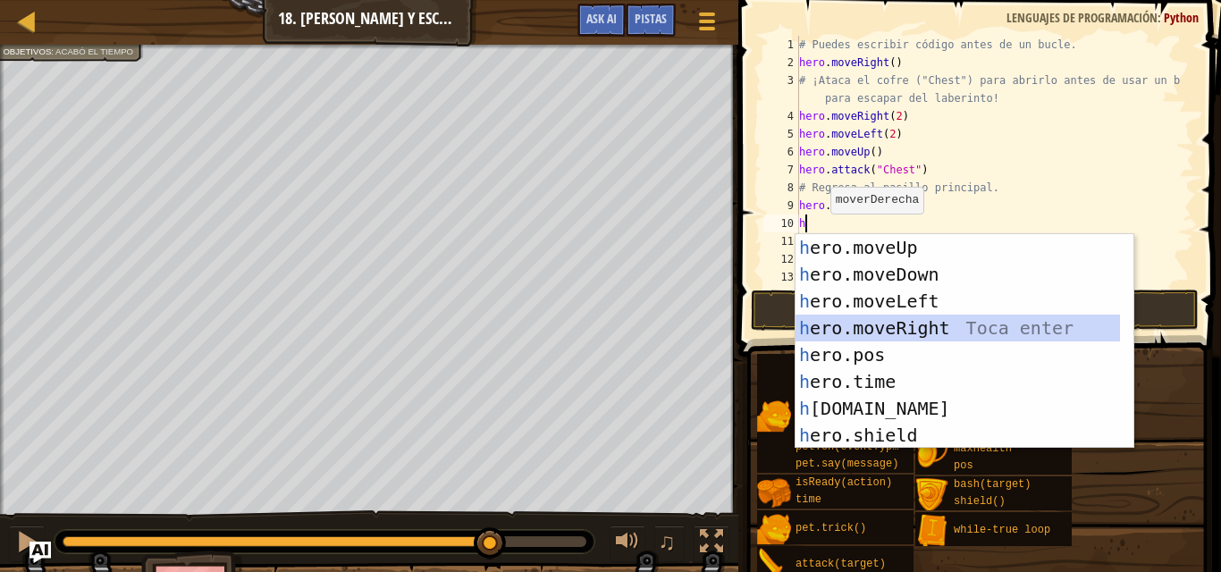
click at [891, 324] on div "h ero.moveUp Toca enter h ero.moveDown Toca enter h ero.moveLeft Toca enter h e…" at bounding box center [958, 368] width 324 height 268
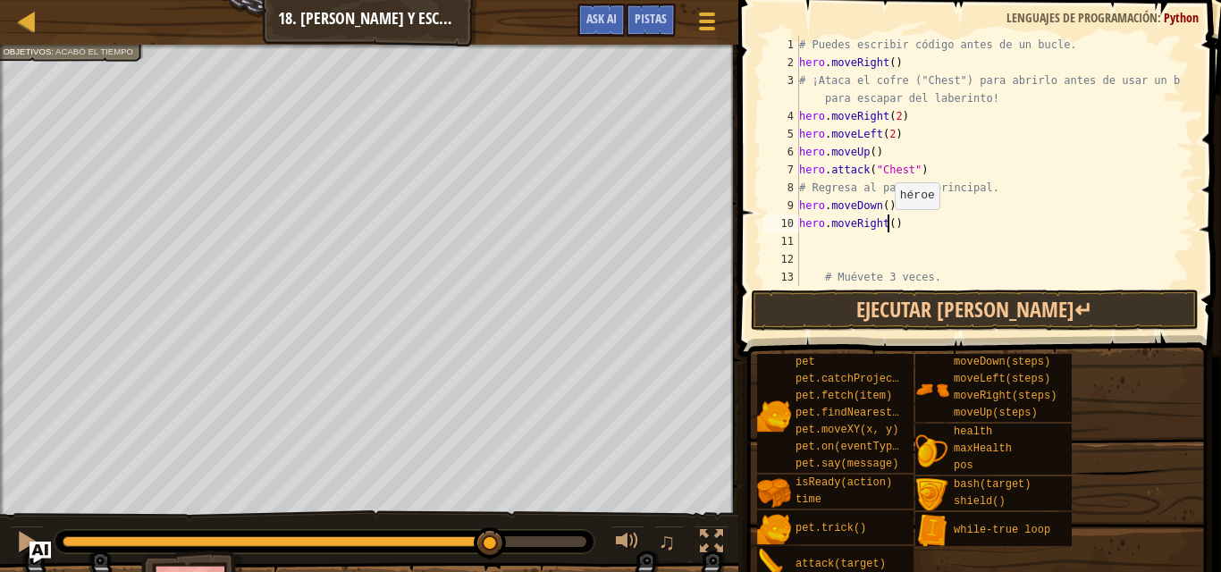
click at [886, 227] on div "# Puedes escribir código antes de un bucle. hero . moveRight ( ) # ¡Ataca el co…" at bounding box center [988, 179] width 385 height 286
type textarea "hero.moveRight(3)"
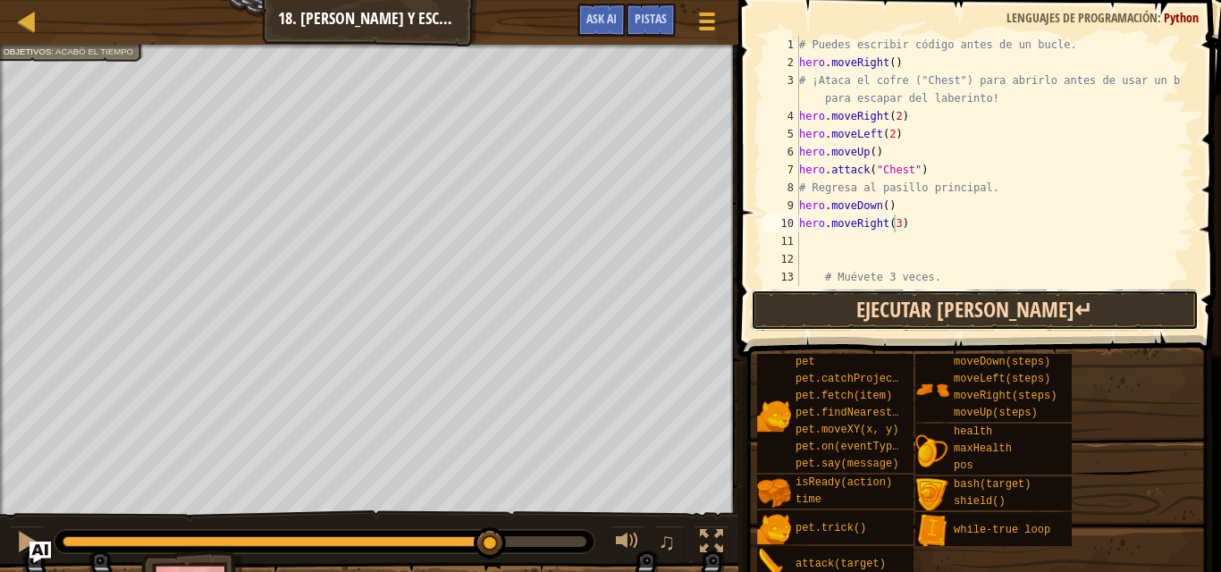
click at [884, 308] on button "Ejecutar [PERSON_NAME]↵" at bounding box center [975, 310] width 448 height 41
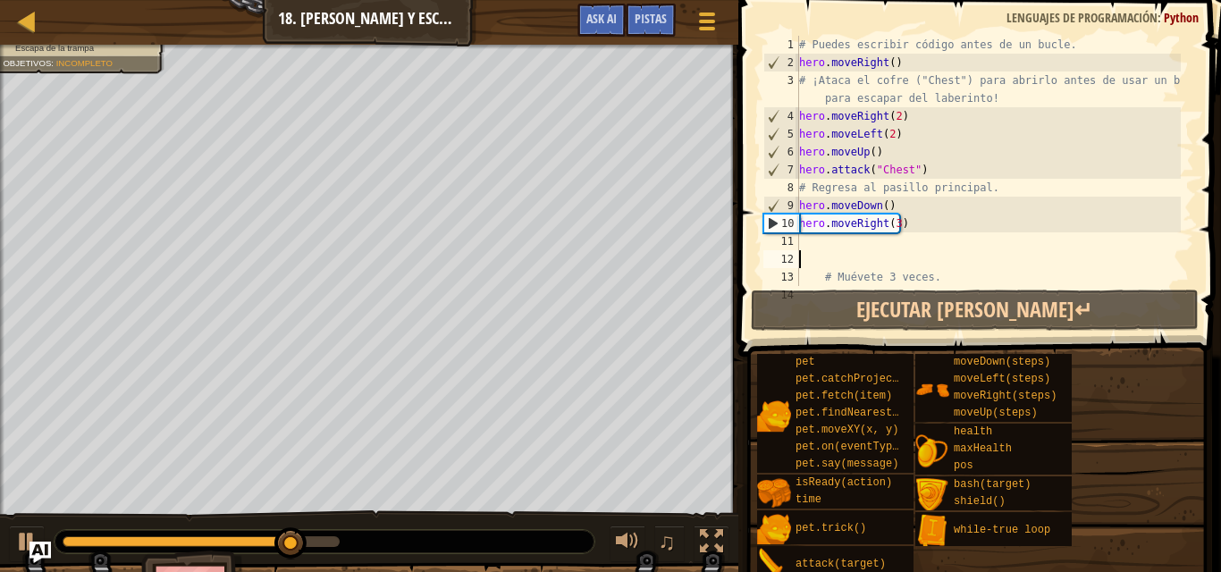
click at [800, 251] on div "# Puedes escribir código antes de un bucle. hero . moveRight ( ) # ¡Ataca el co…" at bounding box center [988, 179] width 385 height 286
click at [800, 237] on div "# Puedes escribir código antes de un bucle. hero . moveRight ( ) # ¡Ataca el co…" at bounding box center [988, 179] width 385 height 286
type textarea "h"
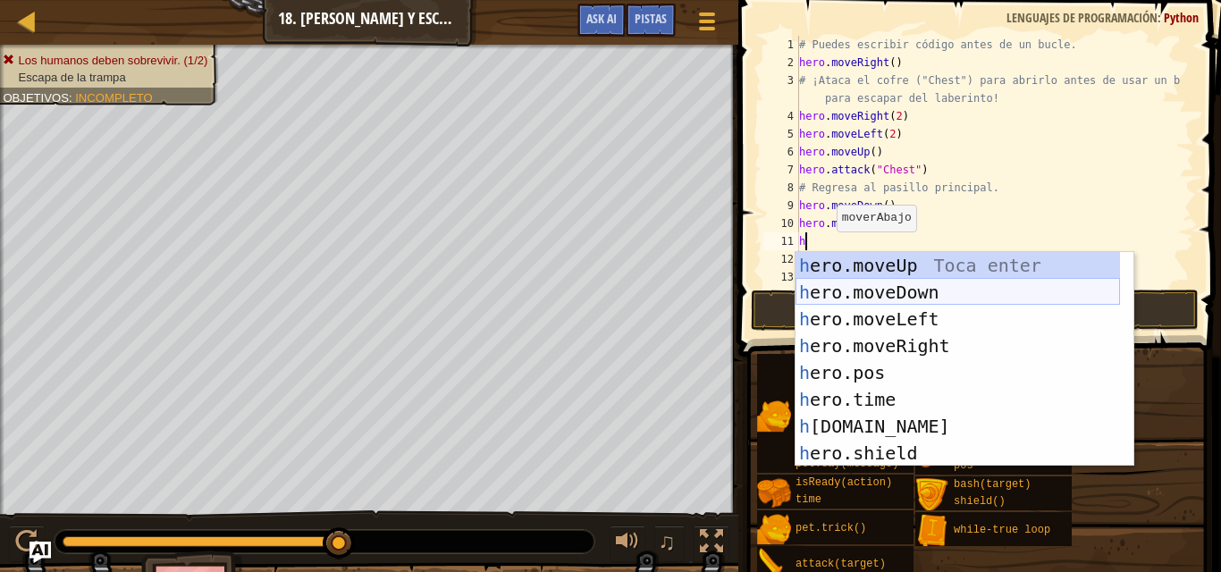
click at [858, 291] on div "h ero.moveUp Toca enter h ero.moveDown Toca enter h ero.moveLeft Toca enter h e…" at bounding box center [958, 386] width 324 height 268
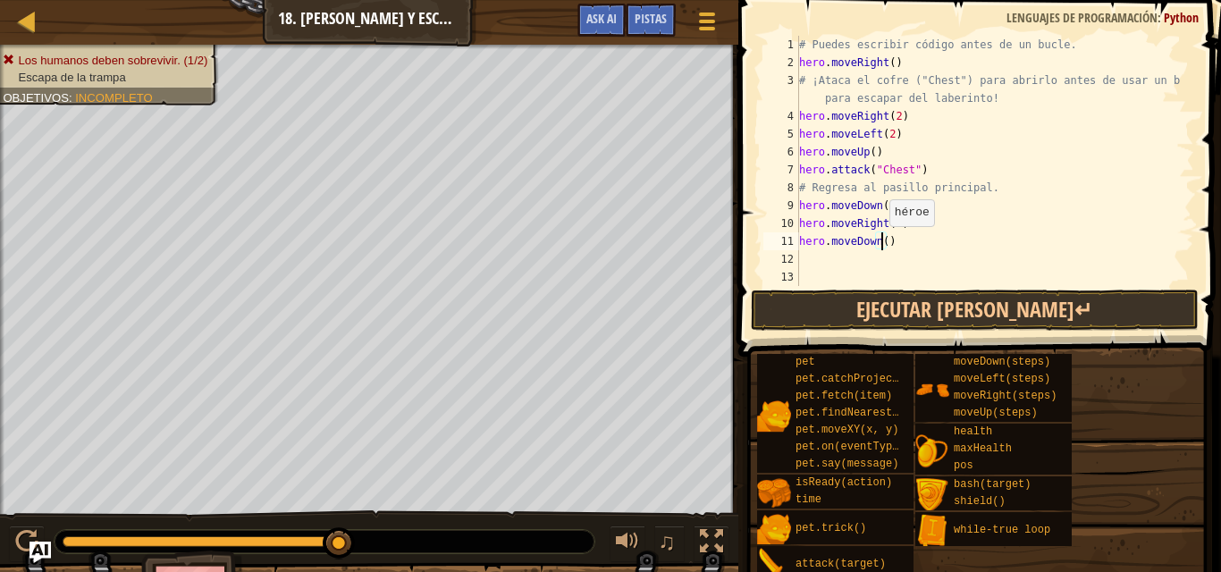
click at [880, 244] on div "# Puedes escribir código antes de un bucle. hero . moveRight ( ) # ¡Ataca el co…" at bounding box center [988, 179] width 385 height 286
type textarea "hero.moveDown(4)"
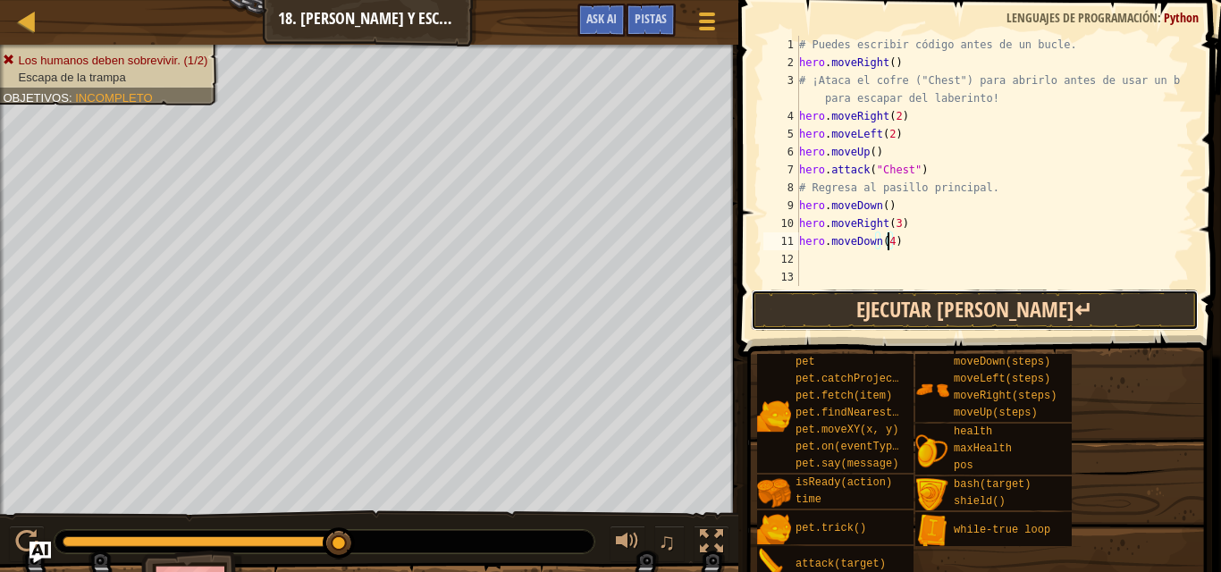
click at [871, 296] on button "Ejecutar [PERSON_NAME]↵" at bounding box center [975, 310] width 448 height 41
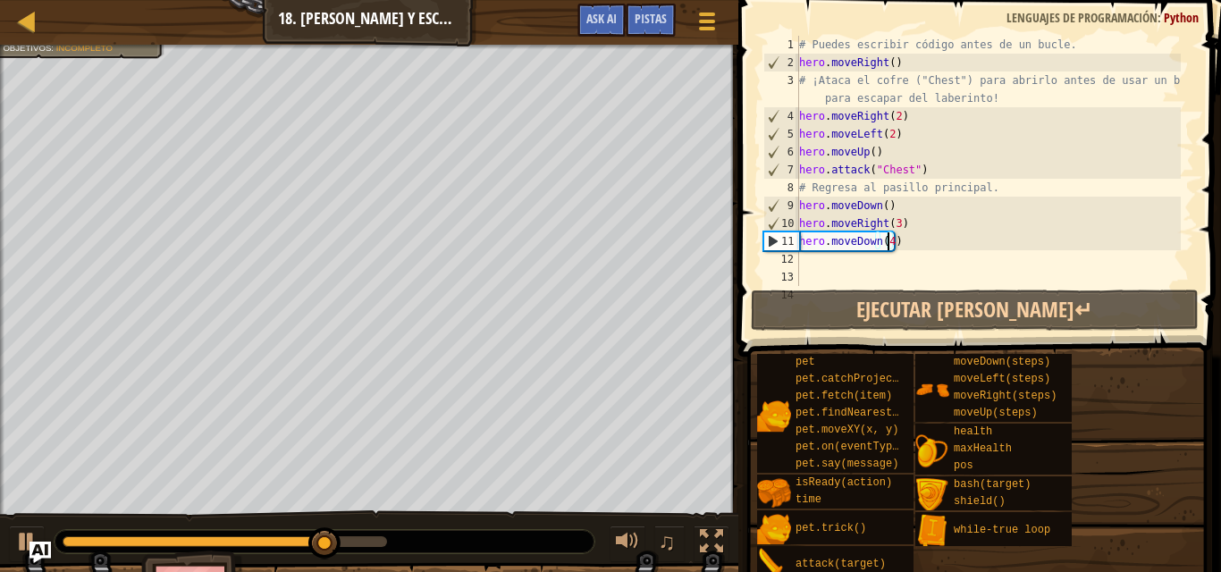
click at [799, 257] on div "# Puedes escribir código antes de un bucle. hero . moveRight ( ) # ¡Ataca el co…" at bounding box center [988, 179] width 385 height 286
click at [887, 243] on div "# Puedes escribir código antes de un bucle. hero . moveRight ( ) # ¡Ataca el co…" at bounding box center [988, 179] width 385 height 286
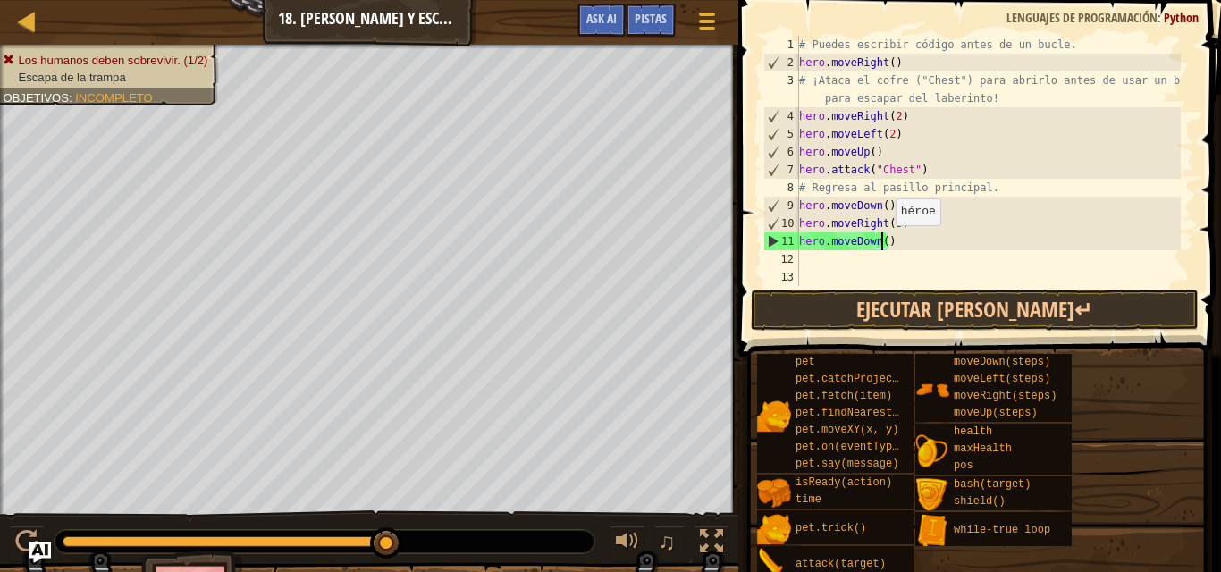
type textarea "hero.moveDown(3)"
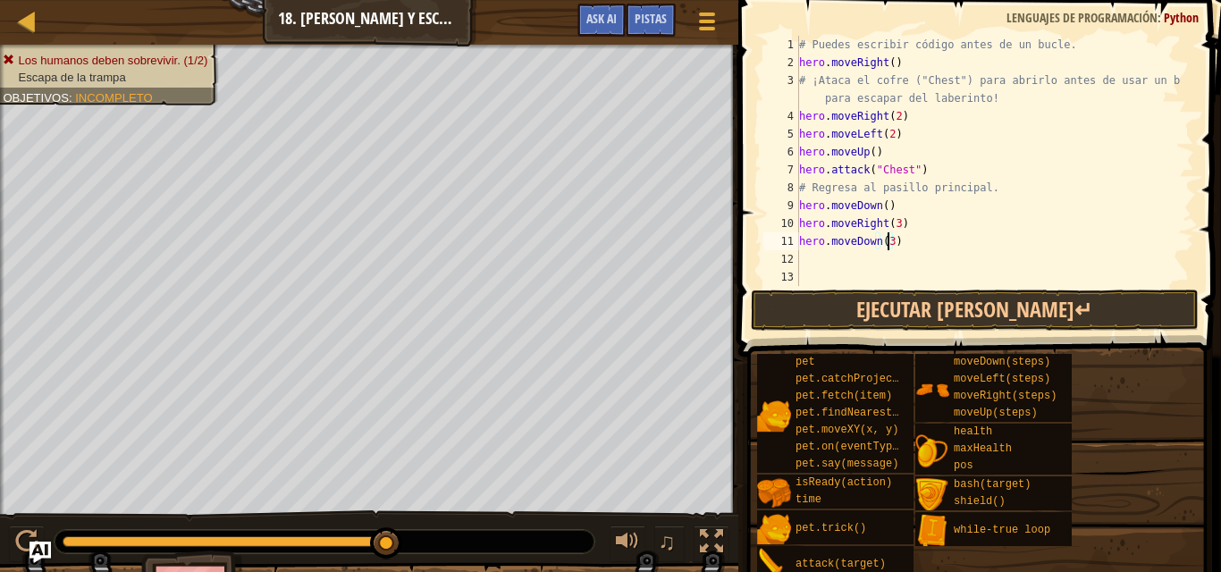
click at [813, 257] on div "# Puedes escribir código antes de un bucle. hero . moveRight ( ) # ¡Ataca el co…" at bounding box center [988, 179] width 385 height 286
type textarea "h"
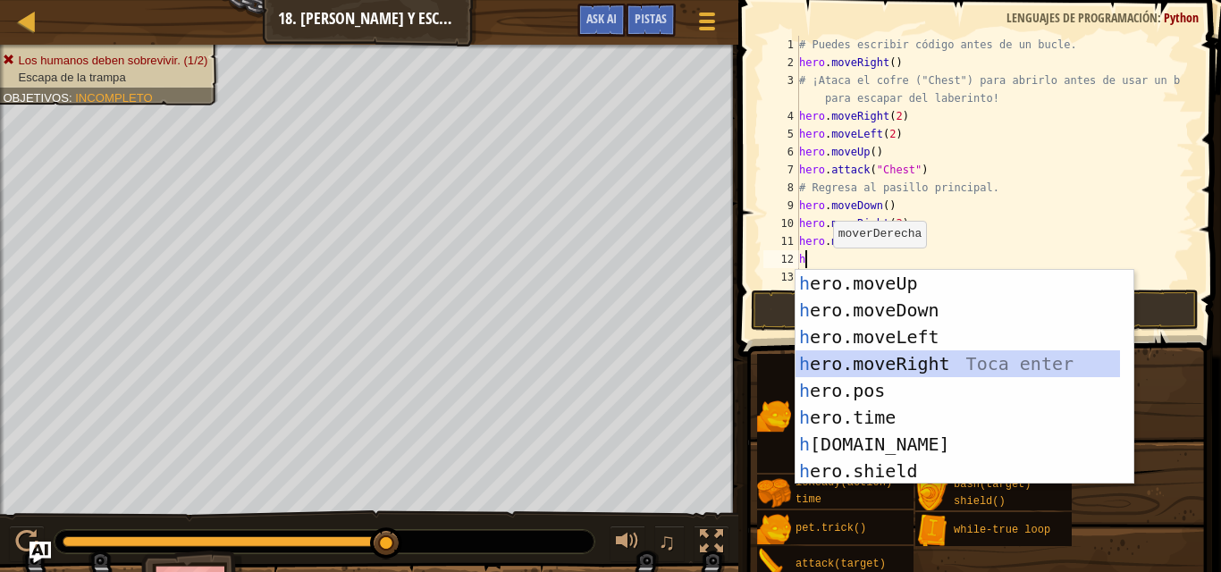
click at [931, 358] on div "h ero.moveUp Toca enter h ero.moveDown Toca enter h ero.moveLeft Toca enter h e…" at bounding box center [958, 404] width 324 height 268
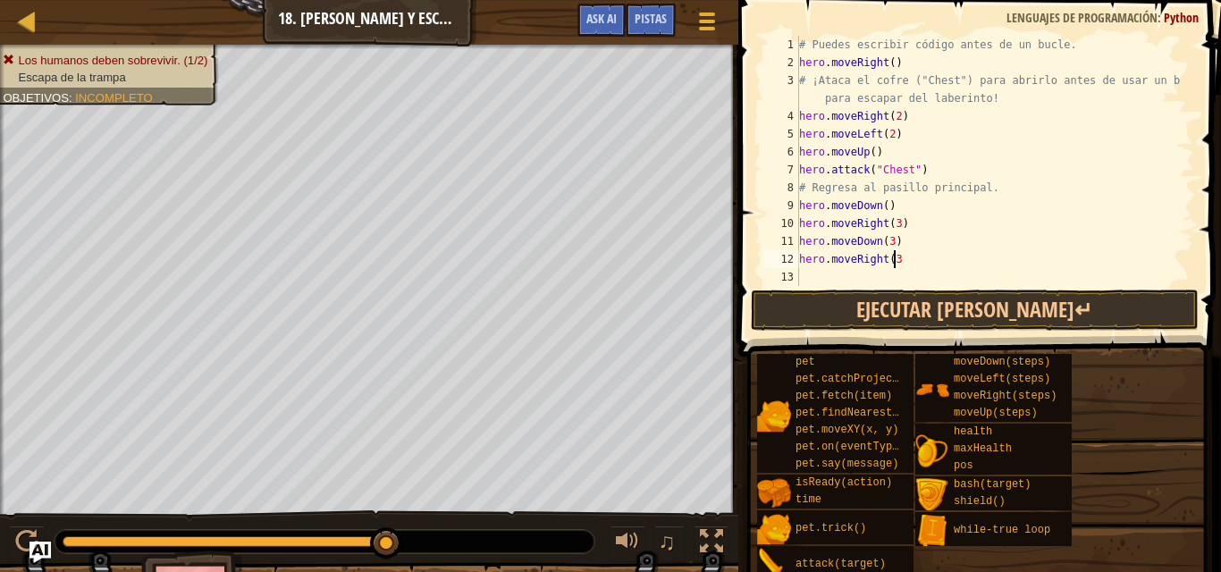
drag, startPoint x: 886, startPoint y: 251, endPoint x: 902, endPoint y: 277, distance: 30.5
click at [902, 277] on div "# Puedes escribir código antes de un bucle. hero . moveRight ( ) # ¡Ataca el co…" at bounding box center [988, 179] width 385 height 286
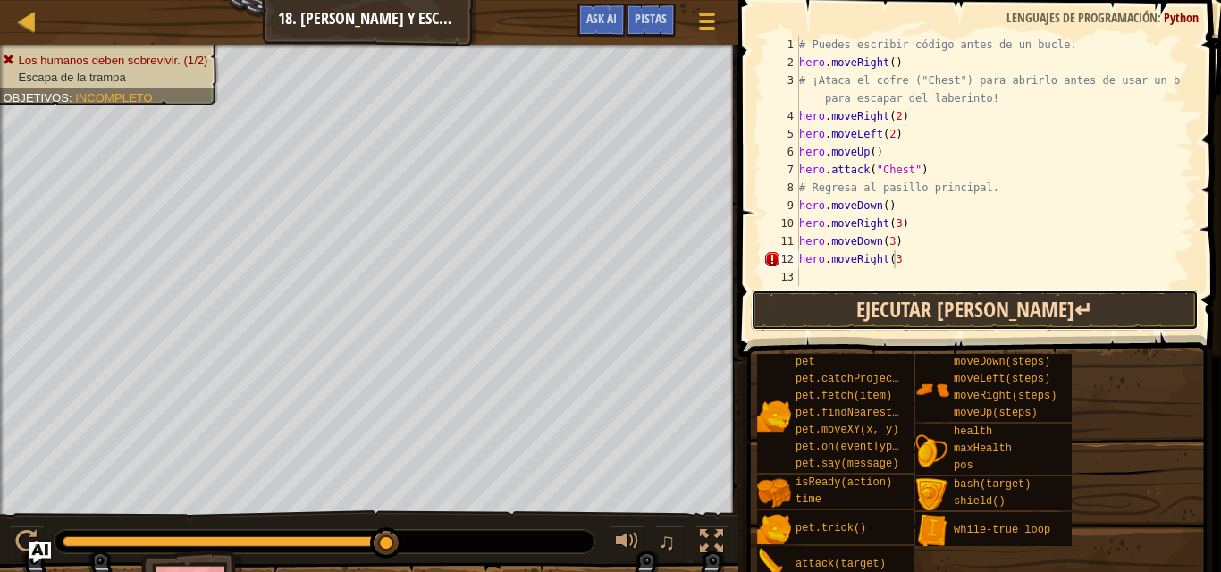
click at [903, 303] on button "Ejecutar [PERSON_NAME]↵" at bounding box center [975, 310] width 448 height 41
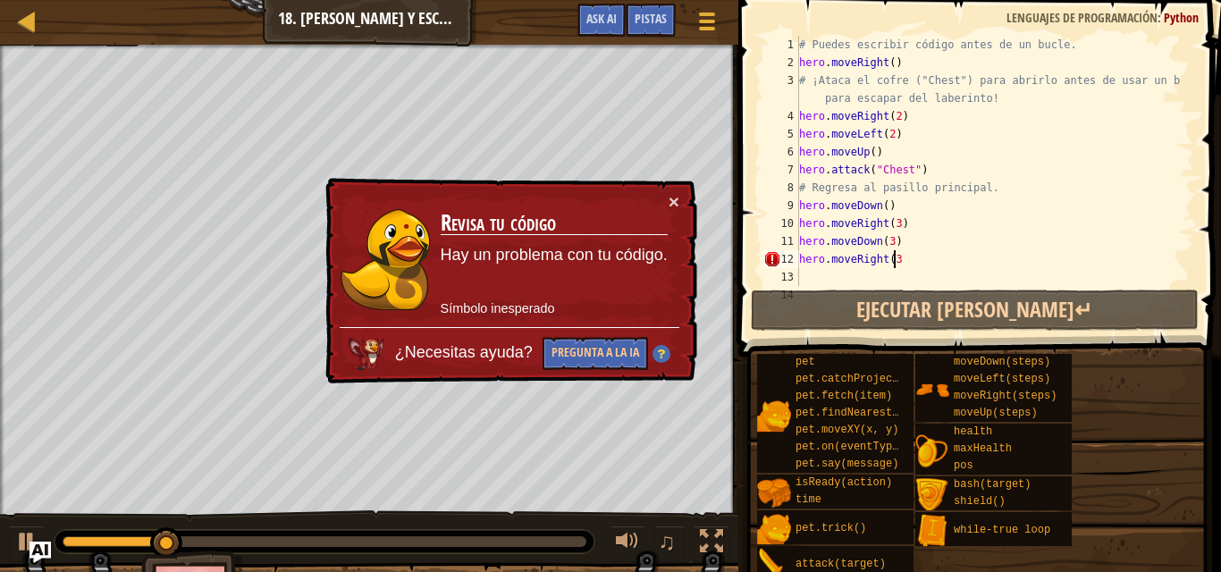
scroll to position [8, 7]
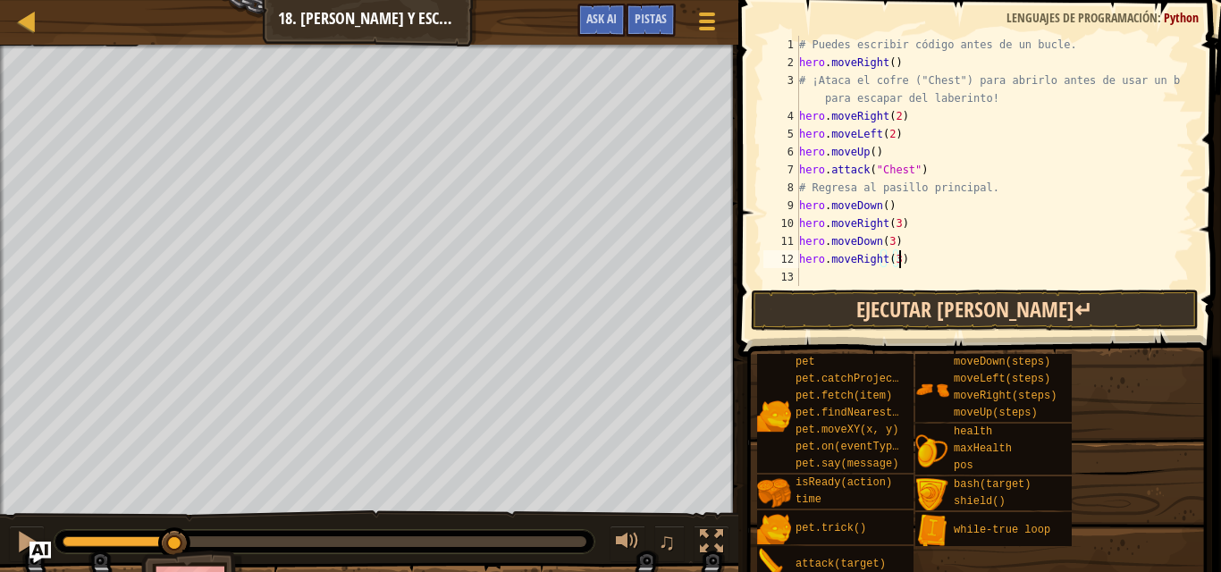
type textarea "hero.moveRight(3)"
click at [915, 305] on button "Ejecutar [PERSON_NAME]↵" at bounding box center [975, 310] width 448 height 41
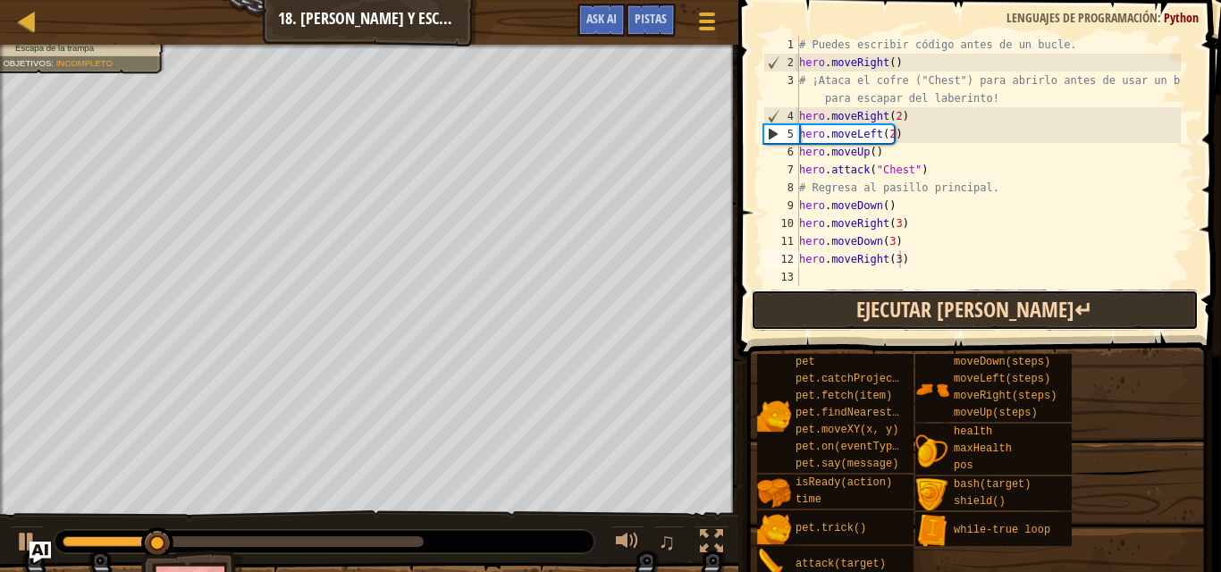
click at [915, 305] on button "Ejecutar [PERSON_NAME]↵" at bounding box center [975, 310] width 448 height 41
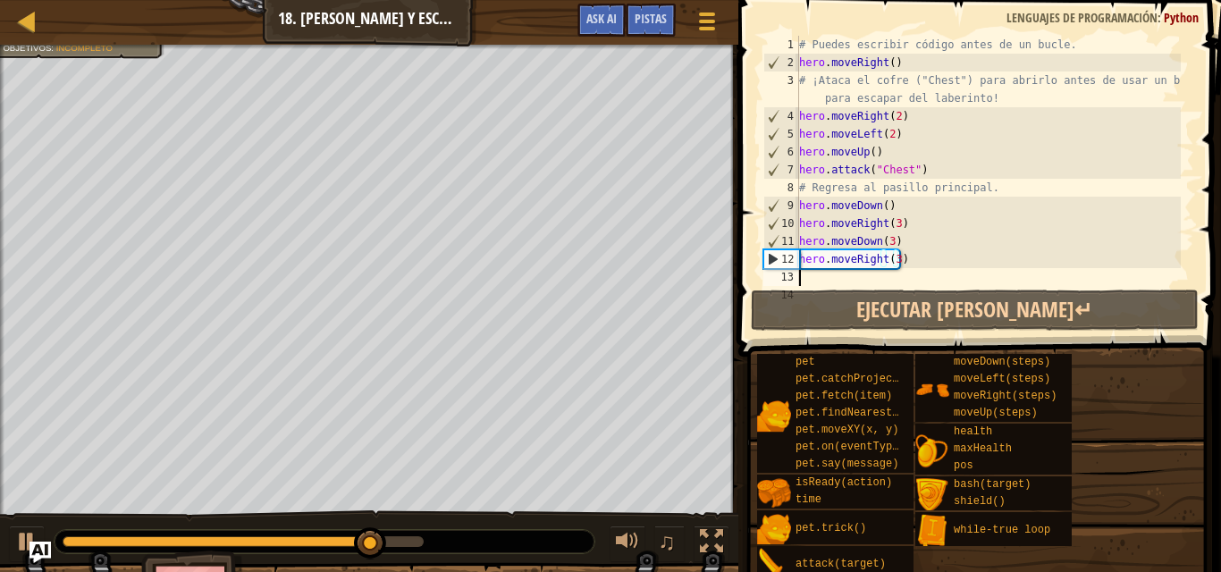
click at [806, 273] on div "# Puedes escribir código antes de un bucle. hero . moveRight ( ) # ¡Ataca el co…" at bounding box center [988, 179] width 385 height 286
type textarea "h"
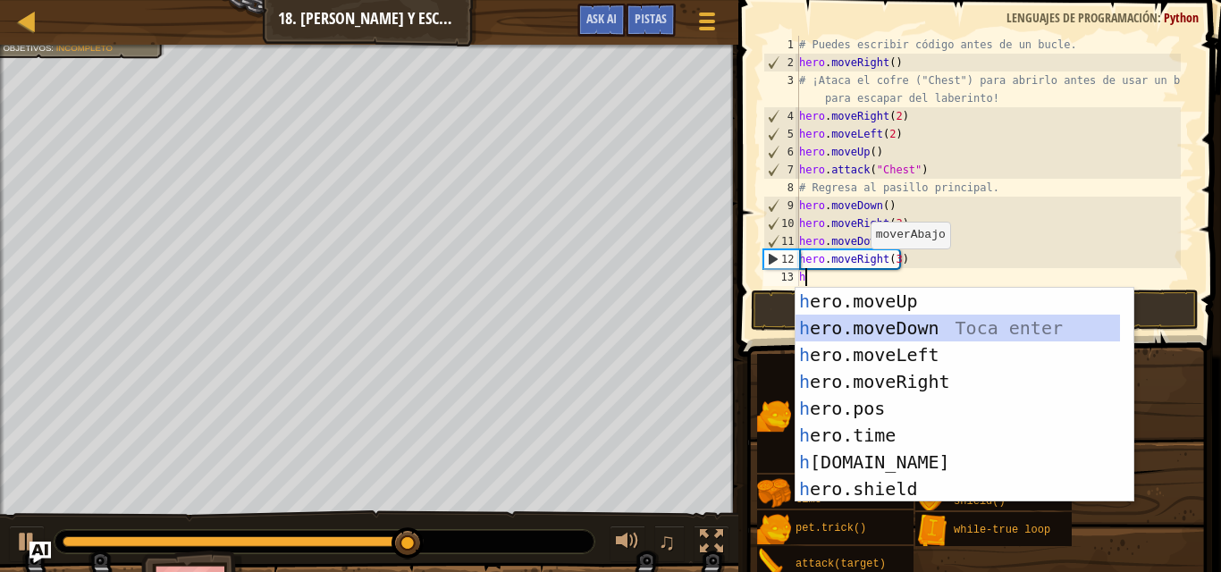
click at [862, 318] on div "h ero.moveUp Toca enter h ero.moveDown Toca enter h ero.moveLeft Toca enter h e…" at bounding box center [958, 422] width 324 height 268
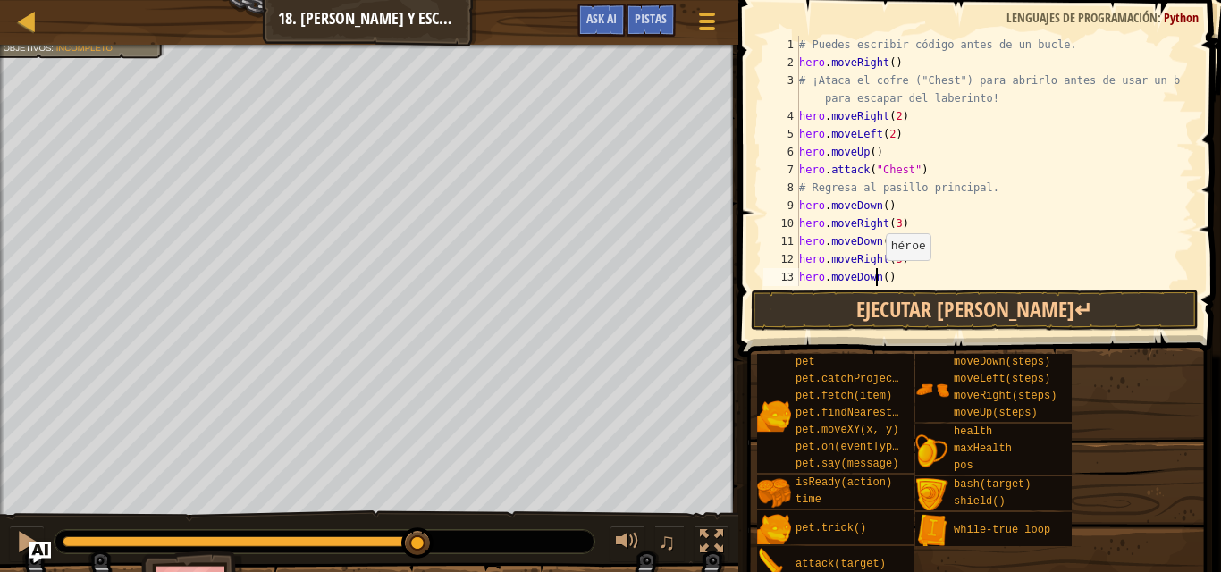
click at [877, 278] on div "# Puedes escribir código antes de un bucle. hero . moveRight ( ) # ¡Ataca el co…" at bounding box center [988, 179] width 385 height 286
click at [880, 278] on div "# Puedes escribir código antes de un bucle. hero . moveRight ( ) # ¡Ataca el co…" at bounding box center [988, 179] width 385 height 286
type textarea "hero.moveDown(3)"
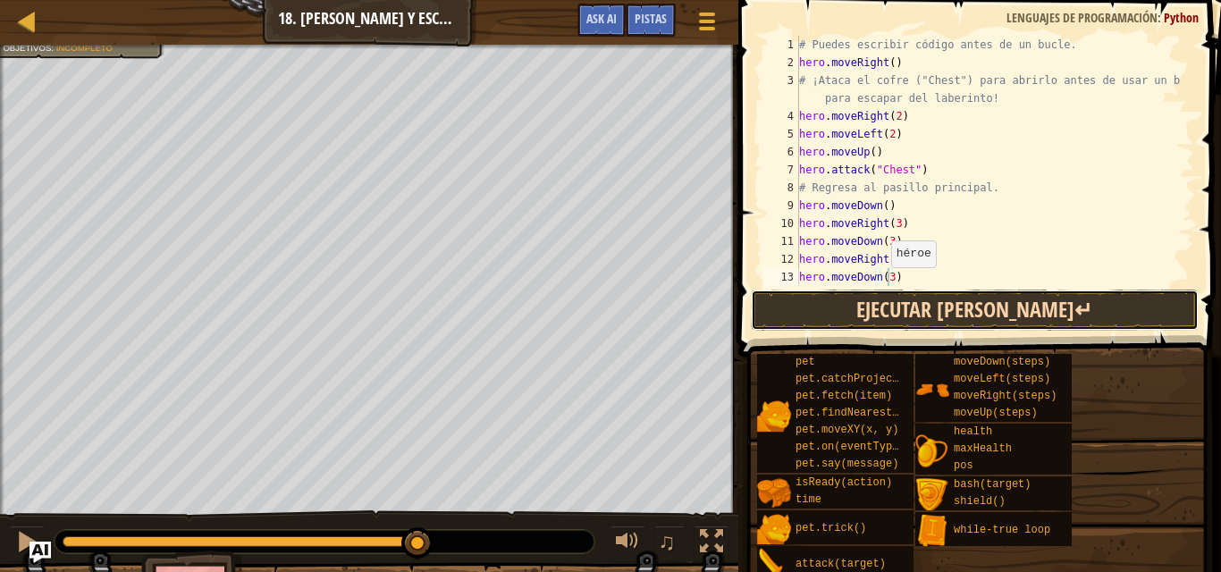
click at [886, 300] on button "Ejecutar [PERSON_NAME]↵" at bounding box center [975, 310] width 448 height 41
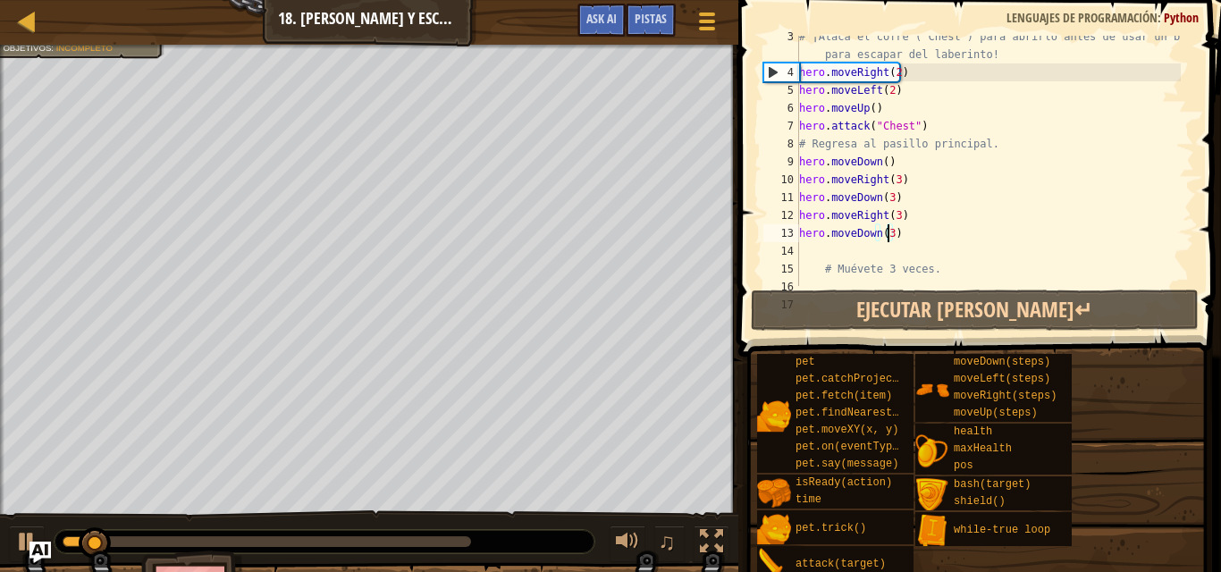
scroll to position [44, 0]
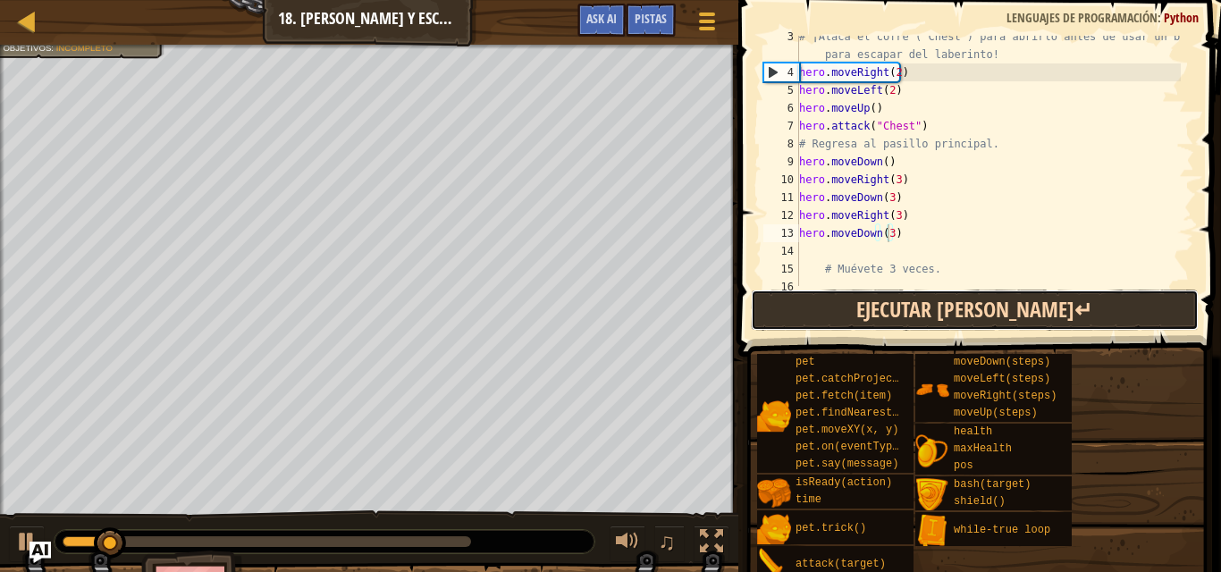
click at [1010, 316] on button "Ejecutar [PERSON_NAME]↵" at bounding box center [975, 310] width 448 height 41
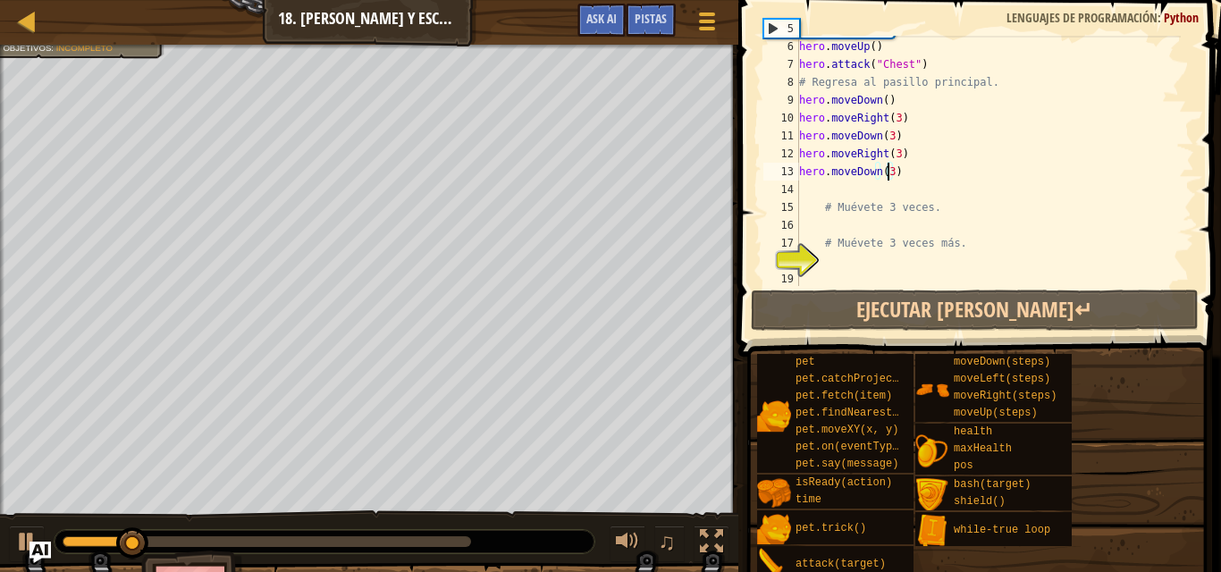
scroll to position [105, 0]
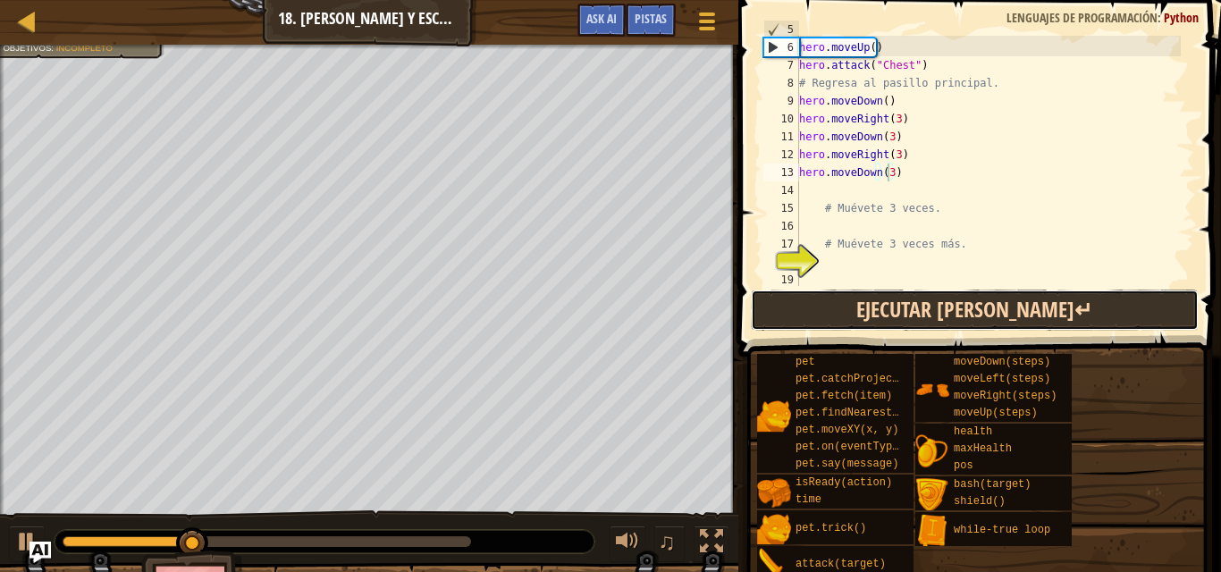
click at [1044, 296] on button "Ejecutar [PERSON_NAME]↵" at bounding box center [975, 310] width 448 height 41
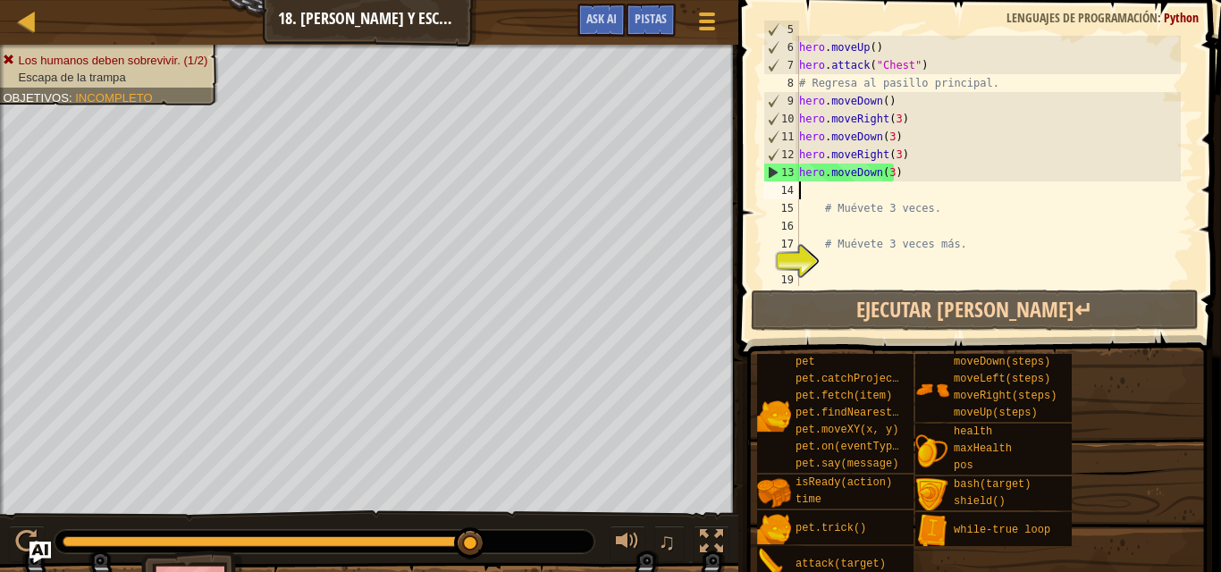
click at [800, 190] on div "hero . moveLeft ( 2 ) hero . moveUp ( ) hero . attack ( "Chest" ) # Regresa al …" at bounding box center [988, 164] width 385 height 286
type textarea "h"
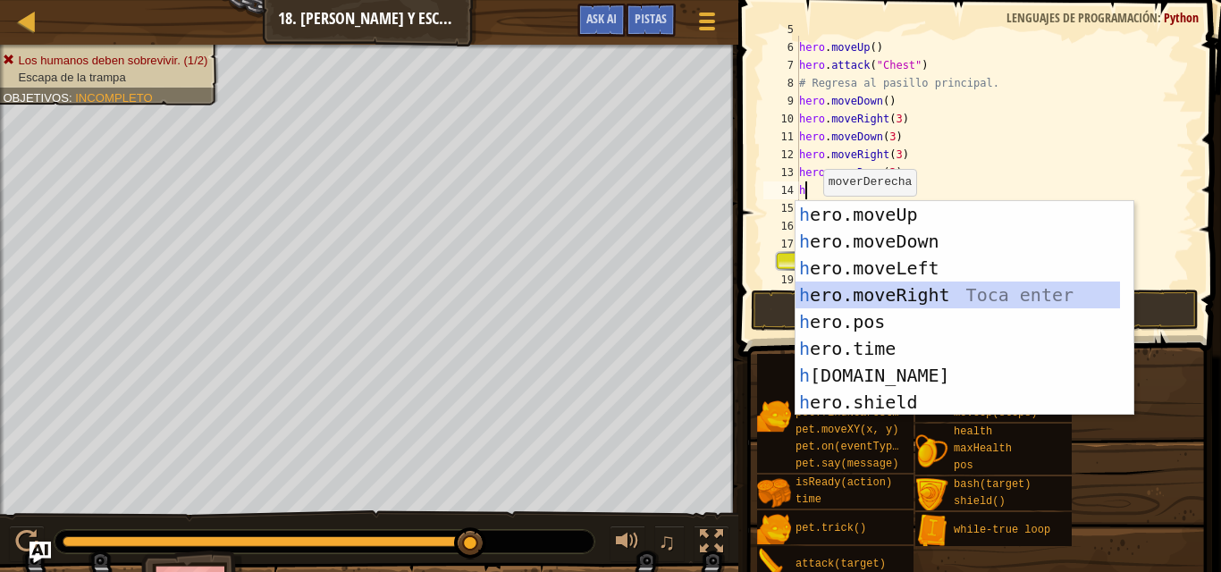
click at [889, 297] on div "h ero.moveUp Toca enter h ero.moveDown Toca enter h ero.moveLeft Toca enter h e…" at bounding box center [958, 335] width 324 height 268
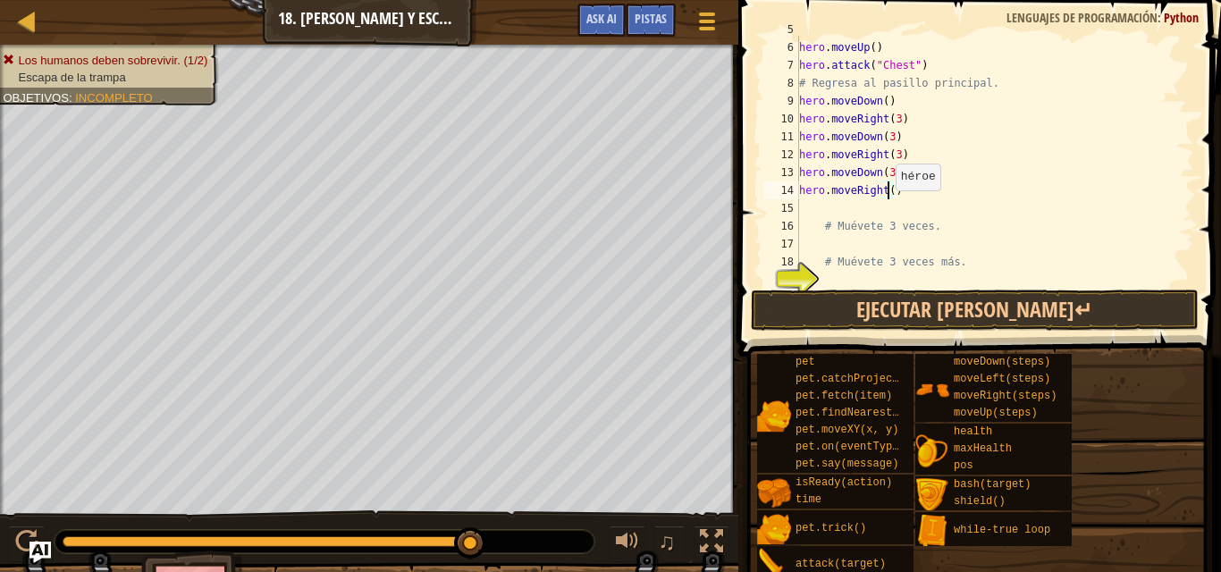
click at [887, 193] on div "hero . moveLeft ( 2 ) hero . moveUp ( ) hero . attack ( "Chest" ) # Regresa al …" at bounding box center [988, 164] width 385 height 286
type textarea "hero.moveRight(3)"
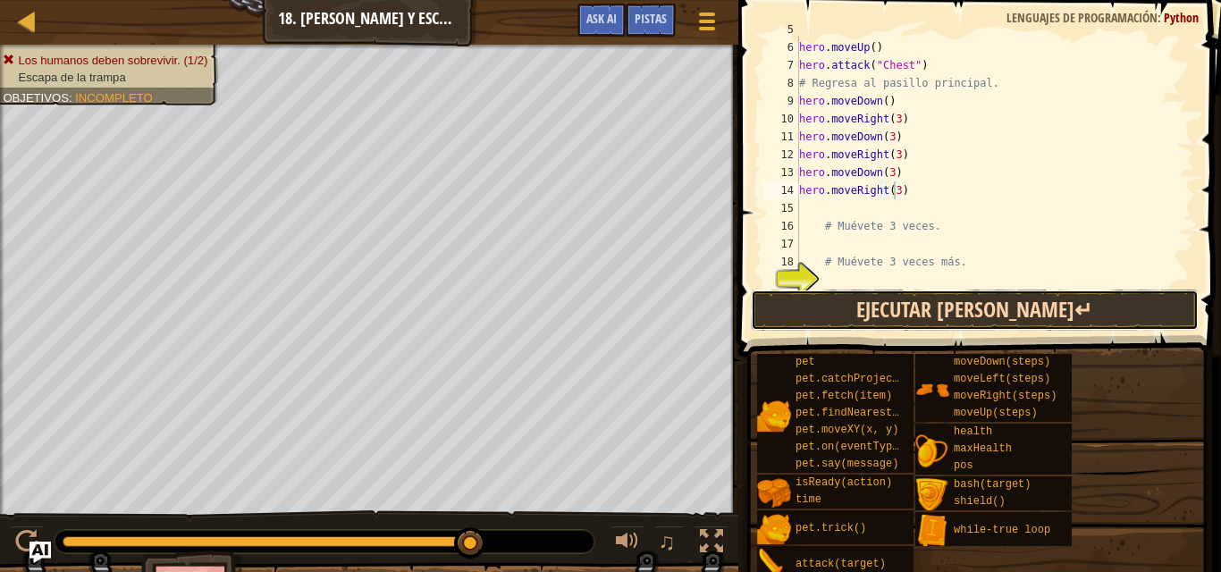
click at [915, 306] on button "Ejecutar [PERSON_NAME]↵" at bounding box center [975, 310] width 448 height 41
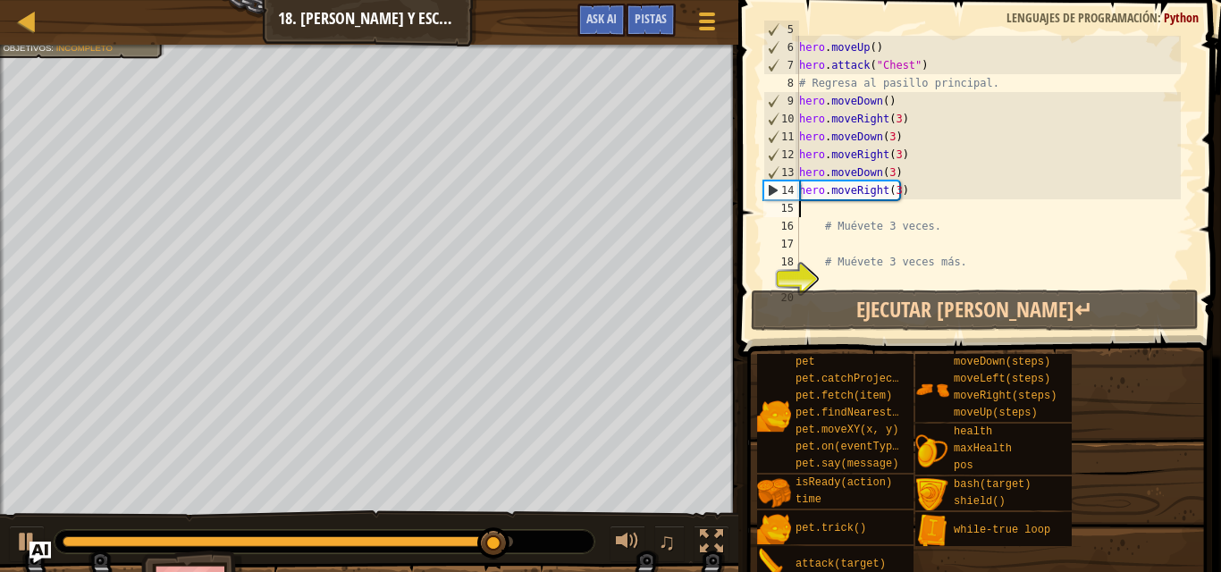
click at [812, 212] on div "hero . moveLeft ( 2 ) hero . moveUp ( ) hero . attack ( "Chest" ) # Regresa al …" at bounding box center [988, 164] width 385 height 286
type textarea "h"
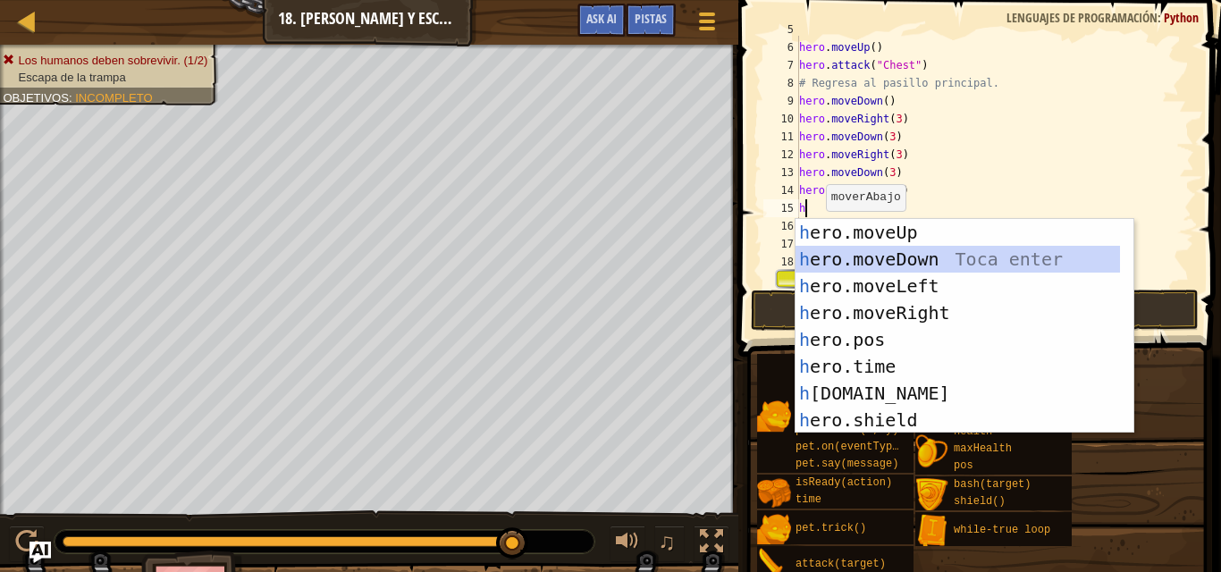
click at [869, 255] on div "h ero.moveUp Toca enter h ero.moveDown Toca enter h ero.moveLeft Toca enter h e…" at bounding box center [958, 353] width 324 height 268
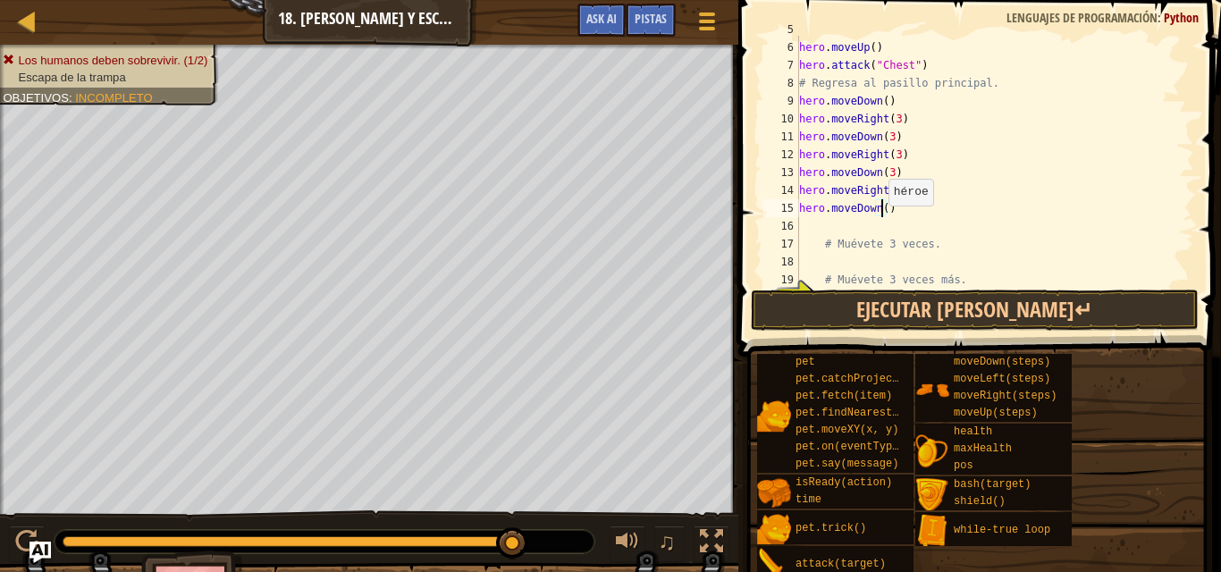
click at [880, 208] on div "hero . moveLeft ( 2 ) hero . moveUp ( ) hero . attack ( "Chest" ) # Regresa al …" at bounding box center [988, 164] width 385 height 286
type textarea "hero.moveDown(3)"
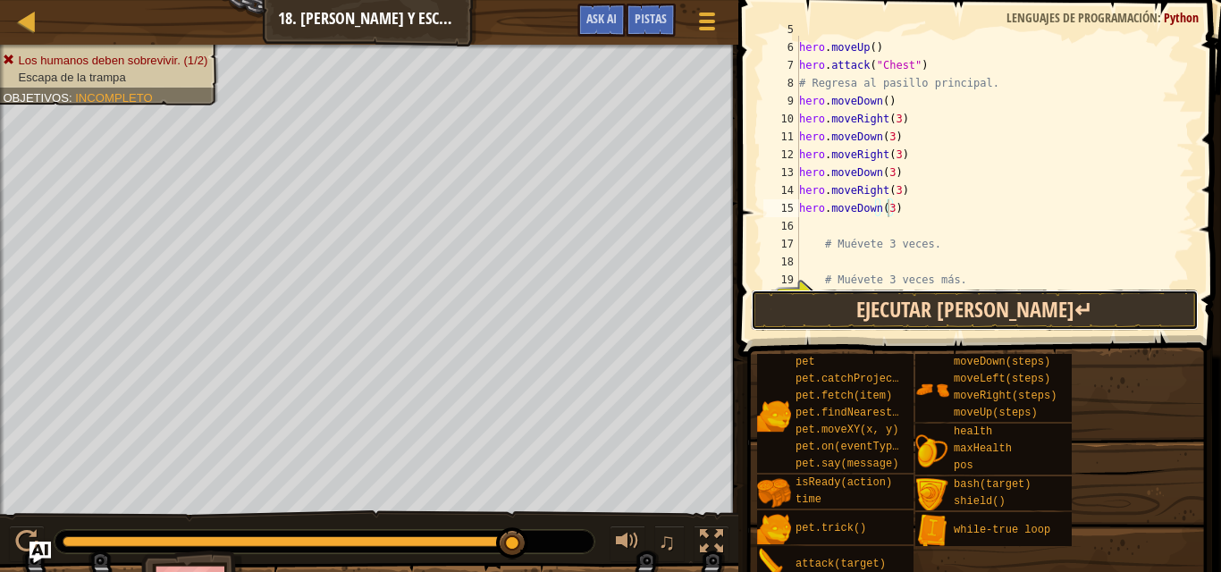
click at [854, 304] on button "Ejecutar [PERSON_NAME]↵" at bounding box center [975, 310] width 448 height 41
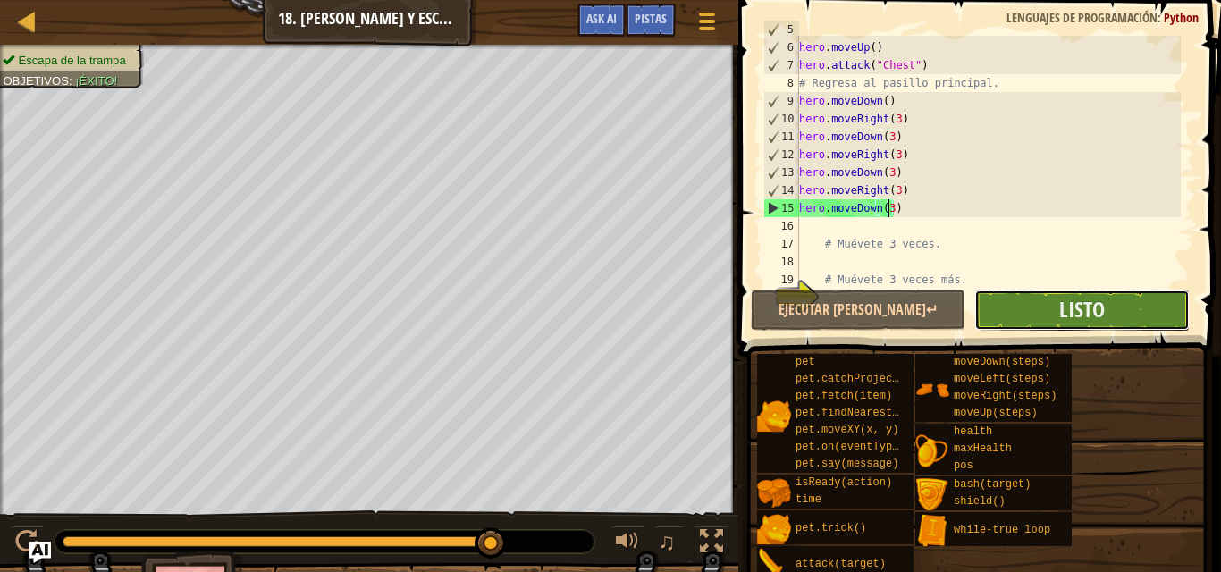
click at [1019, 315] on button "Listo" at bounding box center [1081, 310] width 215 height 41
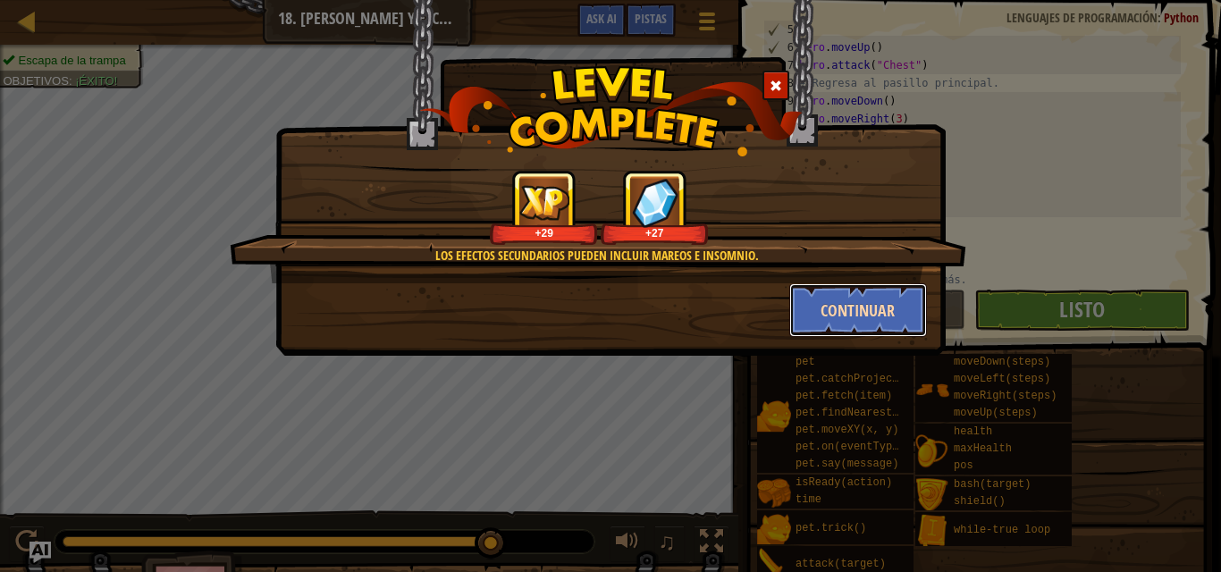
click at [866, 298] on button "Continuar" at bounding box center [858, 310] width 139 height 54
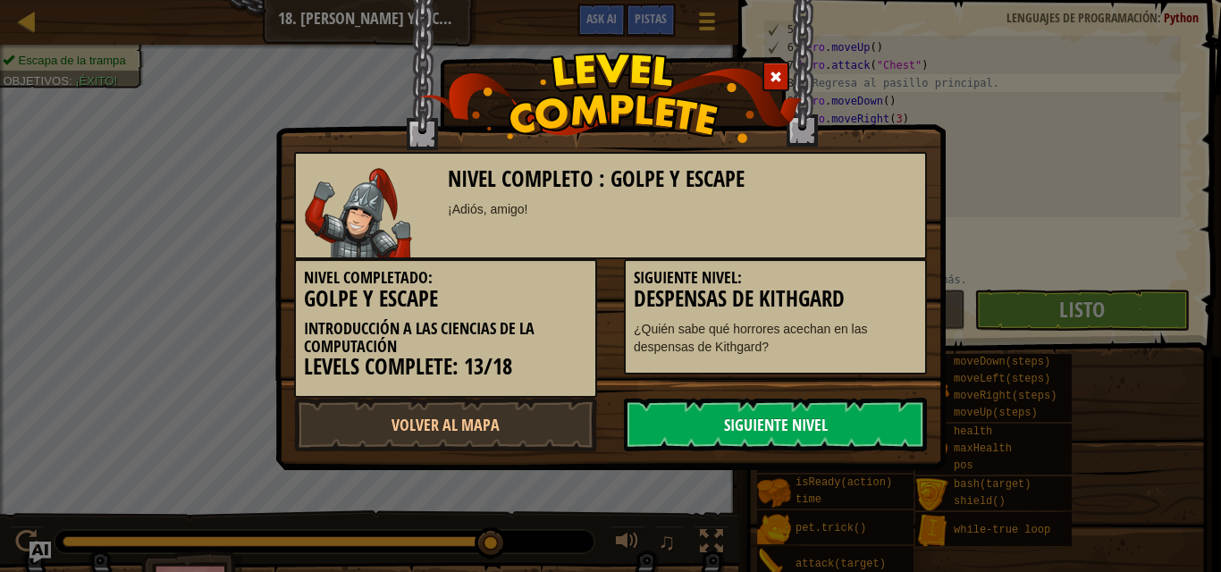
click at [816, 425] on link "Siguiente Nivel" at bounding box center [775, 425] width 303 height 54
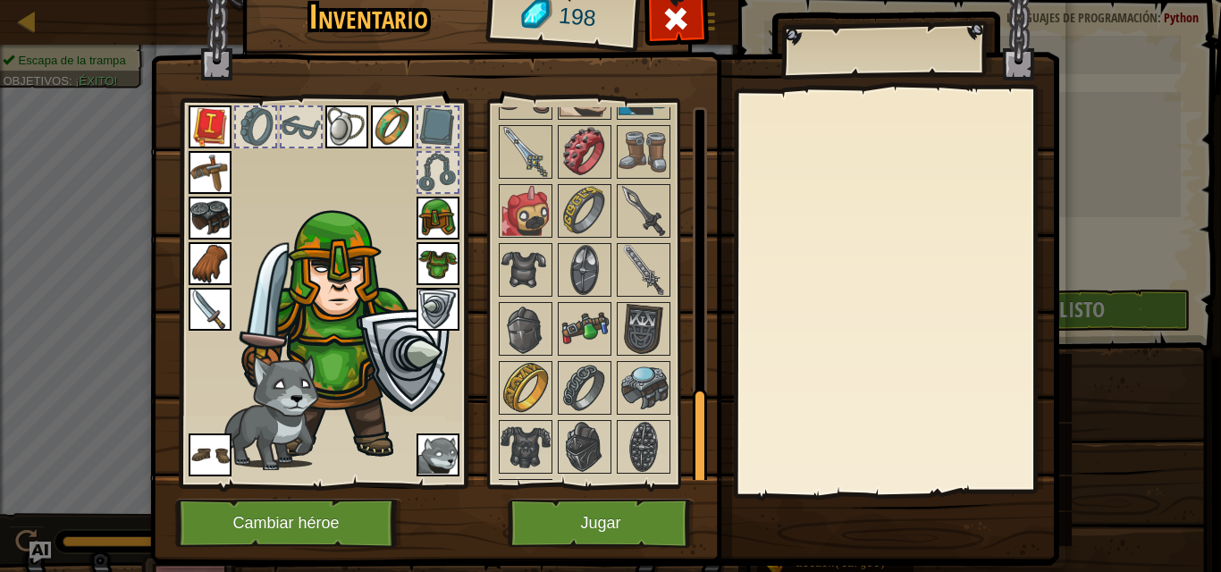
scroll to position [1091, 0]
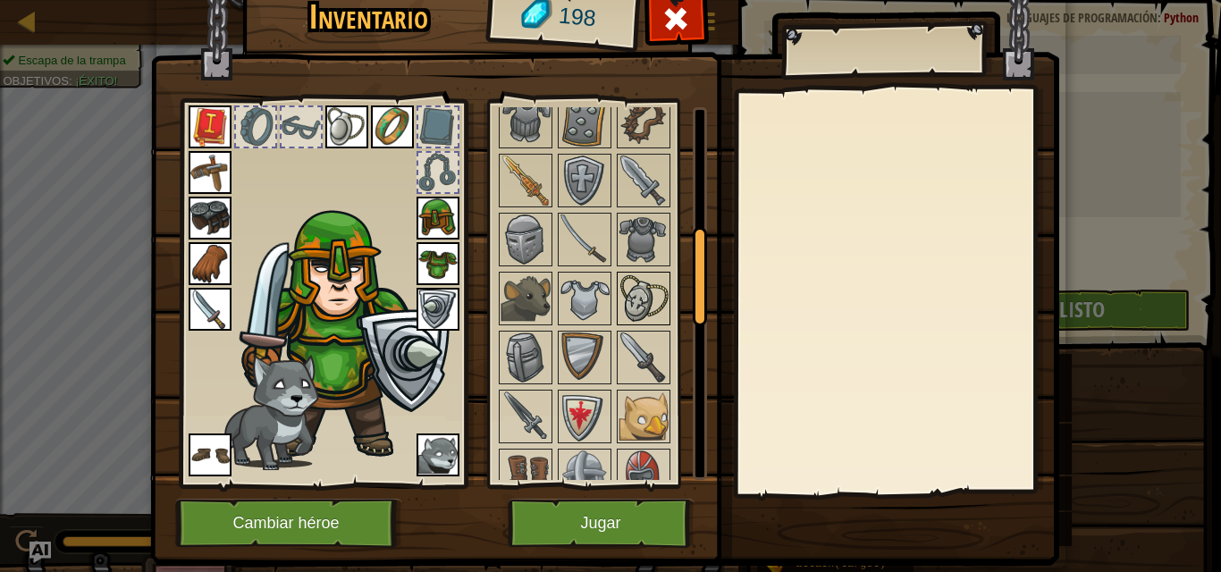
drag, startPoint x: 687, startPoint y: 192, endPoint x: 660, endPoint y: 306, distance: 116.7
click at [660, 306] on div "Disponible Equipar Equipar Equipar Equipar Equipar Equipar Equipar Equipar Equi…" at bounding box center [601, 293] width 211 height 373
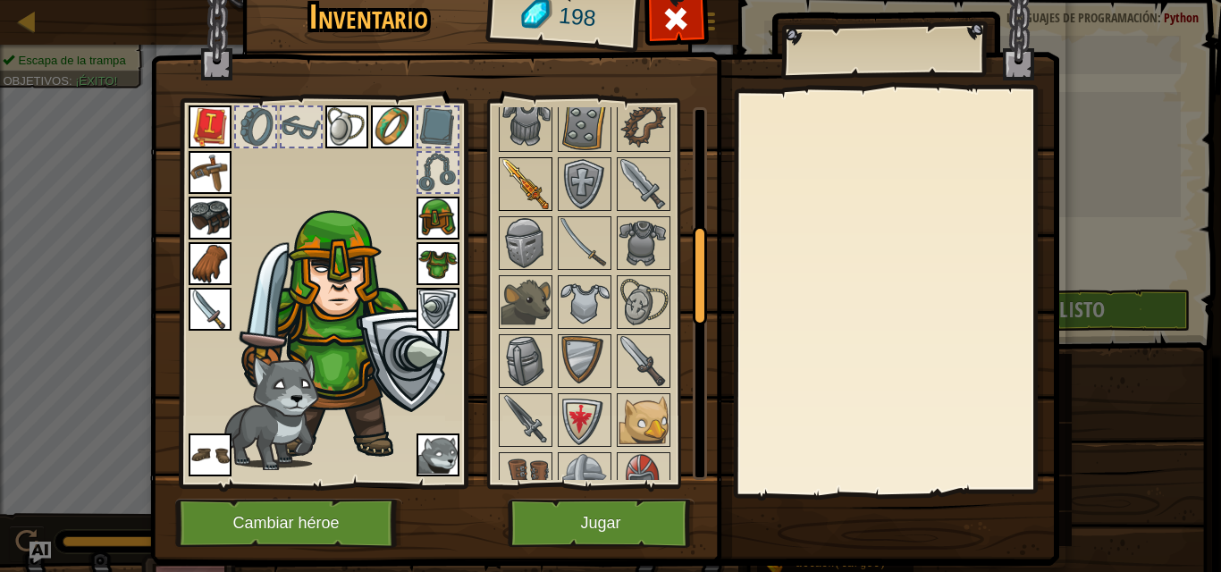
click at [505, 209] on img at bounding box center [526, 184] width 50 height 50
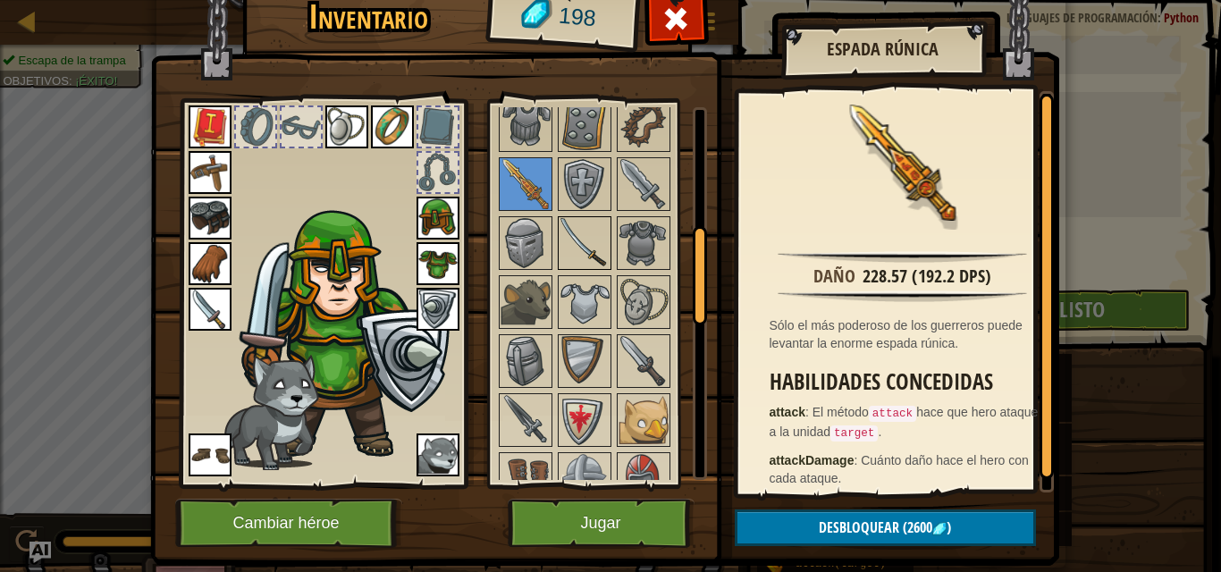
click at [560, 260] on img at bounding box center [585, 243] width 50 height 50
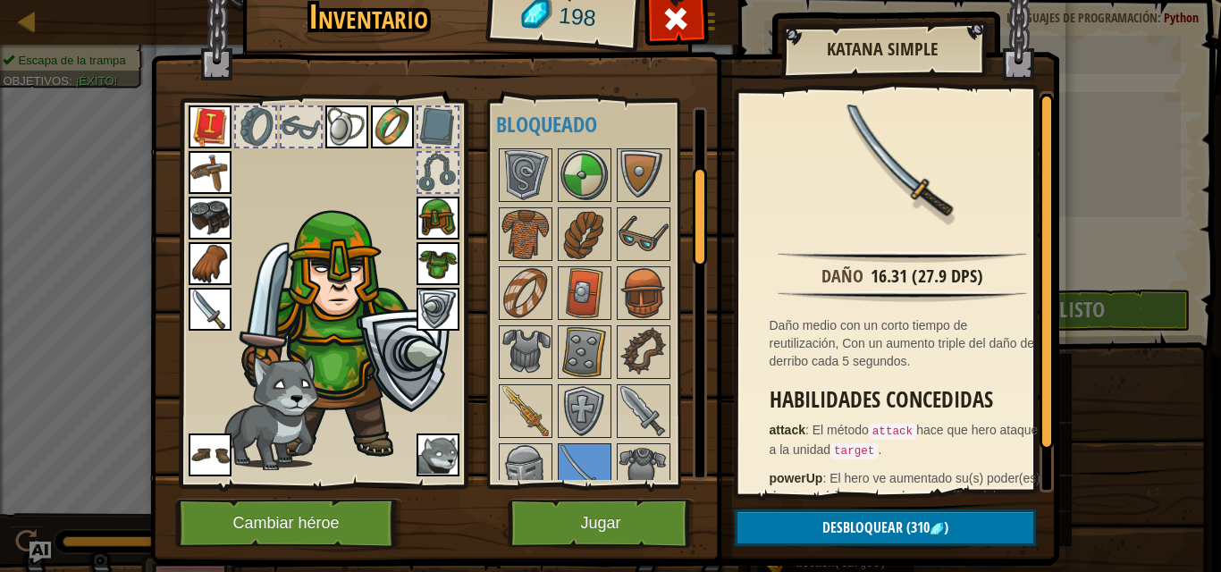
scroll to position [223, 0]
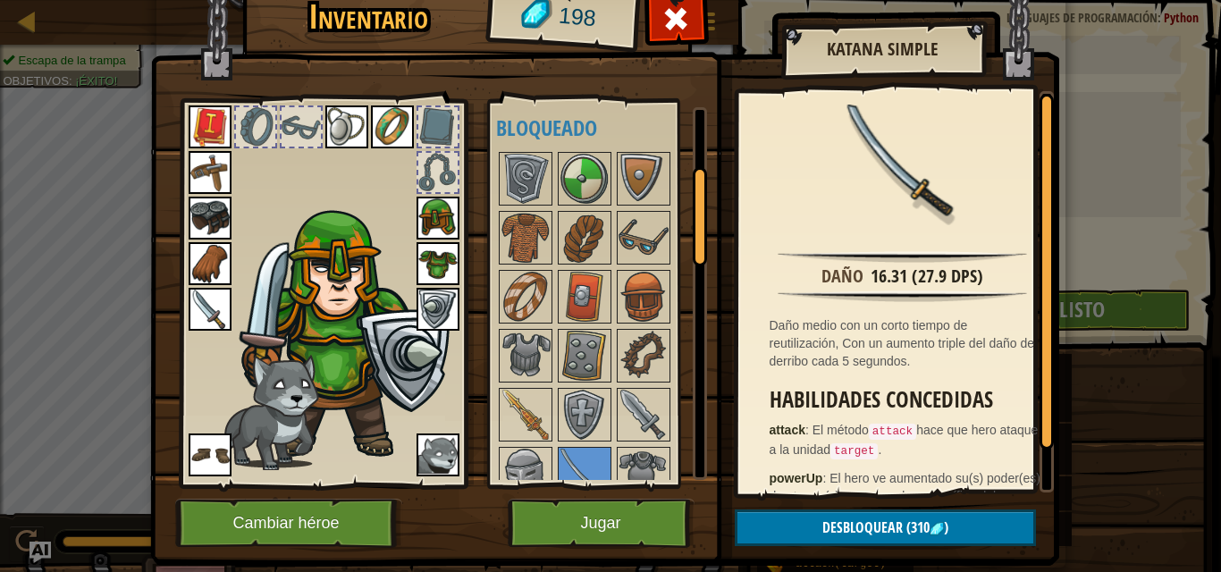
drag, startPoint x: 692, startPoint y: 273, endPoint x: 707, endPoint y: 211, distance: 63.5
click at [707, 211] on div "Inventario 198 Disponible Equipar Equipar Equipar Equipar Equipar Equipar Equip…" at bounding box center [610, 273] width 909 height 590
click at [207, 162] on img at bounding box center [210, 172] width 43 height 43
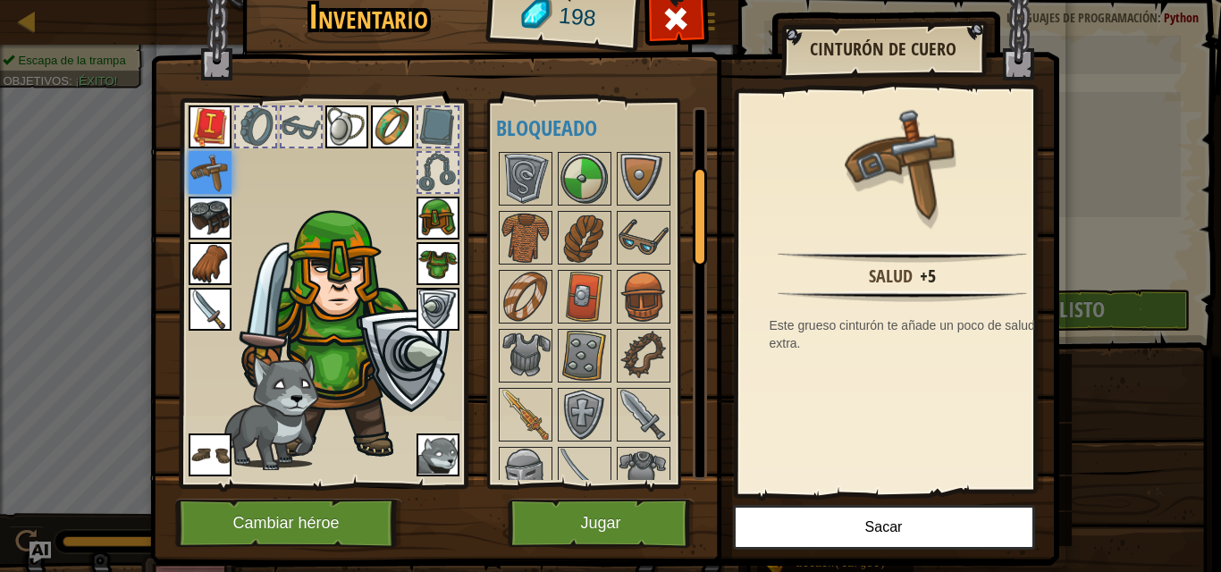
click at [206, 206] on img at bounding box center [210, 218] width 43 height 43
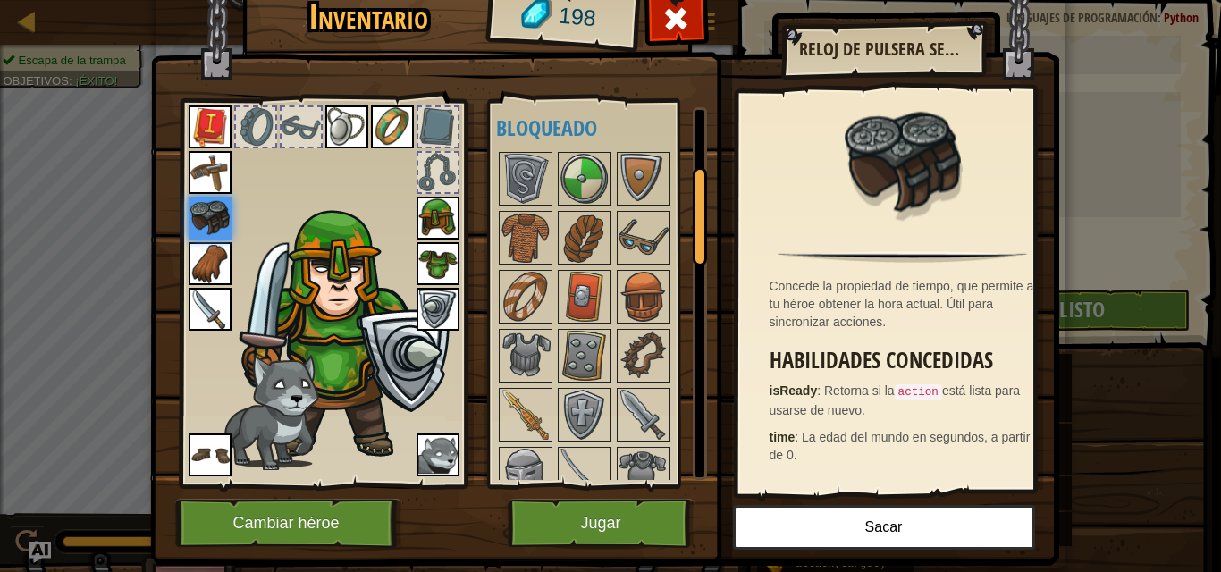
click at [196, 258] on img at bounding box center [210, 263] width 43 height 43
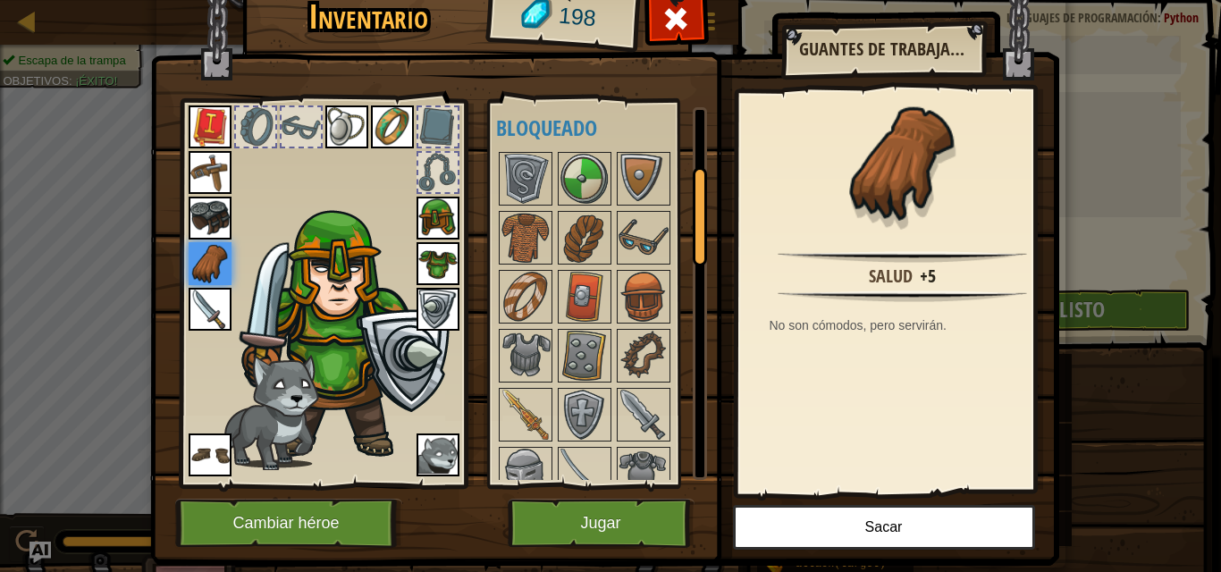
click at [189, 298] on img at bounding box center [210, 309] width 43 height 43
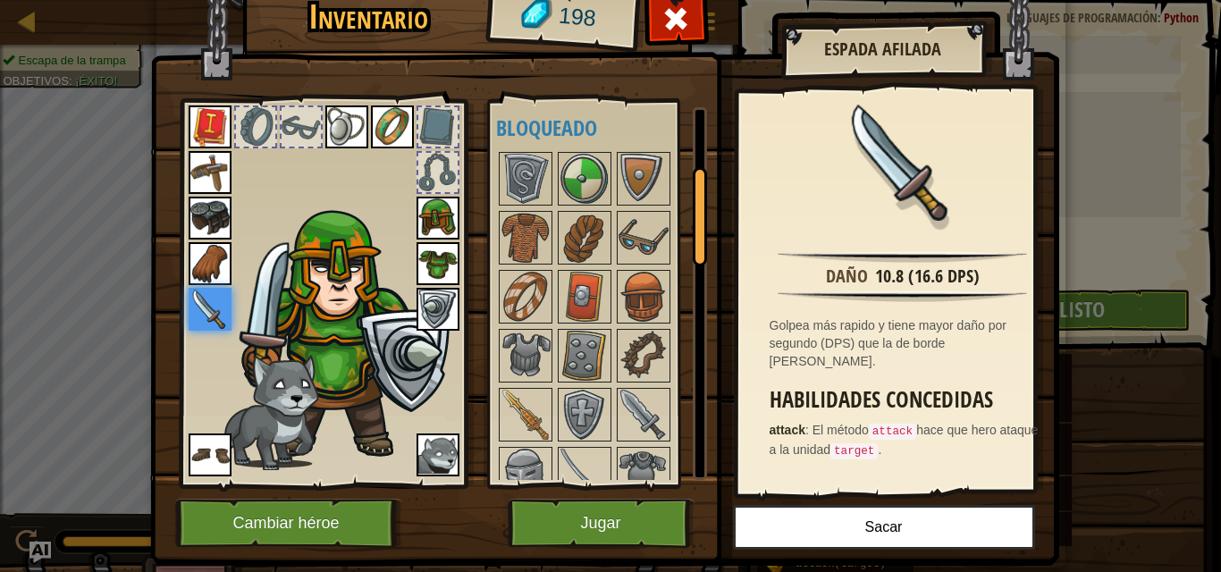
click at [204, 444] on img at bounding box center [210, 455] width 43 height 43
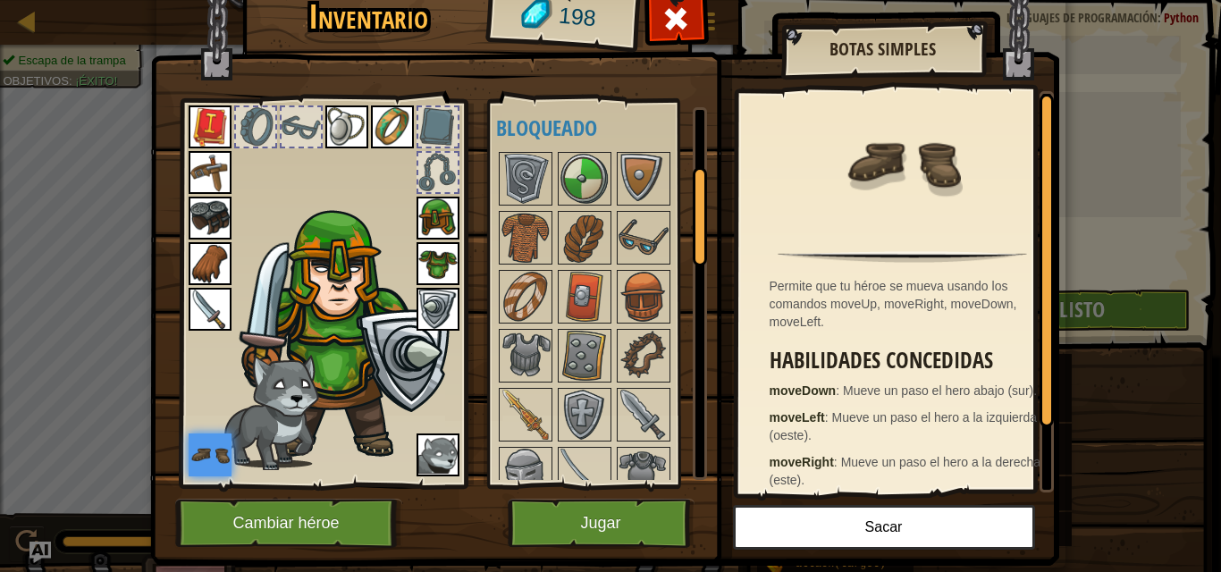
click at [432, 466] on img at bounding box center [438, 455] width 43 height 43
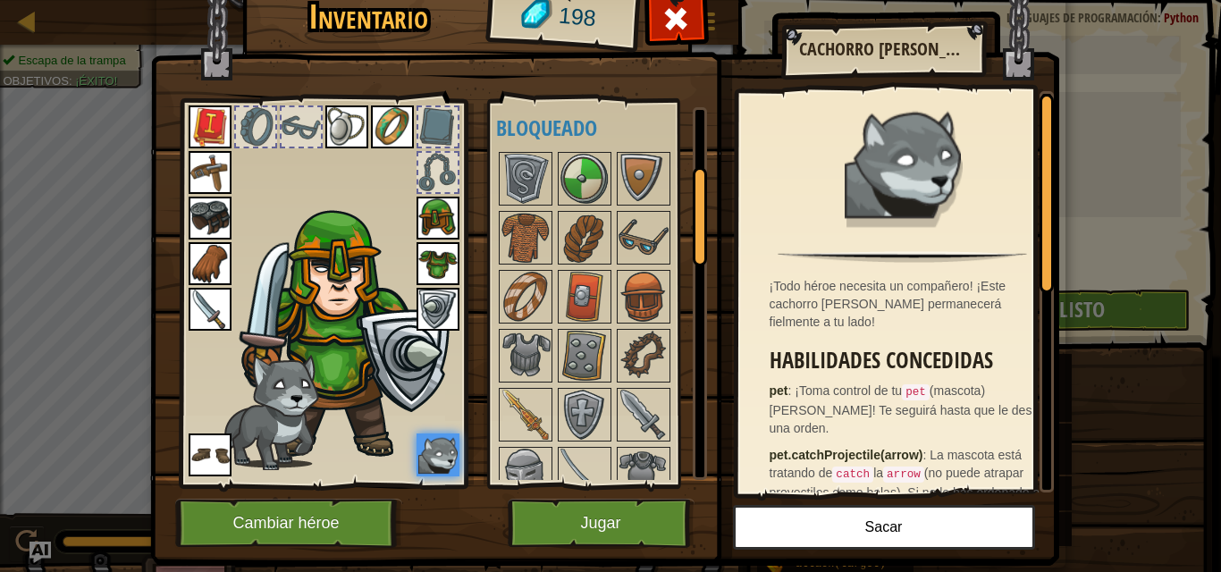
click at [428, 325] on img at bounding box center [438, 309] width 43 height 43
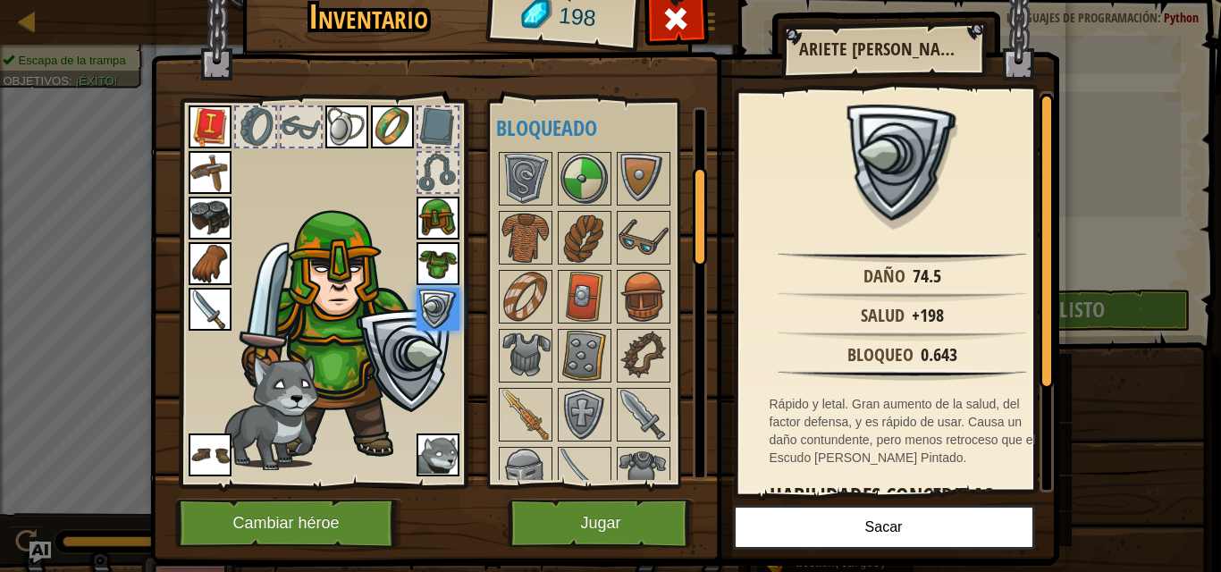
click at [421, 256] on img at bounding box center [438, 263] width 43 height 43
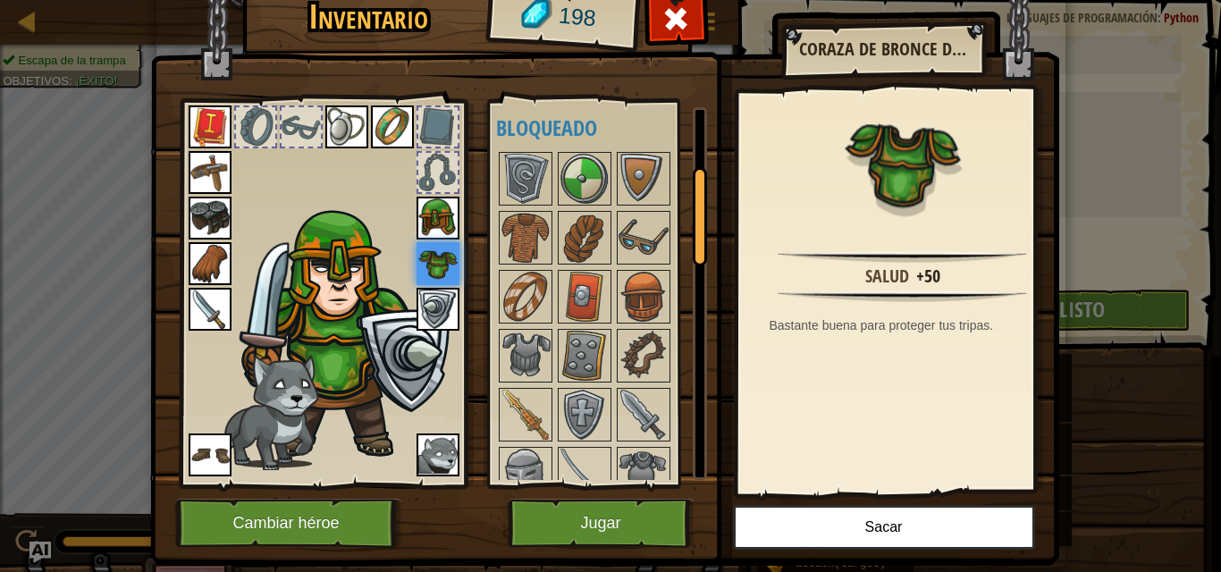
click at [425, 220] on img at bounding box center [438, 218] width 43 height 43
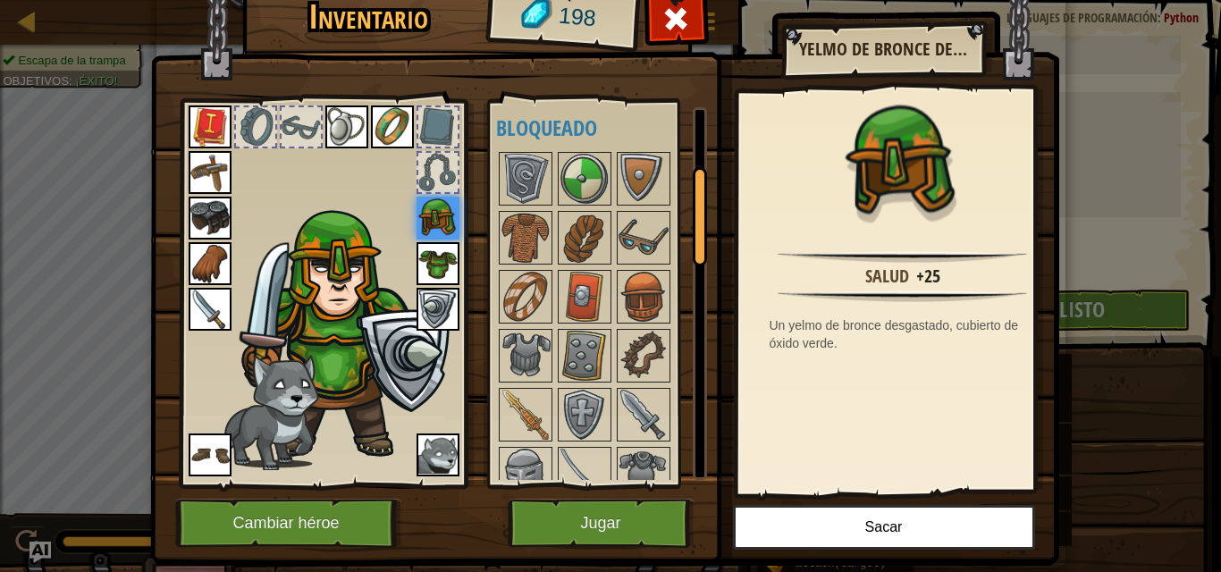
click at [390, 112] on img at bounding box center [392, 126] width 43 height 43
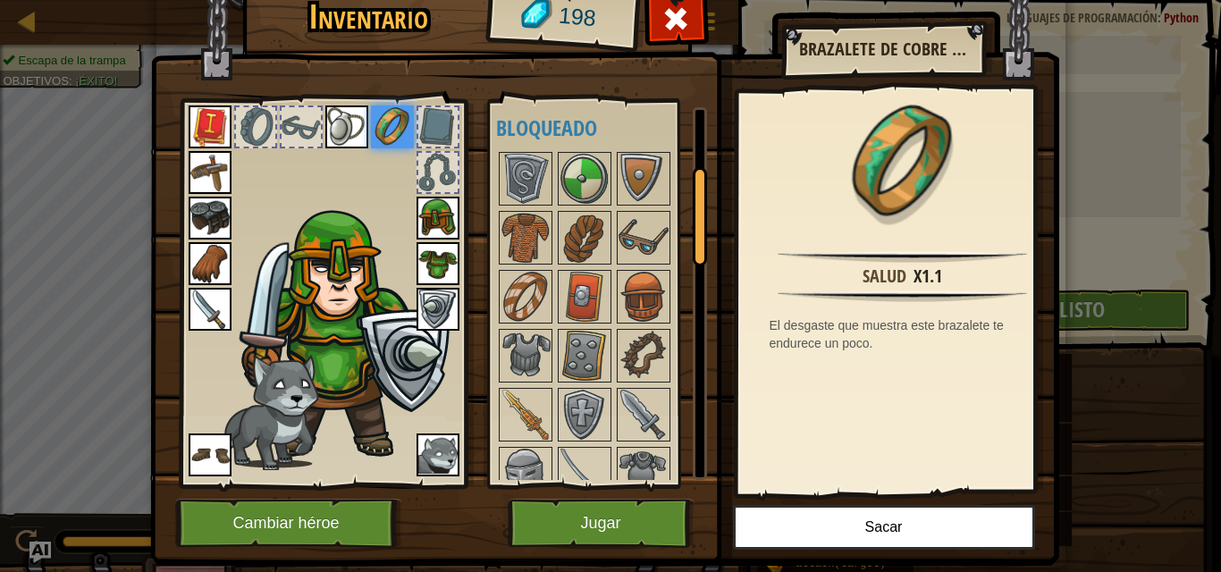
click at [344, 114] on img at bounding box center [346, 126] width 43 height 43
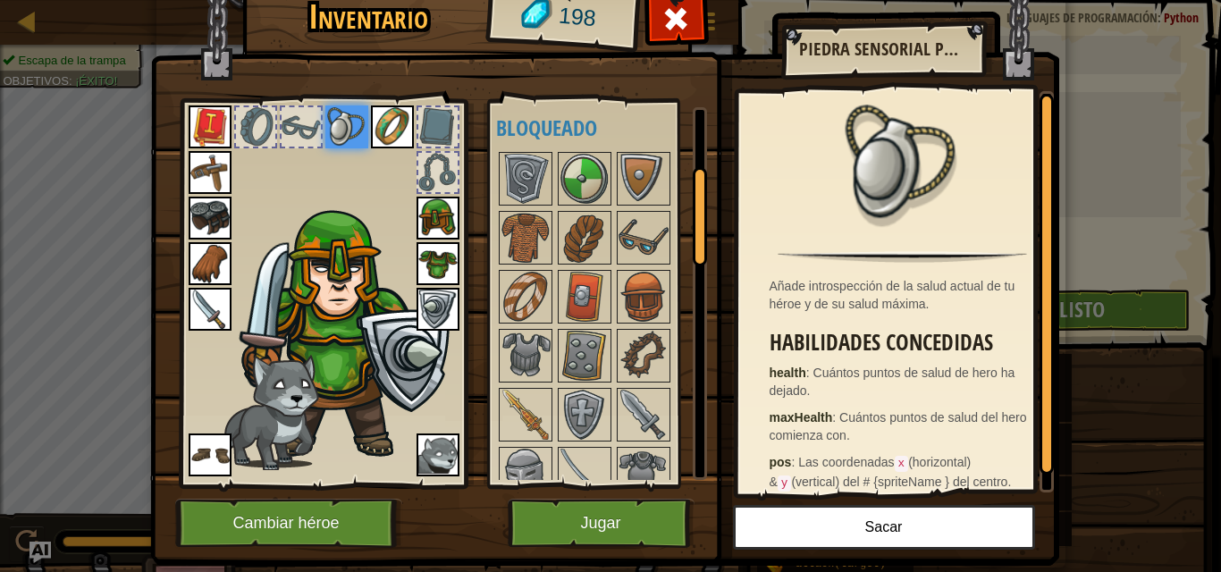
click at [206, 122] on img at bounding box center [210, 126] width 43 height 43
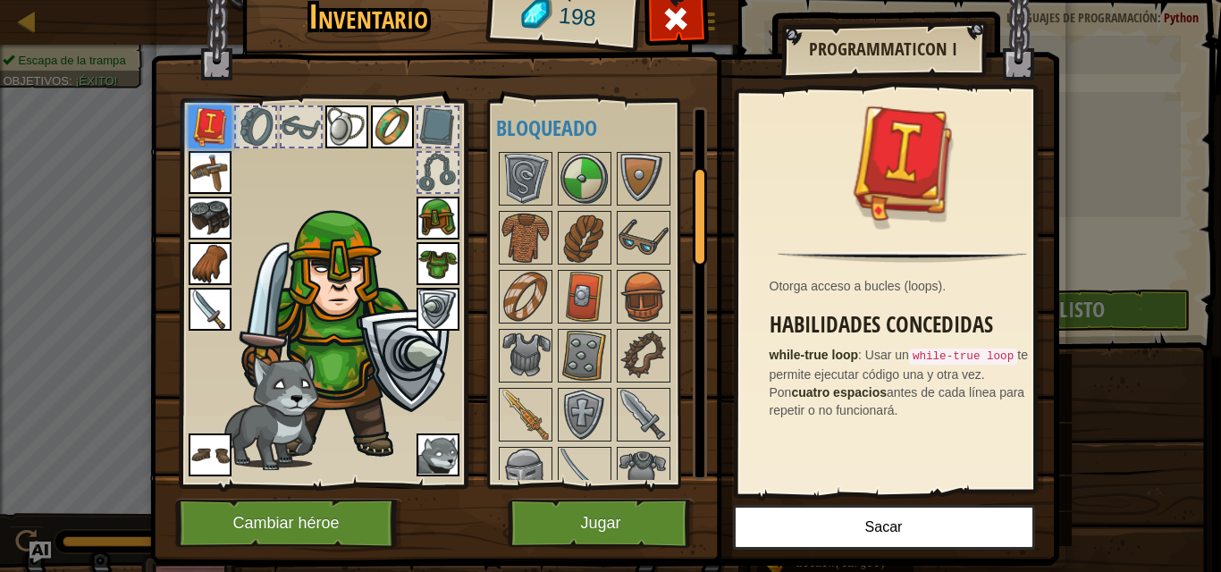
click at [268, 414] on img at bounding box center [269, 412] width 100 height 116
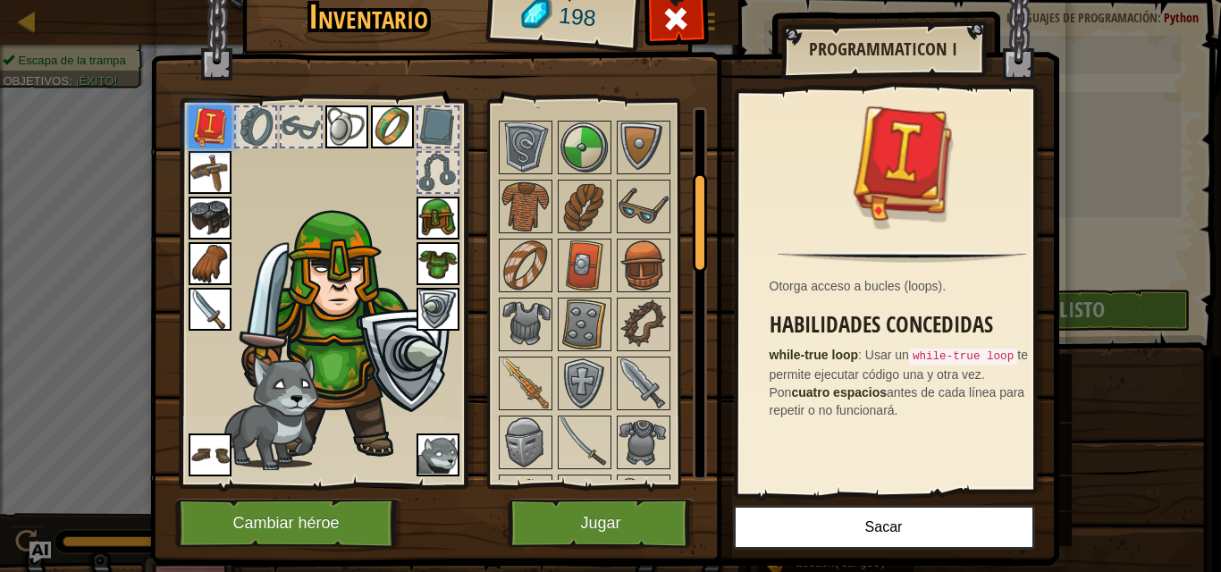
click at [693, 227] on div at bounding box center [700, 222] width 14 height 99
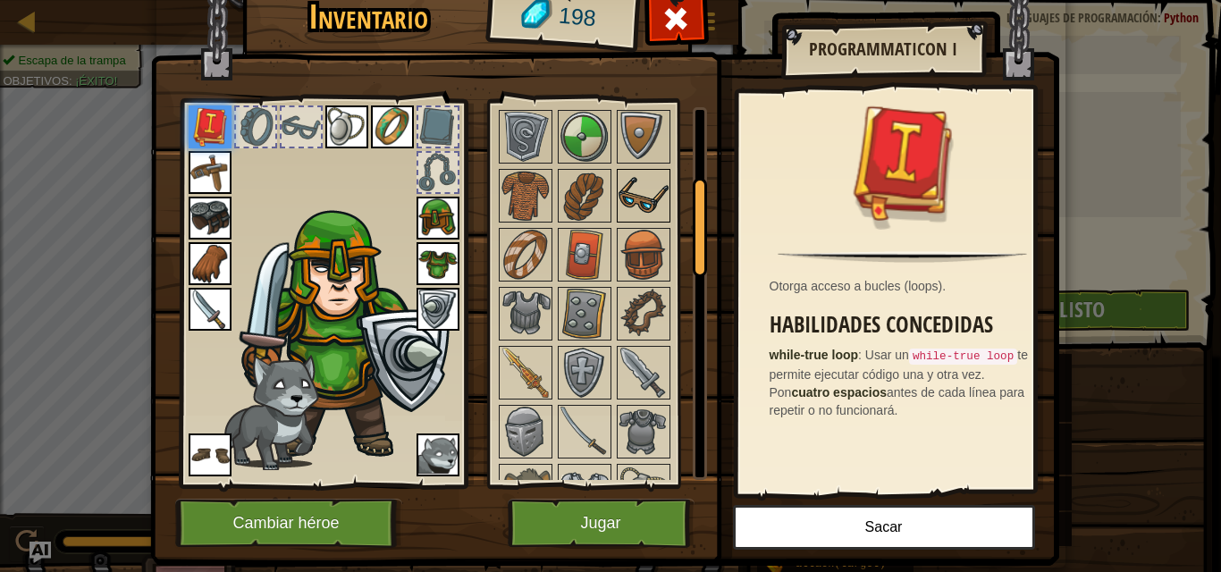
click at [636, 190] on img at bounding box center [644, 196] width 50 height 50
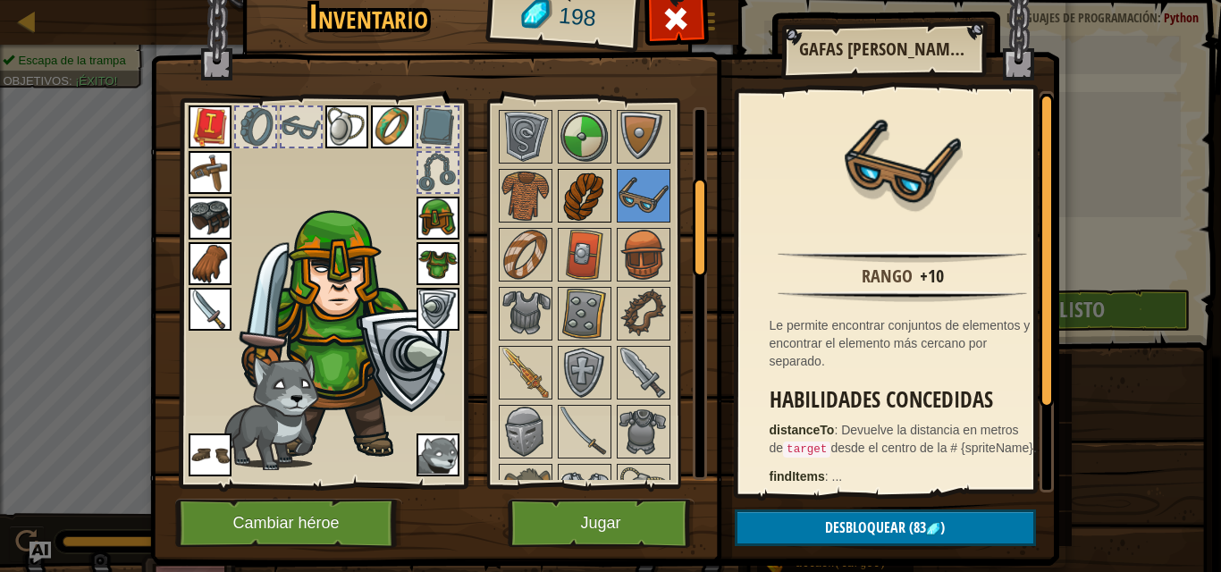
click at [573, 213] on img at bounding box center [585, 196] width 50 height 50
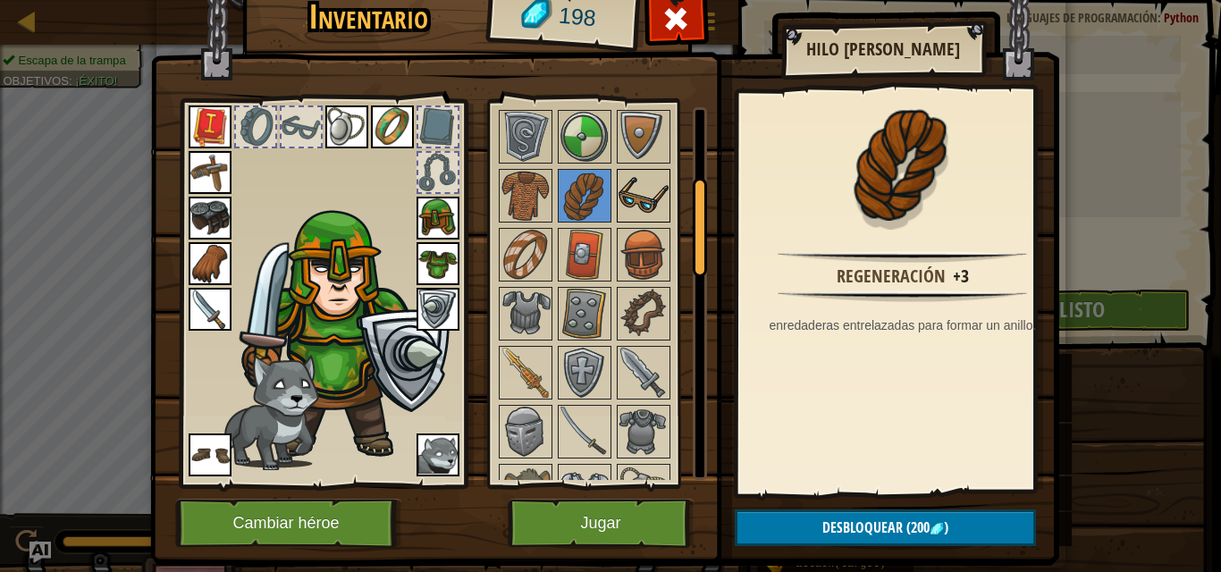
click at [627, 221] on img at bounding box center [644, 196] width 50 height 50
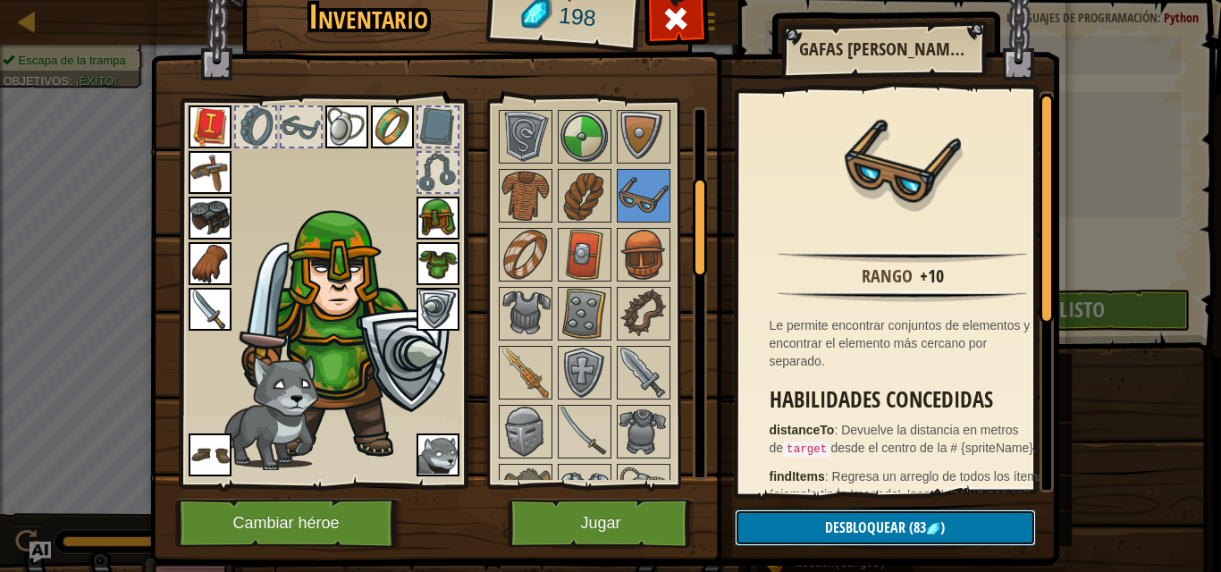
click at [825, 520] on span "Desbloquear" at bounding box center [865, 528] width 80 height 20
click at [822, 520] on button "Confirmar" at bounding box center [885, 528] width 301 height 37
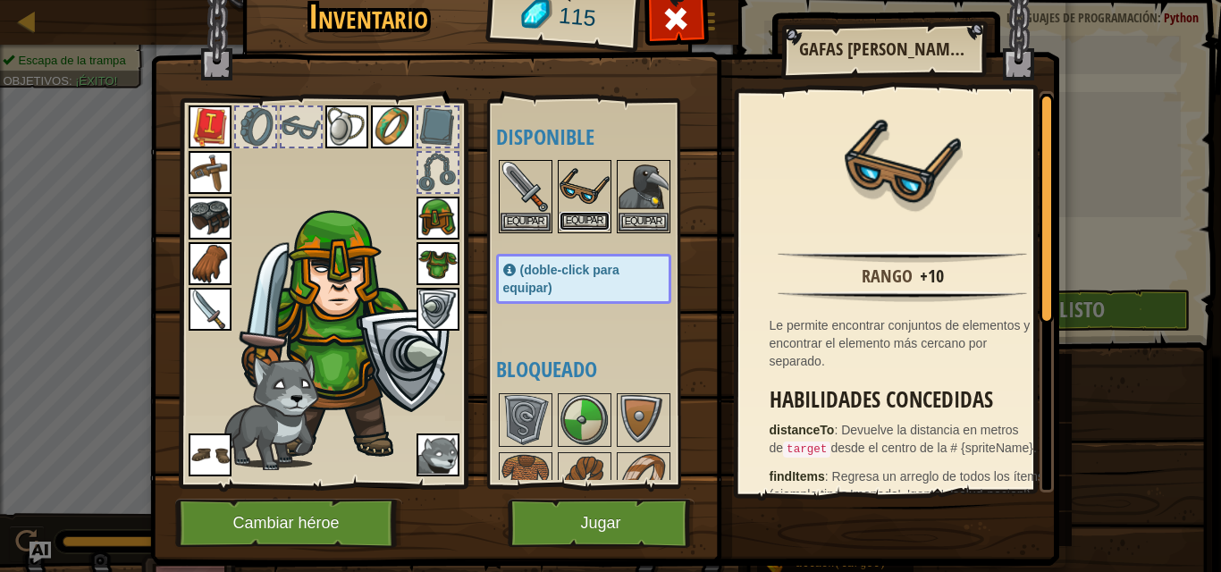
click at [567, 226] on button "Equipar" at bounding box center [585, 221] width 50 height 19
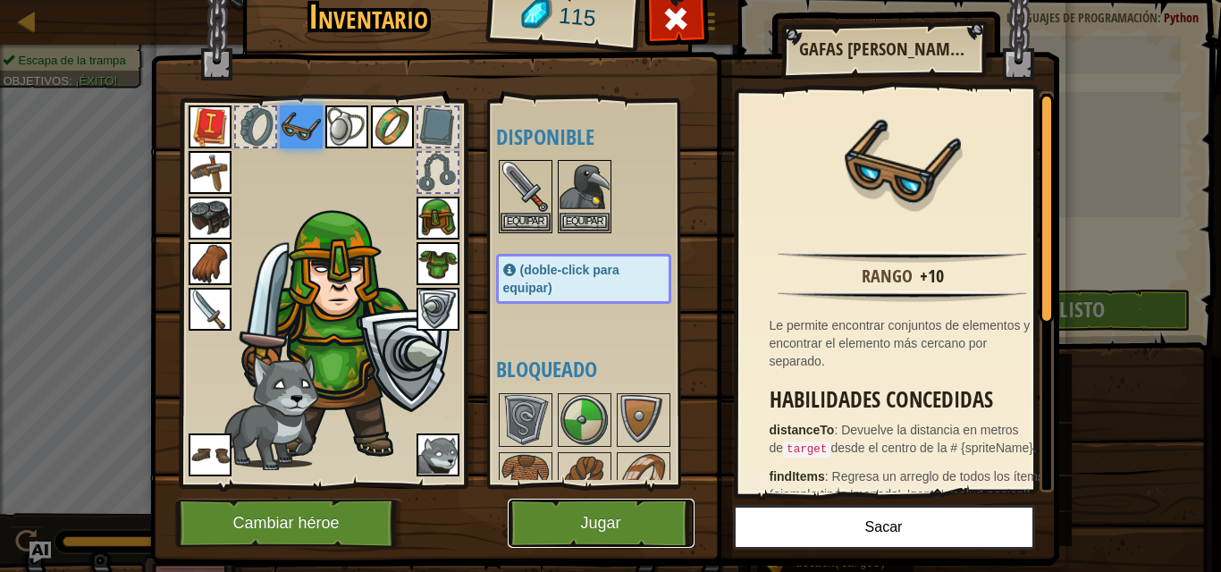
click at [600, 525] on button "Jugar" at bounding box center [601, 523] width 187 height 49
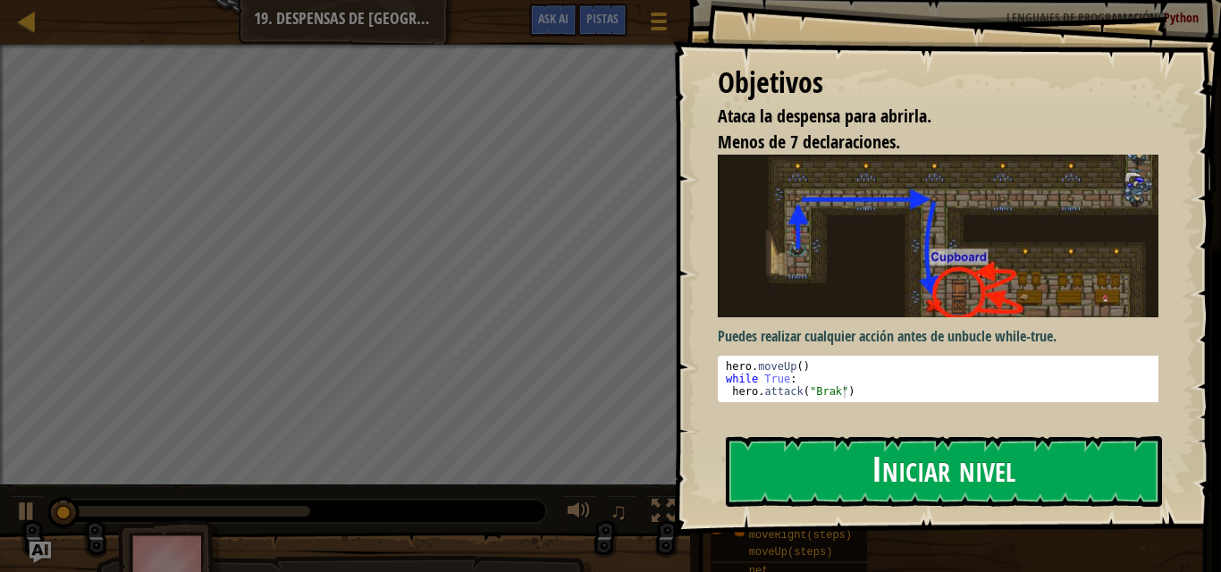
click at [794, 470] on button "Iniciar nivel" at bounding box center [944, 471] width 436 height 71
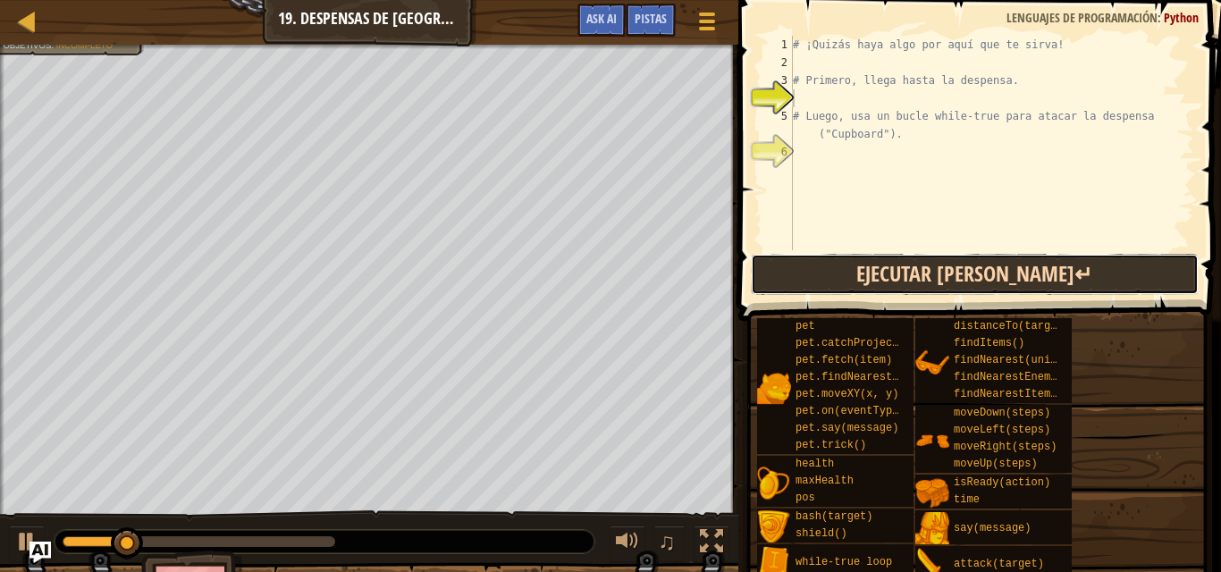
click at [883, 257] on button "Ejecutar [PERSON_NAME]↵" at bounding box center [975, 274] width 448 height 41
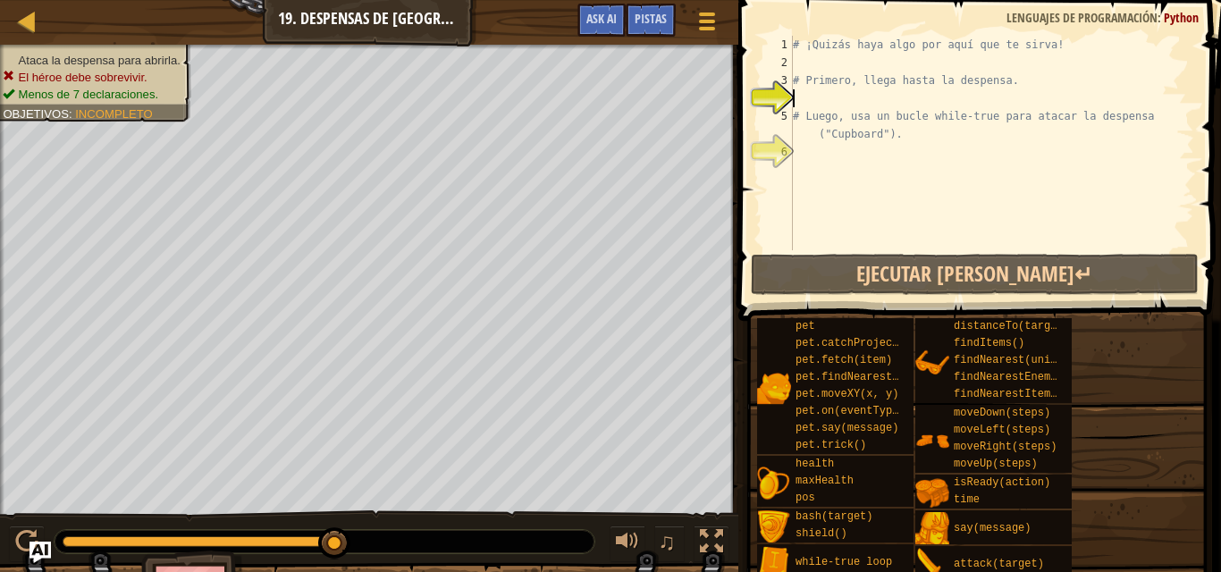
click at [807, 65] on div "# ¡Quizás haya algo por aquí que te sirva! # Primero, llega hasta la despensa. …" at bounding box center [991, 161] width 405 height 250
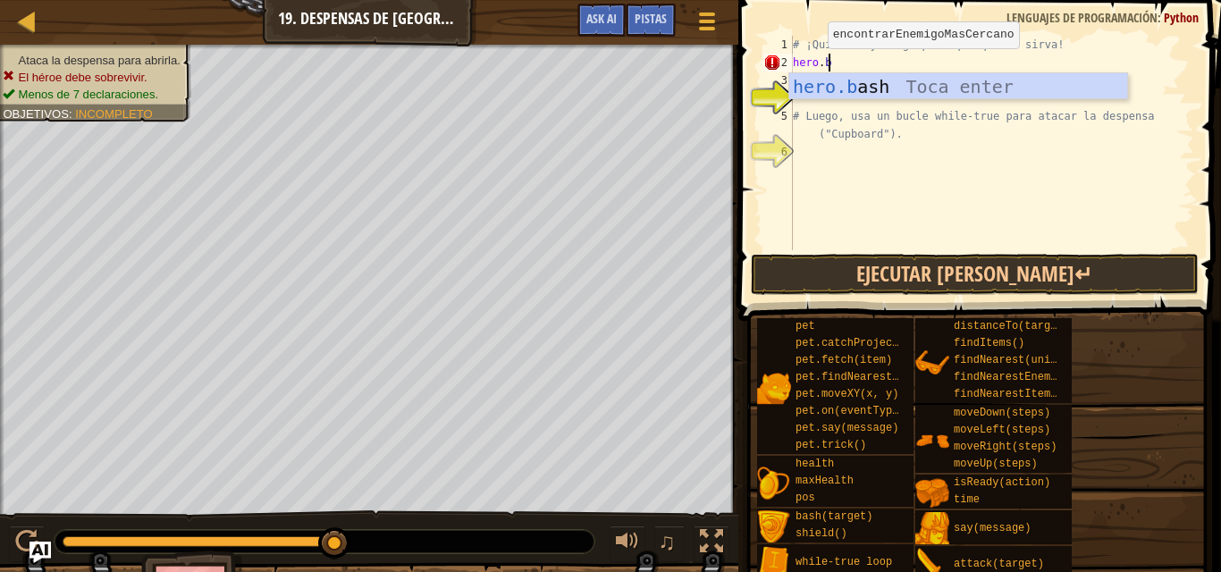
scroll to position [8, 2]
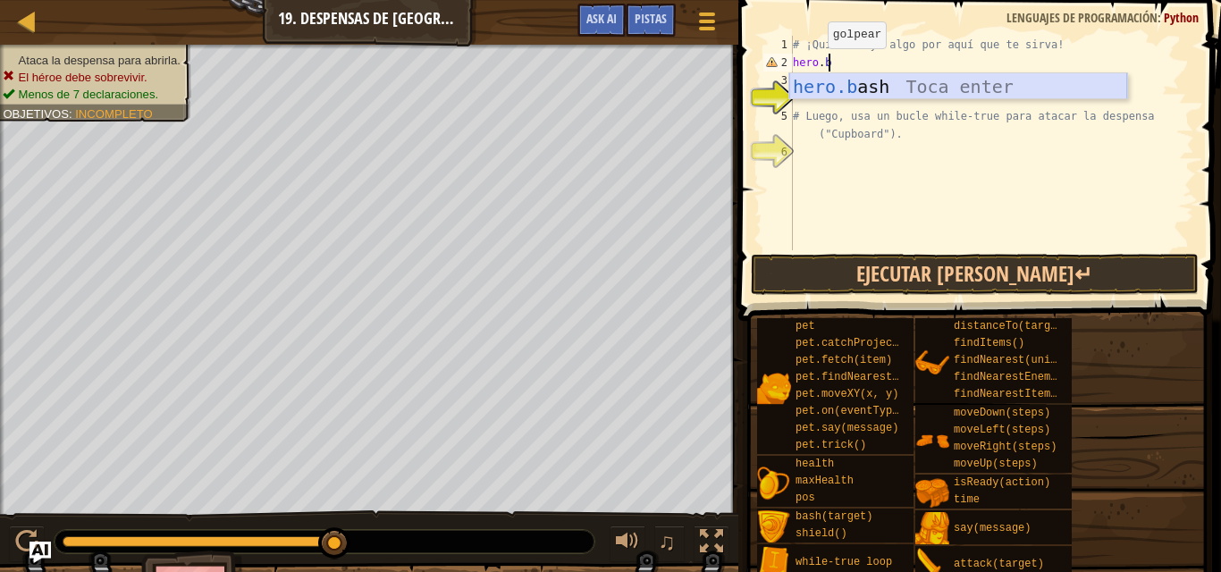
click at [856, 80] on div "hero.b ash Toca enter" at bounding box center [958, 113] width 338 height 80
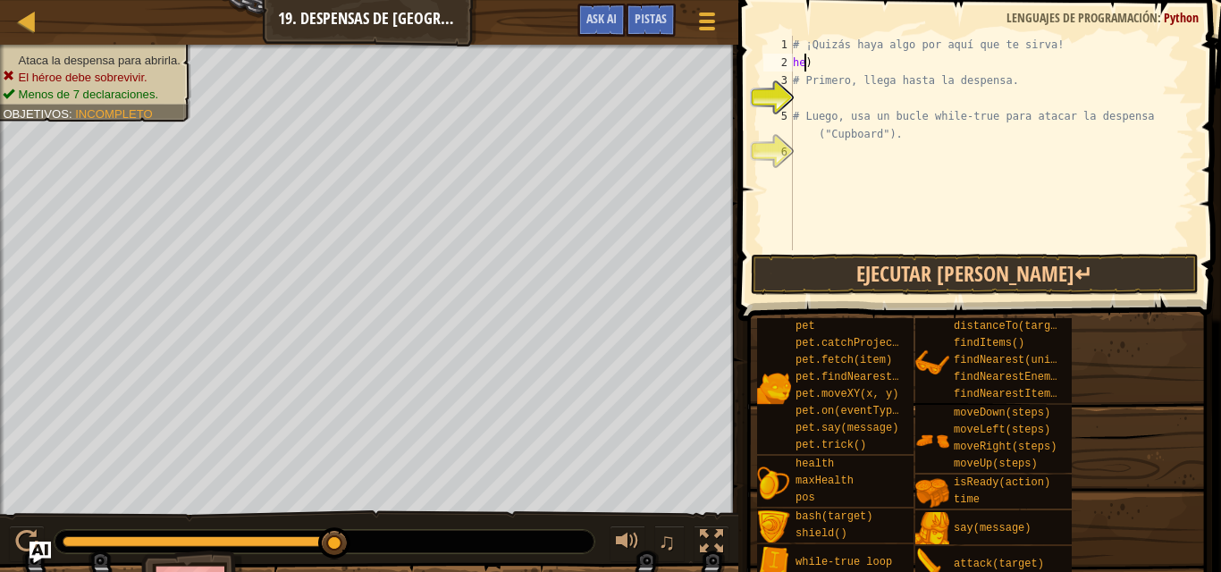
scroll to position [8, 0]
type textarea ")"
click at [825, 58] on div "# ¡Quizás haya algo por aquí que te sirva! ) # Primero, llega hasta la despensa…" at bounding box center [991, 161] width 405 height 250
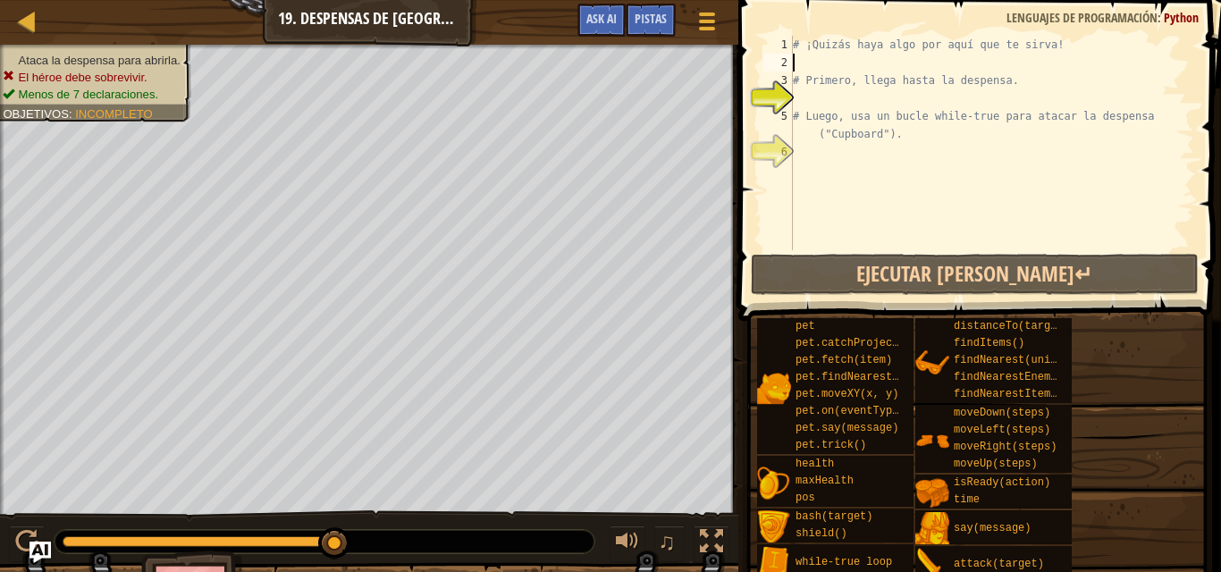
type textarea "h"
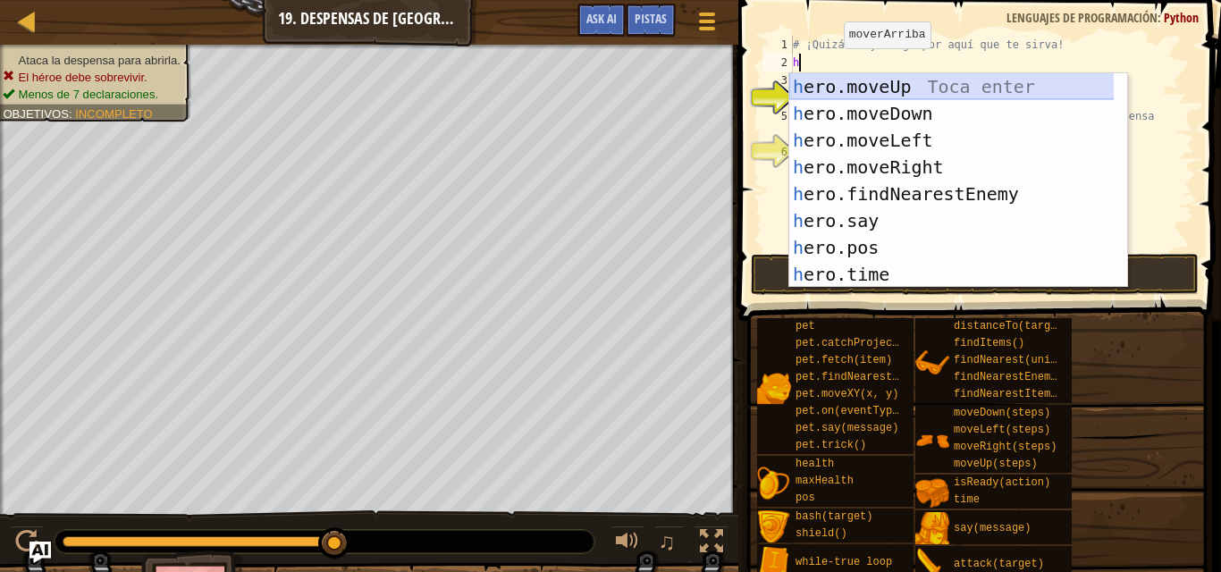
click at [849, 87] on div "h ero.moveUp Toca enter h ero.moveDown Toca enter h ero.moveLeft Toca enter h e…" at bounding box center [958, 207] width 338 height 268
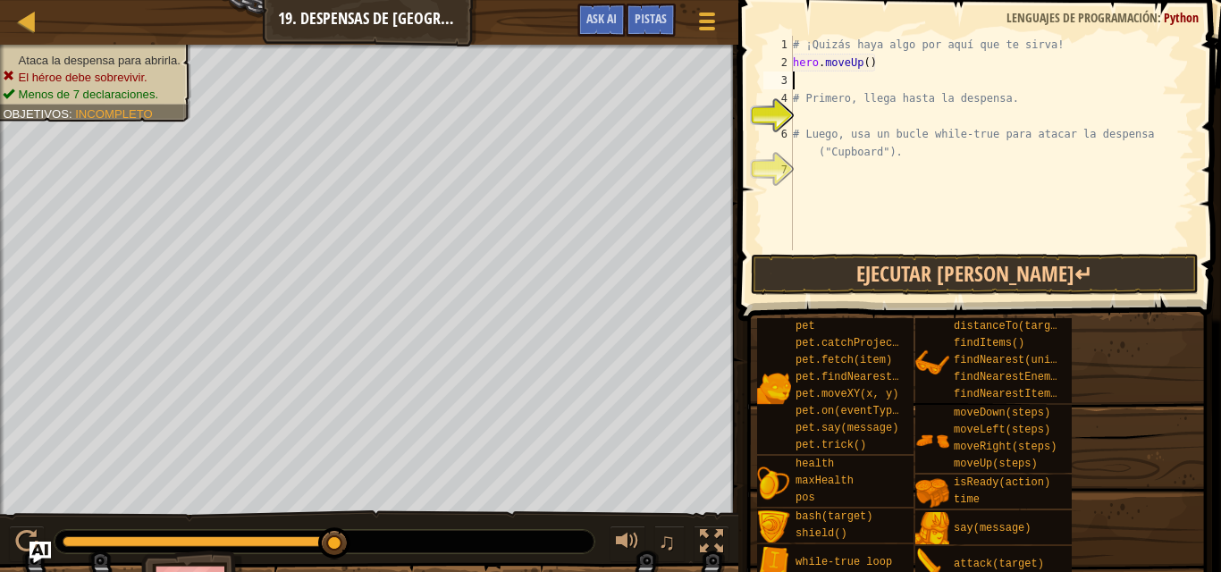
type textarea "h"
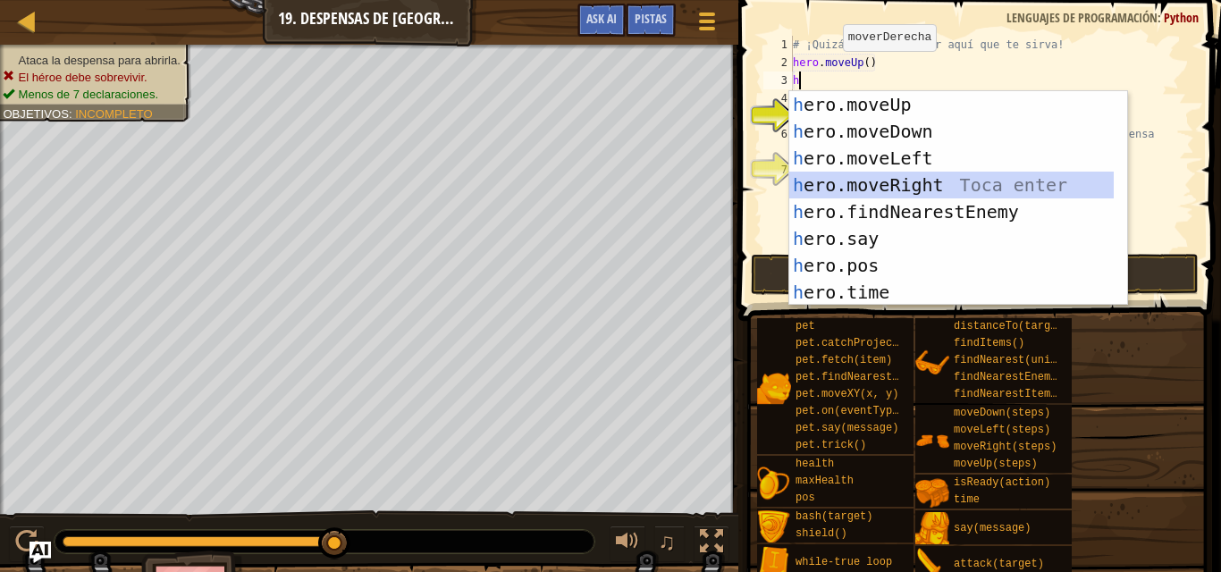
click at [849, 172] on div "h ero.moveUp Toca enter h ero.moveDown Toca enter h ero.moveLeft Toca enter h e…" at bounding box center [951, 225] width 324 height 268
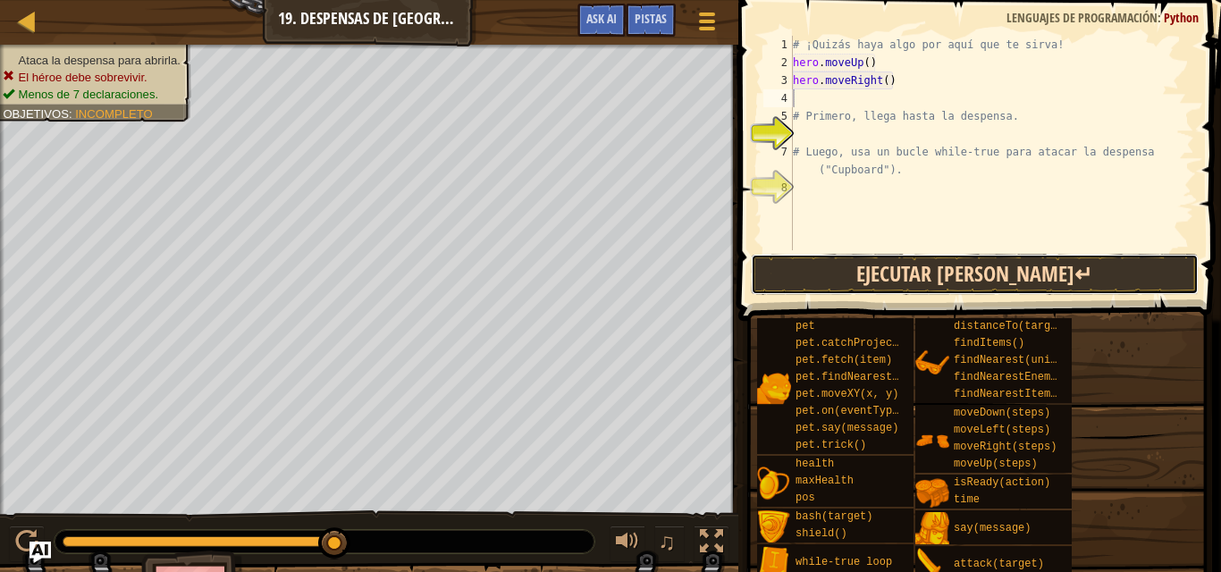
click at [870, 280] on button "Ejecutar [PERSON_NAME]↵" at bounding box center [975, 274] width 448 height 41
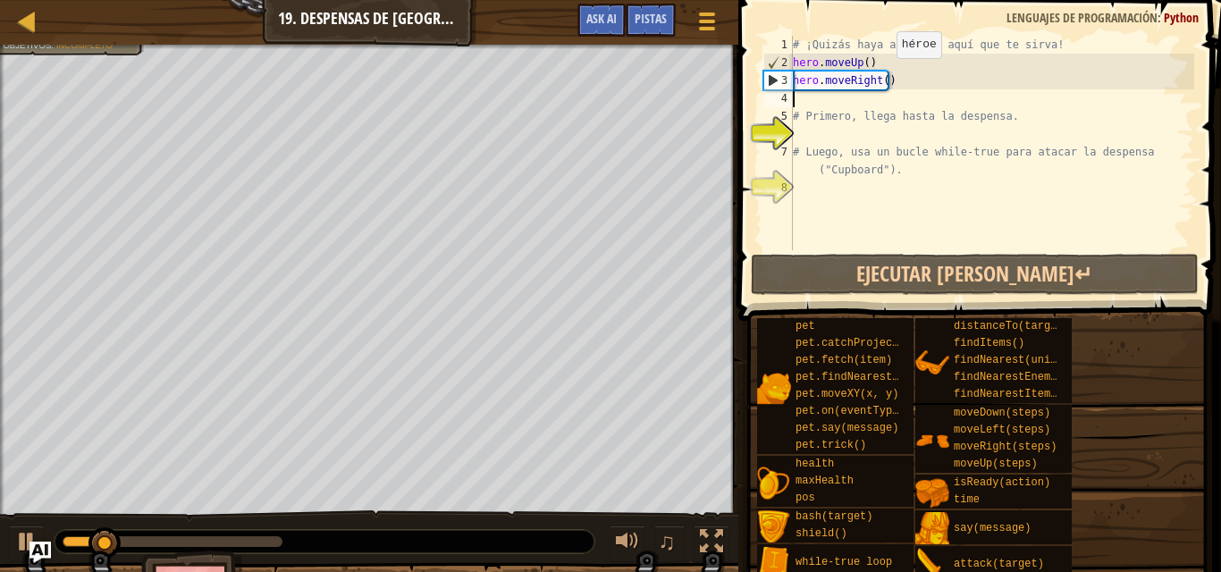
click at [881, 76] on div "# ¡Quizás haya algo por aquí que te sirva! hero . moveUp ( ) hero . moveRight (…" at bounding box center [991, 161] width 405 height 250
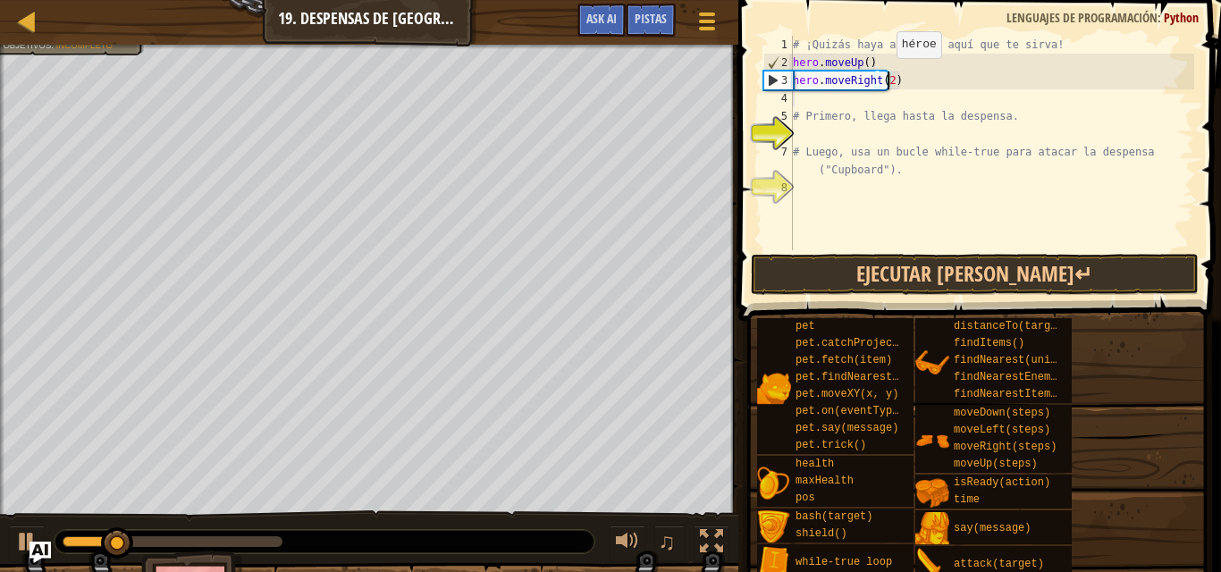
scroll to position [8, 7]
type textarea "hero.moveRight(2)"
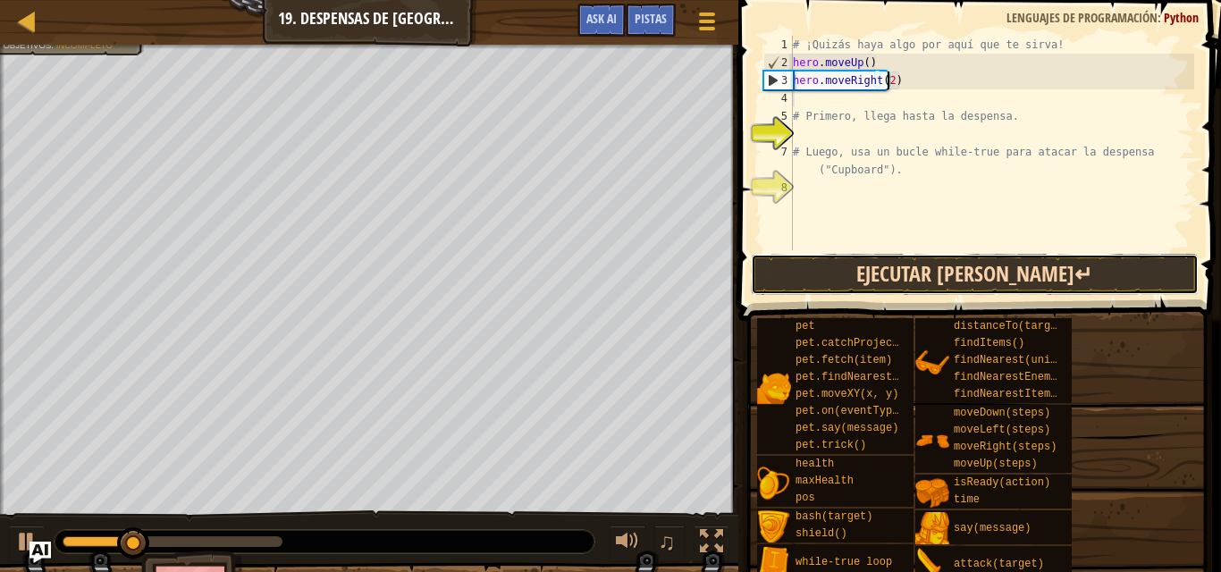
click at [928, 263] on button "Ejecutar [PERSON_NAME]↵" at bounding box center [975, 274] width 448 height 41
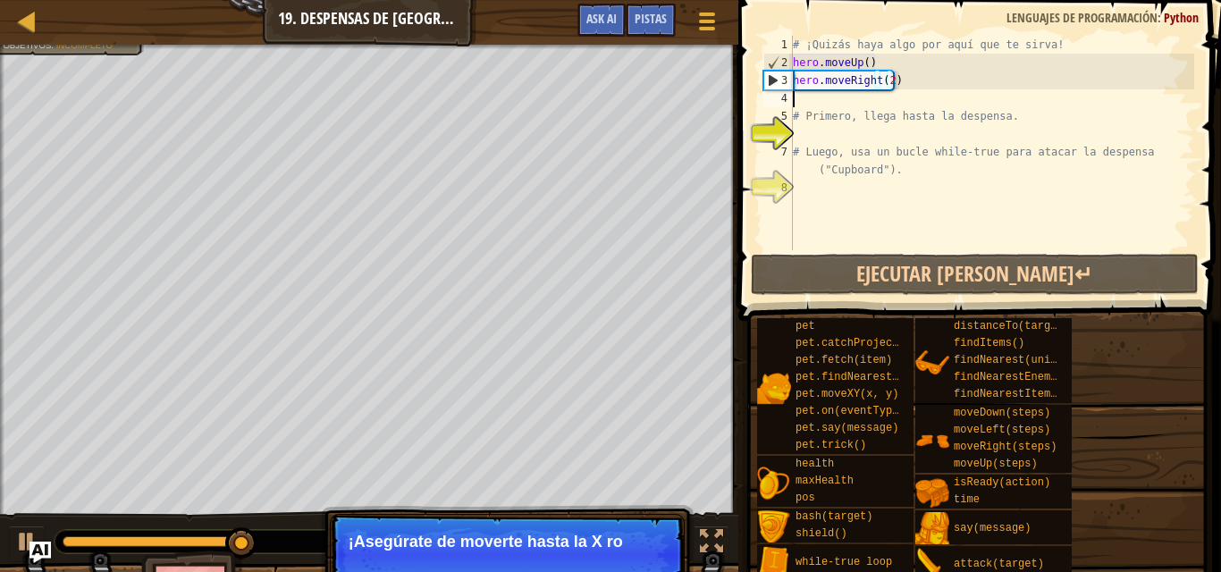
click at [813, 105] on div "# ¡Quizás haya algo por aquí que te sirva! hero . moveUp ( ) hero . moveRight (…" at bounding box center [991, 161] width 405 height 250
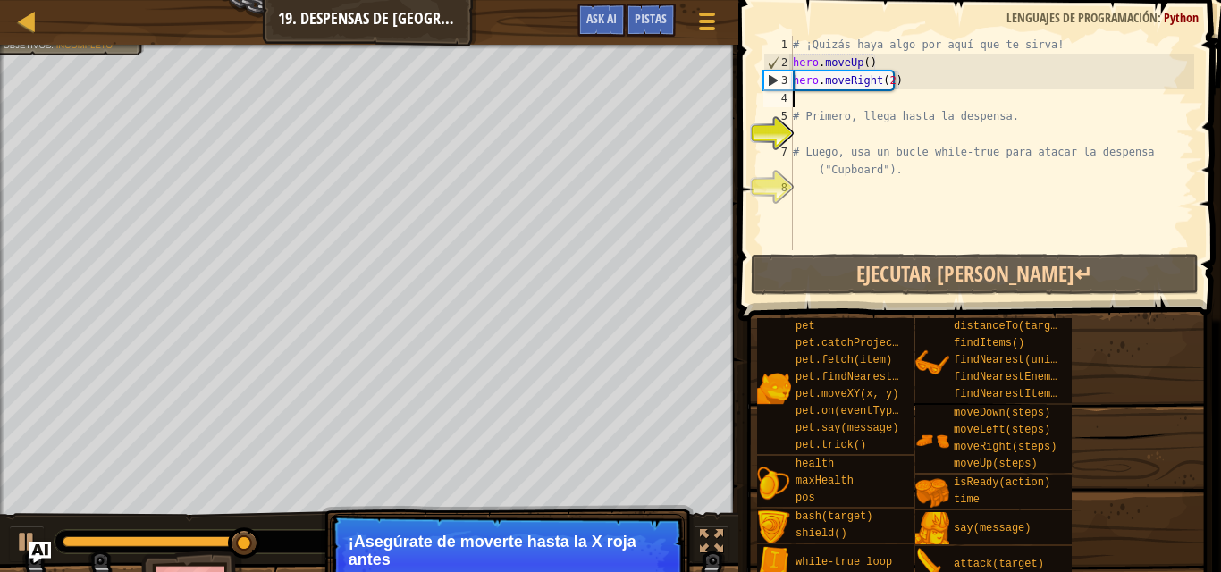
scroll to position [8, 0]
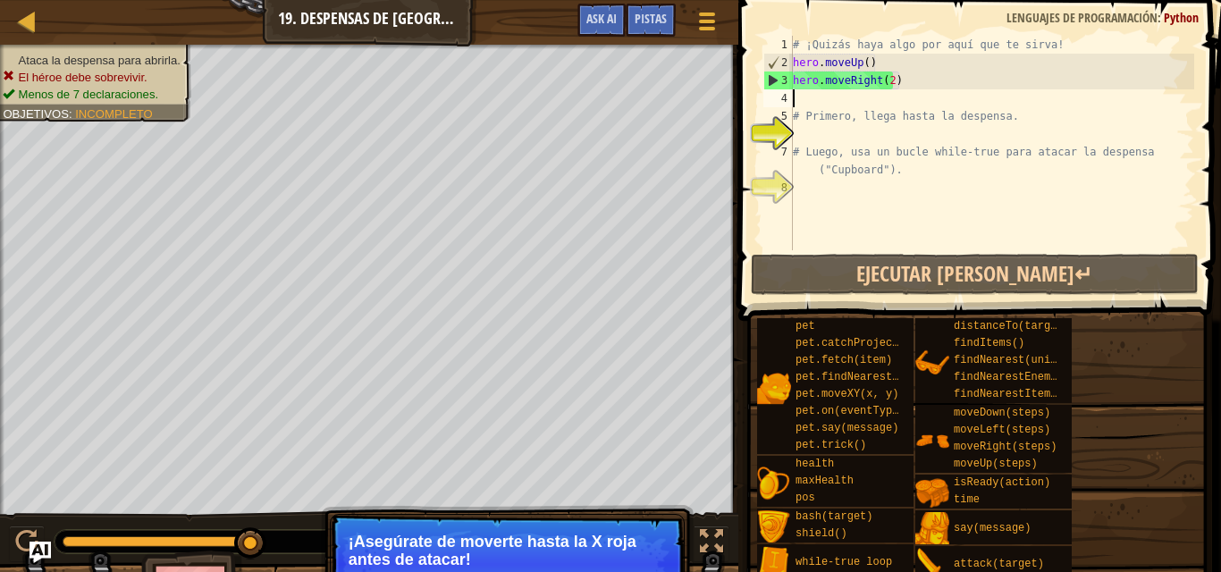
type textarea "h"
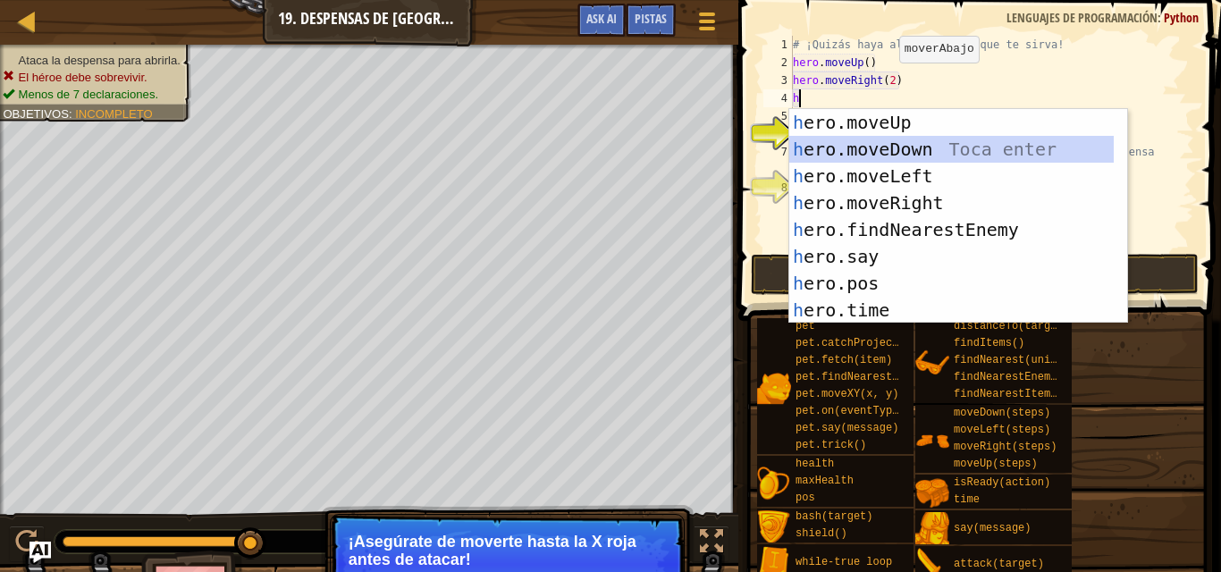
click at [882, 143] on div "h ero.moveUp Toca enter h ero.moveDown Toca enter h ero.moveLeft Toca enter h e…" at bounding box center [951, 243] width 324 height 268
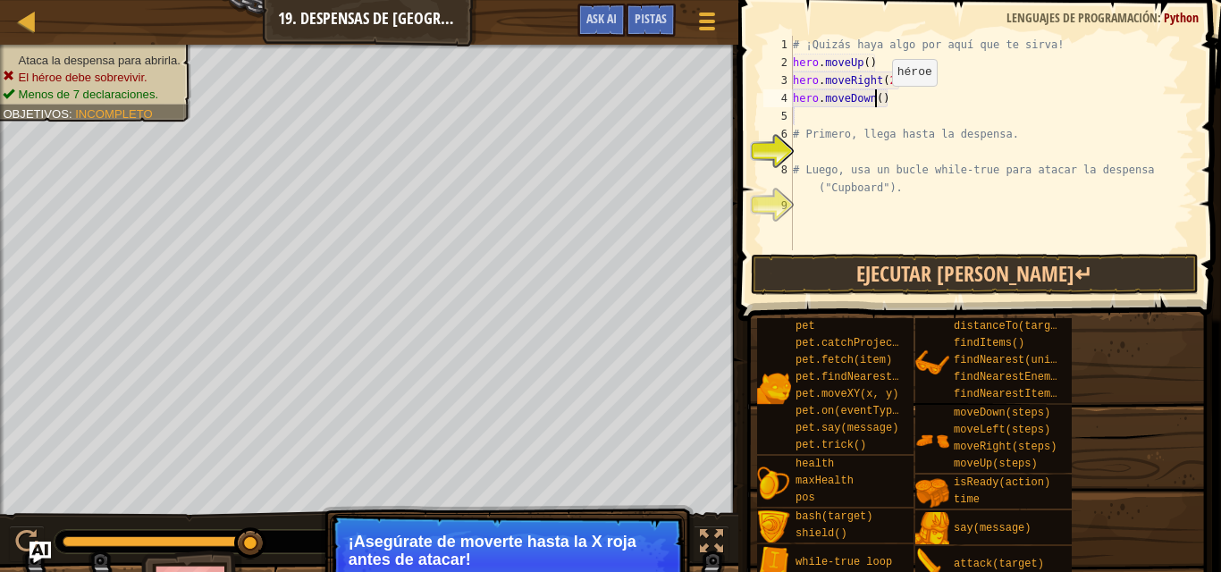
click at [877, 104] on div "# ¡Quizás haya algo por aquí que te sirva! hero . moveUp ( ) hero . moveRight (…" at bounding box center [991, 161] width 405 height 250
click at [877, 104] on div "# ¡Quizás haya algo por aquí que te sirva! hero . moveUp ( ) hero . moveRight (…" at bounding box center [991, 143] width 405 height 215
type textarea "hero.moveDown(2)"
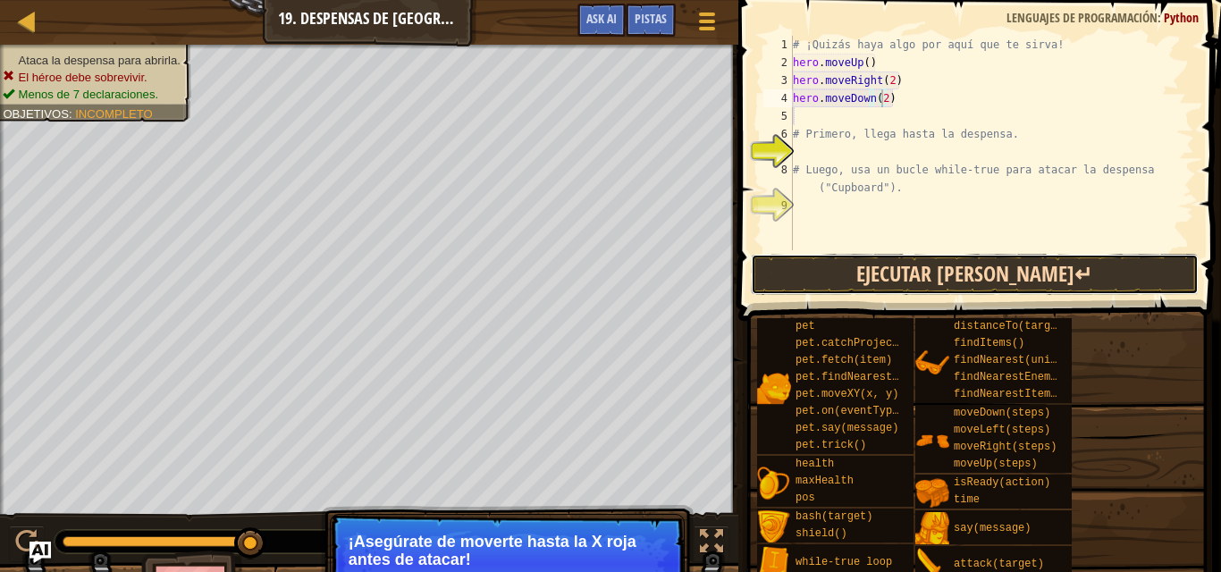
click at [914, 276] on button "Ejecutar [PERSON_NAME]↵" at bounding box center [975, 274] width 448 height 41
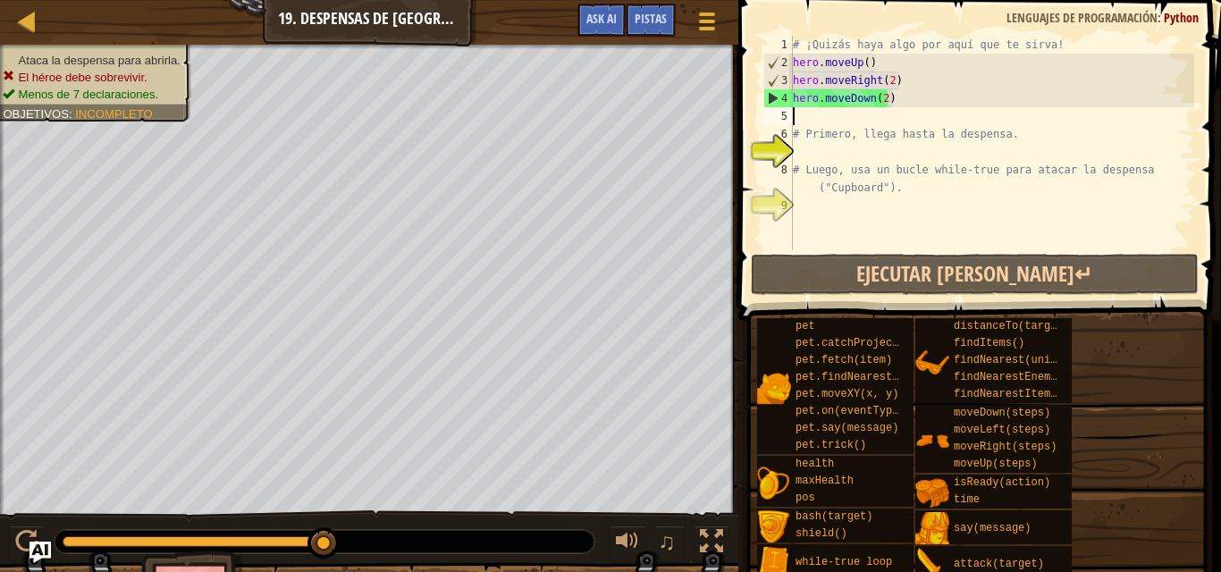
click at [808, 114] on div "# ¡Quizás haya algo por aquí que te sirva! hero . moveUp ( ) hero . moveRight (…" at bounding box center [991, 161] width 405 height 250
type textarea "w"
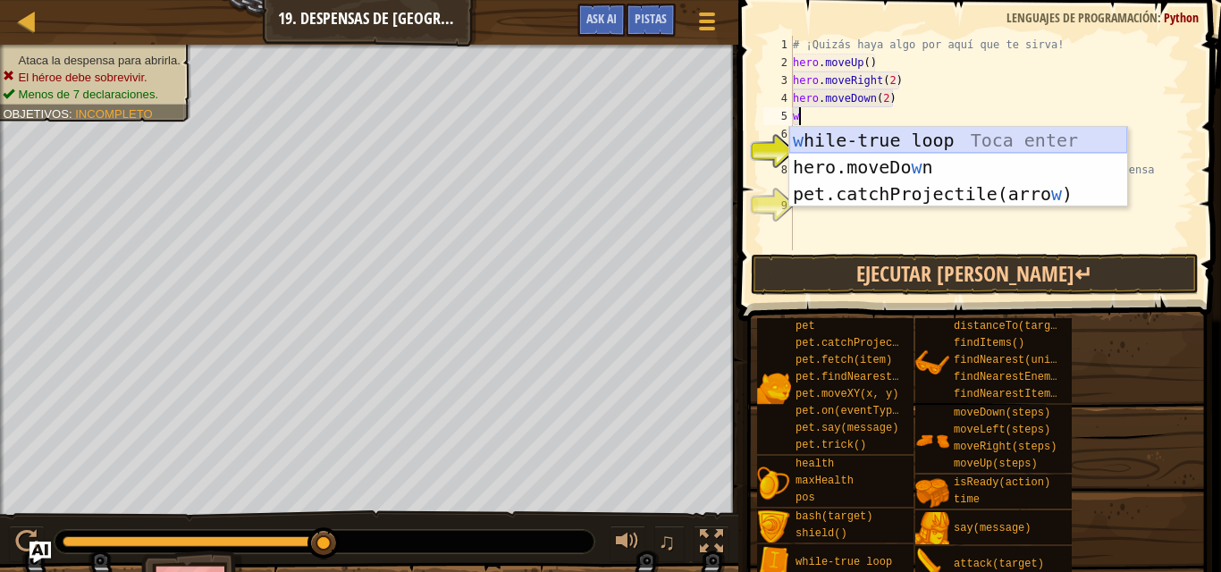
click at [847, 138] on div "w hile-true loop Toca enter hero.moveDo w n Toca enter pet.catchProjectile(arro…" at bounding box center [958, 194] width 338 height 134
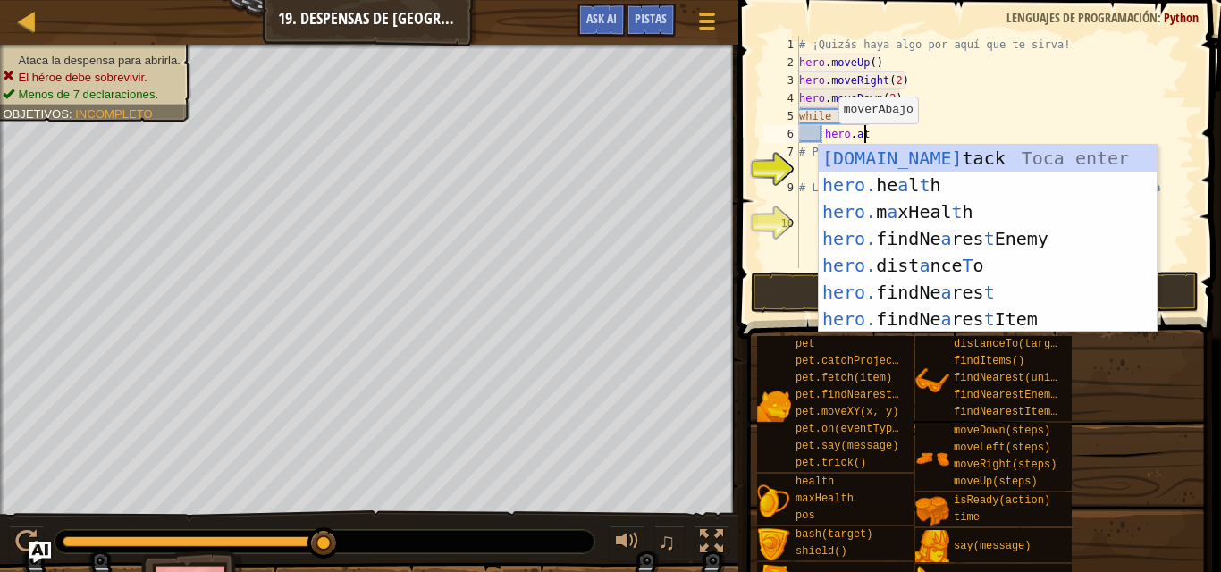
scroll to position [8, 4]
click at [923, 153] on div "hero.at tack Toca enter hero. he a l t h Toca enter hero. m a xHeal t h Toca en…" at bounding box center [988, 265] width 338 height 241
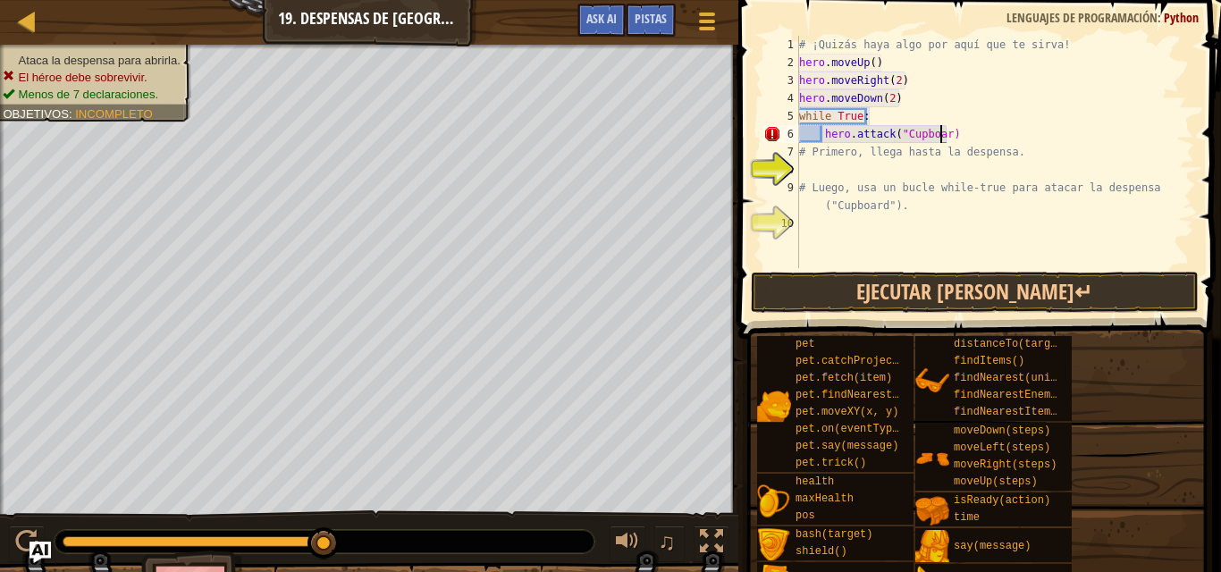
scroll to position [8, 12]
type textarea "hero.attack("Cupboard")"
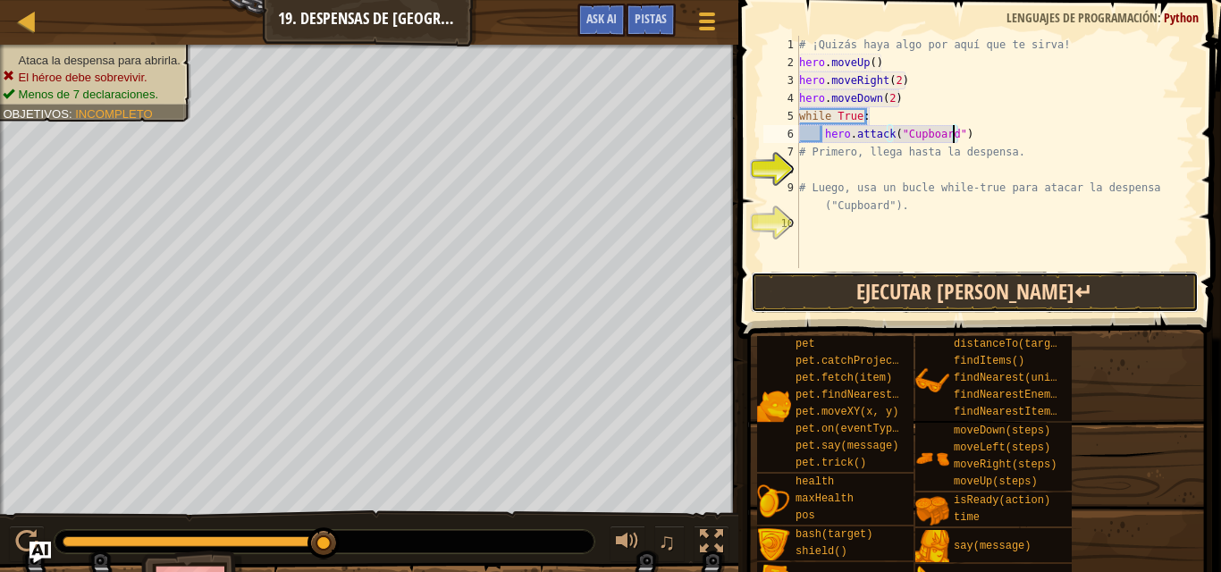
click at [945, 279] on button "Ejecutar [PERSON_NAME]↵" at bounding box center [975, 292] width 448 height 41
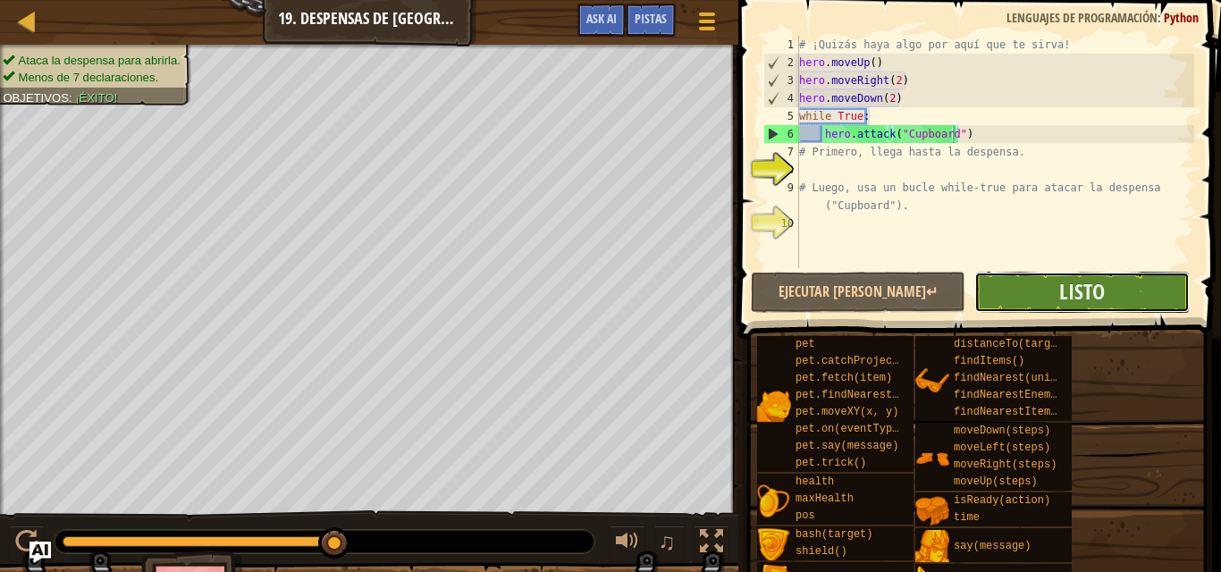
click at [1009, 287] on button "Listo" at bounding box center [1081, 292] width 215 height 41
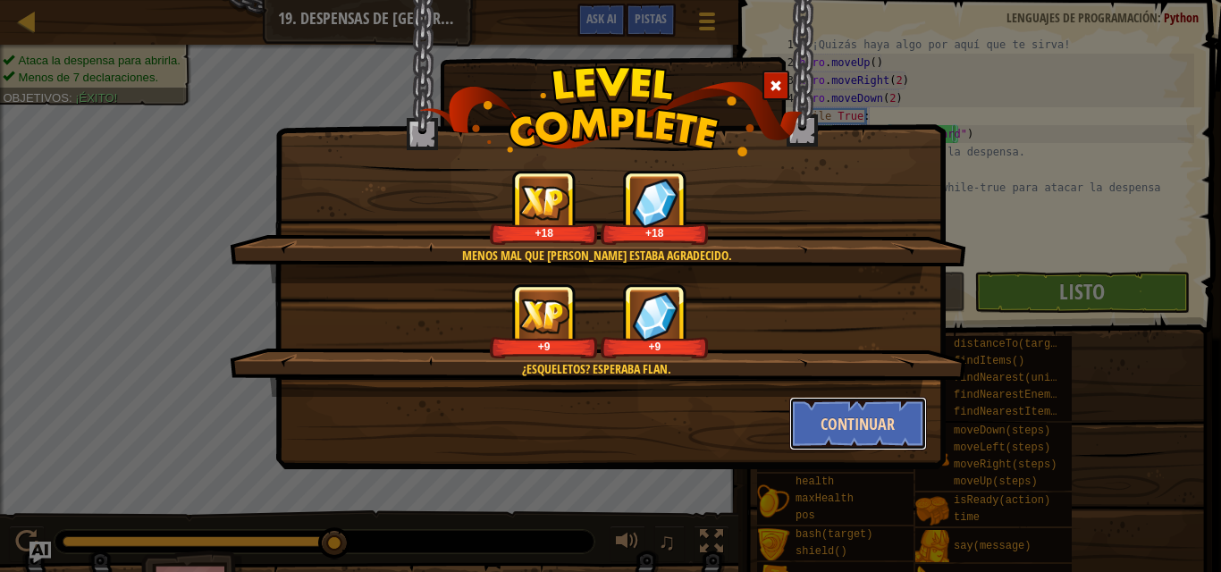
click at [796, 425] on button "Continuar" at bounding box center [858, 424] width 139 height 54
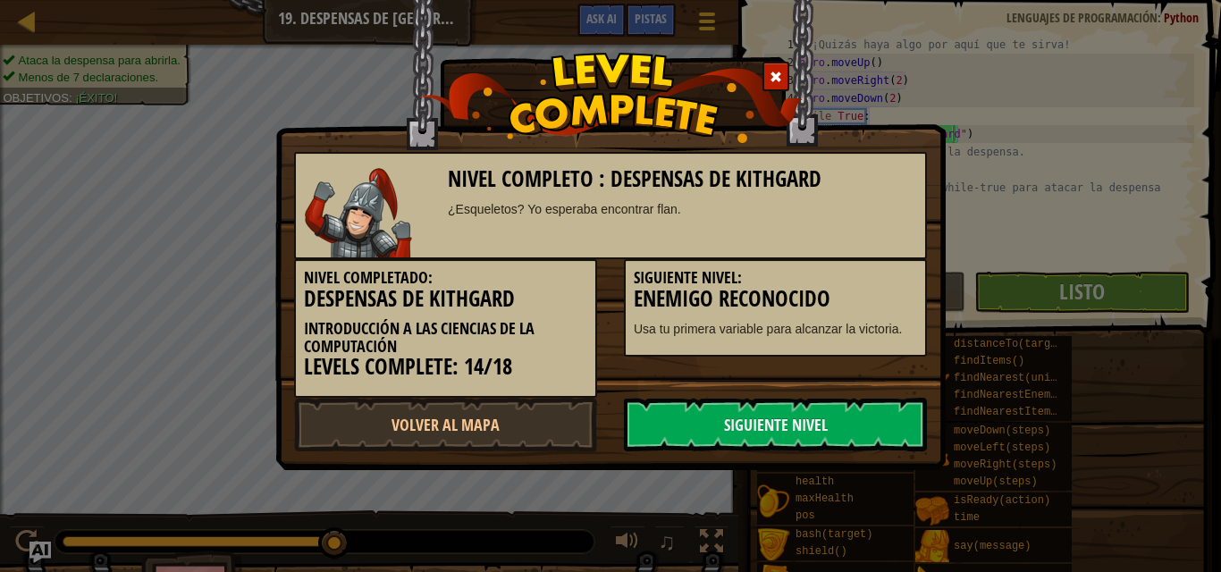
click at [796, 425] on link "Siguiente Nivel" at bounding box center [775, 425] width 303 height 54
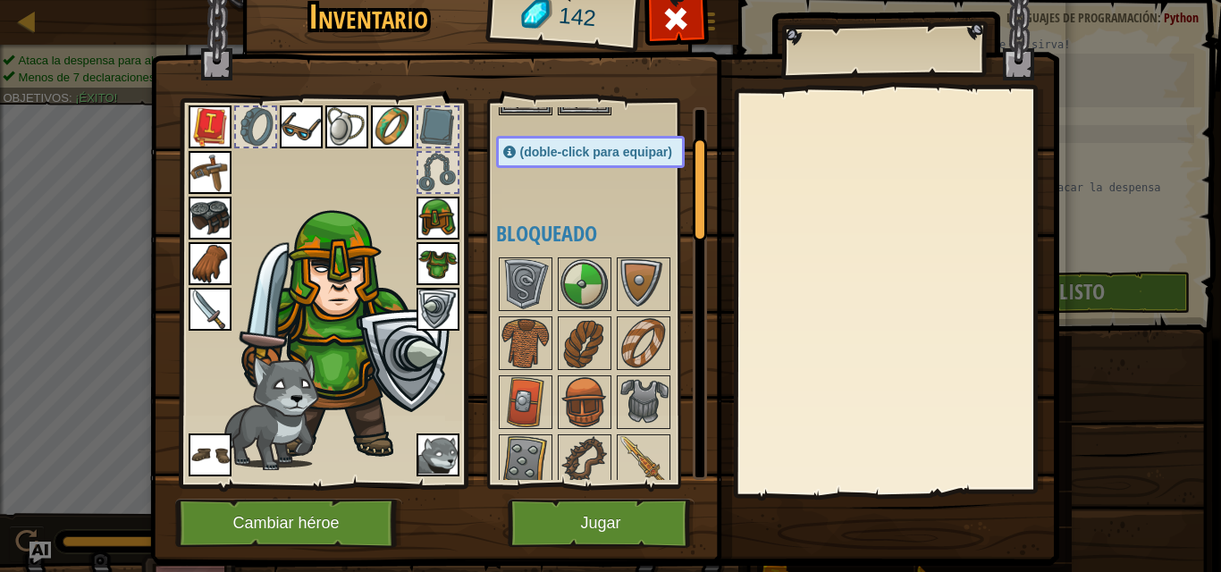
drag, startPoint x: 690, startPoint y: 170, endPoint x: 696, endPoint y: 199, distance: 30.2
click at [696, 199] on div at bounding box center [700, 190] width 14 height 104
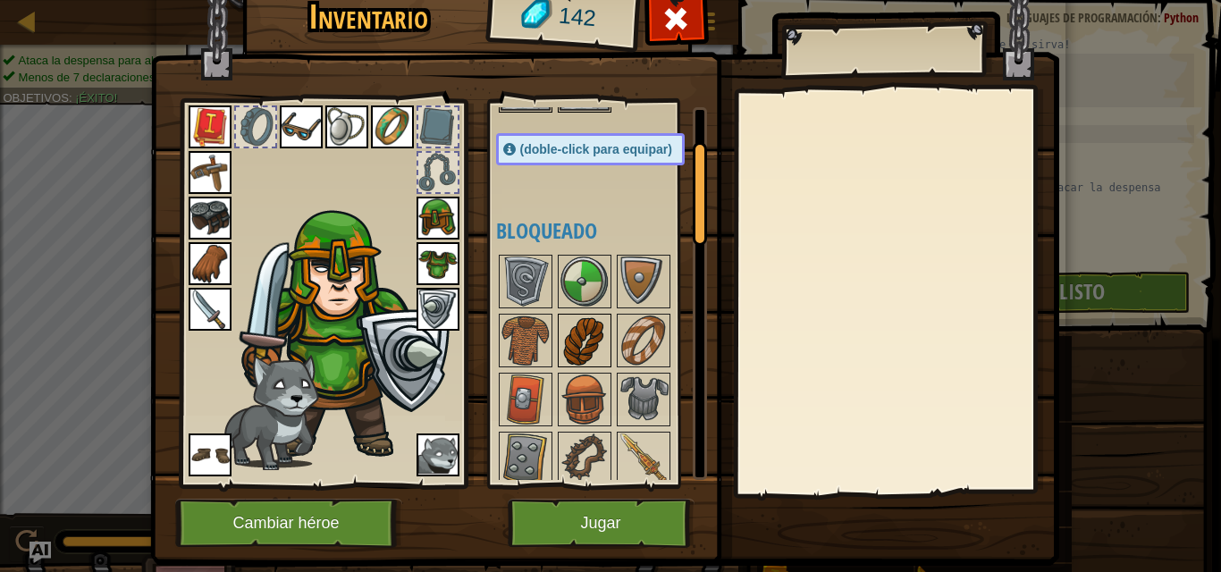
click at [601, 348] on img at bounding box center [585, 341] width 50 height 50
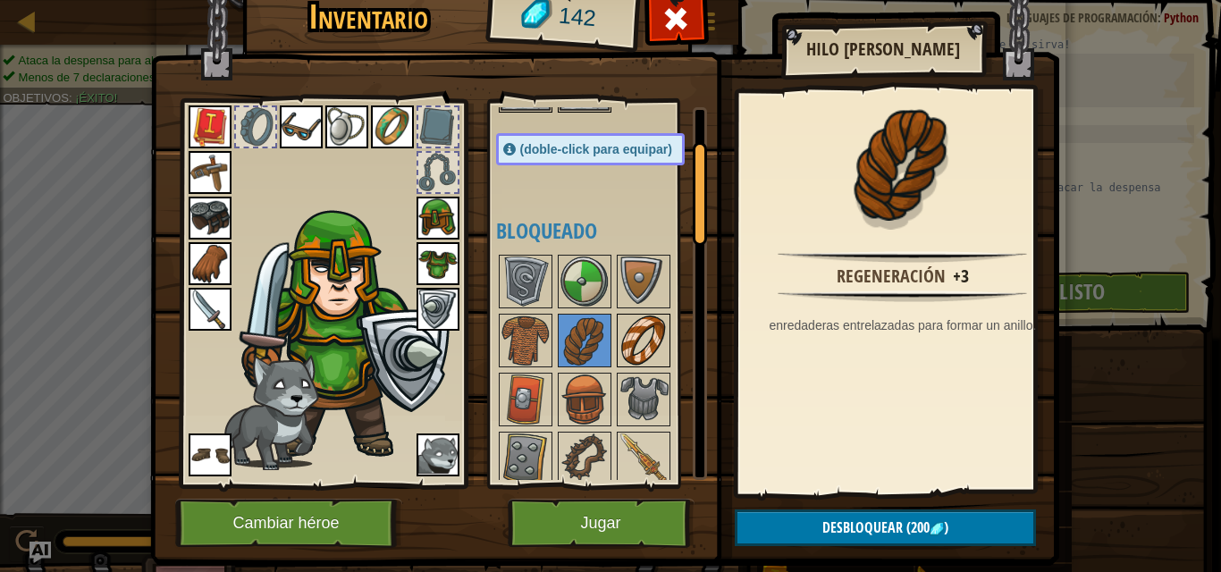
click at [629, 351] on img at bounding box center [644, 341] width 50 height 50
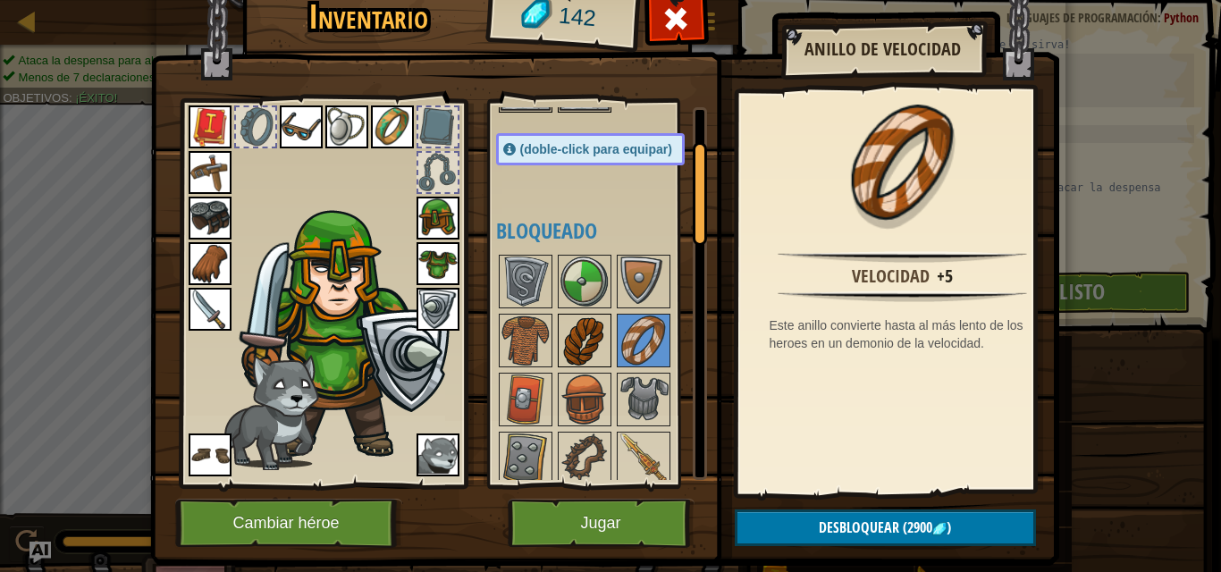
click at [581, 358] on img at bounding box center [585, 341] width 50 height 50
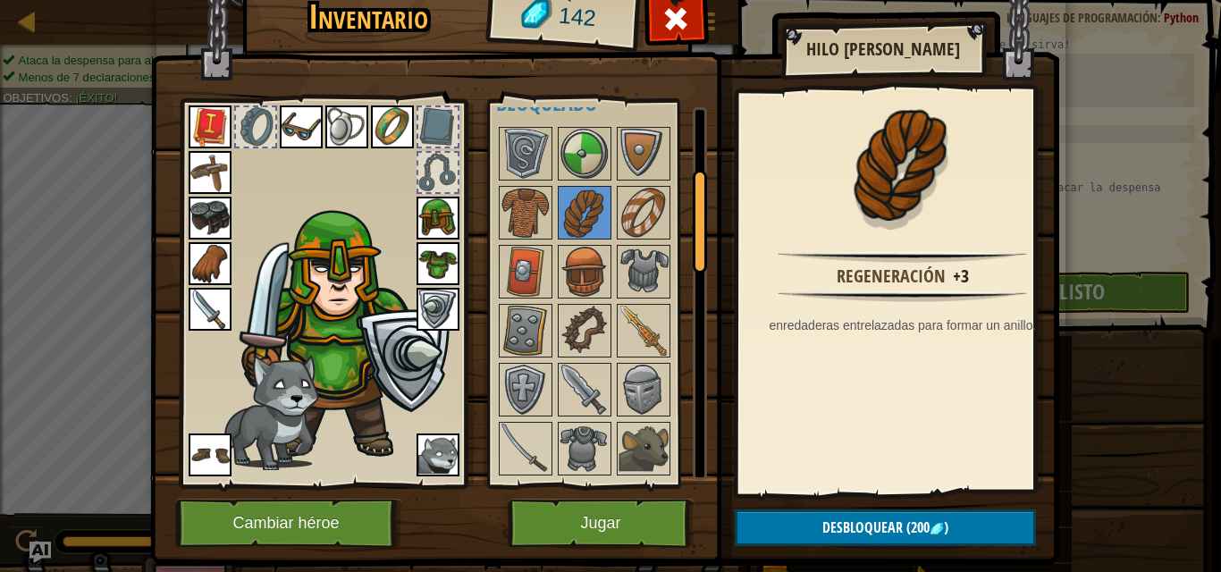
drag, startPoint x: 690, startPoint y: 206, endPoint x: 694, endPoint y: 239, distance: 32.4
click at [694, 239] on div at bounding box center [700, 222] width 14 height 104
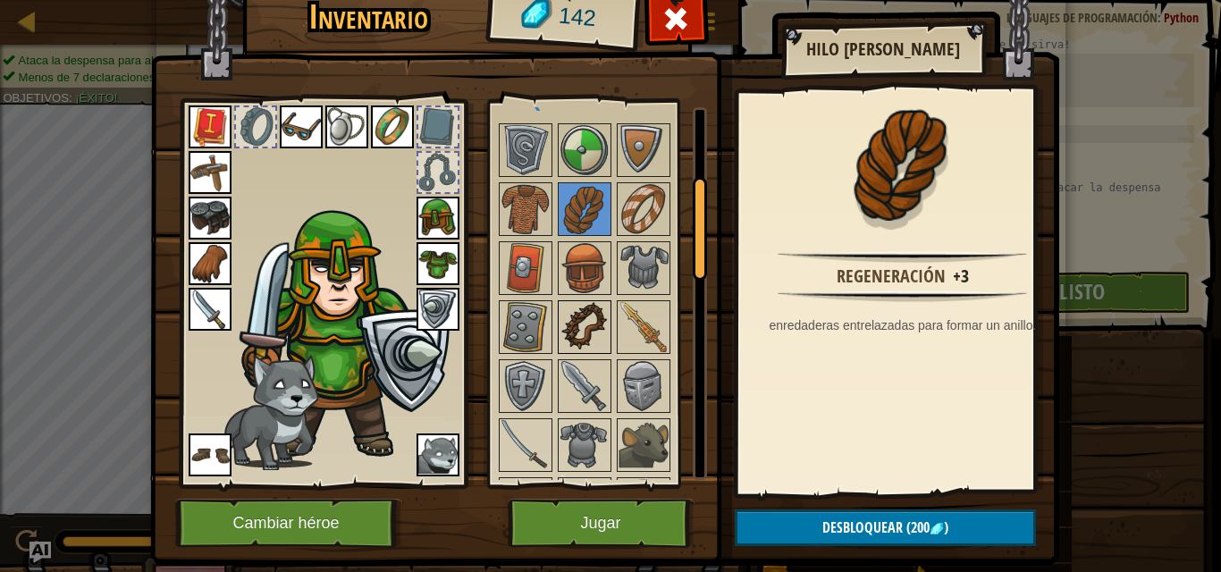
click at [582, 334] on img at bounding box center [585, 327] width 50 height 50
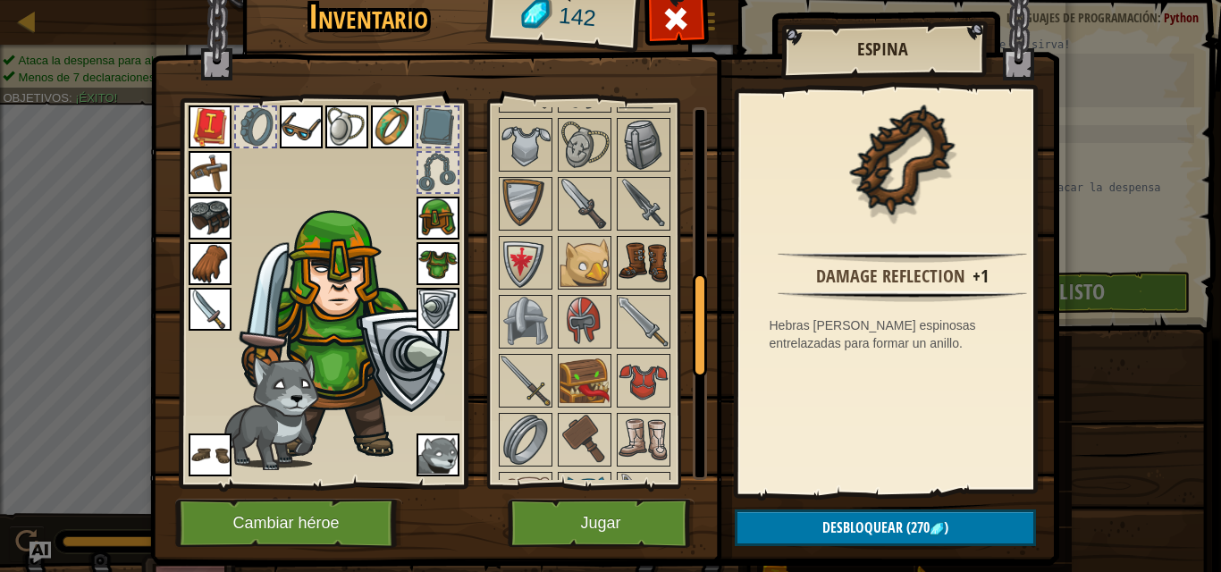
drag, startPoint x: 687, startPoint y: 215, endPoint x: 657, endPoint y: 306, distance: 96.1
click at [657, 306] on div "Disponible Equipar Equipar Equipar Equipar Equipar Equipar Equipar Equipar Equi…" at bounding box center [601, 293] width 211 height 373
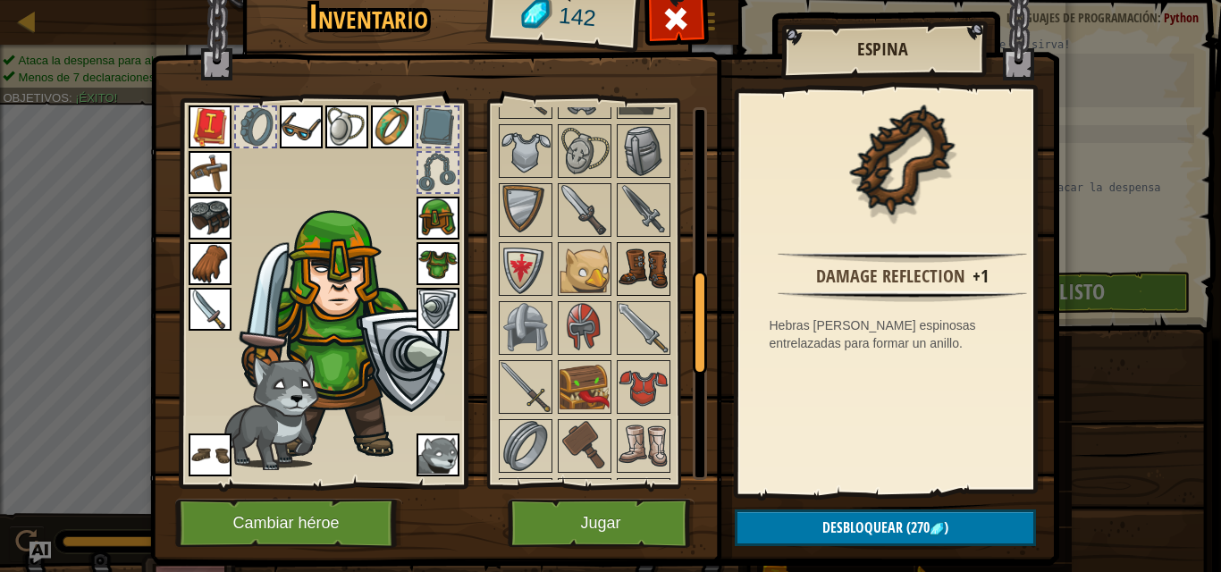
click at [640, 294] on img at bounding box center [644, 269] width 50 height 50
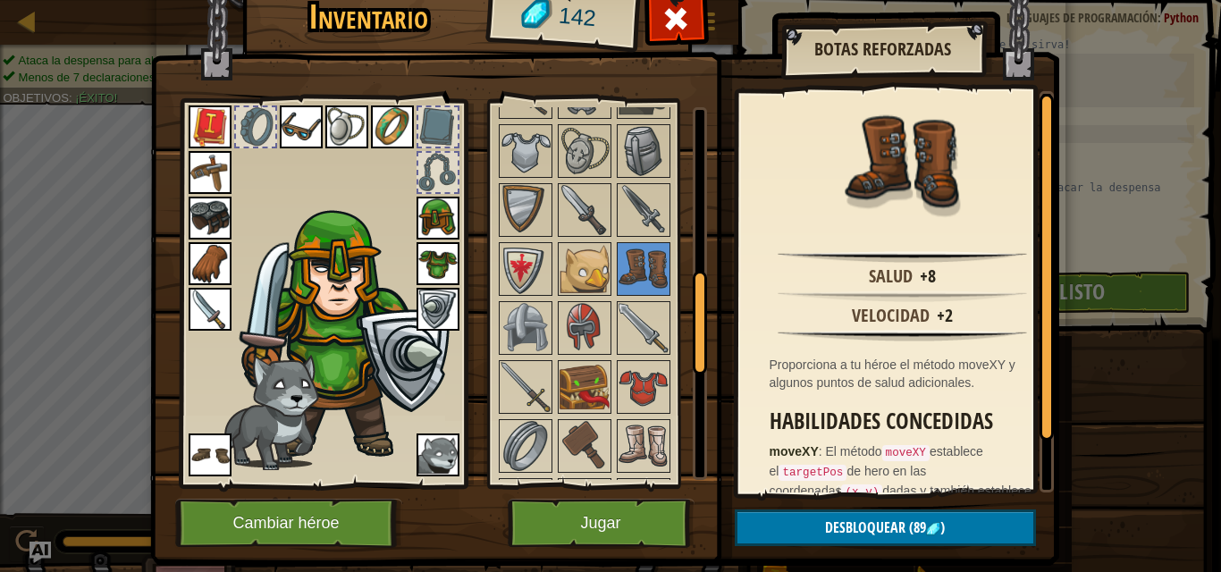
drag, startPoint x: 966, startPoint y: 376, endPoint x: 1064, endPoint y: 374, distance: 97.5
click at [1064, 374] on div "Inventario 142 Disponible Equipar Equipar Equipar Equipar Equipar Equipar Equip…" at bounding box center [610, 286] width 1221 height 572
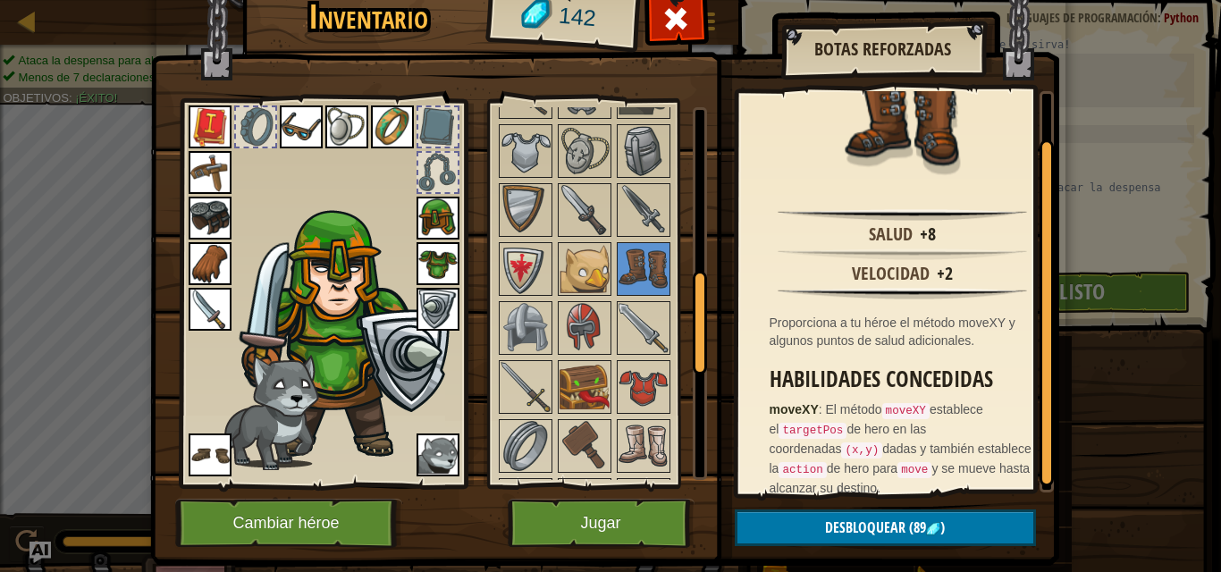
scroll to position [57, 0]
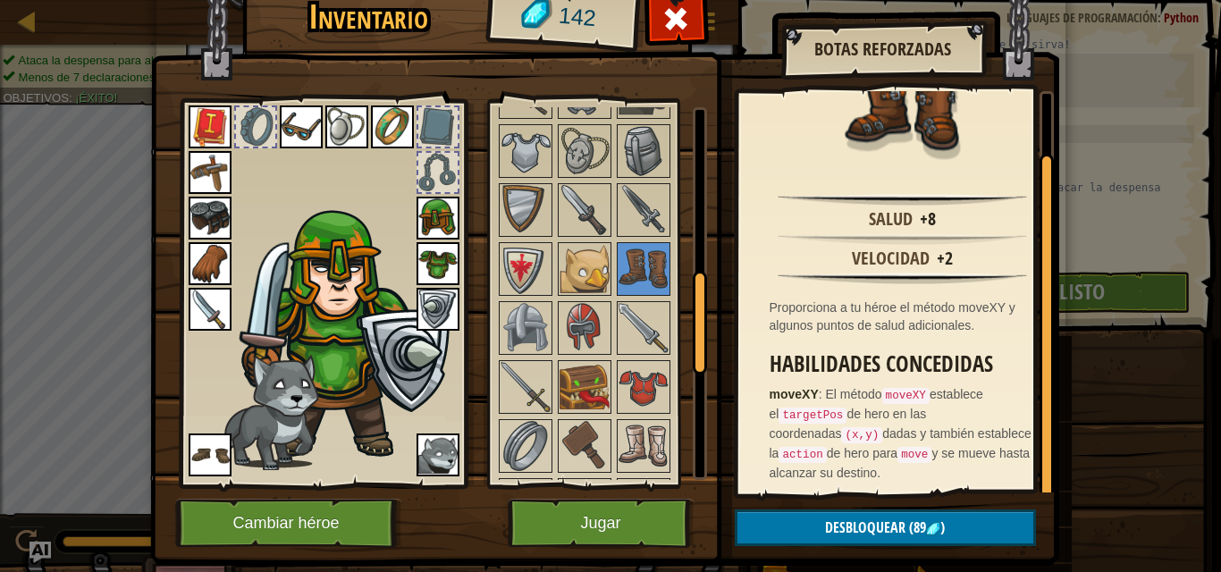
drag, startPoint x: 1039, startPoint y: 357, endPoint x: 1035, endPoint y: 442, distance: 85.9
click at [1040, 442] on div at bounding box center [1047, 327] width 14 height 347
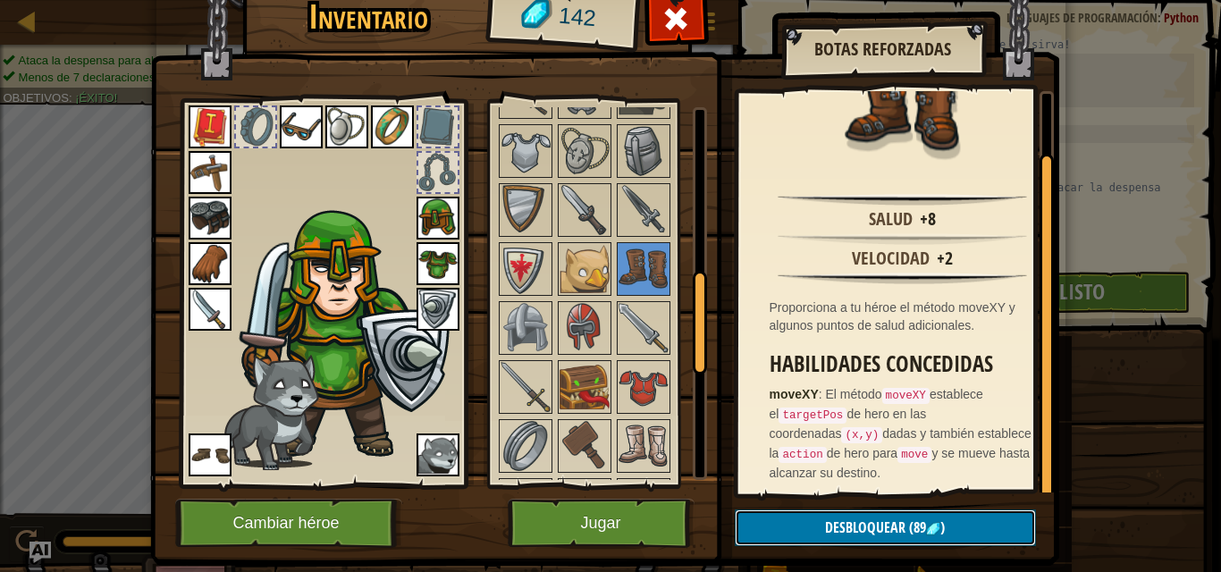
click at [926, 526] on img at bounding box center [933, 529] width 14 height 14
click at [925, 526] on button "Confirmar" at bounding box center [885, 528] width 301 height 37
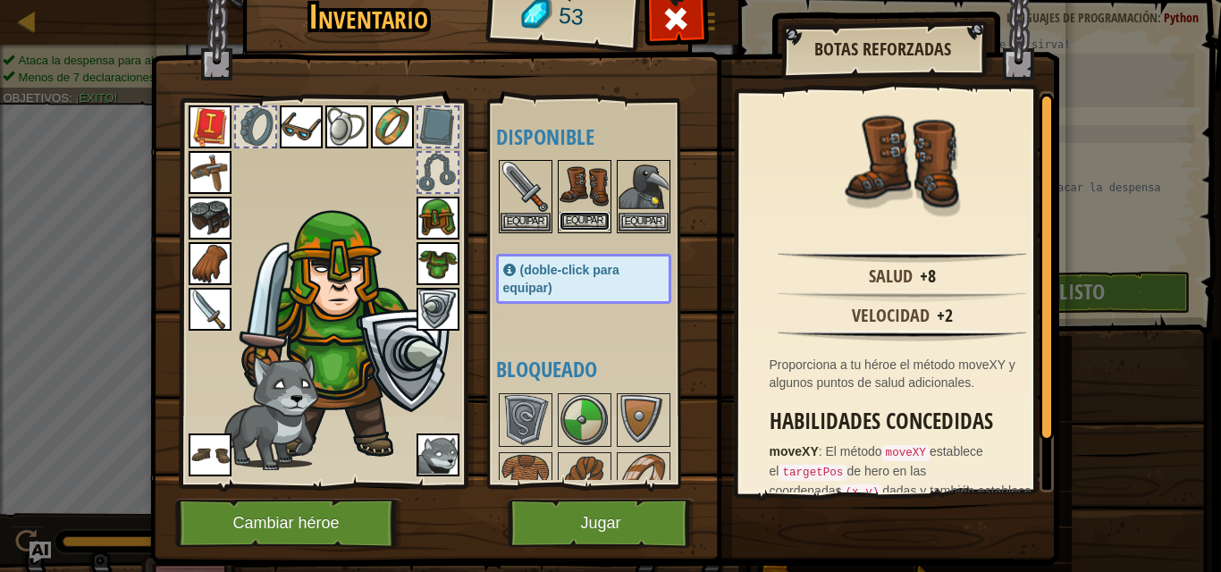
click at [581, 218] on button "Equipar" at bounding box center [585, 221] width 50 height 19
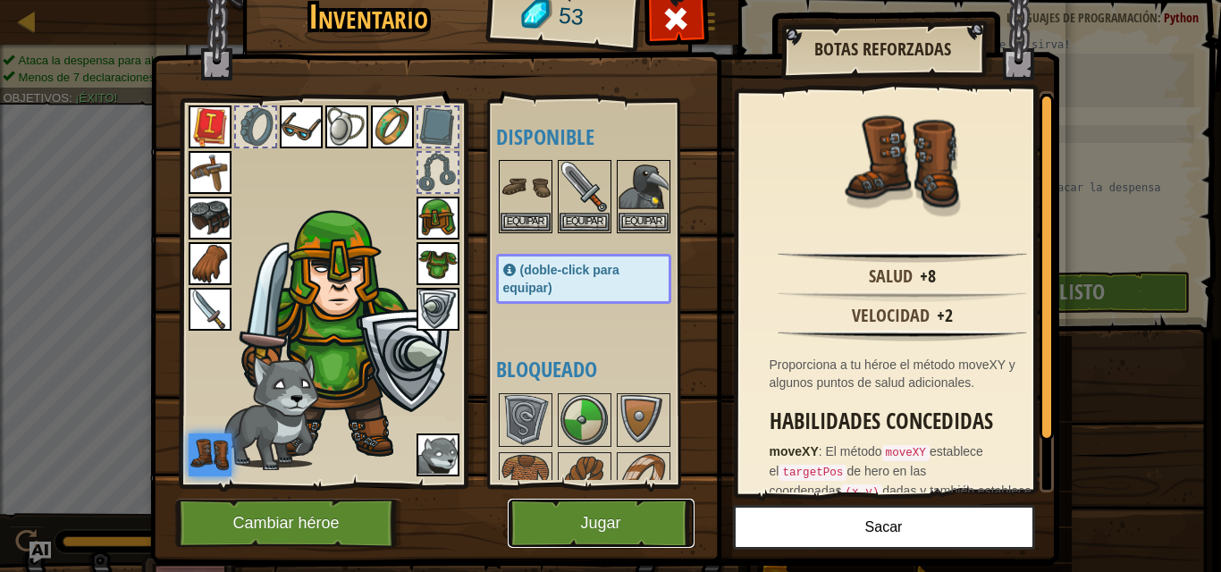
click at [540, 527] on button "Jugar" at bounding box center [601, 523] width 187 height 49
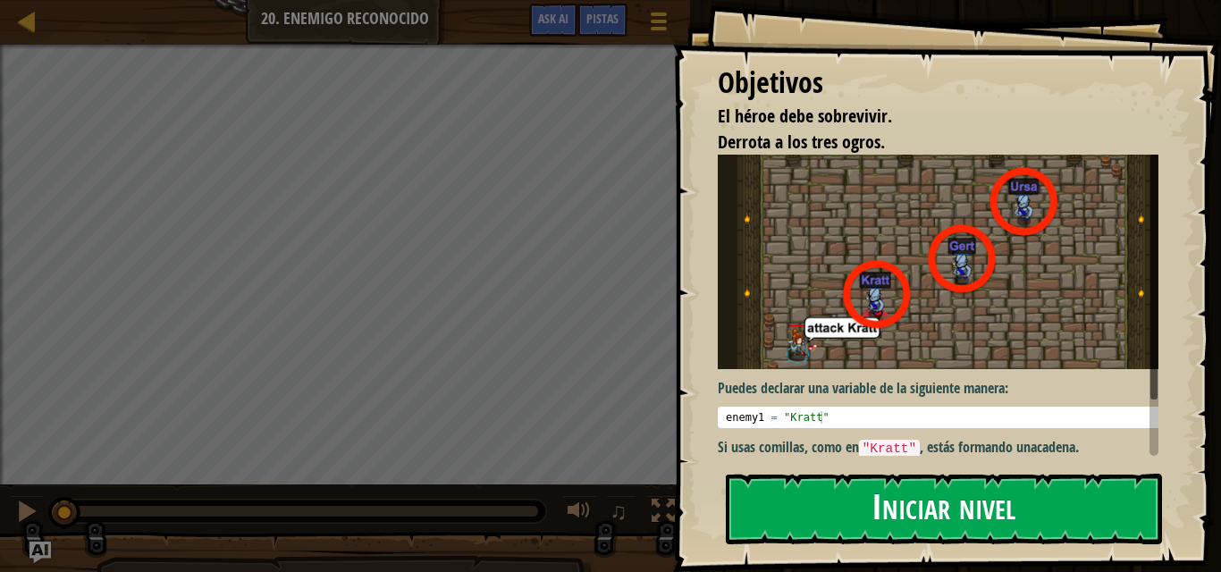
drag, startPoint x: 813, startPoint y: 552, endPoint x: 807, endPoint y: 518, distance: 34.4
click at [807, 518] on div "Objetivos El héroe debe sobrevivir. Derrota a los tres ogros. Puedes declarar u…" at bounding box center [947, 286] width 548 height 572
click at [807, 518] on button "Iniciar nivel" at bounding box center [944, 509] width 436 height 71
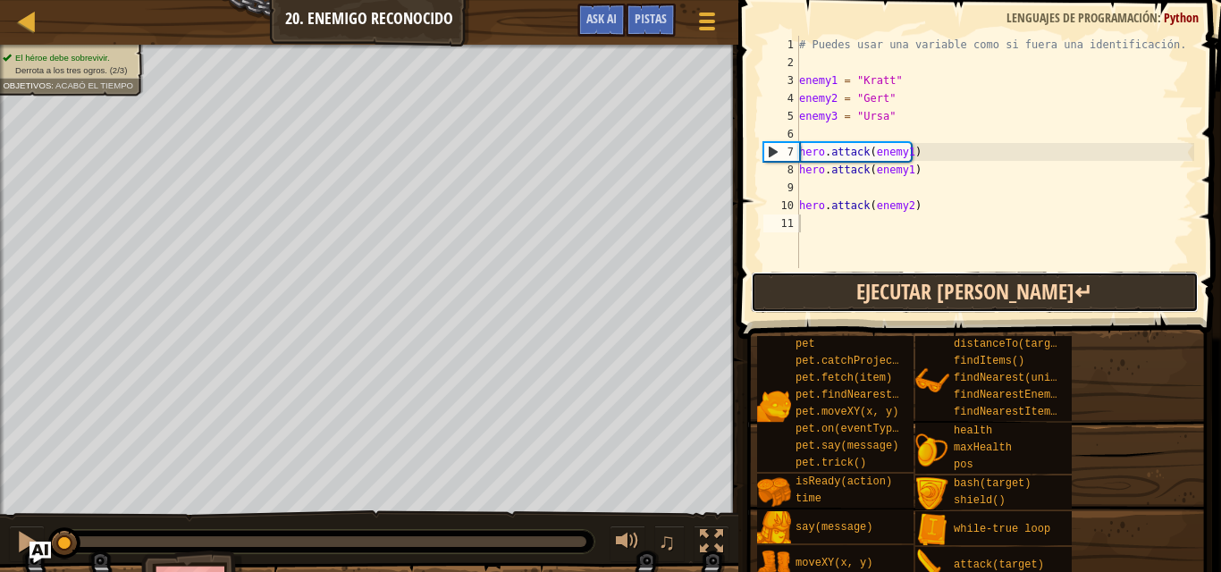
click at [957, 286] on button "Ejecutar [PERSON_NAME]↵" at bounding box center [975, 292] width 448 height 41
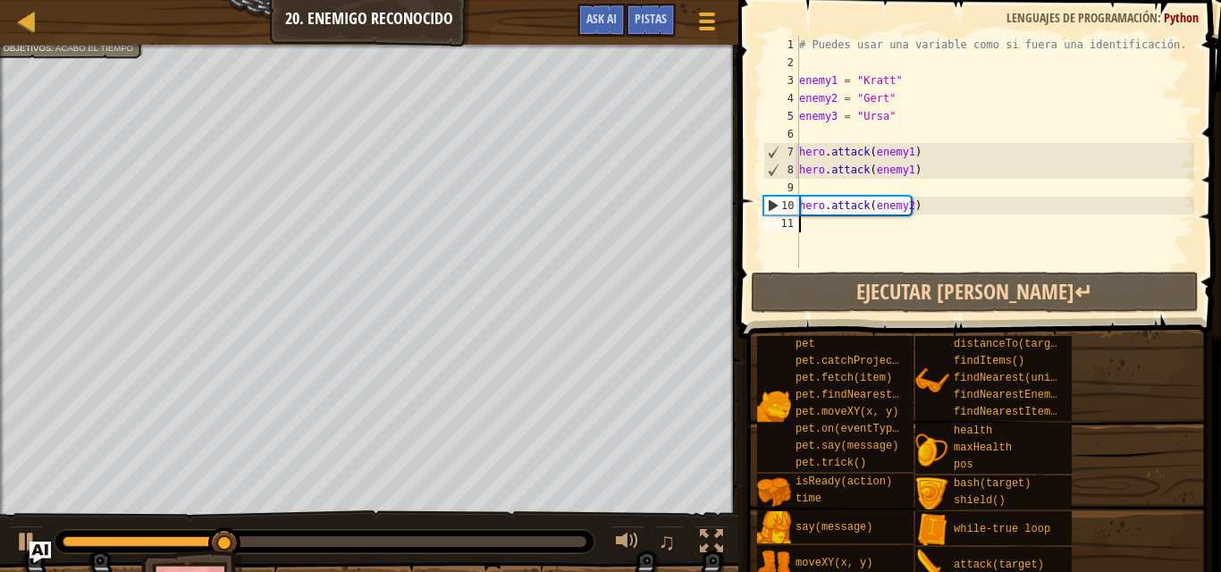
click at [799, 218] on div "# Puedes usar una variable como si fuera una identificación. enemy1 = "Kratt" e…" at bounding box center [995, 170] width 399 height 268
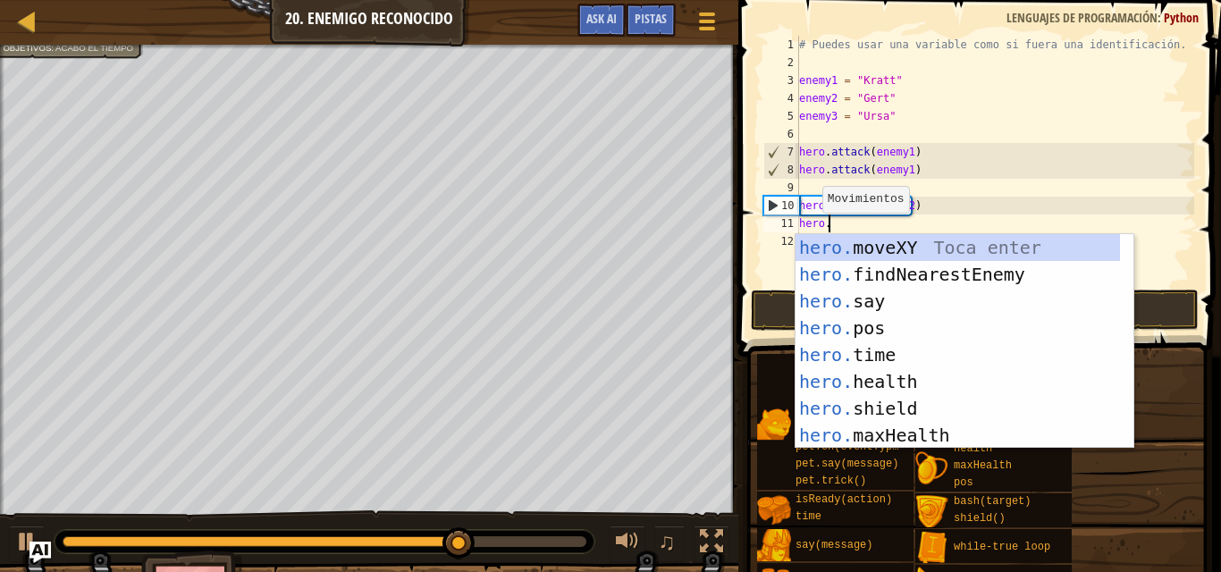
scroll to position [8, 2]
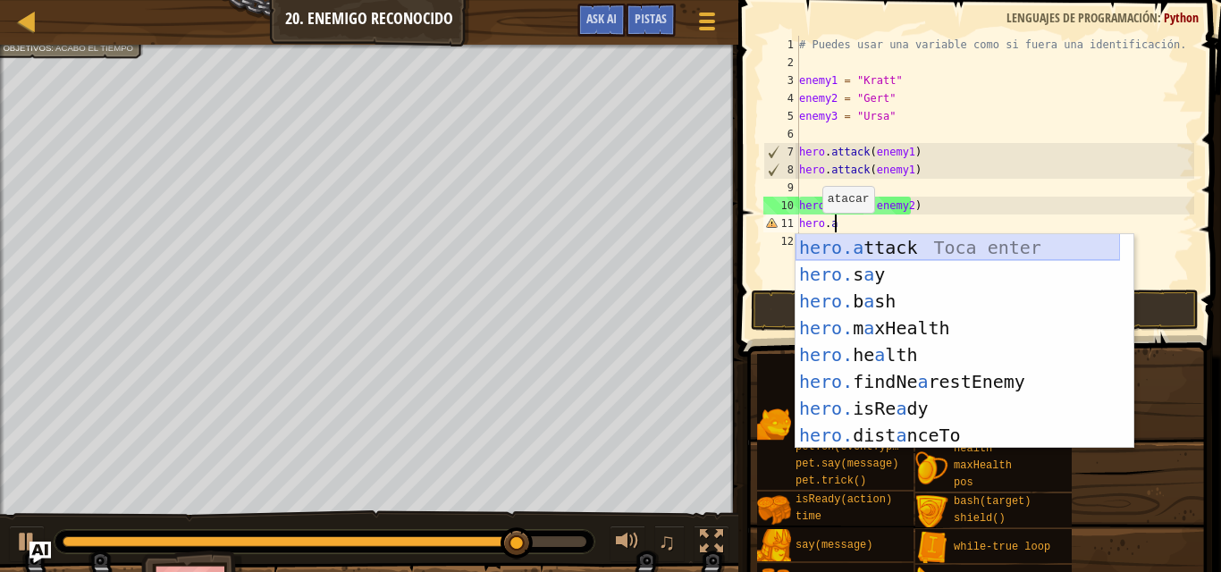
click at [849, 241] on div "hero.a ttack Toca enter hero. s a y Toca enter hero. b a sh Toca enter hero. m …" at bounding box center [958, 368] width 324 height 268
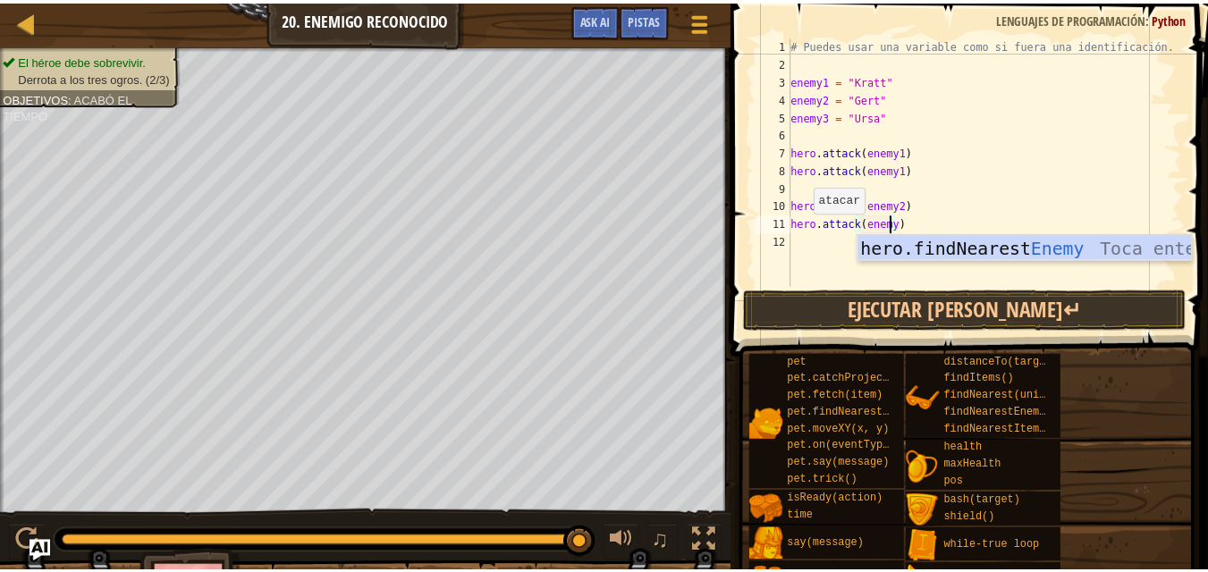
scroll to position [8, 8]
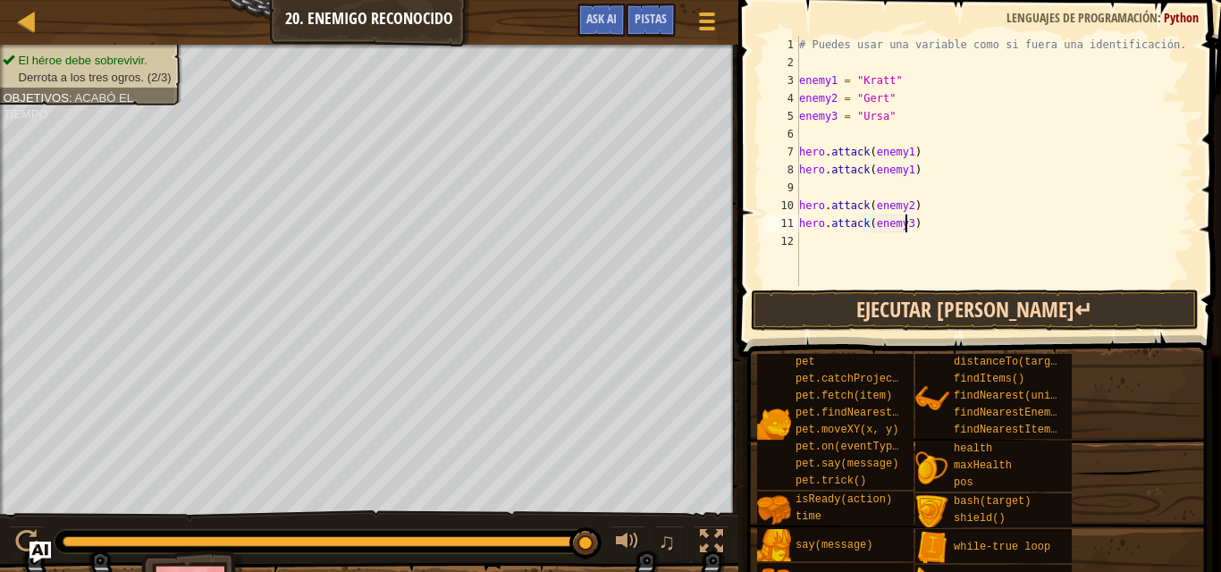
type textarea "hero.attack(enemy3)"
click at [853, 308] on button "Ejecutar [PERSON_NAME]↵" at bounding box center [975, 310] width 448 height 41
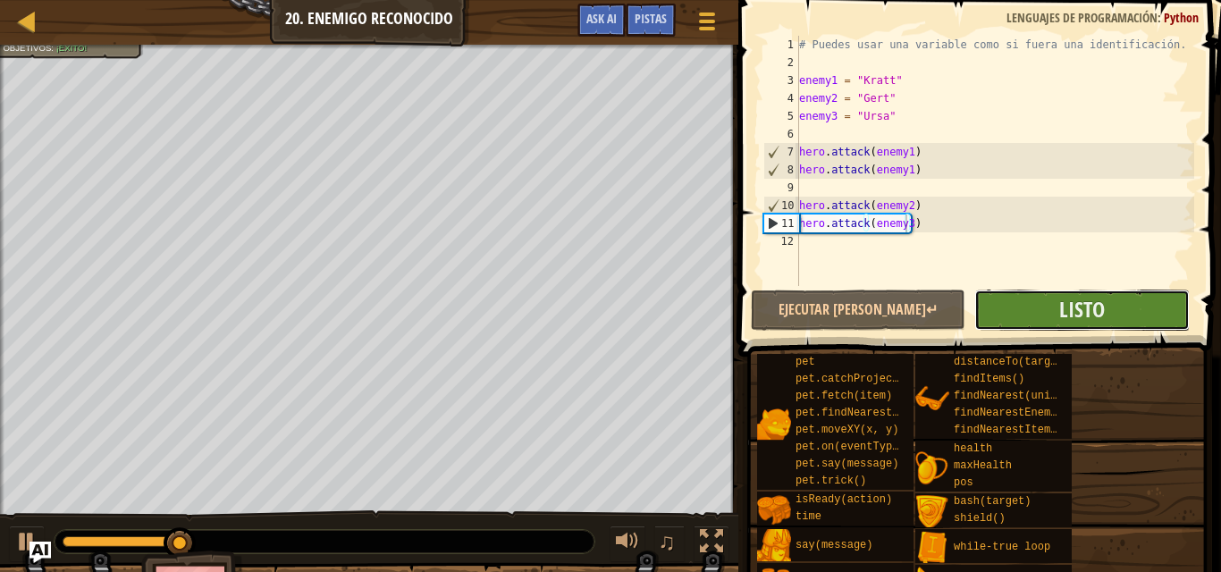
click at [996, 304] on button "Listo" at bounding box center [1081, 310] width 215 height 41
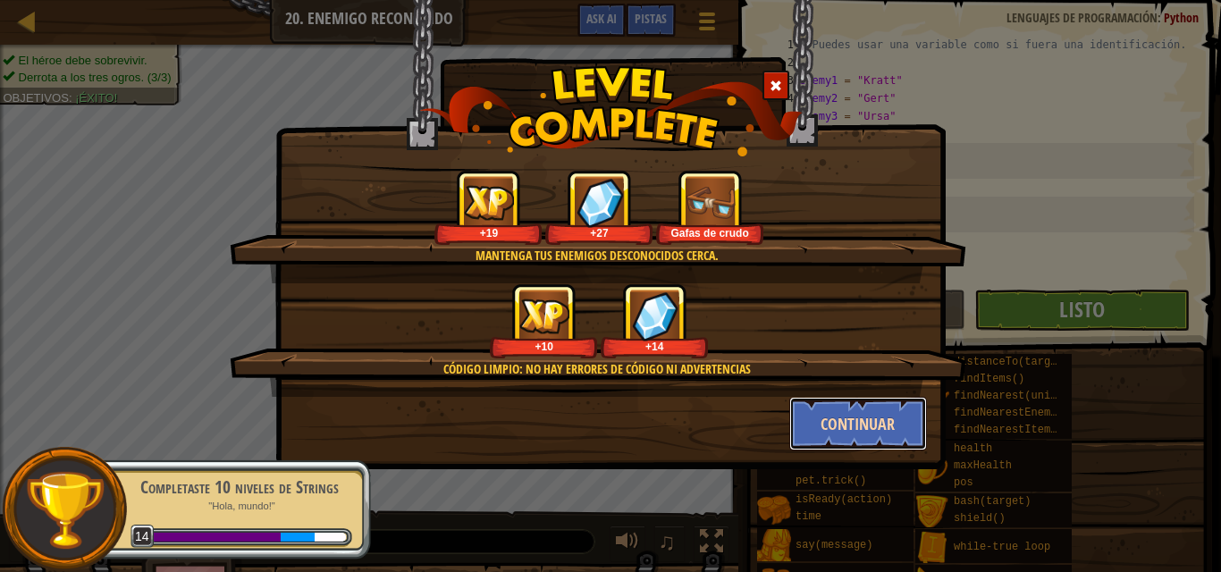
click at [861, 409] on button "Continuar" at bounding box center [858, 424] width 139 height 54
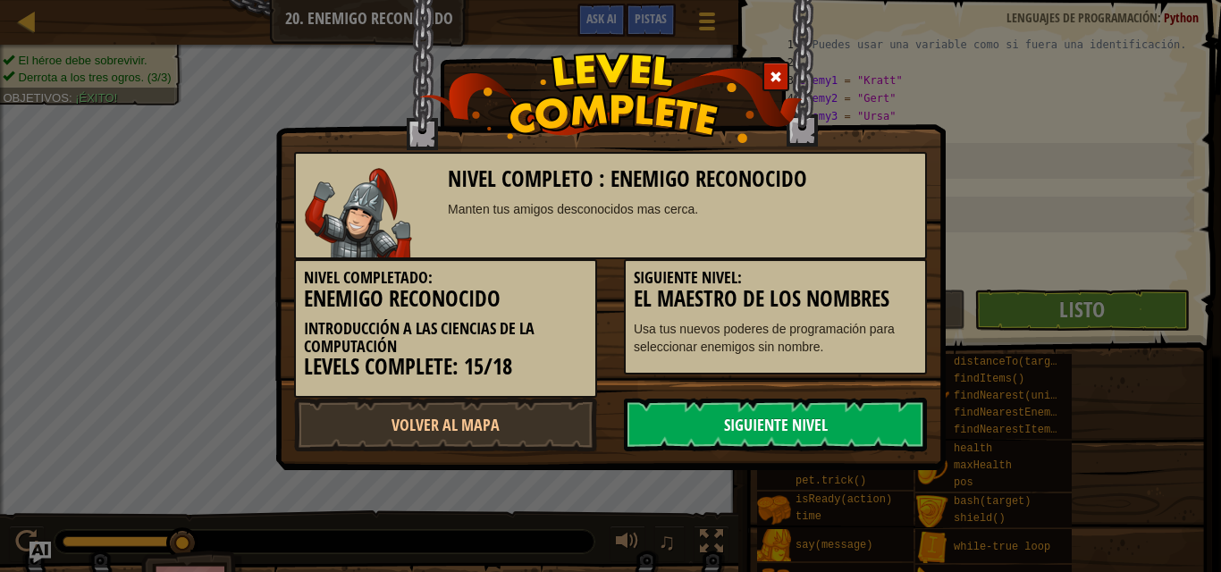
click at [810, 430] on link "Siguiente Nivel" at bounding box center [775, 425] width 303 height 54
click at [681, 422] on link "Siguiente Nivel" at bounding box center [775, 425] width 303 height 54
click at [661, 418] on link "Siguiente Nivel" at bounding box center [775, 425] width 303 height 54
drag, startPoint x: 661, startPoint y: 418, endPoint x: 805, endPoint y: 424, distance: 144.9
click at [805, 424] on link "Siguiente Nivel" at bounding box center [775, 425] width 303 height 54
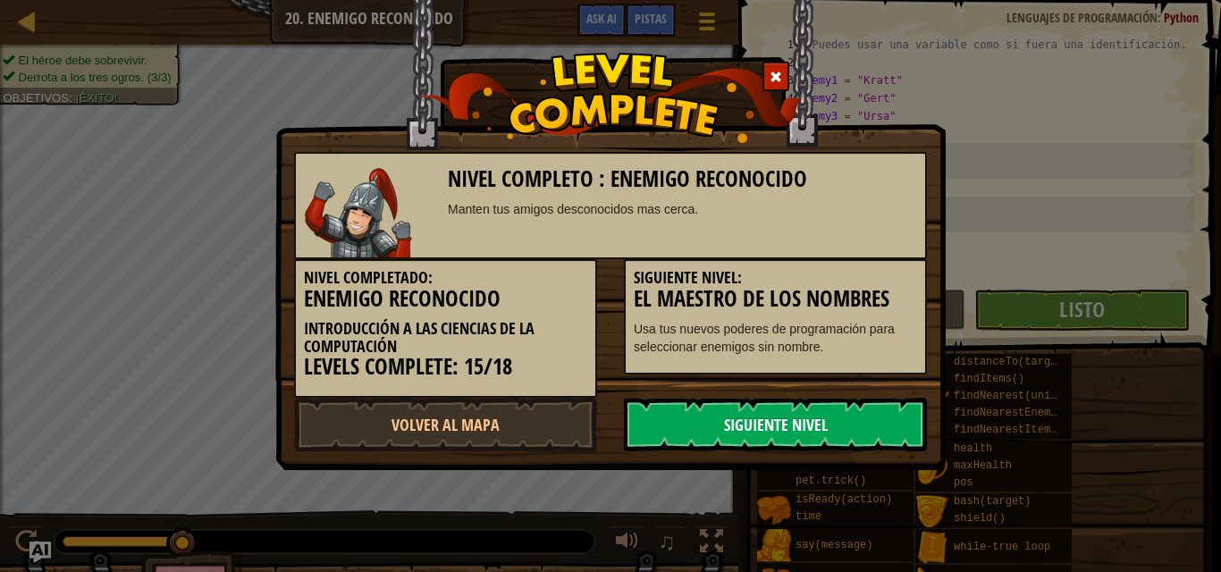
click at [805, 424] on link "Siguiente Nivel" at bounding box center [775, 425] width 303 height 54
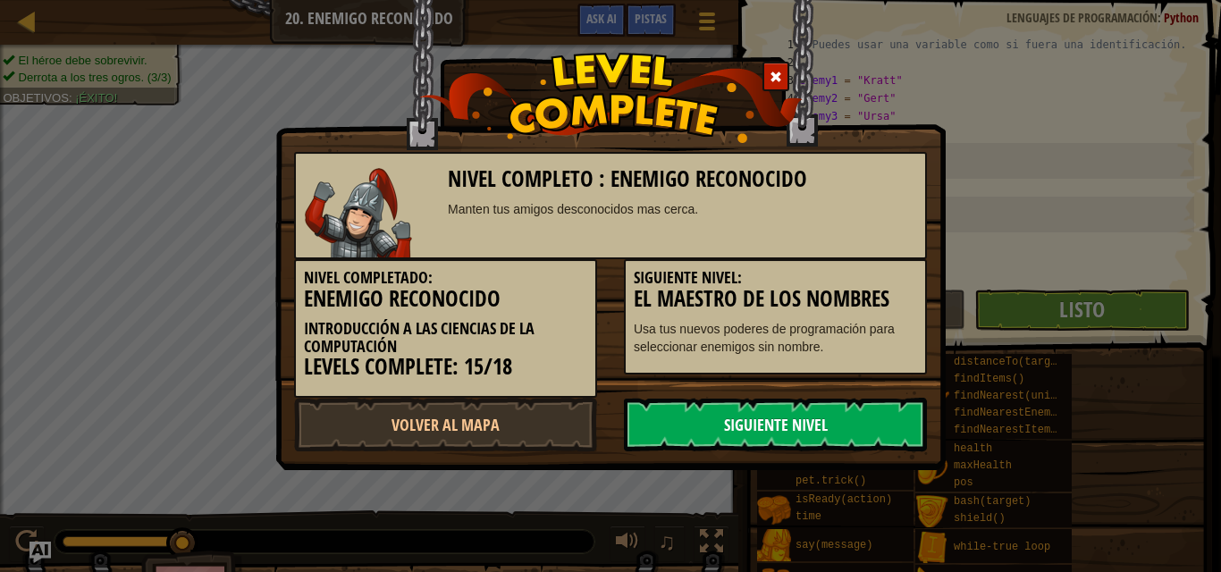
click at [805, 424] on link "Siguiente Nivel" at bounding box center [775, 425] width 303 height 54
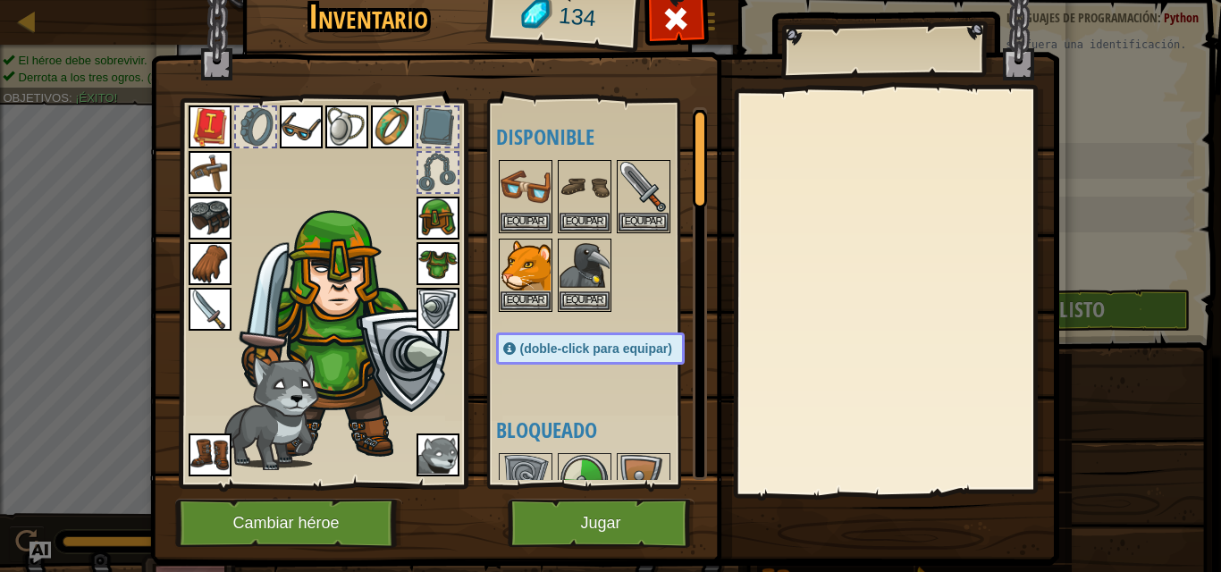
drag, startPoint x: 805, startPoint y: 424, endPoint x: 417, endPoint y: 403, distance: 388.5
click at [417, 2] on body "Mapa Introducción a las Ciencias de la computación 20. Enemigo reconocido Menú …" at bounding box center [610, 1] width 1221 height 2
click at [560, 213] on button "Equipar" at bounding box center [585, 221] width 50 height 19
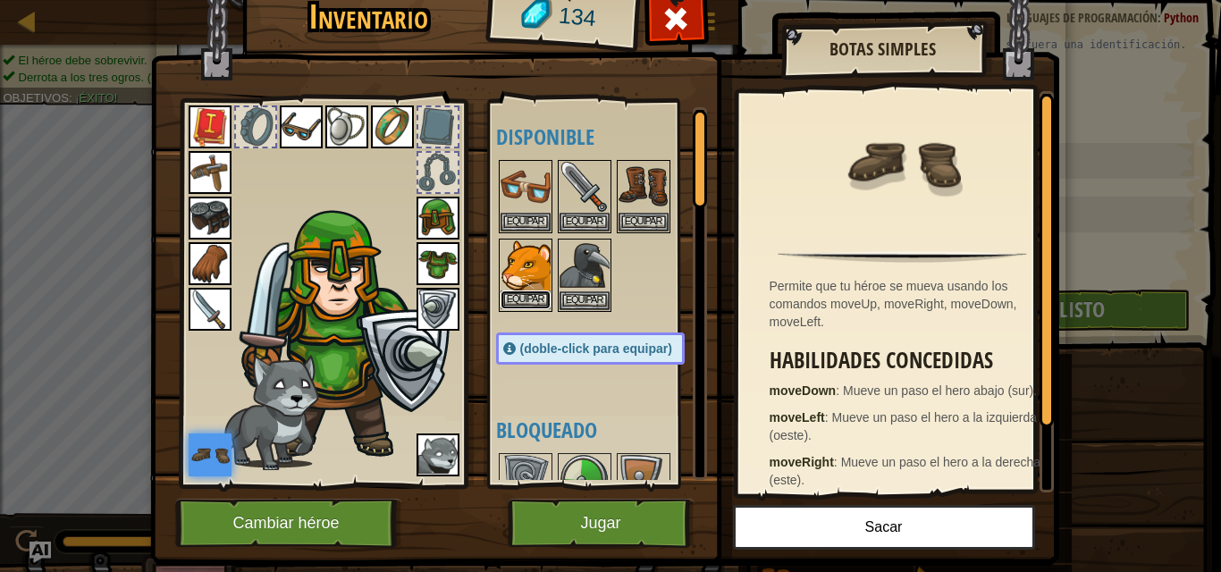
click at [504, 299] on button "Equipar" at bounding box center [526, 300] width 50 height 19
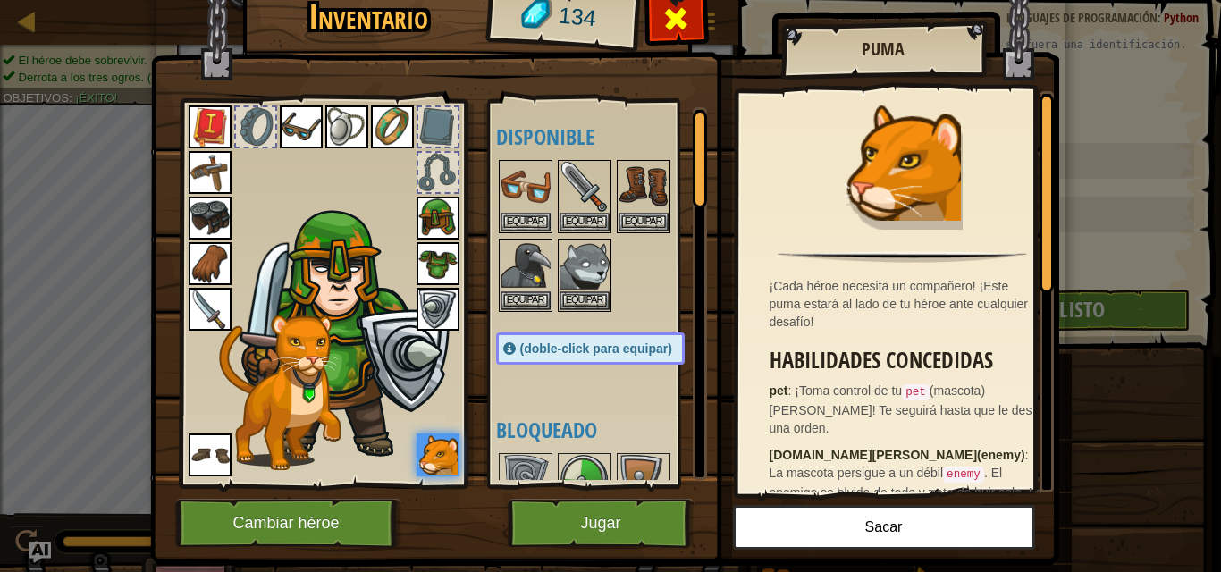
click at [690, 15] on div at bounding box center [676, 24] width 56 height 56
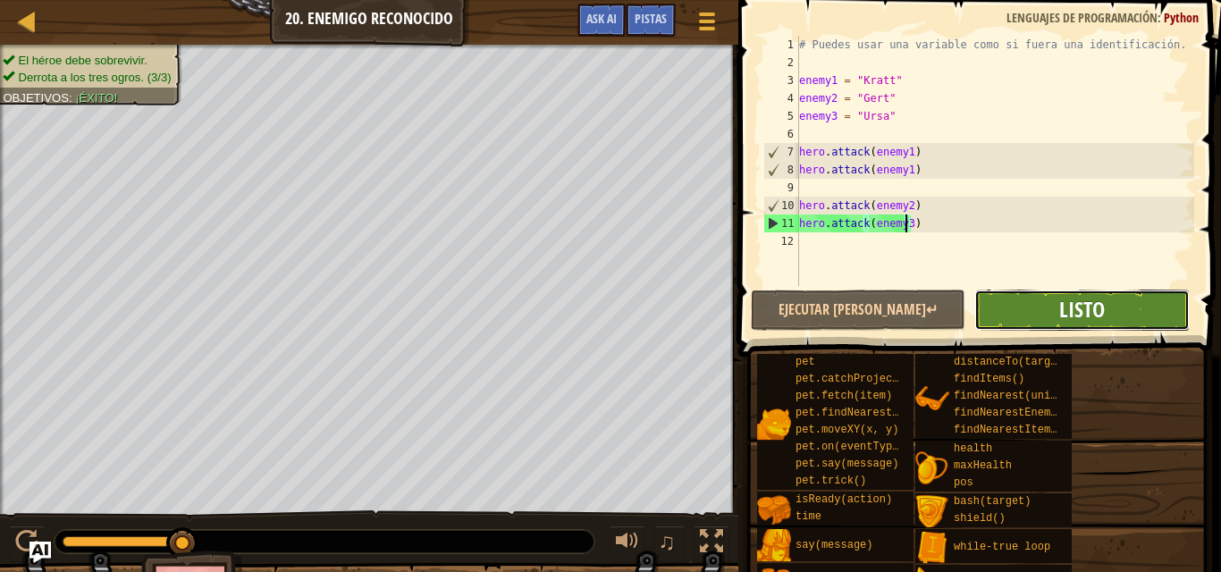
click at [1064, 304] on span "Listo" at bounding box center [1082, 309] width 46 height 29
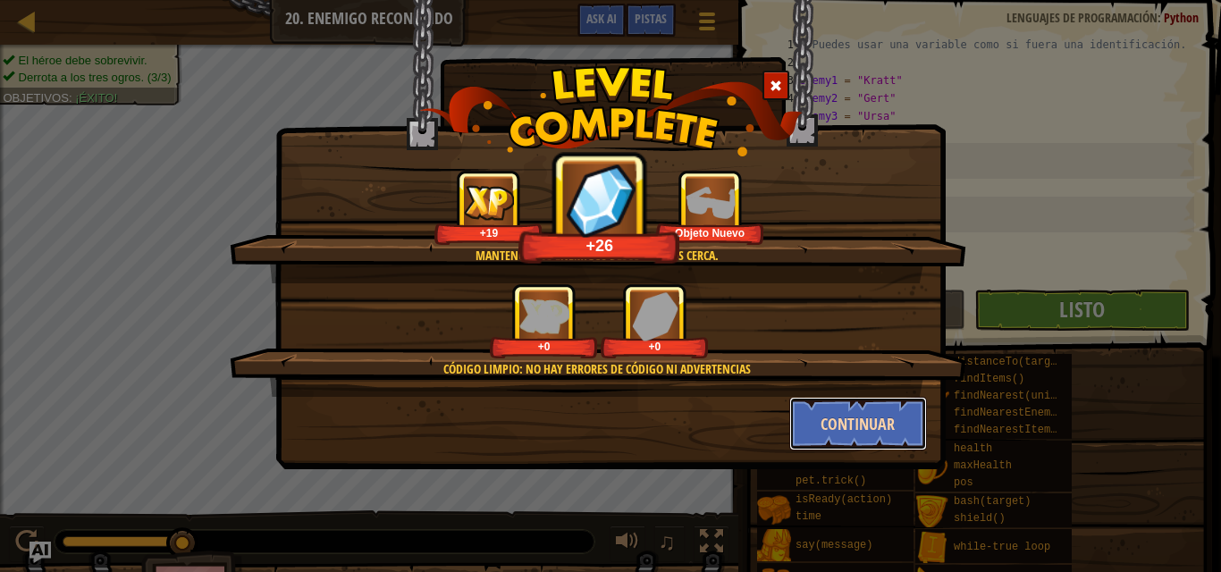
click at [854, 414] on button "Continuar" at bounding box center [858, 424] width 139 height 54
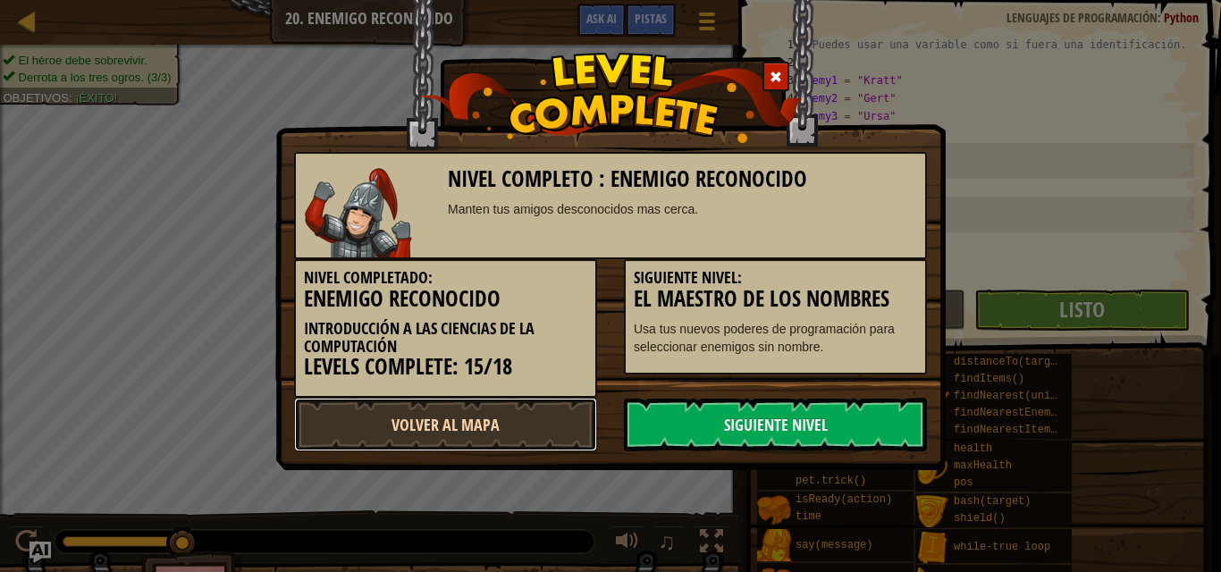
click at [443, 436] on link "Volver al Mapa" at bounding box center [445, 425] width 303 height 54
select select "es-419"
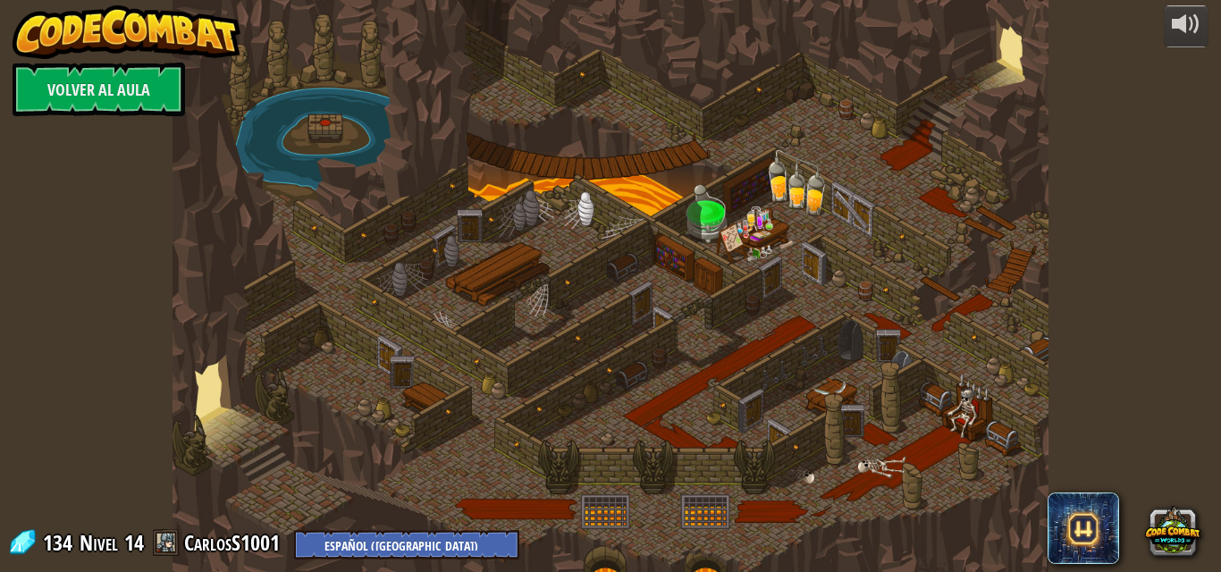
select select "es-419"
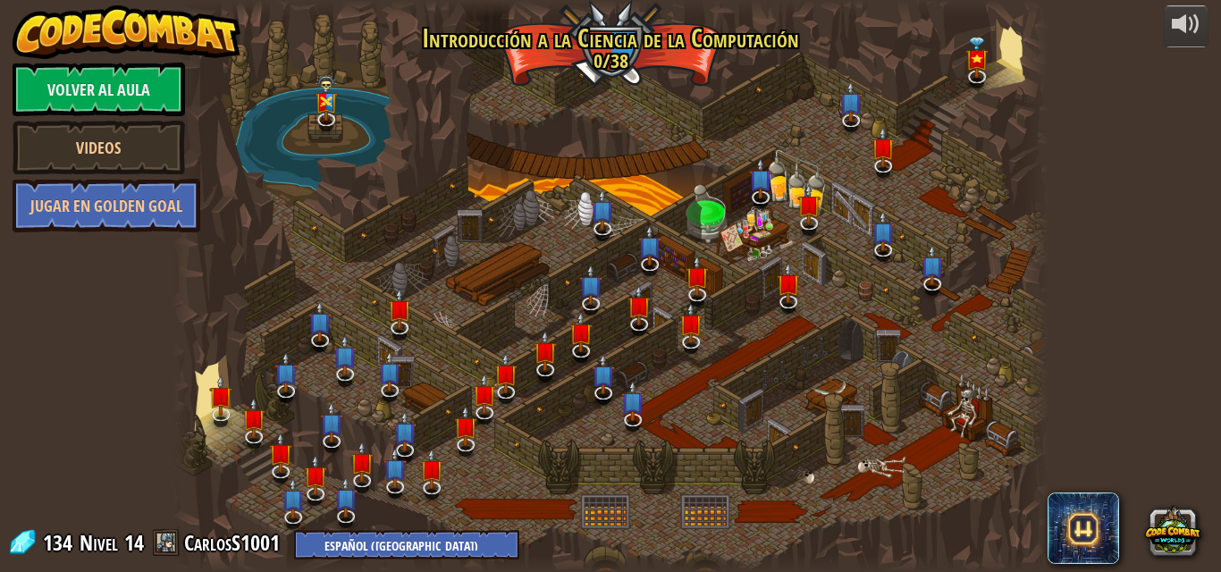
select select "es-419"
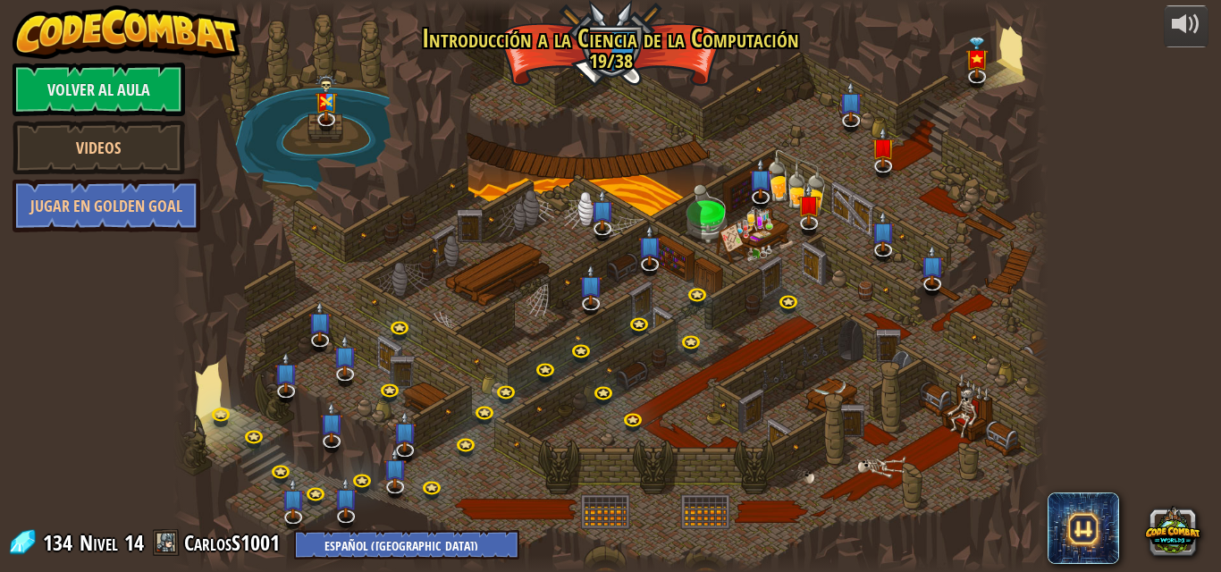
select select "es-419"
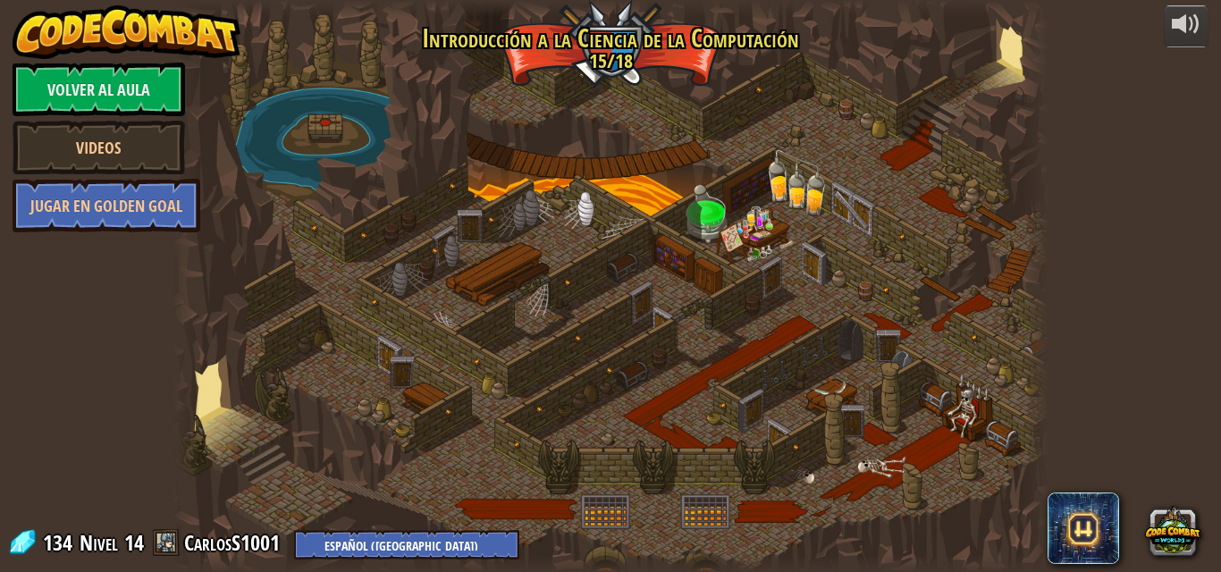
select select "es-419"
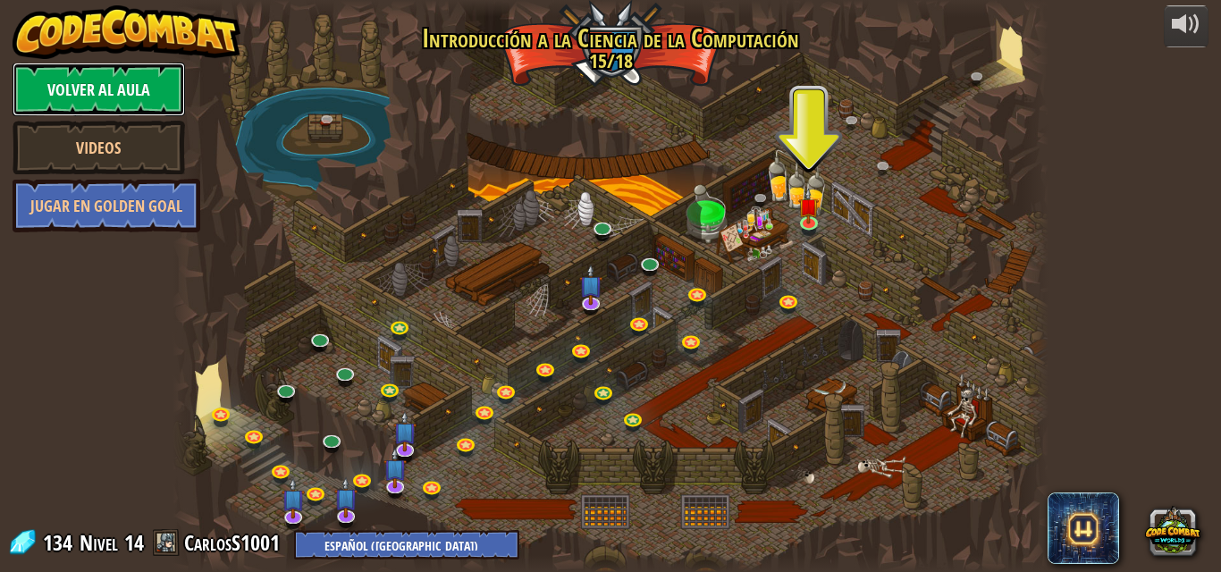
click at [63, 98] on link "Volver al aula" at bounding box center [99, 90] width 173 height 54
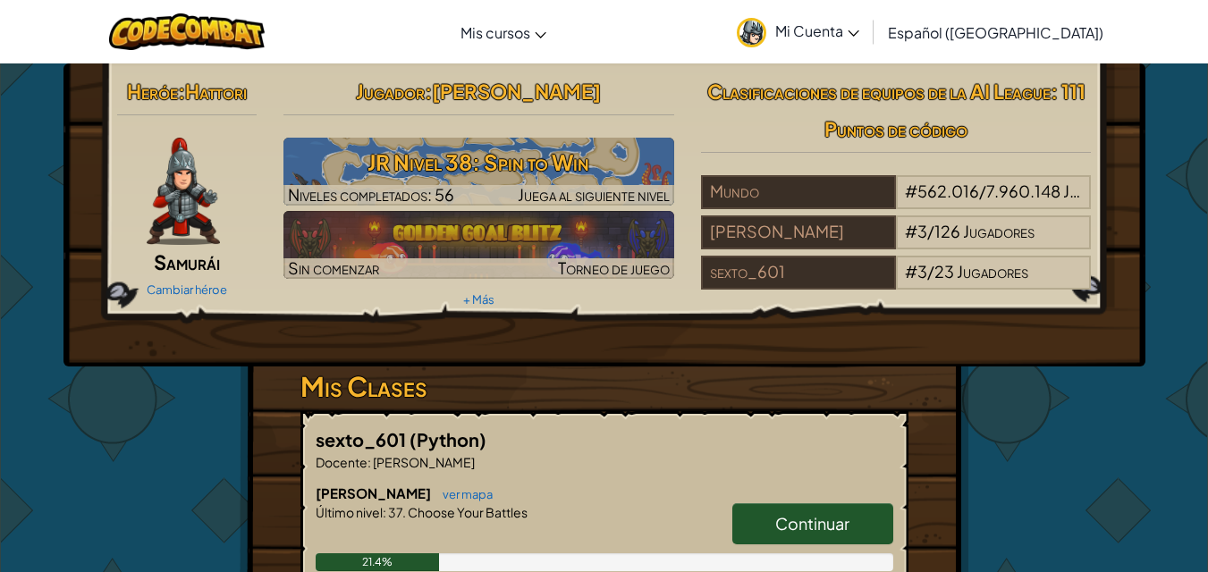
click at [838, 45] on link "Mi Cuenta" at bounding box center [798, 32] width 140 height 56
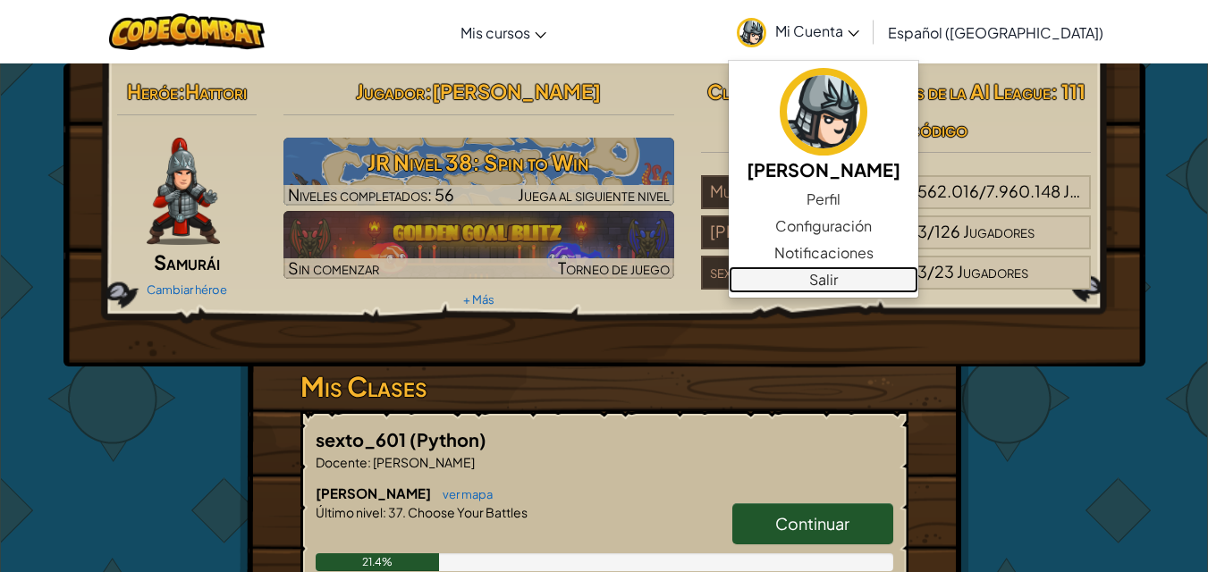
click at [850, 276] on link "Salir" at bounding box center [824, 279] width 190 height 27
